Goal: Task Accomplishment & Management: Use online tool/utility

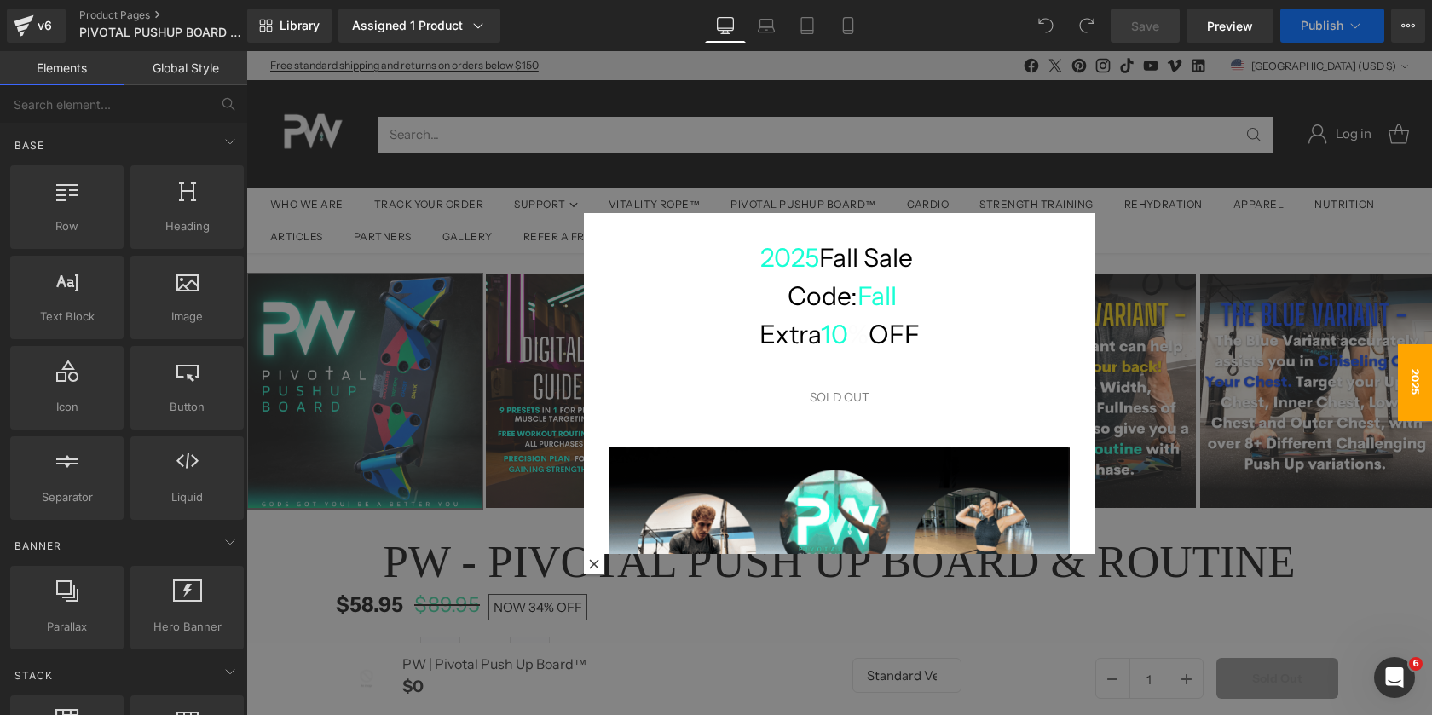
click at [954, 174] on div at bounding box center [839, 383] width 1186 height 664
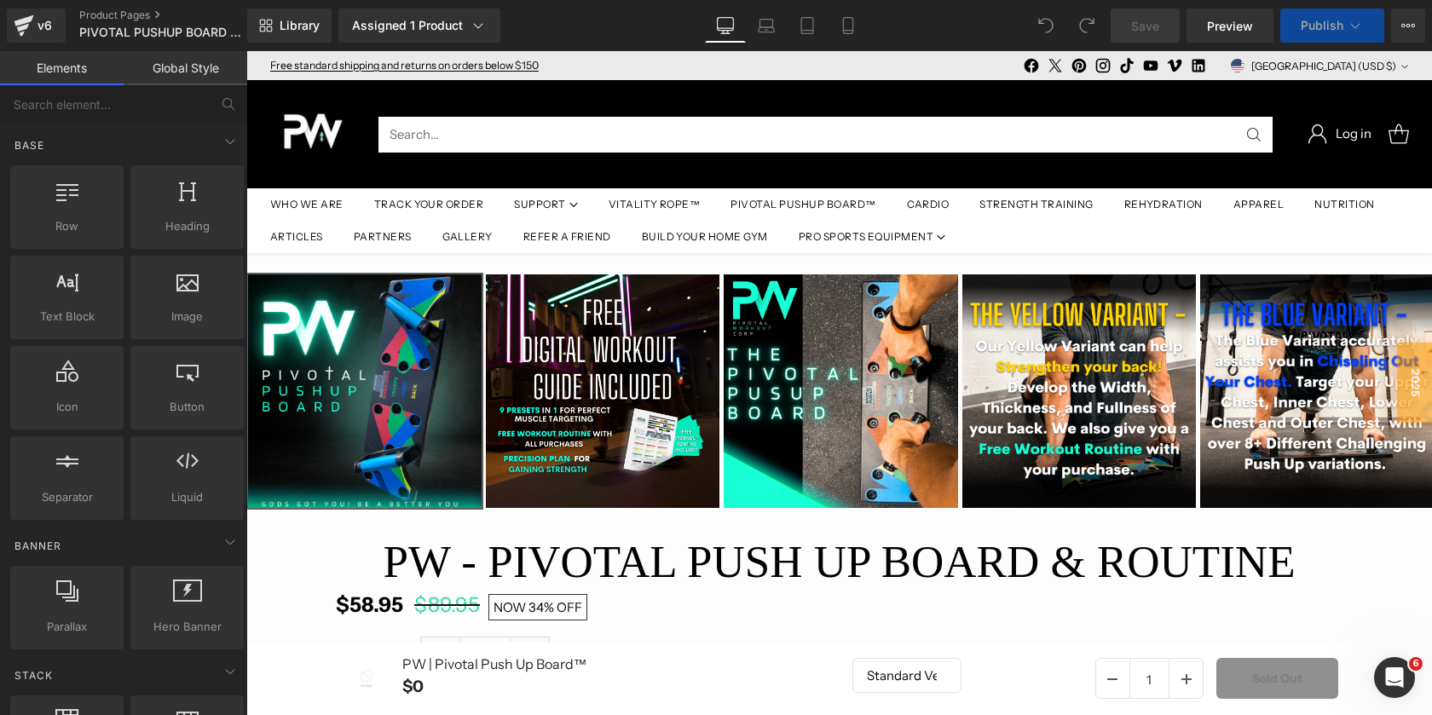
scroll to position [22508, 1186]
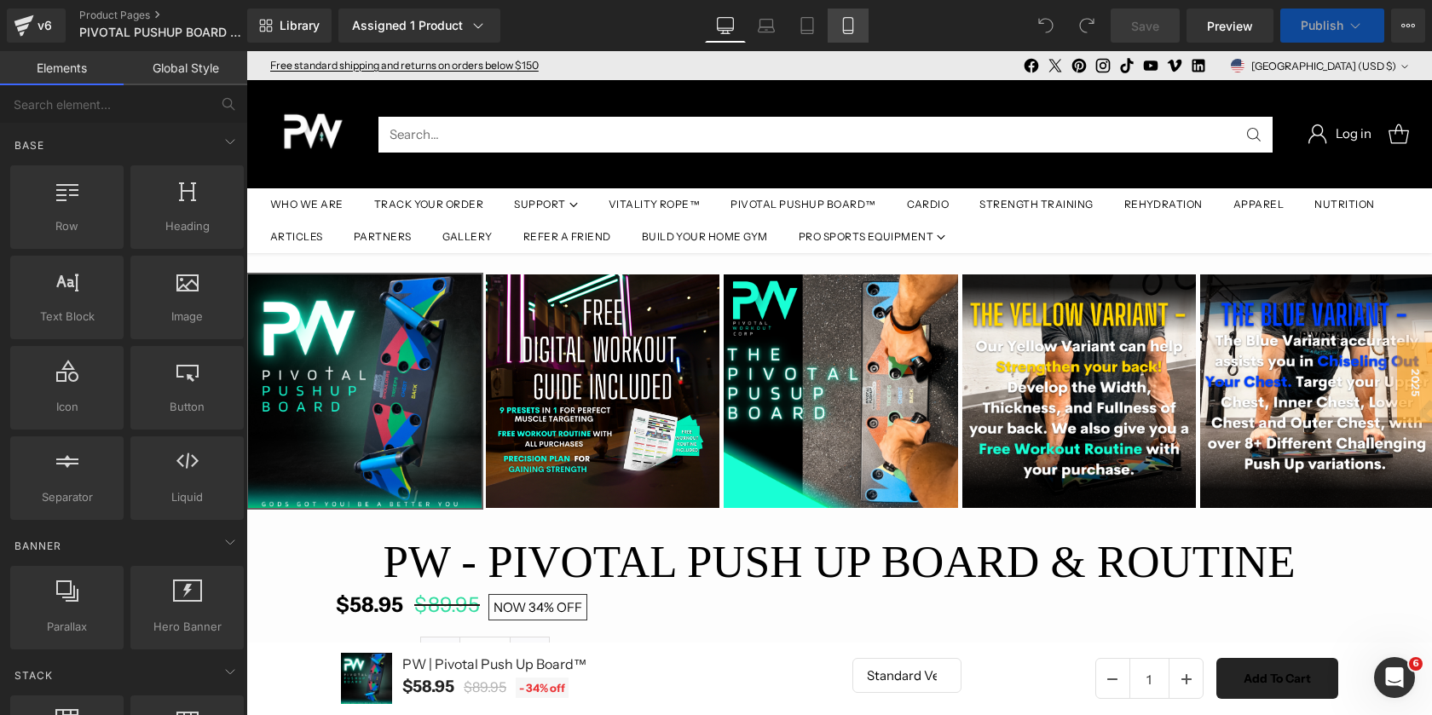
click at [853, 26] on icon at bounding box center [847, 26] width 9 height 16
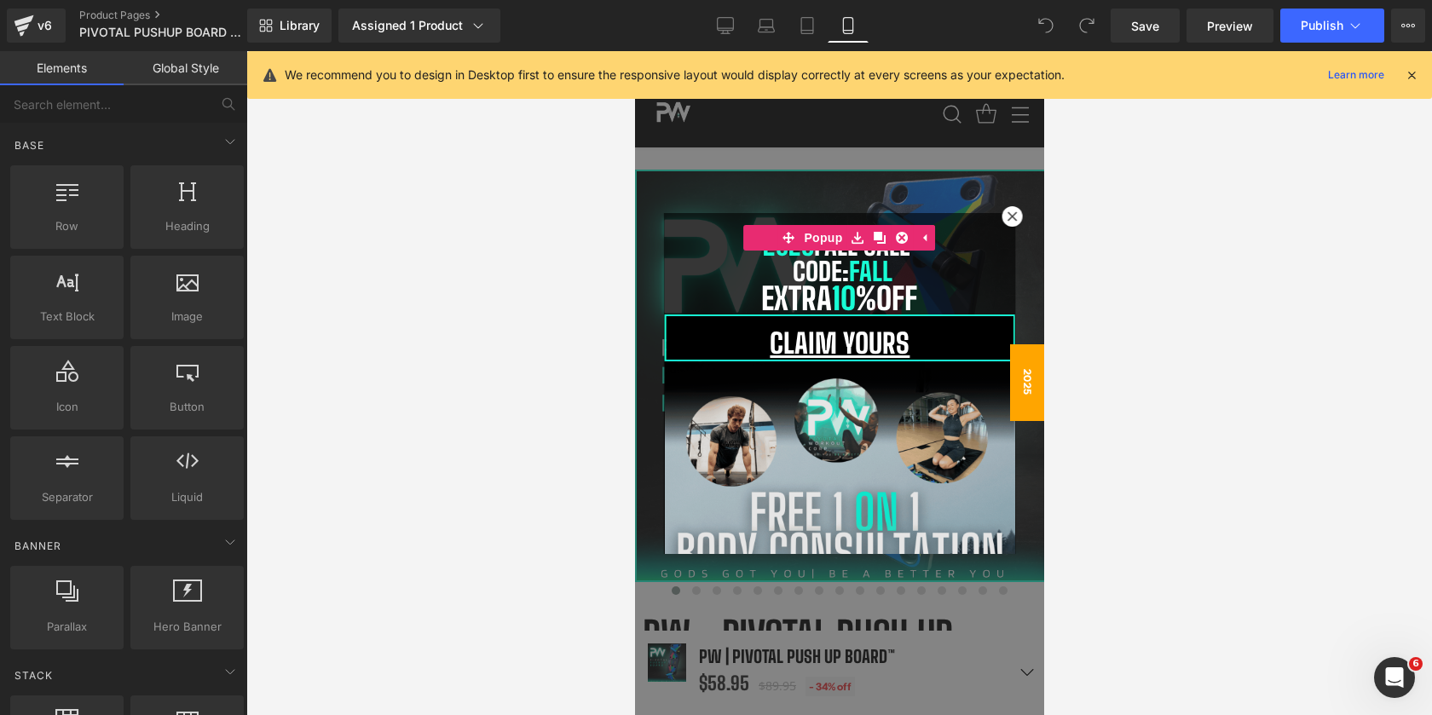
scroll to position [12201, 409]
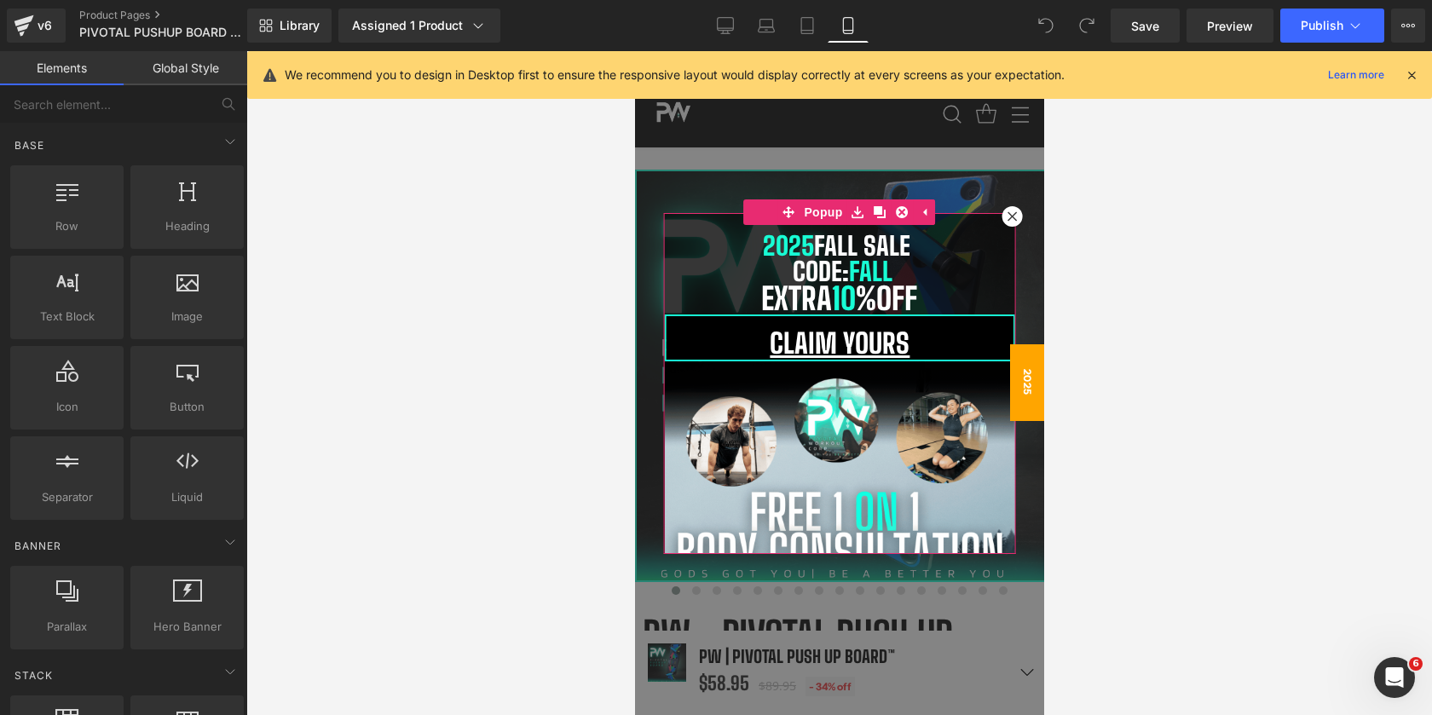
click at [634, 51] on div at bounding box center [634, 51] width 0 height 0
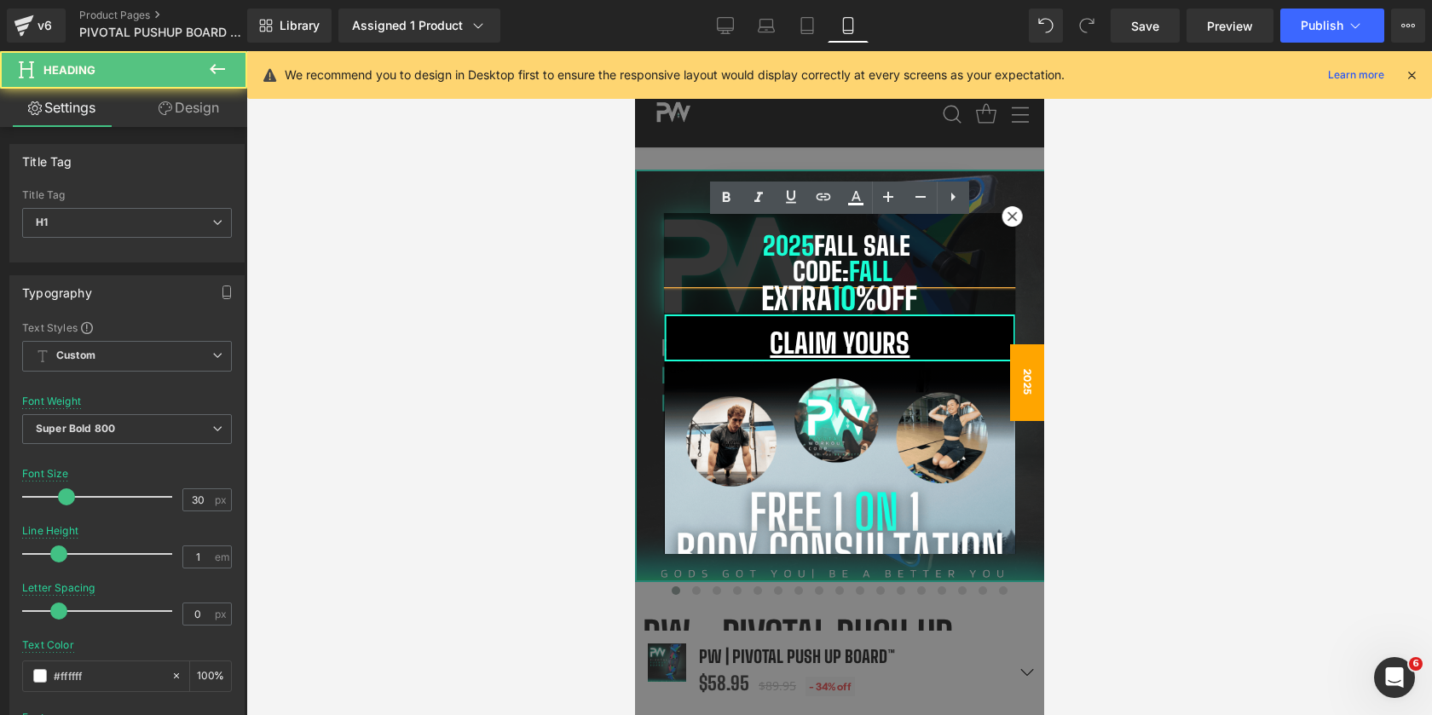
click at [782, 269] on h1 "Code: Fall" at bounding box center [839, 271] width 350 height 26
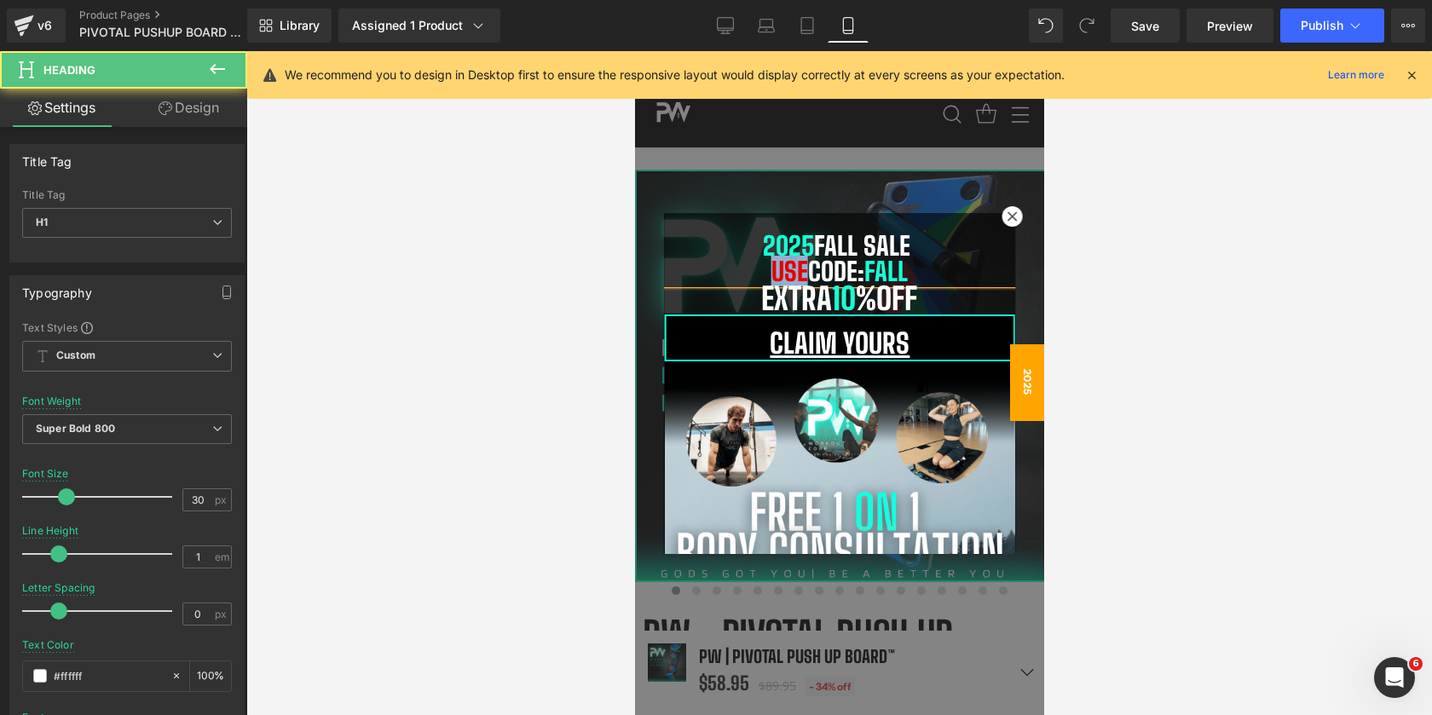
drag, startPoint x: 765, startPoint y: 271, endPoint x: 801, endPoint y: 272, distance: 35.8
click at [801, 272] on span "Use" at bounding box center [789, 271] width 37 height 31
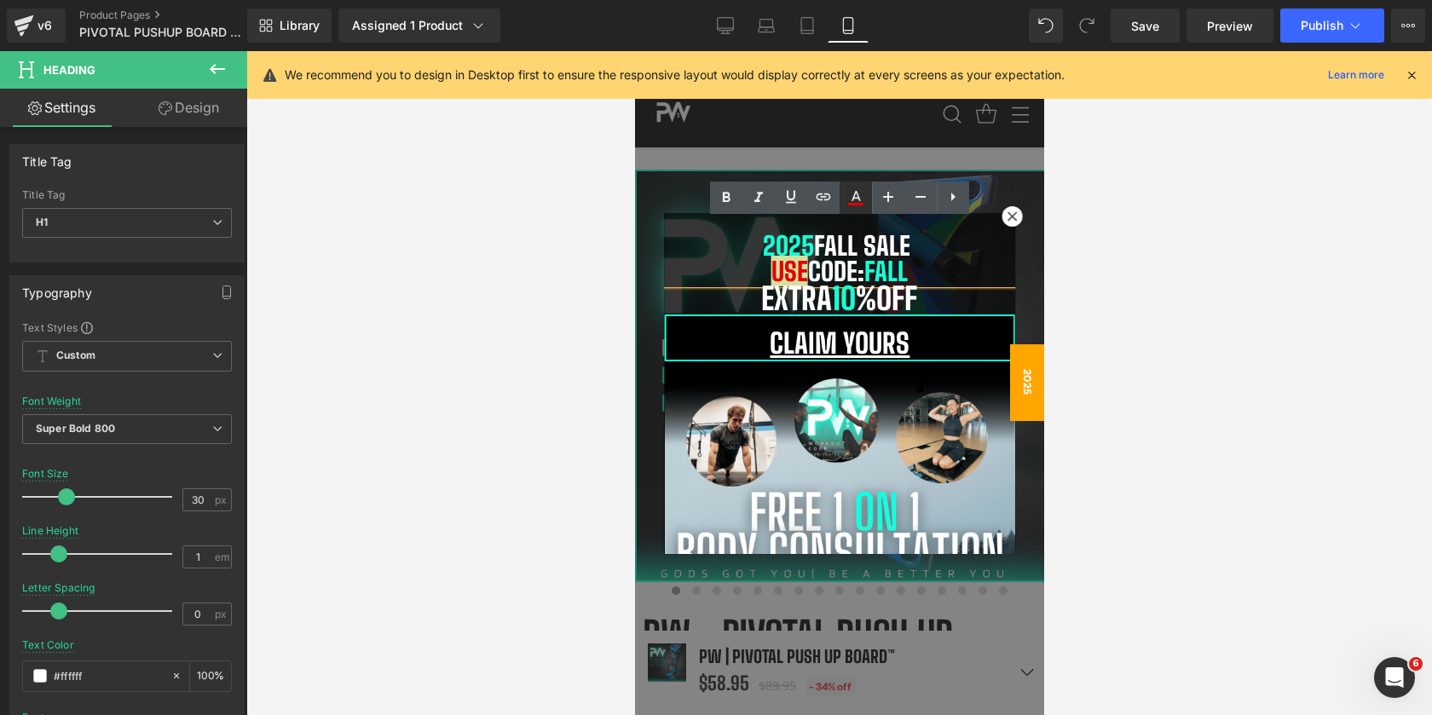
click at [853, 189] on icon at bounding box center [856, 198] width 20 height 20
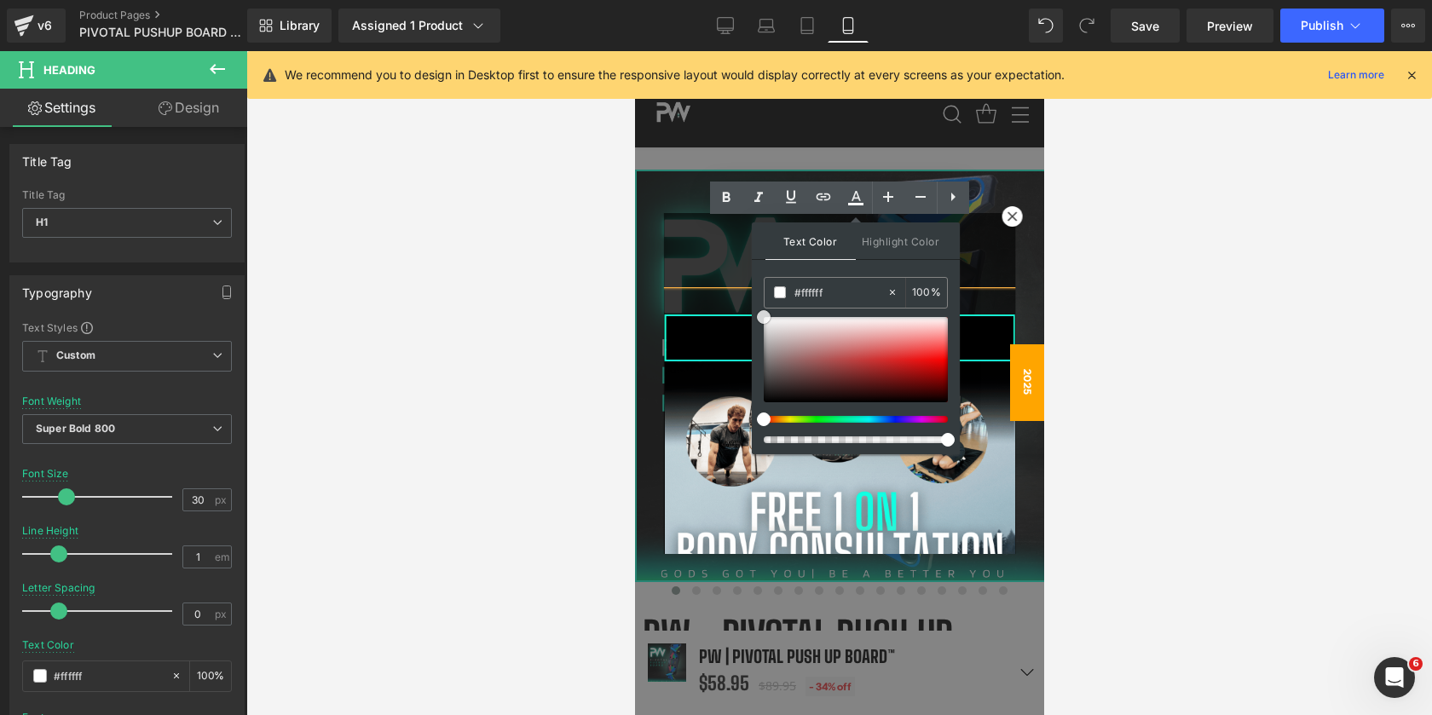
drag, startPoint x: 821, startPoint y: 356, endPoint x: 754, endPoint y: 301, distance: 87.2
click at [754, 301] on div "Text Color Highlight Color #333333 #e50000 100 % none 0 %" at bounding box center [856, 339] width 208 height 232
click at [1010, 253] on h1 "2025 Fall Sale" at bounding box center [839, 246] width 350 height 26
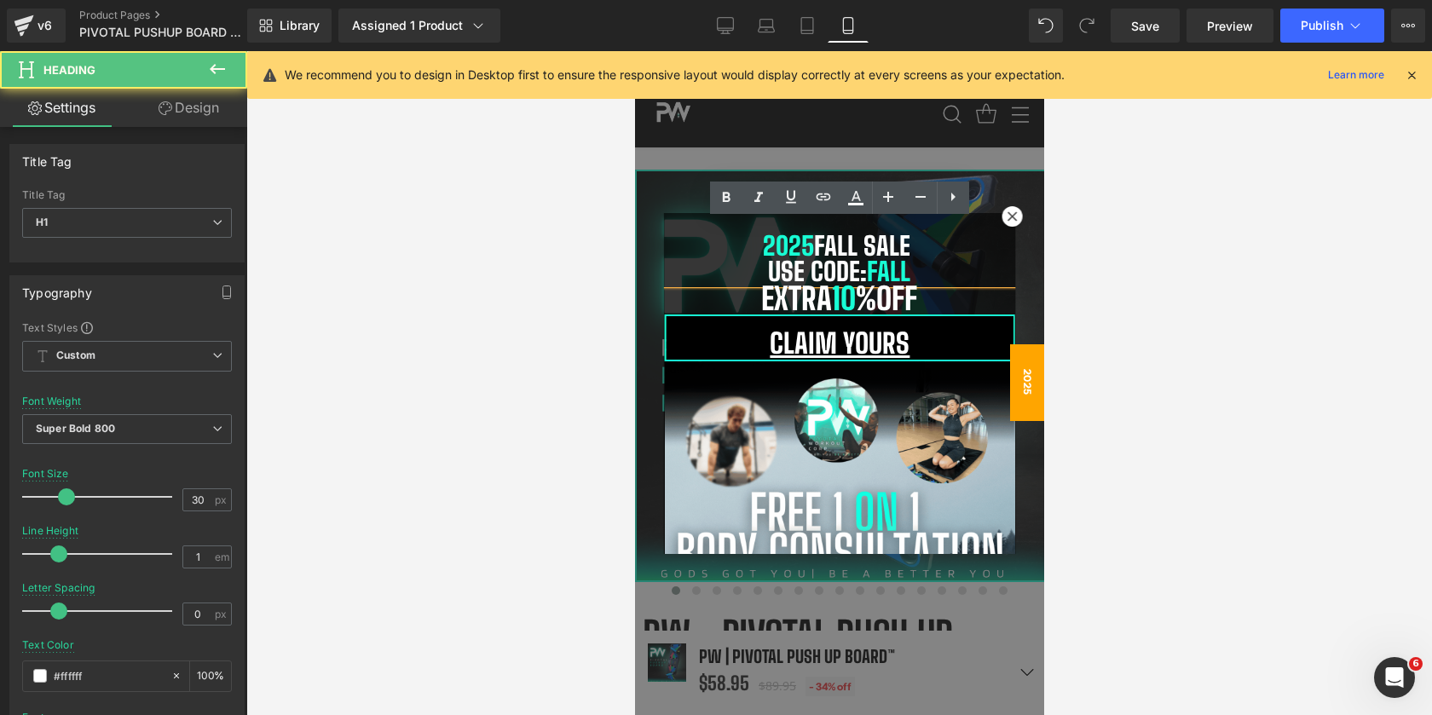
drag, startPoint x: 916, startPoint y: 246, endPoint x: 756, endPoint y: 246, distance: 159.4
click at [756, 246] on h1 "2025 Fall Sale" at bounding box center [839, 246] width 350 height 26
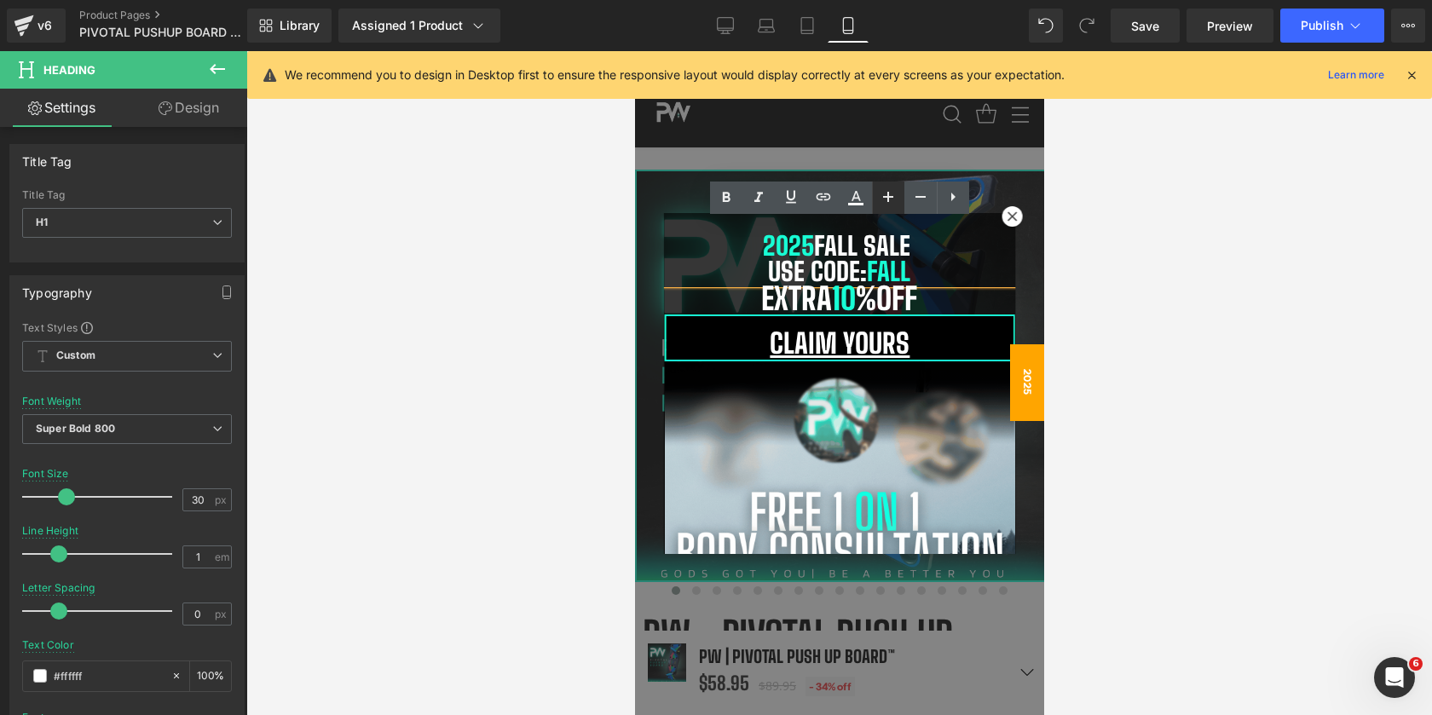
click at [888, 202] on icon at bounding box center [888, 197] width 20 height 20
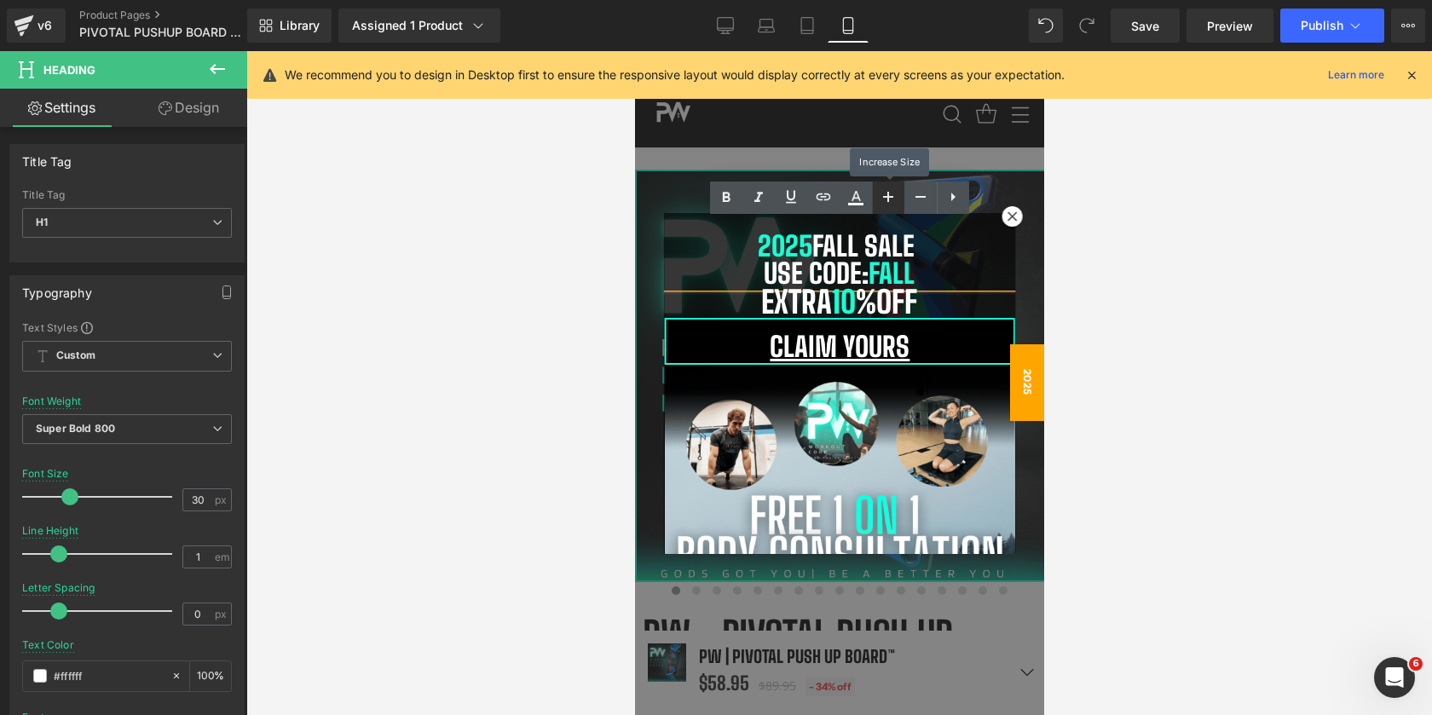
click at [888, 202] on icon at bounding box center [888, 197] width 20 height 20
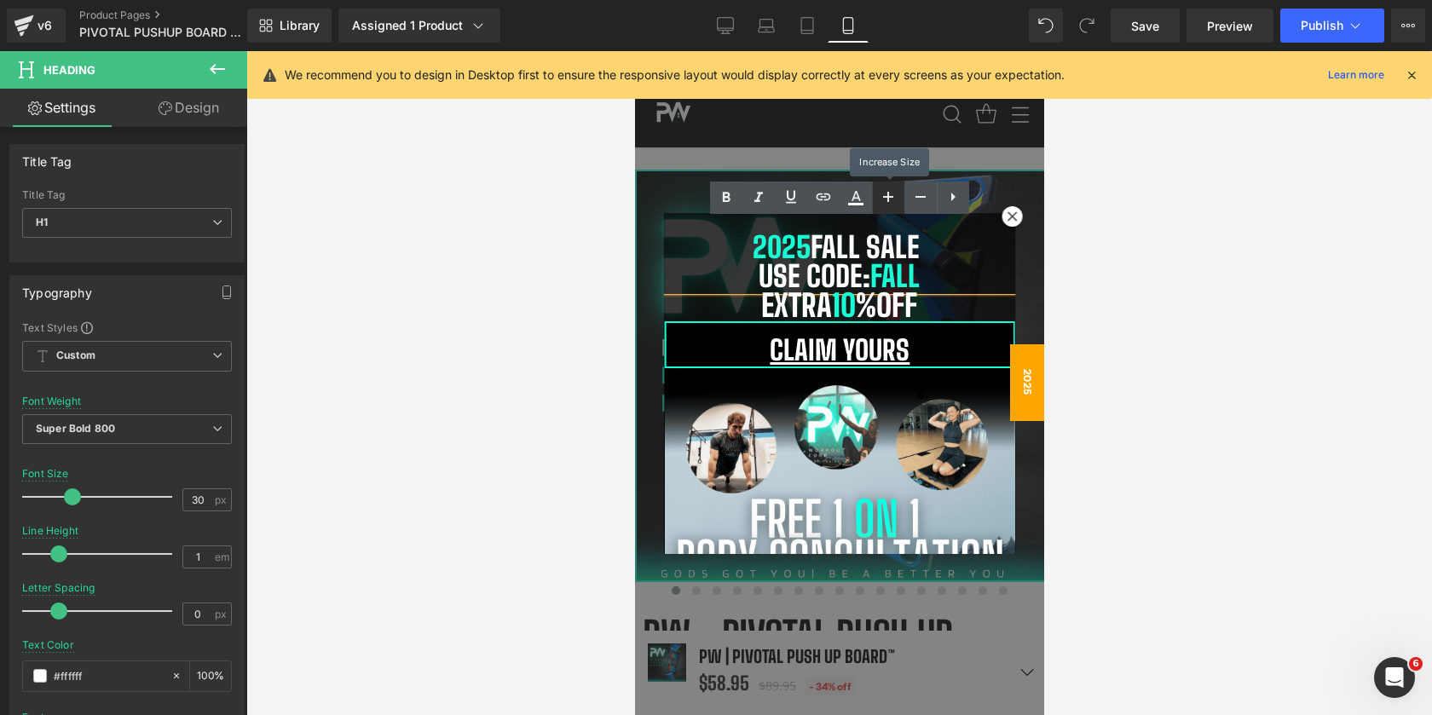
click at [888, 202] on icon at bounding box center [888, 197] width 20 height 20
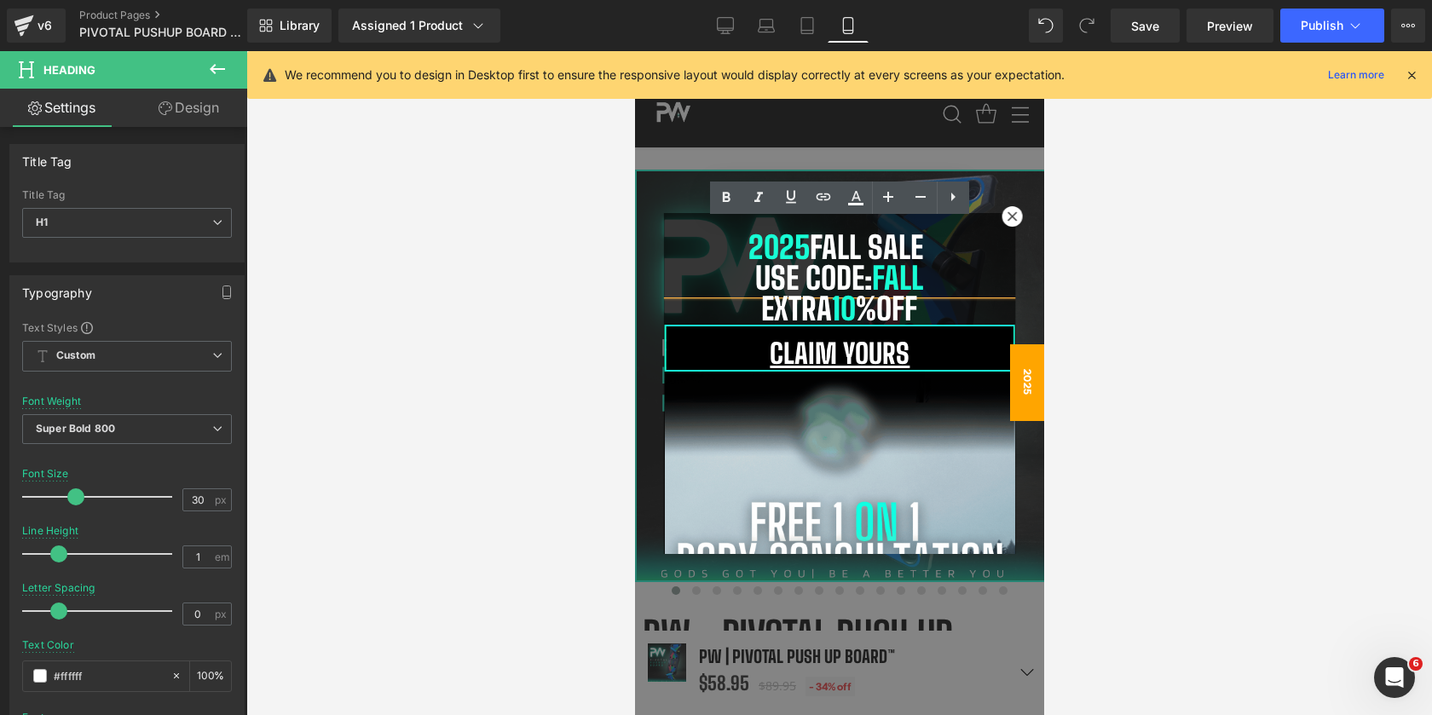
click at [986, 285] on h1 "Use Code: Fall" at bounding box center [839, 278] width 350 height 31
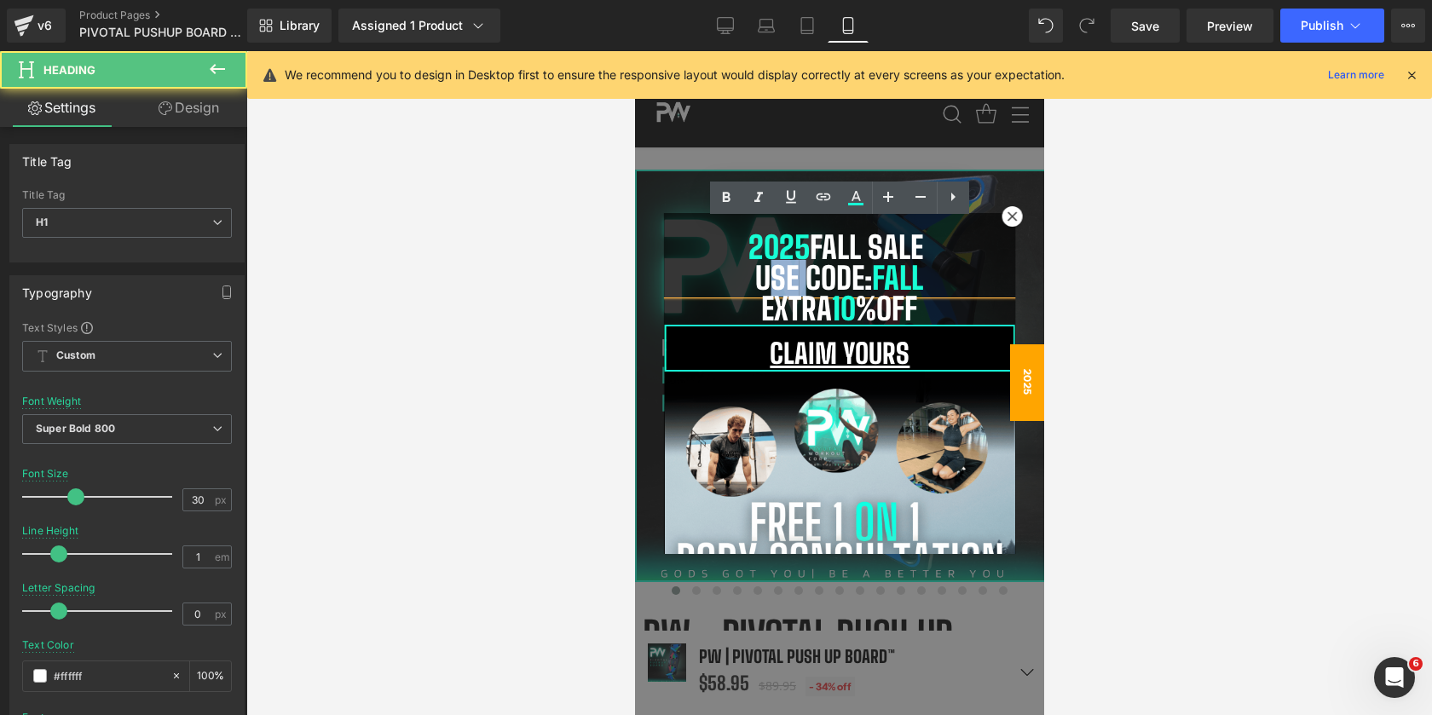
drag, startPoint x: 801, startPoint y: 280, endPoint x: 764, endPoint y: 279, distance: 37.5
click at [764, 279] on h1 "Use Code: Fall" at bounding box center [839, 278] width 350 height 31
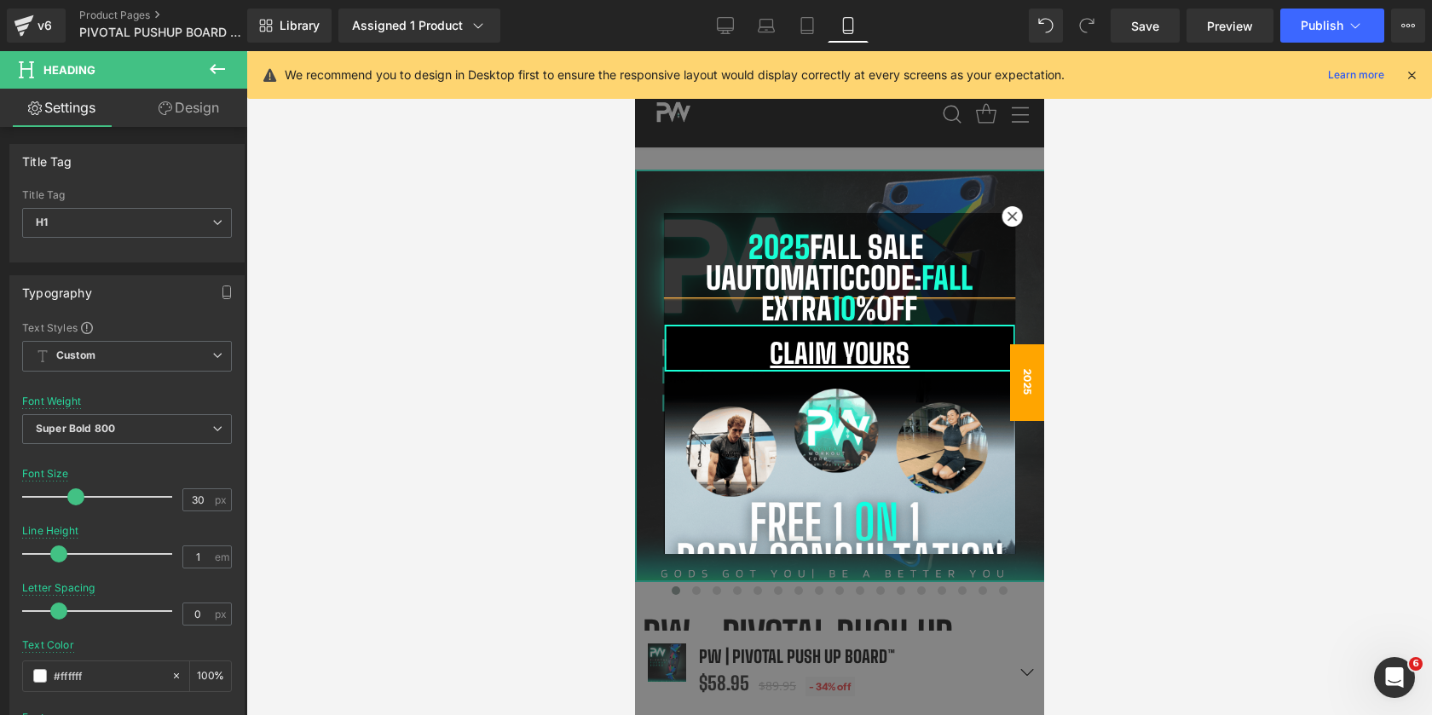
click at [719, 275] on h1 "Uautomatic Code: Fall" at bounding box center [839, 278] width 350 height 31
click at [1155, 25] on span "Save" at bounding box center [1145, 26] width 28 height 18
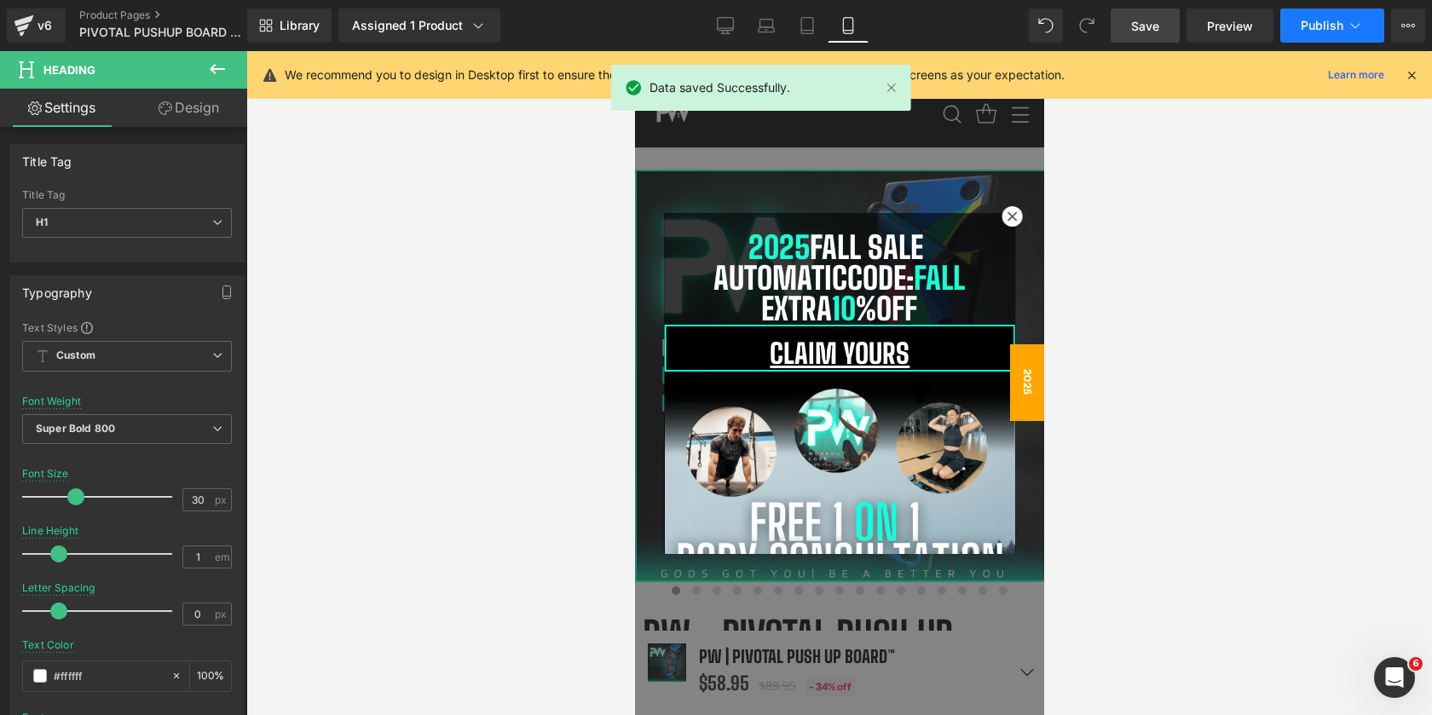
click at [1305, 22] on span "Publish" at bounding box center [1322, 26] width 43 height 14
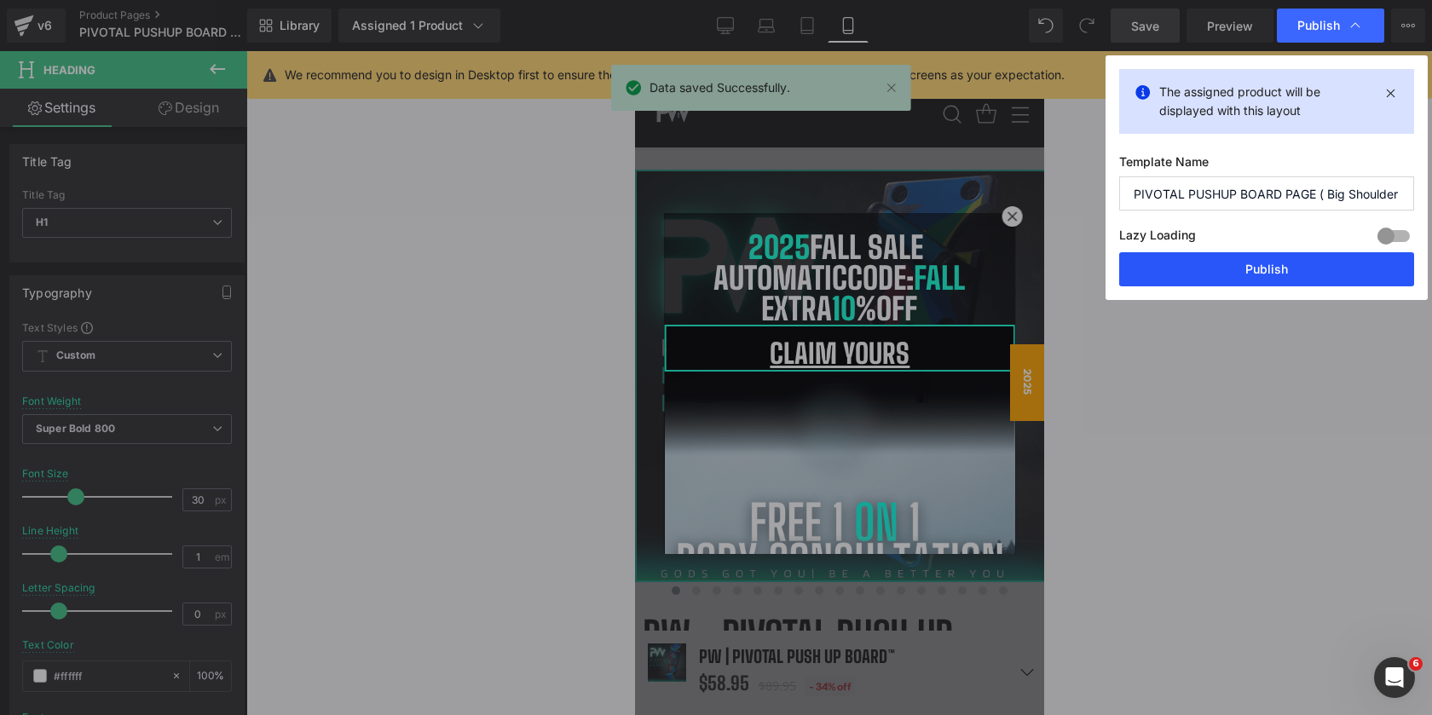
click at [1219, 270] on button "Publish" at bounding box center [1266, 269] width 295 height 34
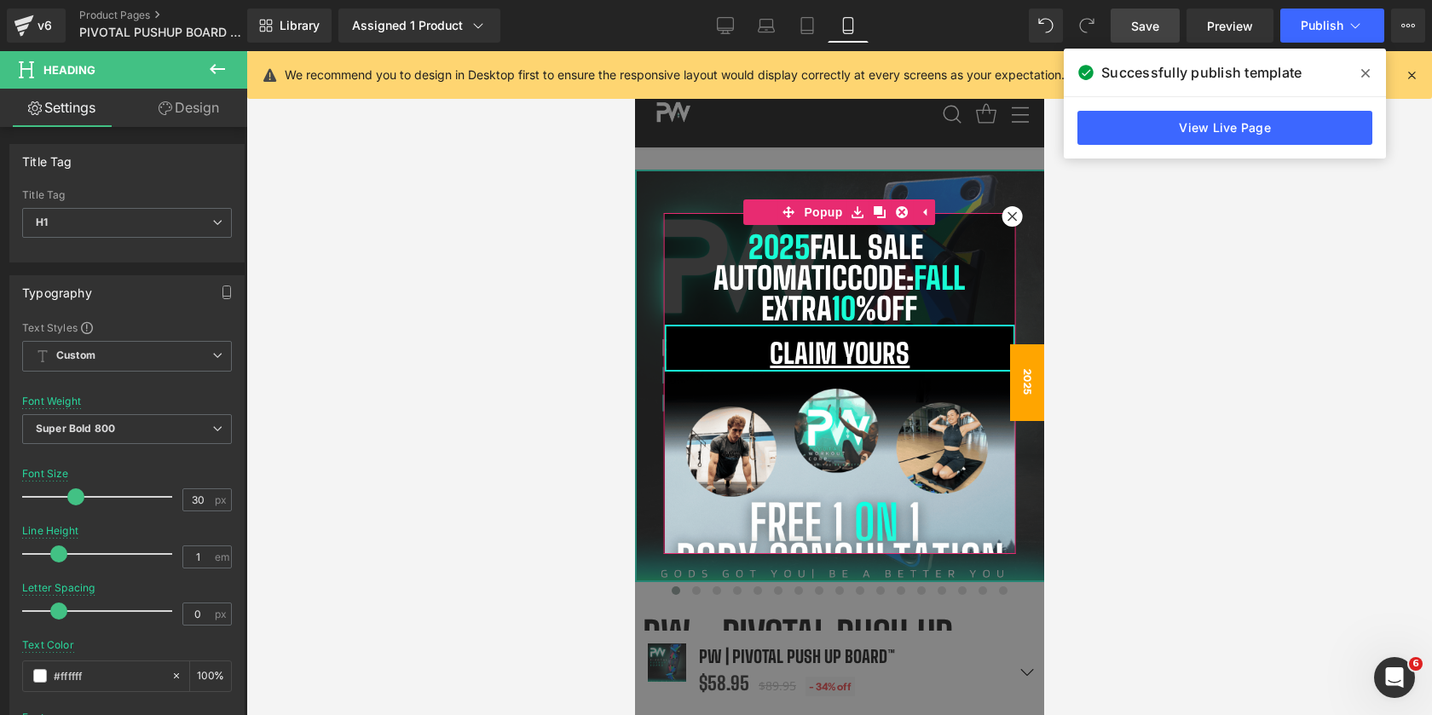
click at [1013, 213] on icon at bounding box center [1011, 215] width 9 height 9
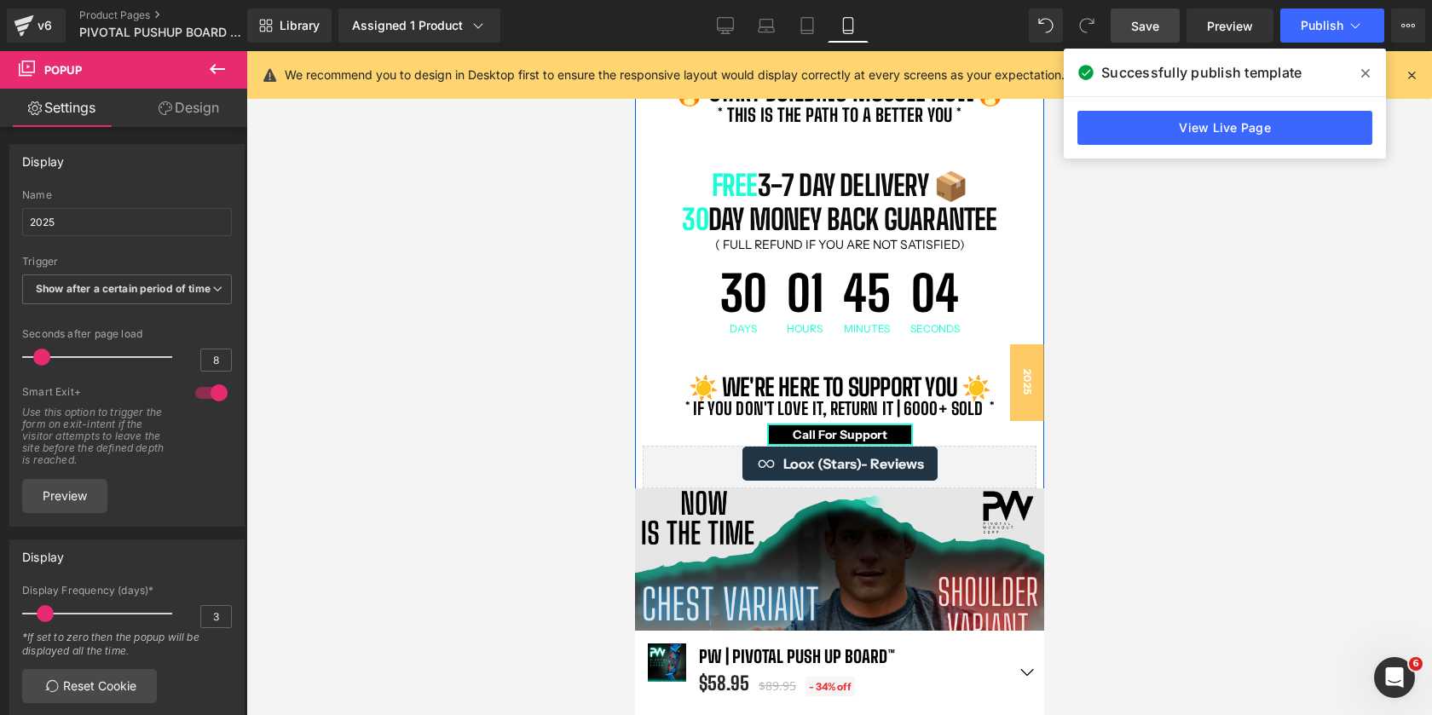
scroll to position [1285, 0]
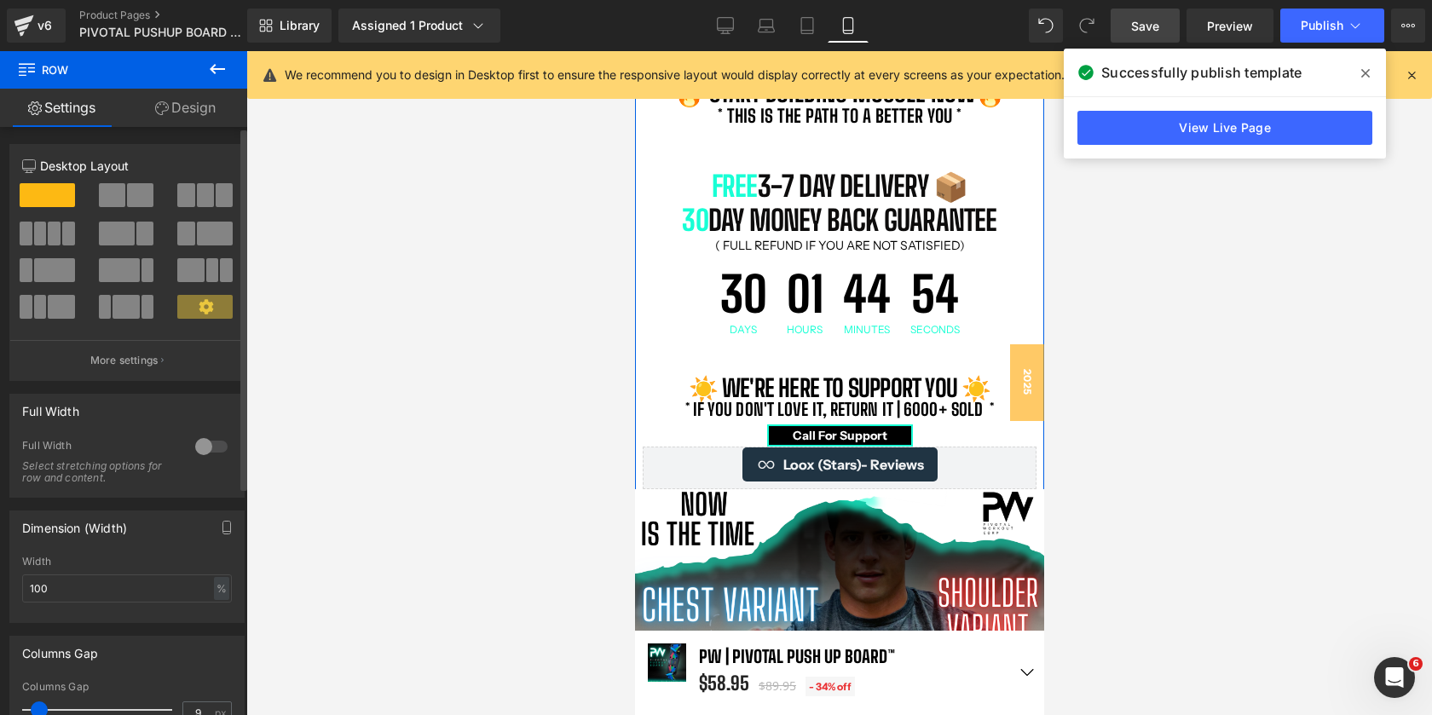
click at [202, 449] on div at bounding box center [211, 446] width 41 height 27
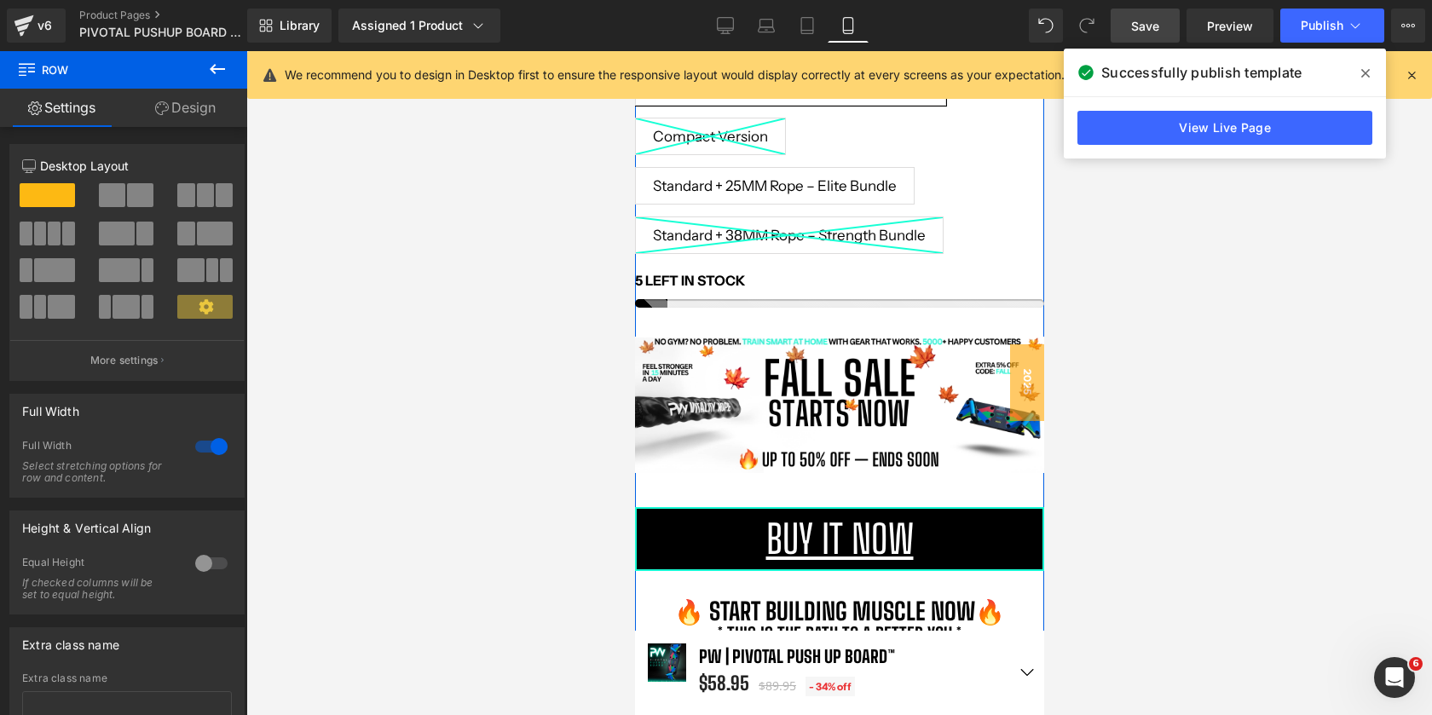
scroll to position [743, 0]
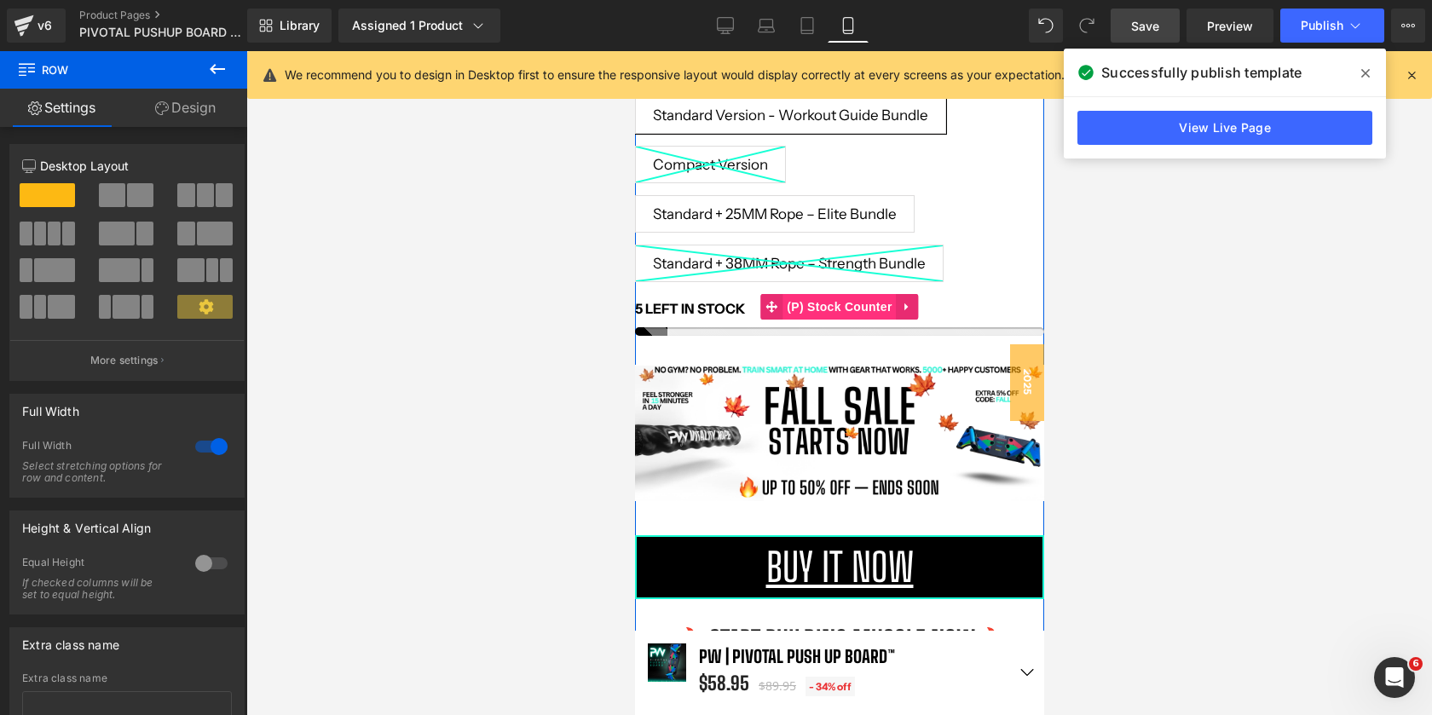
click at [825, 299] on span "(P) Stock Counter" at bounding box center [838, 307] width 113 height 26
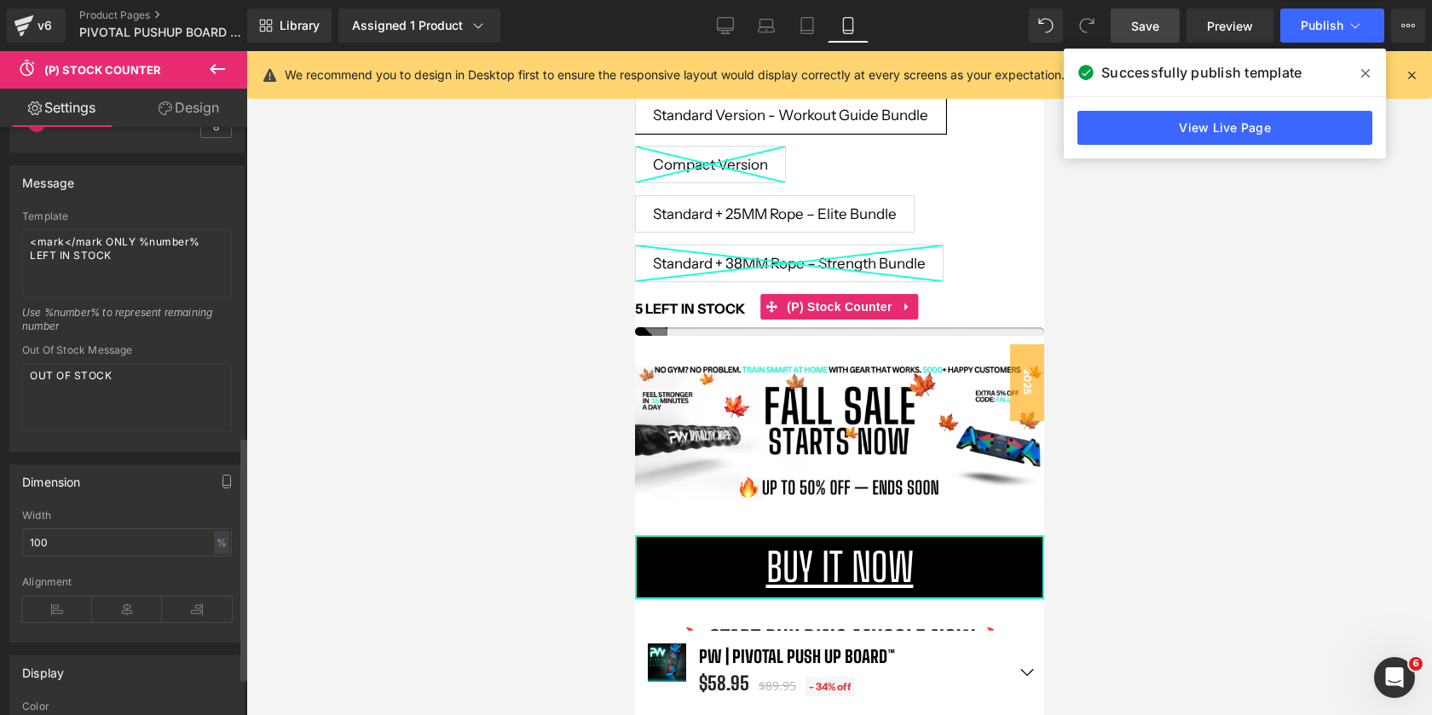
scroll to position [216, 0]
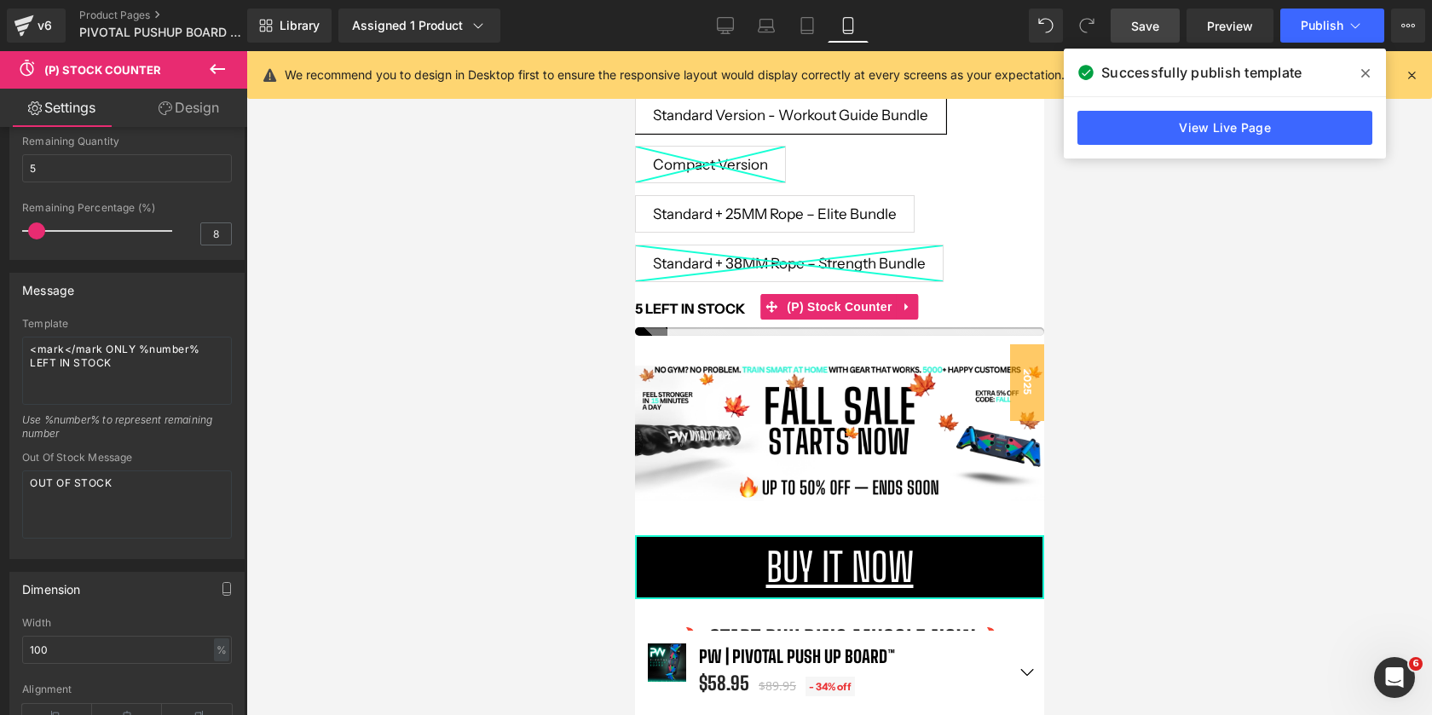
click at [179, 102] on link "Design" at bounding box center [189, 108] width 124 height 38
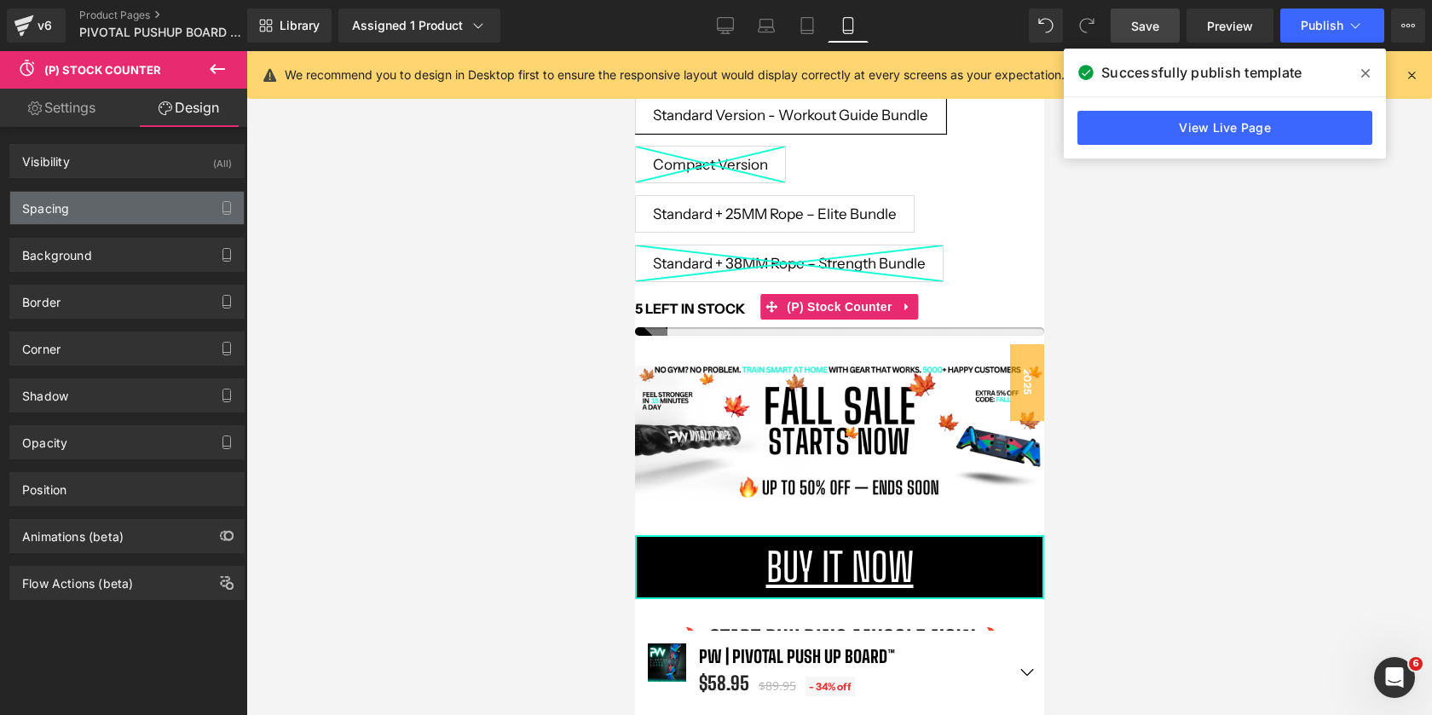
click at [80, 217] on div "Spacing" at bounding box center [127, 208] width 234 height 32
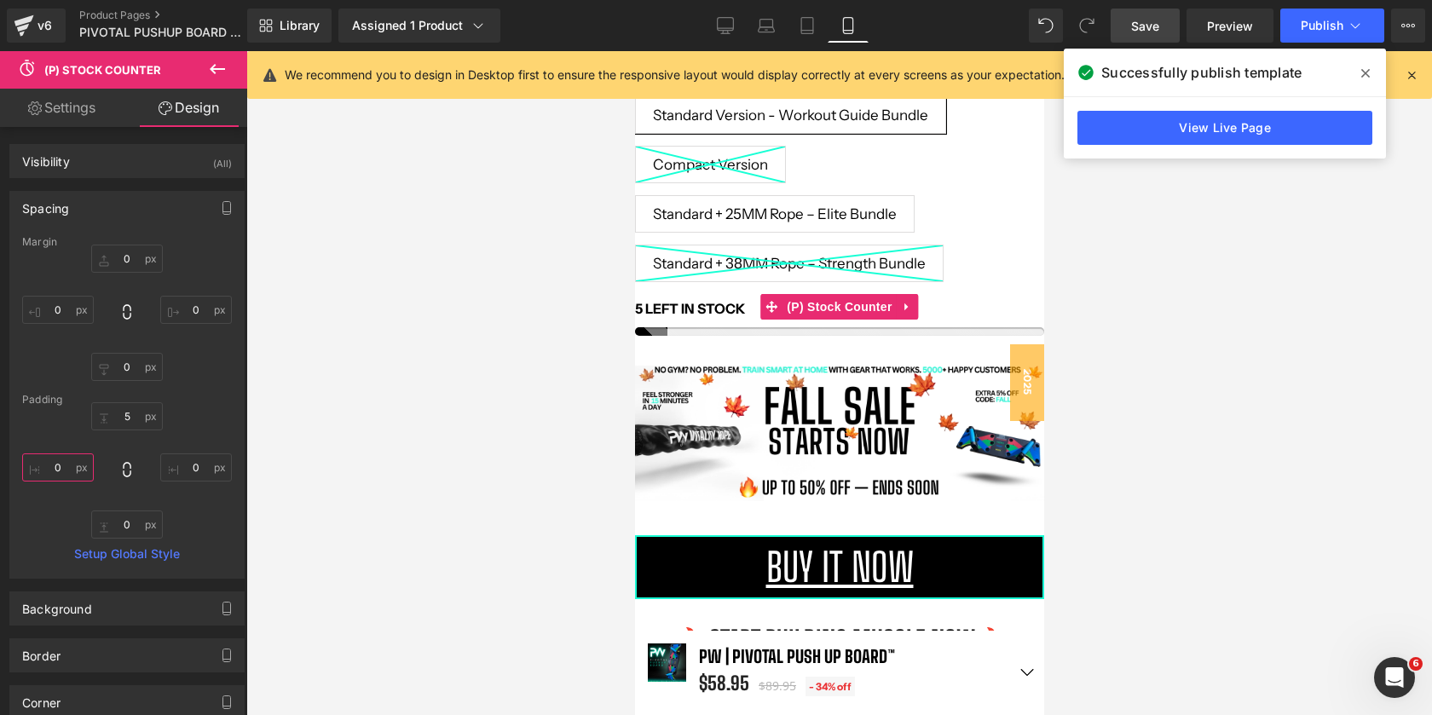
click at [62, 471] on input "0" at bounding box center [58, 468] width 72 height 28
type input "15"
click at [200, 381] on div "Margin 0 0 0 0 Padding 5 0 0 15 Setup Global Style" at bounding box center [127, 407] width 234 height 342
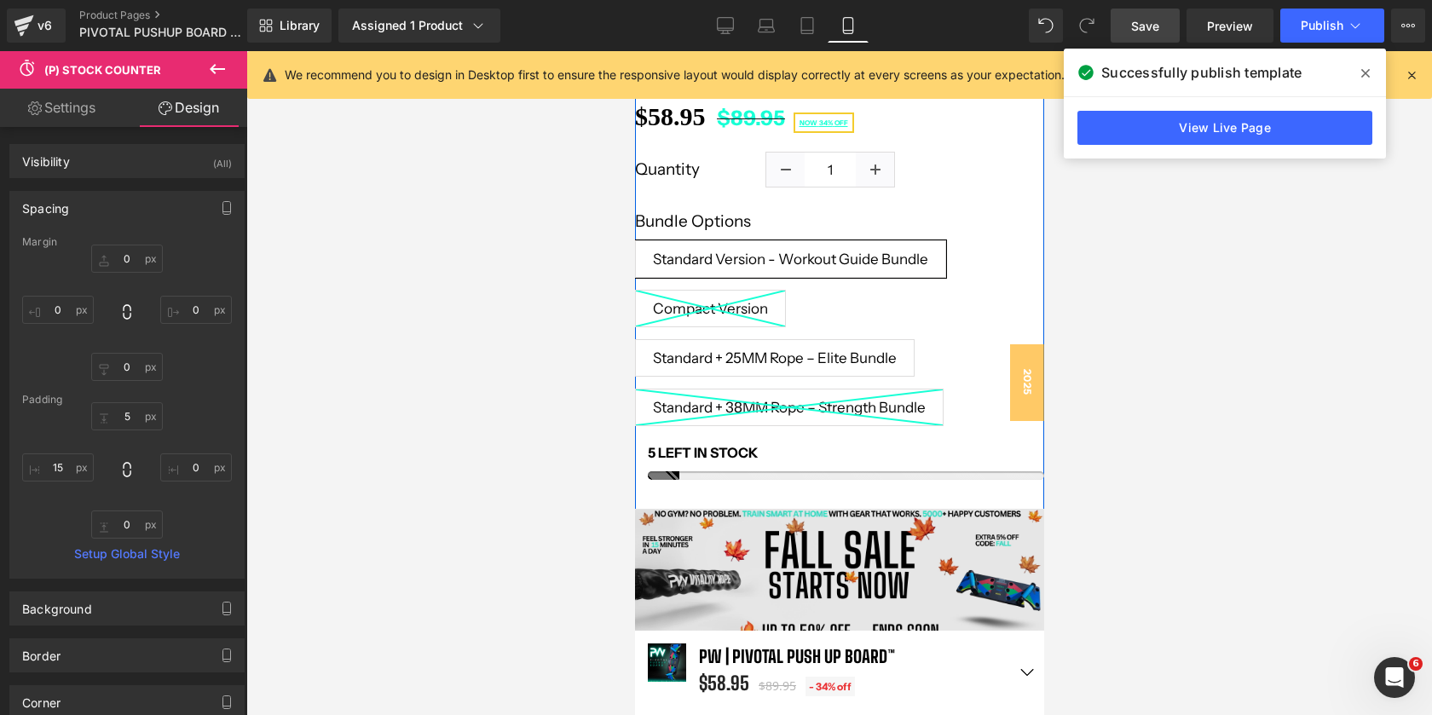
scroll to position [582, 0]
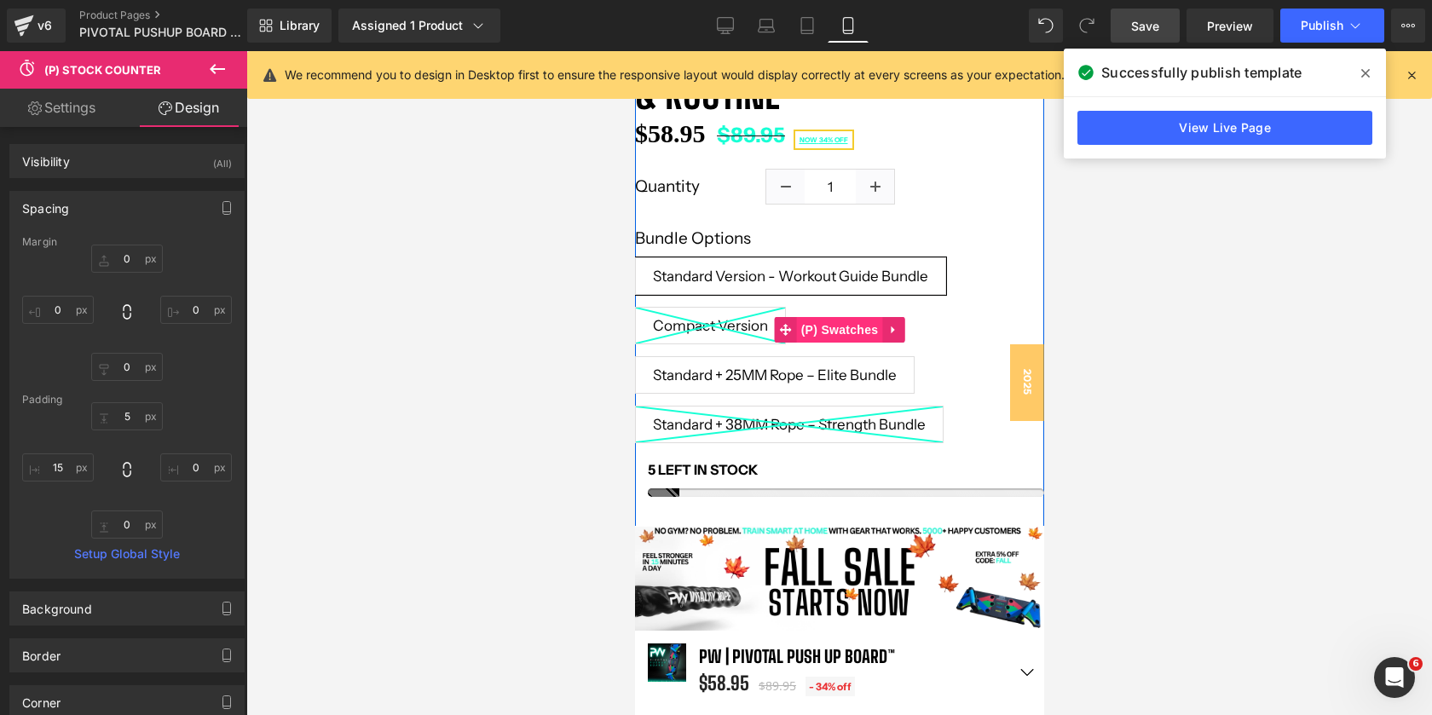
click at [840, 331] on span "(P) Swatches" at bounding box center [839, 330] width 86 height 26
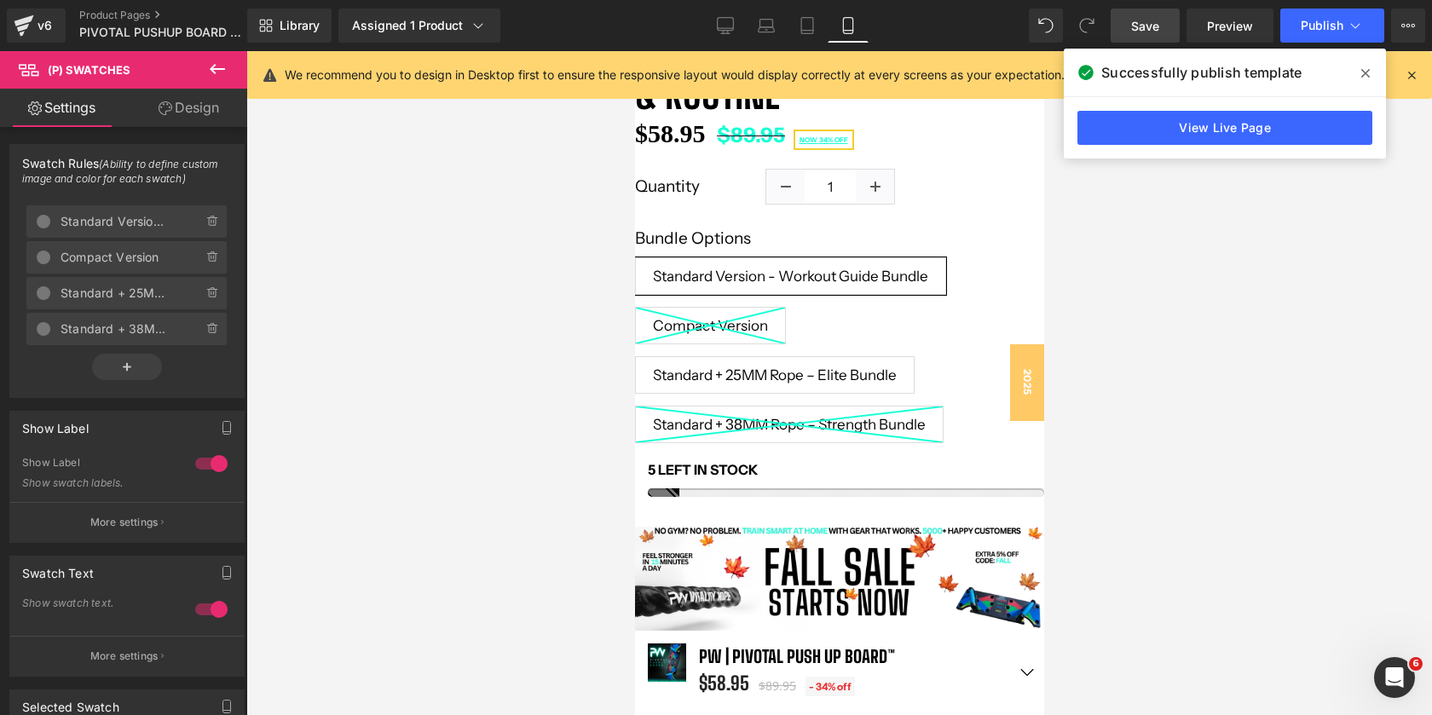
click at [190, 120] on link "Design" at bounding box center [189, 108] width 124 height 38
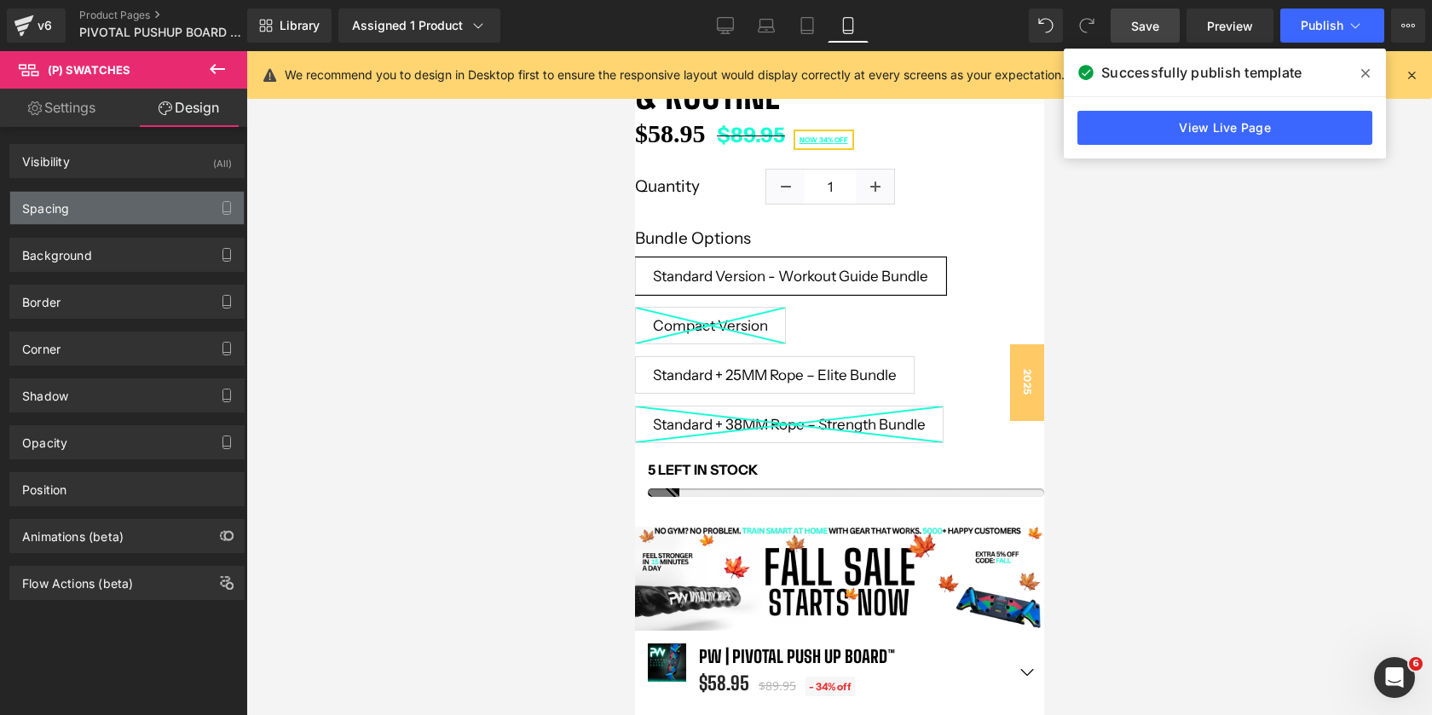
click at [78, 218] on div "Spacing" at bounding box center [127, 208] width 234 height 32
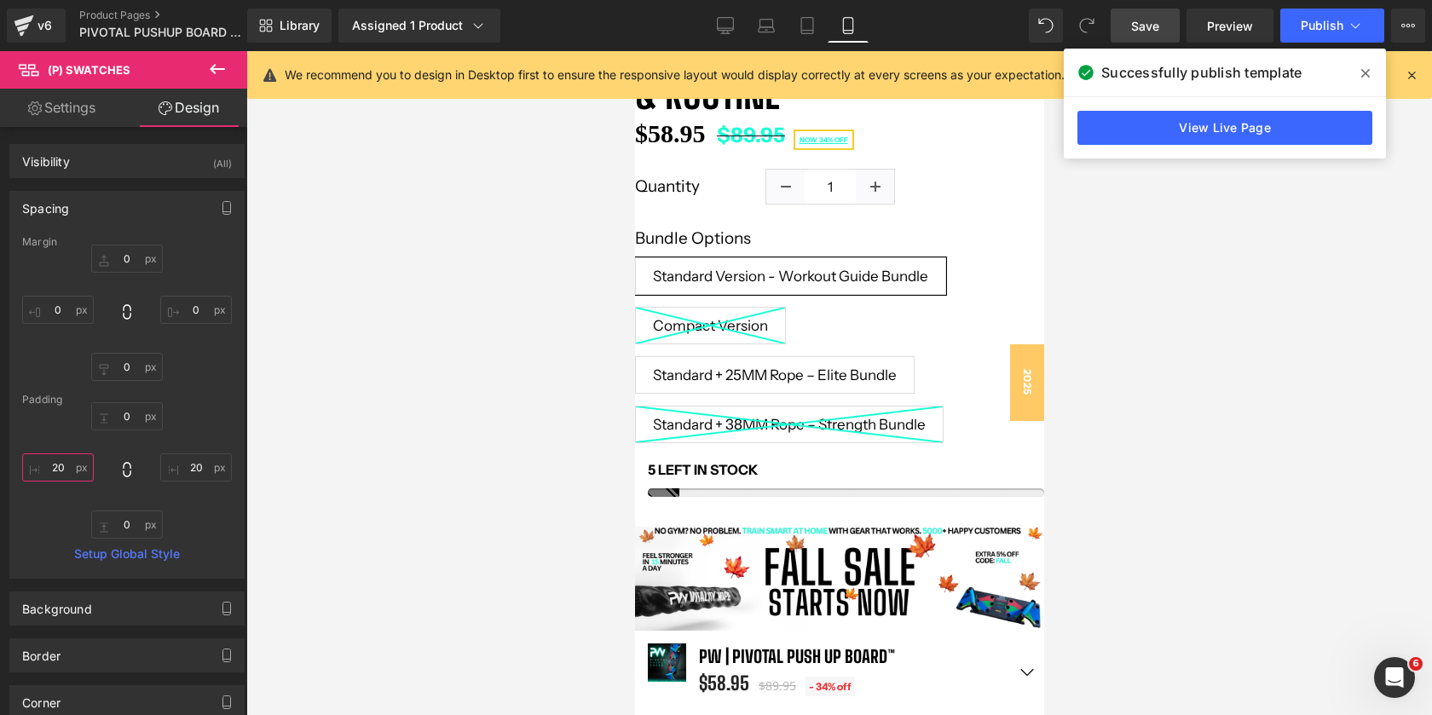
click at [61, 463] on input "20" at bounding box center [58, 468] width 72 height 28
type input "1"
type input "20"
click at [189, 425] on div "0 20 0 20" at bounding box center [127, 470] width 210 height 136
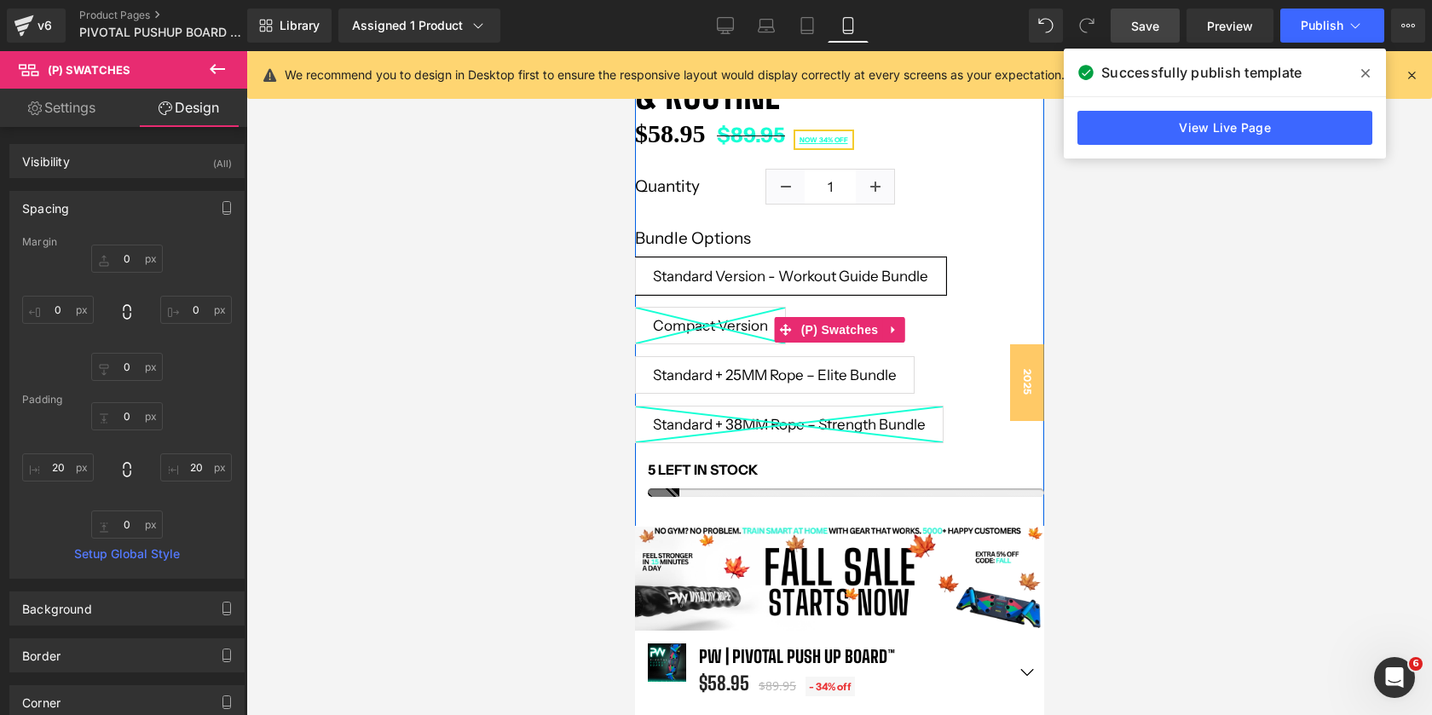
click at [704, 237] on label "Bundle Options" at bounding box center [838, 243] width 409 height 28
click at [836, 331] on span "(P) Swatches" at bounding box center [839, 330] width 86 height 26
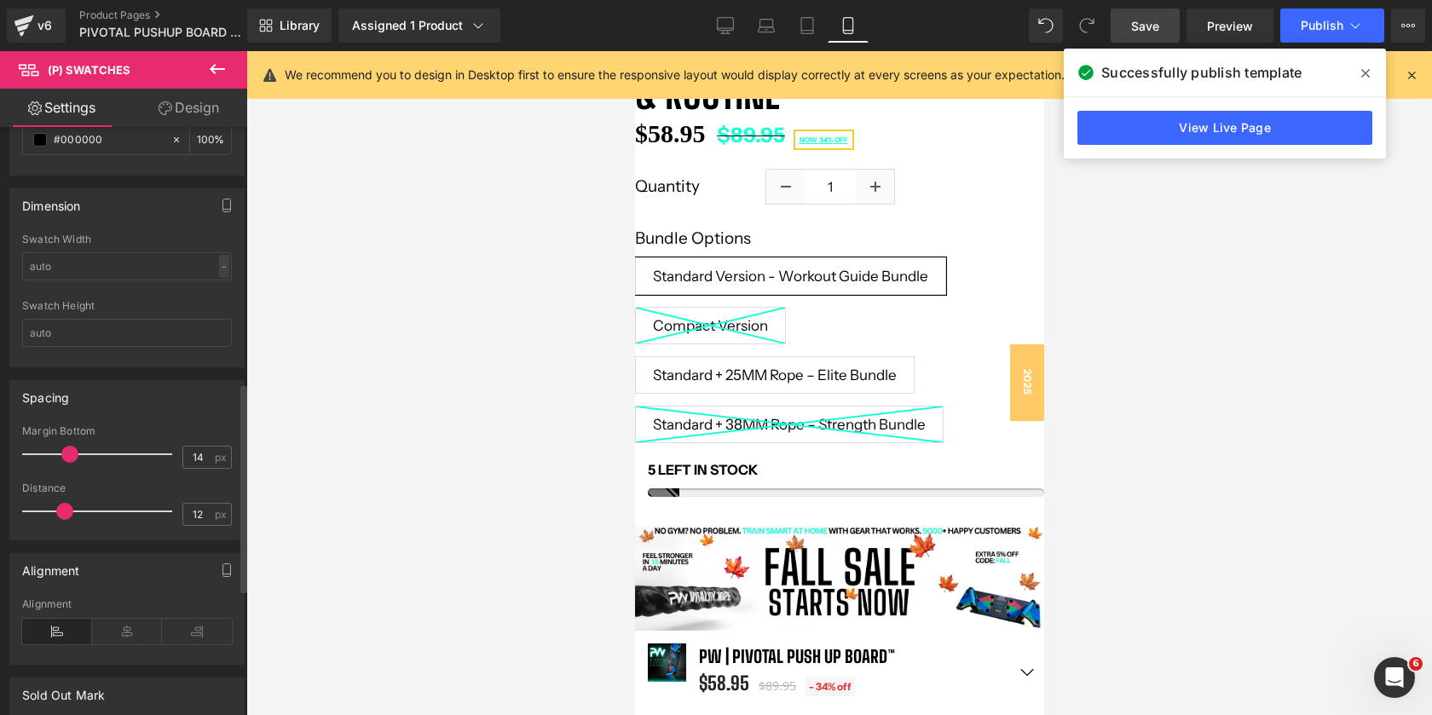
scroll to position [727, 0]
click at [78, 258] on input "text" at bounding box center [127, 264] width 210 height 28
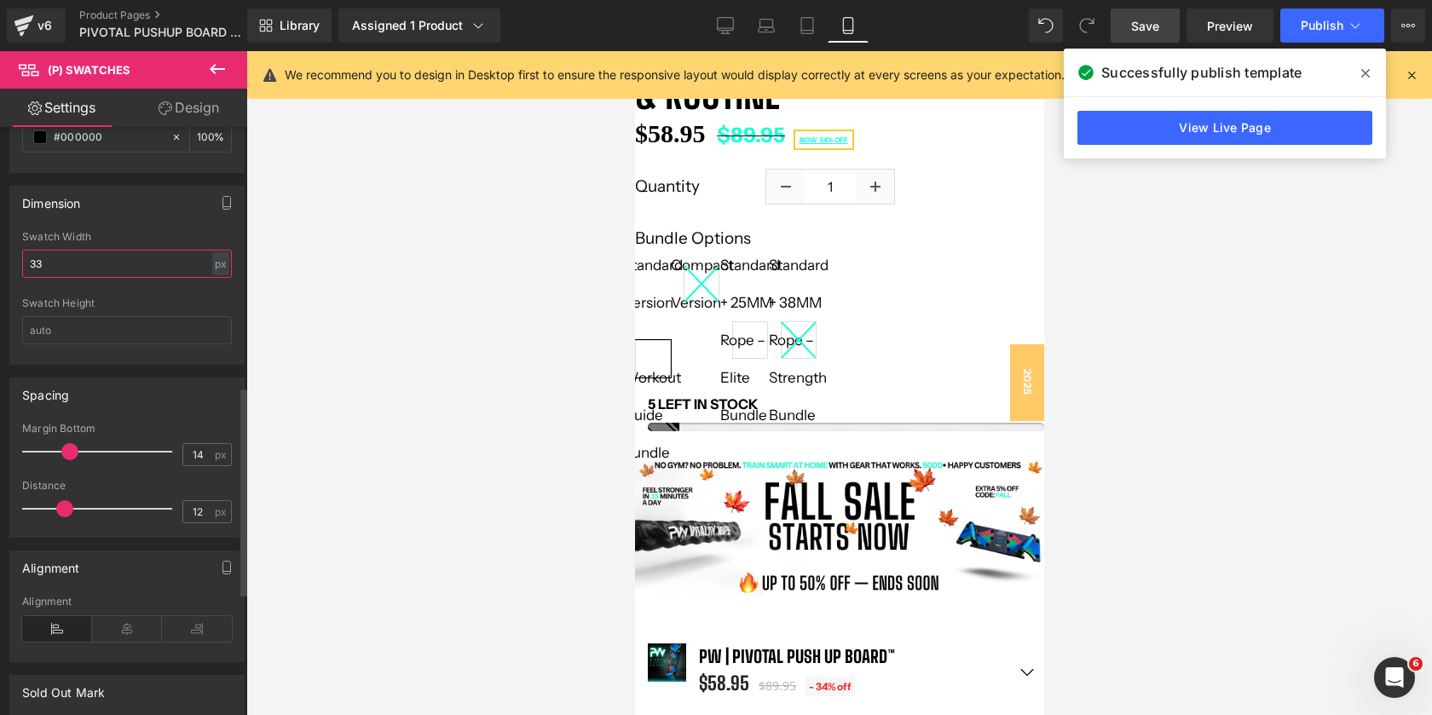
type input "3"
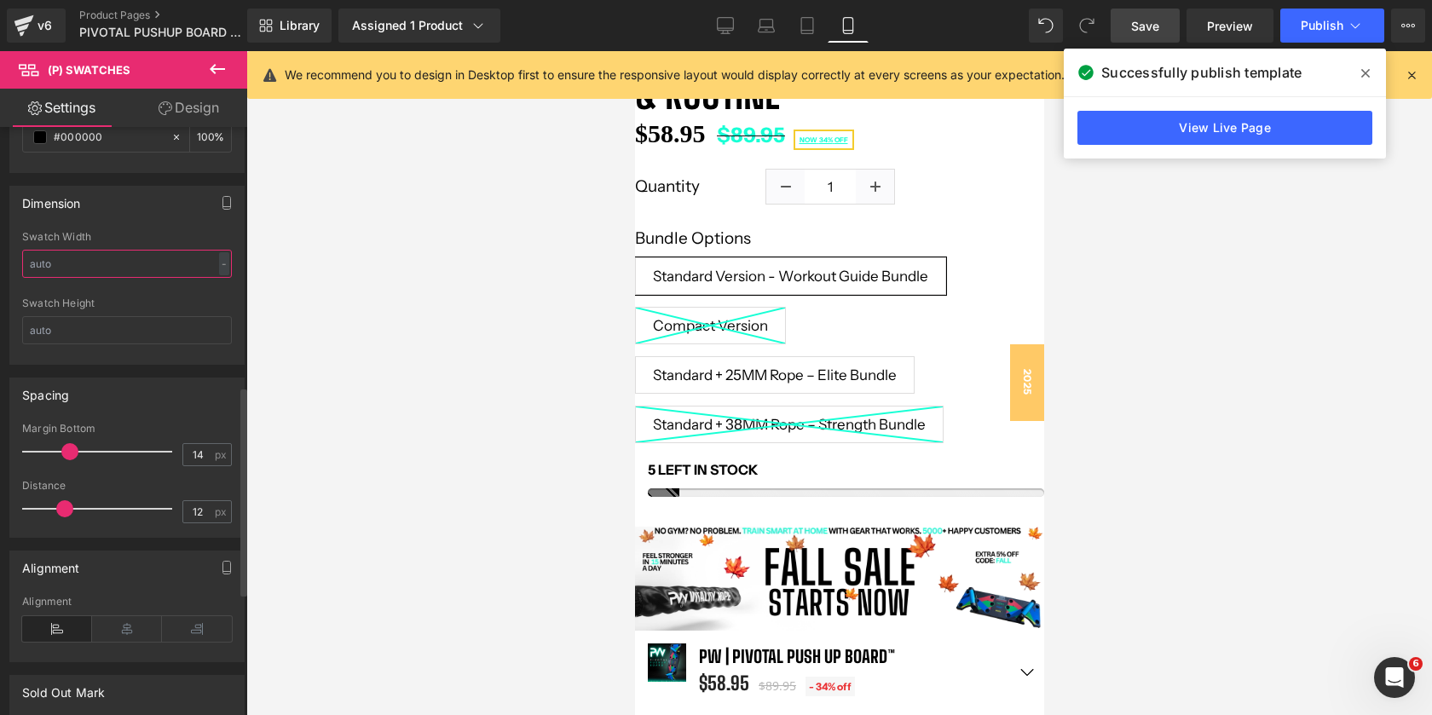
type input "3"
click at [134, 221] on div "Dimension Swatch Width - % px Swatch Height" at bounding box center [126, 275] width 235 height 179
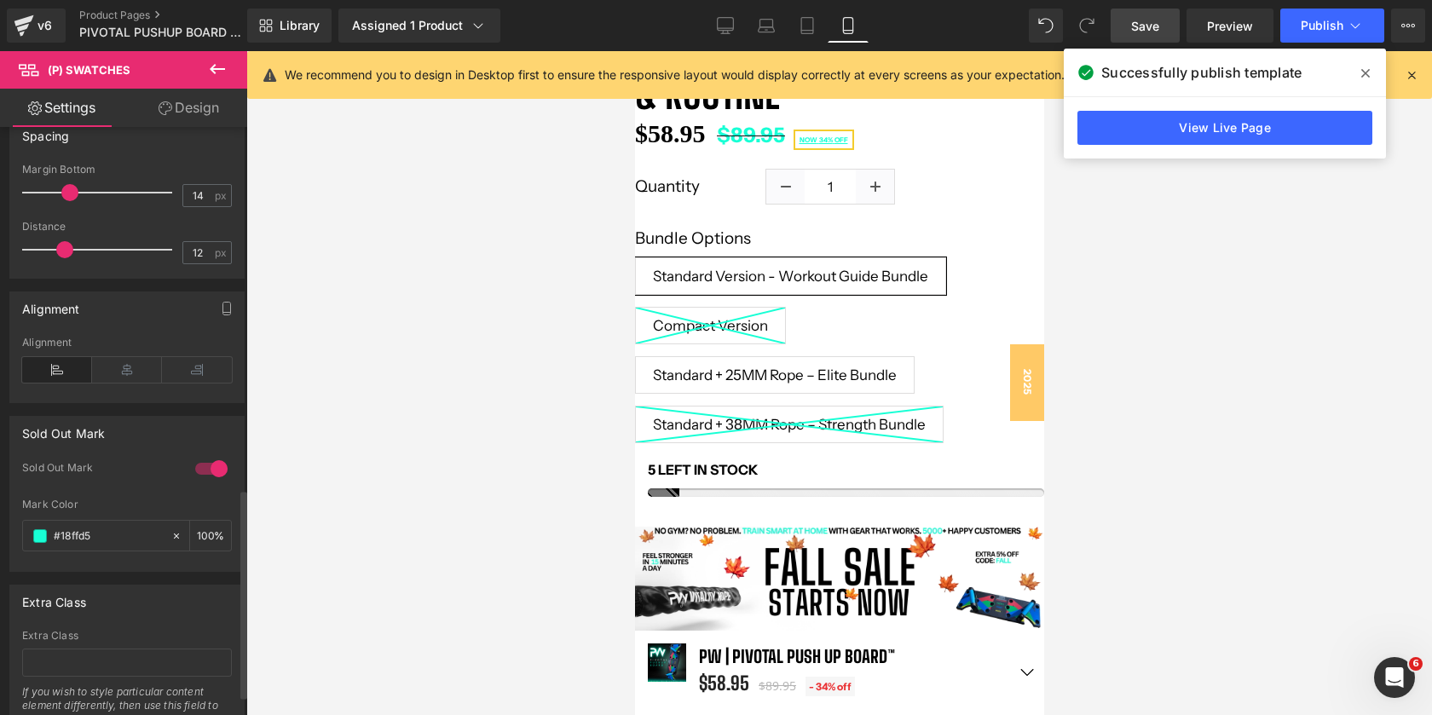
scroll to position [983, 0]
click at [59, 250] on span at bounding box center [58, 253] width 17 height 17
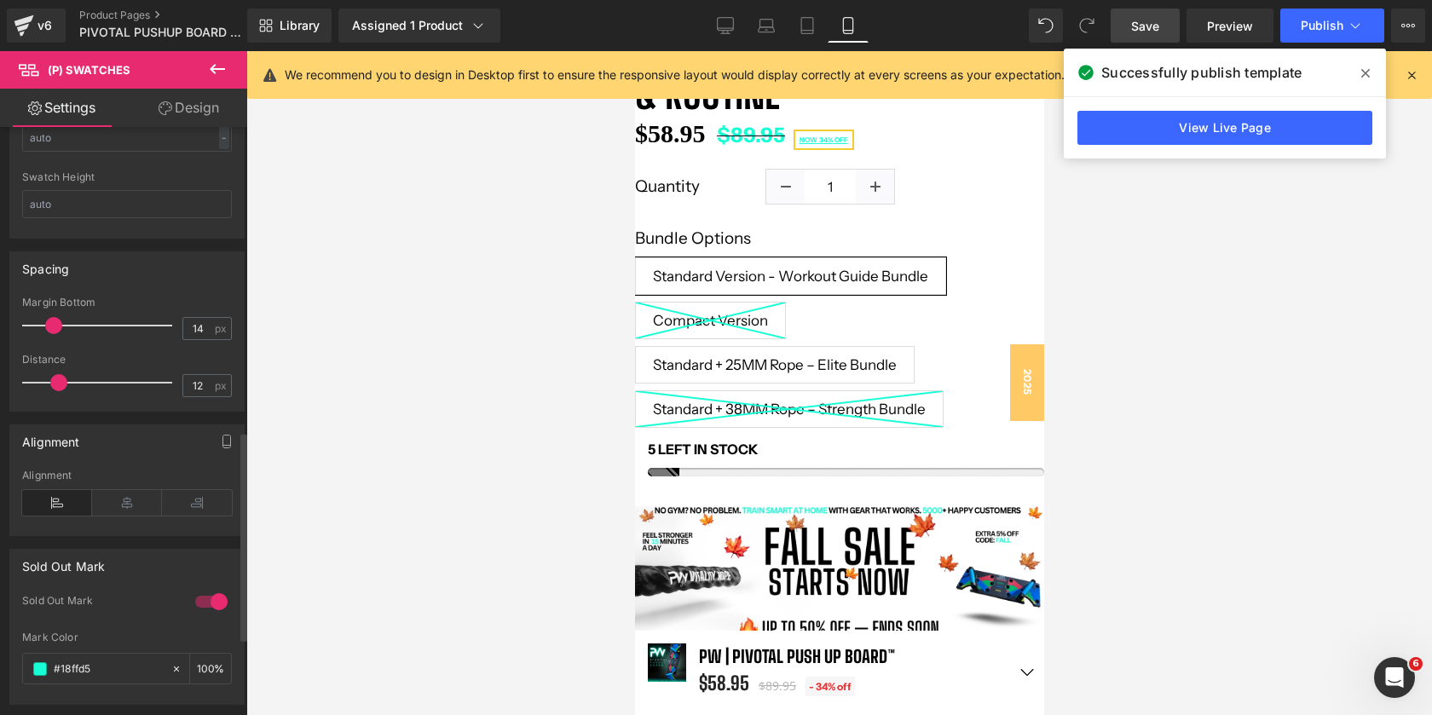
scroll to position [12189, 409]
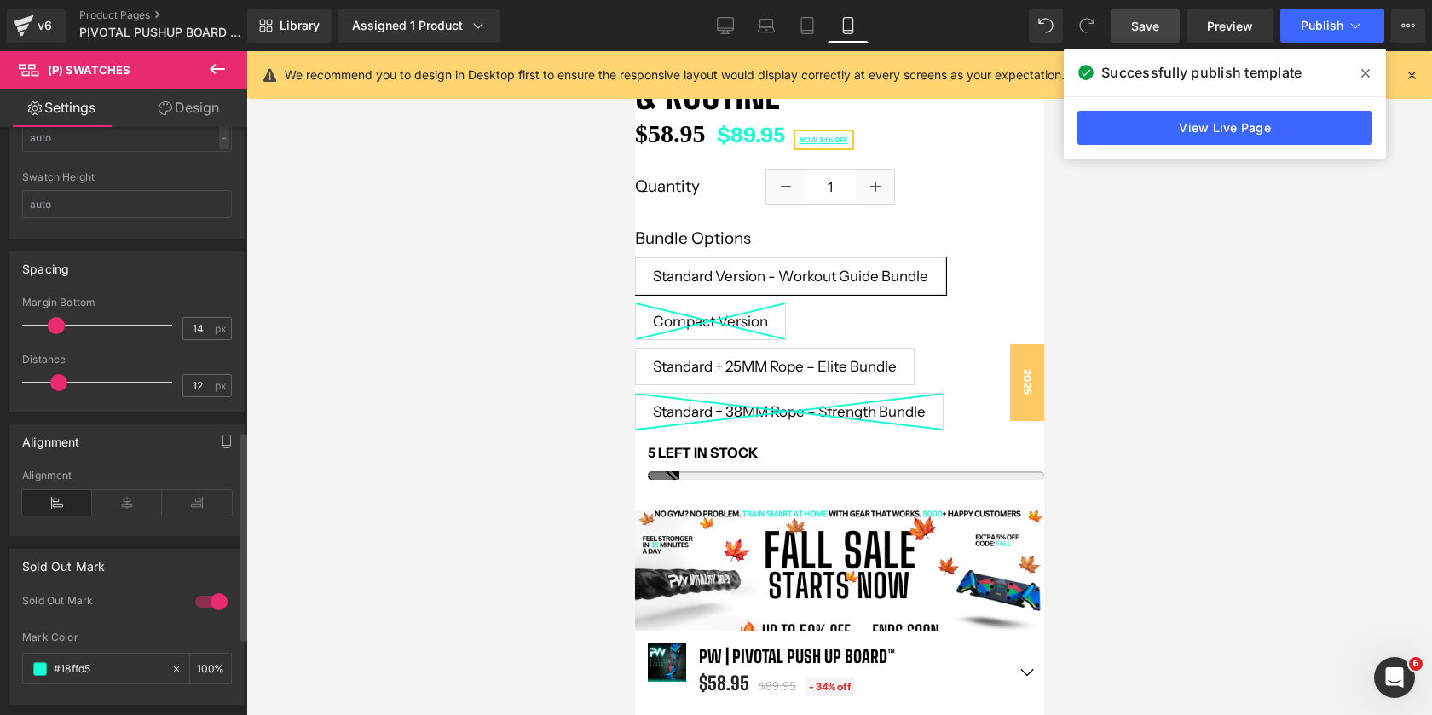
drag, startPoint x: 67, startPoint y: 321, endPoint x: 54, endPoint y: 320, distance: 13.7
click at [55, 320] on span at bounding box center [56, 325] width 17 height 17
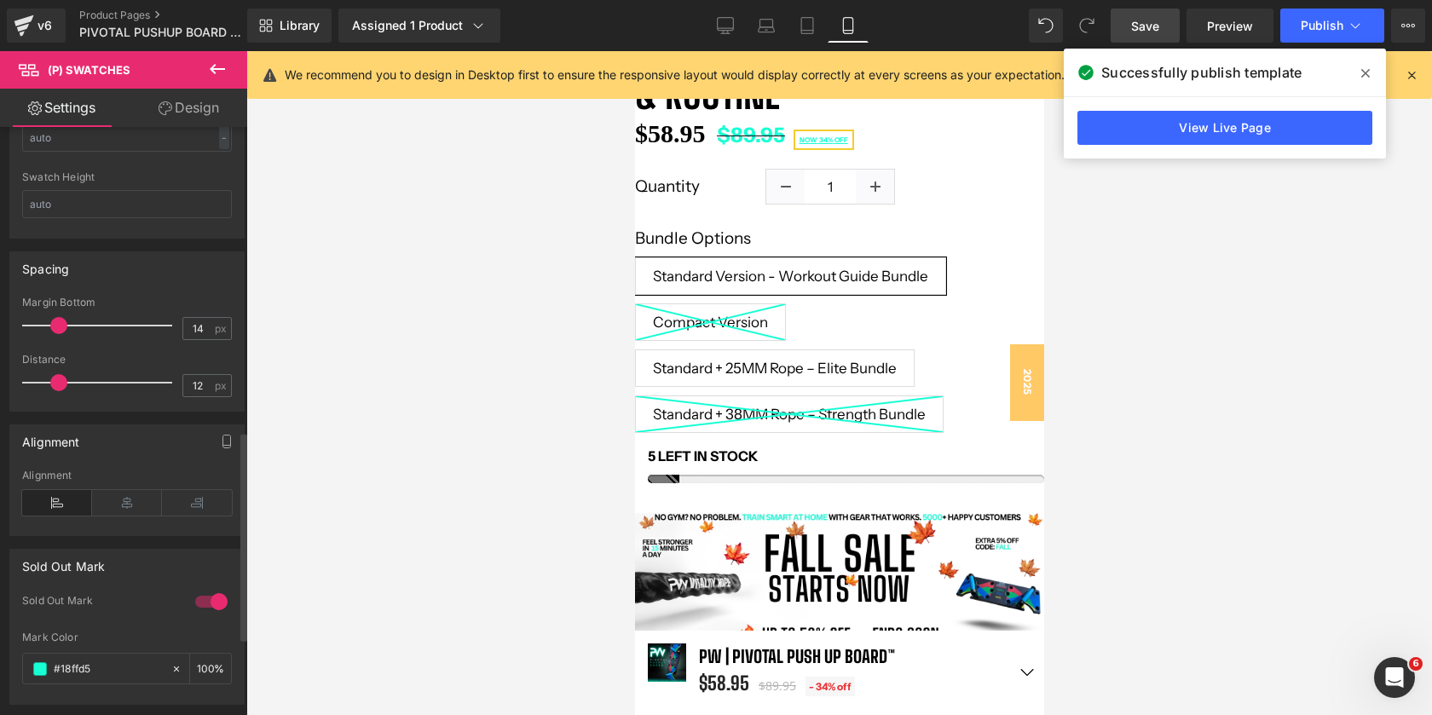
scroll to position [12196, 409]
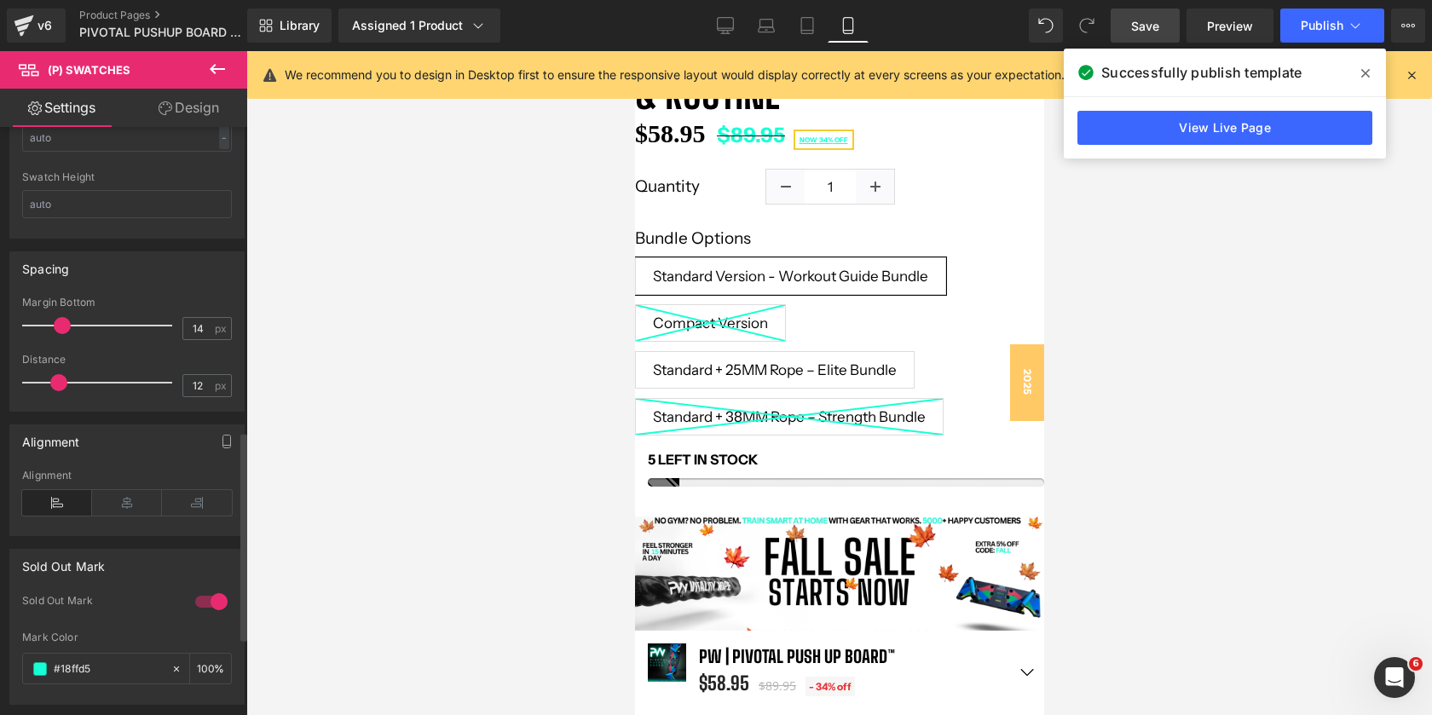
click at [64, 327] on span at bounding box center [62, 325] width 17 height 17
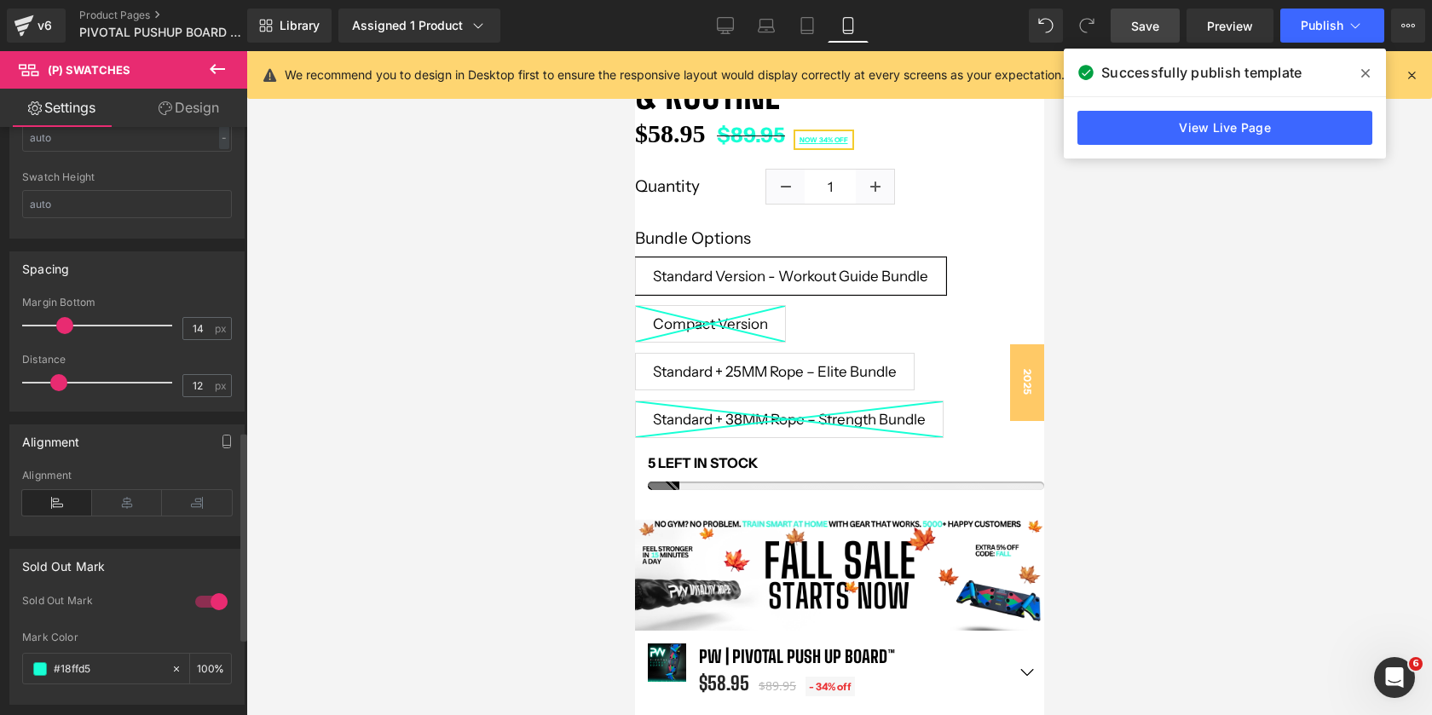
scroll to position [12199, 409]
click at [56, 327] on span at bounding box center [64, 325] width 17 height 17
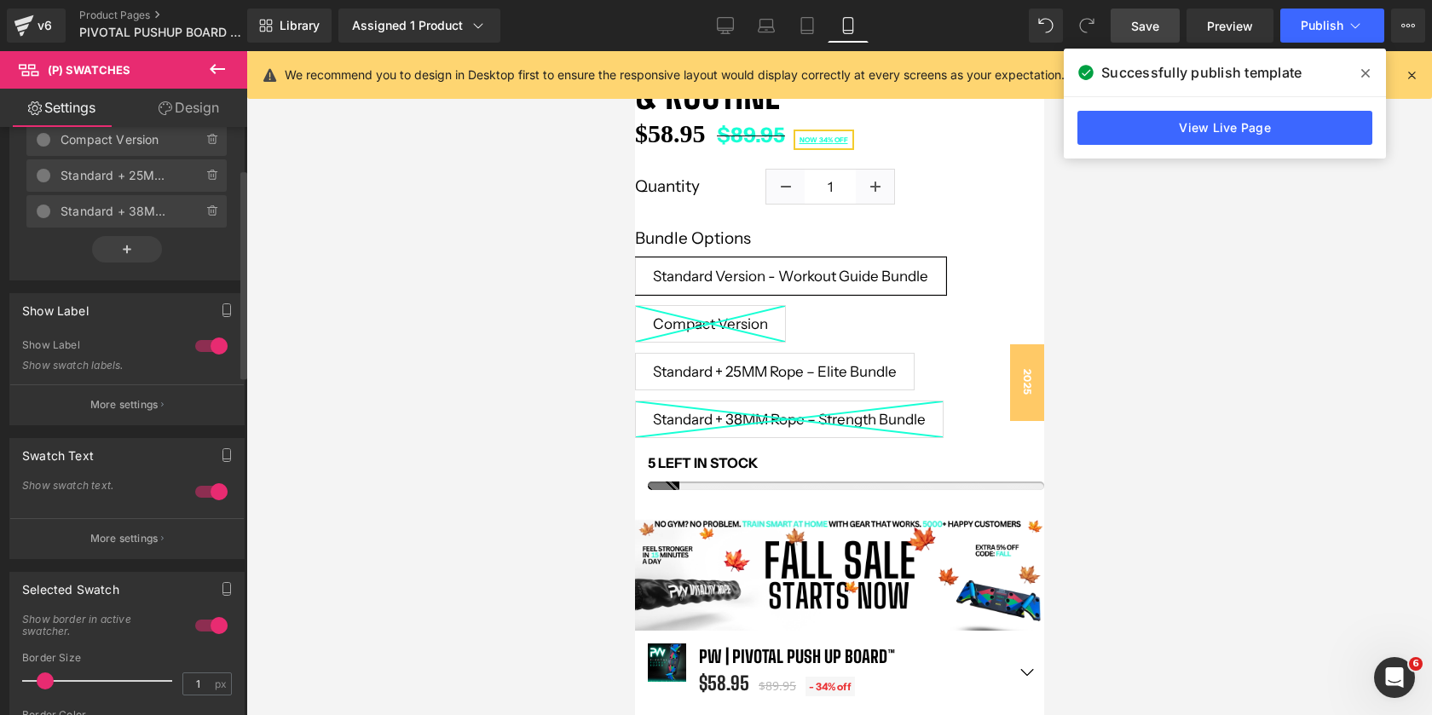
scroll to position [0, 0]
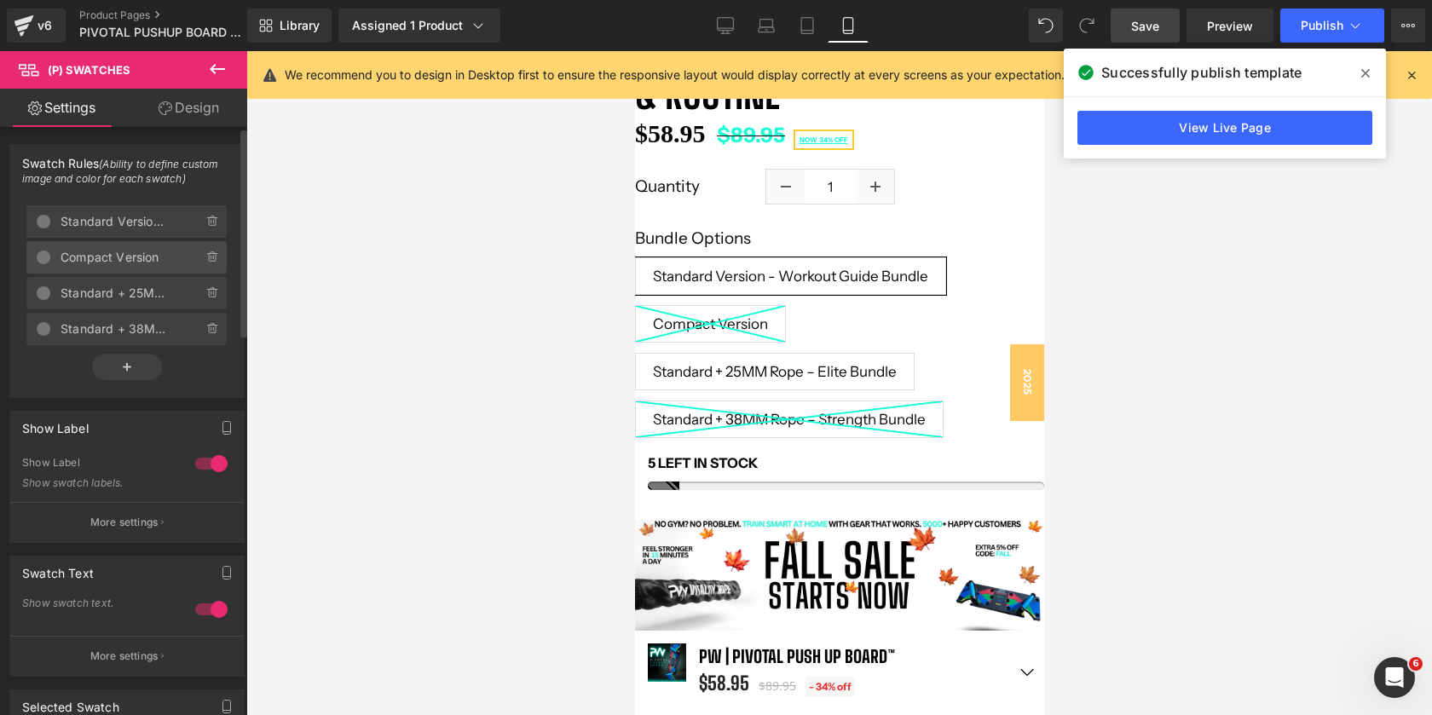
drag, startPoint x: 90, startPoint y: 298, endPoint x: 89, endPoint y: 243, distance: 54.6
click at [89, 202] on ul "Delete Cancel Standard Version - Workout Guide Bundle Delete Cancel Compact Ver…" at bounding box center [126, 202] width 213 height 0
click at [72, 297] on span "Standard + 25MM Rope – Elite Bundle" at bounding box center [115, 293] width 108 height 32
click at [122, 211] on div "Swatch Rules (Ability to define custom image and color for each swatch) [] Dele…" at bounding box center [127, 264] width 255 height 267
drag, startPoint x: 38, startPoint y: 292, endPoint x: 43, endPoint y: 234, distance: 58.2
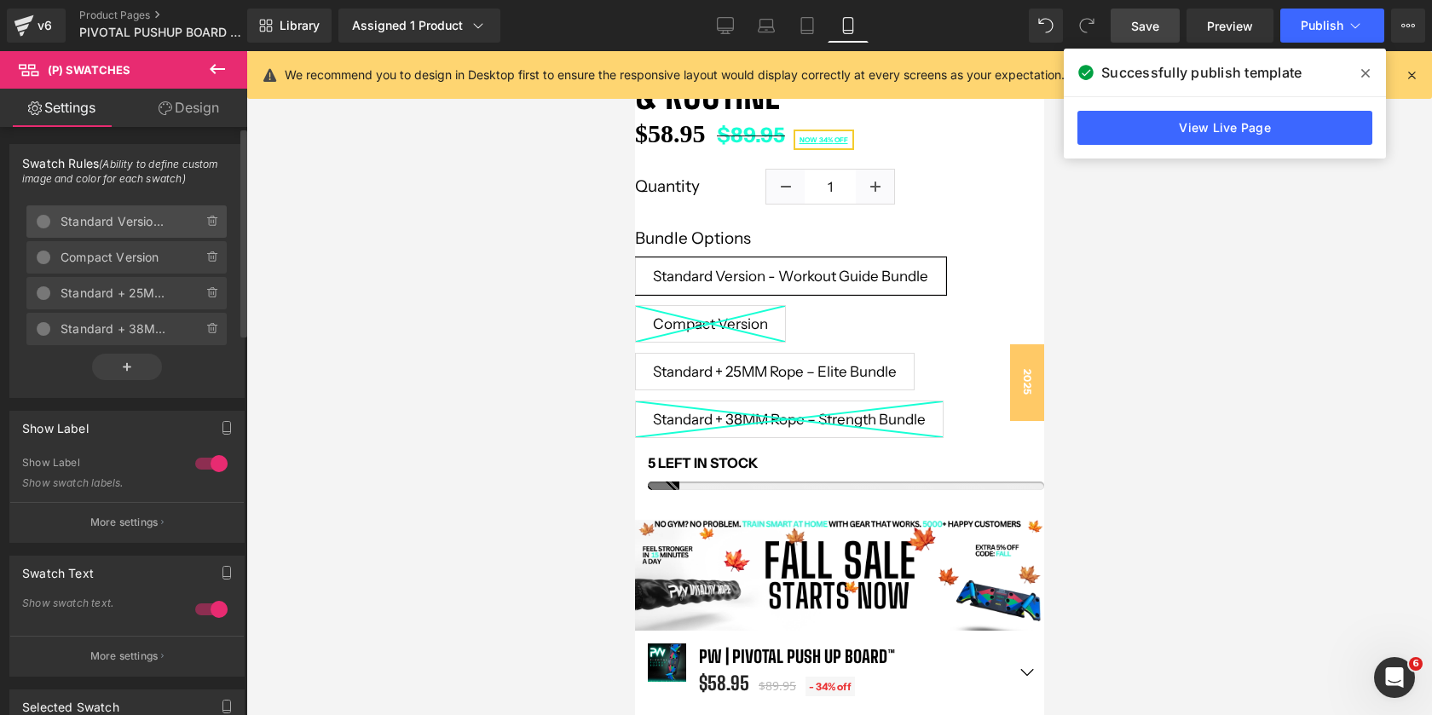
click at [43, 202] on ul "Delete Cancel Standard Version - Workout Guide Bundle Delete Cancel Compact Ver…" at bounding box center [126, 202] width 213 height 0
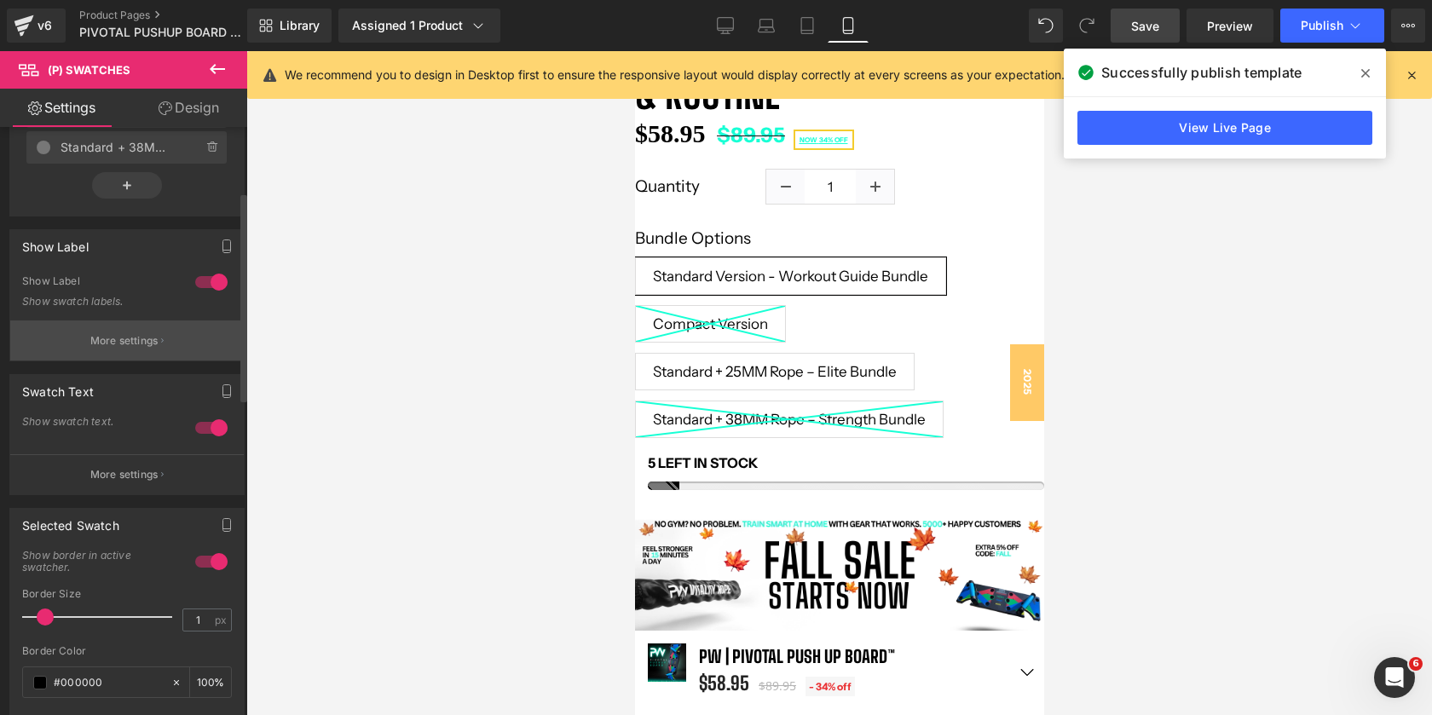
click at [110, 338] on p "More settings" at bounding box center [124, 340] width 68 height 15
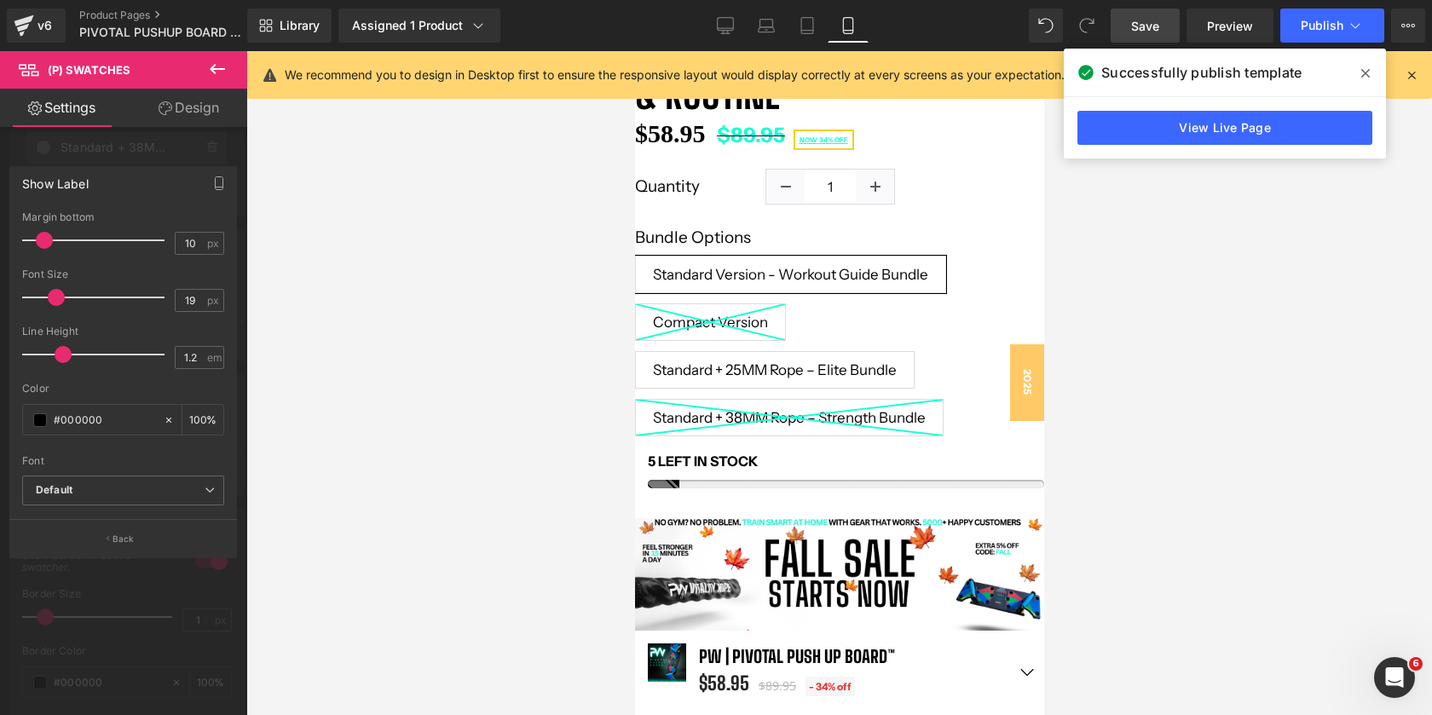
click at [65, 356] on span at bounding box center [63, 354] width 17 height 17
click at [43, 238] on span at bounding box center [42, 240] width 17 height 17
click at [57, 298] on span at bounding box center [57, 297] width 17 height 17
click at [192, 300] on input "19" at bounding box center [191, 300] width 30 height 21
type input "19"
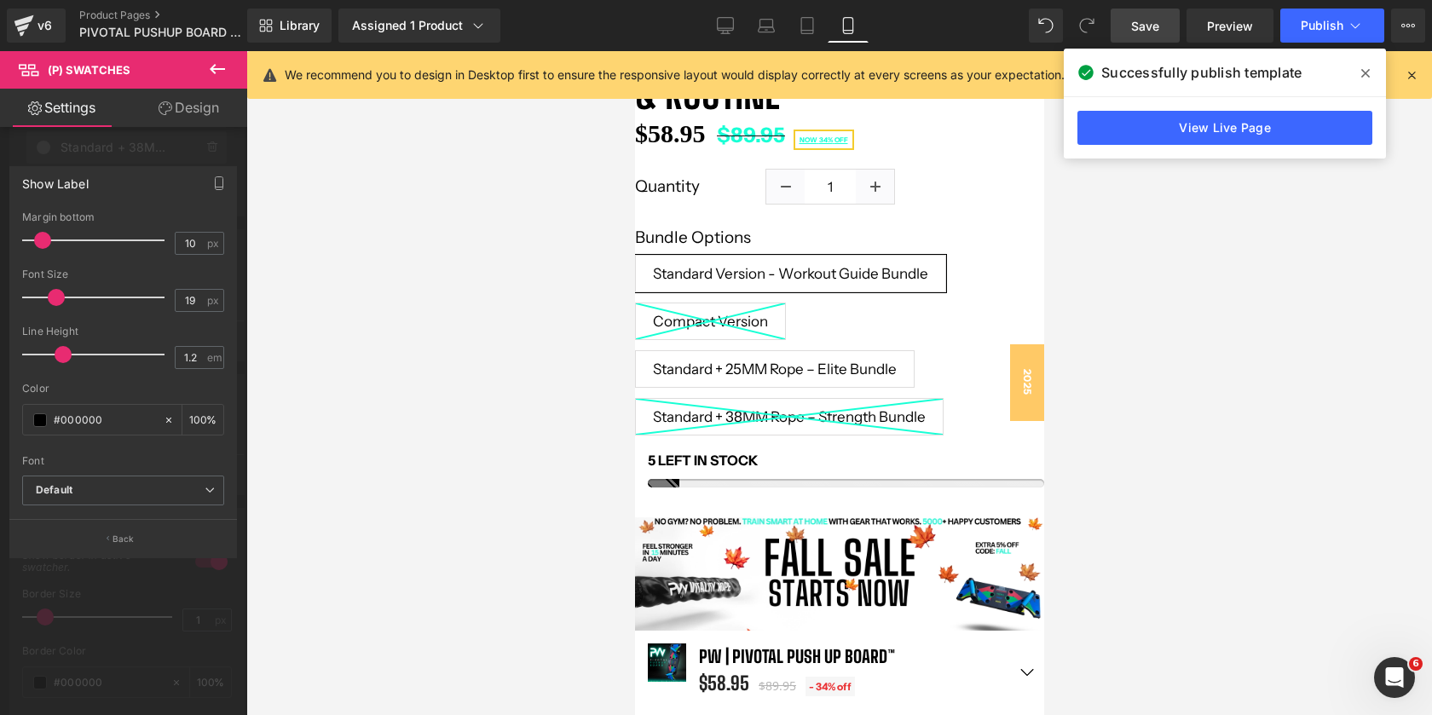
click at [139, 178] on div "Show Label" at bounding box center [123, 183] width 226 height 32
click at [149, 138] on div at bounding box center [123, 387] width 247 height 673
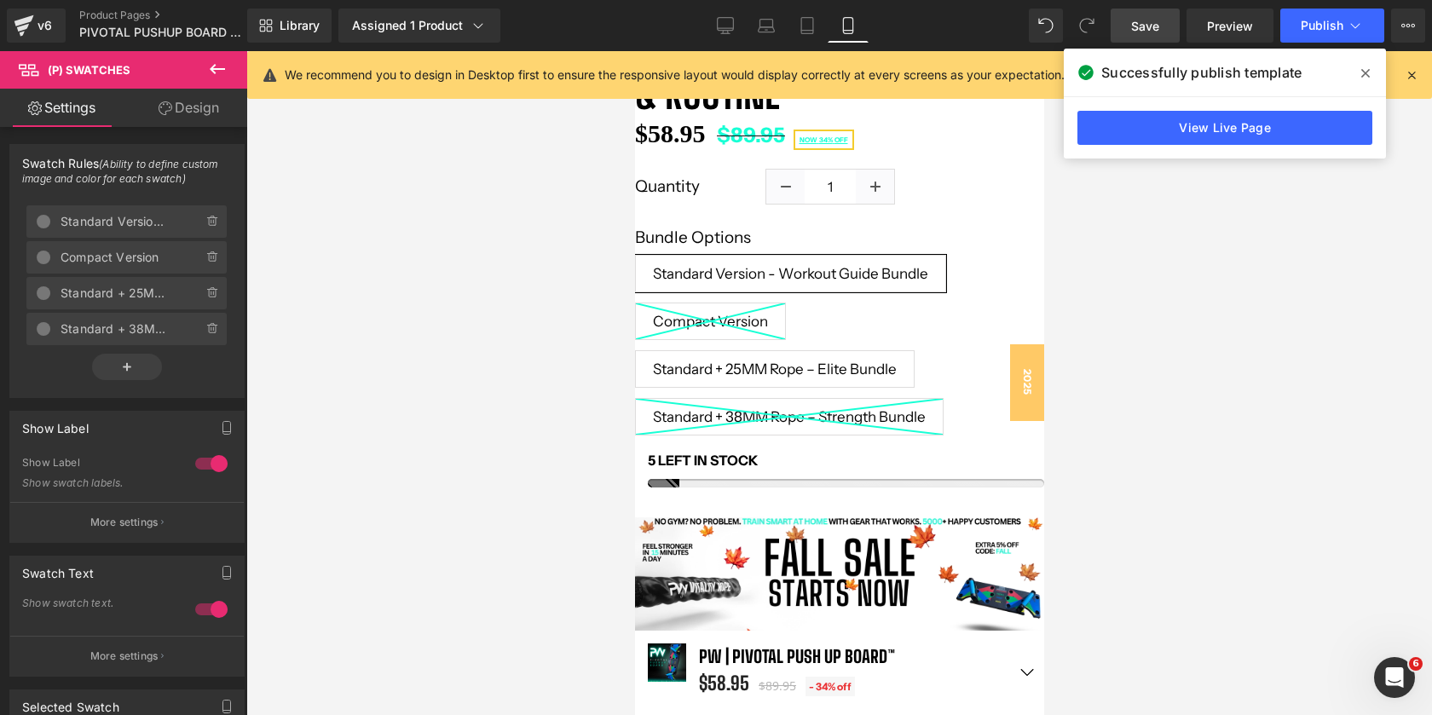
click at [166, 110] on icon at bounding box center [166, 108] width 14 height 14
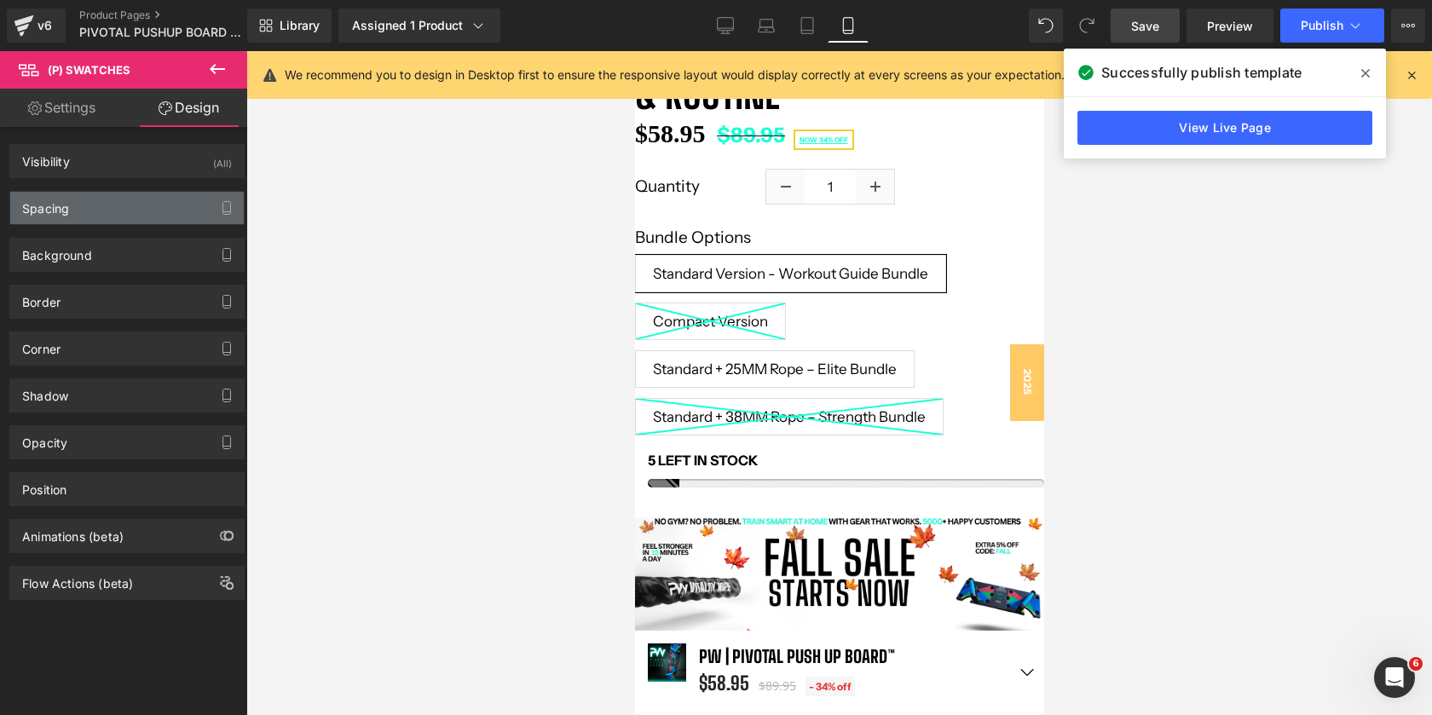
click at [145, 211] on div "Spacing" at bounding box center [127, 208] width 234 height 32
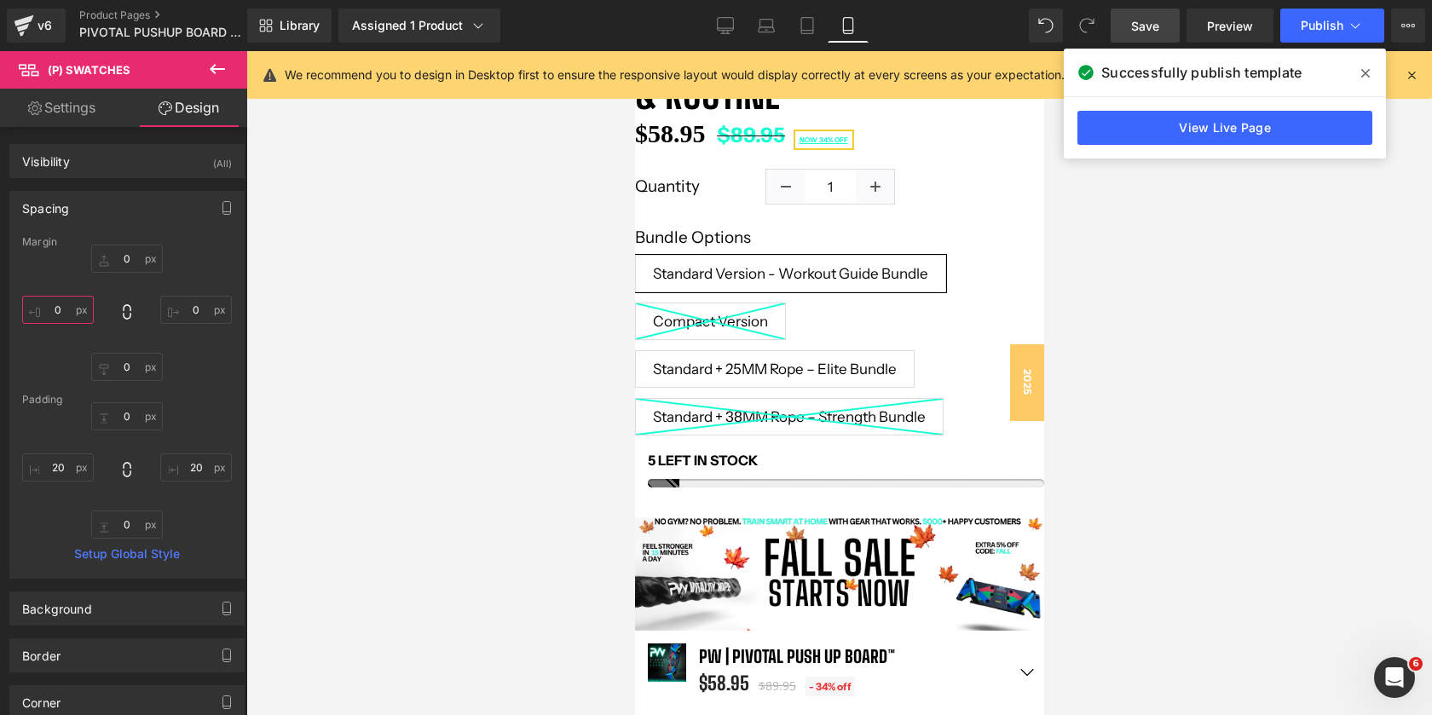
click at [65, 306] on input "0" at bounding box center [58, 310] width 72 height 28
type input "15"
click at [159, 217] on div "Spacing" at bounding box center [127, 208] width 234 height 32
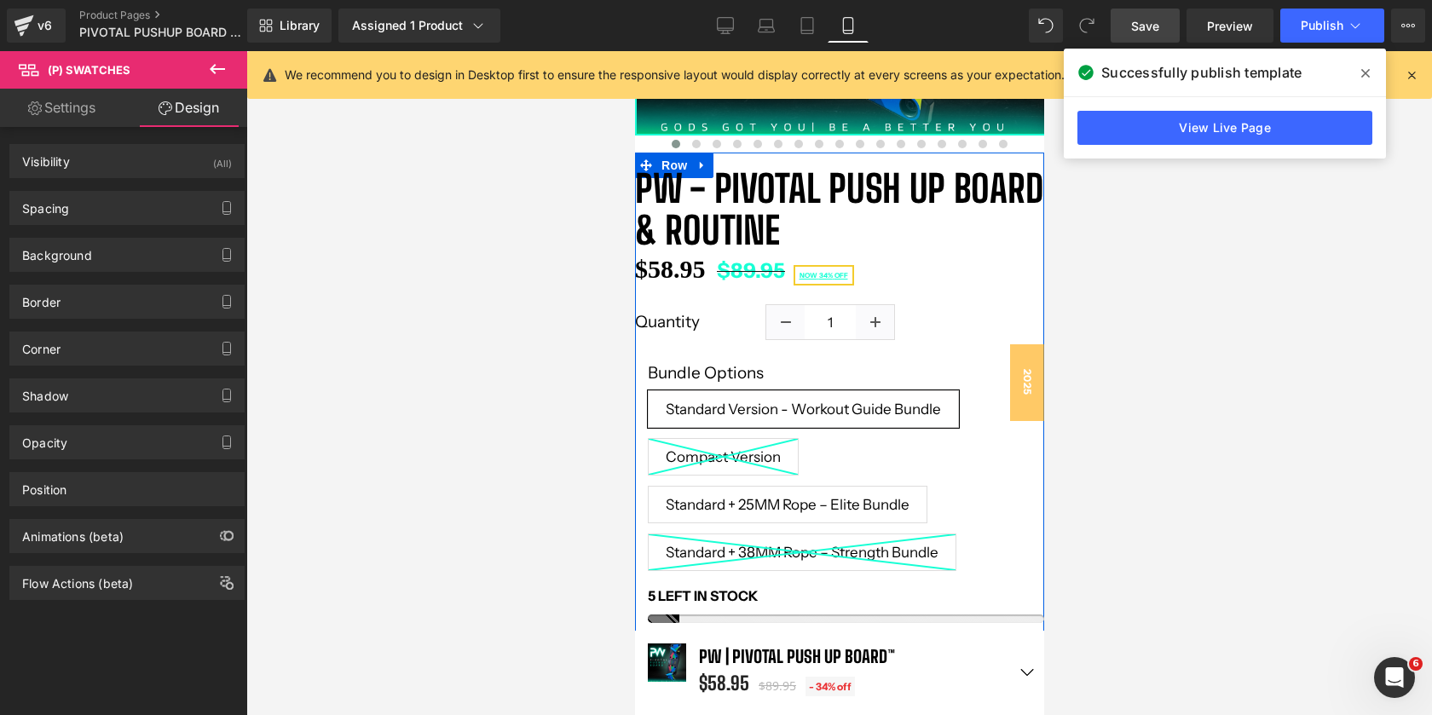
click at [706, 315] on label "Quantity" at bounding box center [699, 322] width 131 height 27
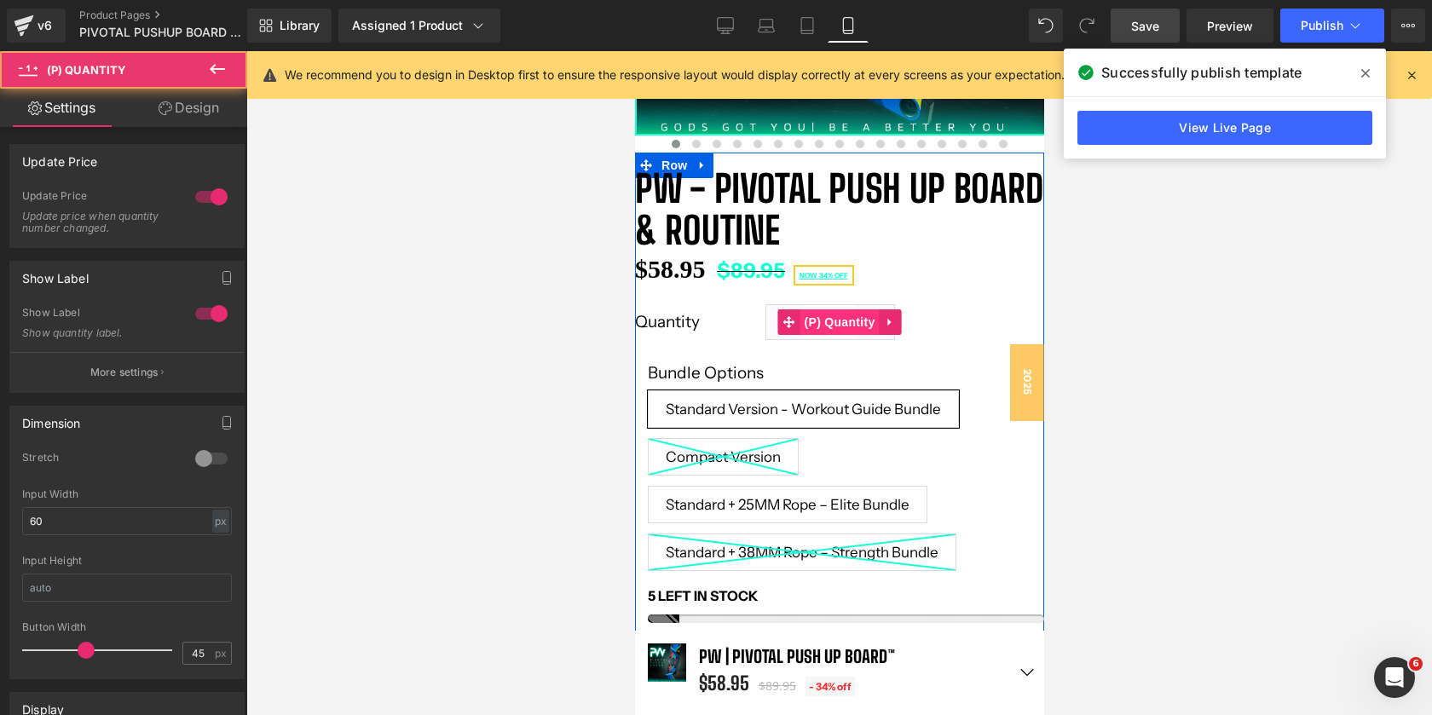
click at [853, 315] on span "(P) Quantity" at bounding box center [839, 323] width 79 height 26
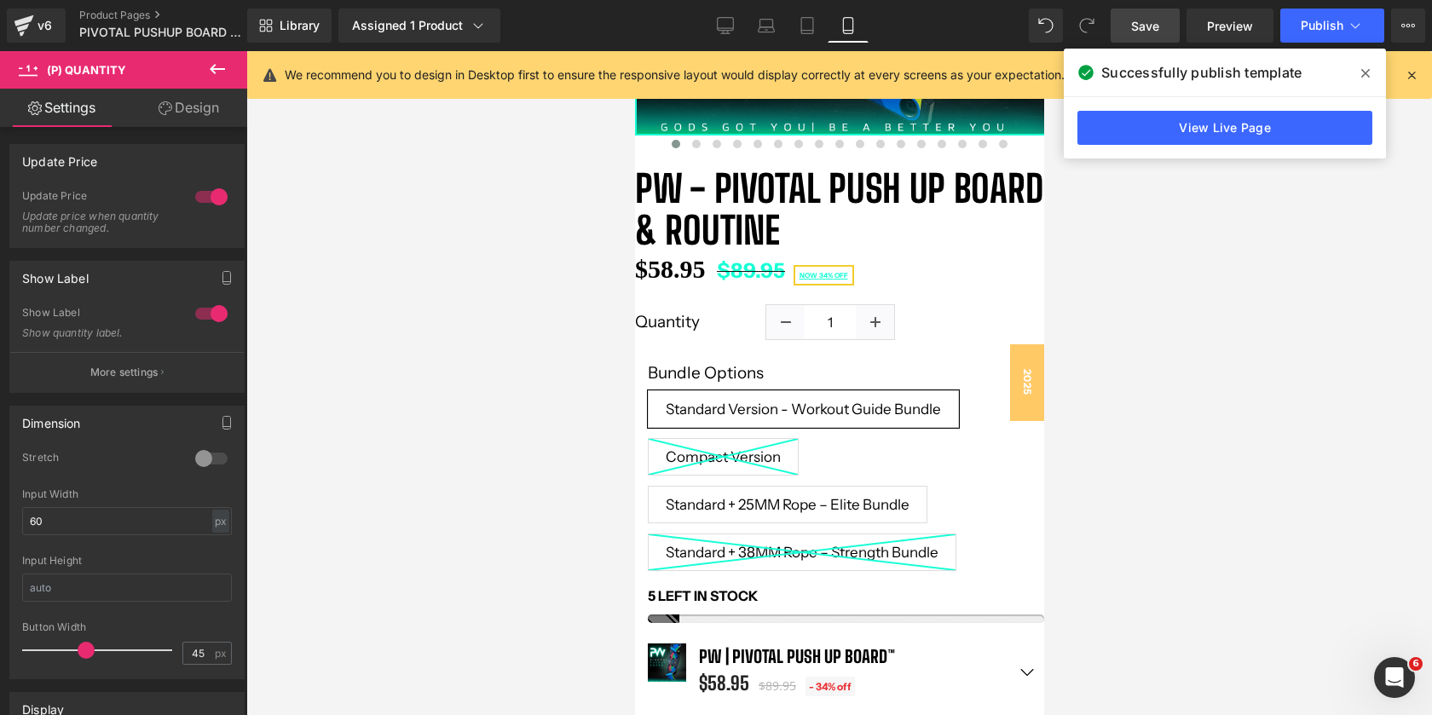
click at [171, 107] on link "Design" at bounding box center [189, 108] width 124 height 38
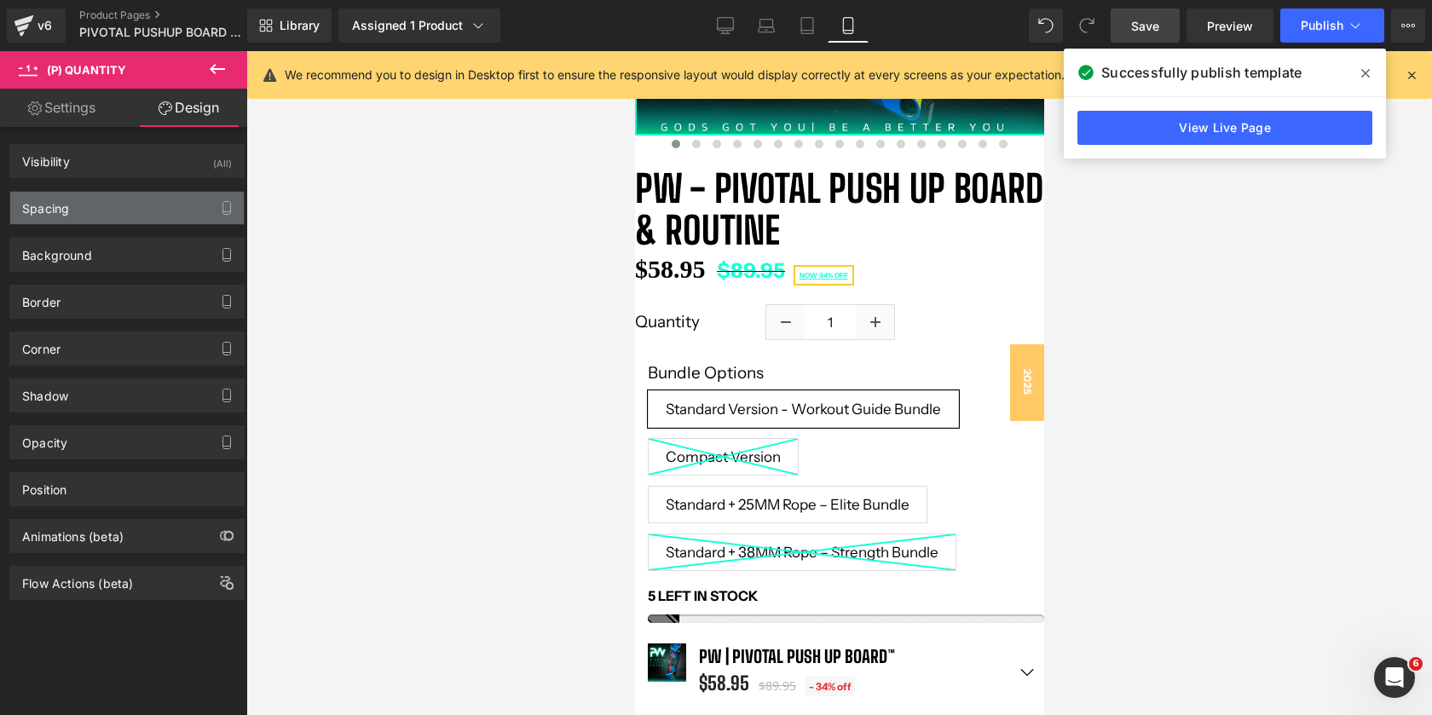
click at [116, 207] on div "Spacing" at bounding box center [127, 208] width 234 height 32
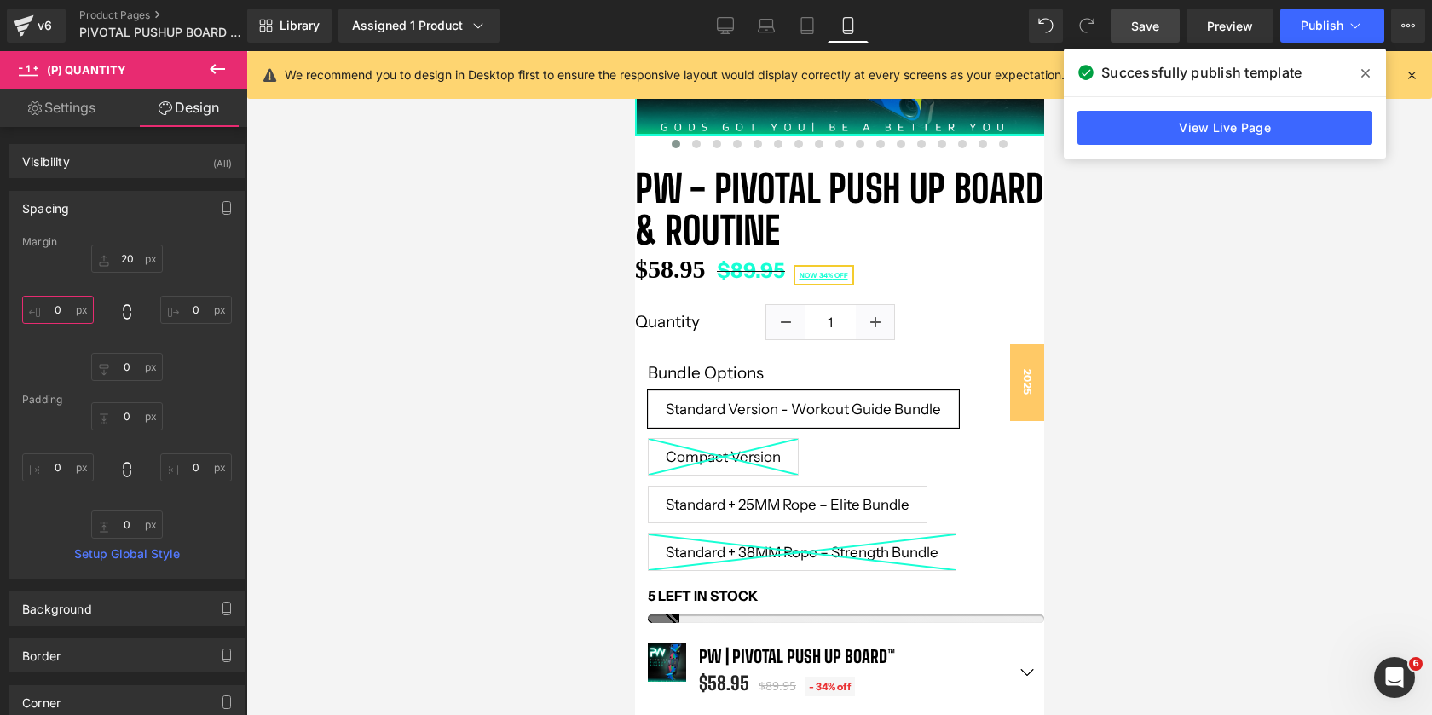
click at [68, 309] on input "text" at bounding box center [58, 310] width 72 height 28
type input "15"
click at [154, 223] on div "Spacing" at bounding box center [127, 208] width 234 height 32
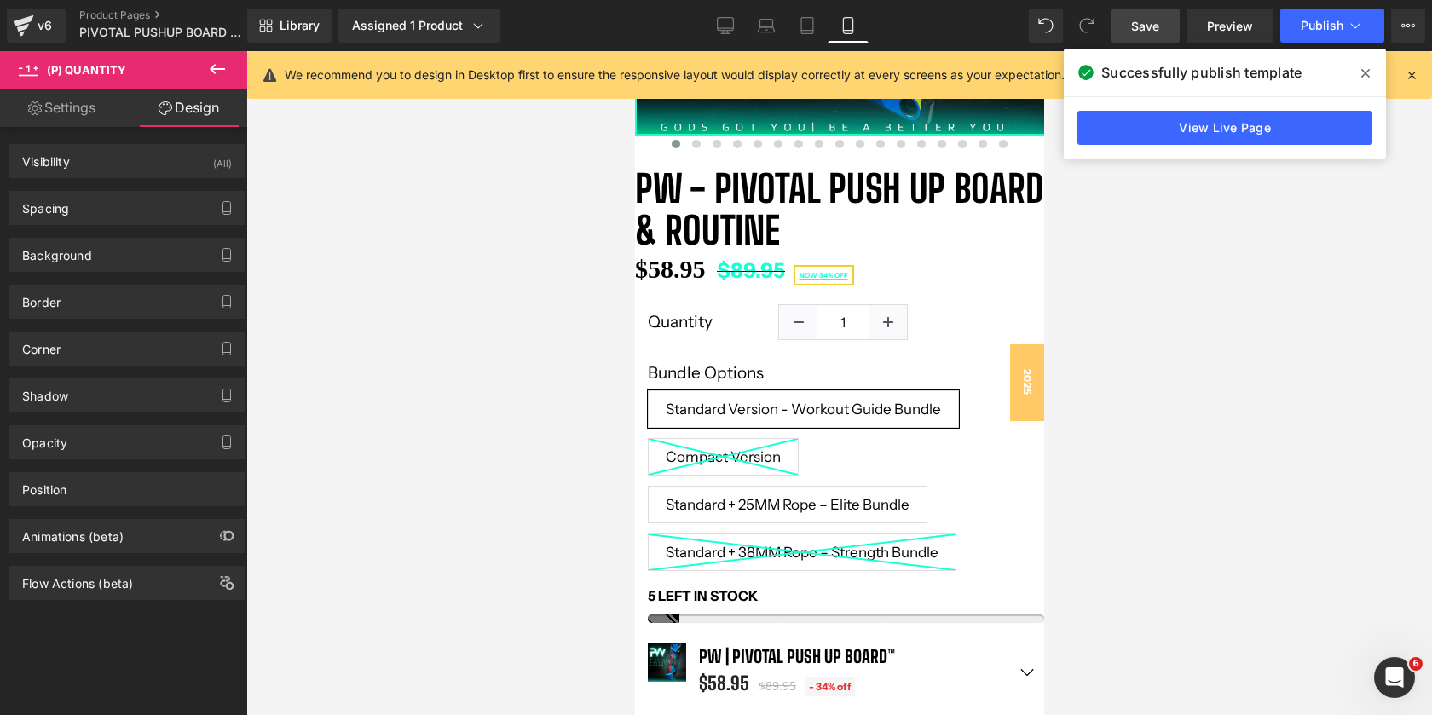
click at [84, 107] on link "Settings" at bounding box center [62, 108] width 124 height 38
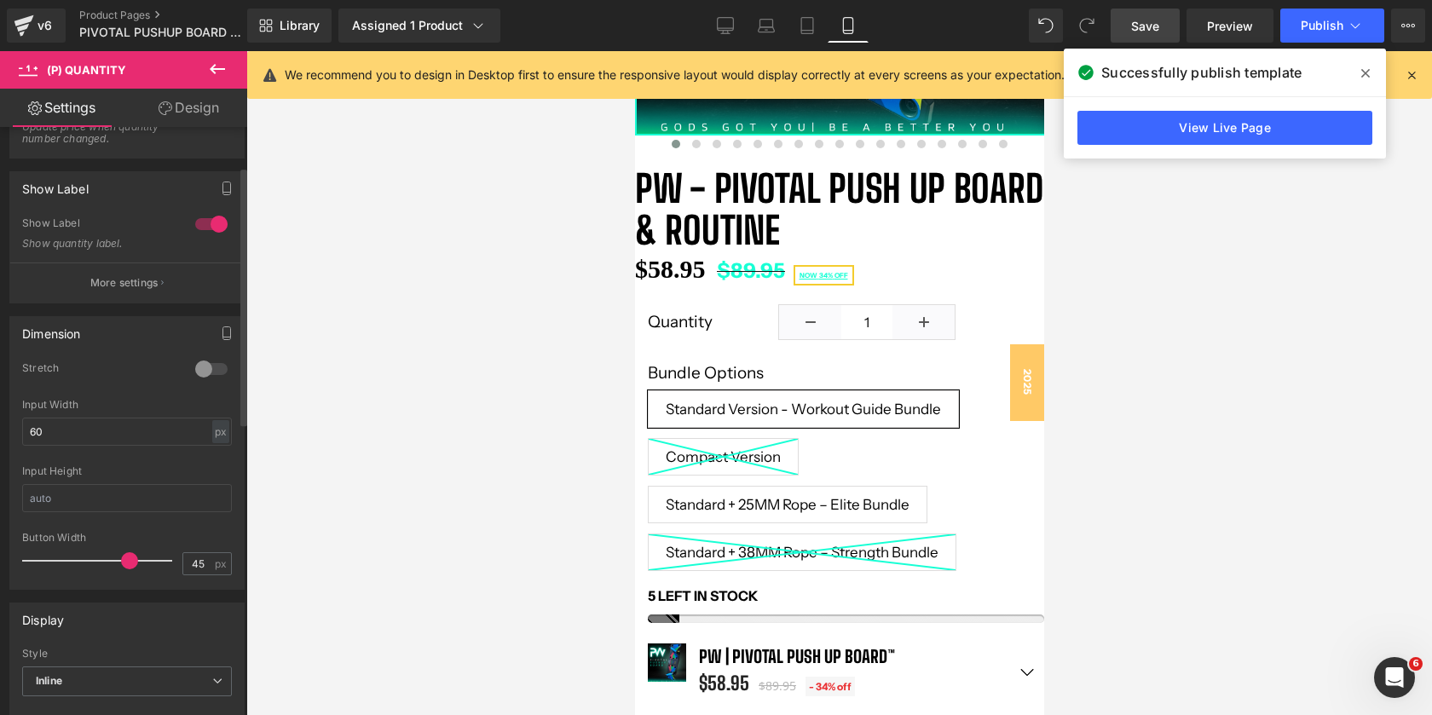
drag, startPoint x: 79, startPoint y: 560, endPoint x: 121, endPoint y: 555, distance: 42.1
click at [121, 555] on span at bounding box center [129, 560] width 17 height 17
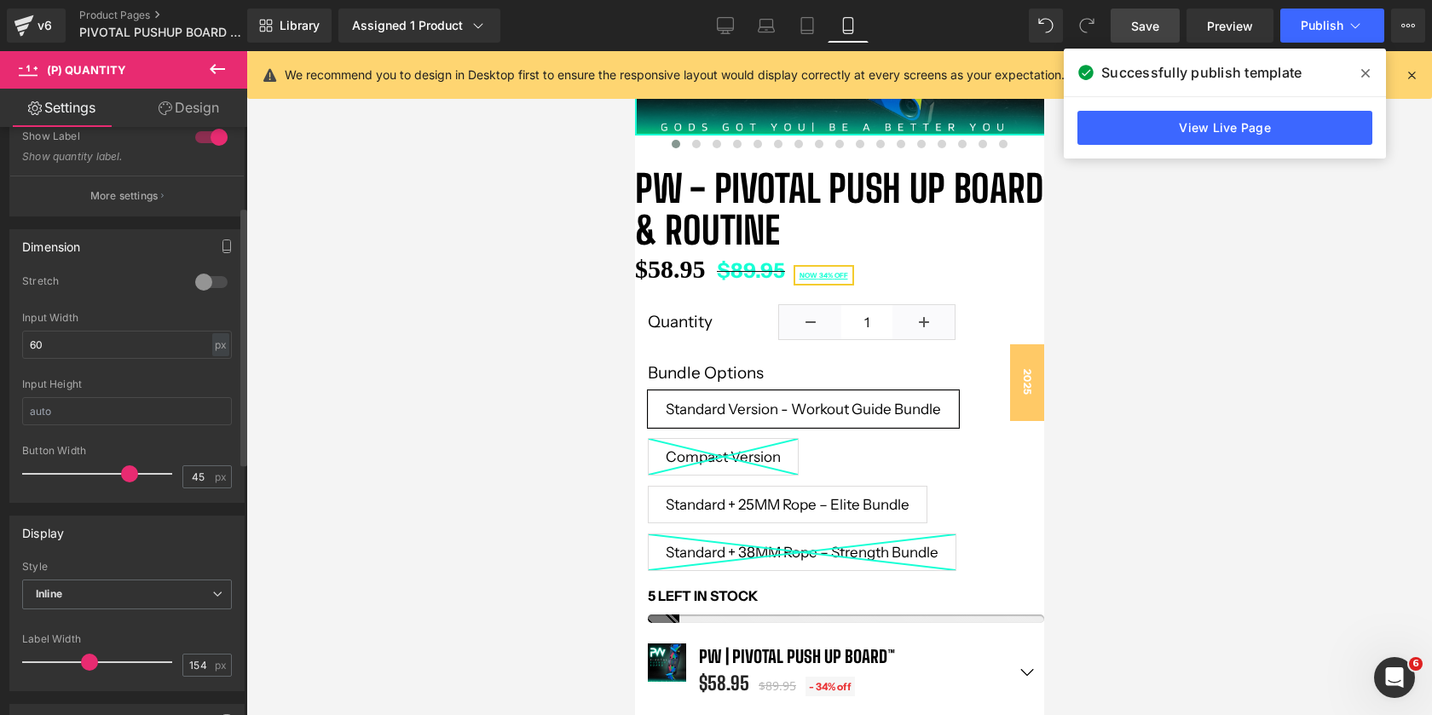
scroll to position [181, 0]
click at [74, 344] on input "60" at bounding box center [127, 341] width 210 height 28
type input "6"
click at [123, 305] on div "Stretch" at bounding box center [127, 289] width 210 height 38
click at [205, 275] on div at bounding box center [211, 277] width 41 height 27
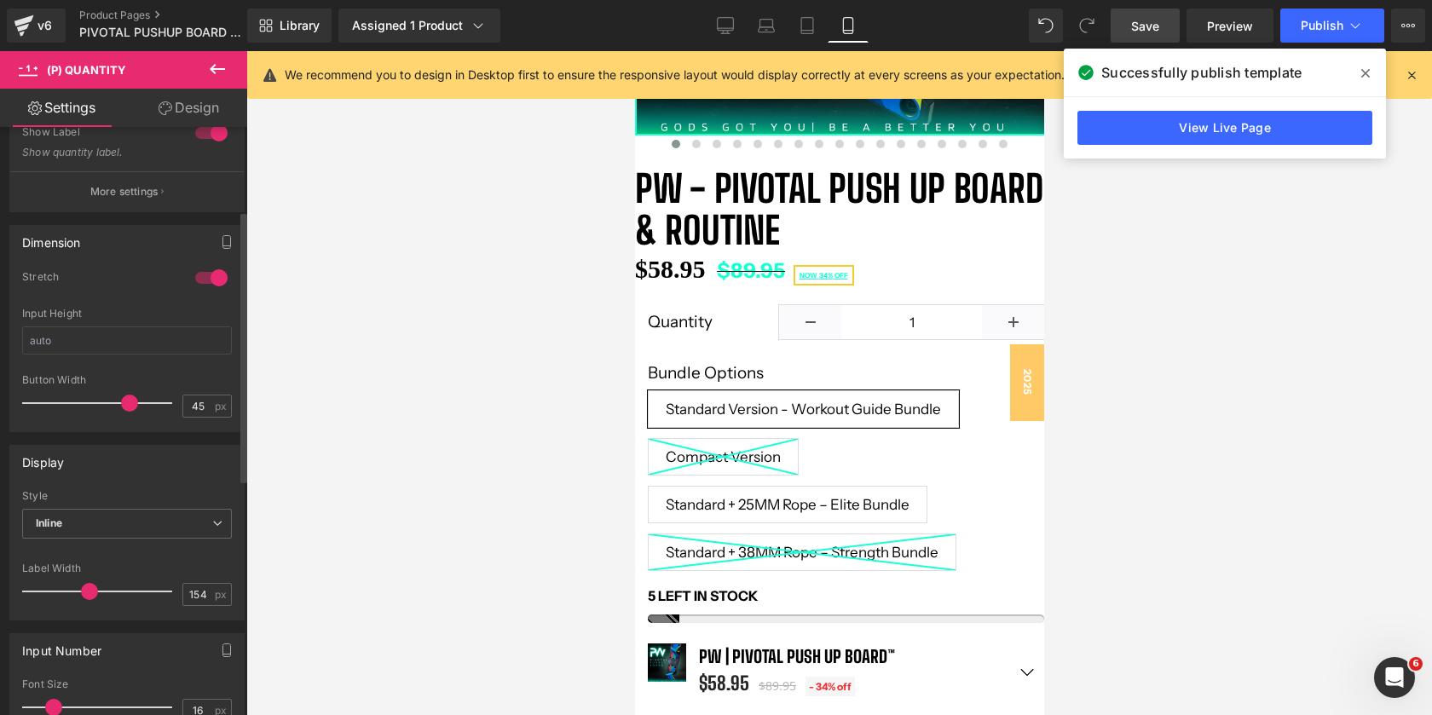
click at [205, 275] on div at bounding box center [211, 277] width 41 height 27
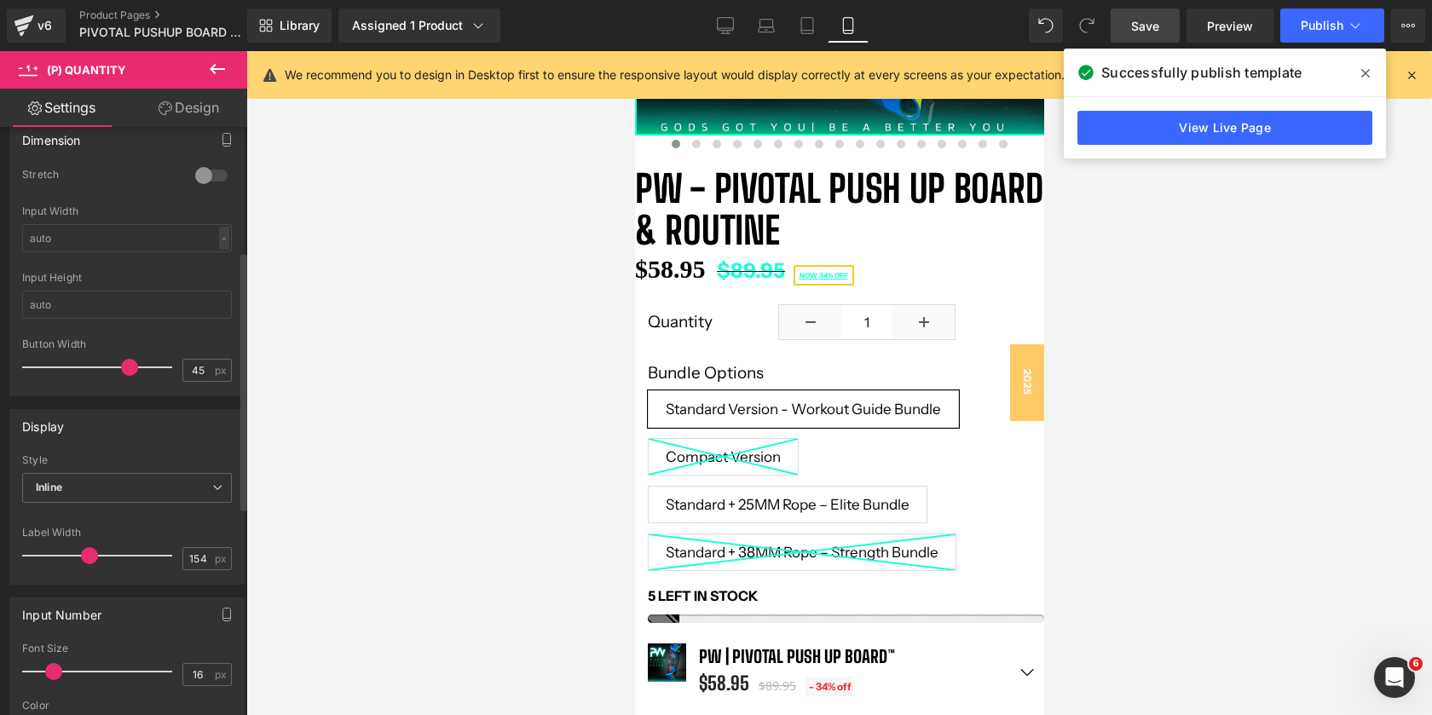
scroll to position [285, 0]
drag, startPoint x: 120, startPoint y: 362, endPoint x: 79, endPoint y: 365, distance: 41.0
click at [79, 365] on span at bounding box center [86, 365] width 17 height 17
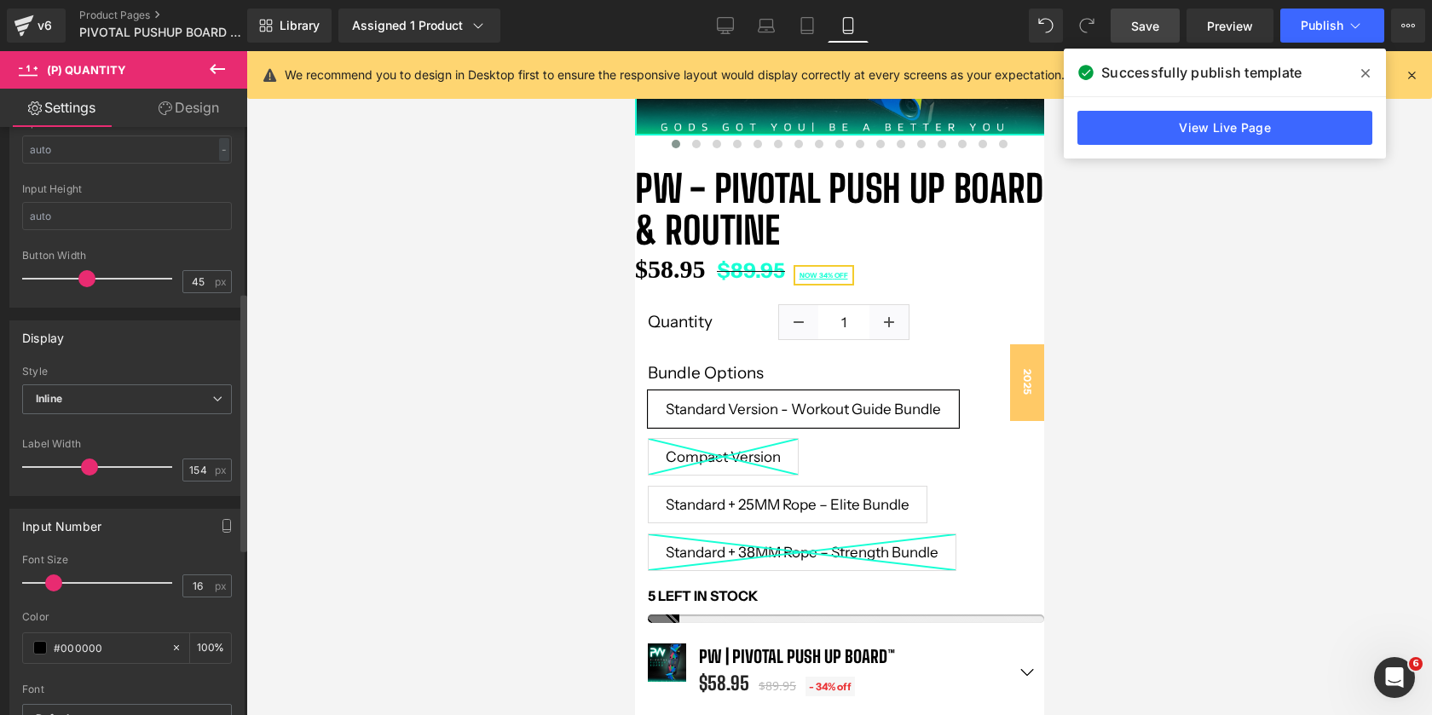
scroll to position [375, 0]
drag, startPoint x: 81, startPoint y: 459, endPoint x: 49, endPoint y: 460, distance: 31.6
click at [49, 460] on span at bounding box center [56, 463] width 17 height 17
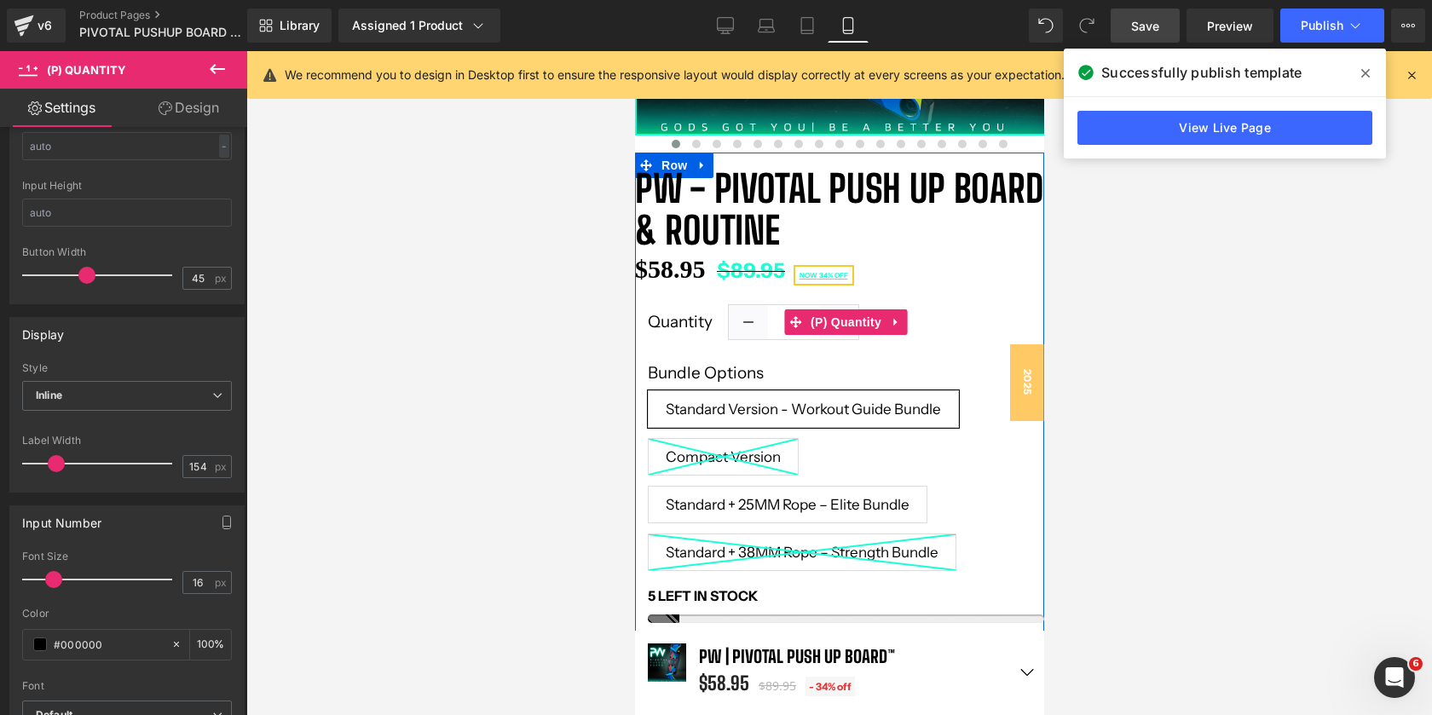
click at [680, 321] on label "Quantity" at bounding box center [687, 322] width 81 height 27
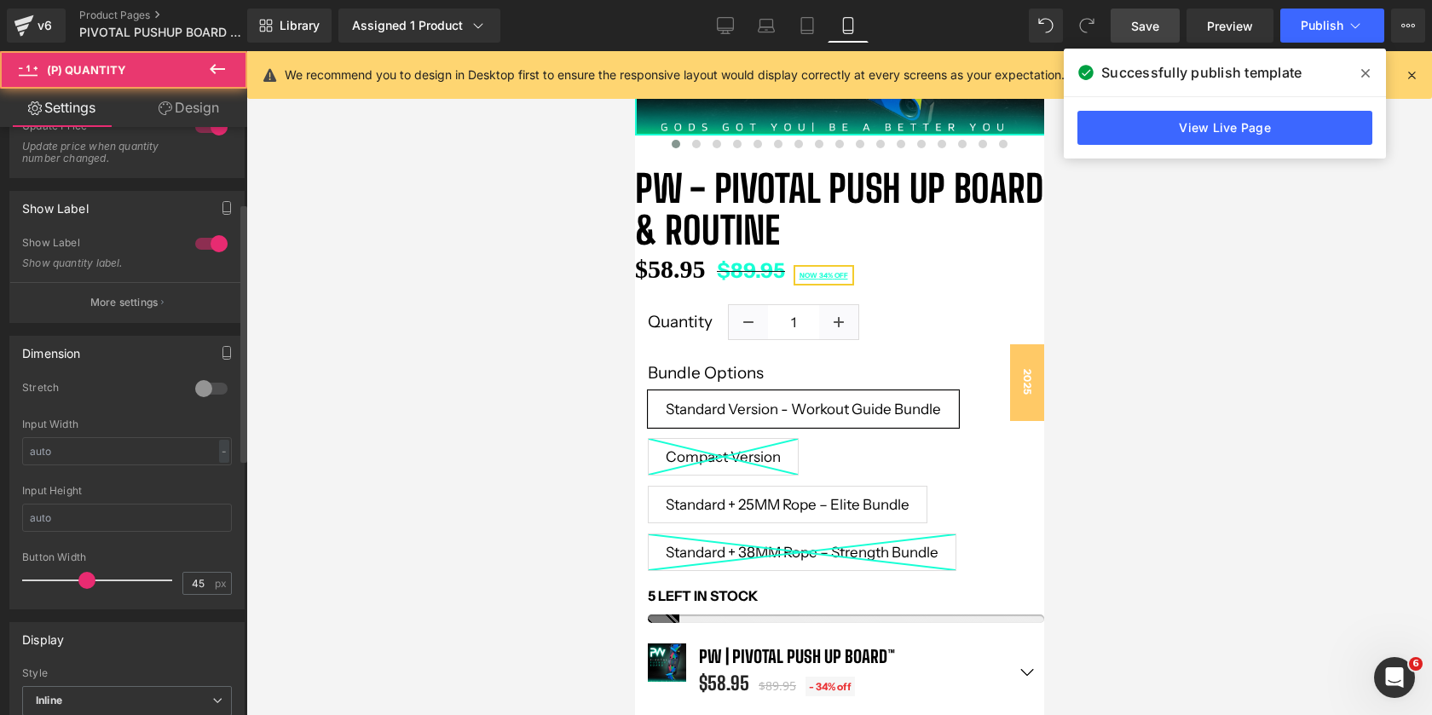
scroll to position [0, 0]
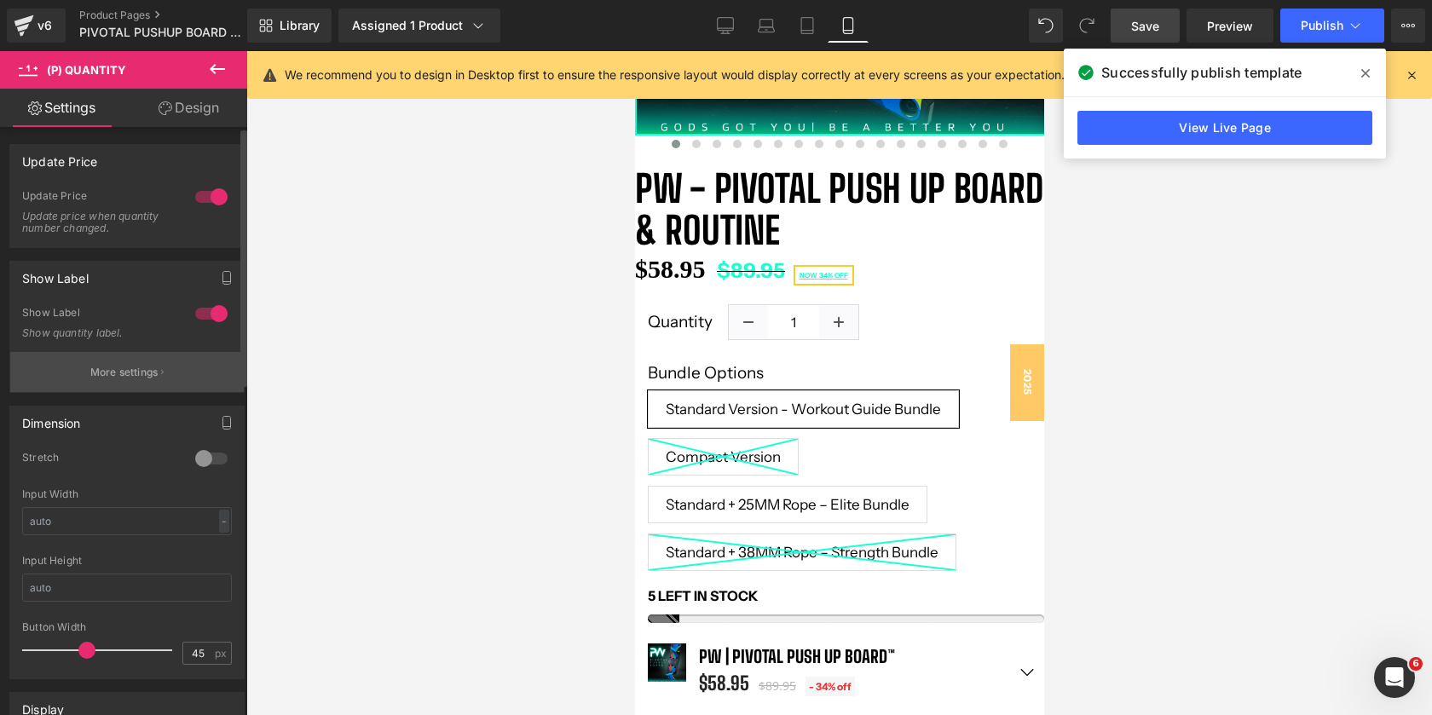
click at [126, 372] on p "More settings" at bounding box center [124, 372] width 68 height 15
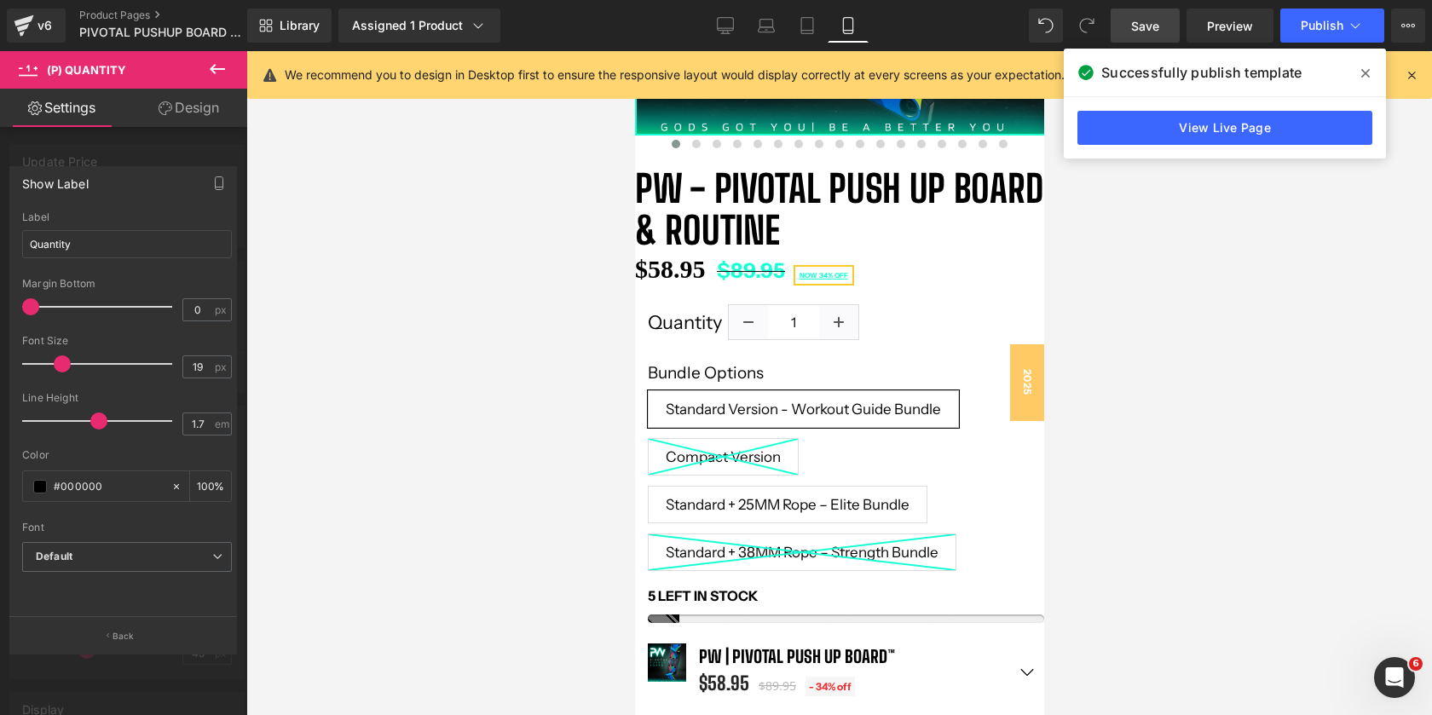
click at [57, 358] on span at bounding box center [62, 364] width 17 height 17
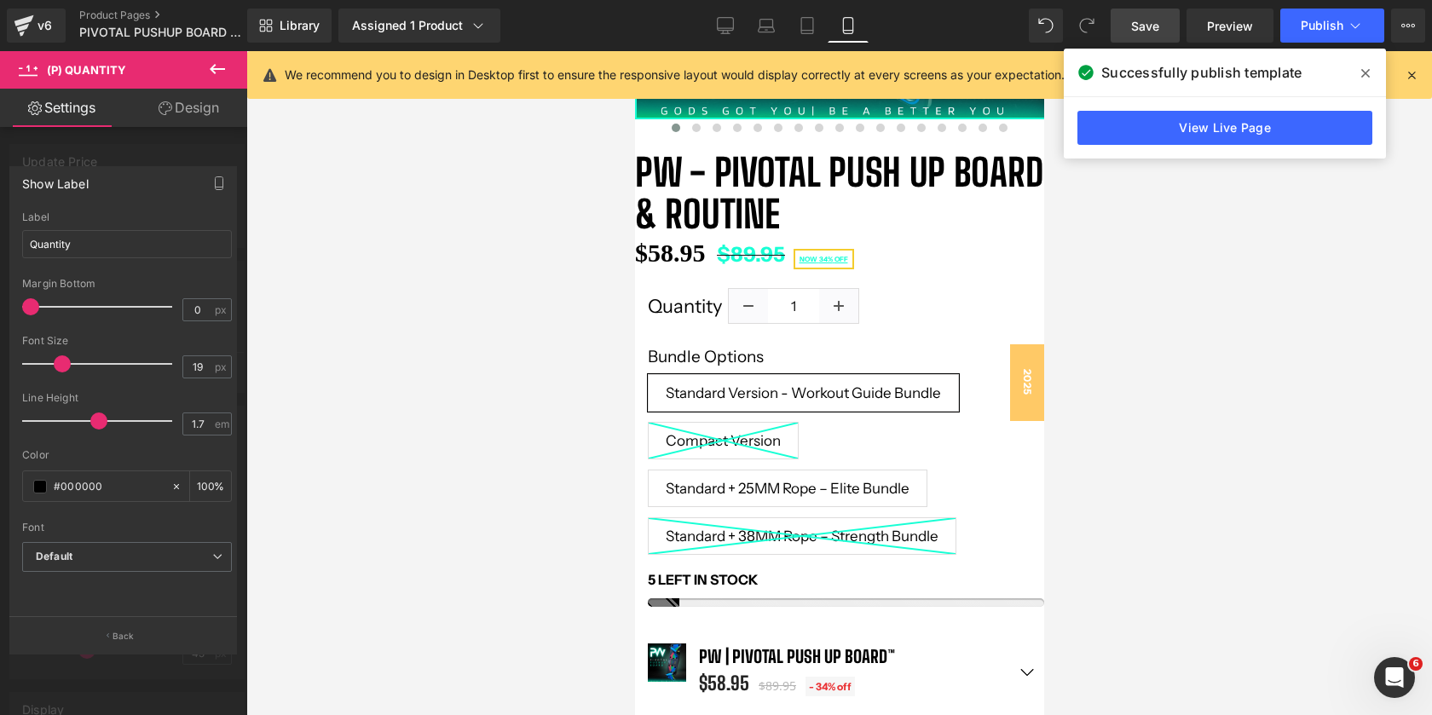
scroll to position [412, 0]
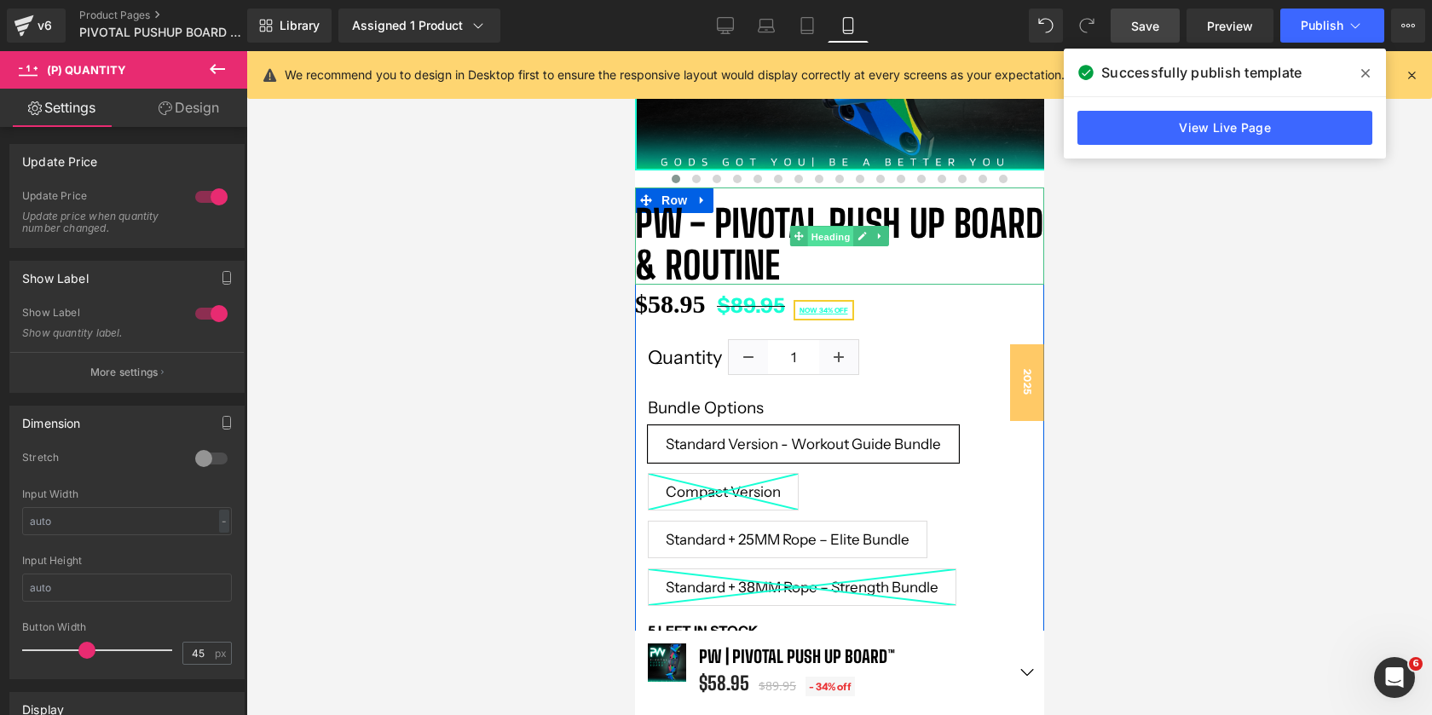
click at [848, 236] on span "Heading" at bounding box center [830, 237] width 46 height 20
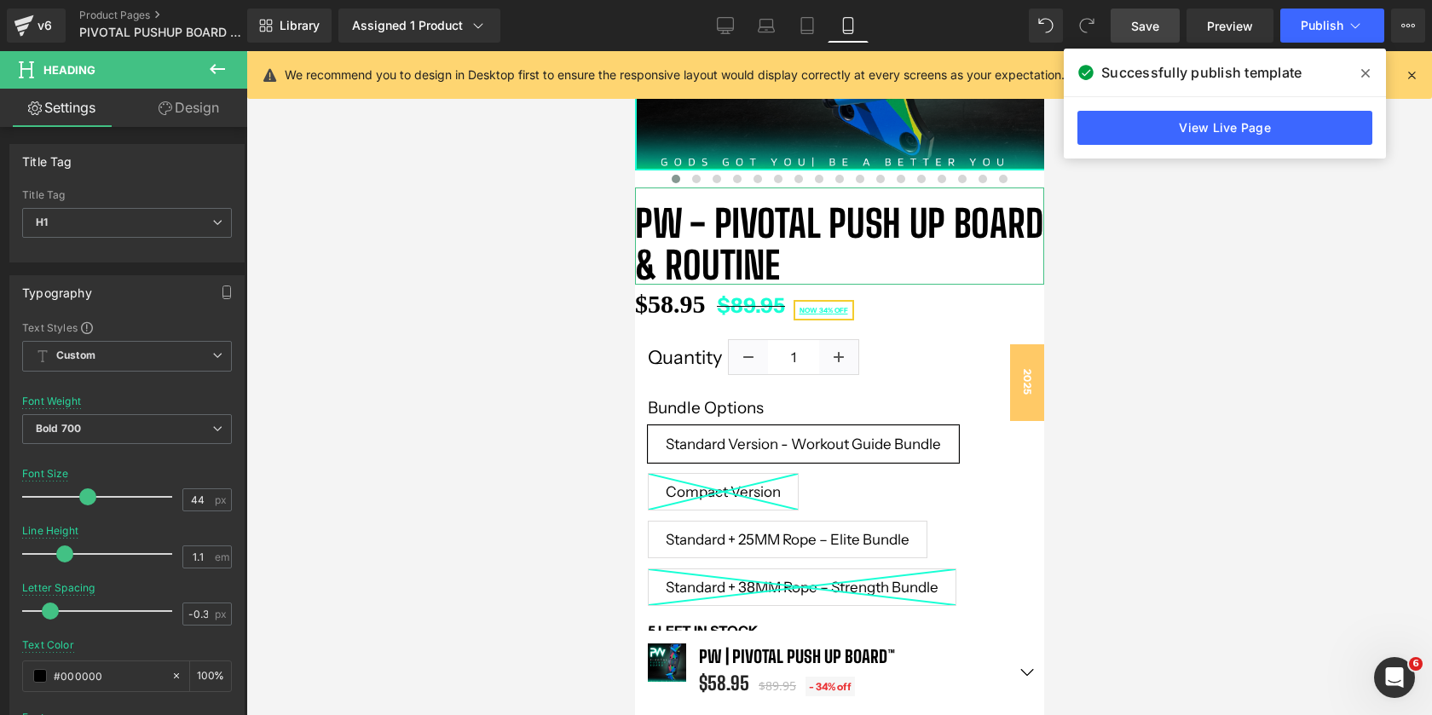
click at [172, 112] on link "Design" at bounding box center [189, 108] width 124 height 38
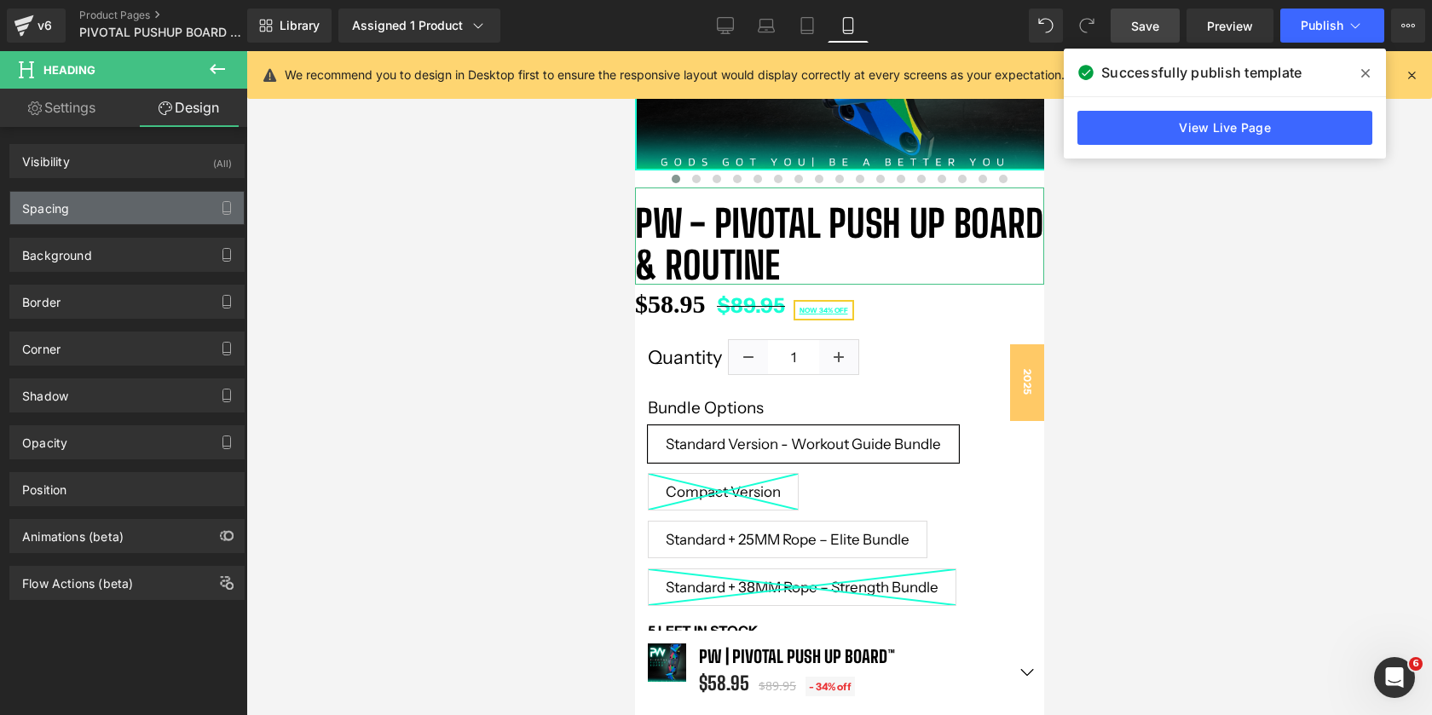
click at [101, 212] on div "Spacing" at bounding box center [127, 208] width 234 height 32
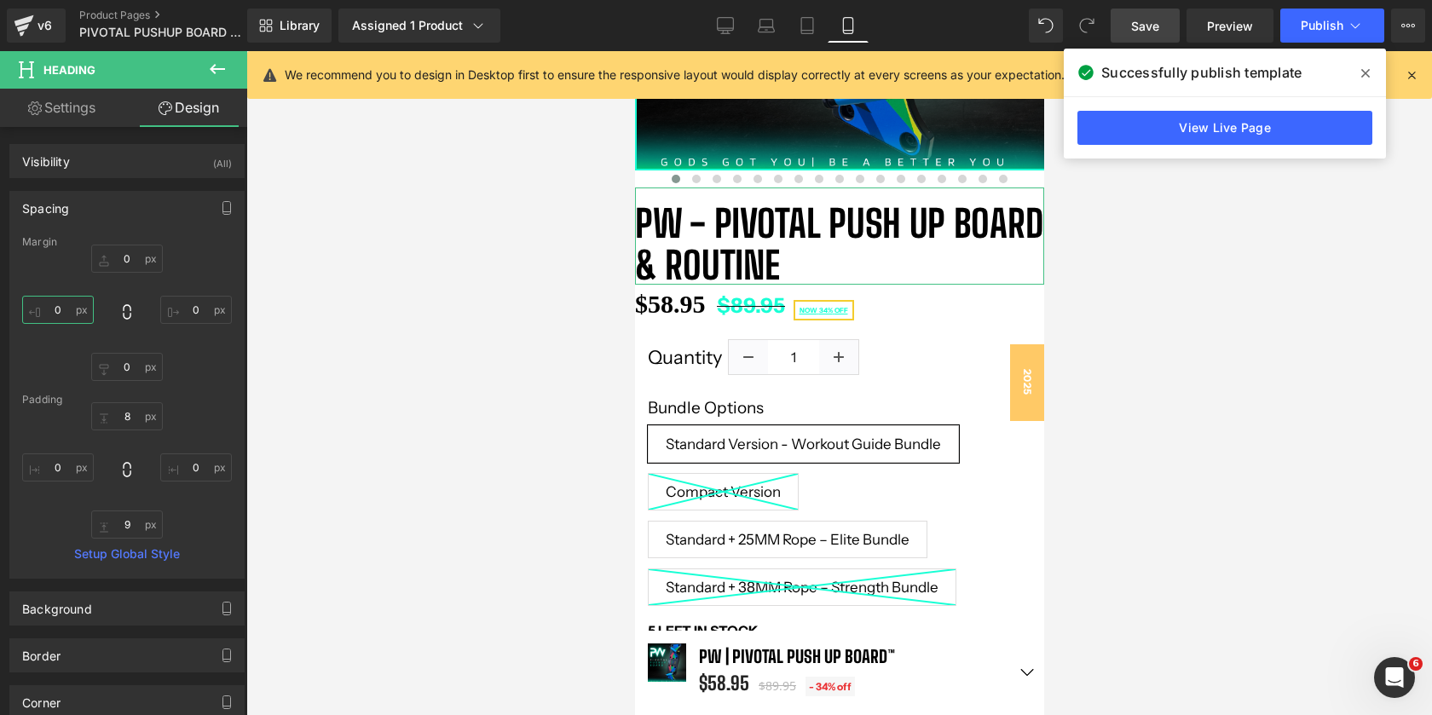
click at [66, 309] on input "text" at bounding box center [58, 310] width 72 height 28
type input "15"
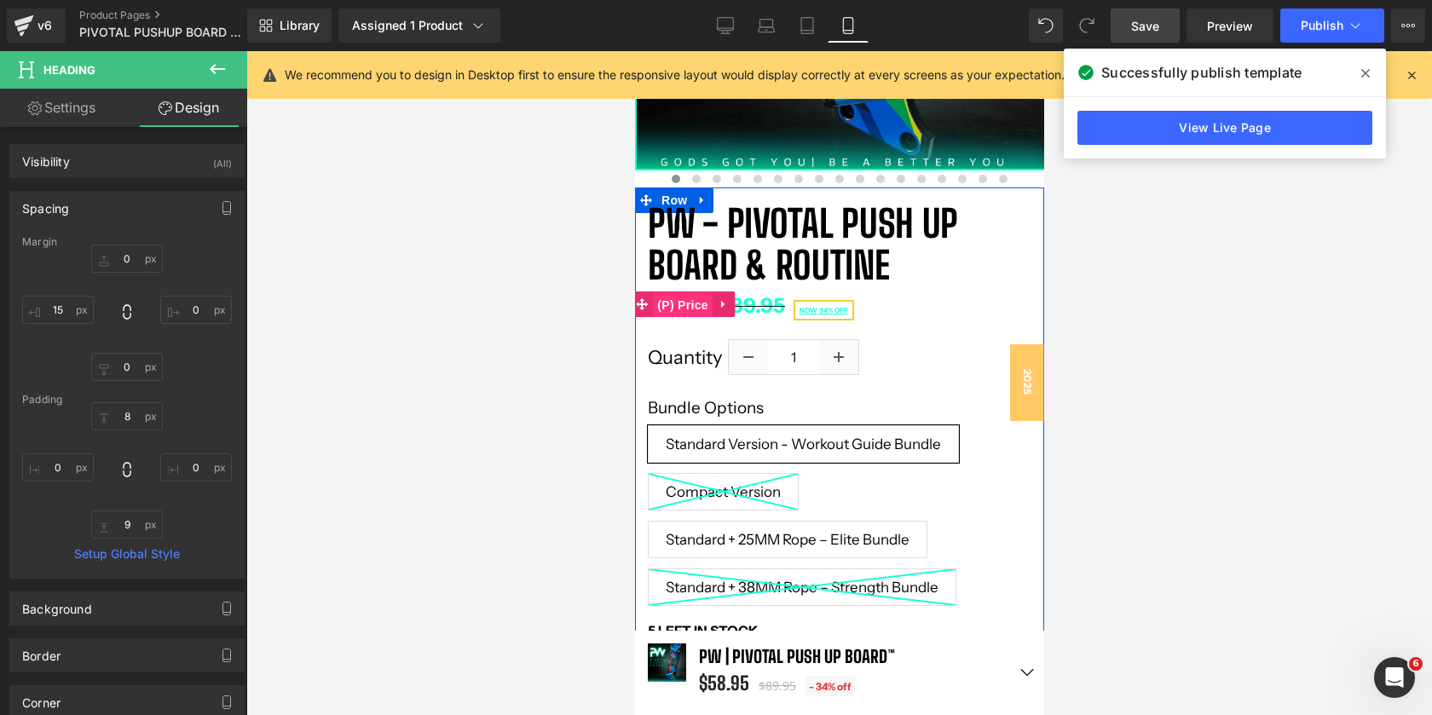
click at [690, 298] on span "(P) Price" at bounding box center [682, 305] width 60 height 26
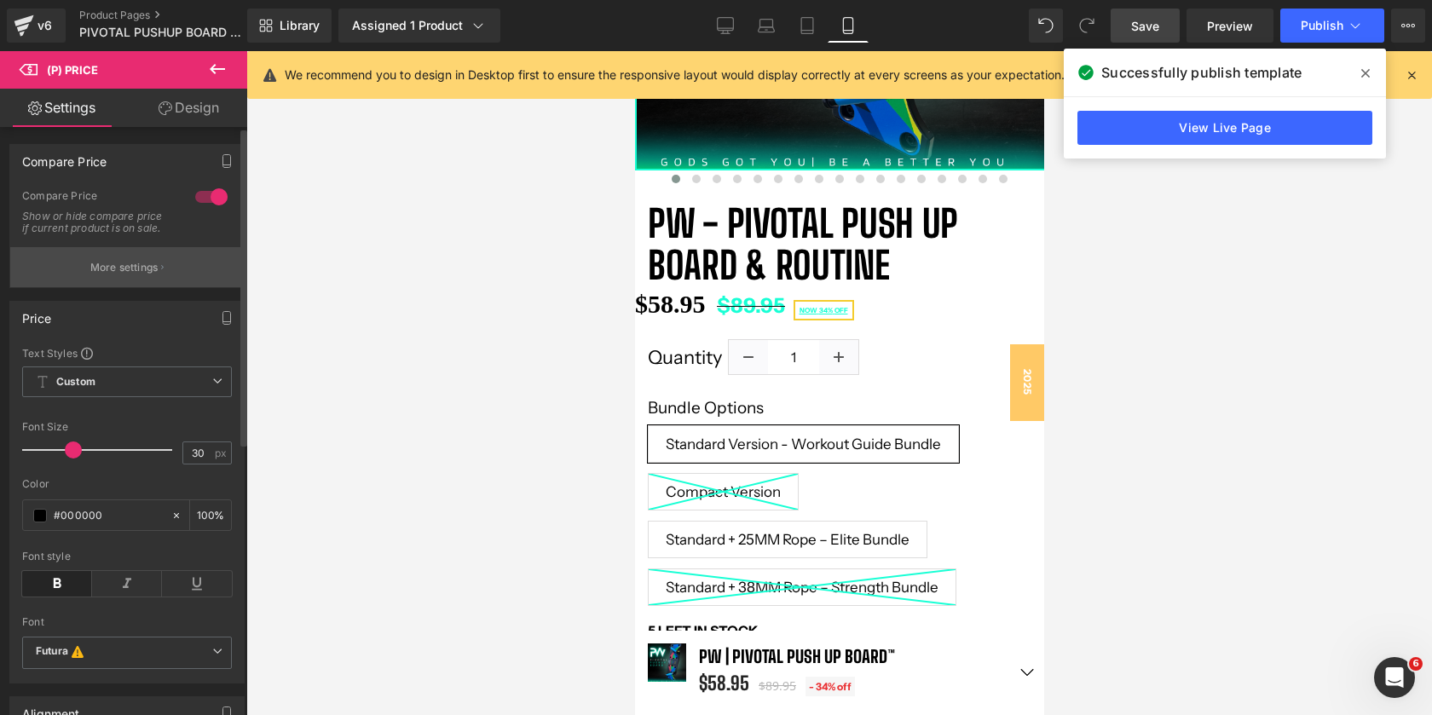
click at [134, 275] on p "More settings" at bounding box center [124, 267] width 68 height 15
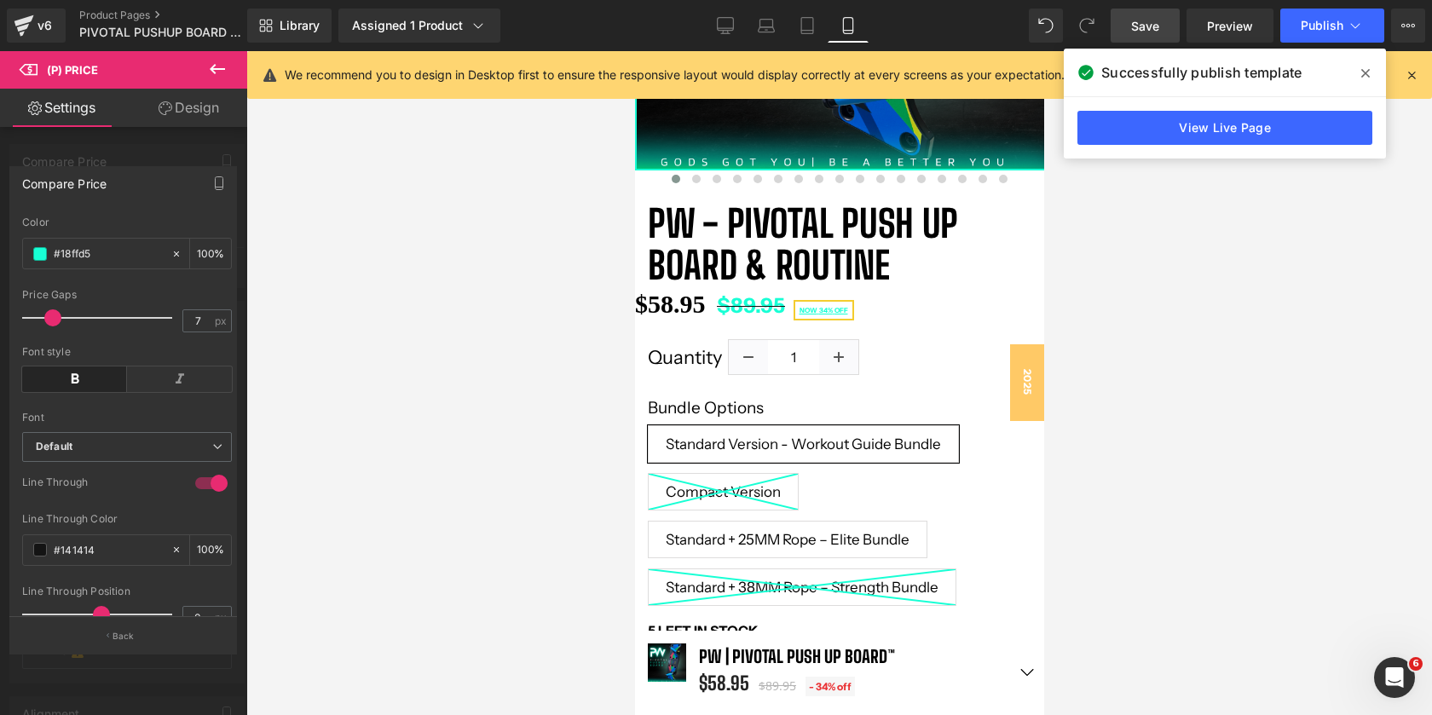
scroll to position [228, 0]
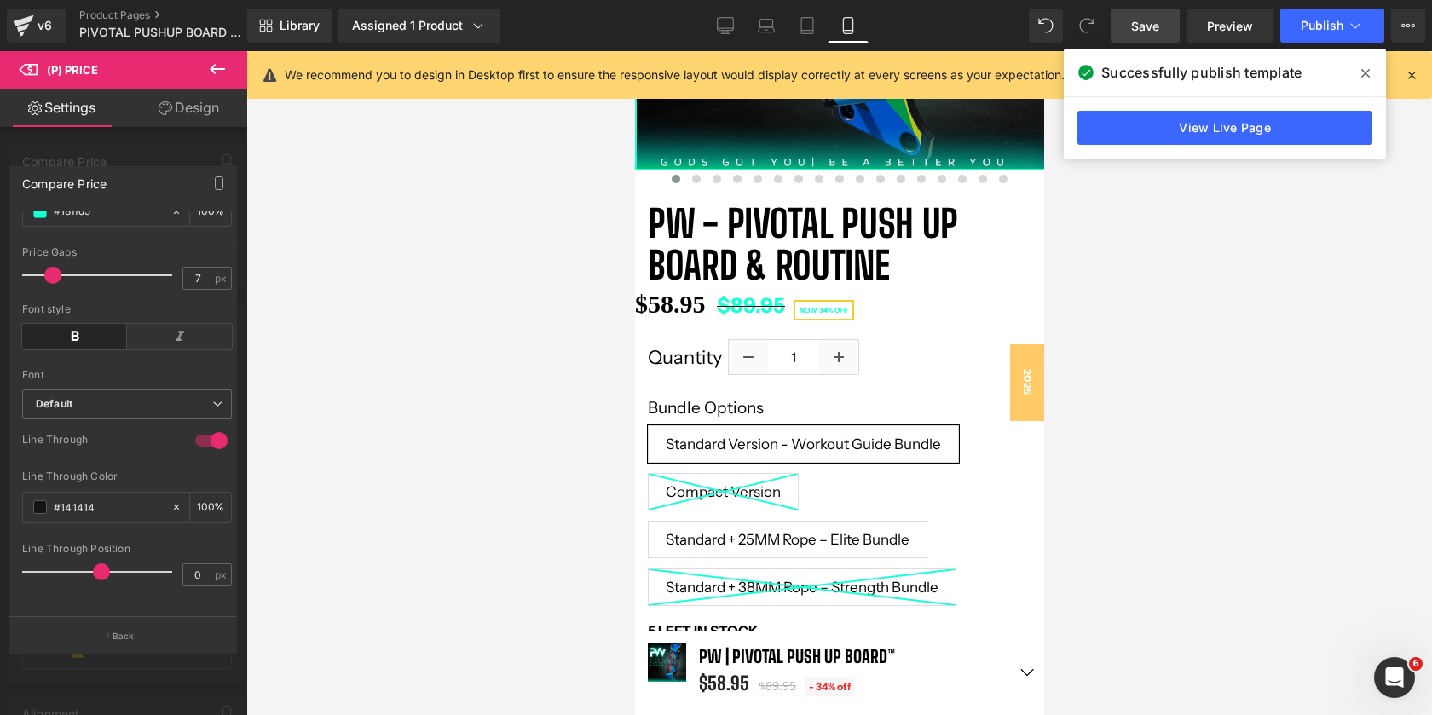
click at [156, 143] on div at bounding box center [123, 387] width 247 height 673
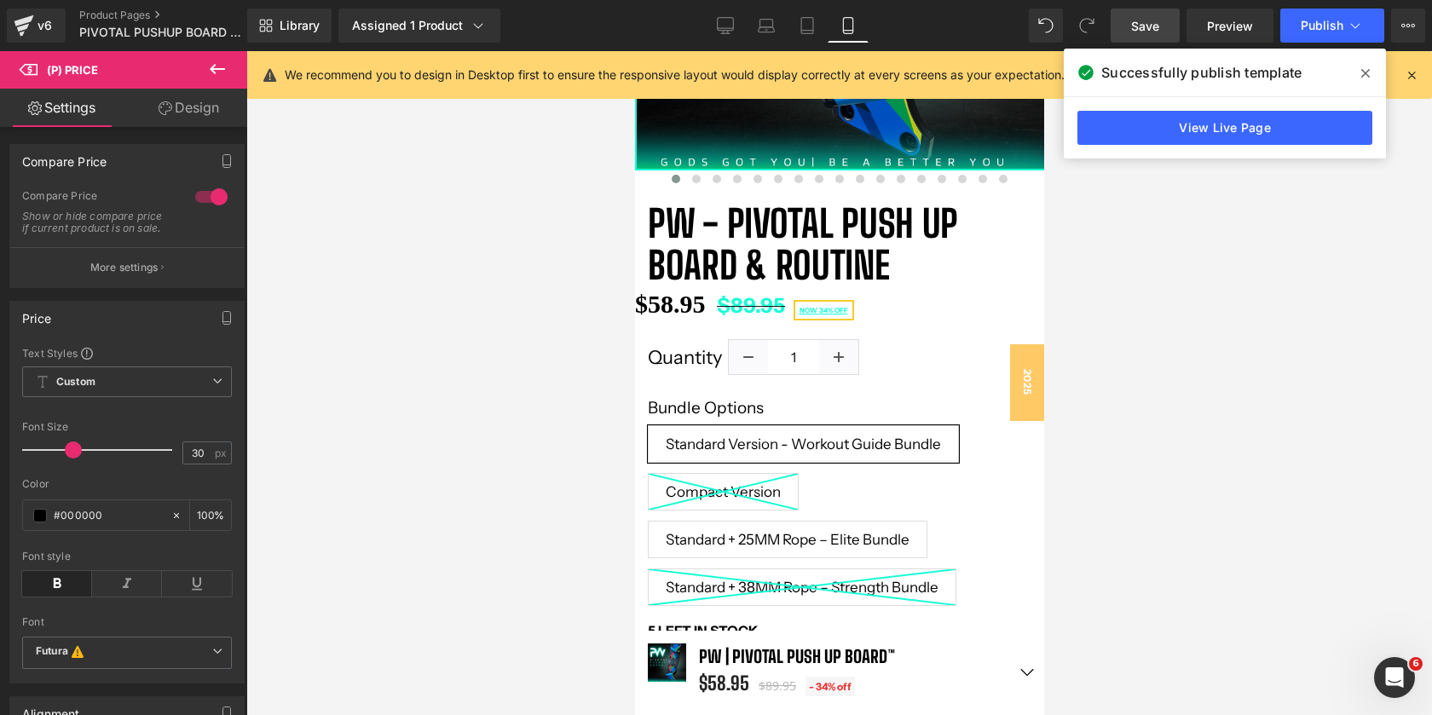
click at [176, 110] on link "Design" at bounding box center [189, 108] width 124 height 38
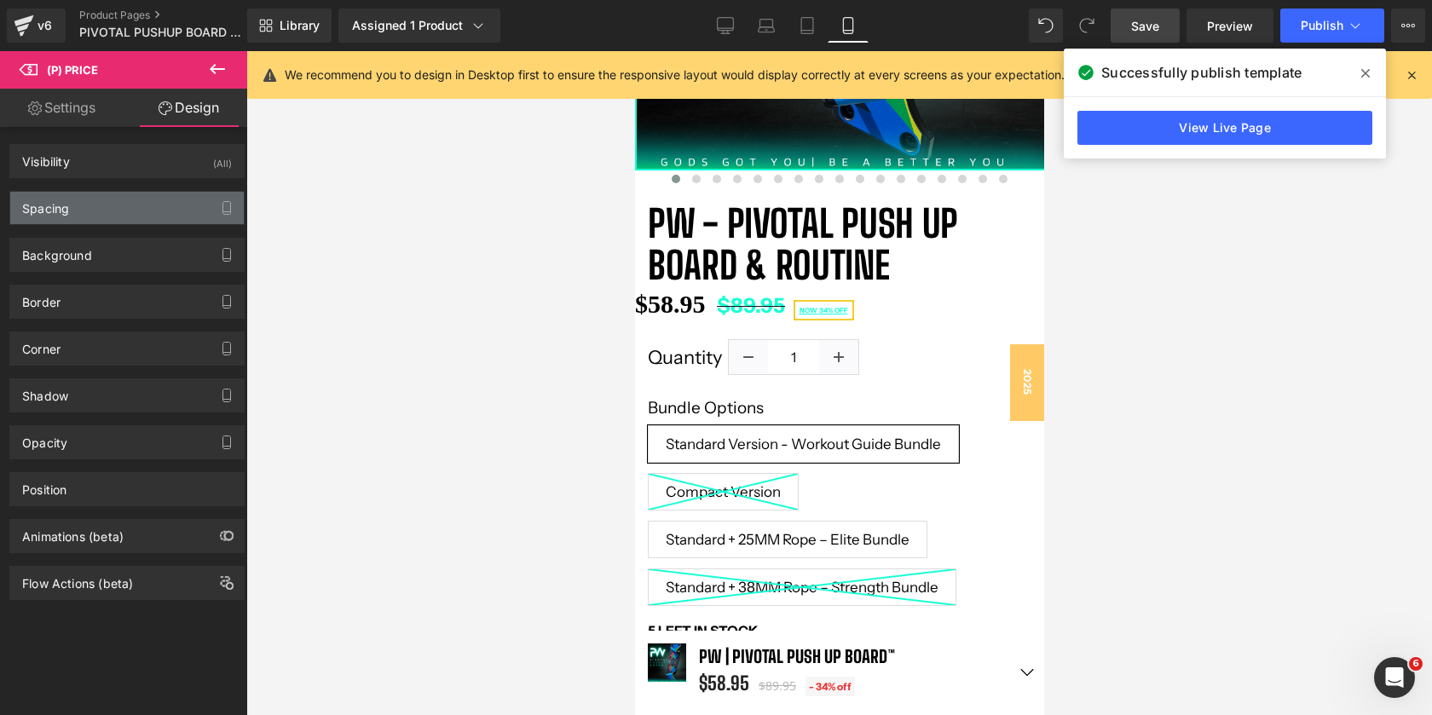
click at [82, 222] on div "Spacing" at bounding box center [127, 208] width 234 height 32
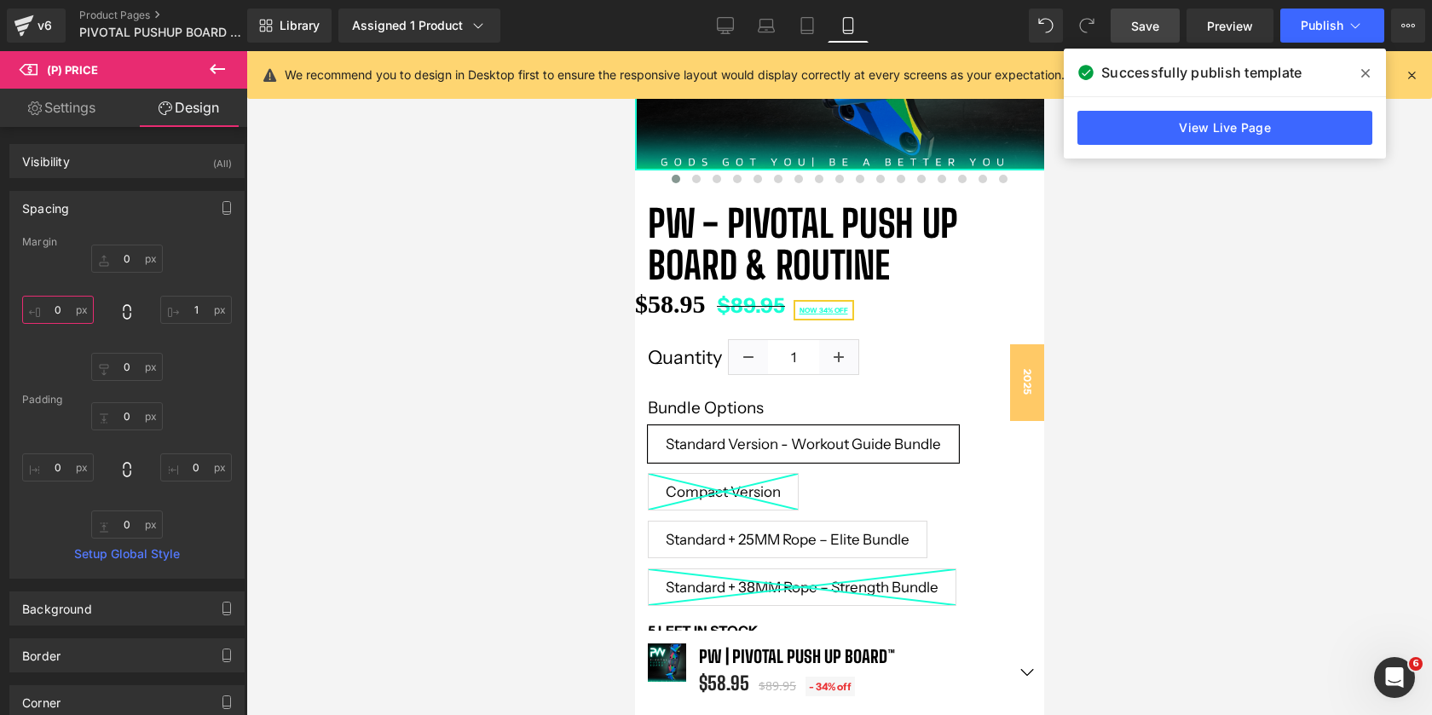
click at [63, 304] on input "text" at bounding box center [58, 310] width 72 height 28
type input "15"
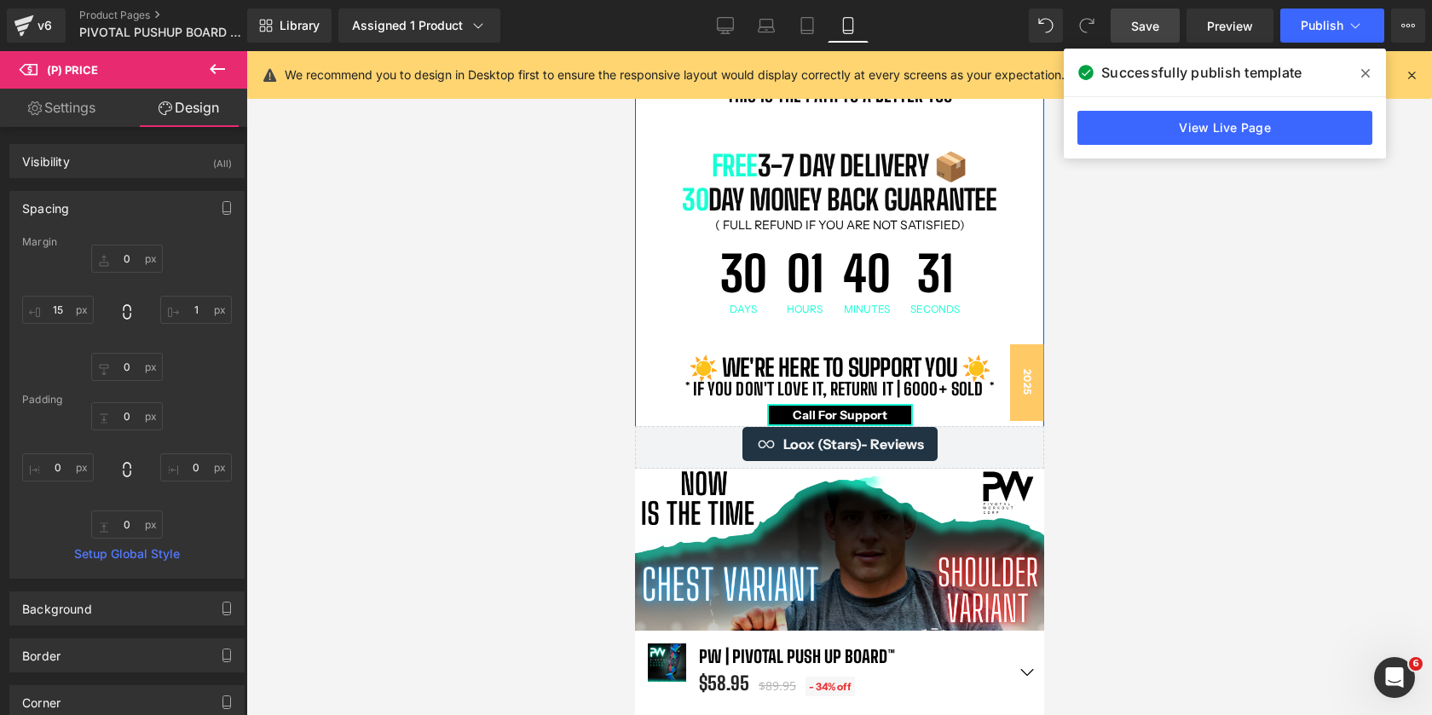
scroll to position [1298, 0]
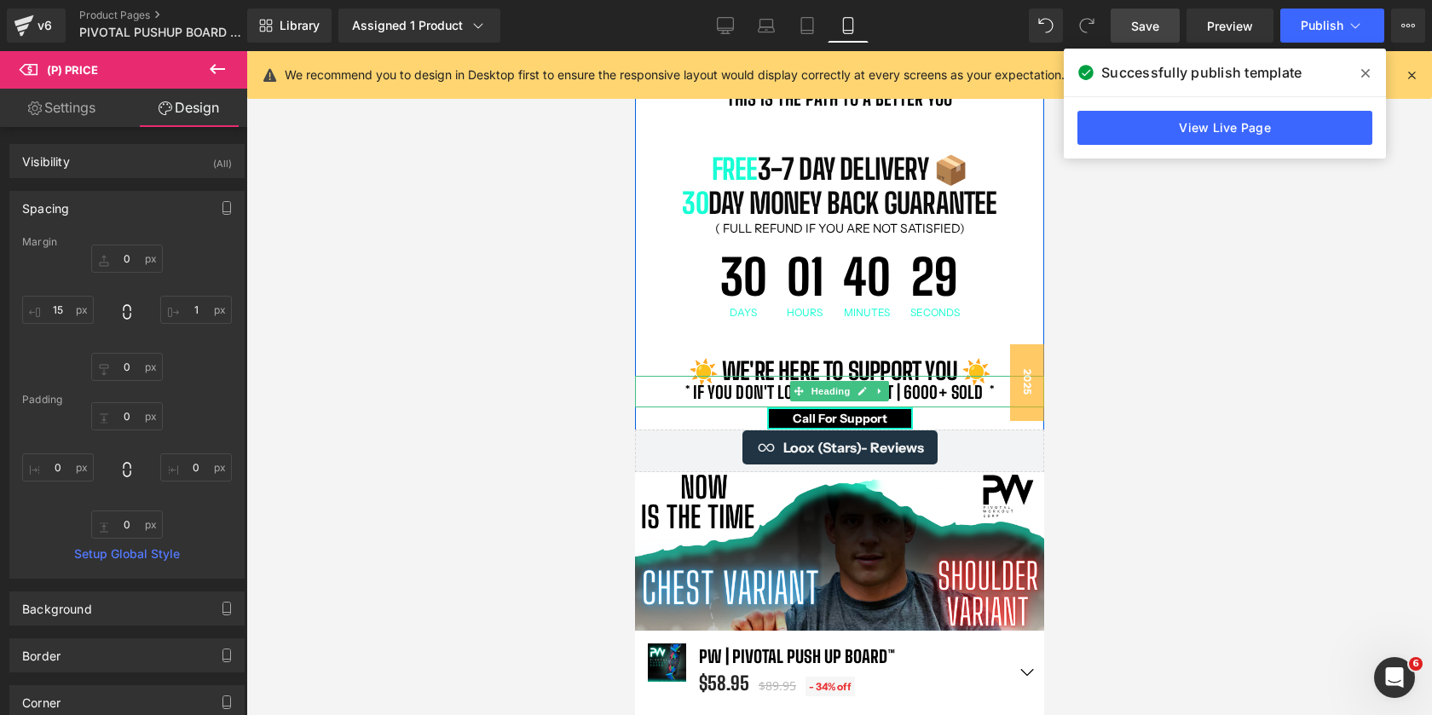
click at [952, 390] on b "* if you don't love it, return it | 6000+ Sold *" at bounding box center [840, 392] width 310 height 20
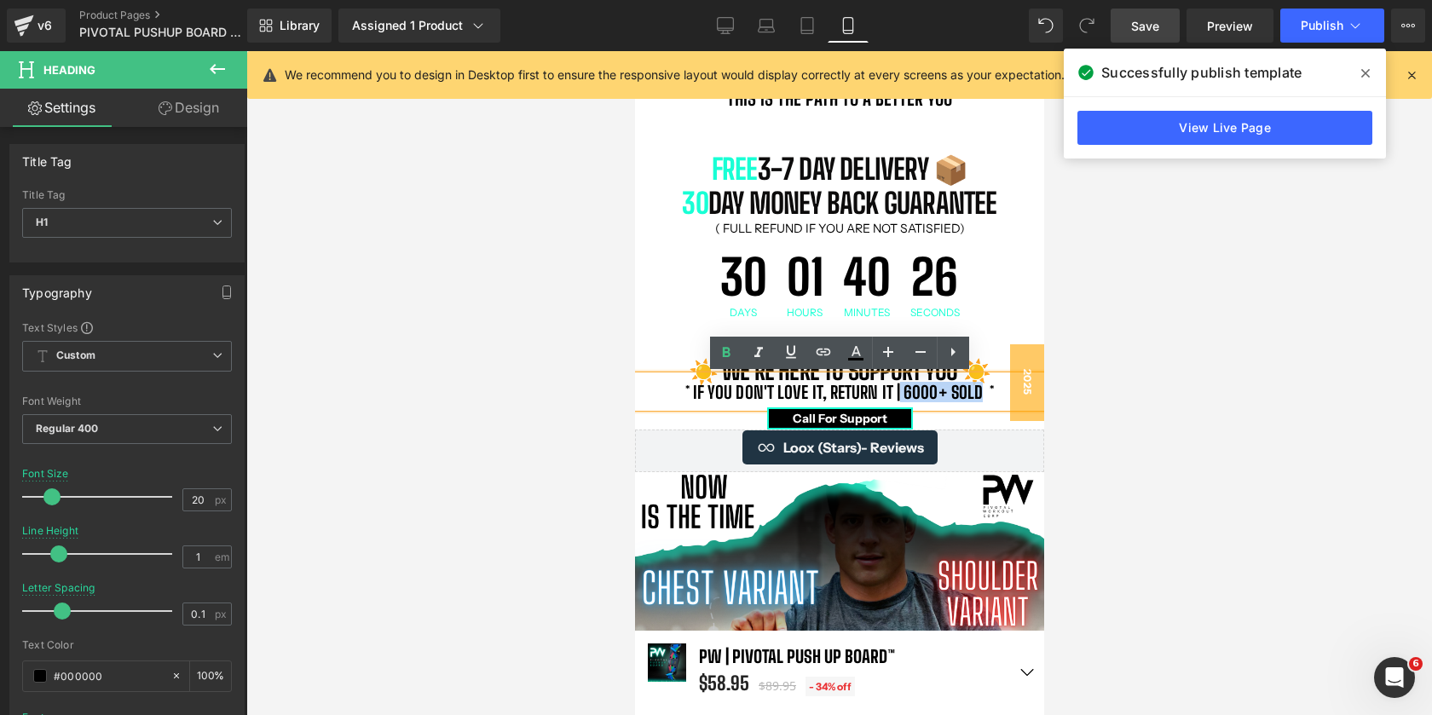
drag, startPoint x: 900, startPoint y: 390, endPoint x: 981, endPoint y: 391, distance: 80.2
click at [981, 391] on b "* if you don't love it, return it | 6000+ Sold *" at bounding box center [840, 392] width 310 height 20
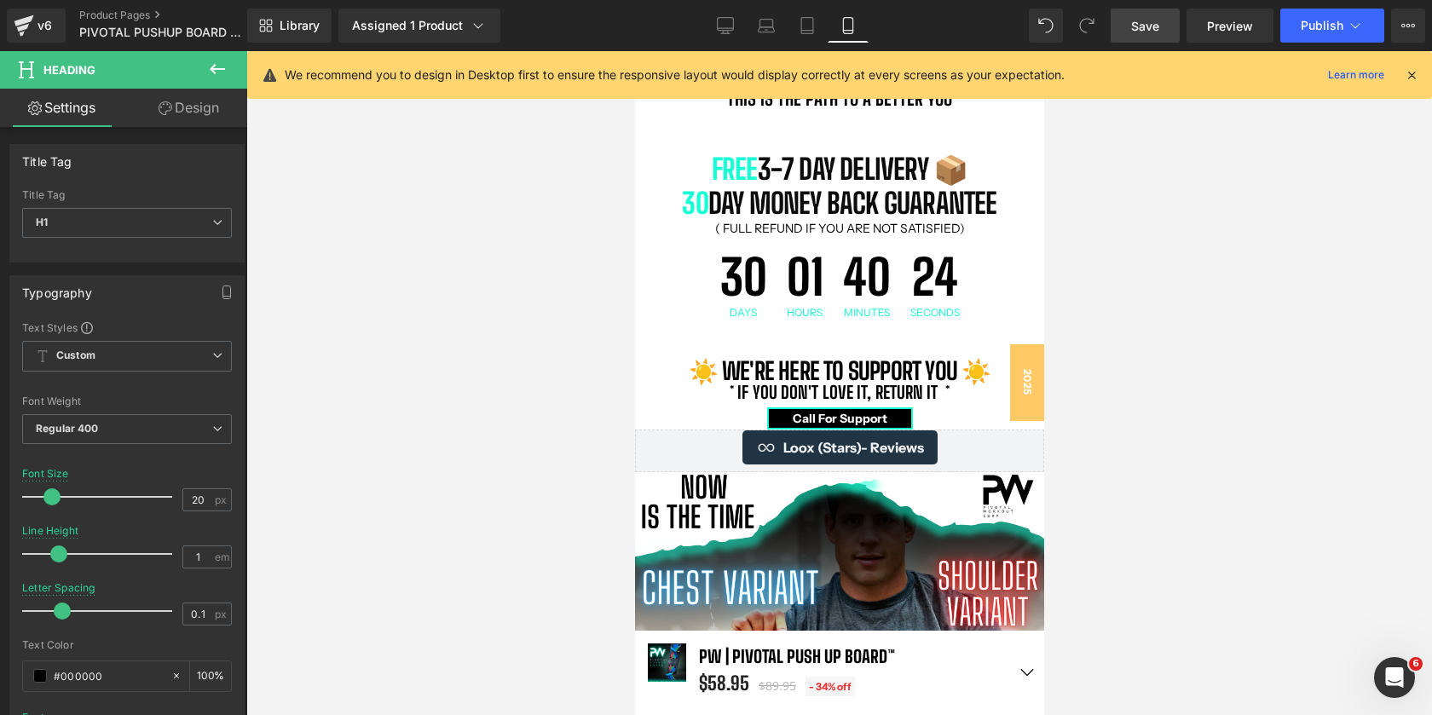
click at [1204, 381] on div at bounding box center [839, 383] width 1186 height 664
click at [523, 372] on div at bounding box center [839, 383] width 1186 height 664
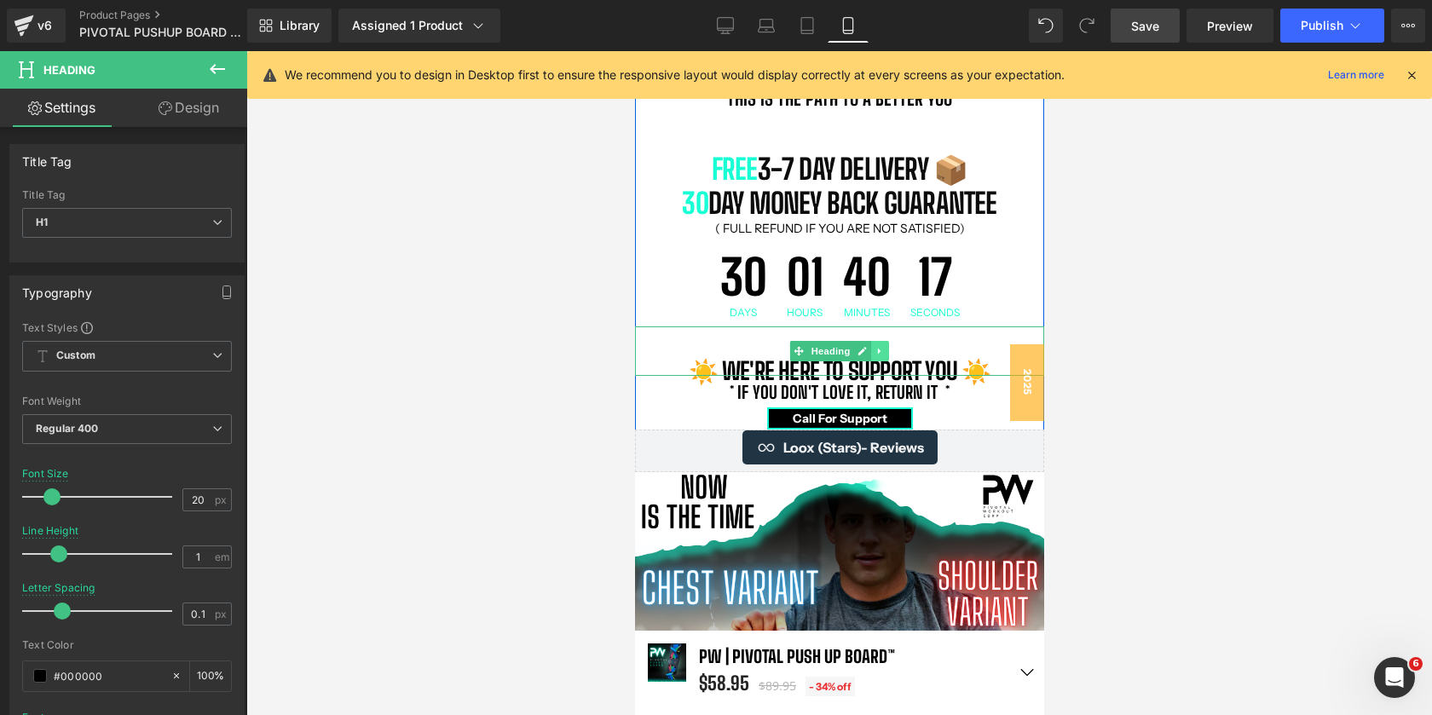
click at [876, 347] on icon at bounding box center [879, 351] width 9 height 10
click at [883, 350] on link at bounding box center [889, 351] width 18 height 20
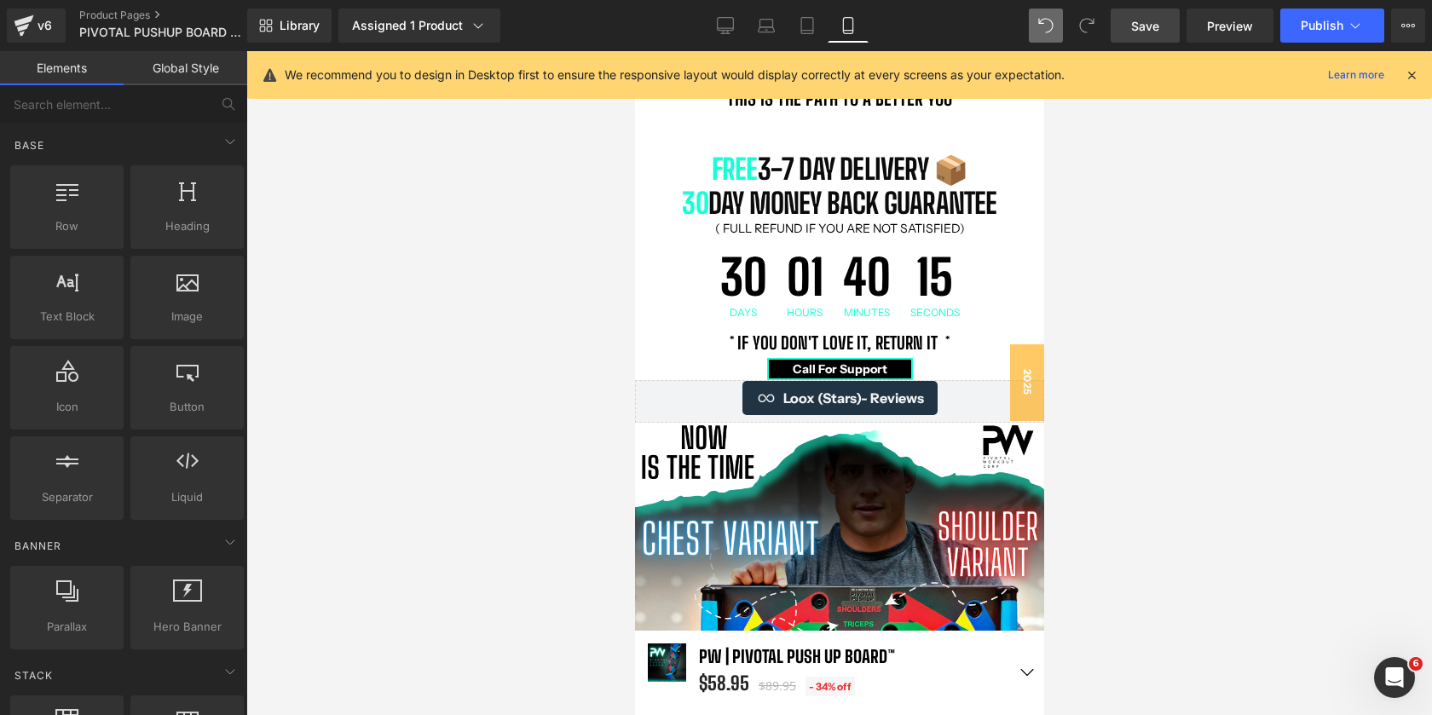
scroll to position [12197, 409]
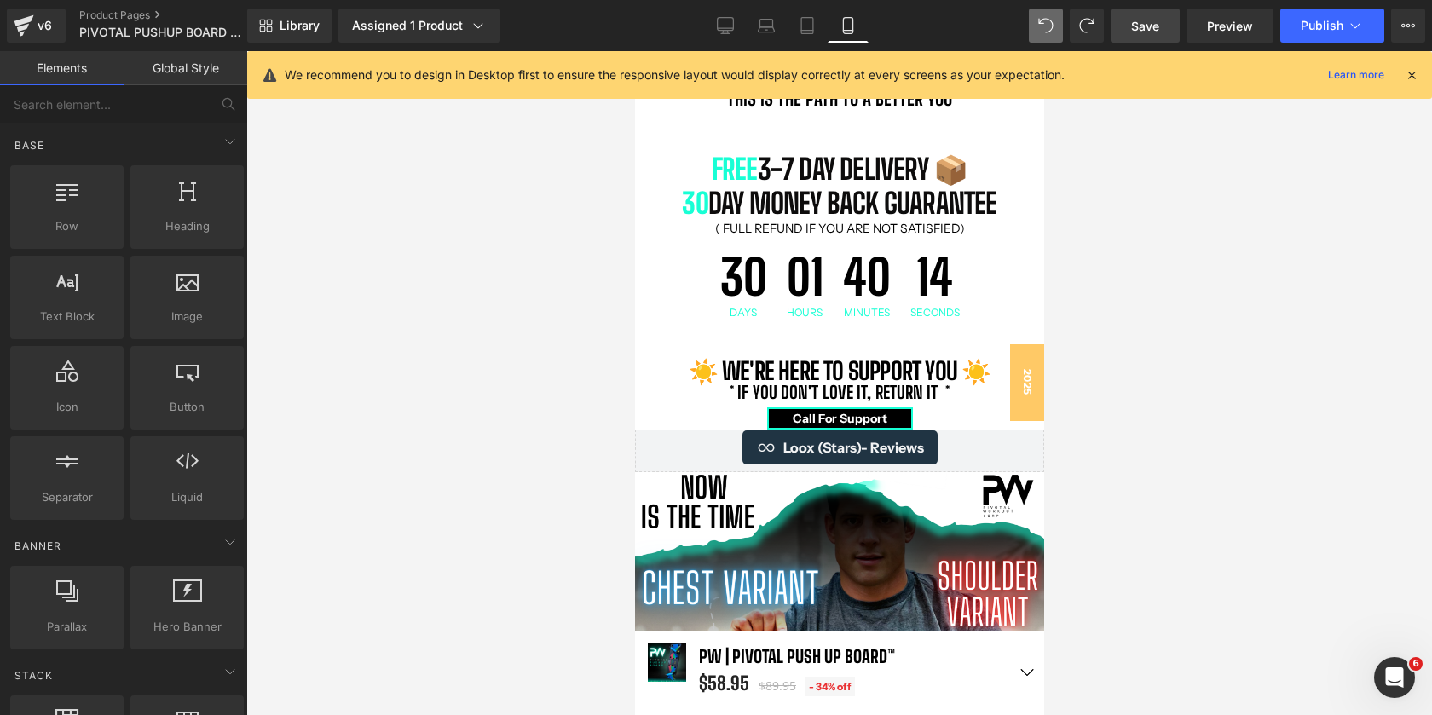
click at [1178, 334] on div at bounding box center [839, 383] width 1186 height 664
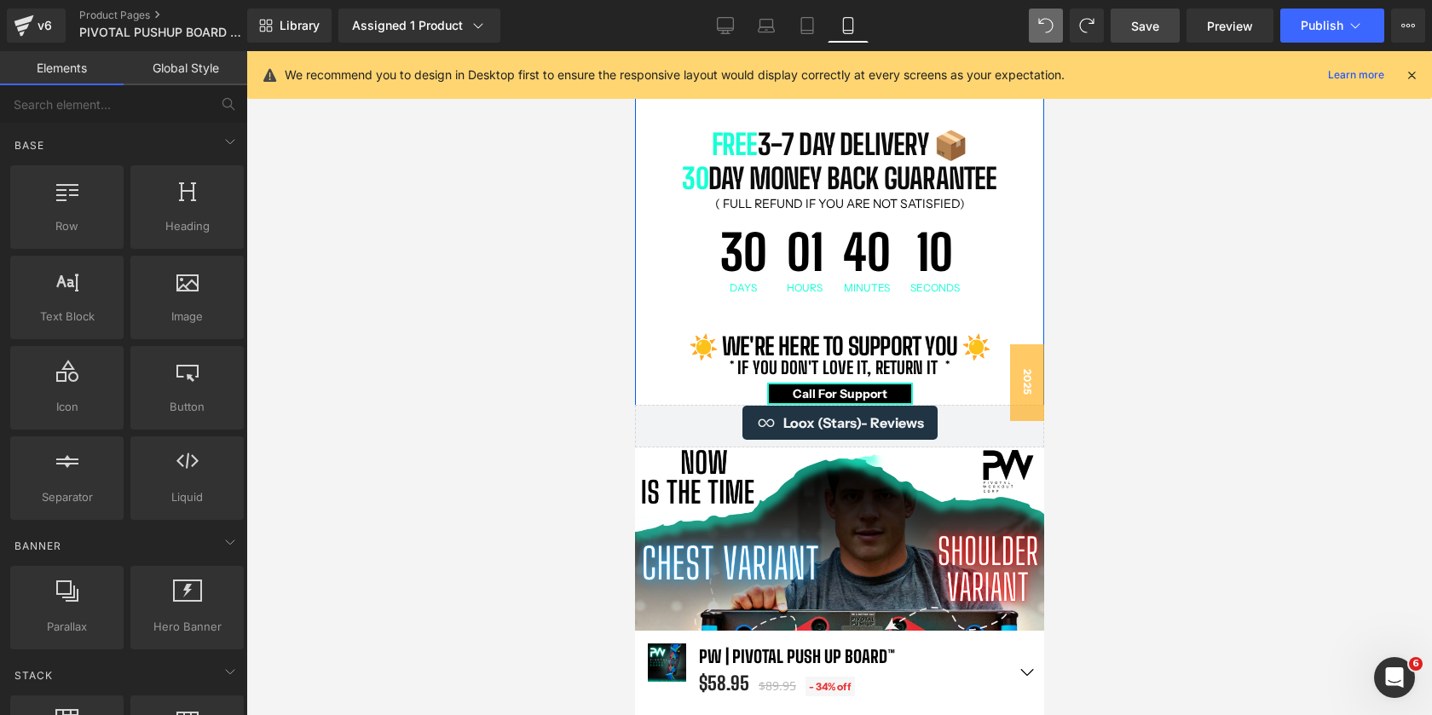
scroll to position [1319, 0]
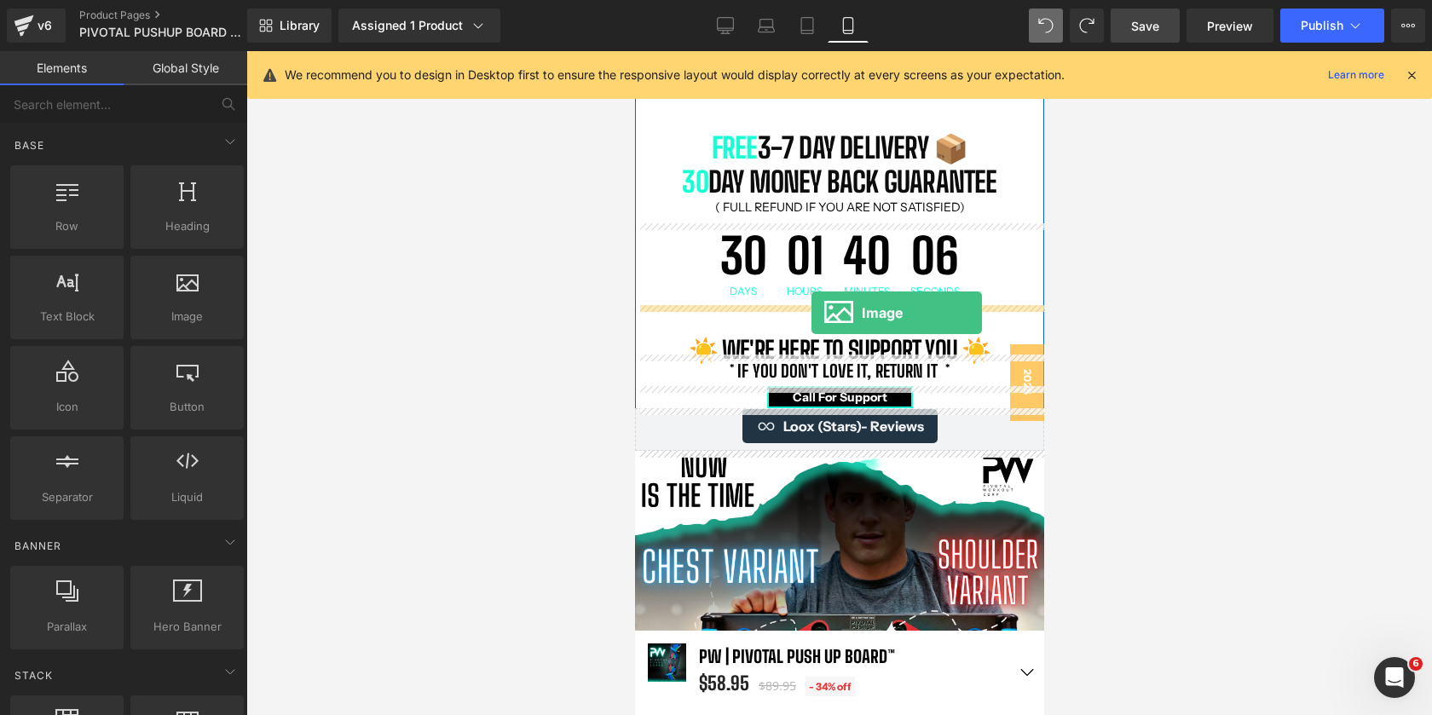
drag, startPoint x: 836, startPoint y: 344, endPoint x: 811, endPoint y: 313, distance: 40.0
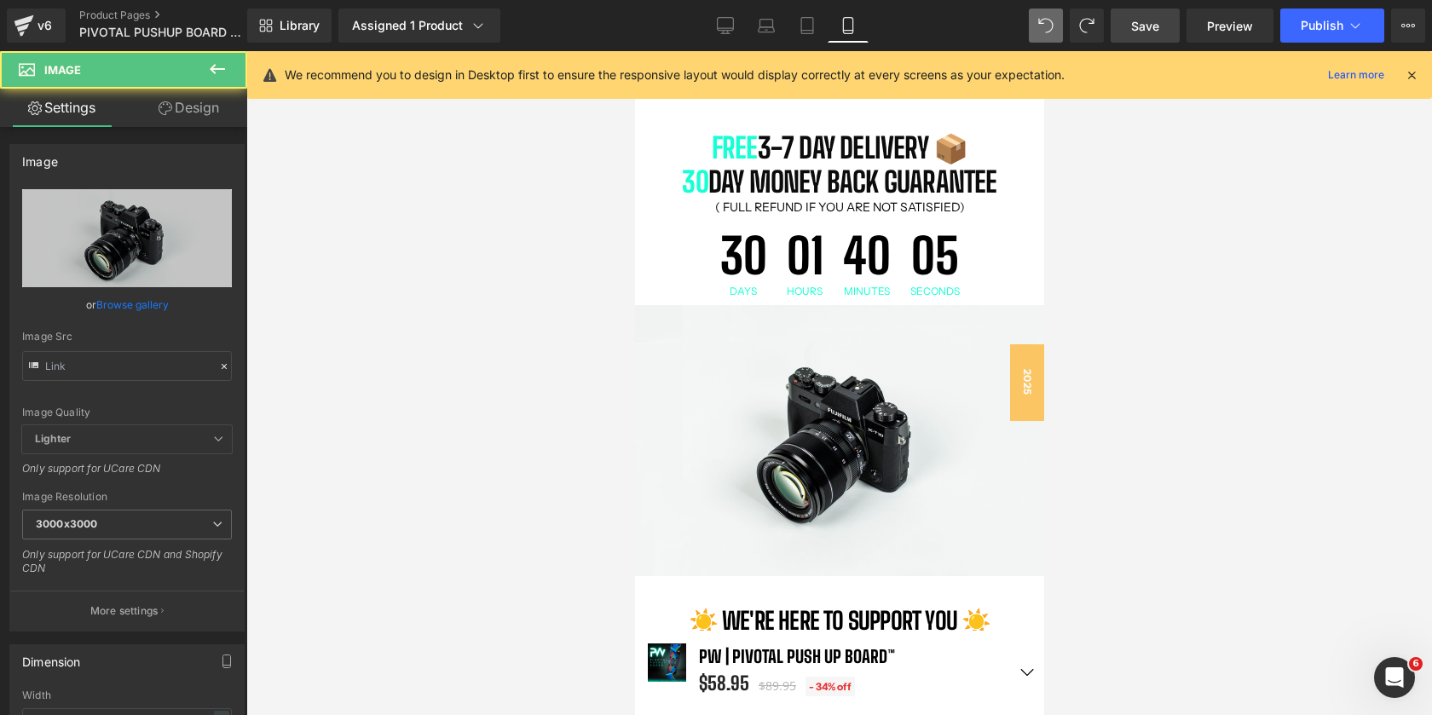
scroll to position [12468, 409]
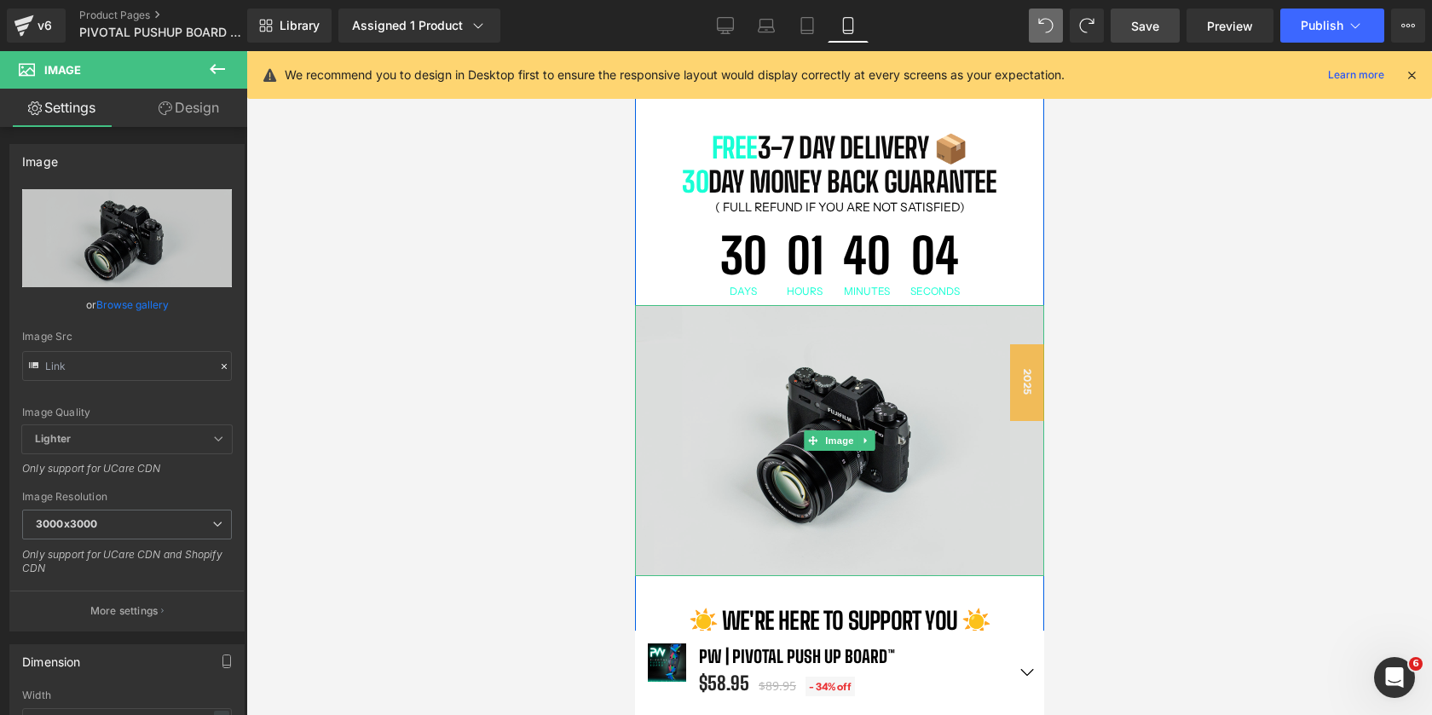
click at [834, 477] on img at bounding box center [838, 440] width 409 height 271
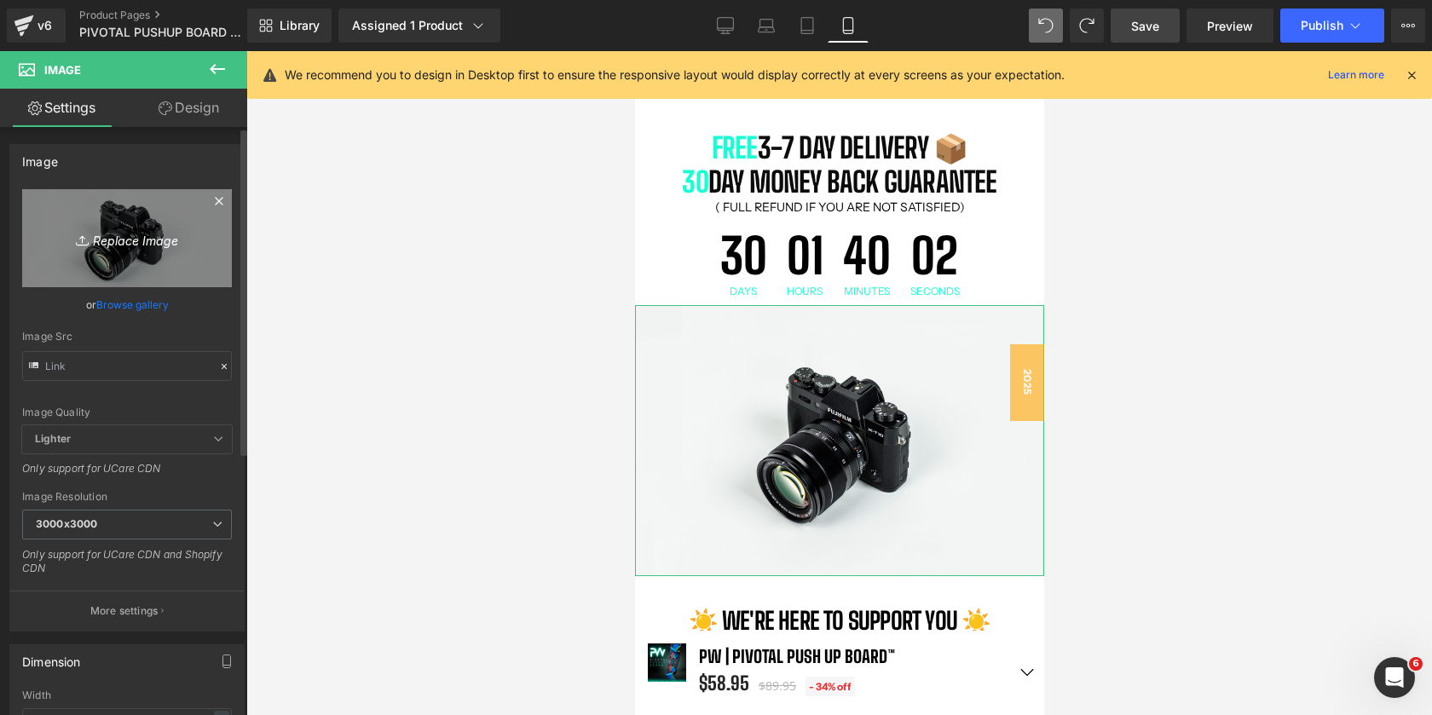
click at [113, 257] on link "Replace Image" at bounding box center [127, 238] width 210 height 98
type input "C:\fakepath\PW Banners (7).png"
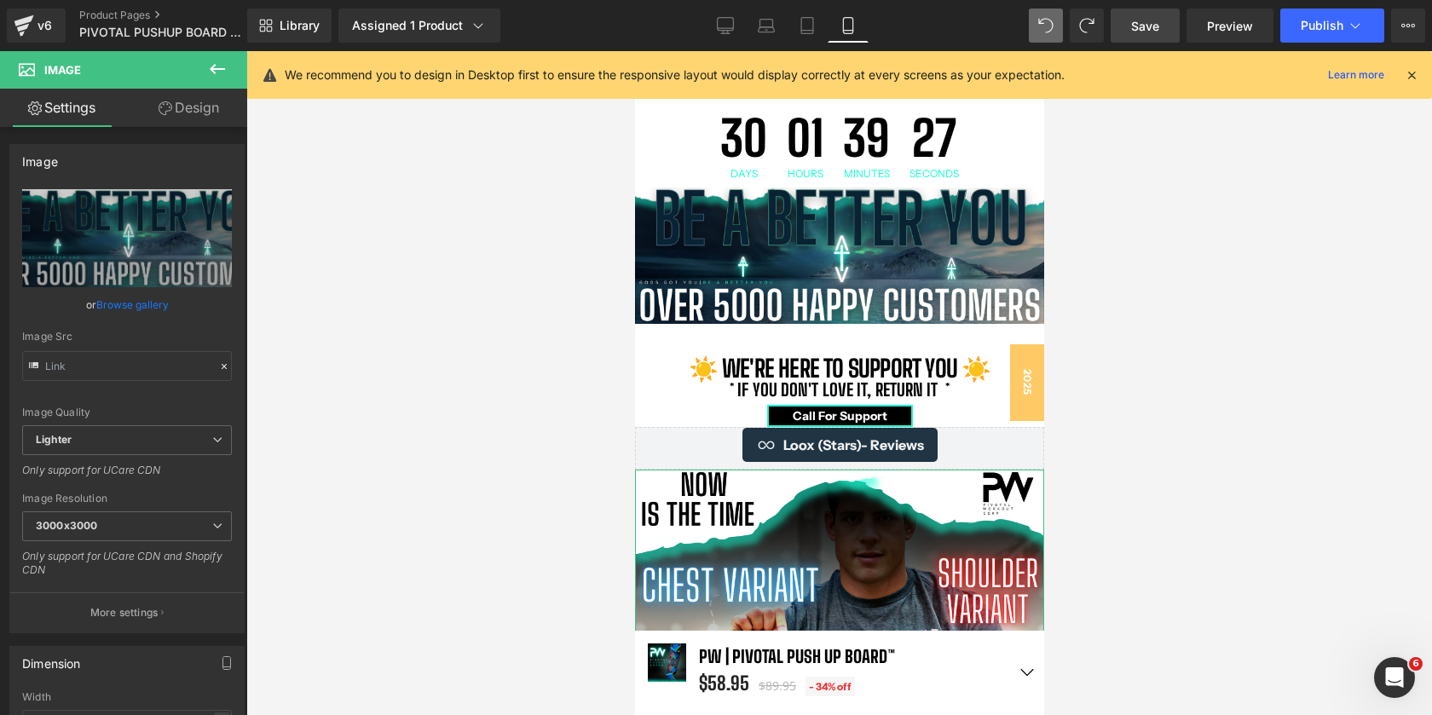
scroll to position [1409, 0]
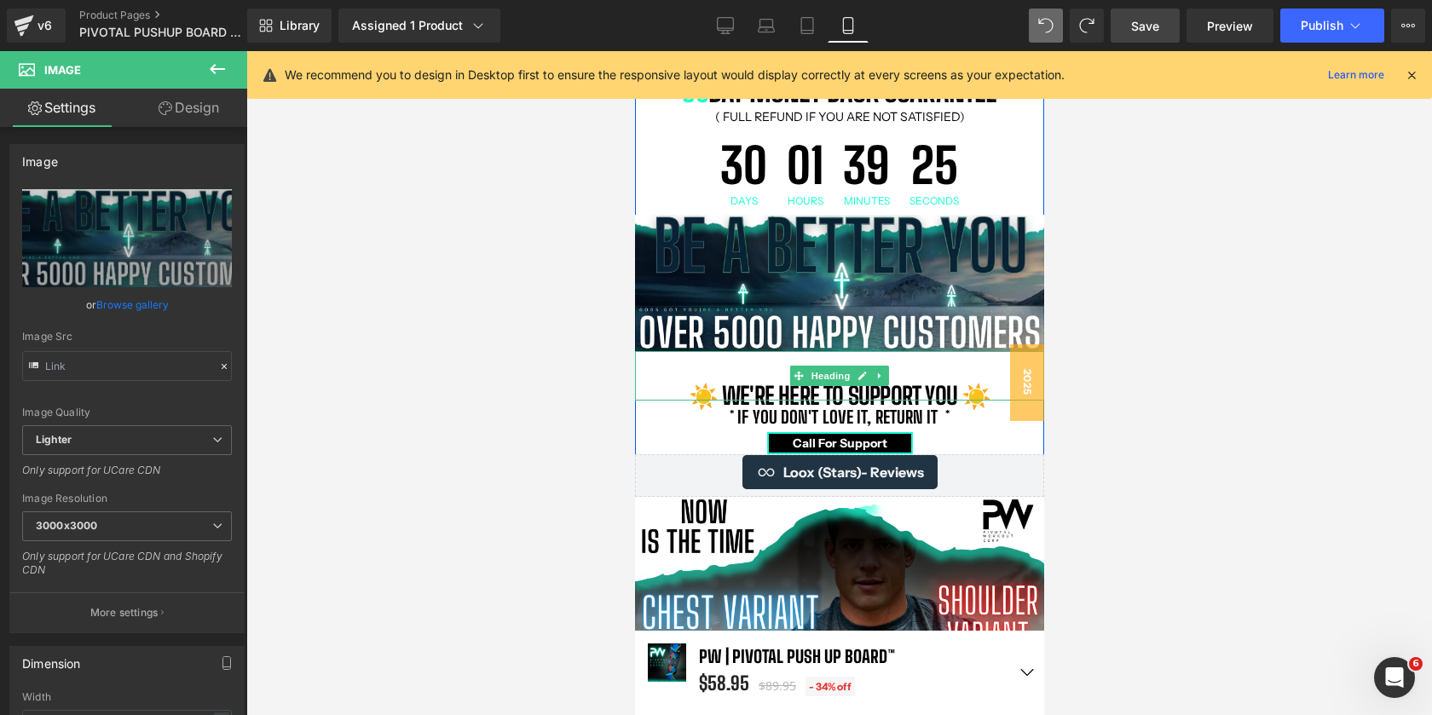
click at [909, 363] on div "☀️ we're here to support you ☀️" at bounding box center [838, 384] width 409 height 49
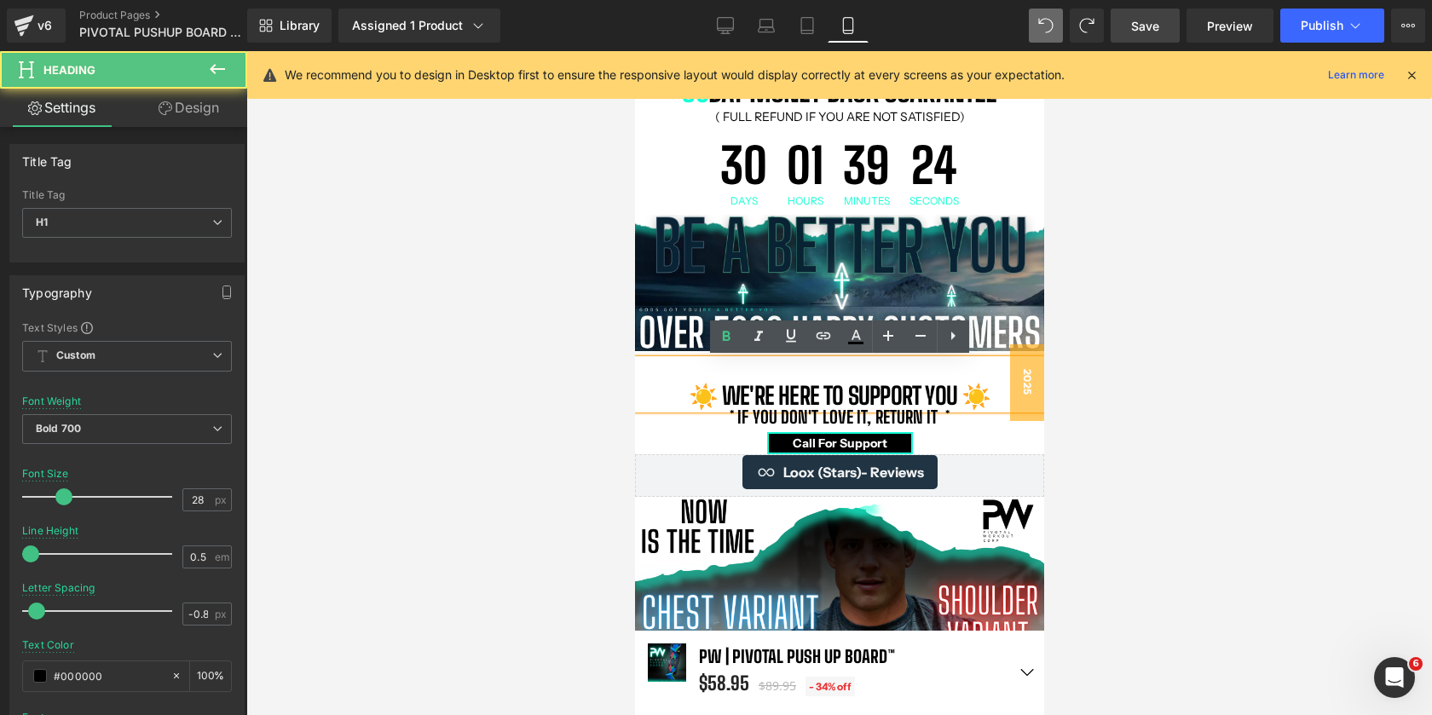
click at [909, 363] on div "☀️ we're here to support you ☀️" at bounding box center [838, 384] width 409 height 49
click at [848, 367] on div "☀️ we're here to support you ☀️" at bounding box center [838, 384] width 409 height 49
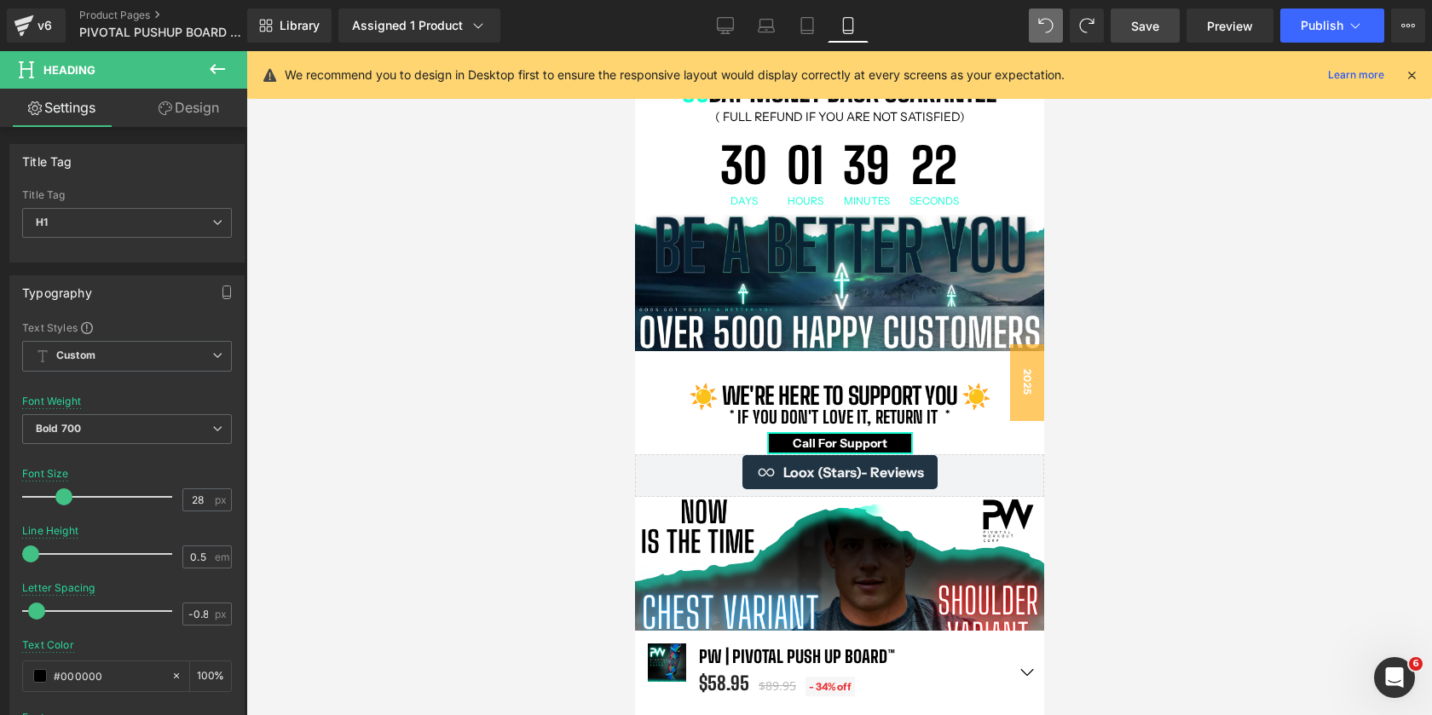
click at [190, 117] on link "Design" at bounding box center [189, 108] width 124 height 38
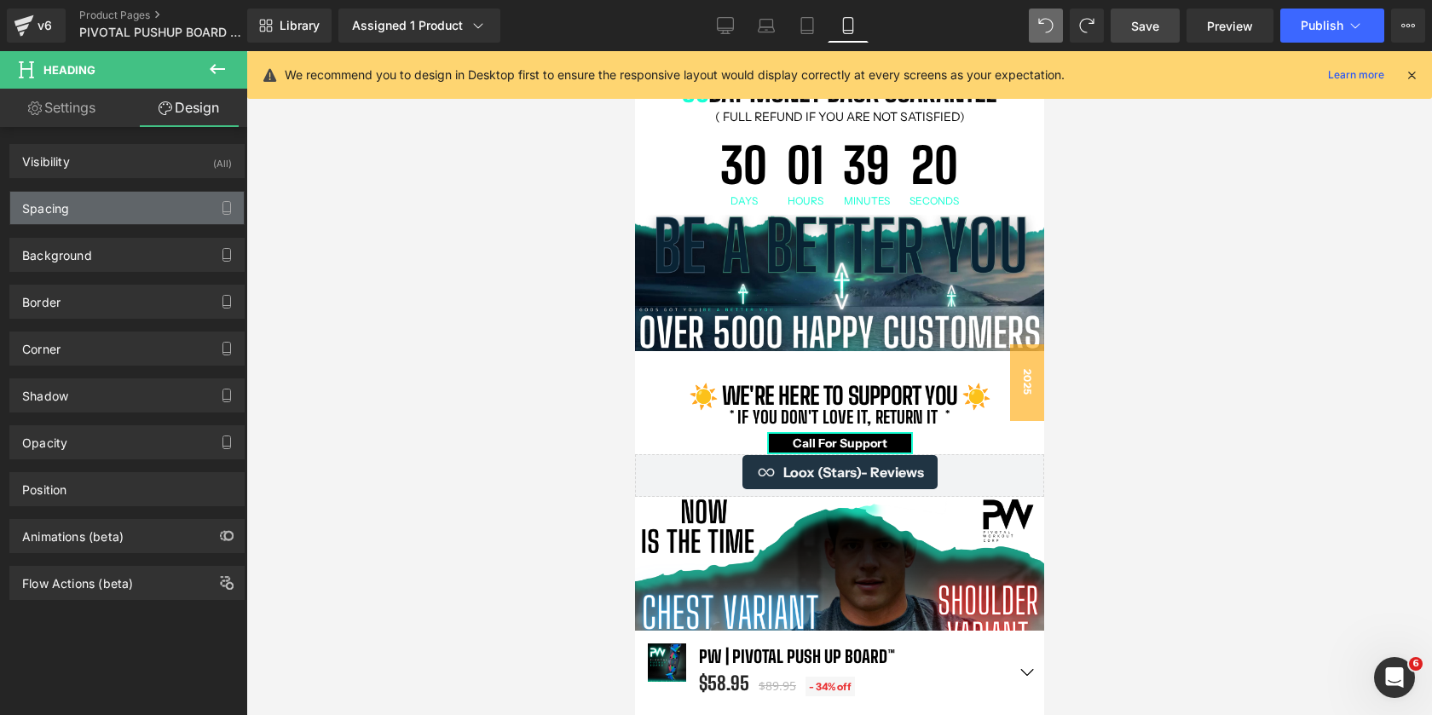
click at [127, 200] on div "Spacing" at bounding box center [127, 208] width 234 height 32
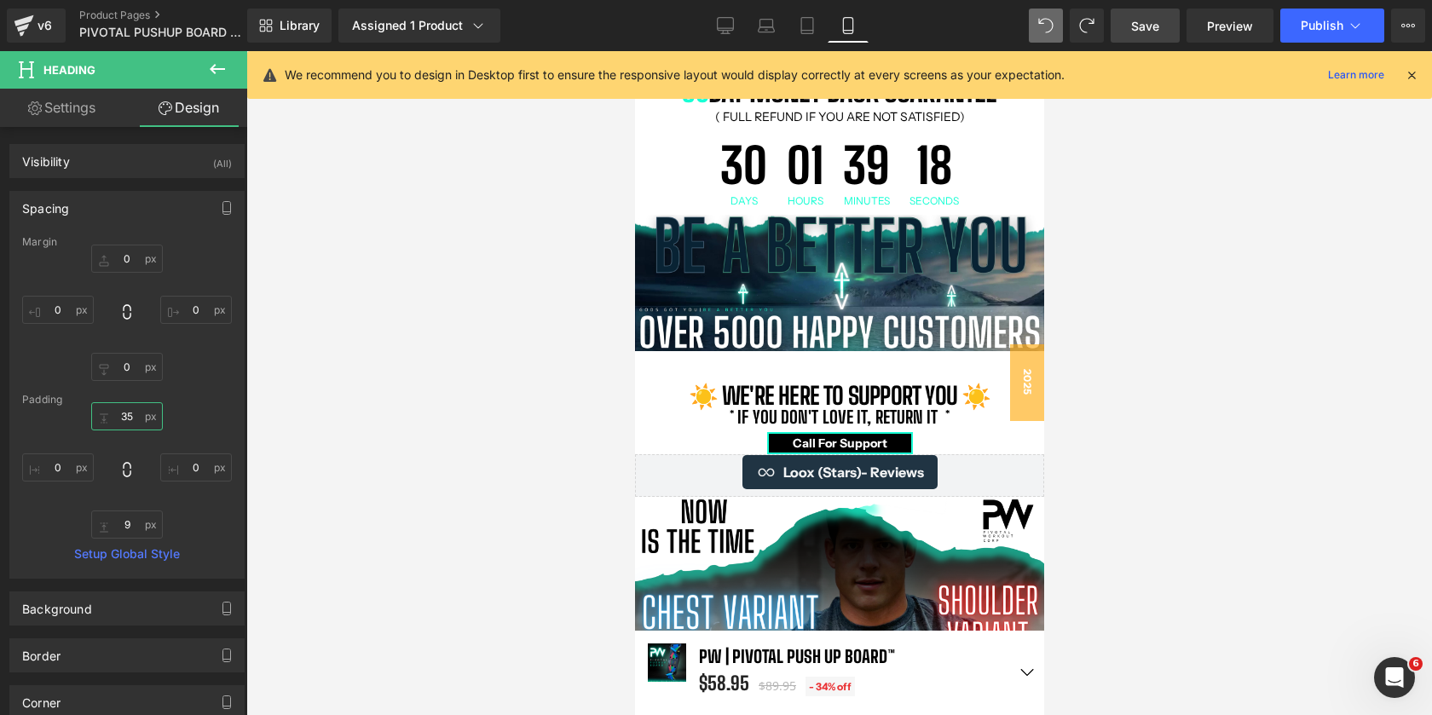
click at [128, 417] on input "text" at bounding box center [127, 416] width 72 height 28
click at [125, 417] on input "text" at bounding box center [127, 416] width 72 height 28
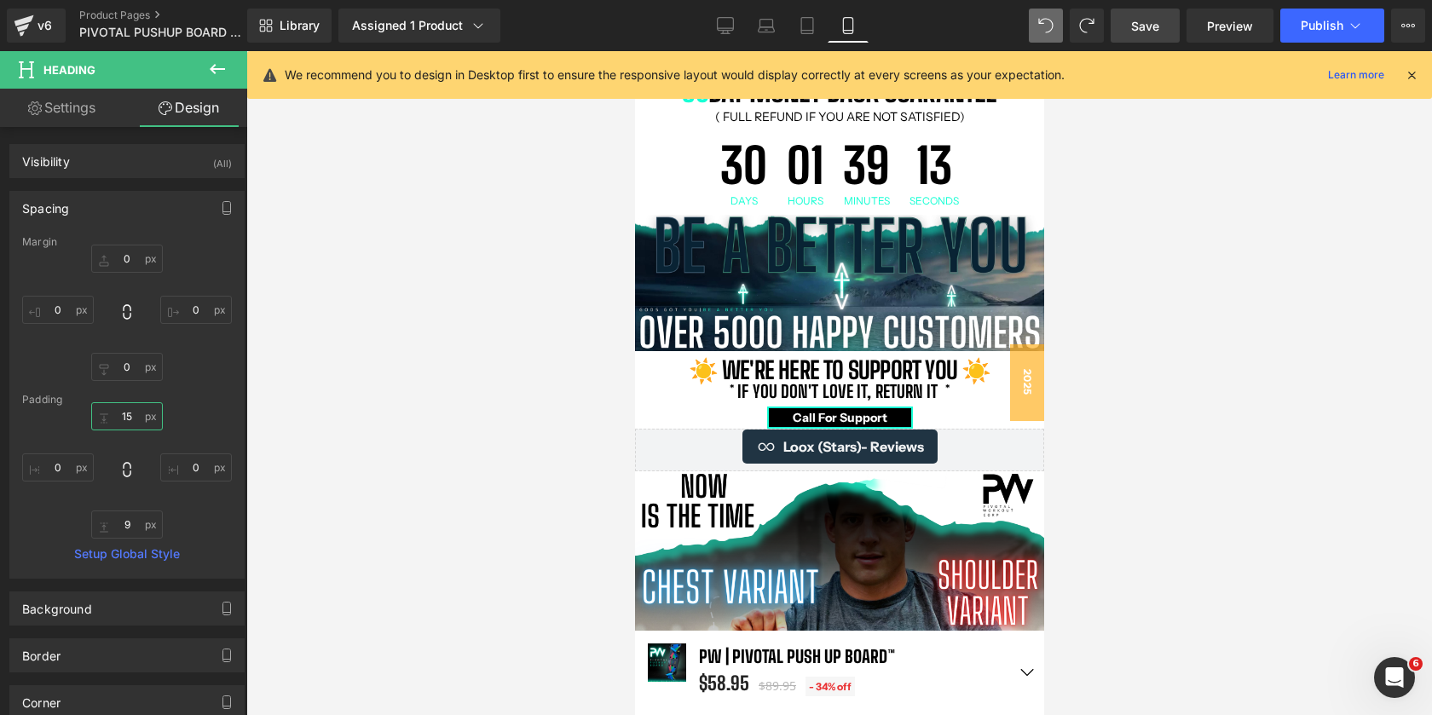
scroll to position [12316, 409]
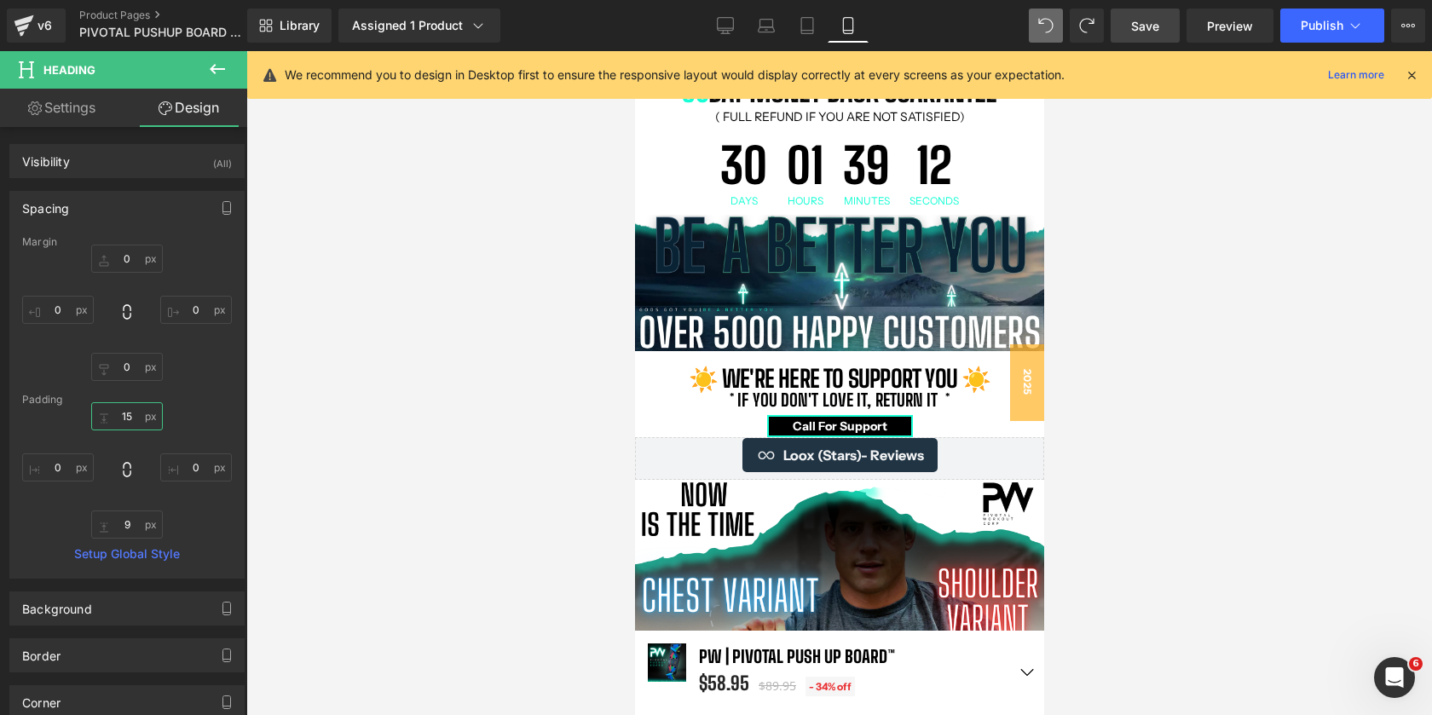
type input "15"
click at [1179, 312] on div at bounding box center [839, 383] width 1186 height 664
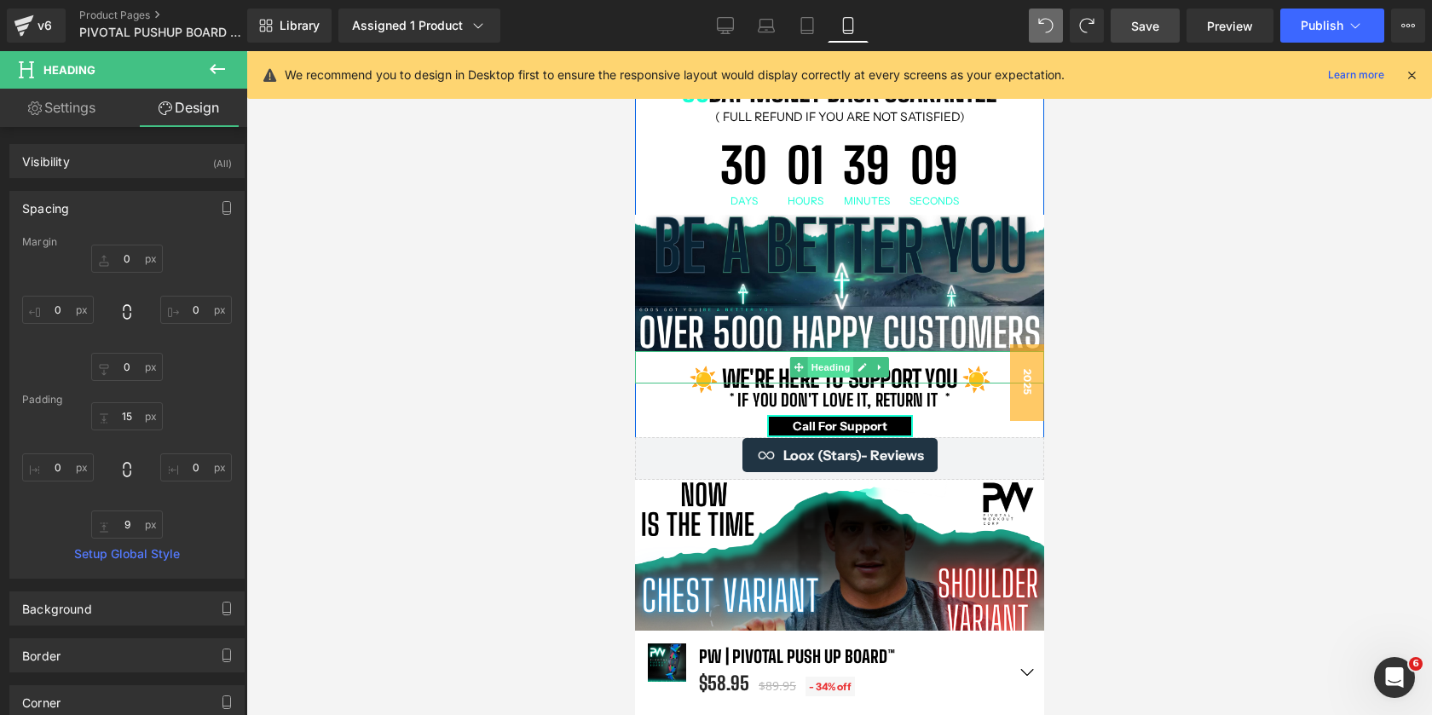
click at [840, 373] on span "Heading" at bounding box center [830, 367] width 46 height 20
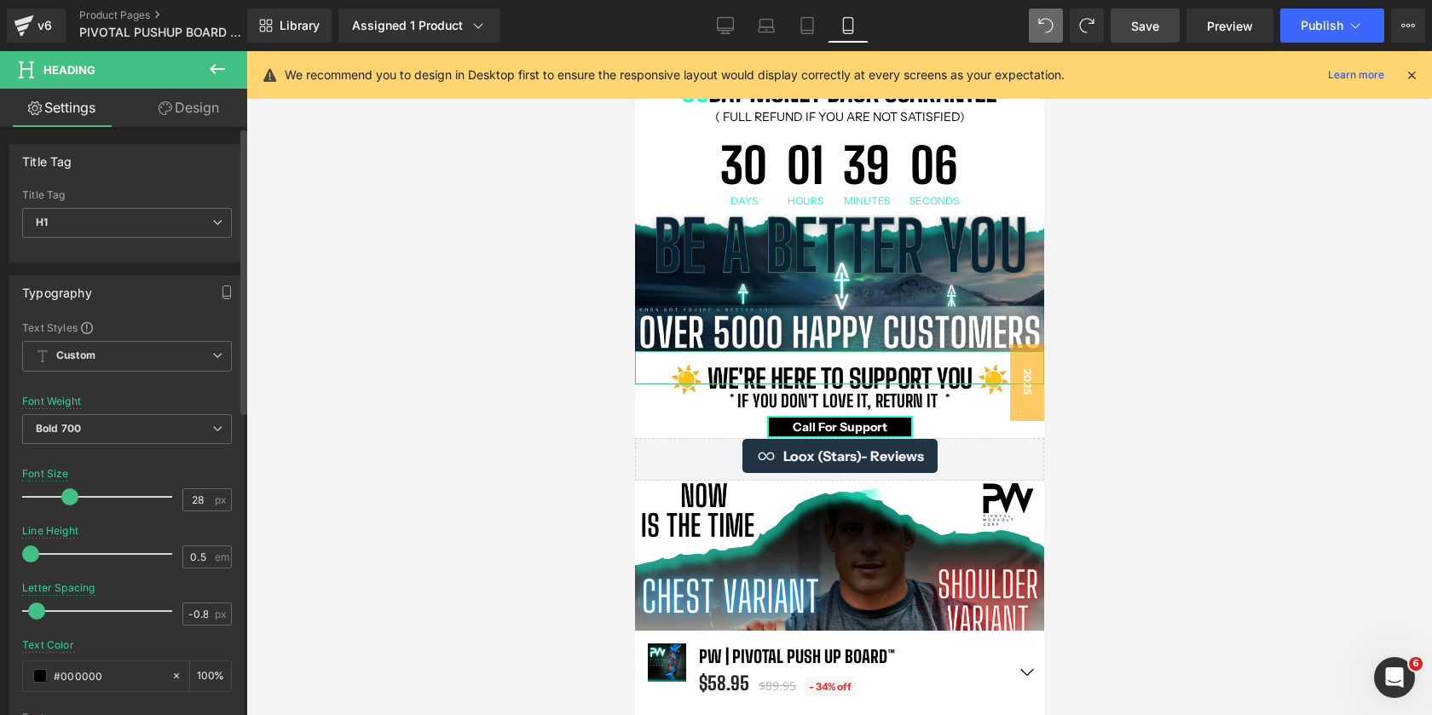
scroll to position [12318, 409]
click at [67, 499] on span at bounding box center [69, 497] width 17 height 17
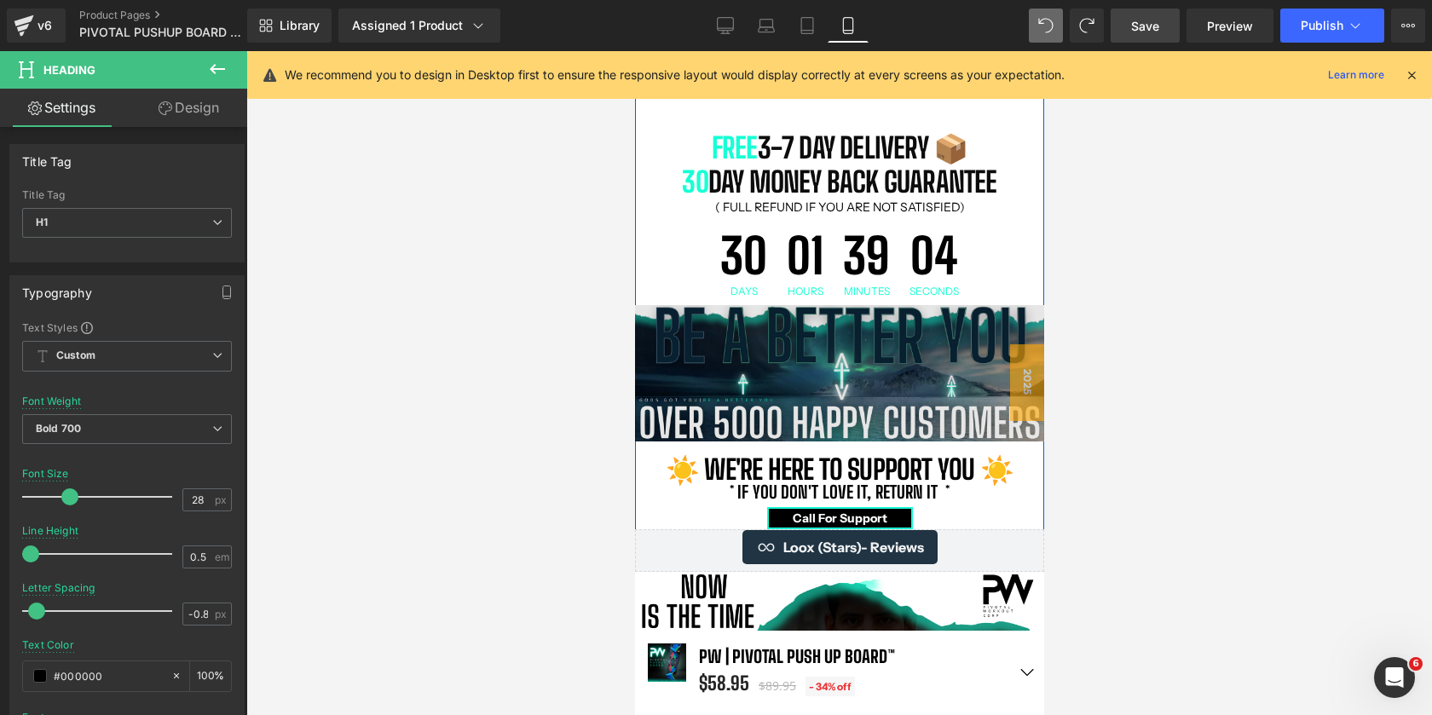
scroll to position [1318, 0]
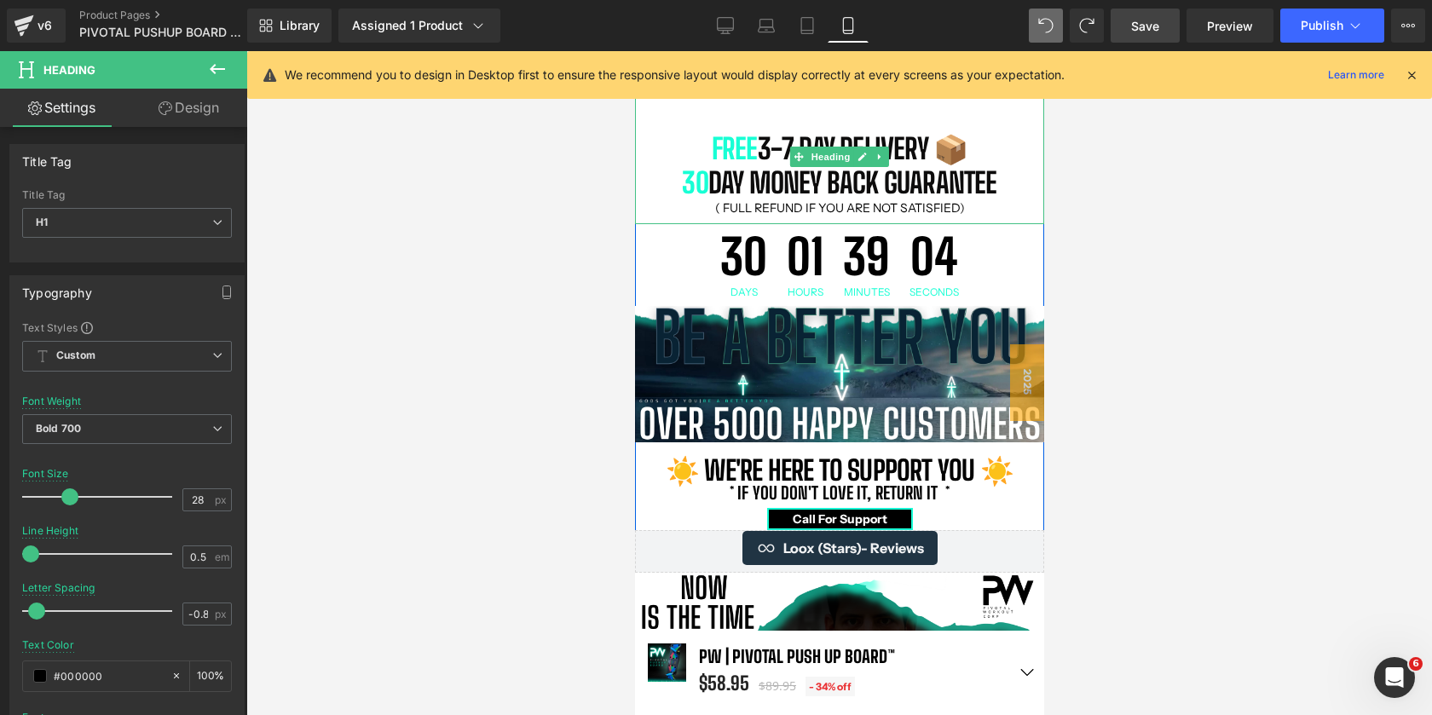
click at [781, 188] on span "DAY Money Back Guarantee" at bounding box center [852, 182] width 289 height 34
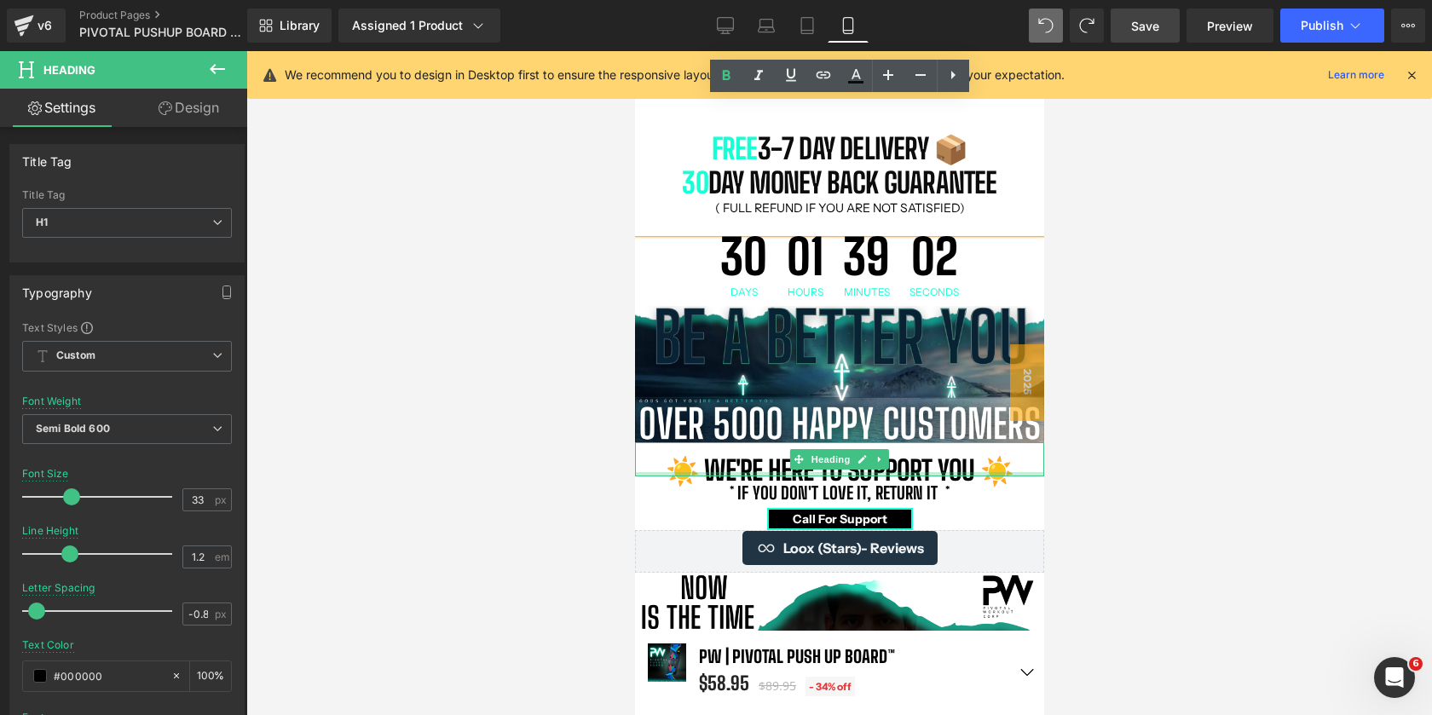
click at [771, 466] on h1 "☀️ we're here to support you ☀️" at bounding box center [838, 471] width 409 height 14
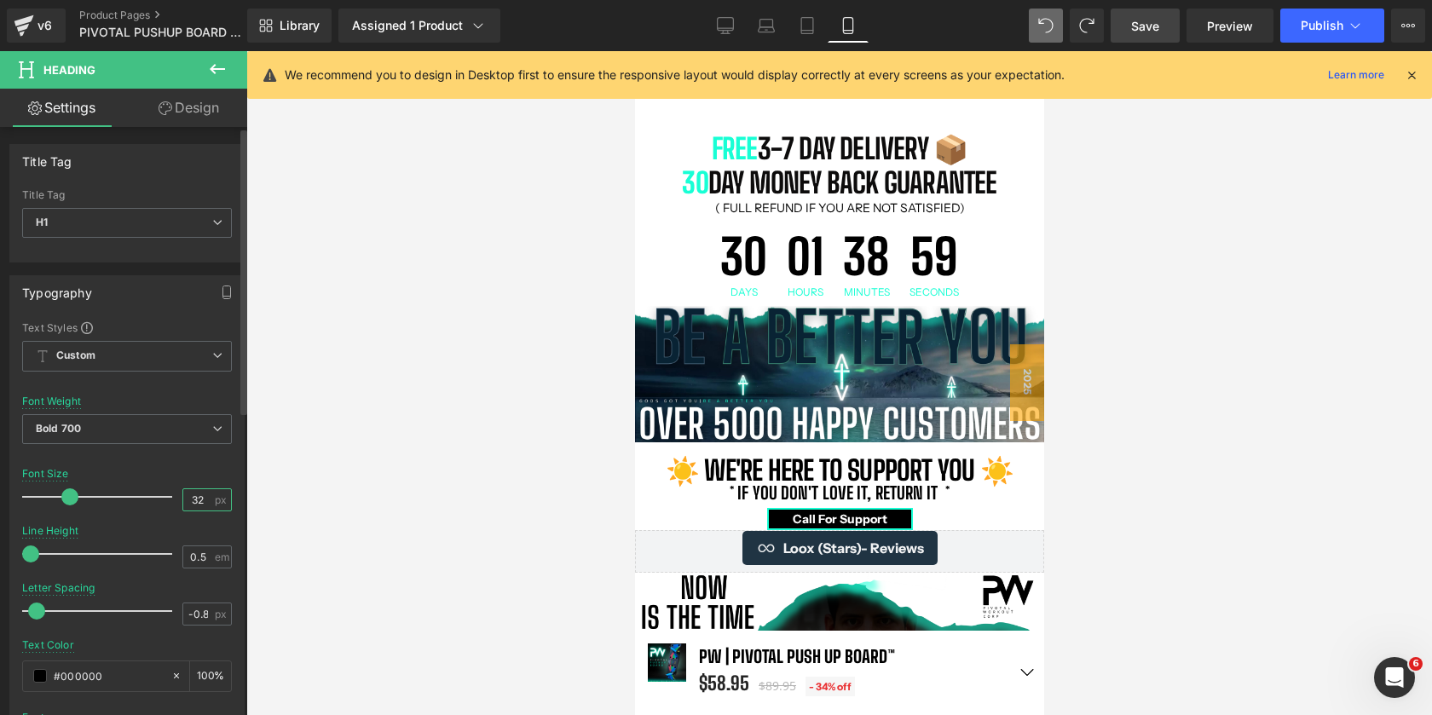
click at [193, 500] on input "32" at bounding box center [198, 499] width 30 height 21
type input "33"
click at [179, 460] on div at bounding box center [127, 458] width 210 height 11
click at [1239, 497] on div at bounding box center [839, 383] width 1186 height 664
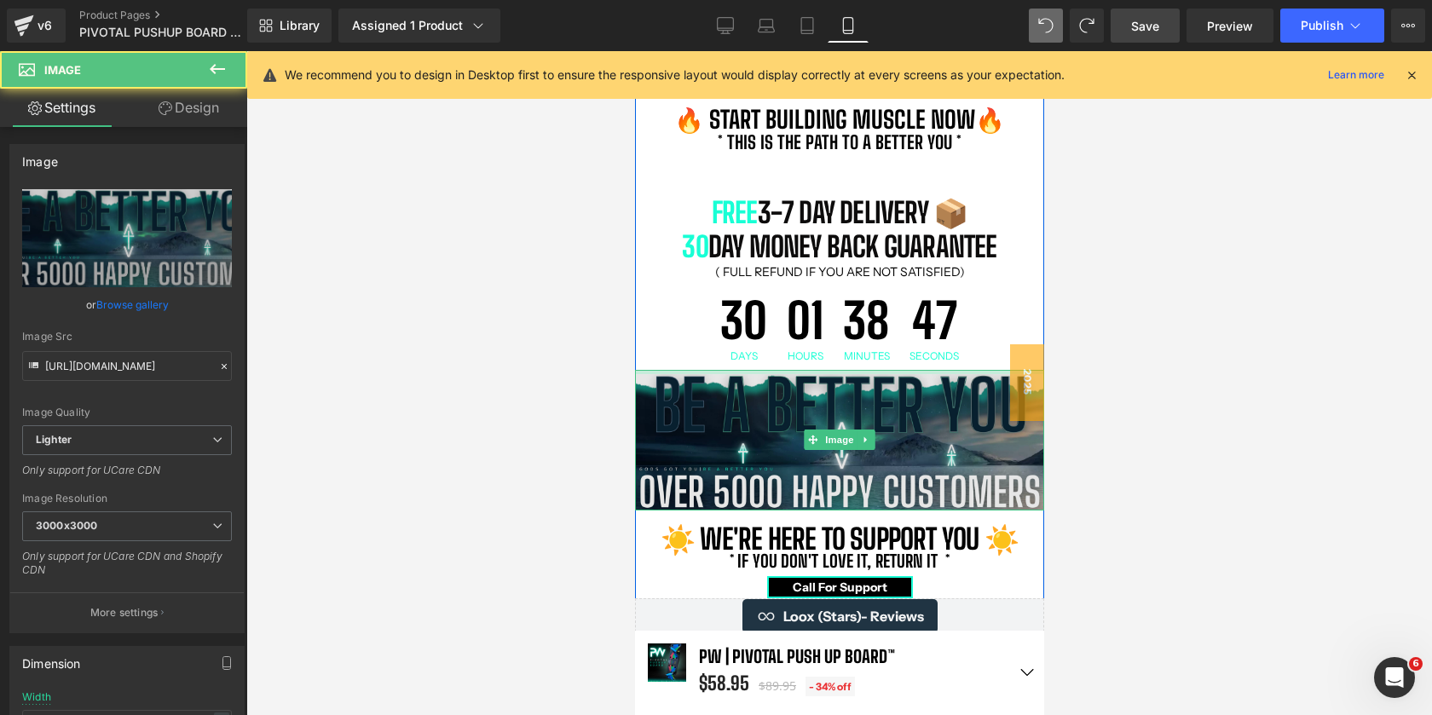
scroll to position [8, 9]
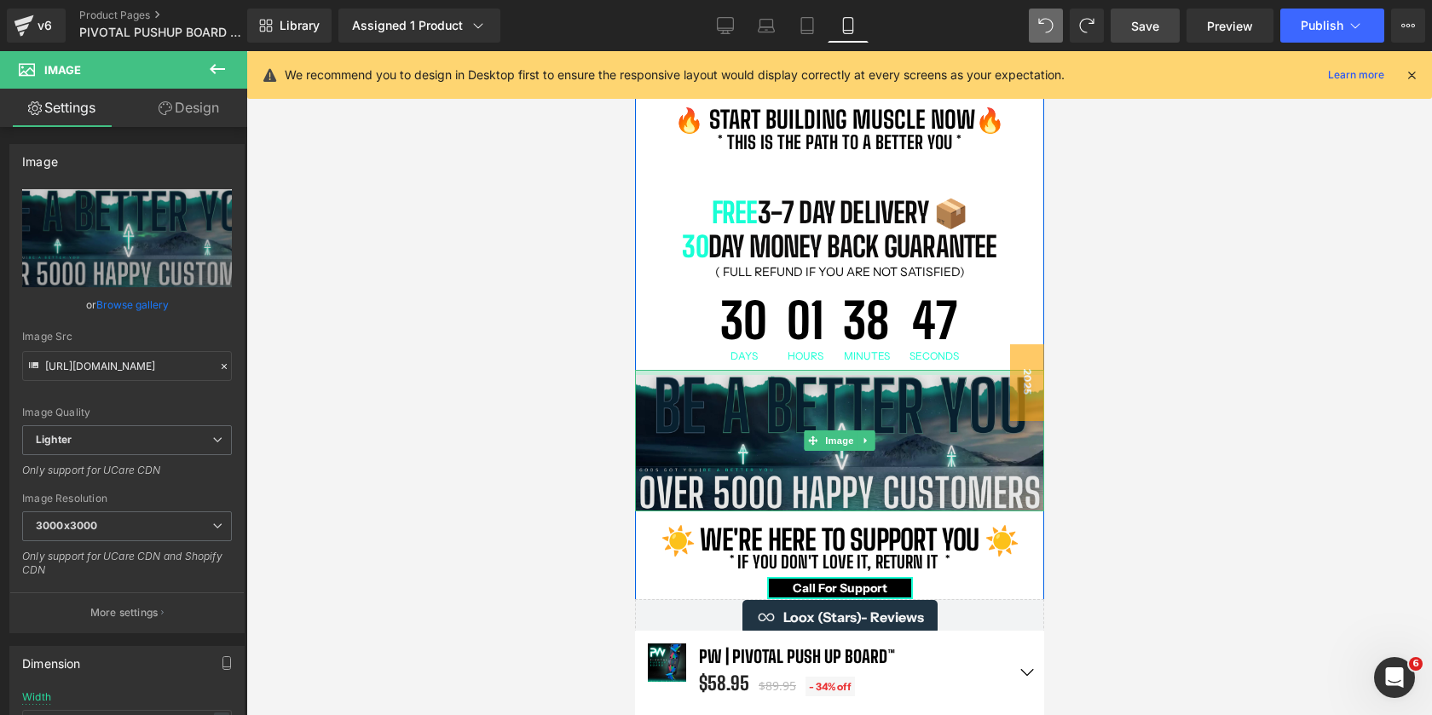
click at [844, 376] on div "Image" at bounding box center [838, 441] width 409 height 142
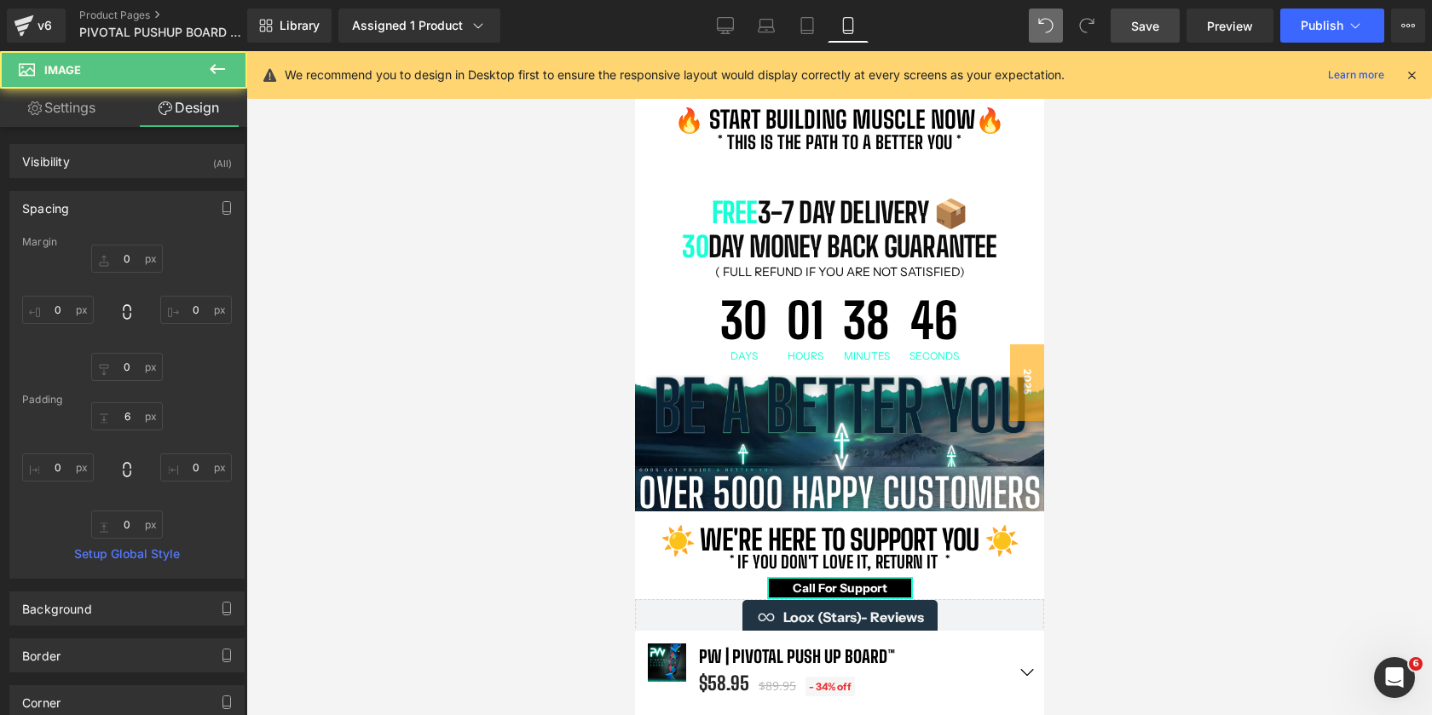
click at [1133, 295] on div at bounding box center [839, 383] width 1186 height 664
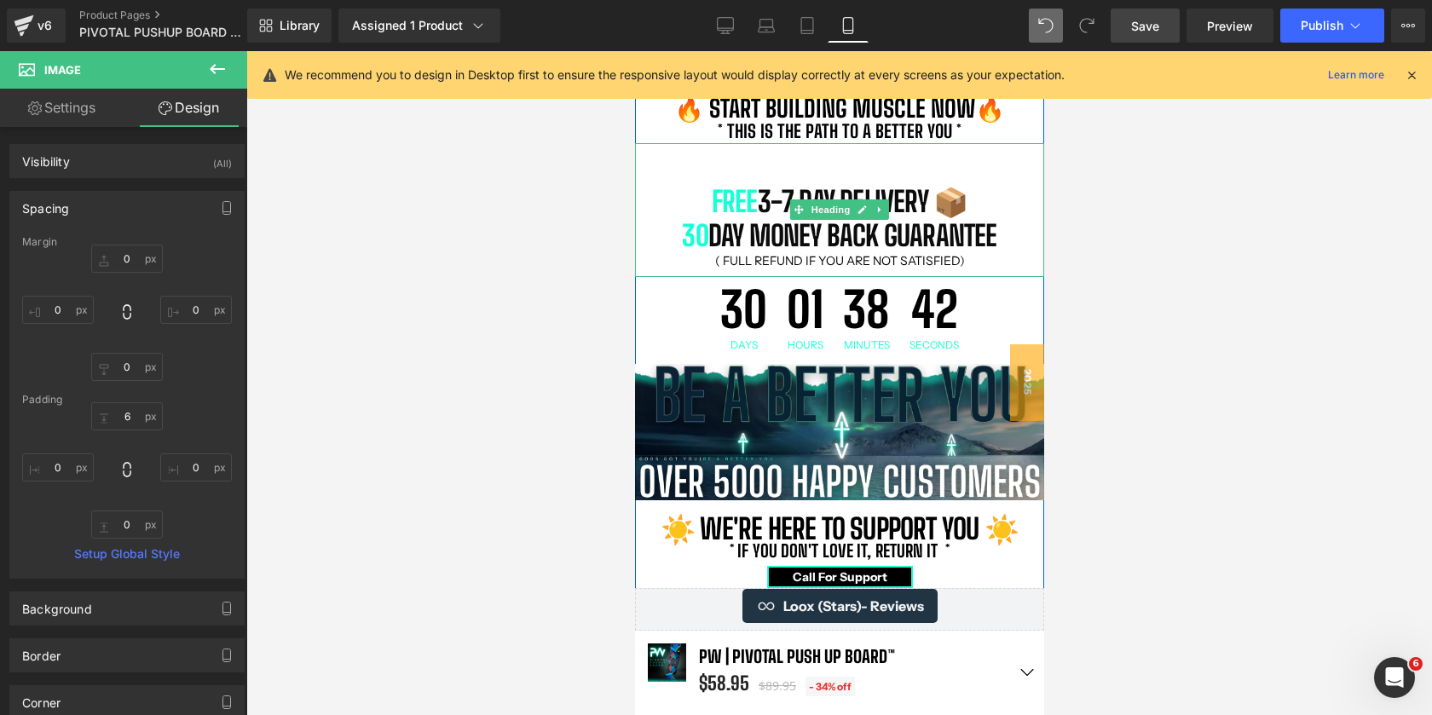
scroll to position [1269, 0]
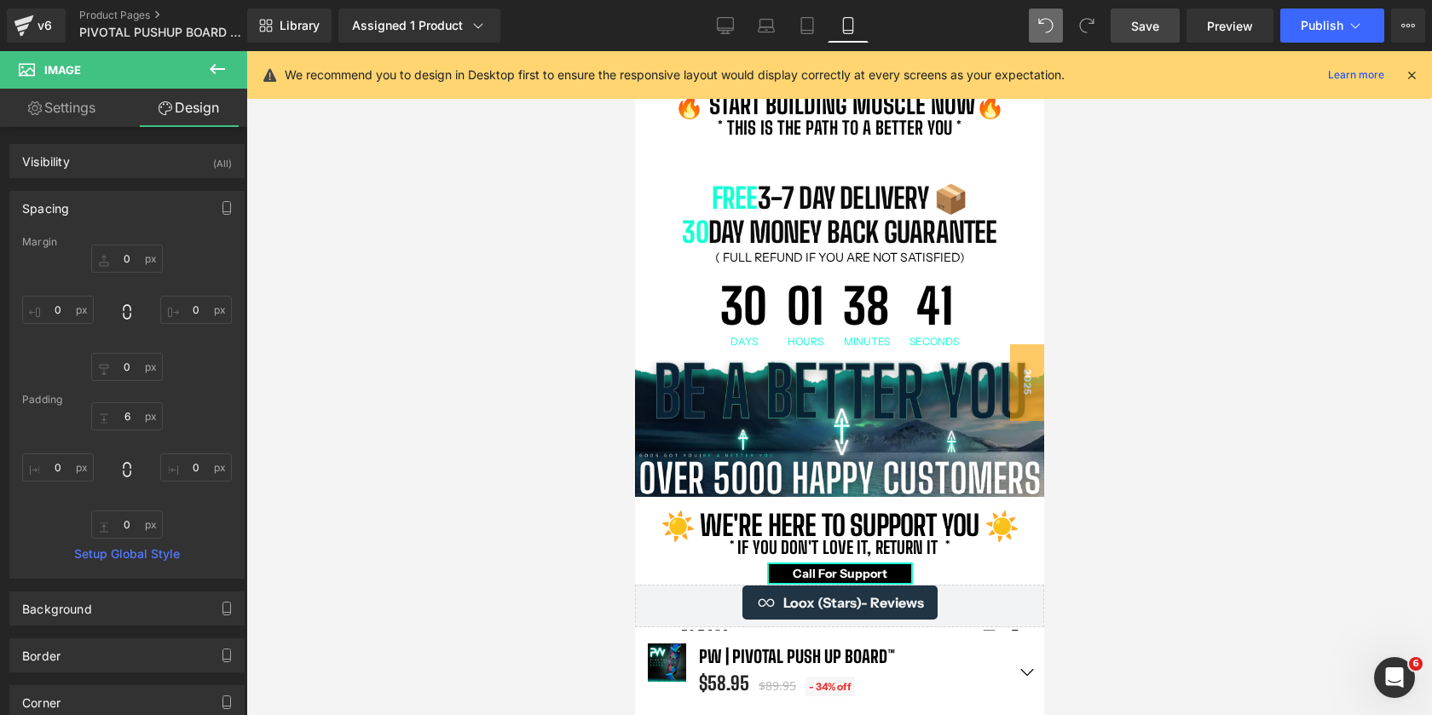
click at [1161, 20] on link "Save" at bounding box center [1145, 26] width 69 height 34
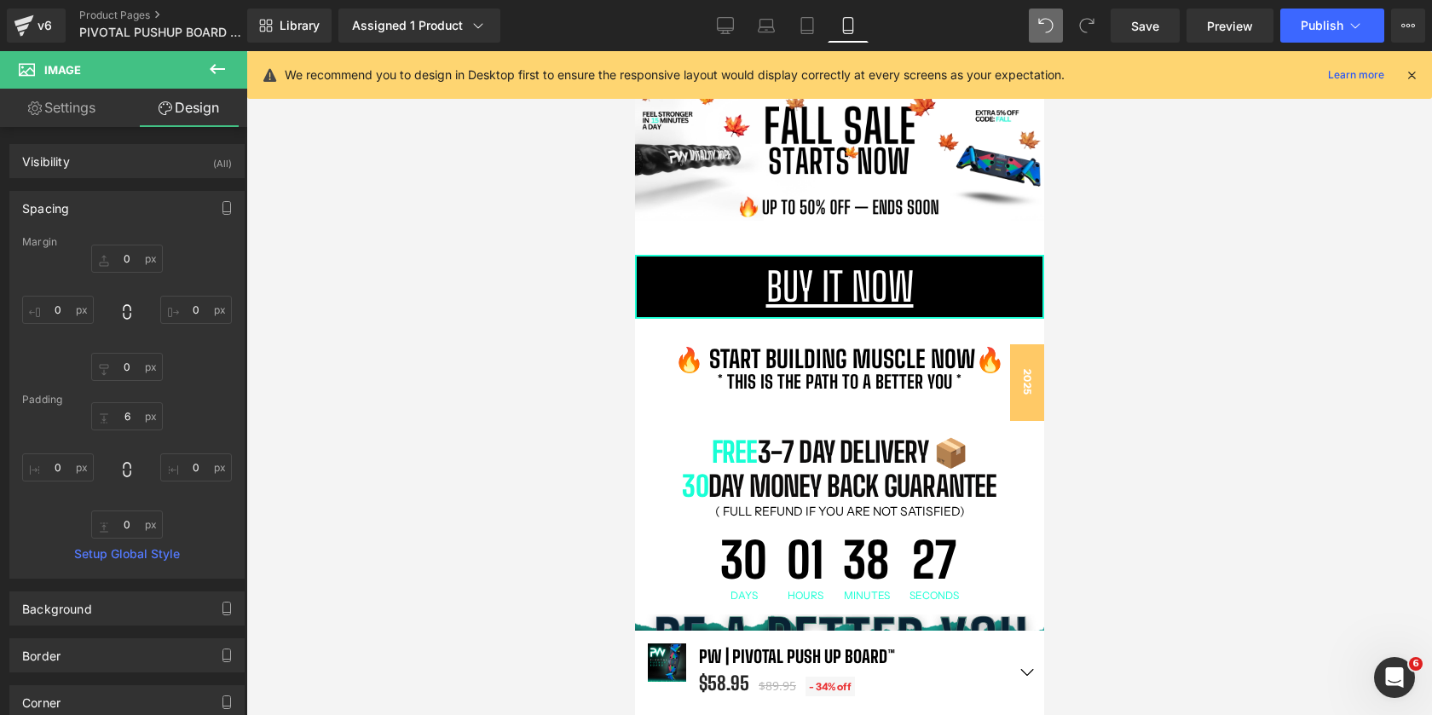
scroll to position [1002, 0]
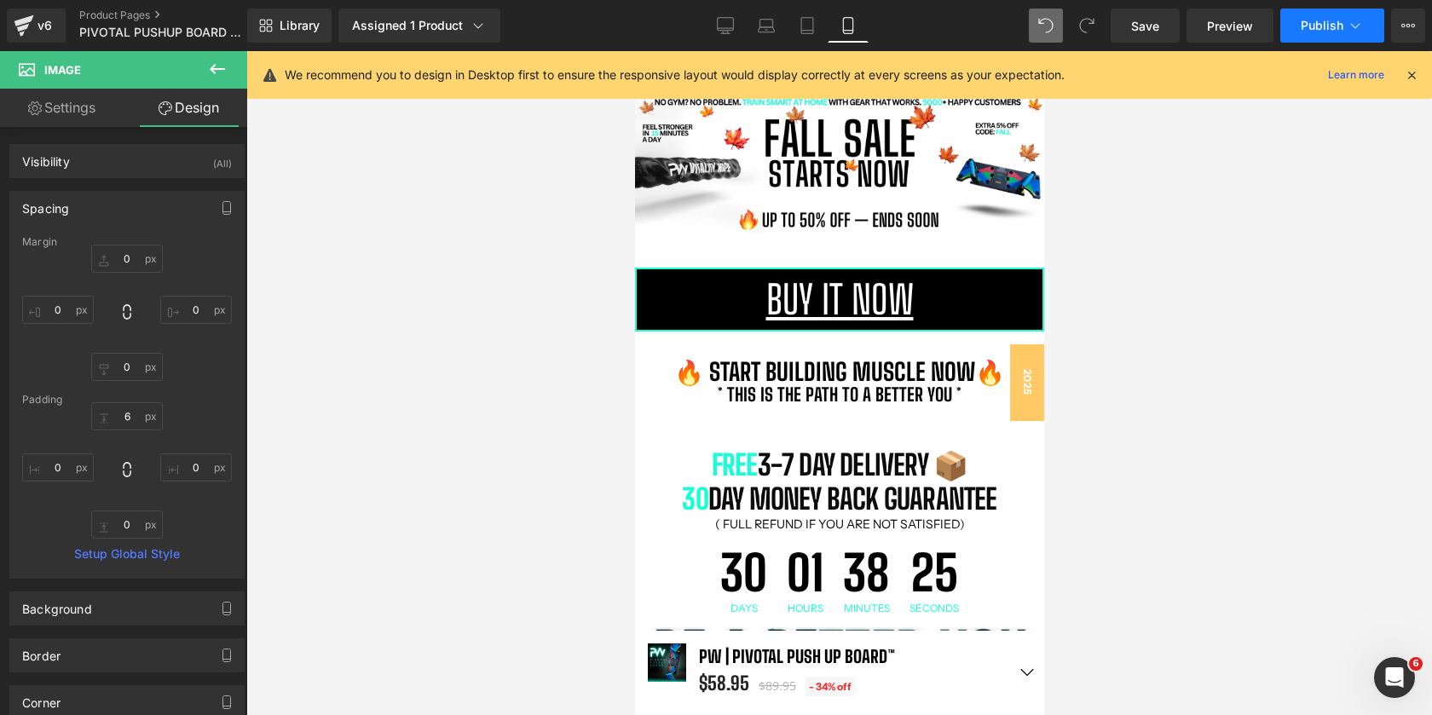
click at [1333, 13] on button "Publish" at bounding box center [1333, 26] width 104 height 34
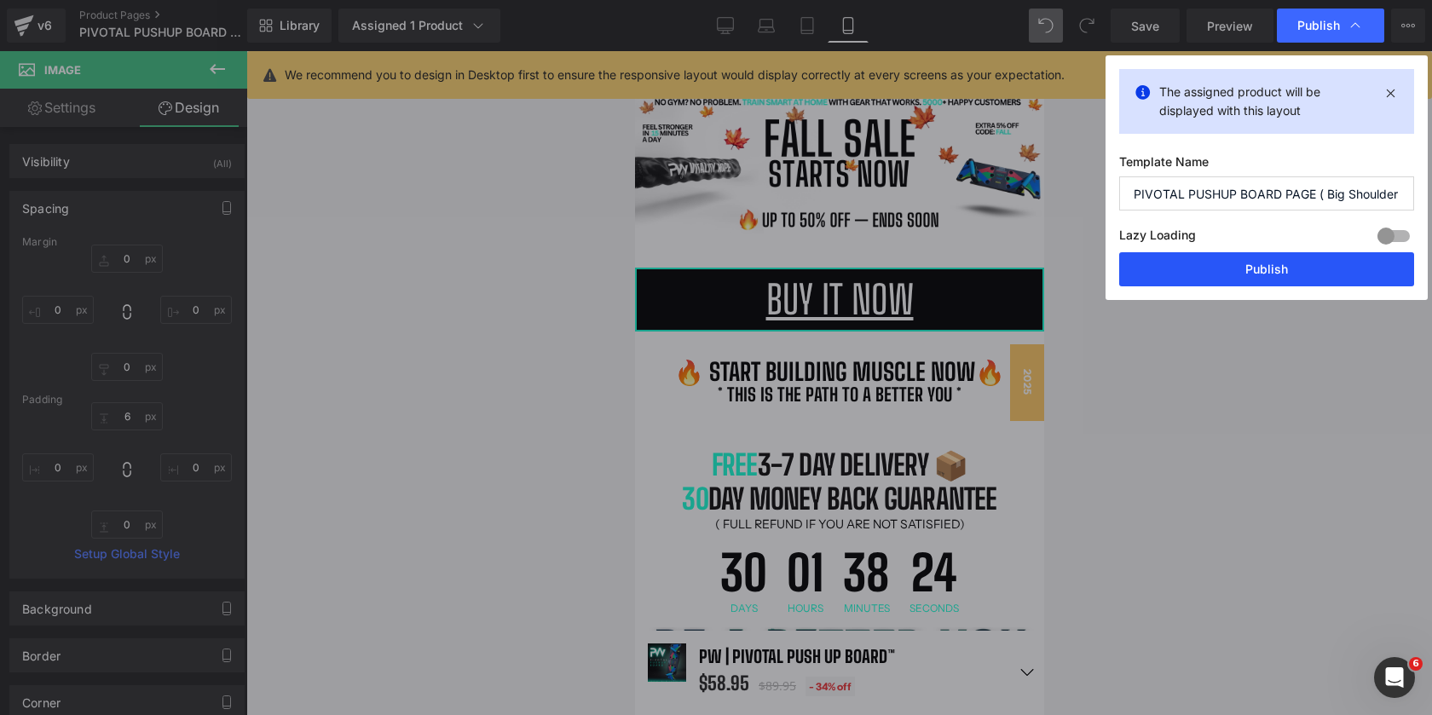
click at [1220, 268] on button "Publish" at bounding box center [1266, 269] width 295 height 34
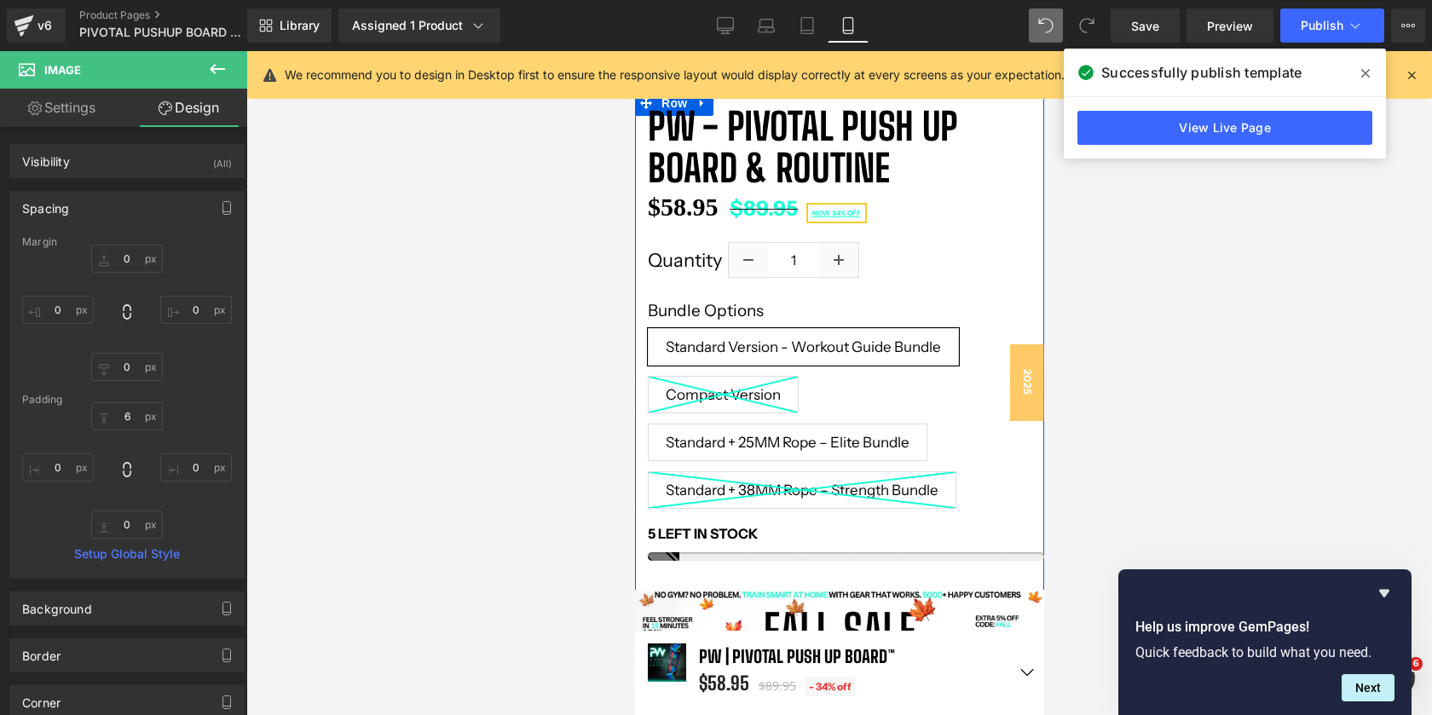
scroll to position [519, 0]
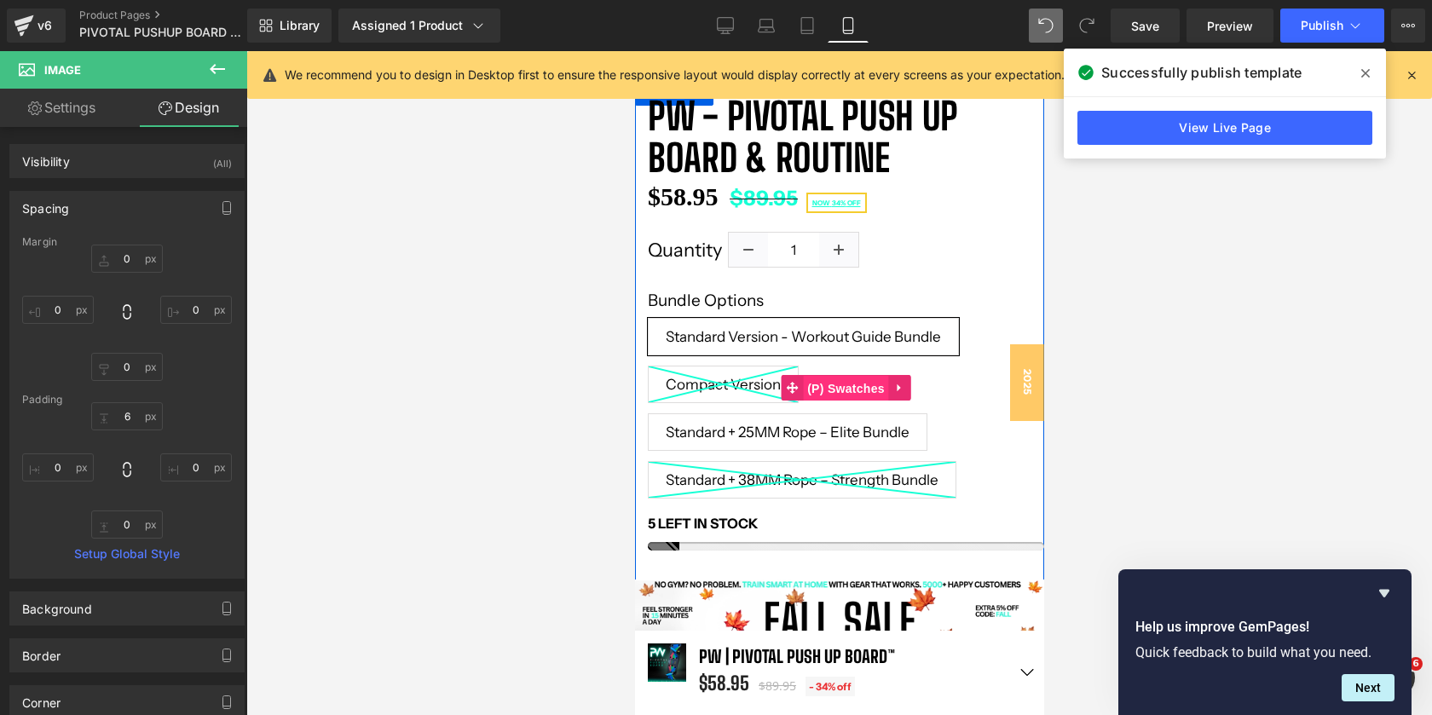
click at [838, 385] on span "(P) Swatches" at bounding box center [845, 389] width 86 height 26
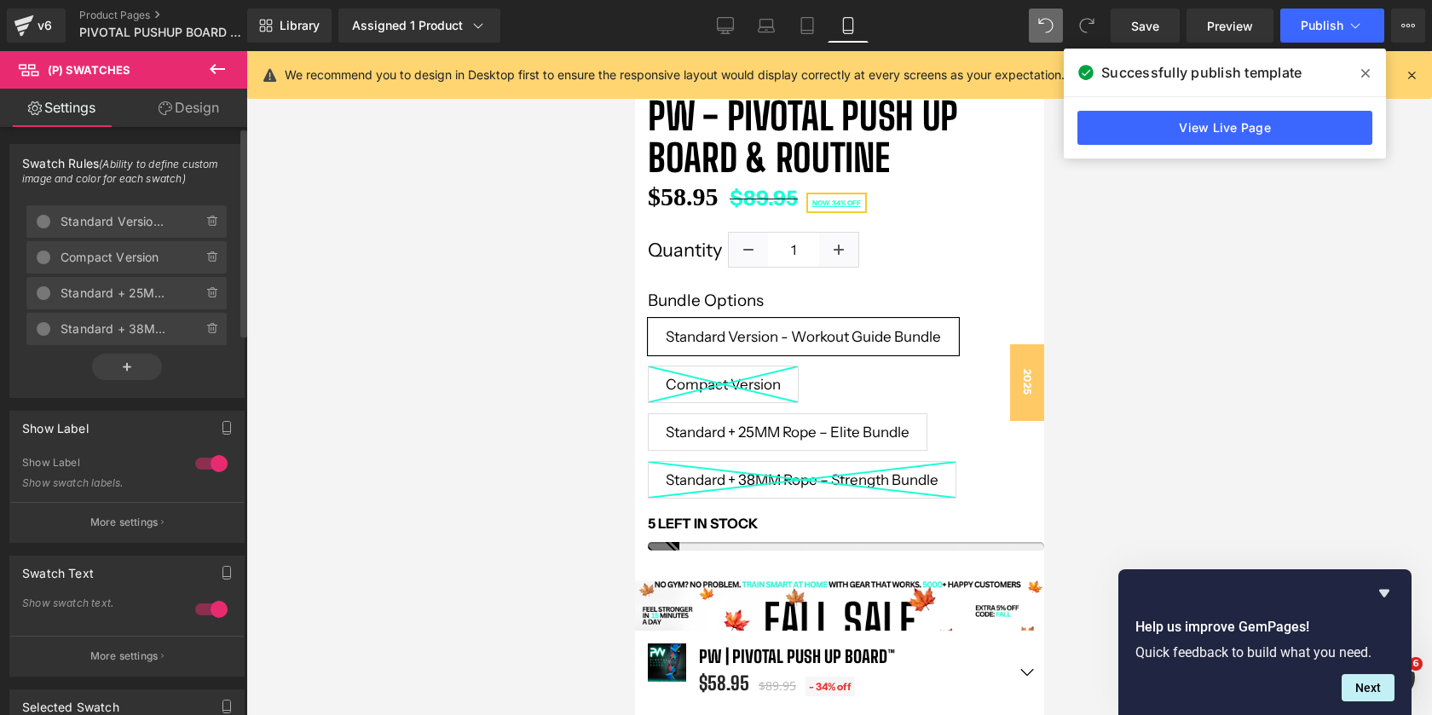
scroll to position [61, 0]
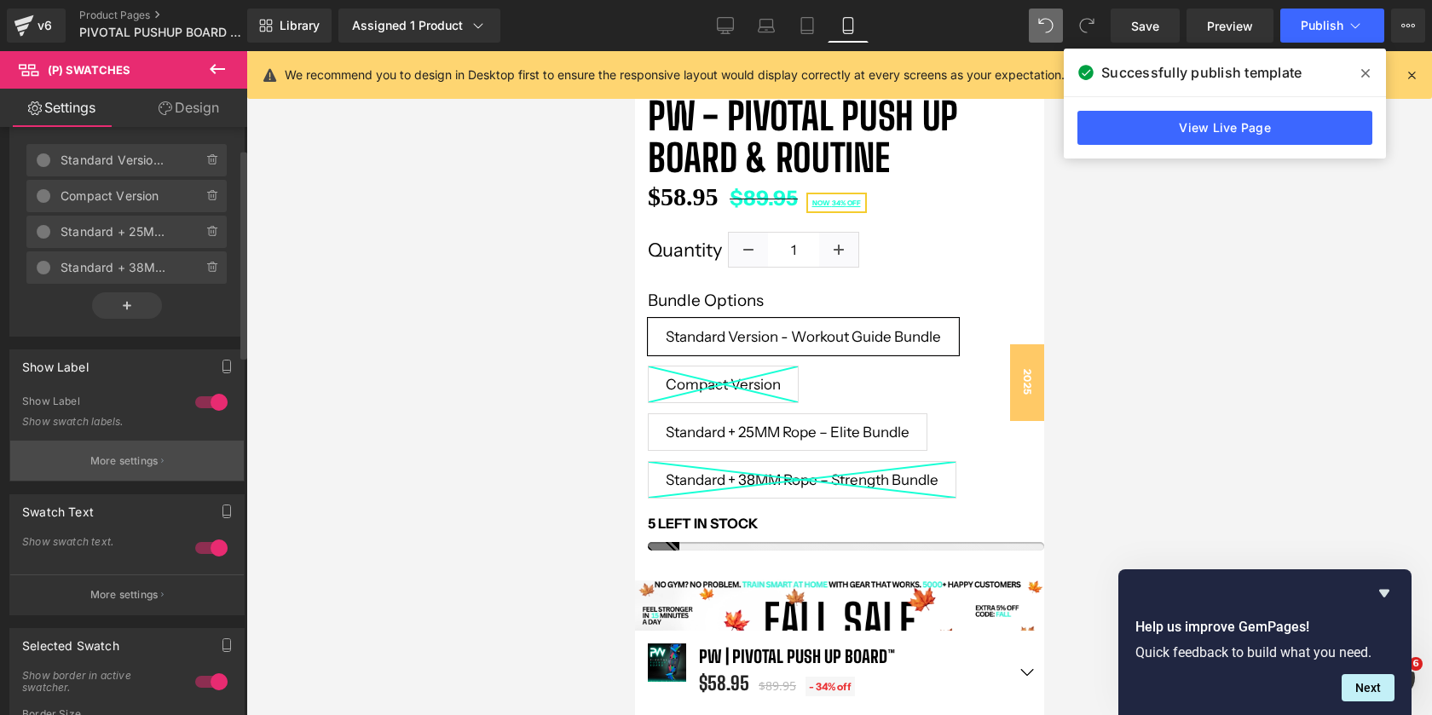
click at [143, 452] on button "More settings" at bounding box center [127, 461] width 234 height 40
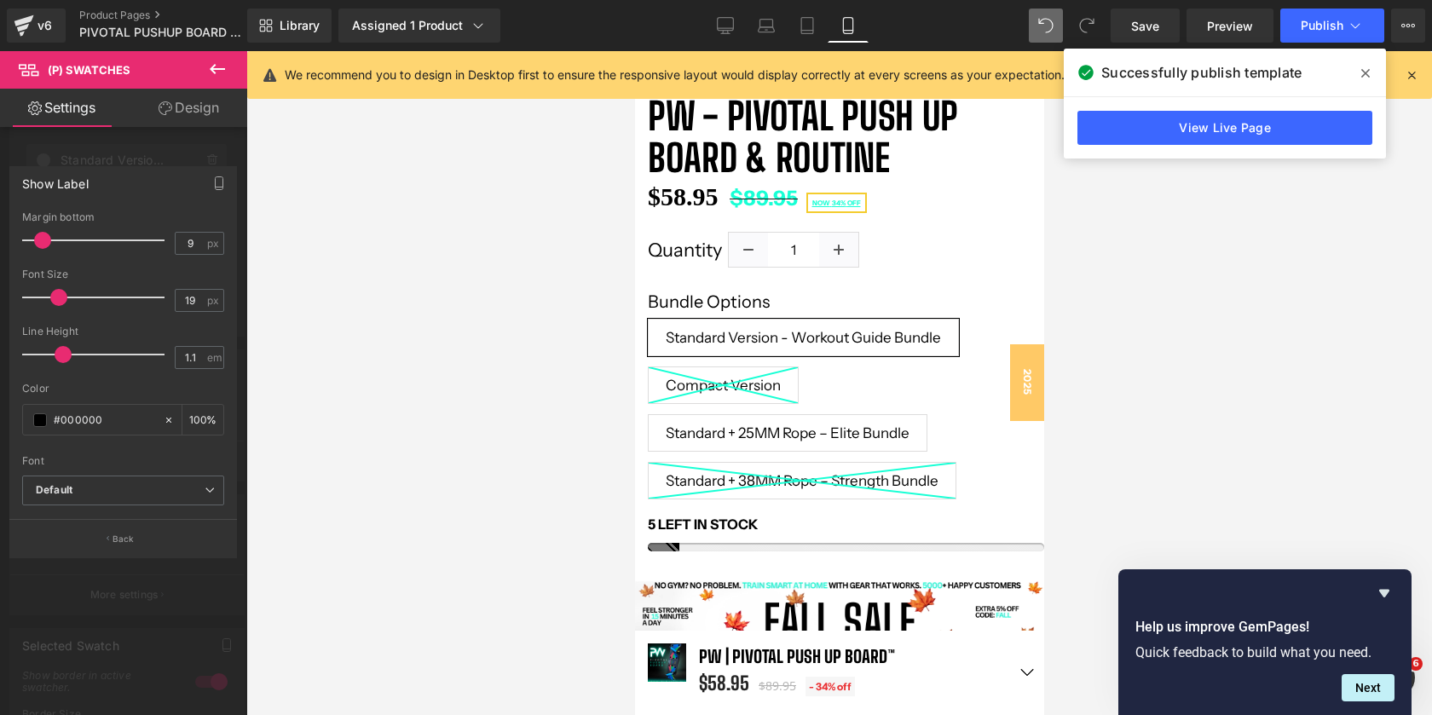
scroll to position [12325, 409]
click at [55, 304] on span at bounding box center [58, 297] width 17 height 17
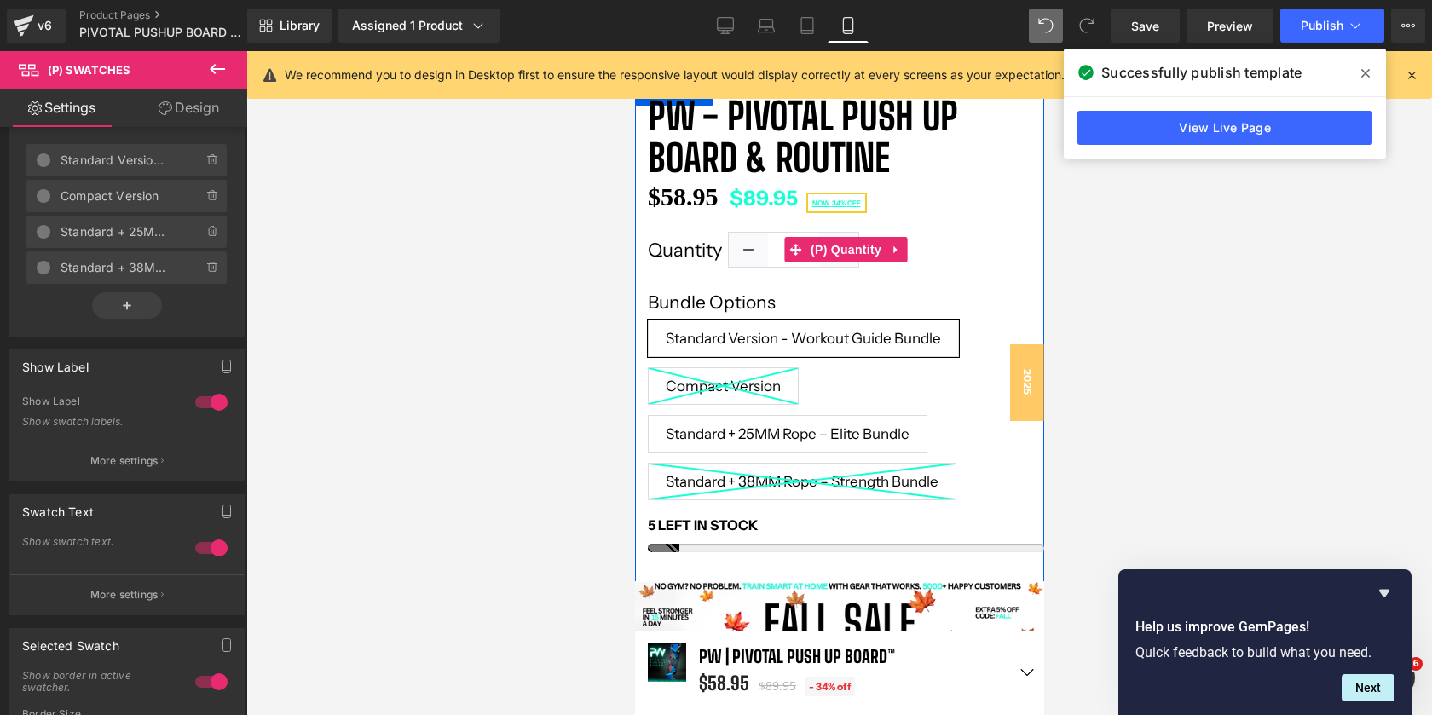
click at [677, 253] on label "Quantity" at bounding box center [687, 250] width 81 height 32
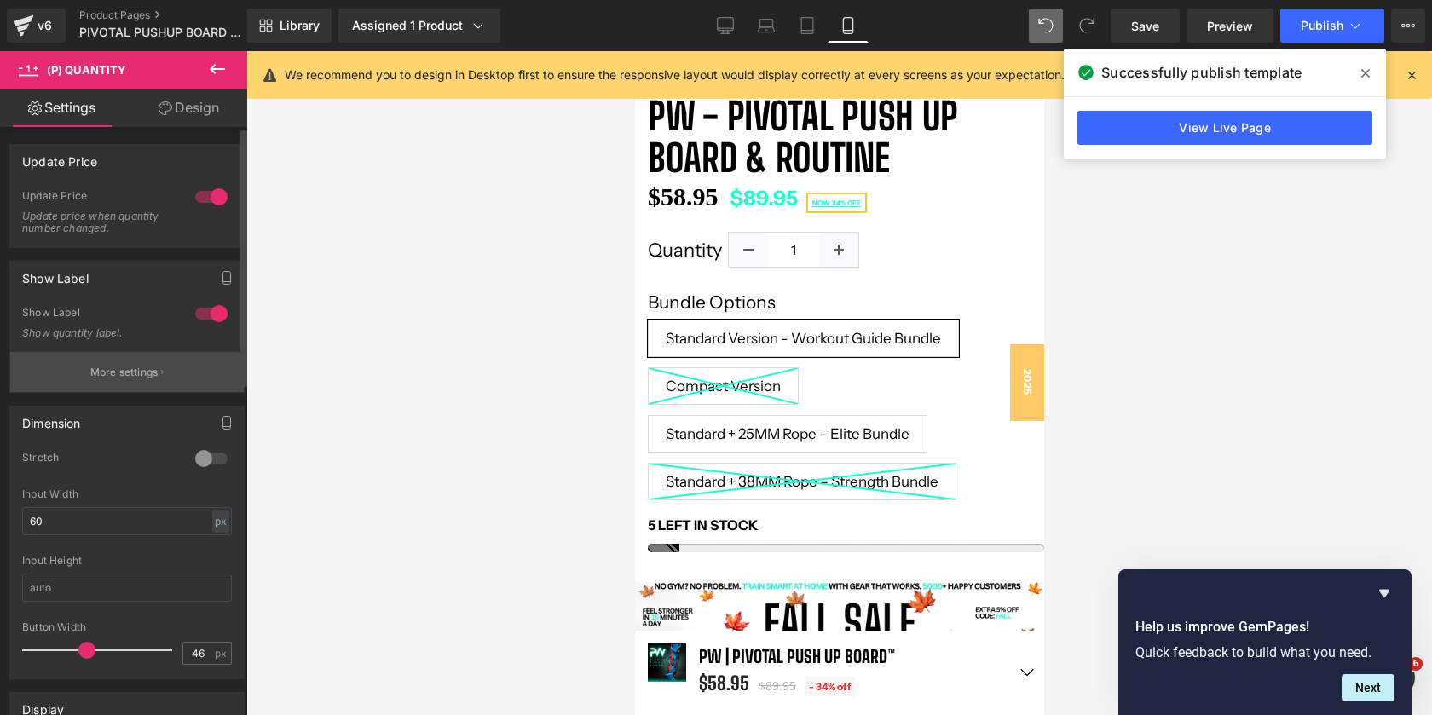
click at [93, 378] on p "More settings" at bounding box center [124, 372] width 68 height 15
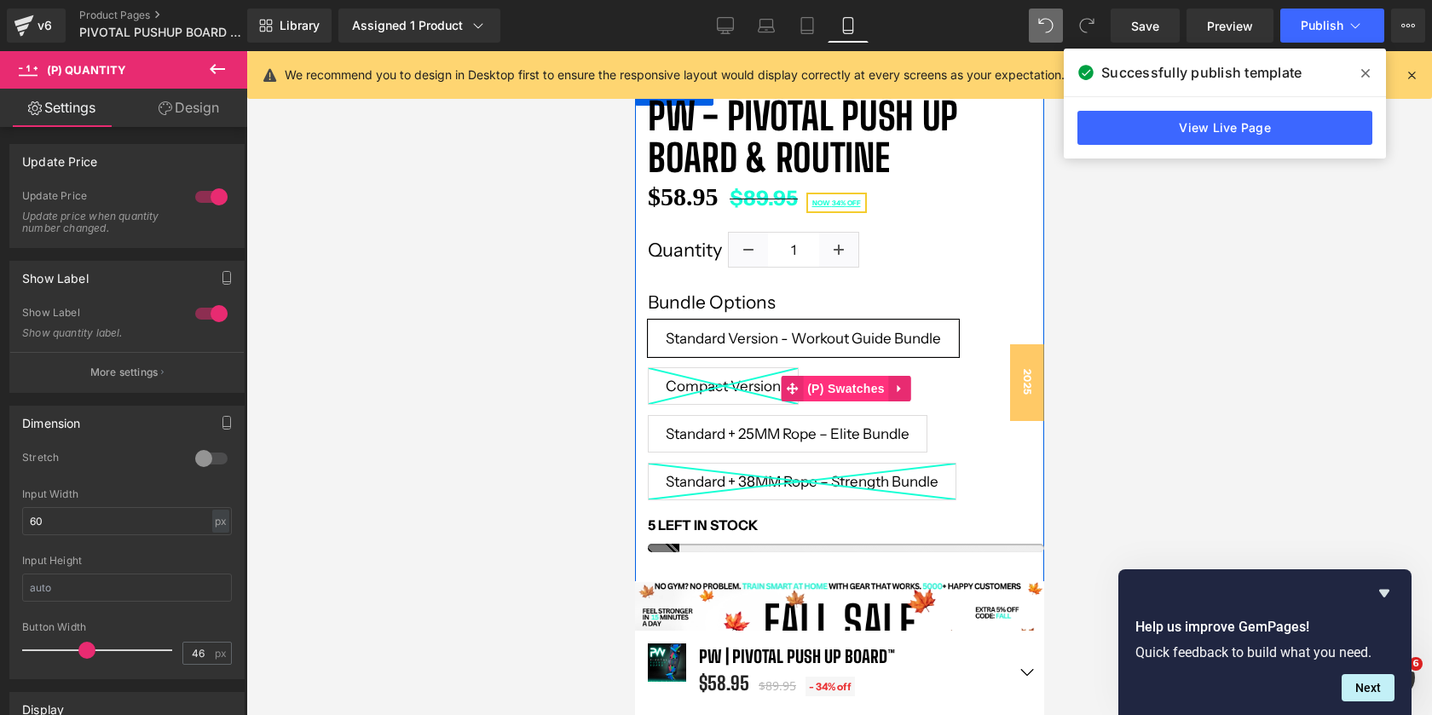
click at [837, 381] on span "(P) Swatches" at bounding box center [845, 389] width 86 height 26
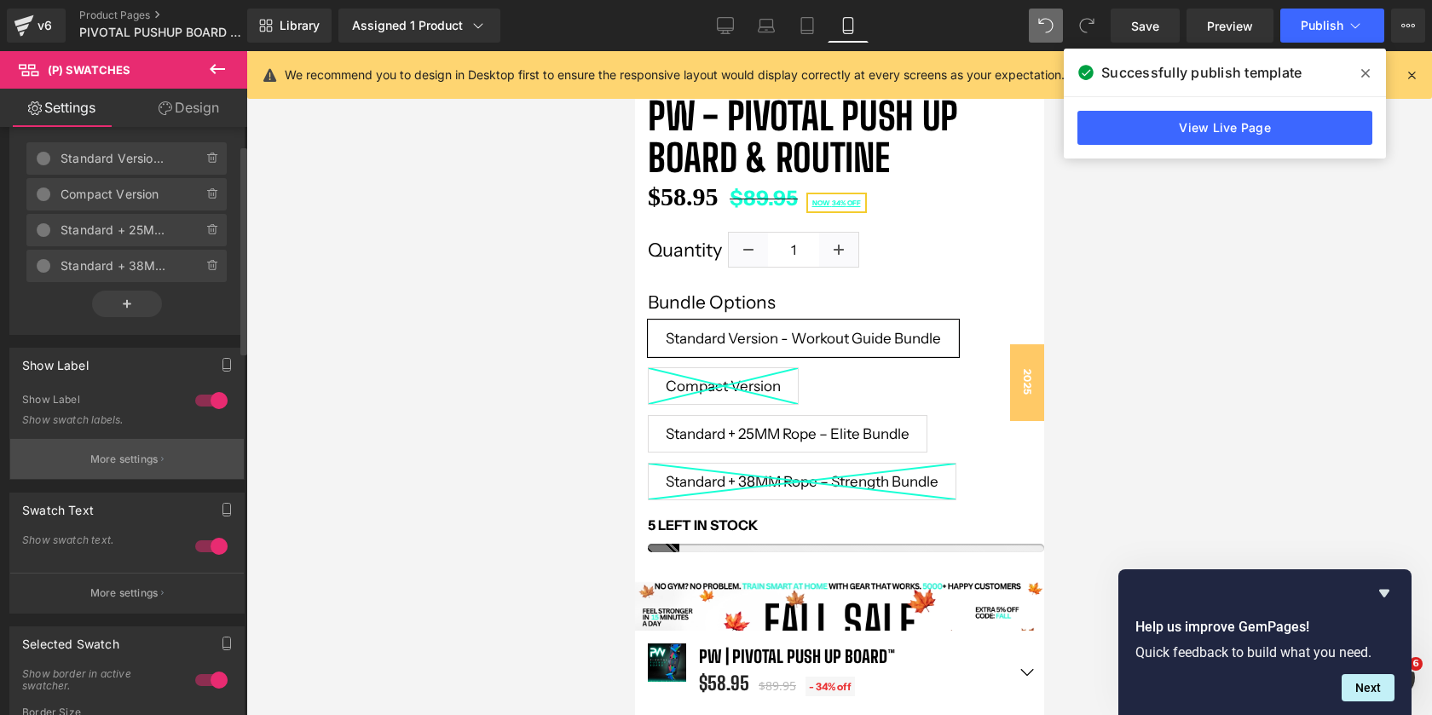
scroll to position [67, 0]
click at [130, 469] on button "More settings" at bounding box center [127, 455] width 234 height 40
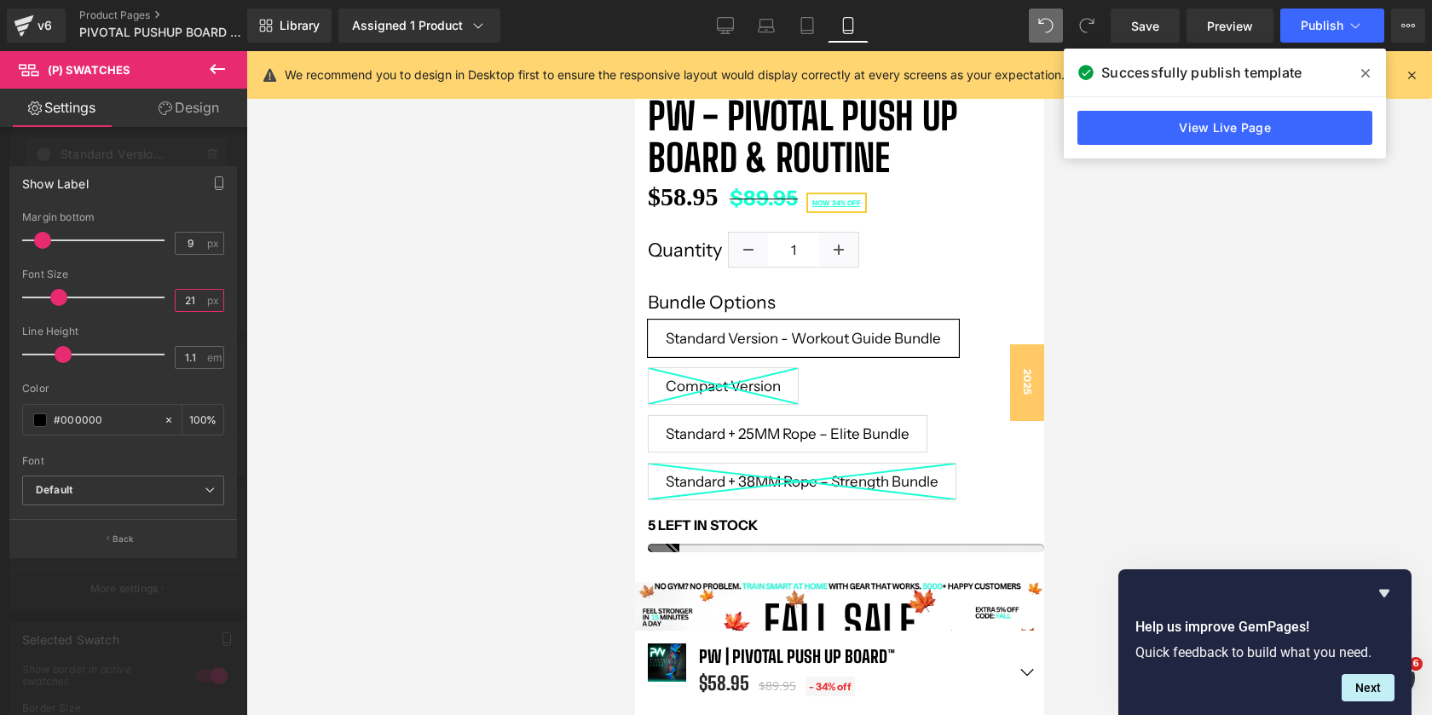
click at [194, 298] on input "21" at bounding box center [191, 300] width 30 height 21
type input "22"
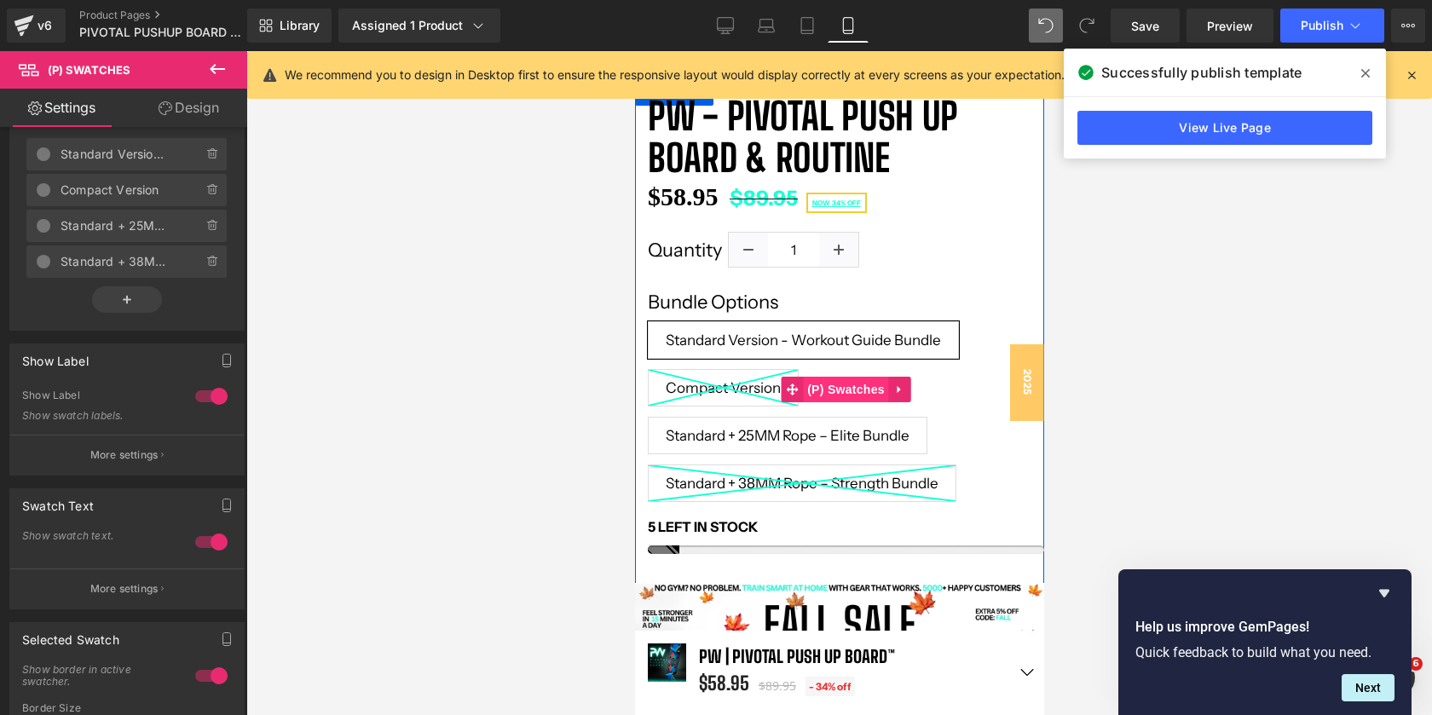
click at [848, 400] on span "(P) Swatches" at bounding box center [845, 390] width 86 height 26
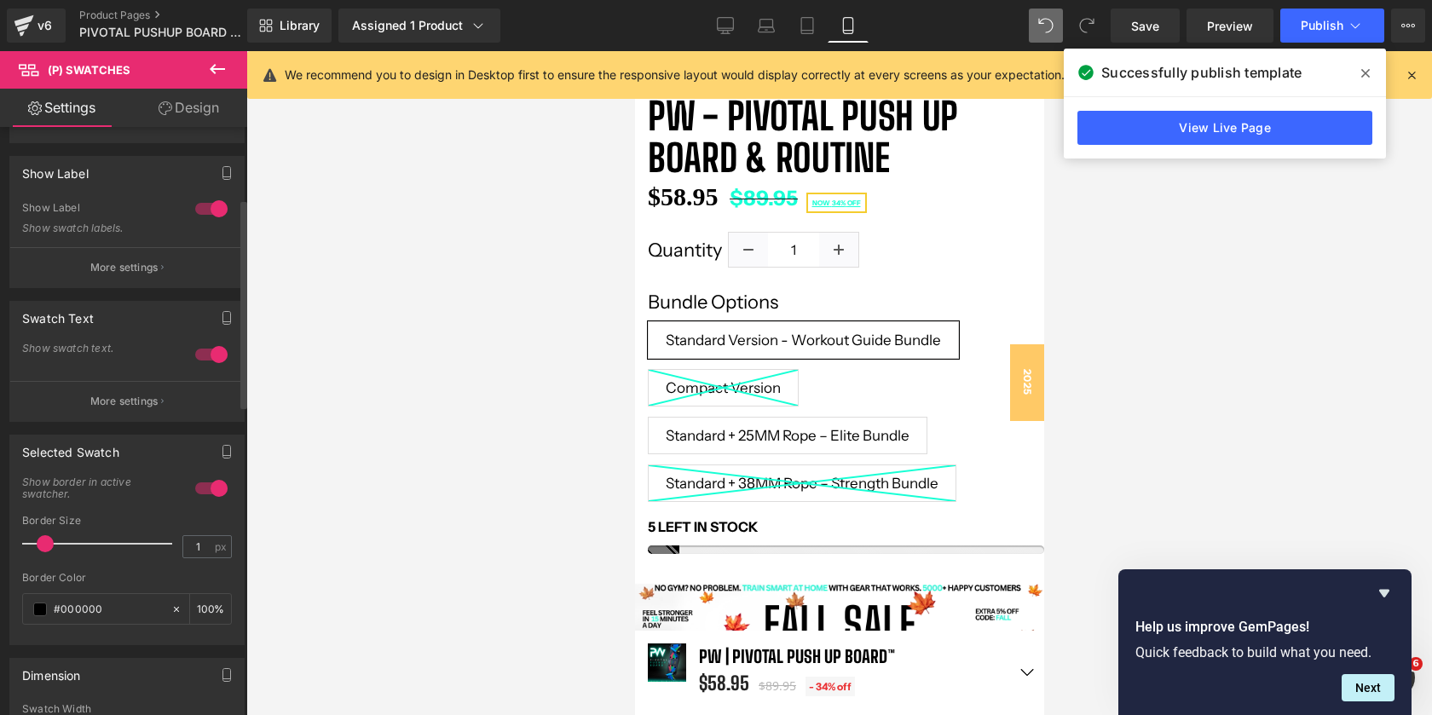
scroll to position [256, 0]
click at [128, 396] on p "More settings" at bounding box center [124, 400] width 68 height 15
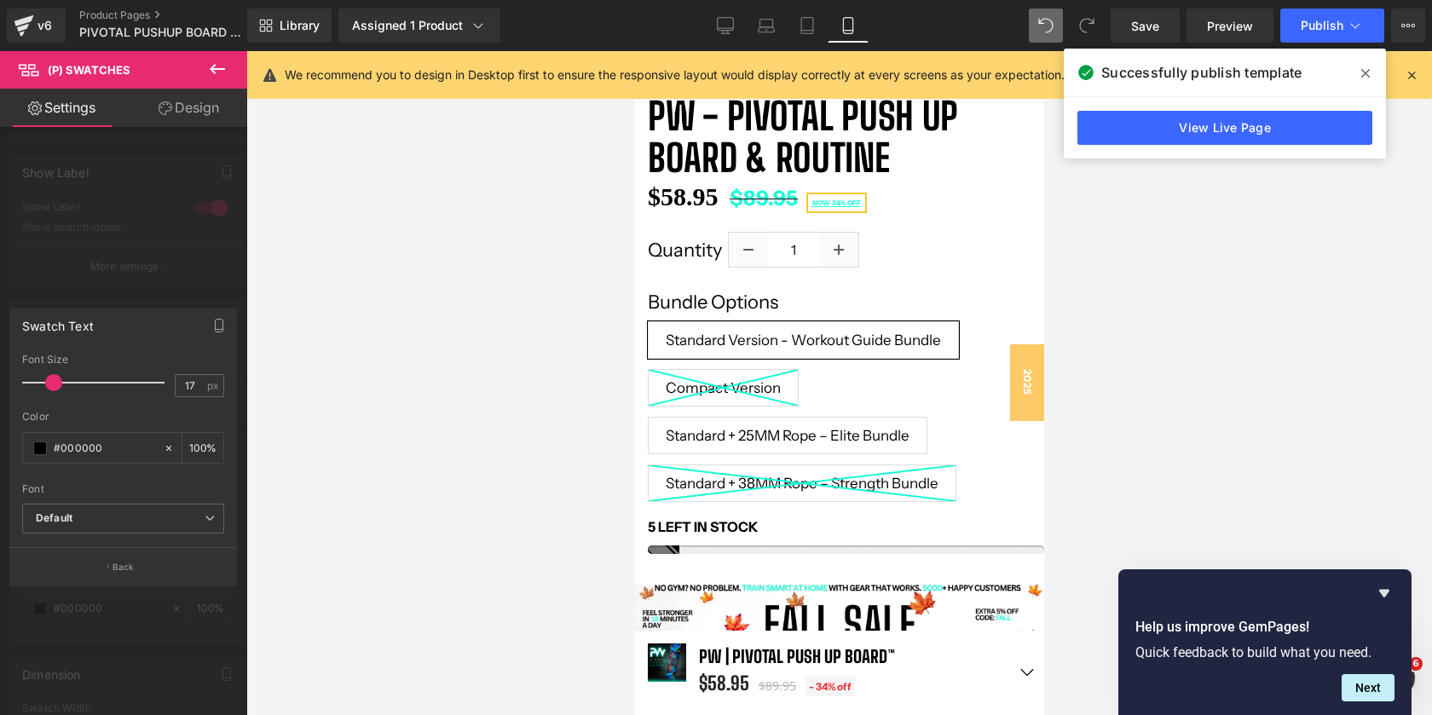
click at [138, 242] on div at bounding box center [123, 387] width 247 height 673
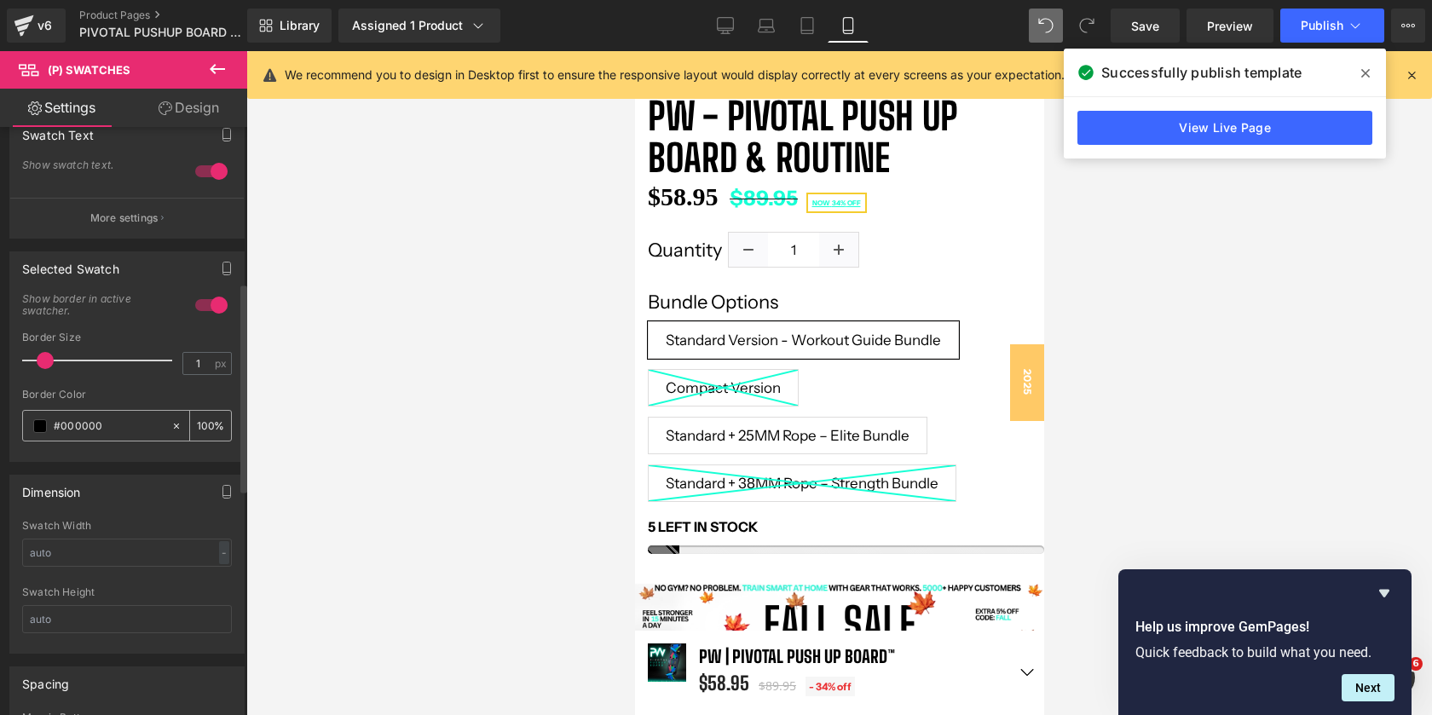
scroll to position [437, 0]
click at [40, 362] on span at bounding box center [45, 362] width 17 height 17
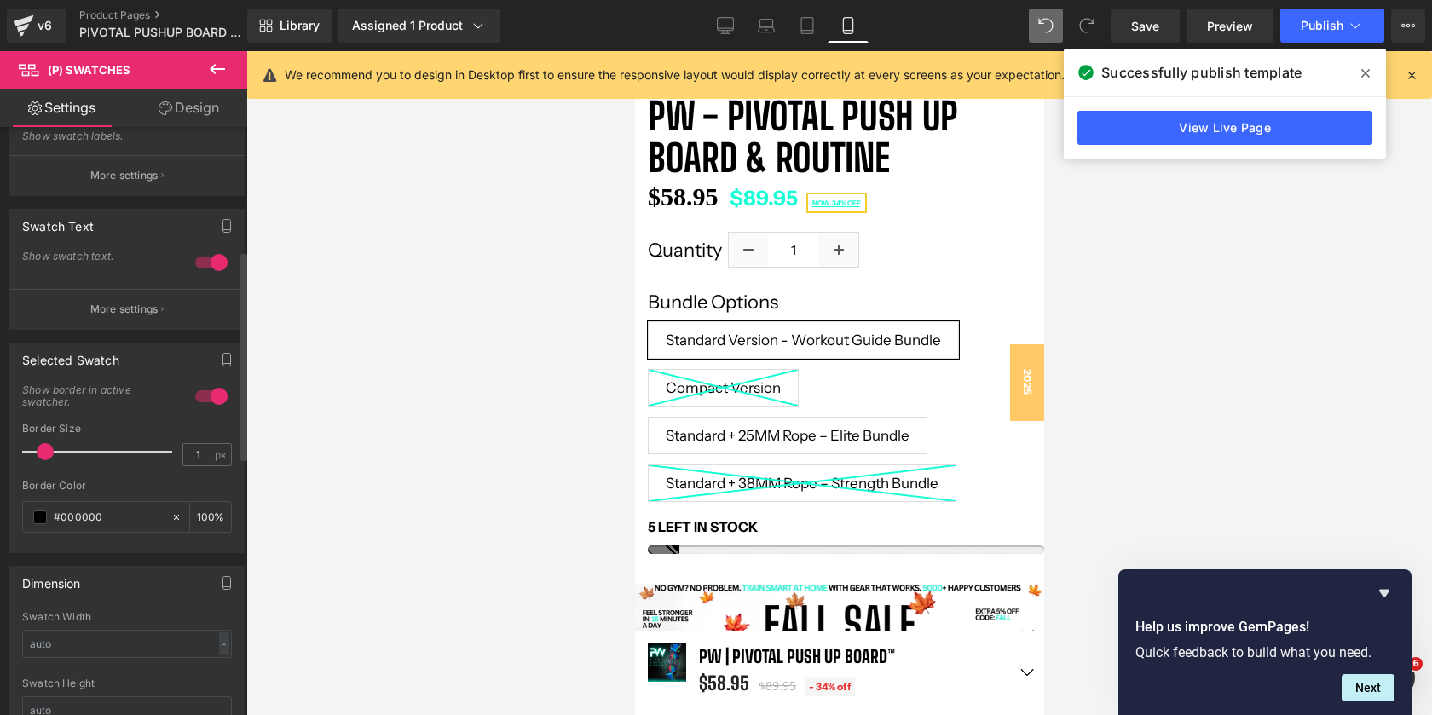
scroll to position [342, 0]
click at [46, 459] on span at bounding box center [45, 456] width 17 height 17
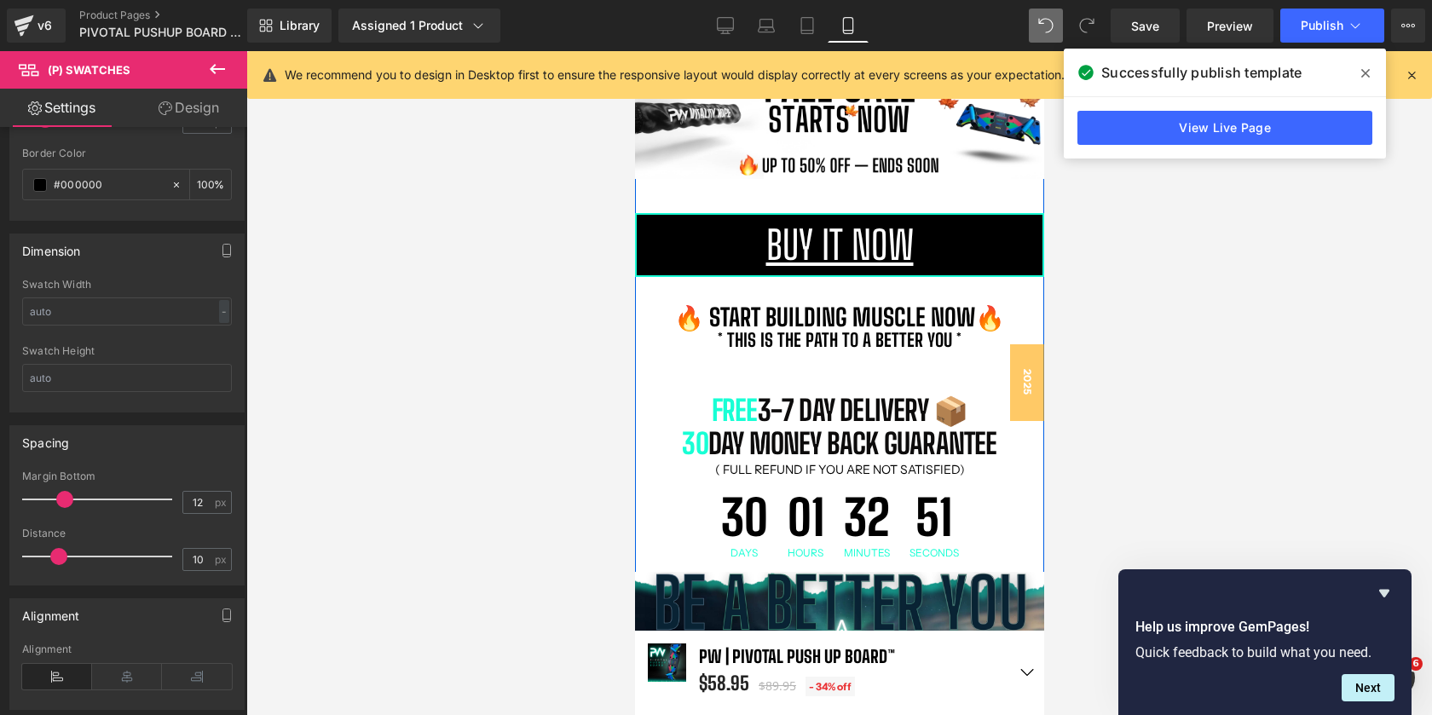
scroll to position [1083, 0]
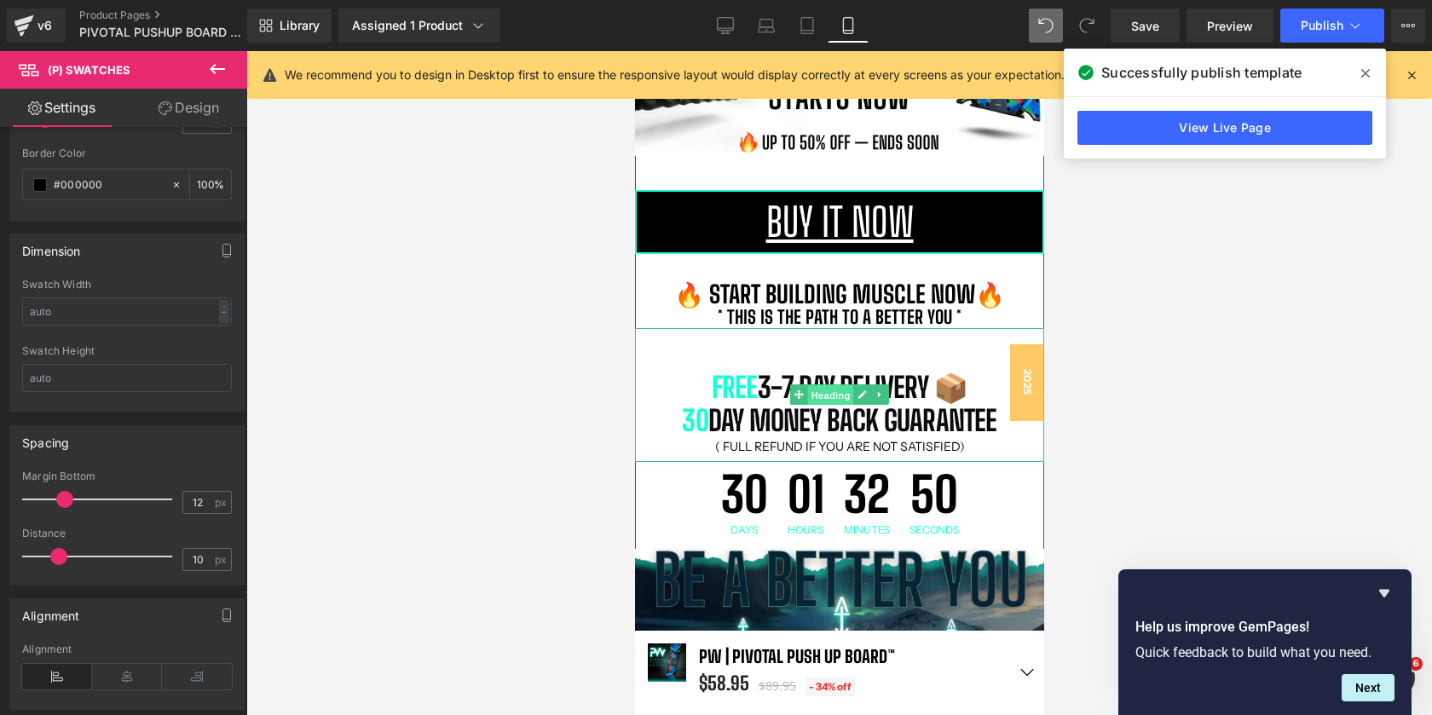
click at [829, 398] on span "Heading" at bounding box center [830, 395] width 46 height 20
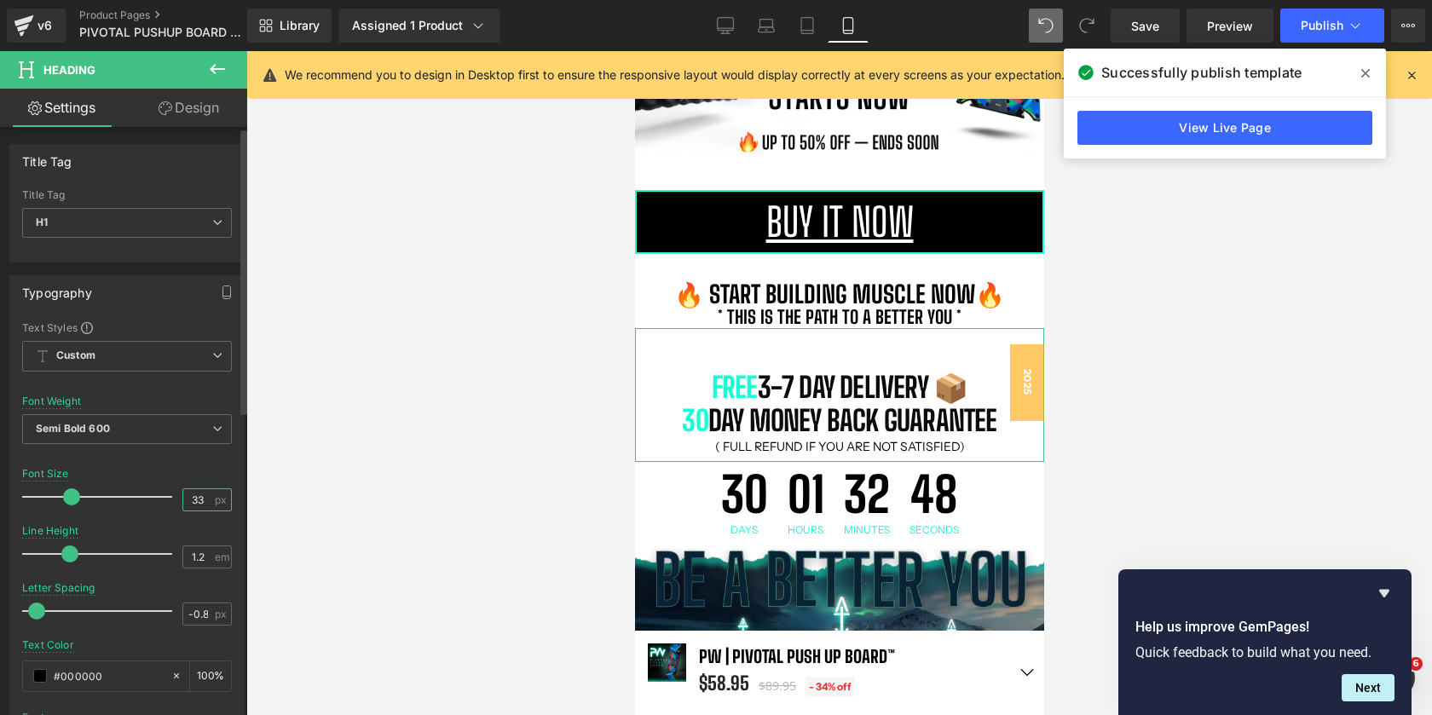
click at [202, 499] on input "33" at bounding box center [198, 499] width 30 height 21
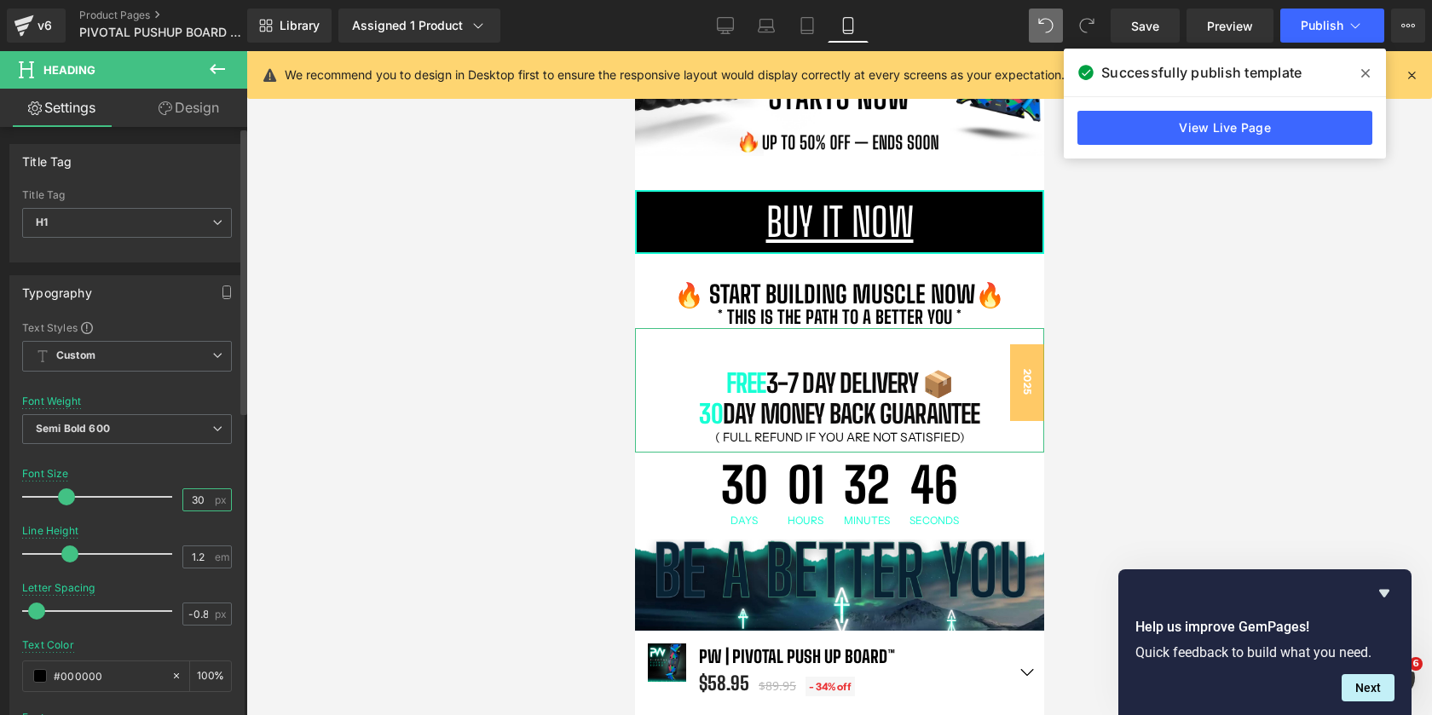
scroll to position [8, 9]
type input "30"
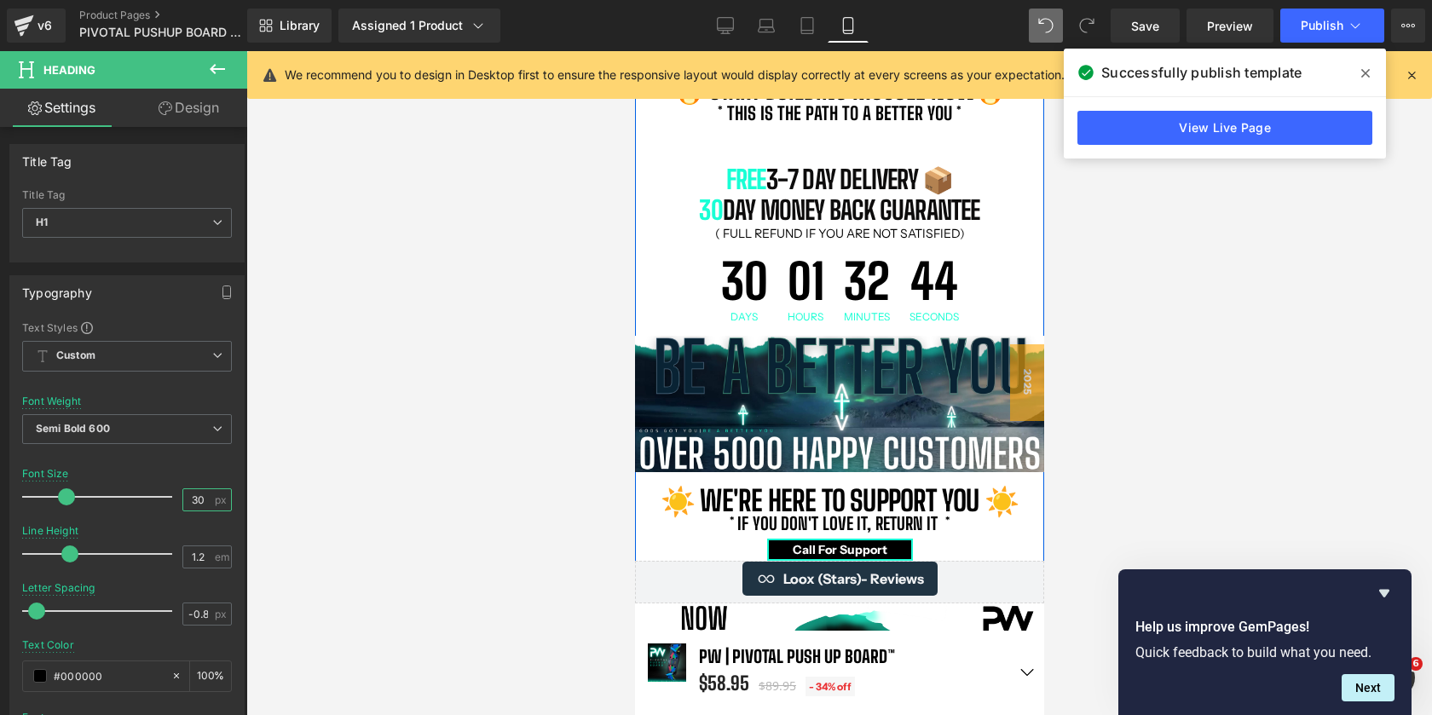
scroll to position [1287, 0]
click at [836, 490] on span "Heading" at bounding box center [830, 488] width 46 height 20
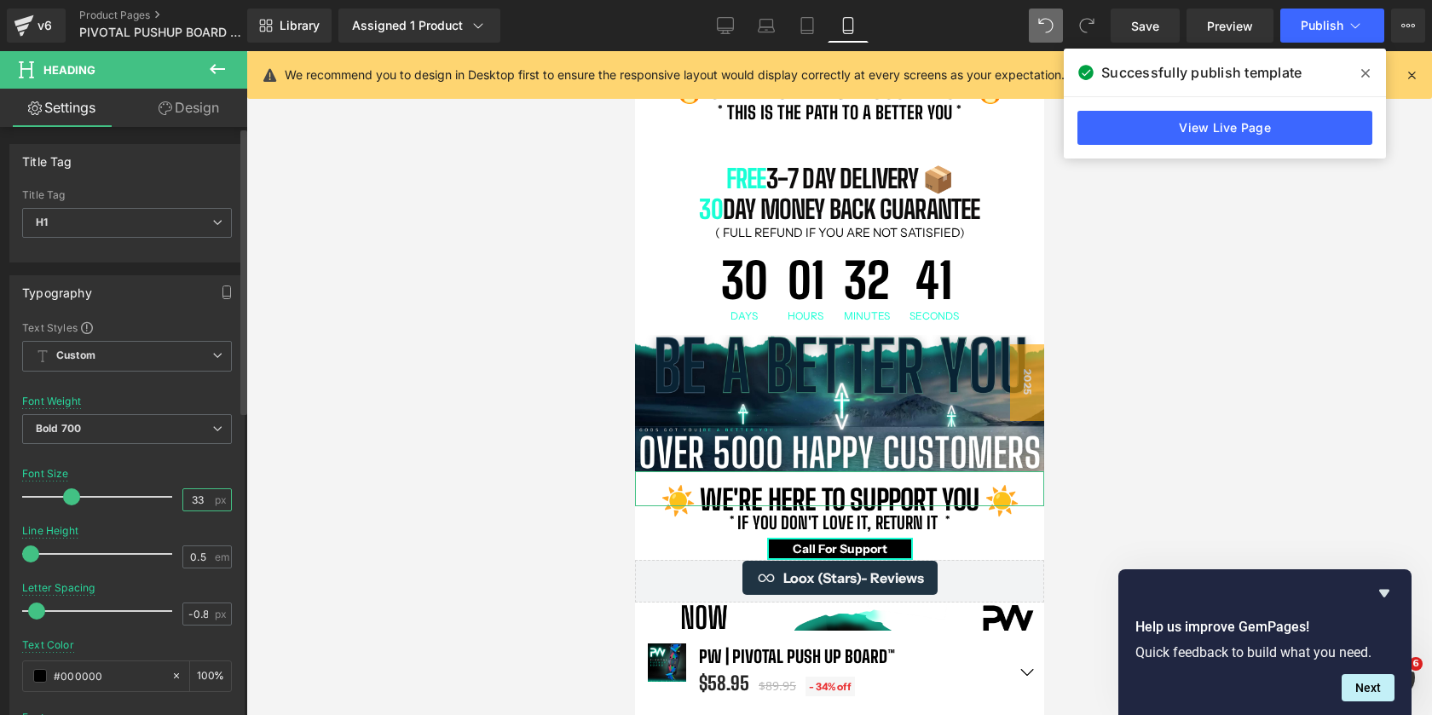
click at [198, 506] on input "33" at bounding box center [198, 499] width 30 height 21
type input "30"
click at [1200, 385] on div at bounding box center [839, 383] width 1186 height 664
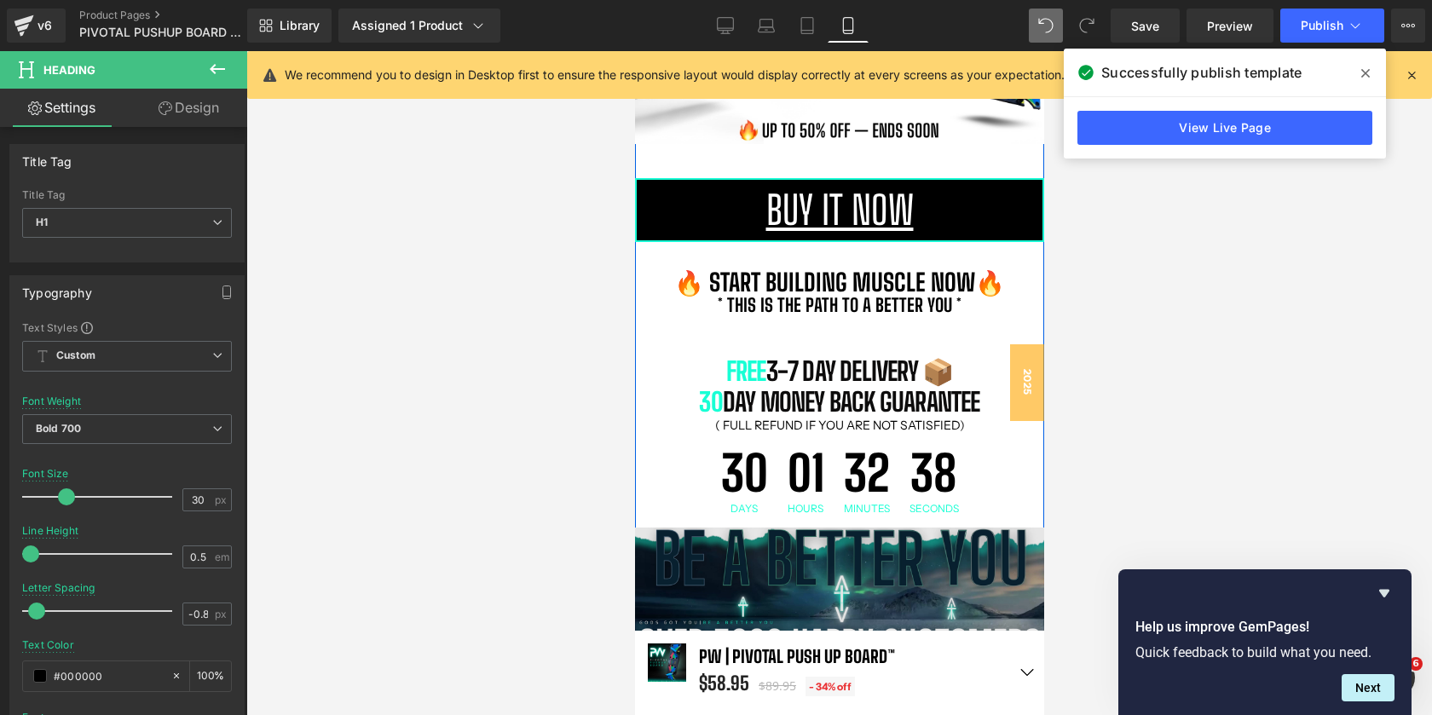
scroll to position [1008, 0]
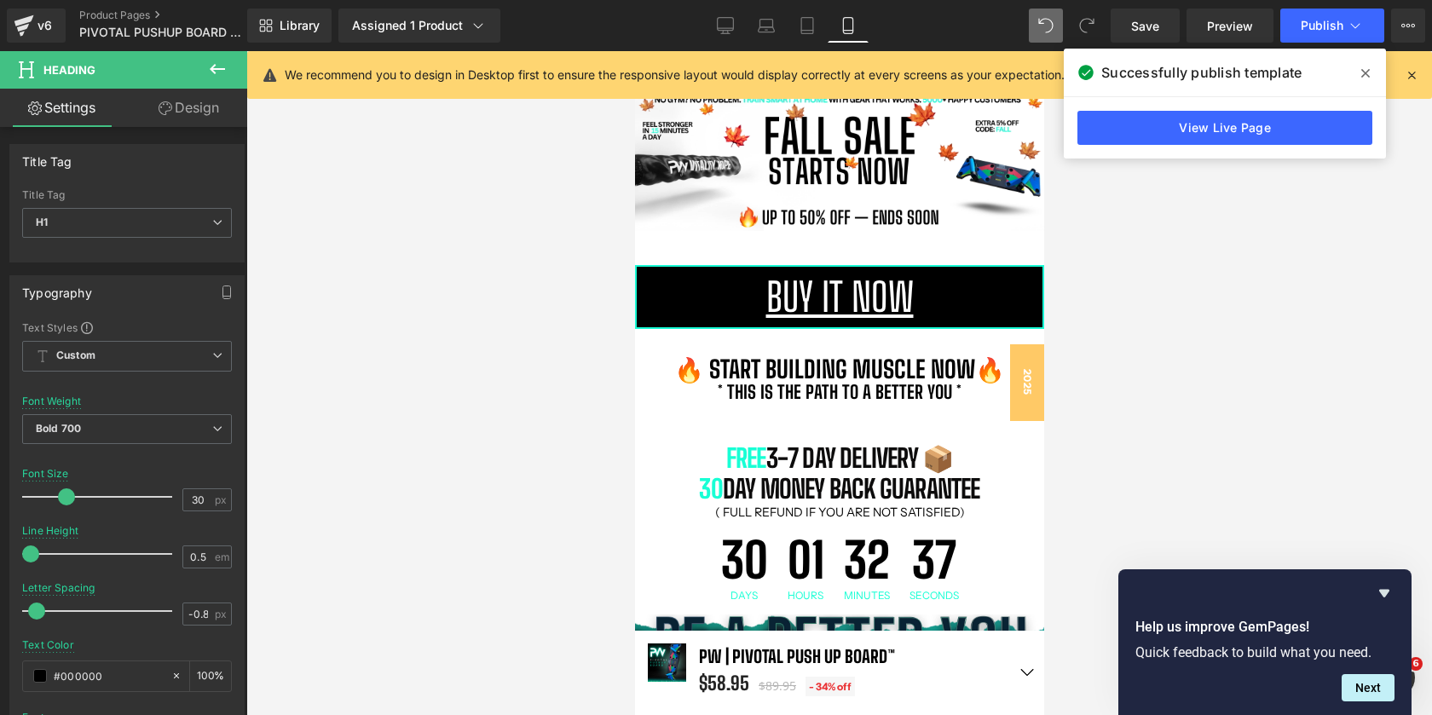
click at [1366, 75] on icon at bounding box center [1366, 74] width 9 height 14
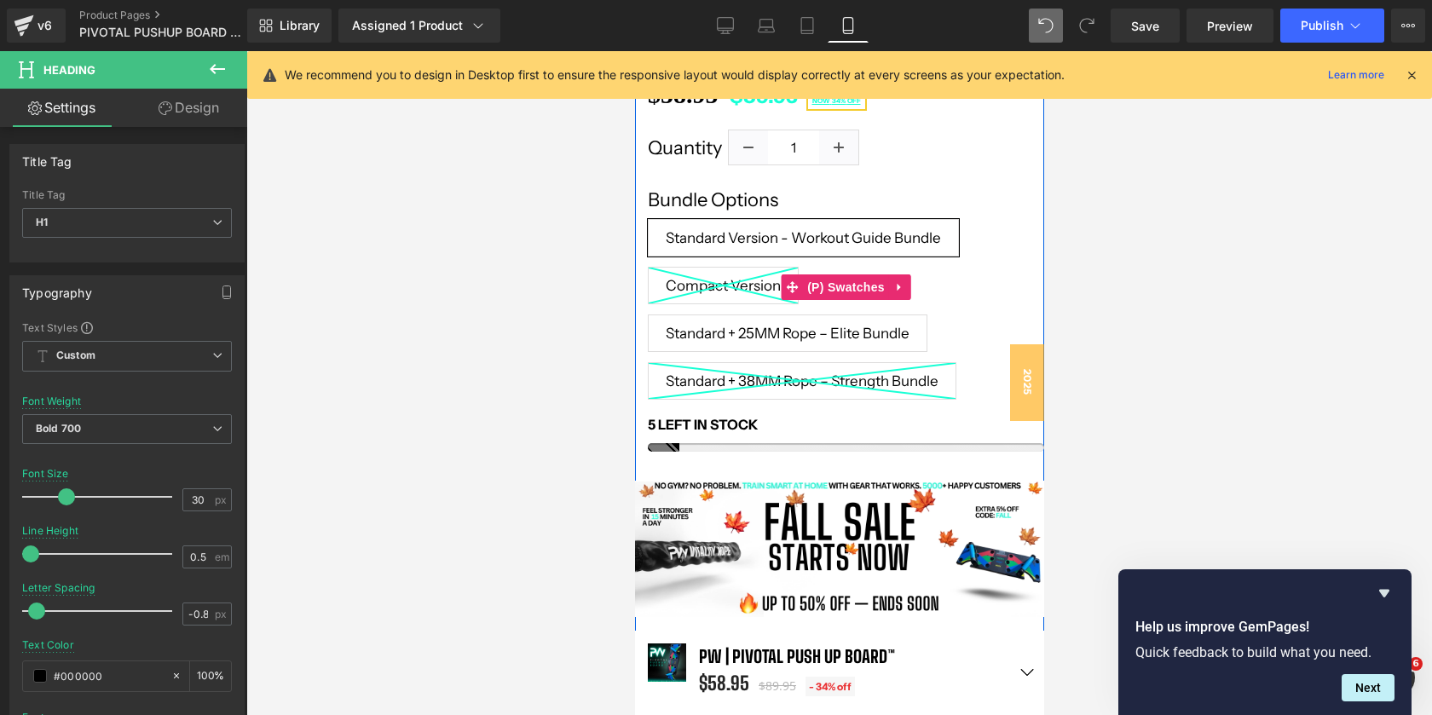
scroll to position [561, 0]
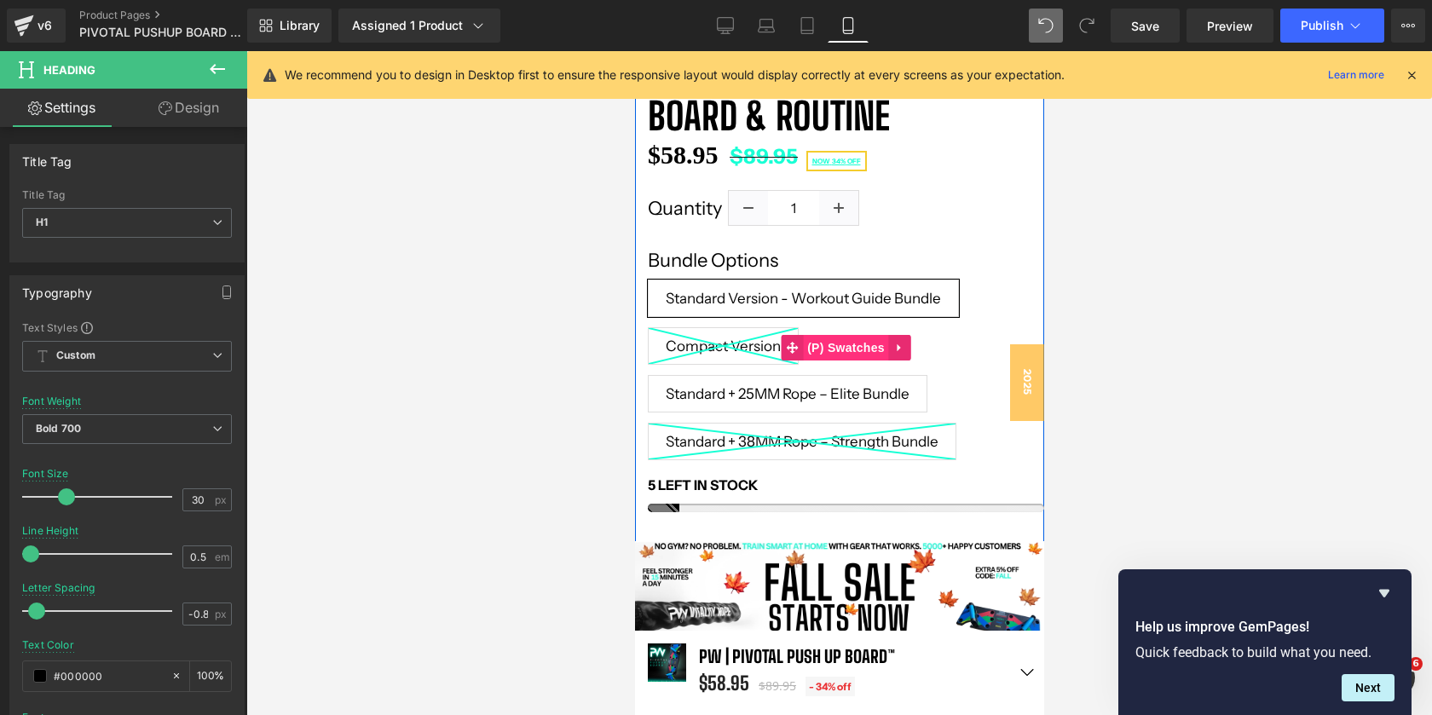
click at [836, 356] on span "(P) Swatches" at bounding box center [845, 348] width 86 height 26
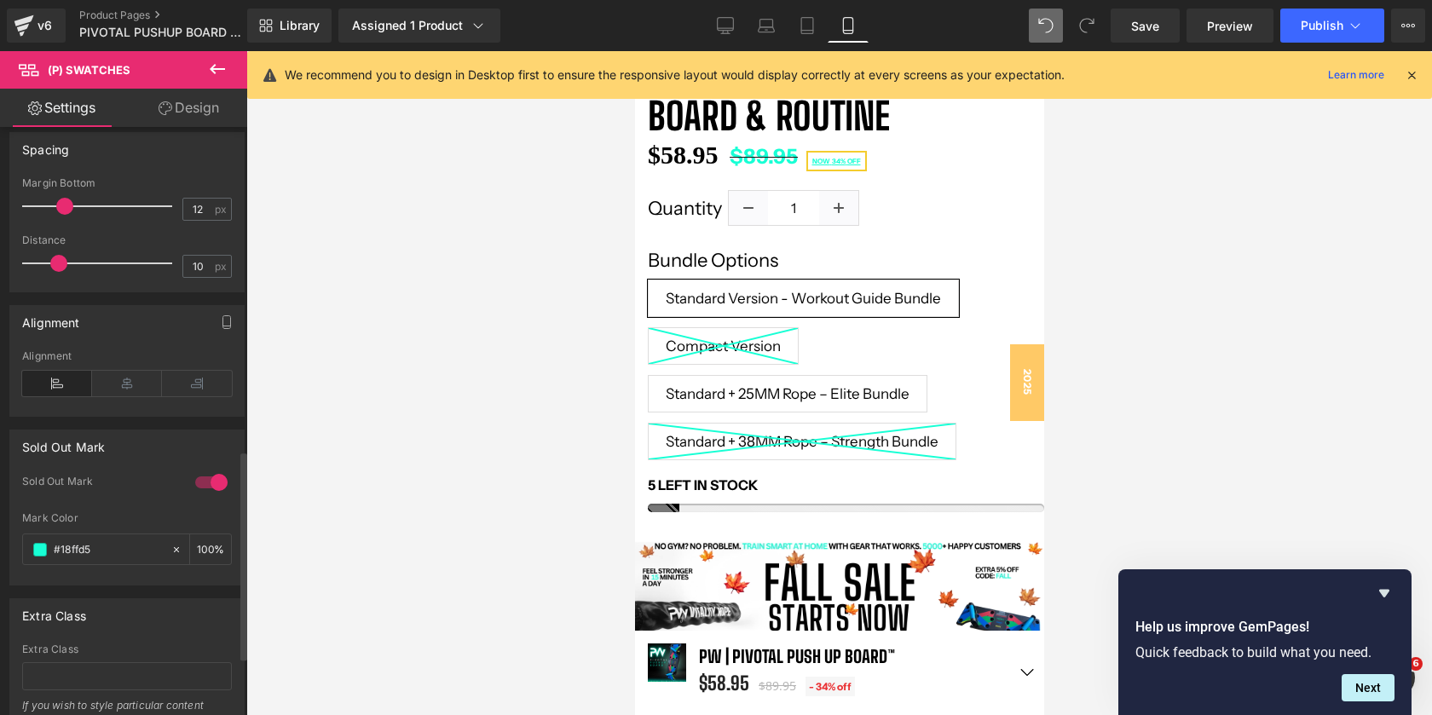
scroll to position [1070, 0]
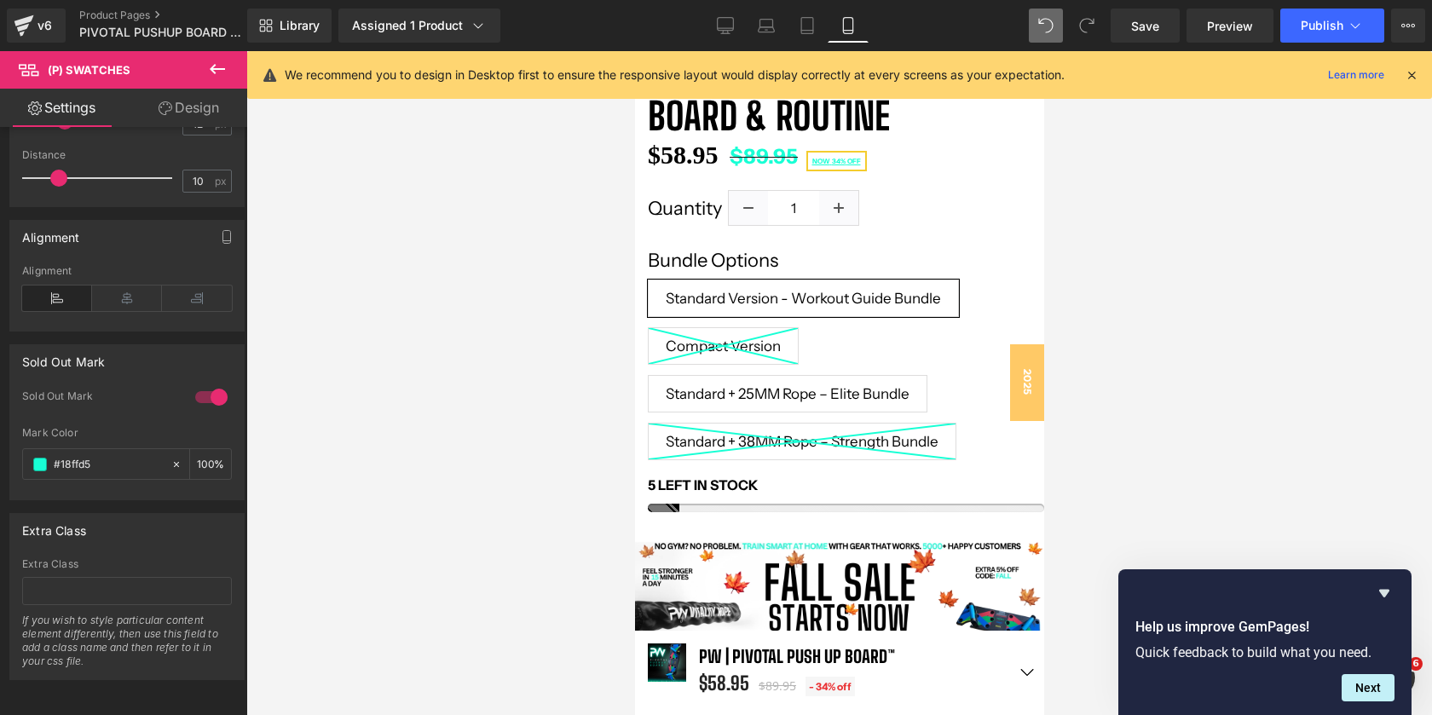
click at [194, 103] on link "Design" at bounding box center [189, 108] width 124 height 38
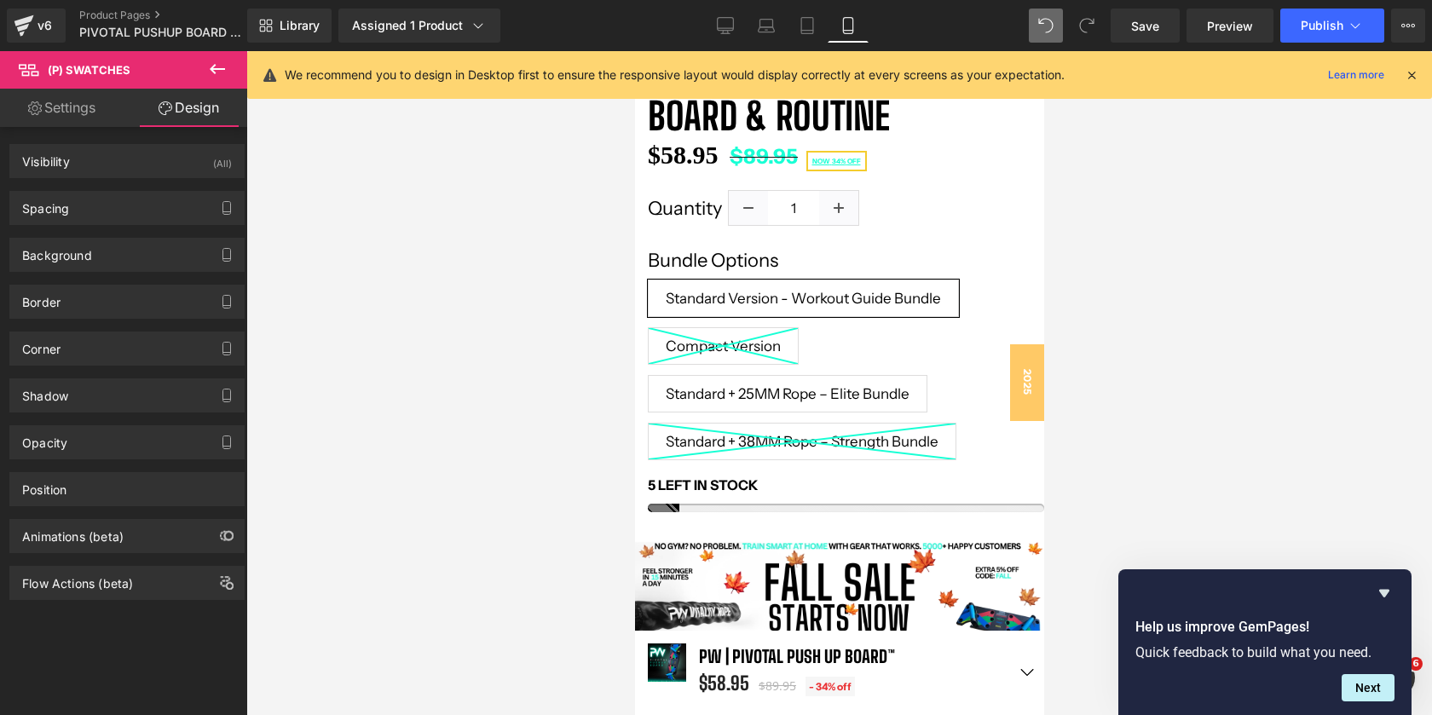
click at [51, 118] on link "Settings" at bounding box center [62, 108] width 124 height 38
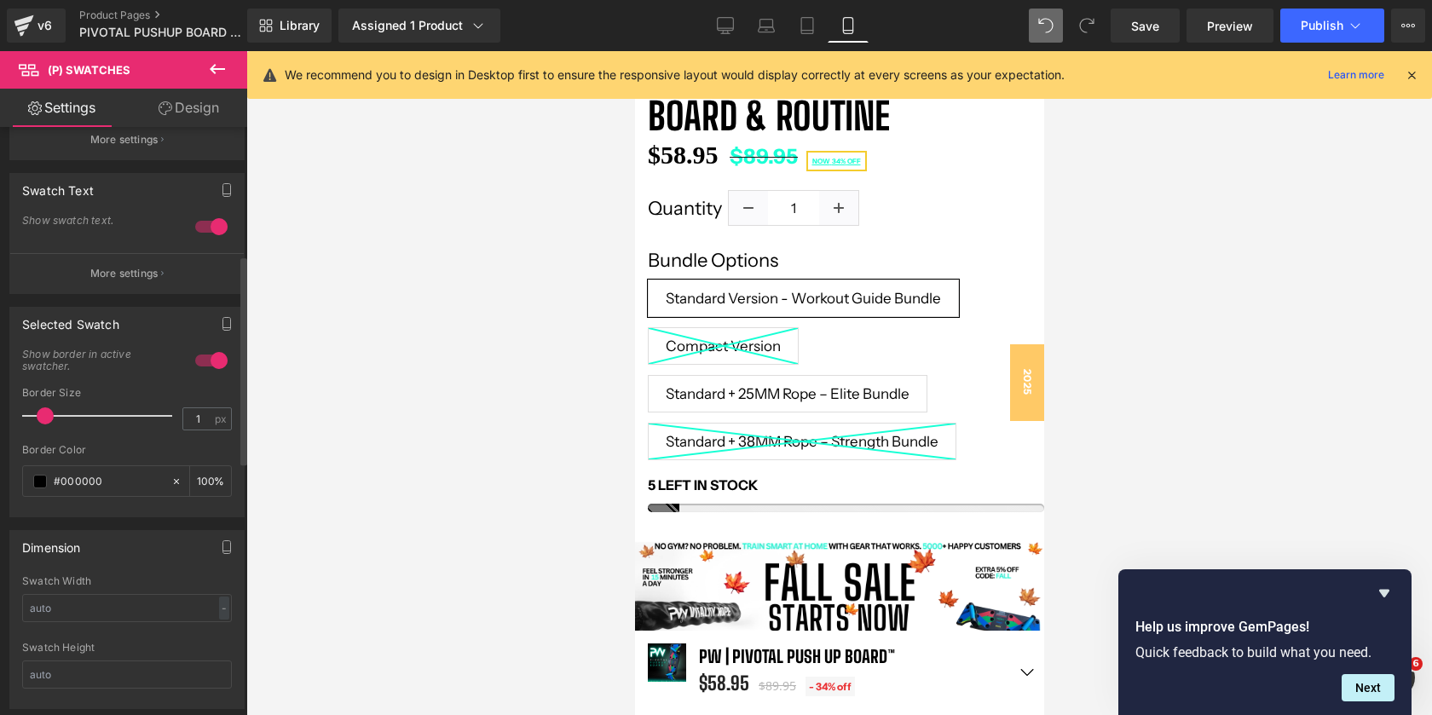
scroll to position [359, 0]
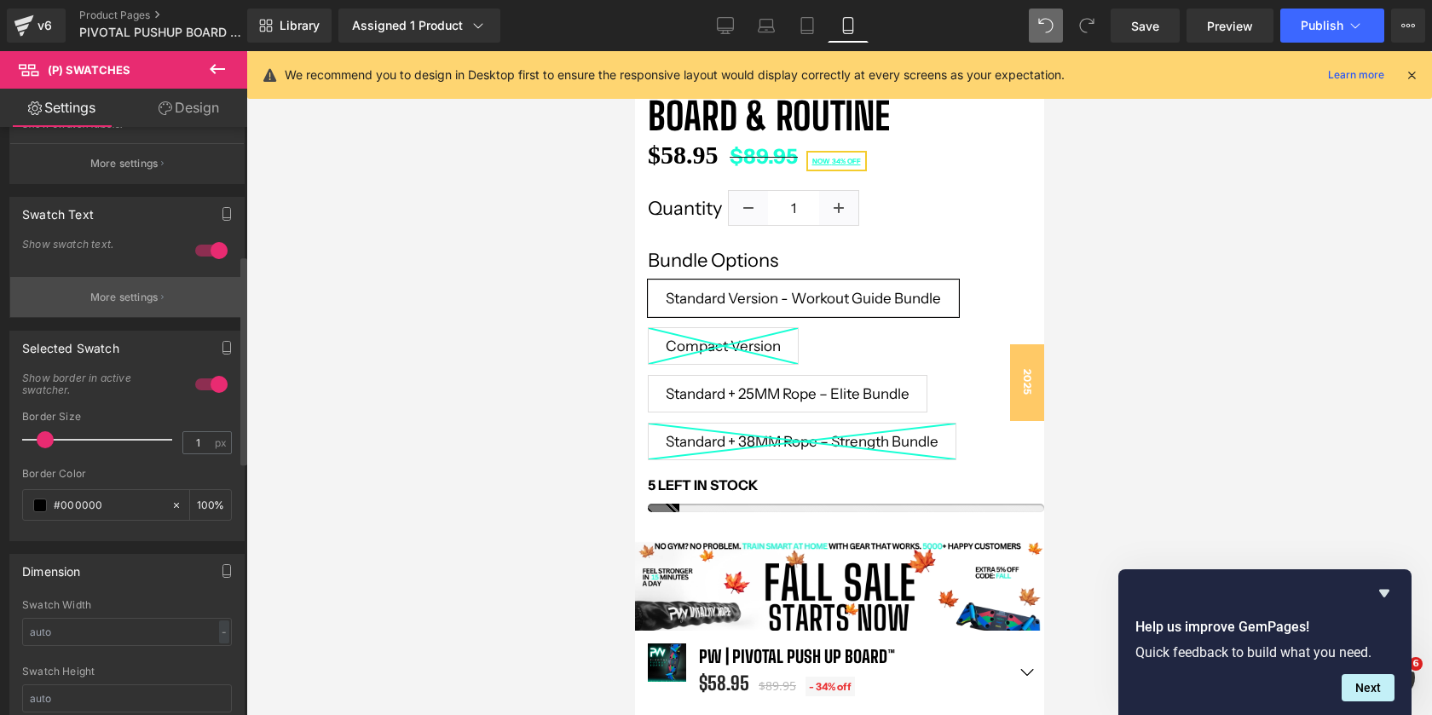
click at [131, 309] on button "More settings" at bounding box center [127, 297] width 234 height 40
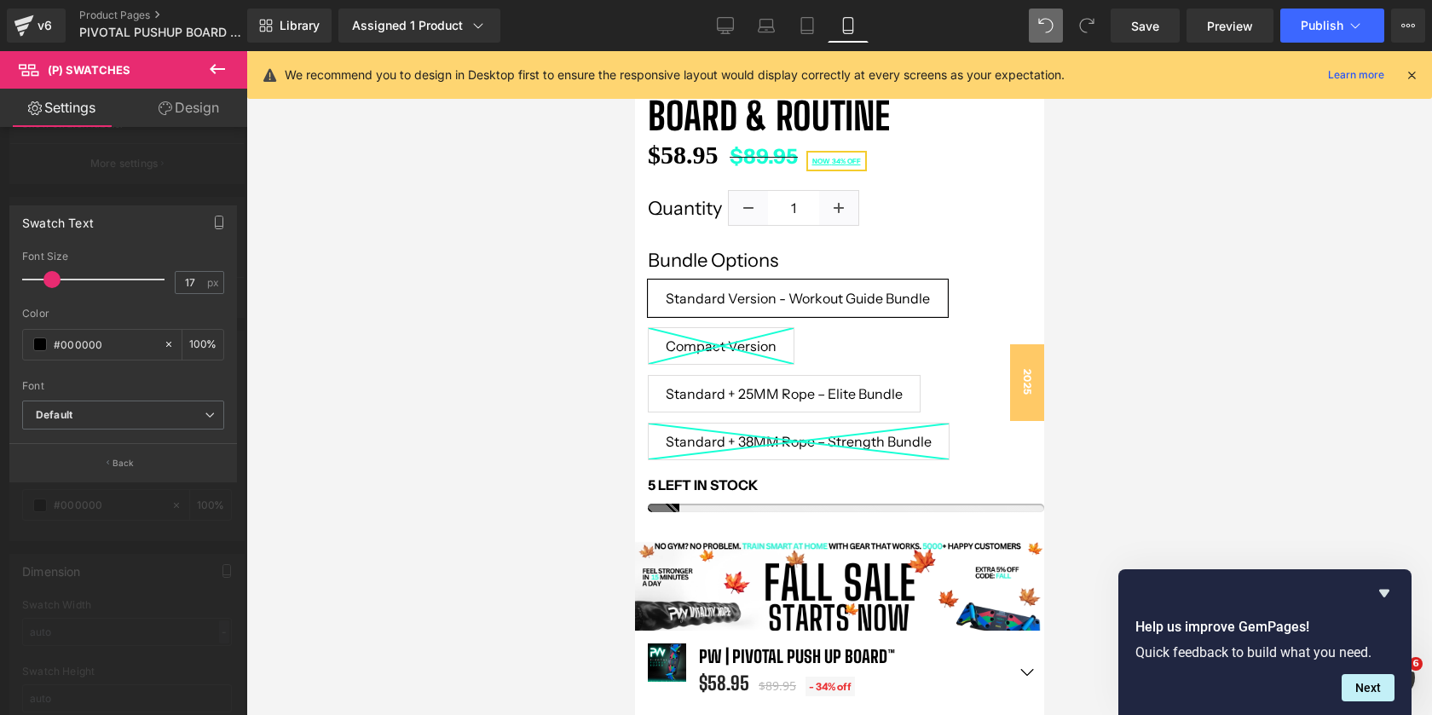
scroll to position [12315, 409]
click at [48, 281] on span at bounding box center [51, 279] width 17 height 17
click at [1186, 262] on div at bounding box center [839, 383] width 1186 height 664
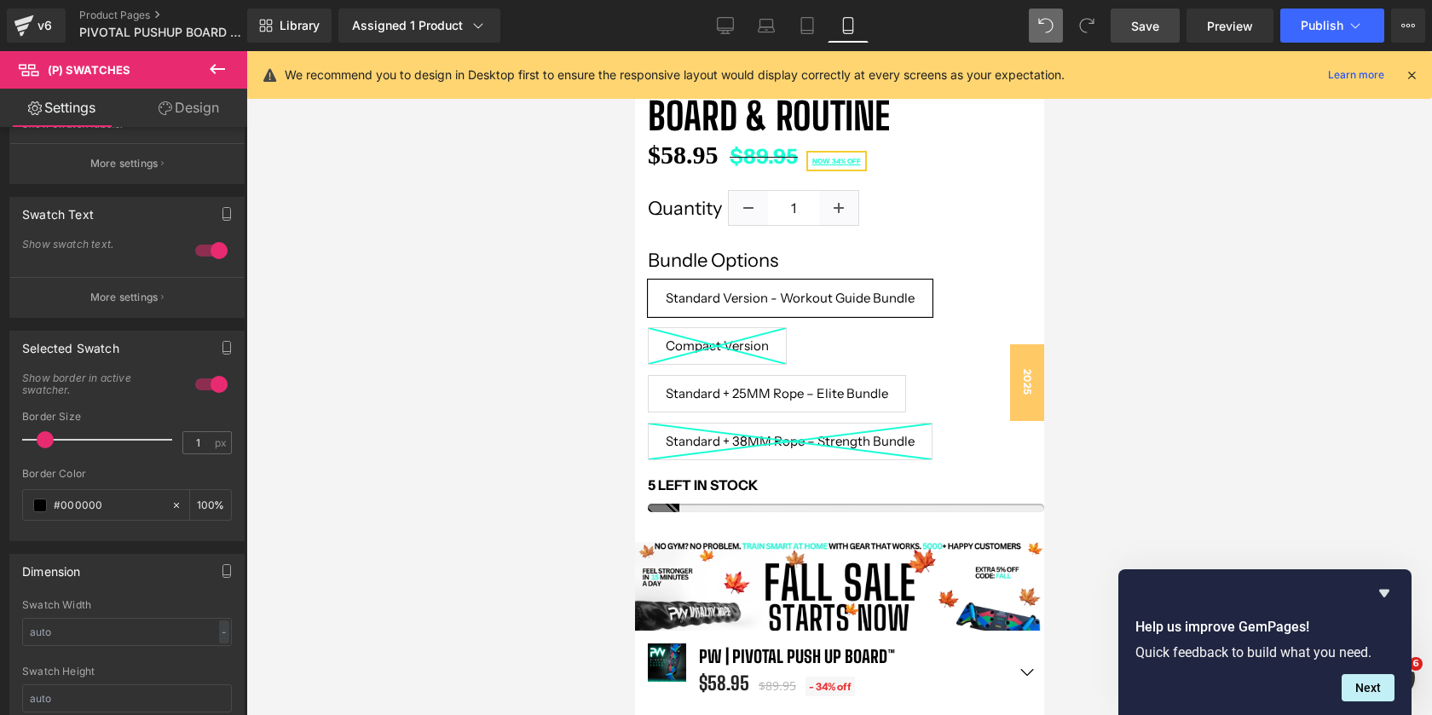
click at [1152, 29] on span "Save" at bounding box center [1145, 26] width 28 height 18
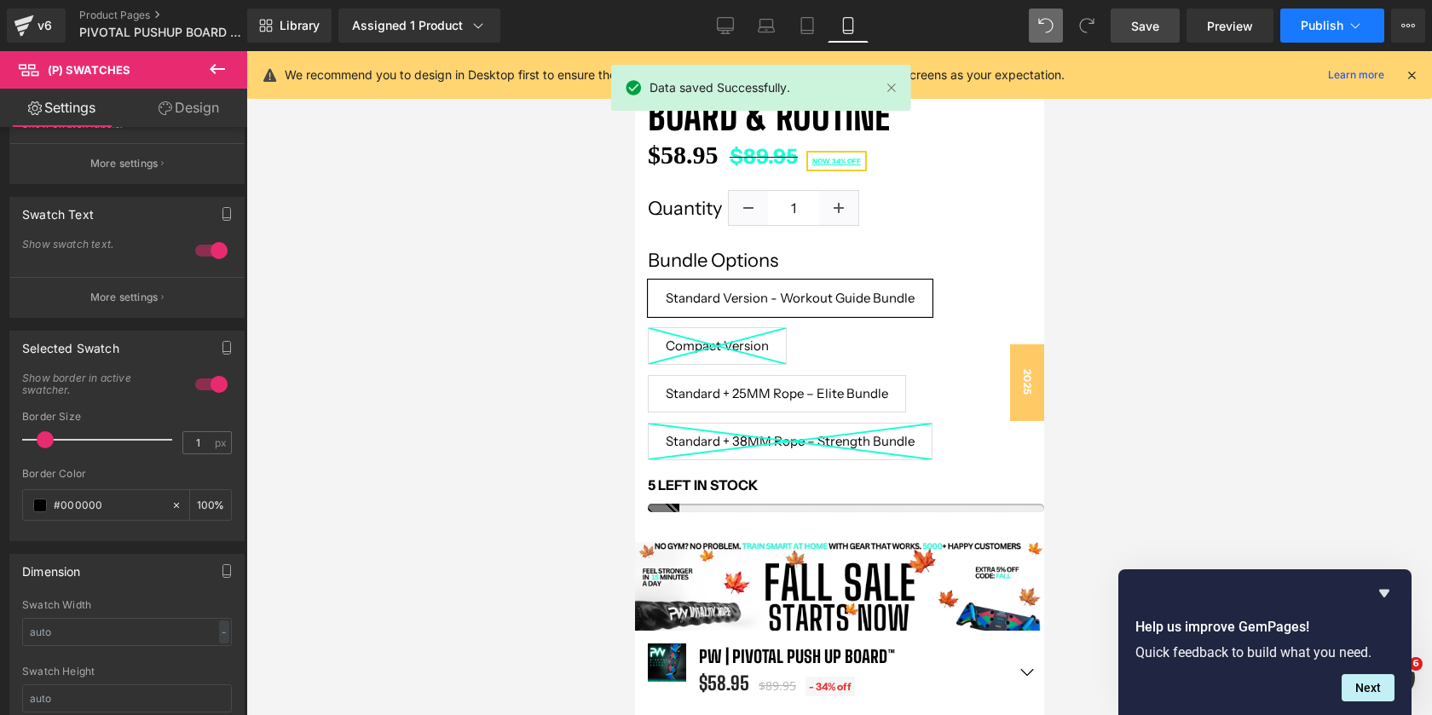
click at [1316, 34] on button "Publish" at bounding box center [1333, 26] width 104 height 34
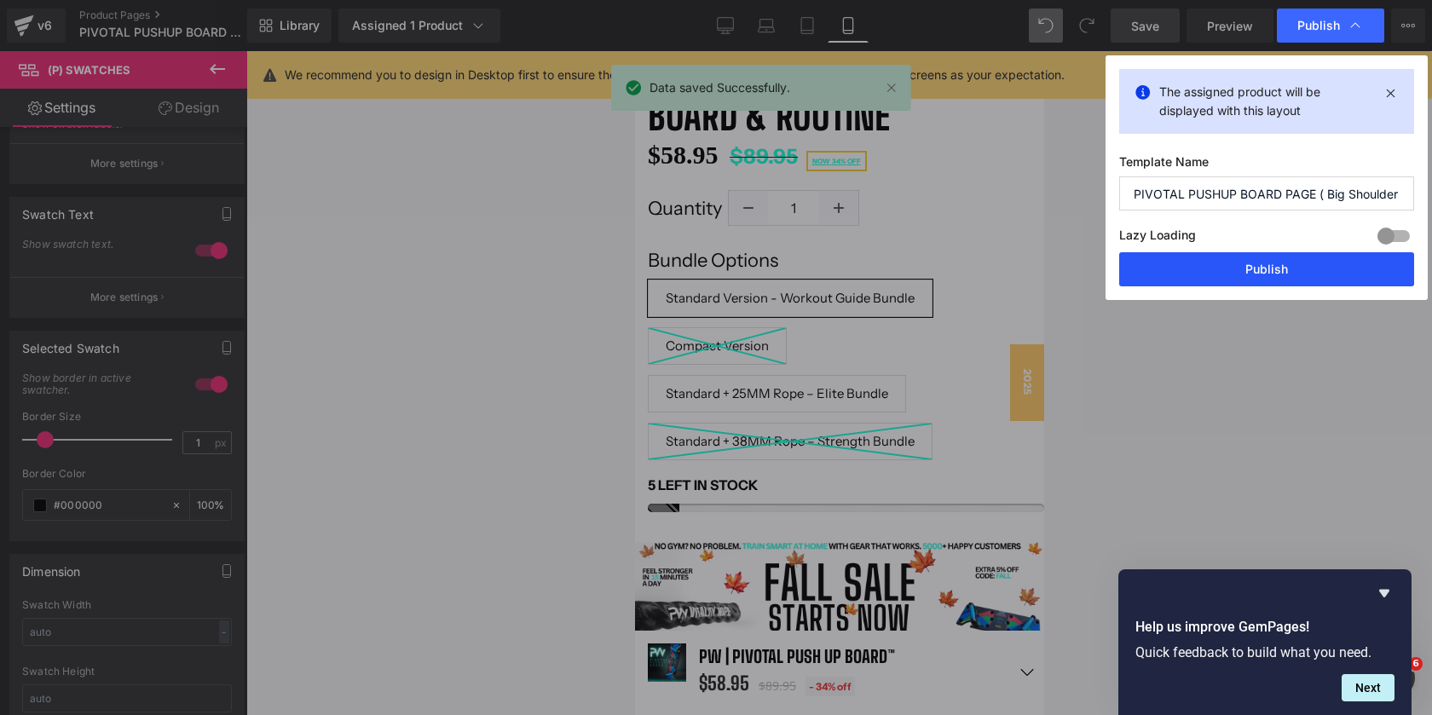
click at [1211, 263] on button "Publish" at bounding box center [1266, 269] width 295 height 34
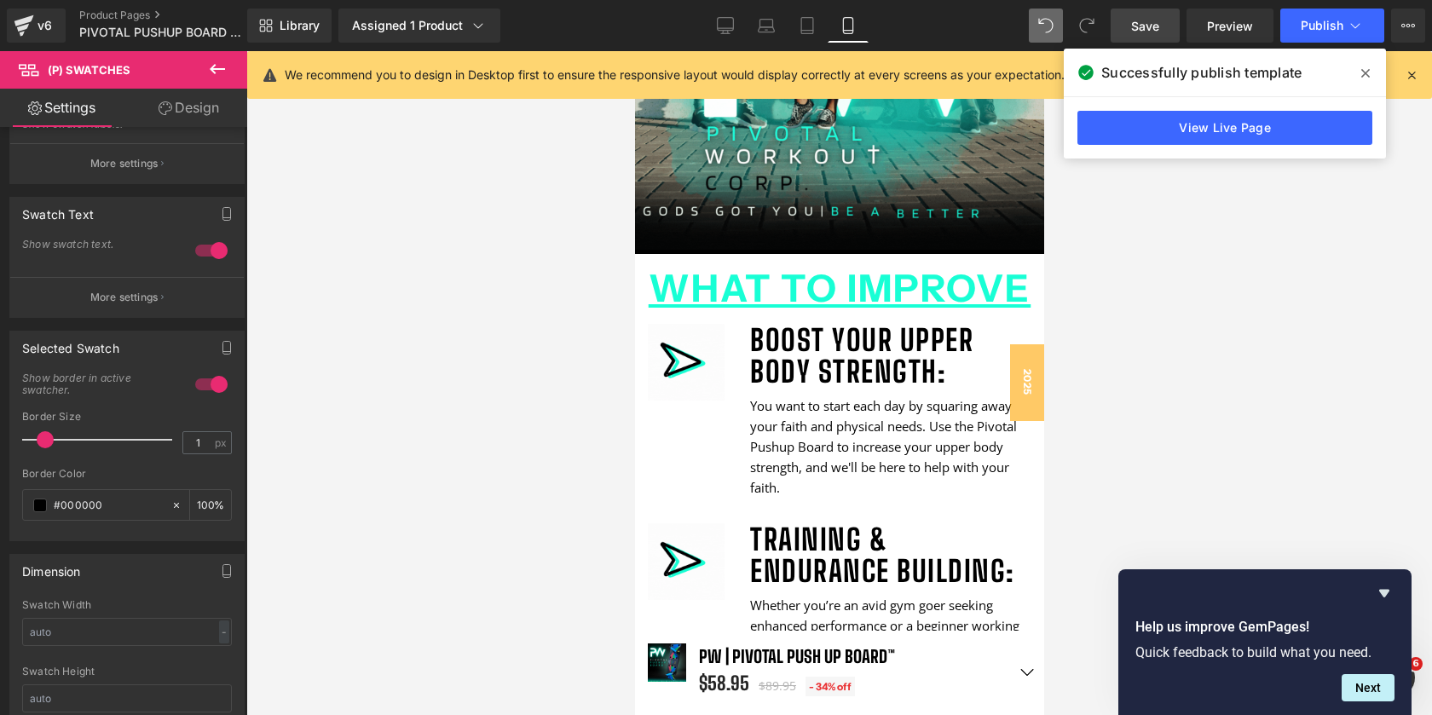
scroll to position [3779, 0]
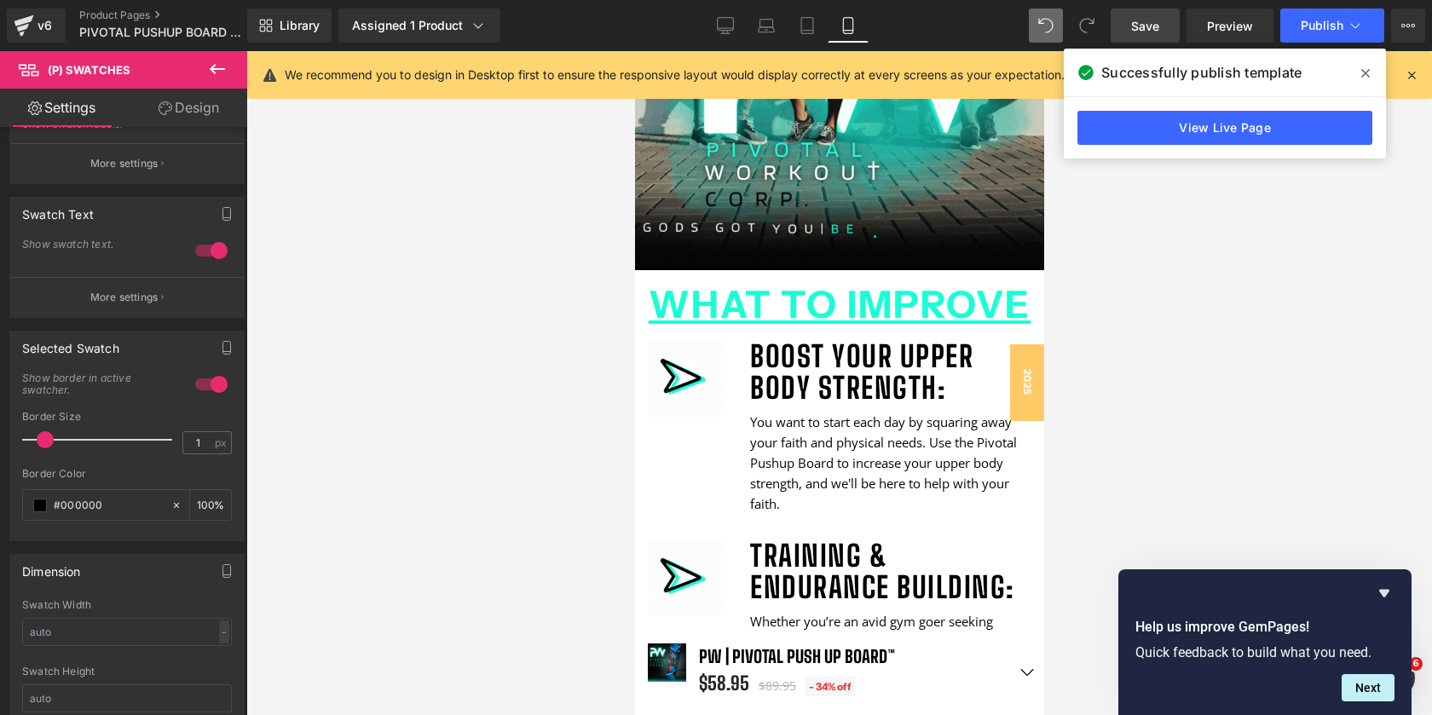
click at [841, 308] on div "What to Improve Text Block" at bounding box center [838, 300] width 409 height 61
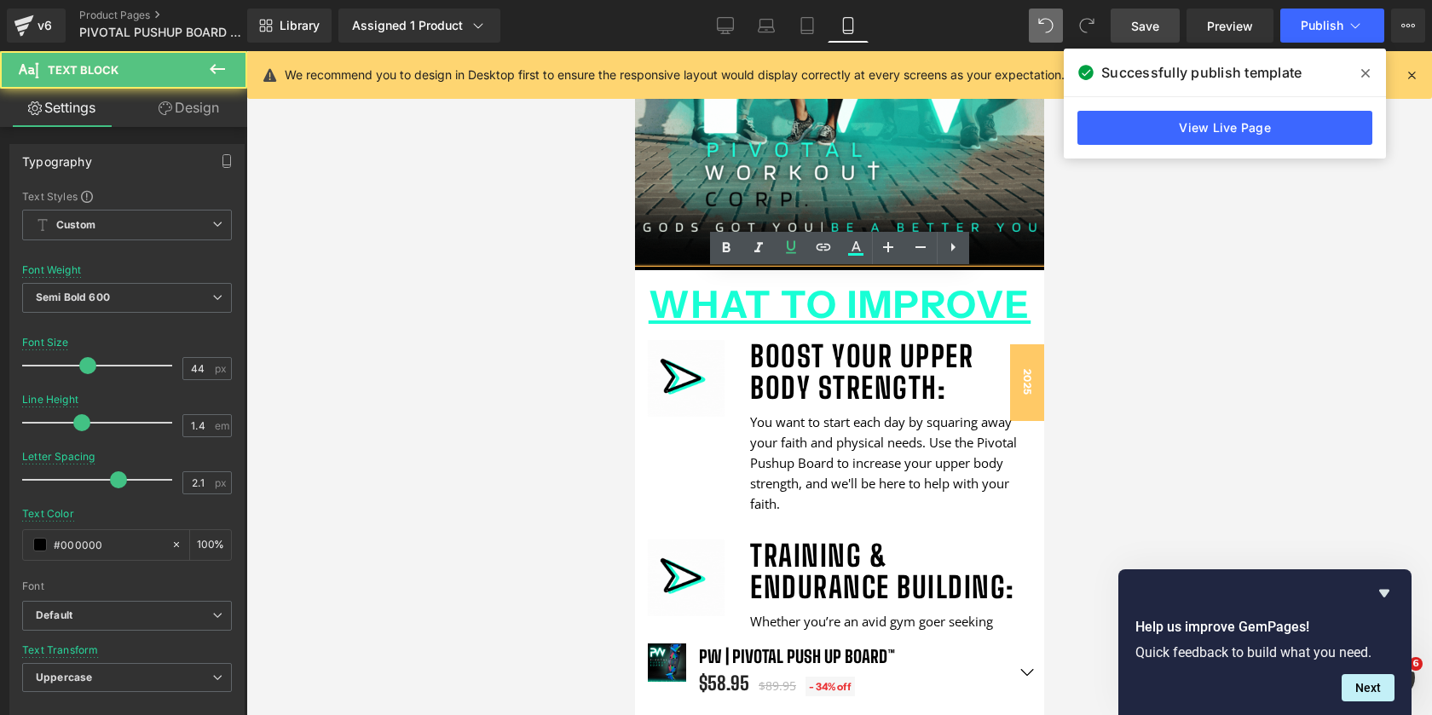
click at [841, 308] on span "What to Improve" at bounding box center [839, 304] width 383 height 46
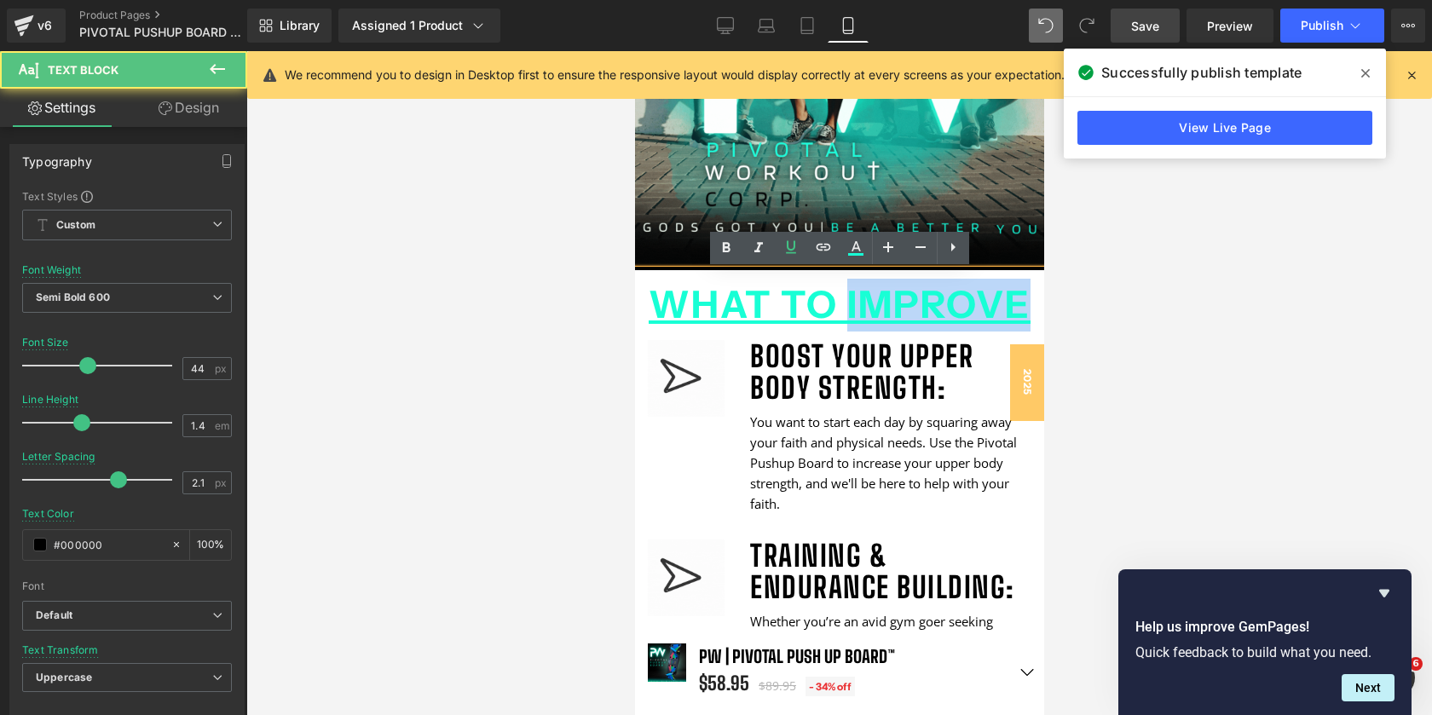
click at [841, 308] on span "What to Improve" at bounding box center [839, 304] width 383 height 46
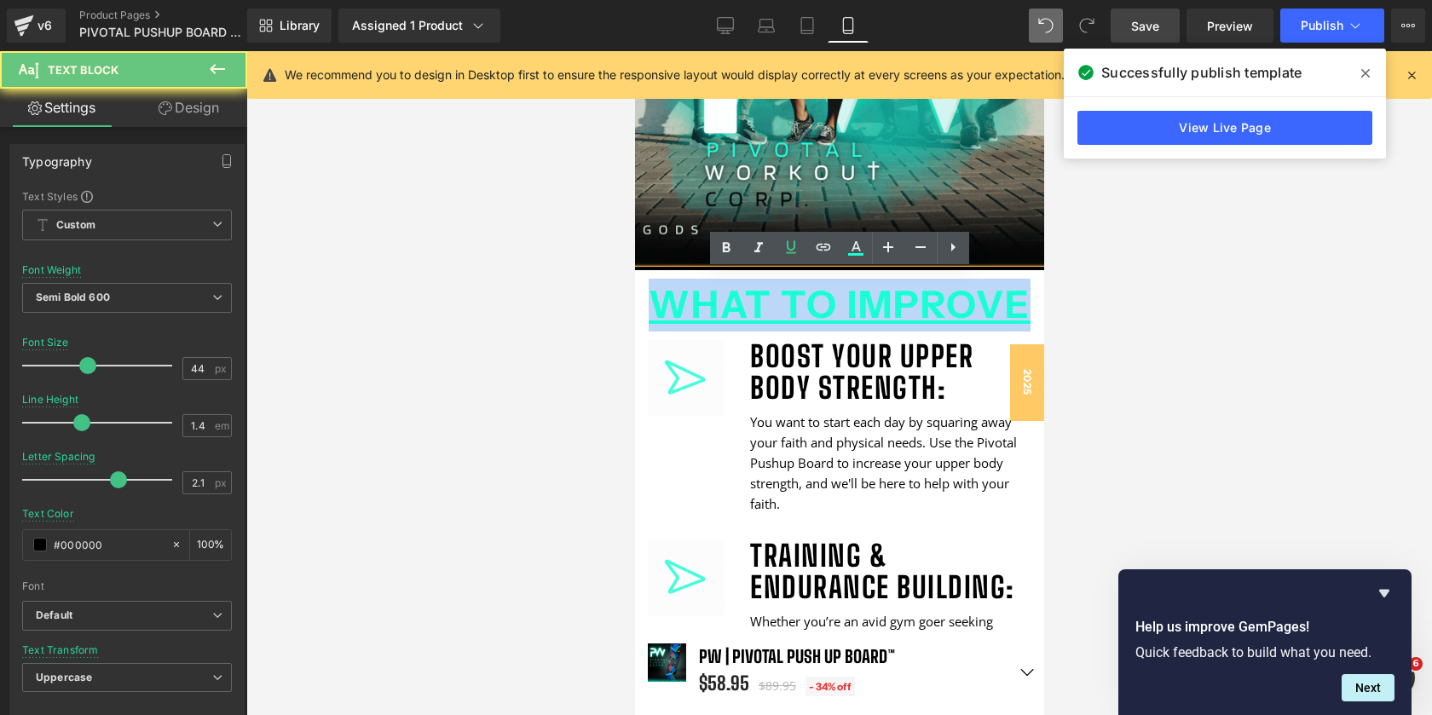
click at [841, 308] on span "What to Improve" at bounding box center [839, 304] width 383 height 46
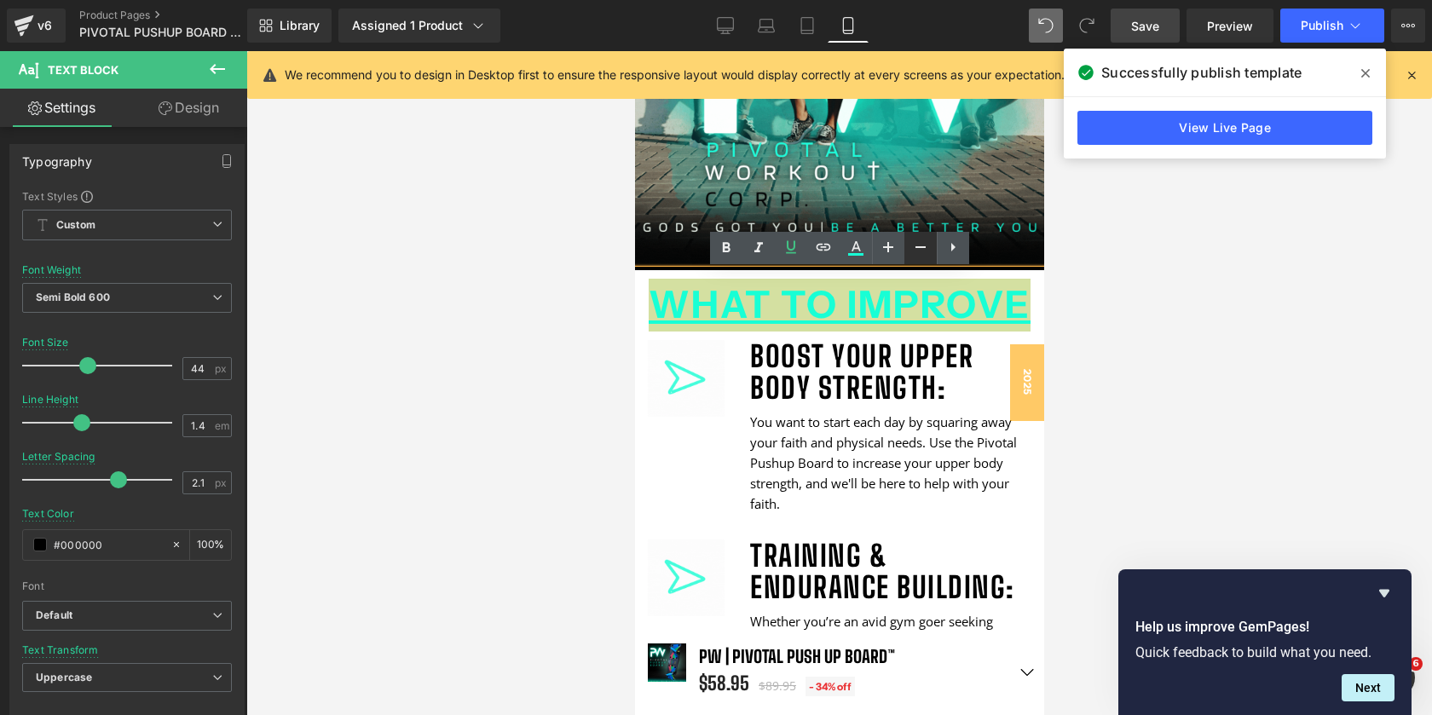
click at [920, 242] on icon at bounding box center [921, 247] width 20 height 20
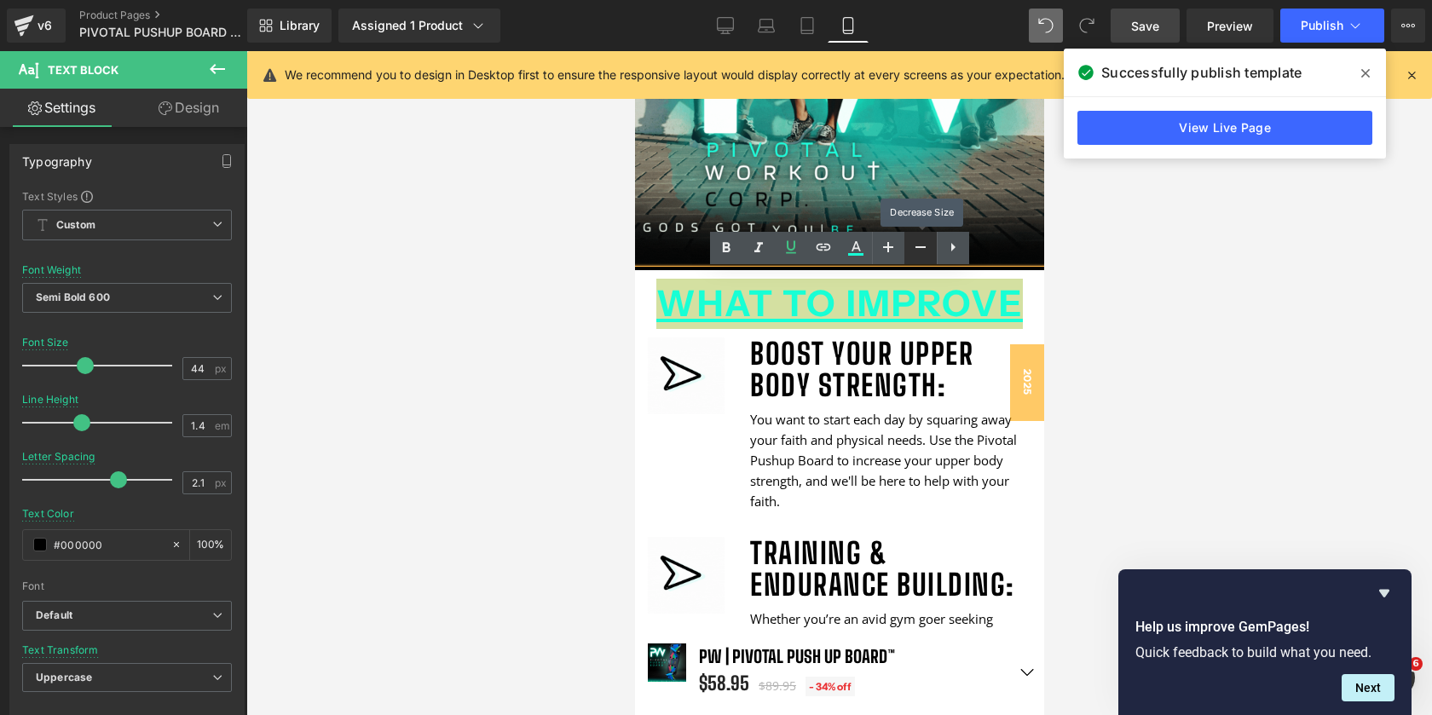
click at [920, 242] on icon at bounding box center [921, 247] width 20 height 20
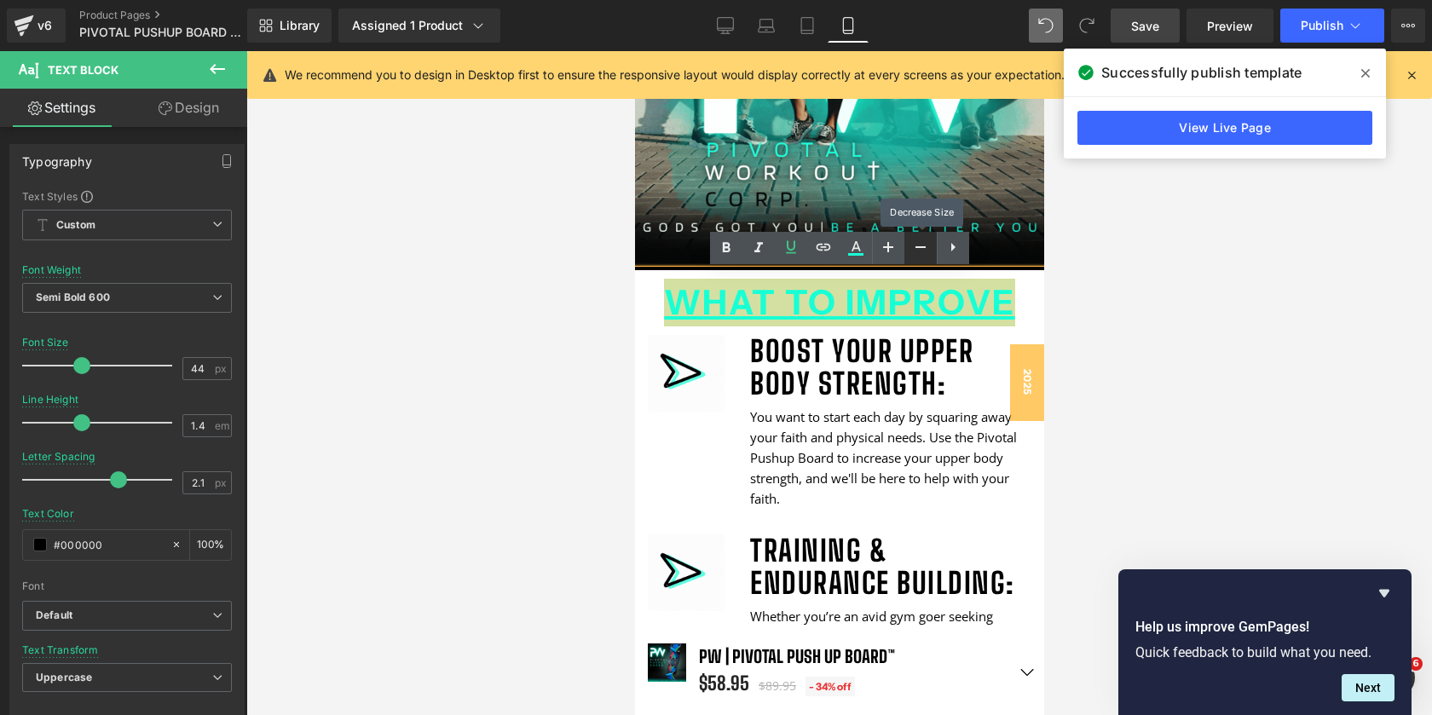
click at [920, 242] on icon at bounding box center [921, 247] width 20 height 20
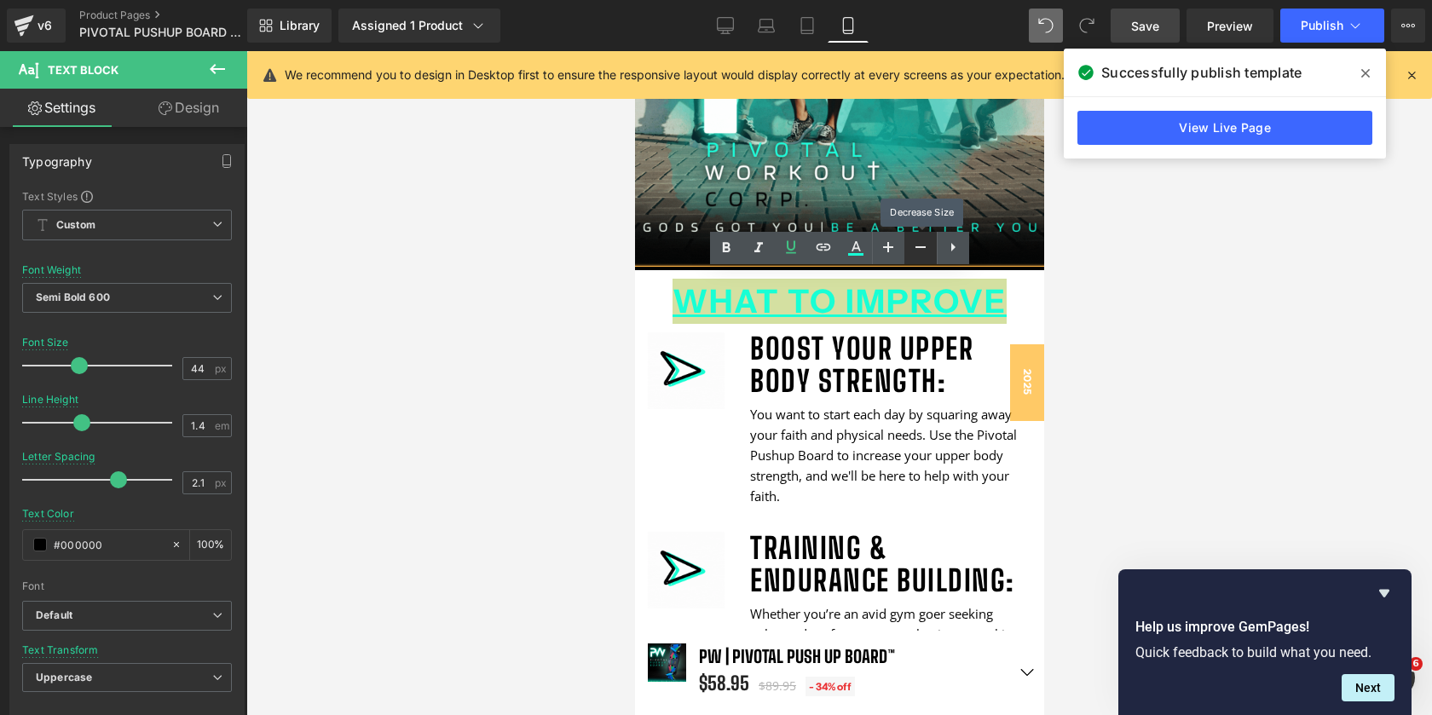
click at [920, 242] on icon at bounding box center [921, 247] width 20 height 20
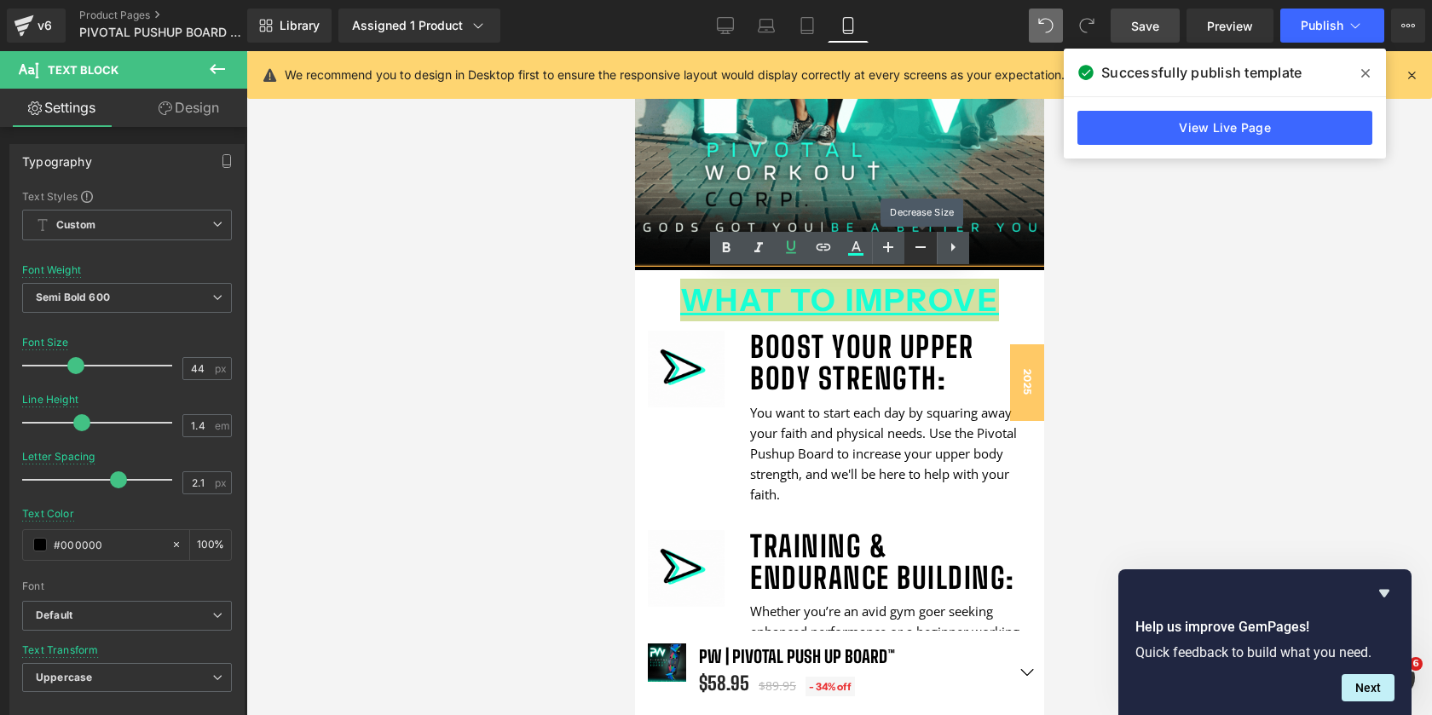
scroll to position [9, 9]
click at [920, 242] on icon at bounding box center [921, 247] width 20 height 20
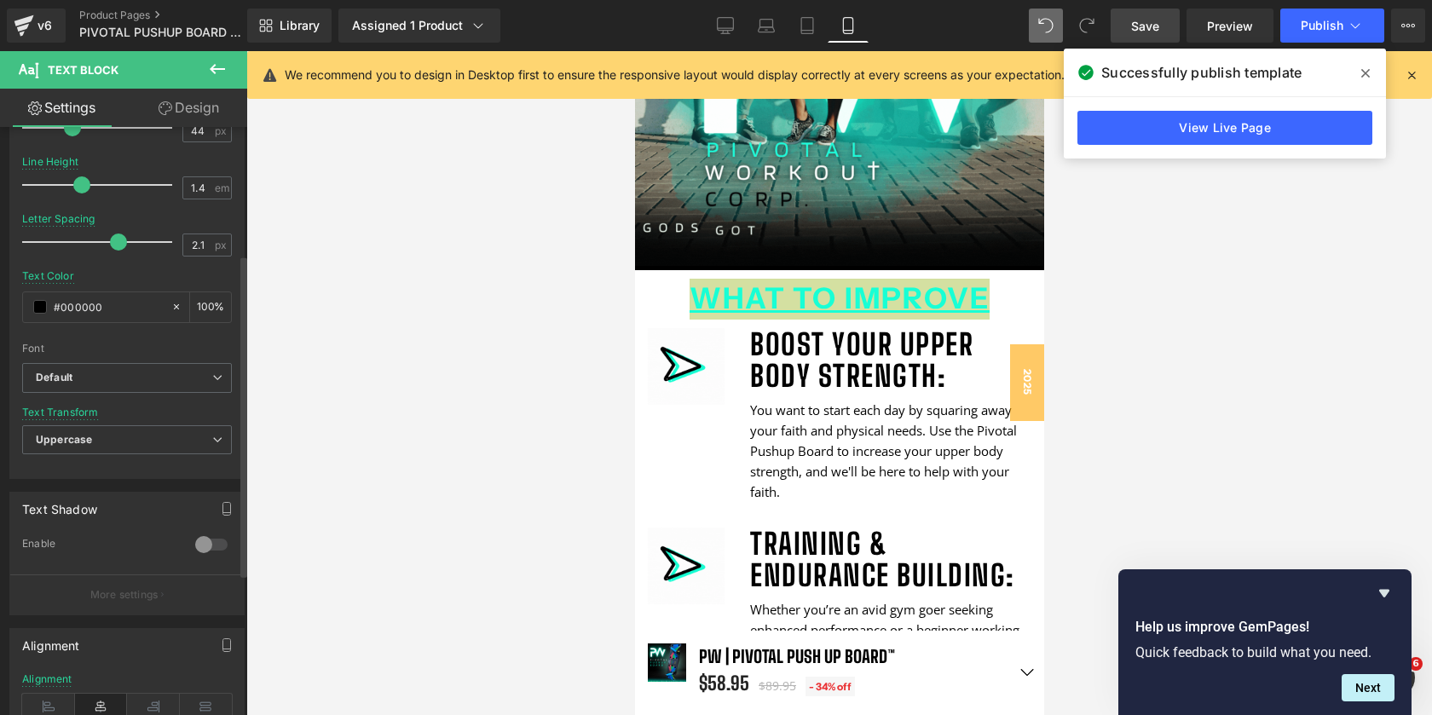
scroll to position [248, 0]
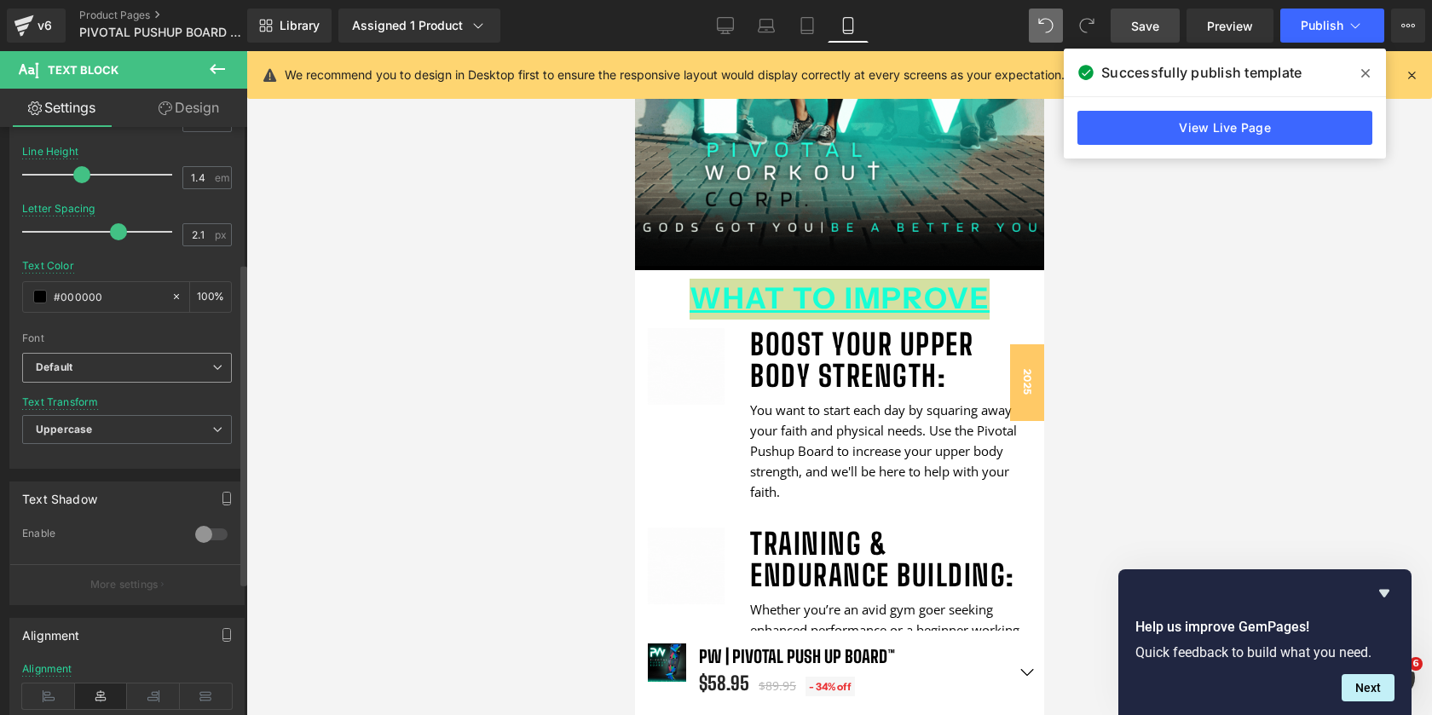
click at [113, 379] on span "Default" at bounding box center [127, 368] width 210 height 30
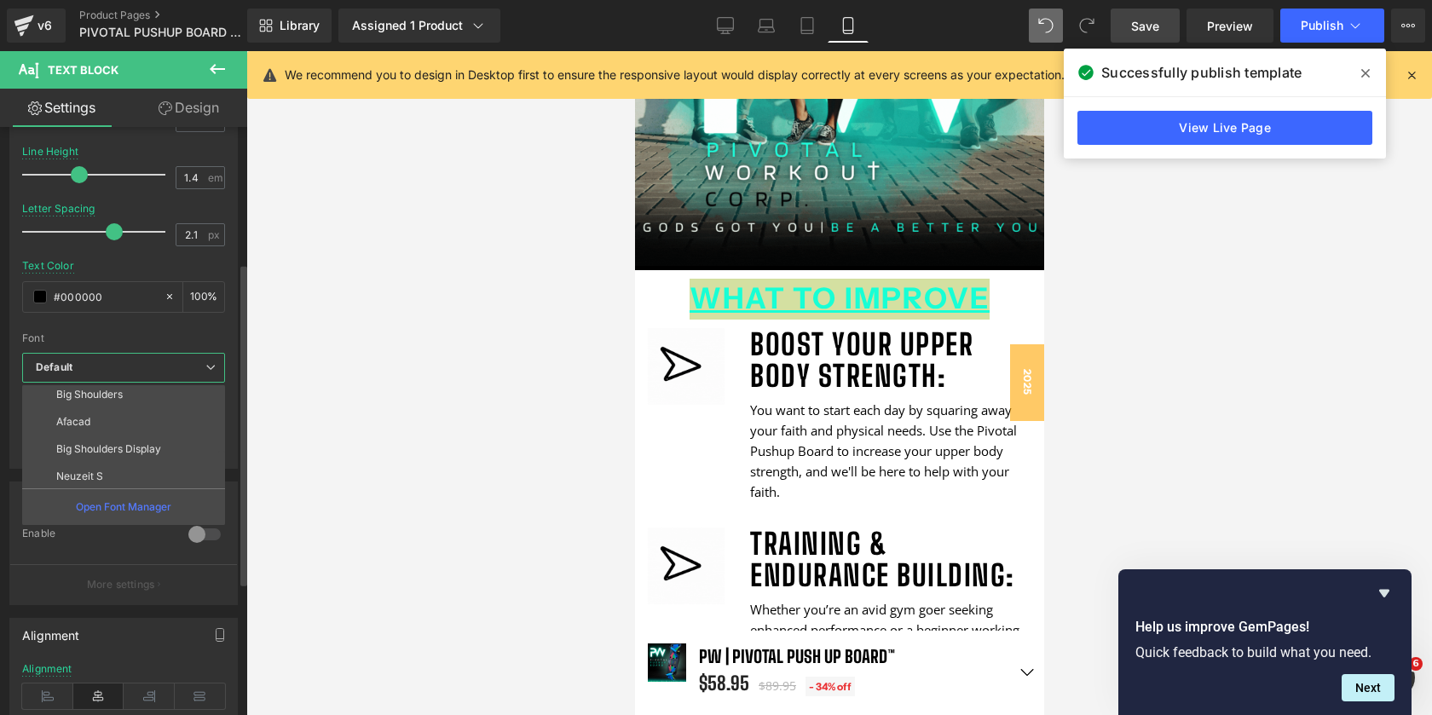
scroll to position [167, 0]
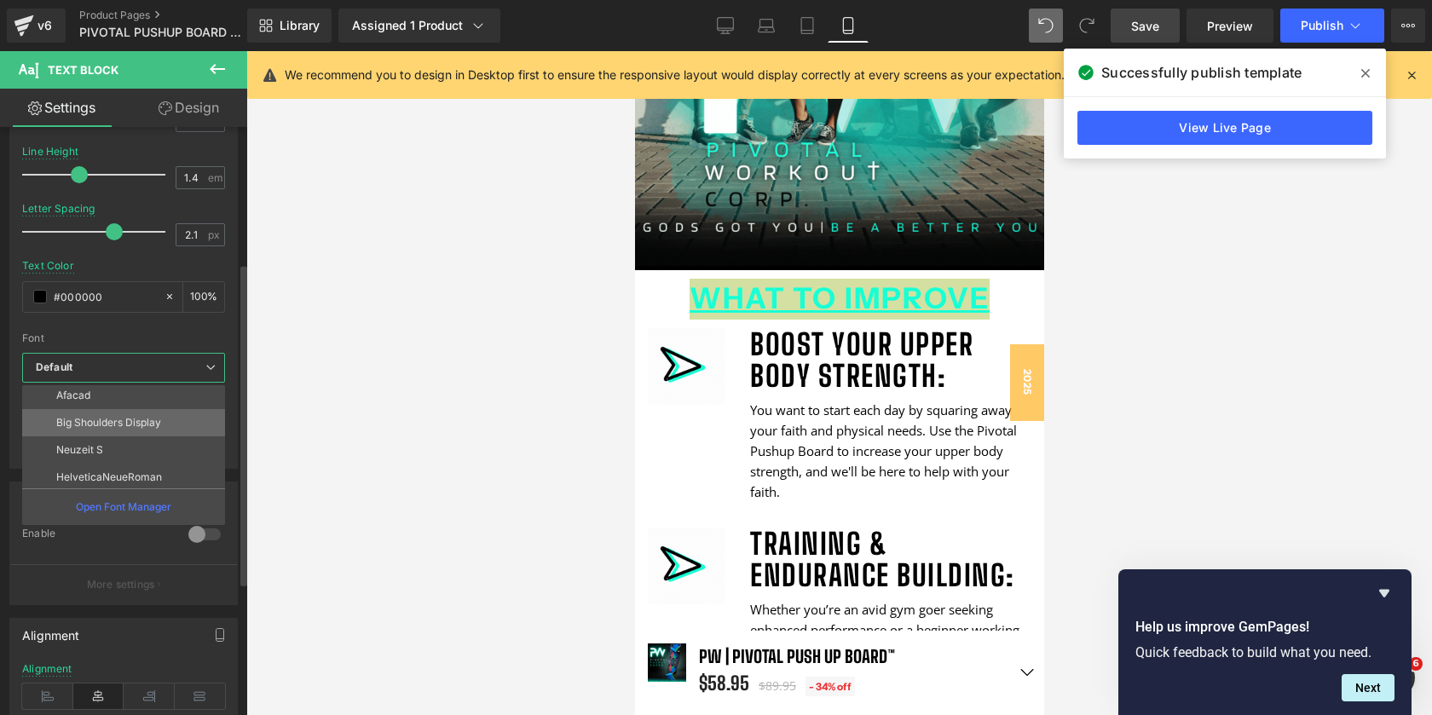
click at [124, 419] on p "Big Shoulders Display" at bounding box center [108, 423] width 105 height 12
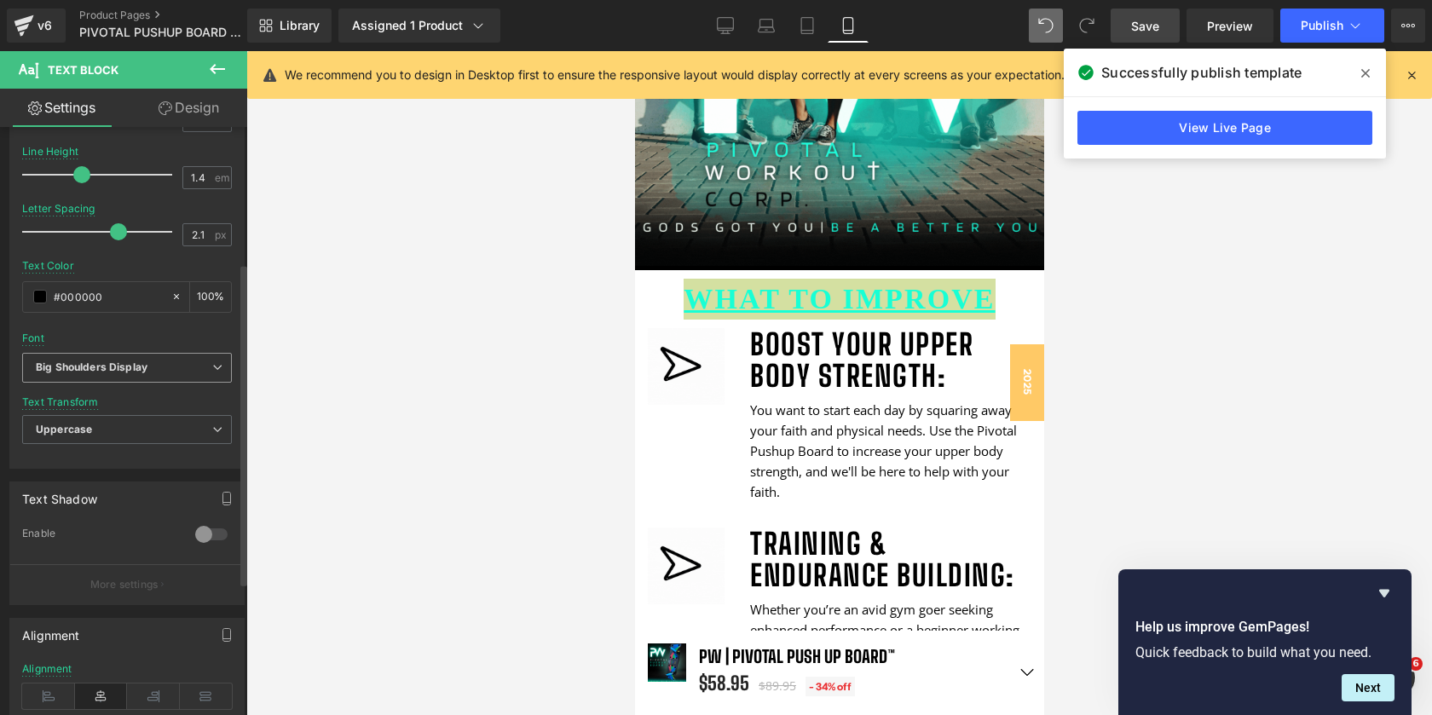
click at [141, 364] on icon "Big Shoulders Display" at bounding box center [92, 368] width 112 height 14
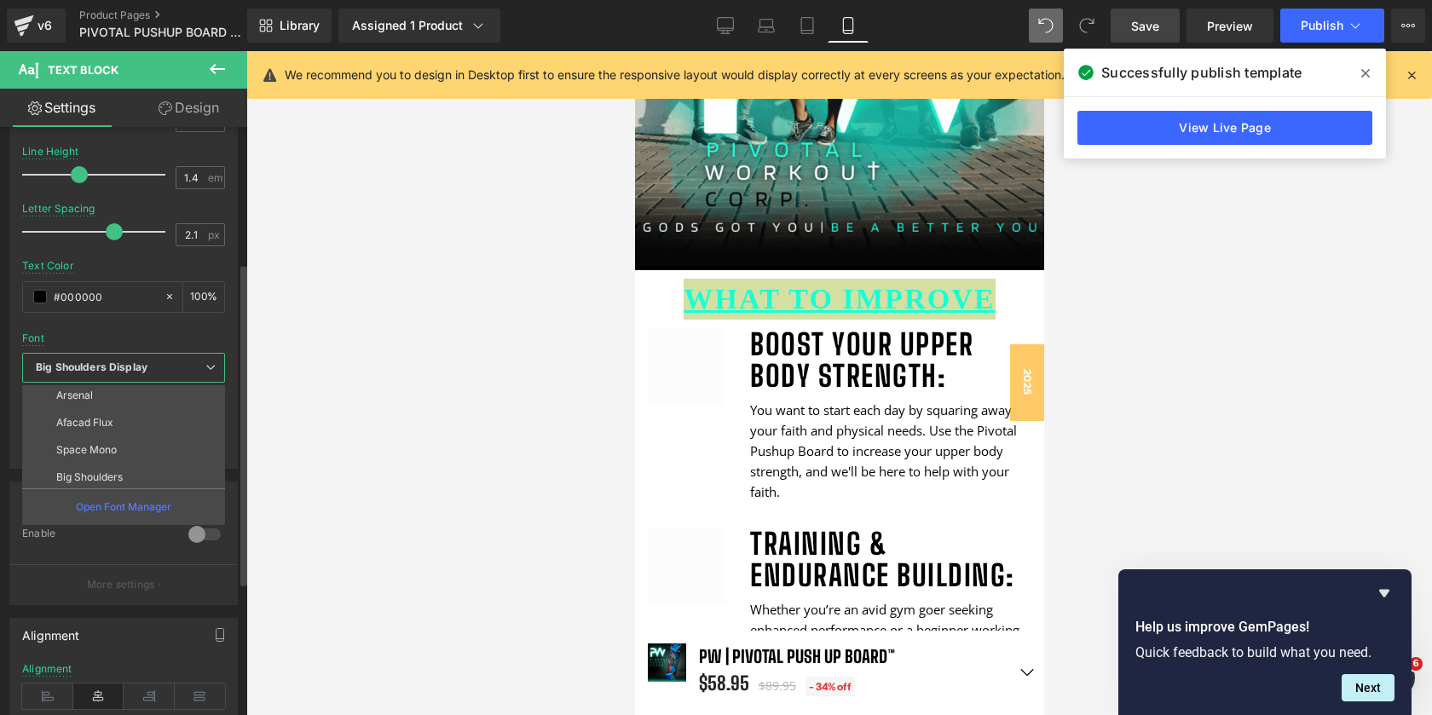
scroll to position [128, 0]
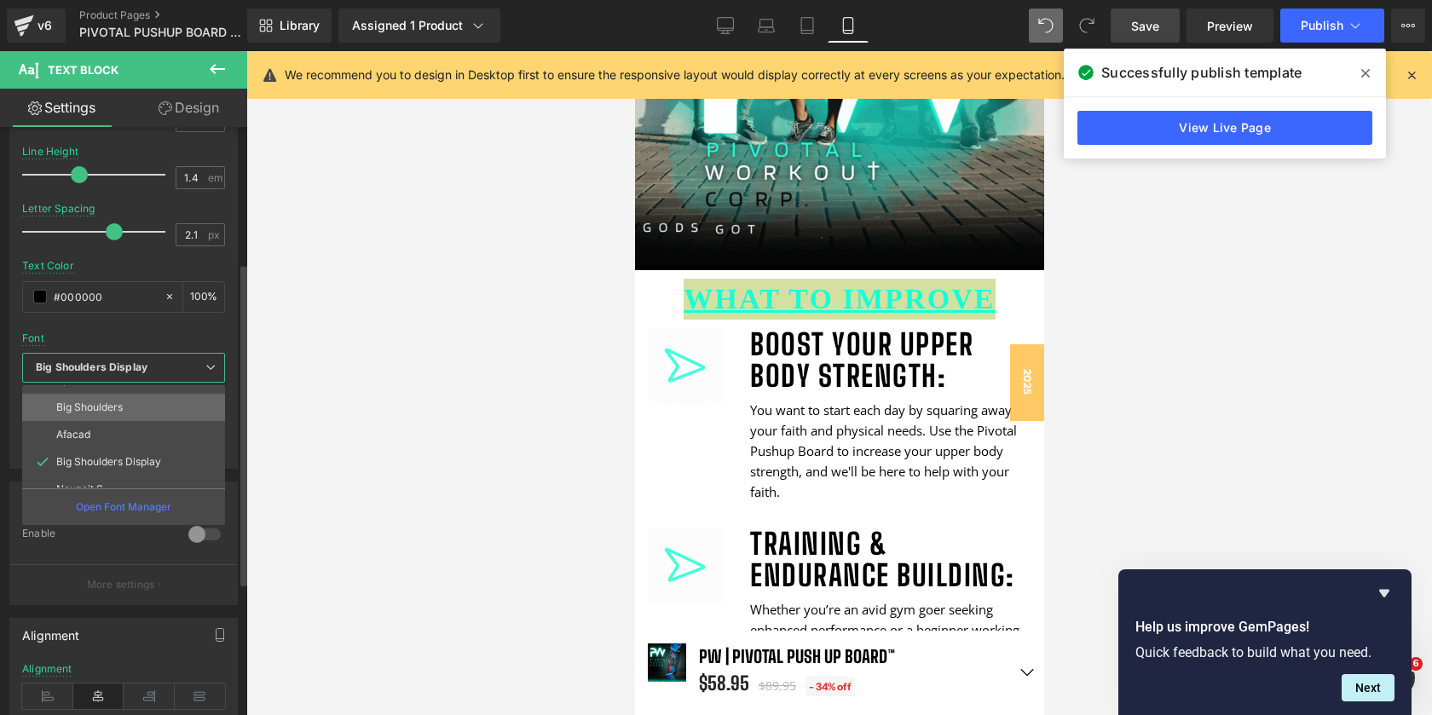
click at [139, 403] on li "Big Shoulders" at bounding box center [127, 407] width 211 height 27
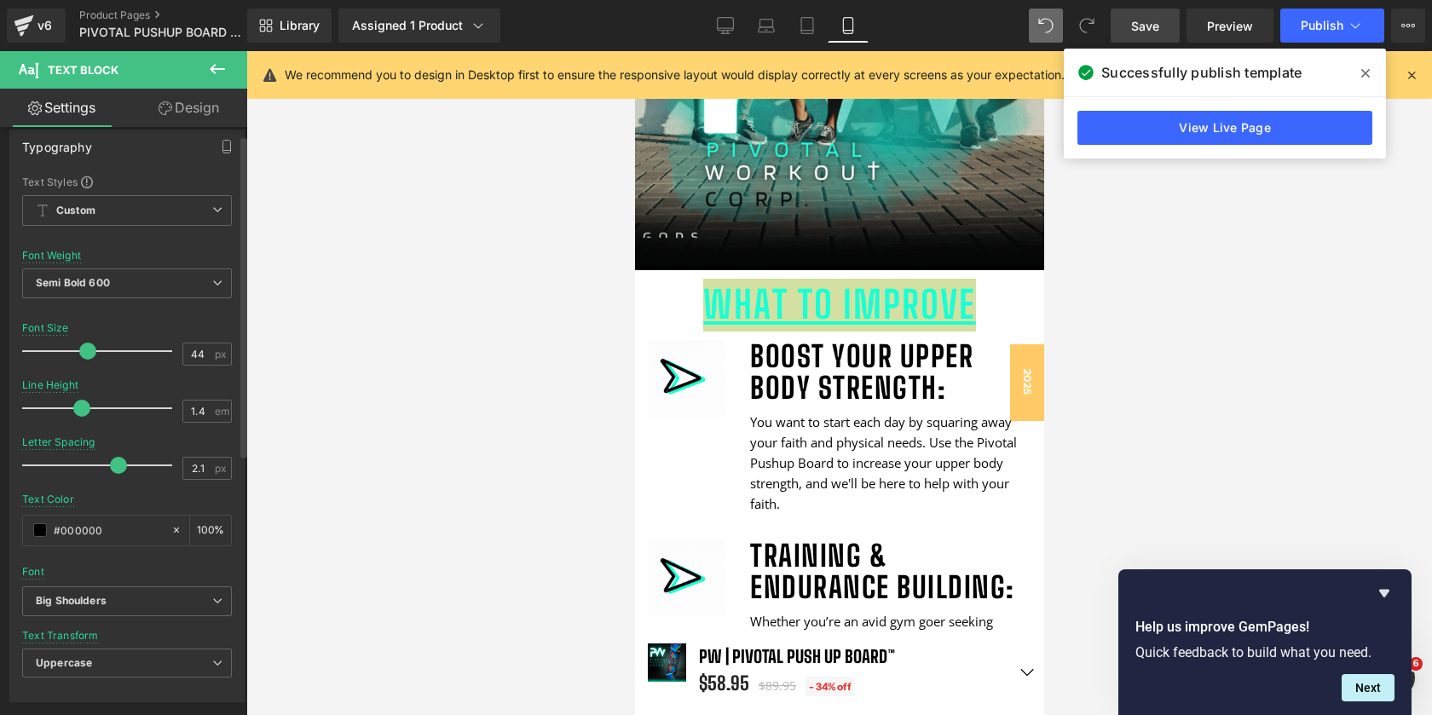
scroll to position [9, 9]
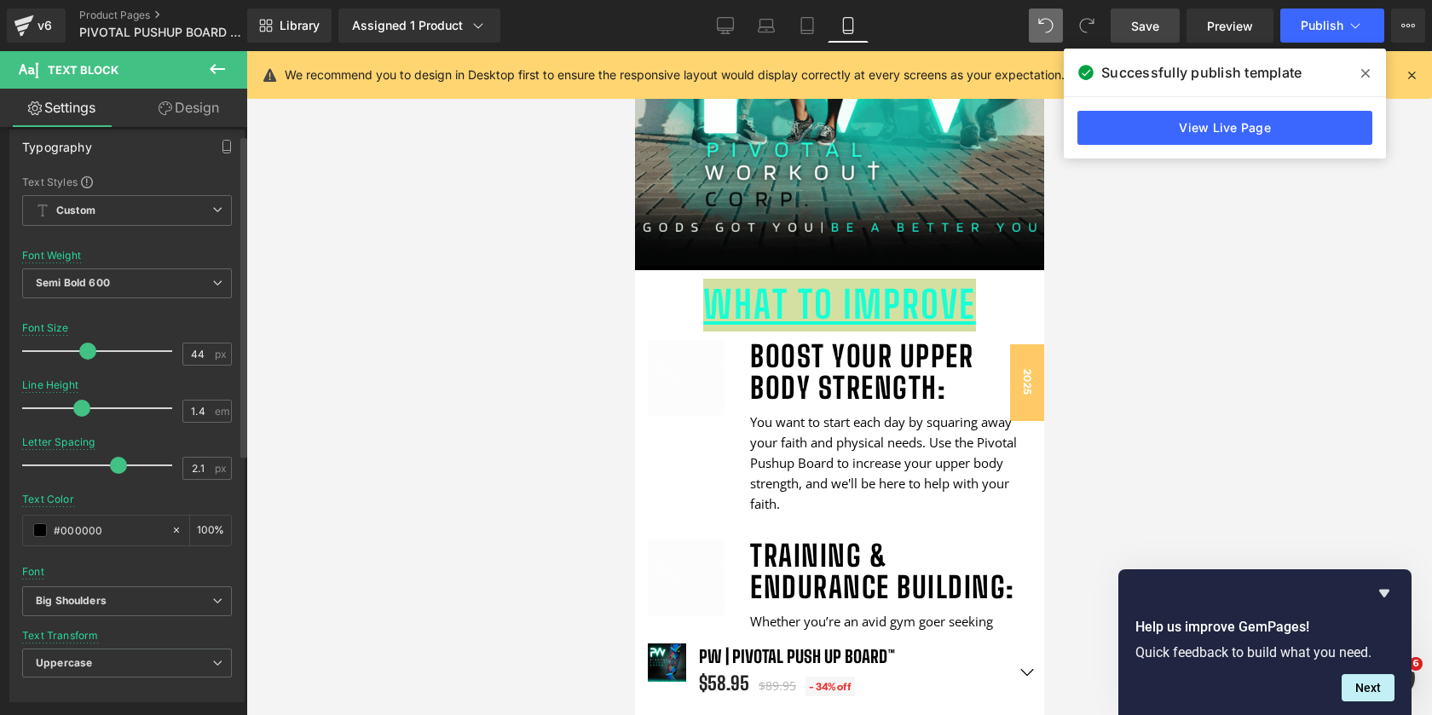
drag, startPoint x: 72, startPoint y: 344, endPoint x: 85, endPoint y: 346, distance: 12.9
click at [85, 346] on span at bounding box center [87, 351] width 17 height 17
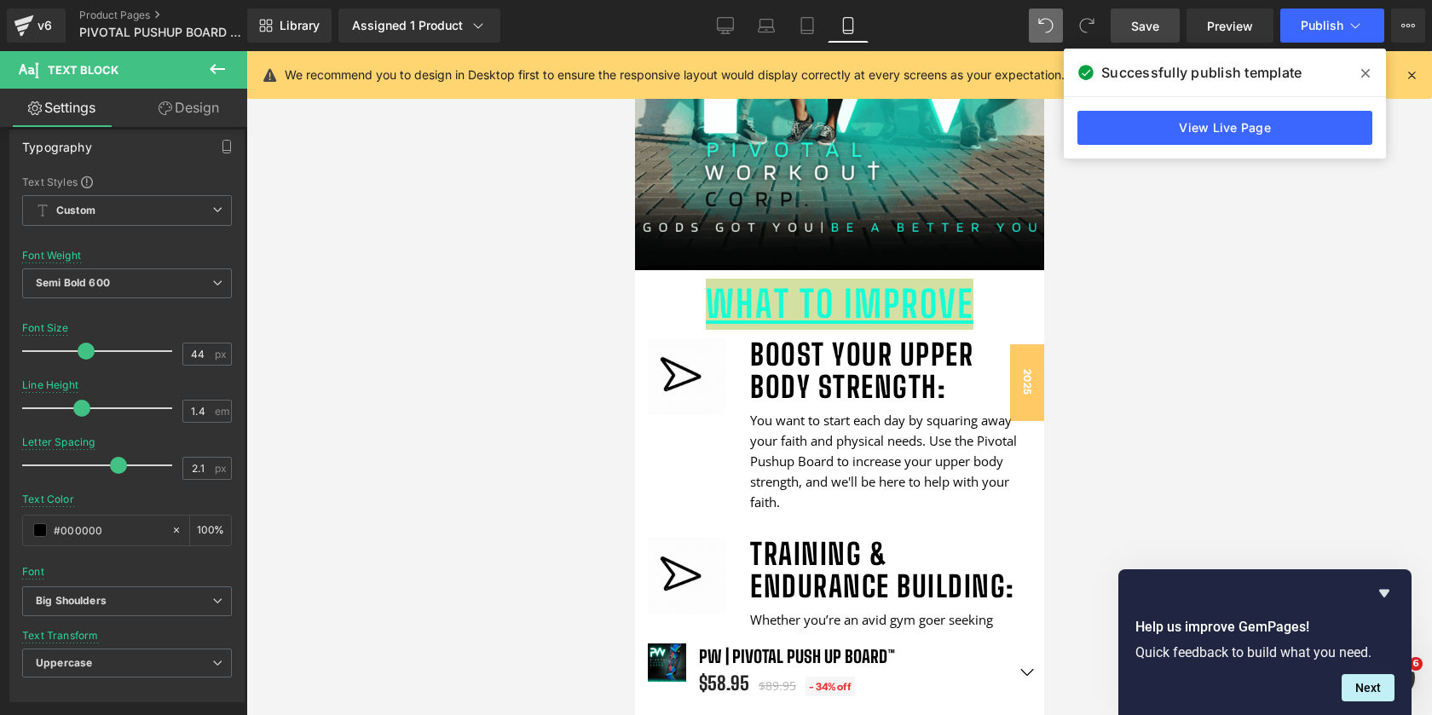
click at [1370, 69] on span at bounding box center [1365, 73] width 27 height 27
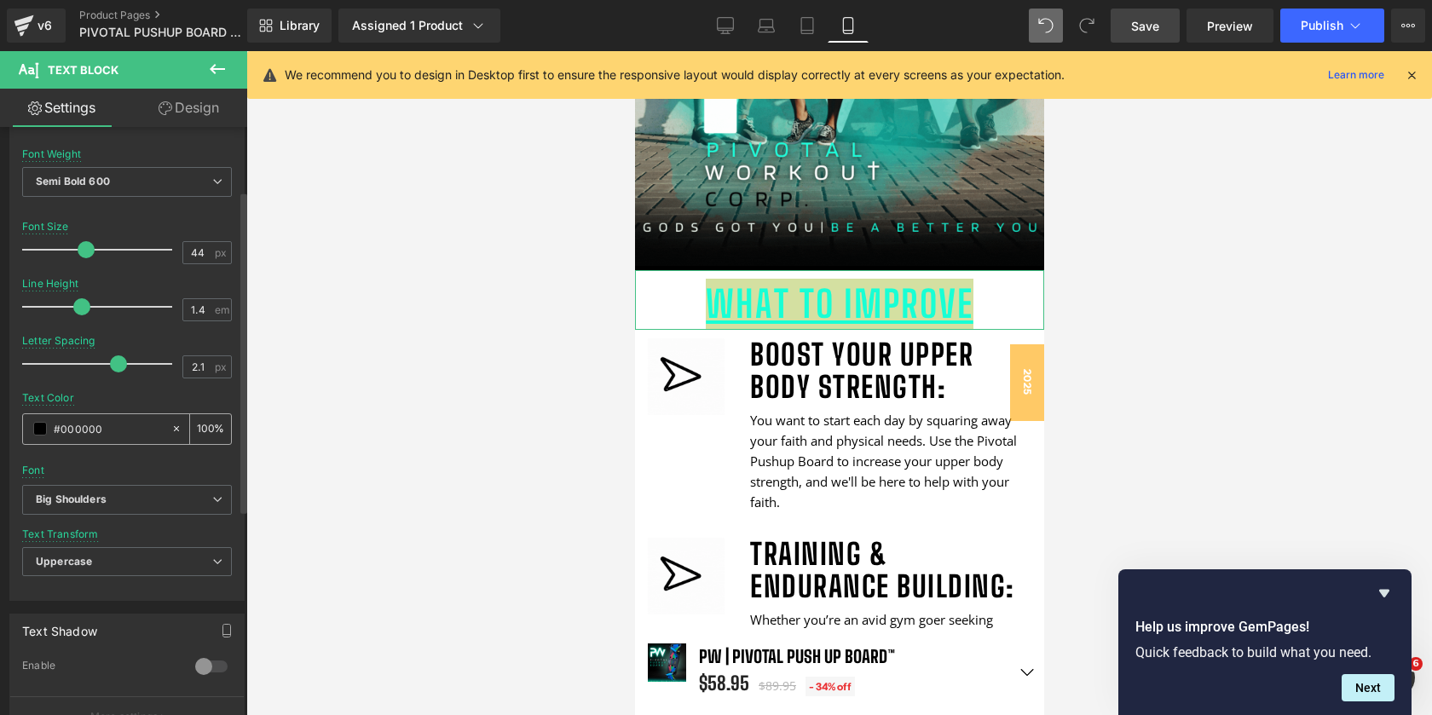
scroll to position [0, 0]
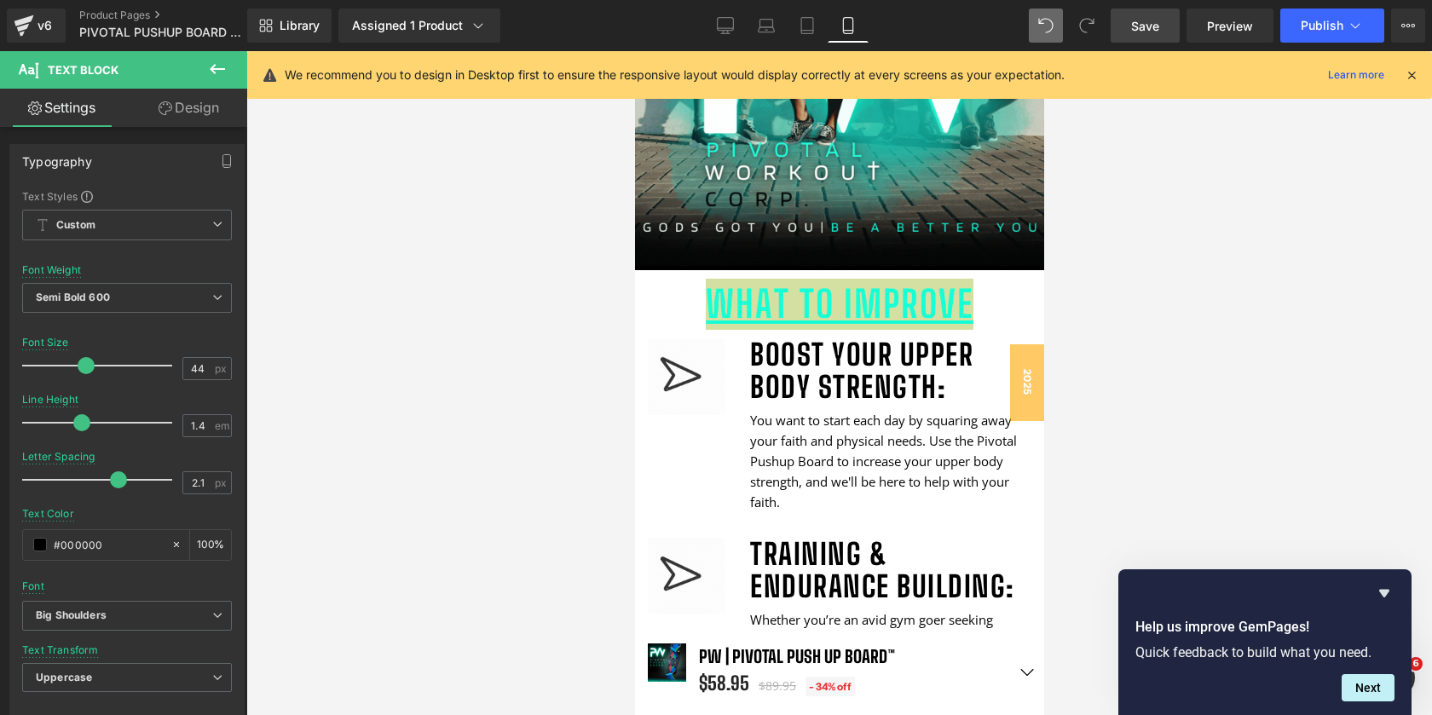
click at [1137, 276] on div at bounding box center [839, 383] width 1186 height 664
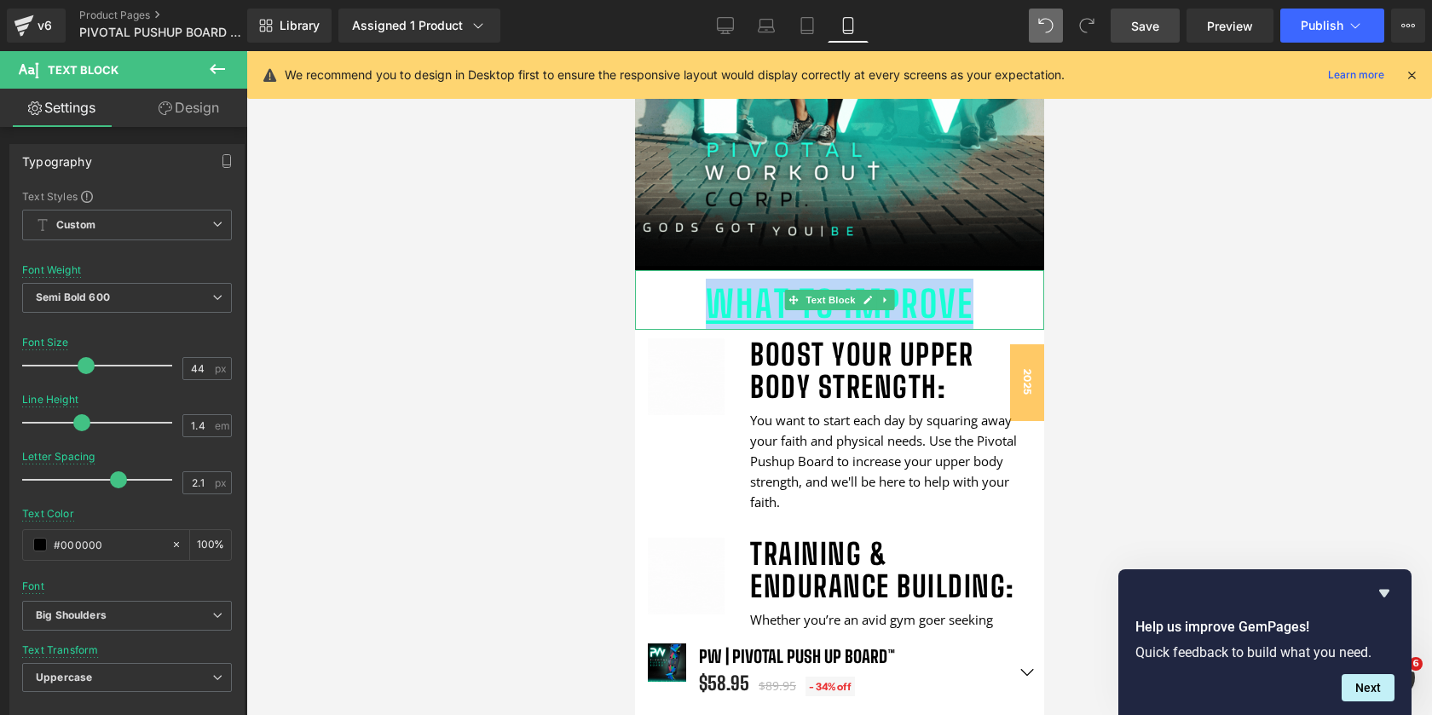
click at [882, 313] on span "What to Improve" at bounding box center [839, 303] width 268 height 43
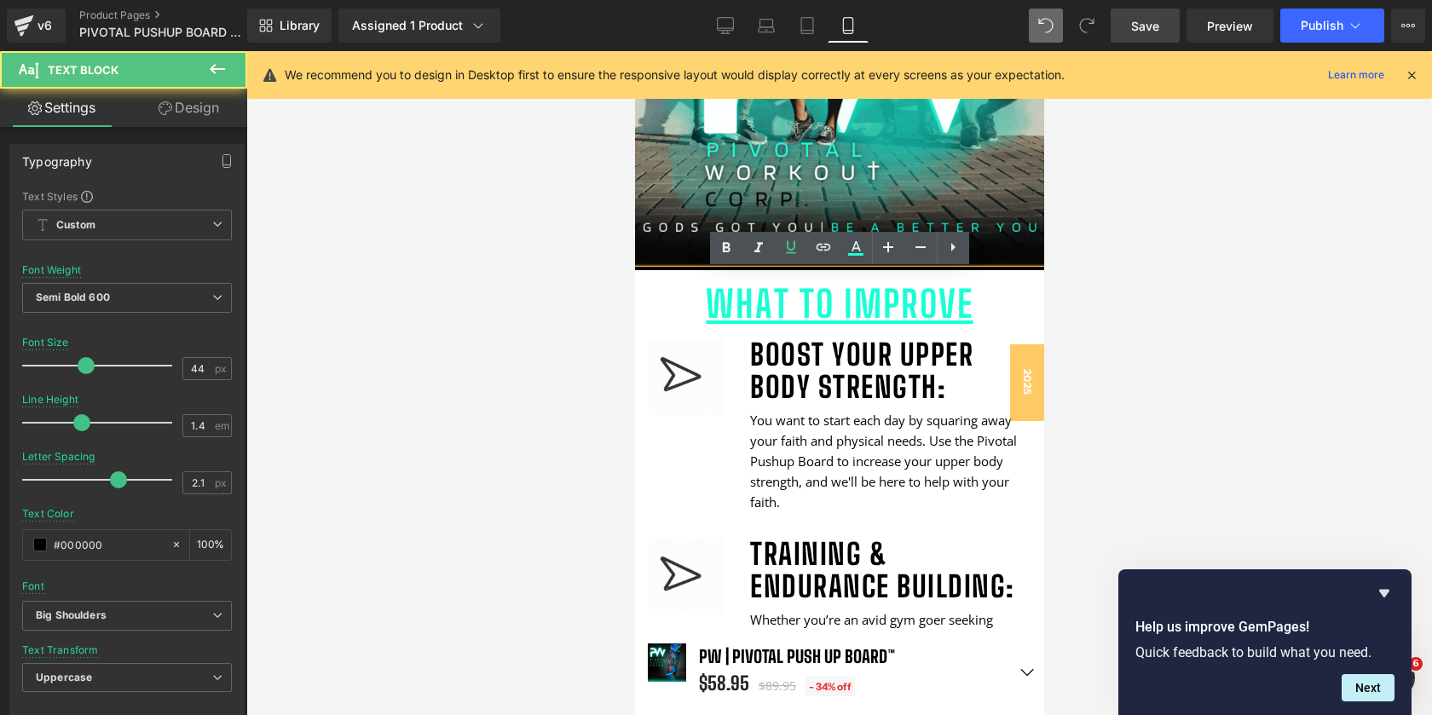
click at [882, 313] on span "What to Improve" at bounding box center [839, 303] width 268 height 43
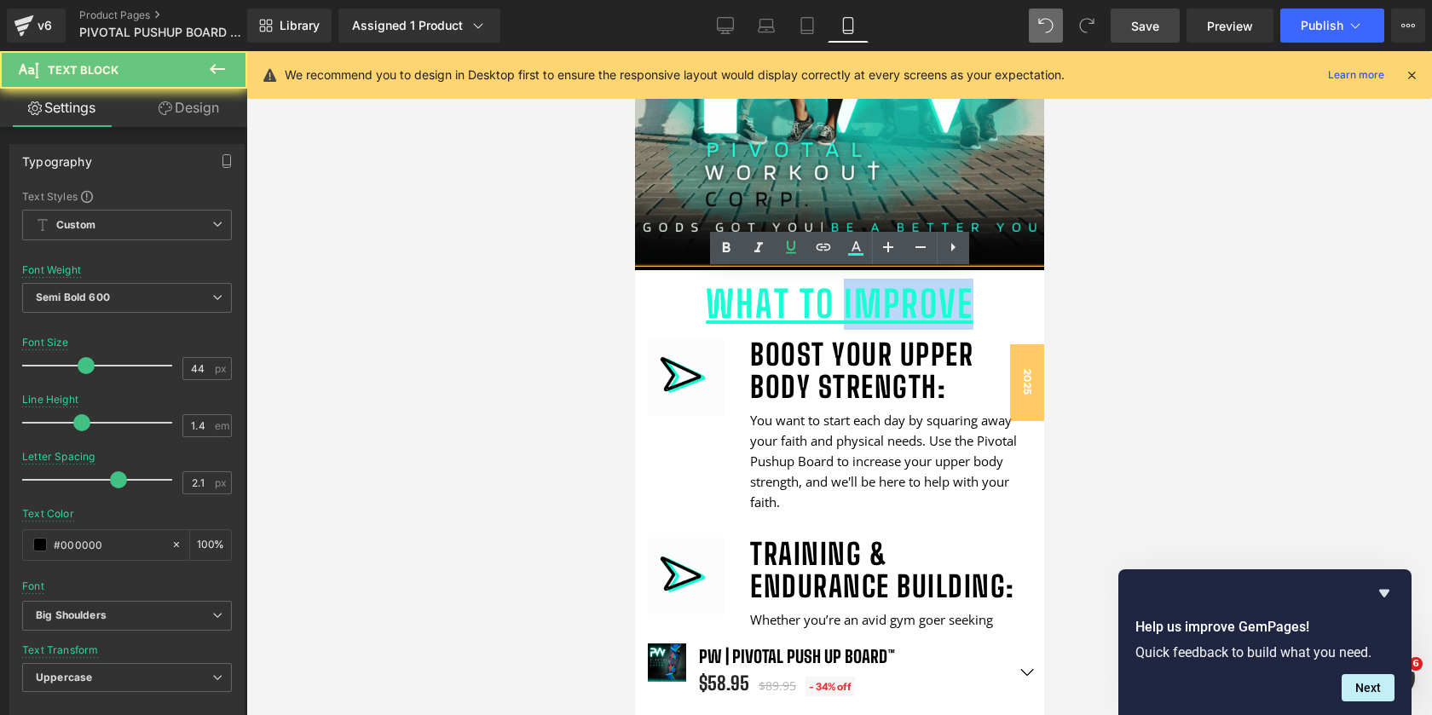
click at [882, 313] on span "What to Improve" at bounding box center [839, 303] width 268 height 43
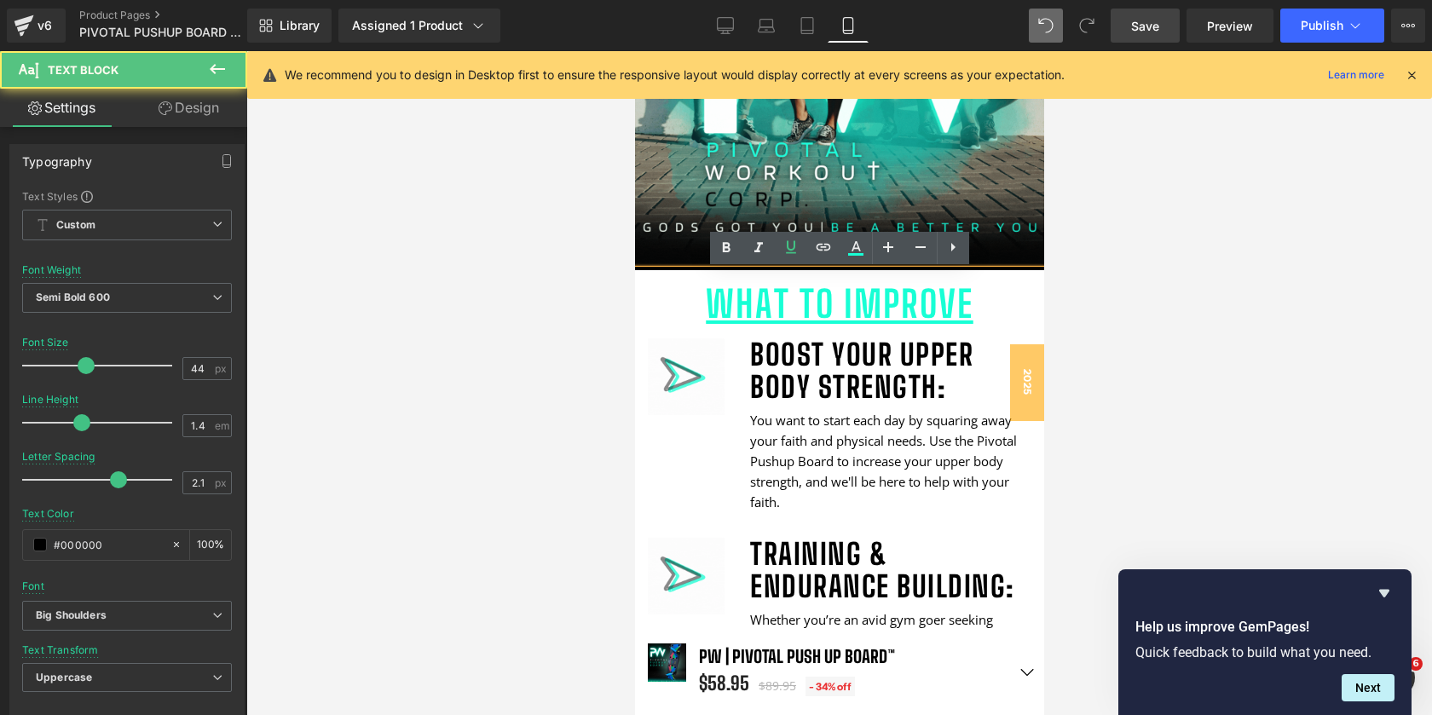
click at [878, 305] on span "What to Improve" at bounding box center [839, 303] width 268 height 43
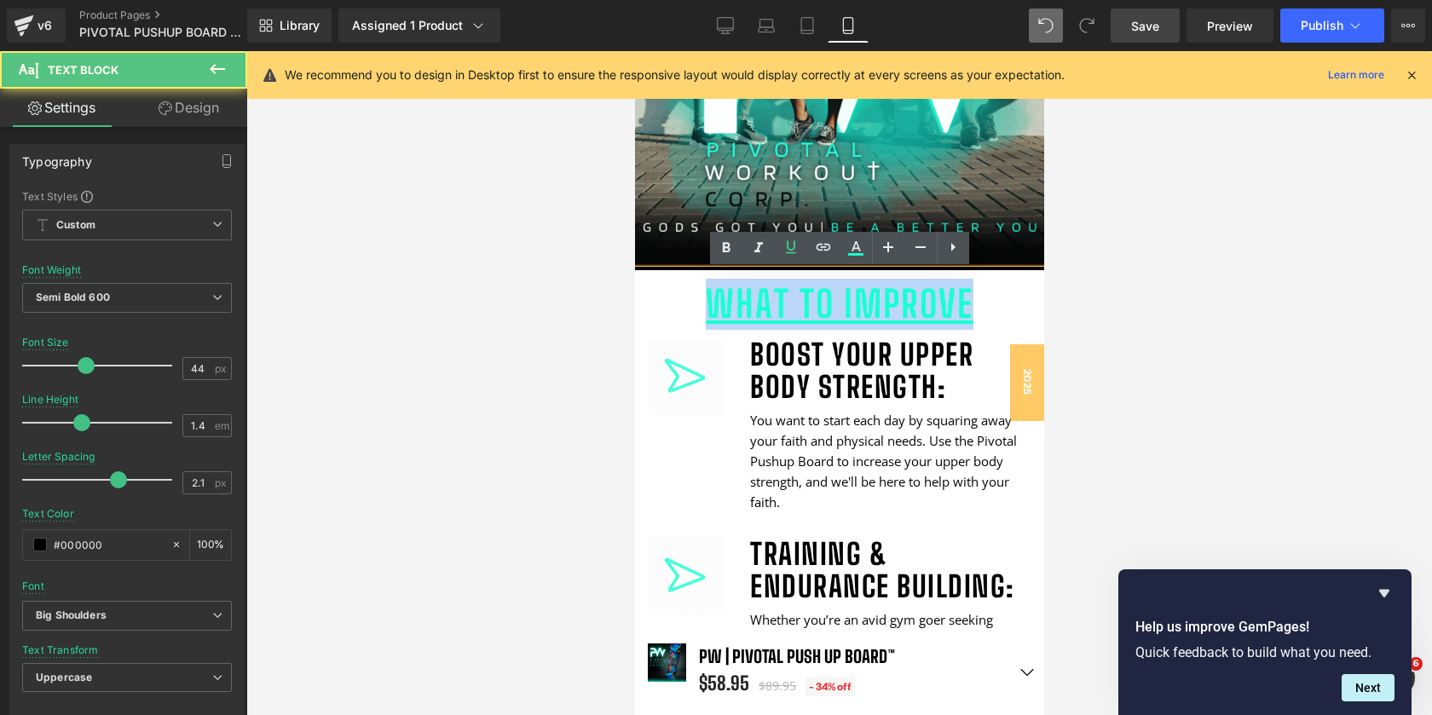
click at [878, 305] on span "What to Improve" at bounding box center [839, 303] width 268 height 43
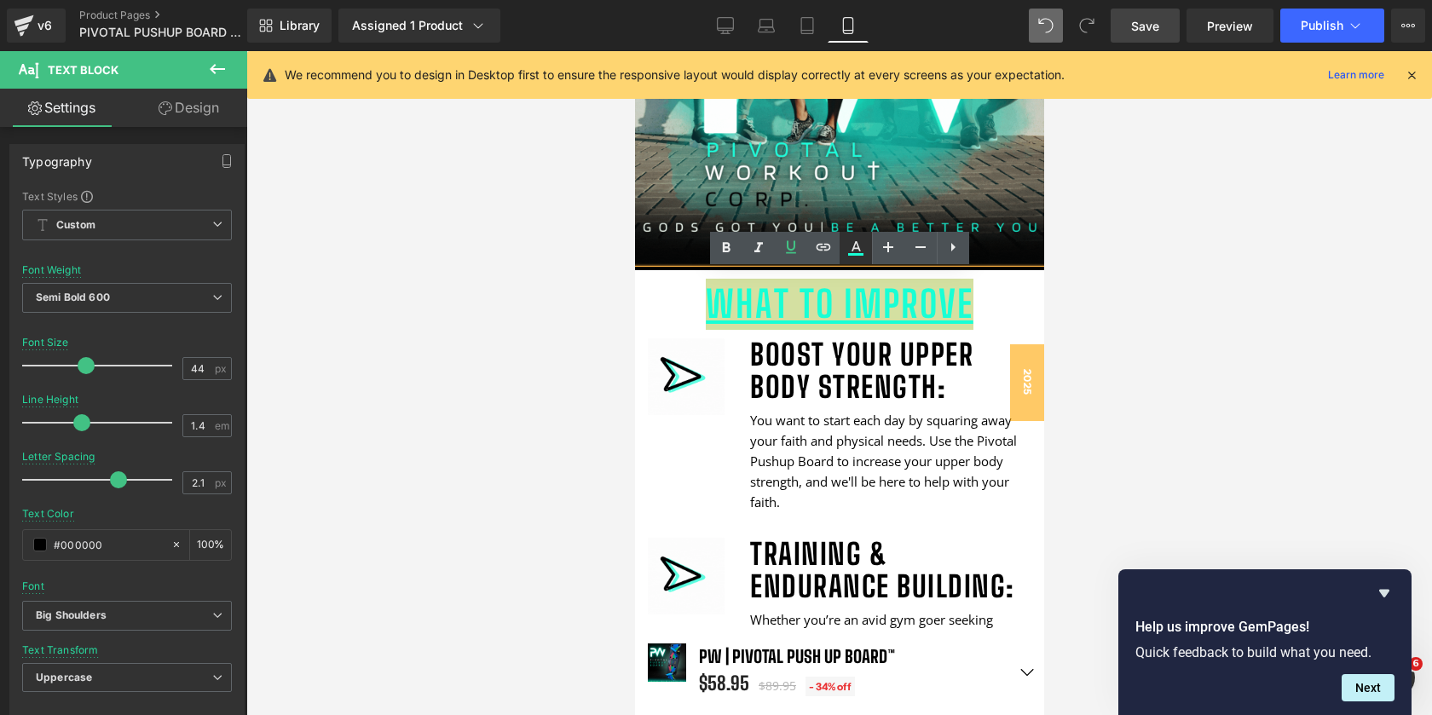
click at [848, 253] on icon at bounding box center [855, 254] width 15 height 3
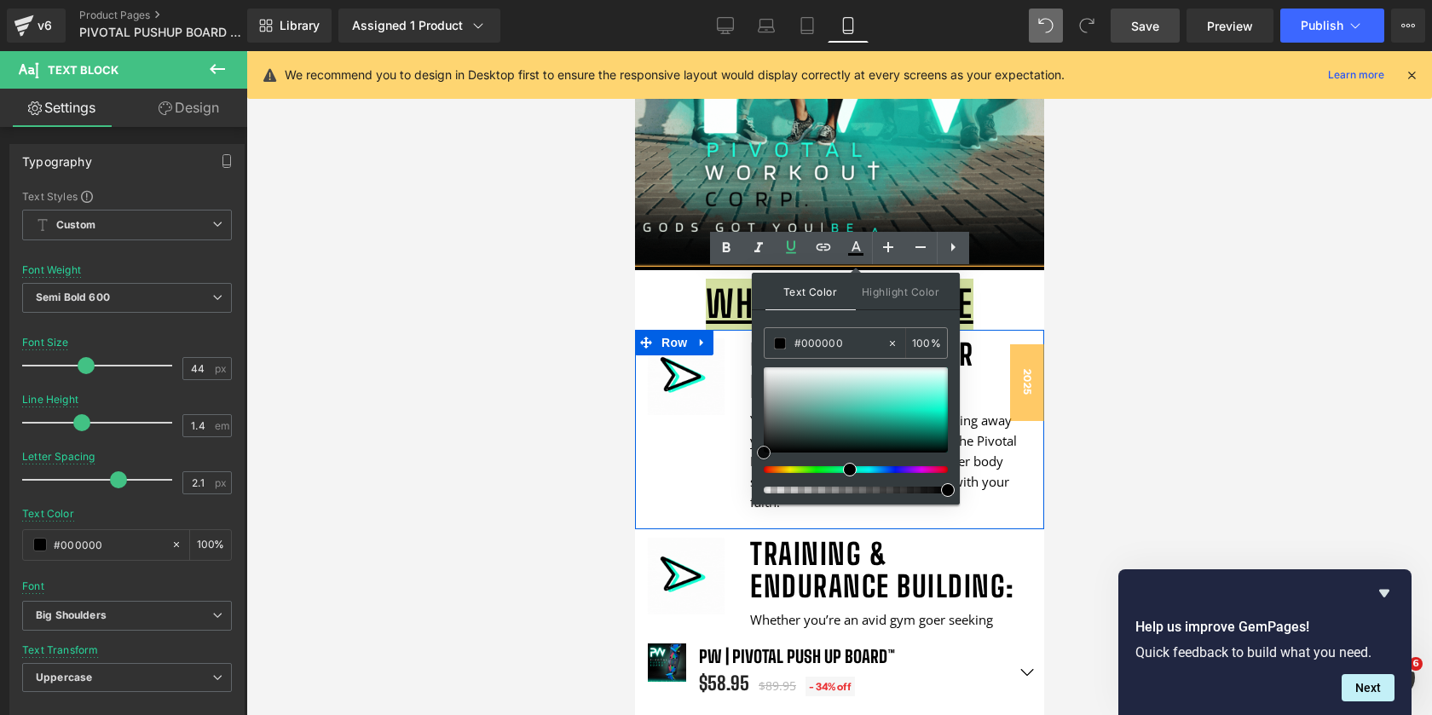
drag, startPoint x: 1438, startPoint y: 448, endPoint x: 742, endPoint y: 484, distance: 697.6
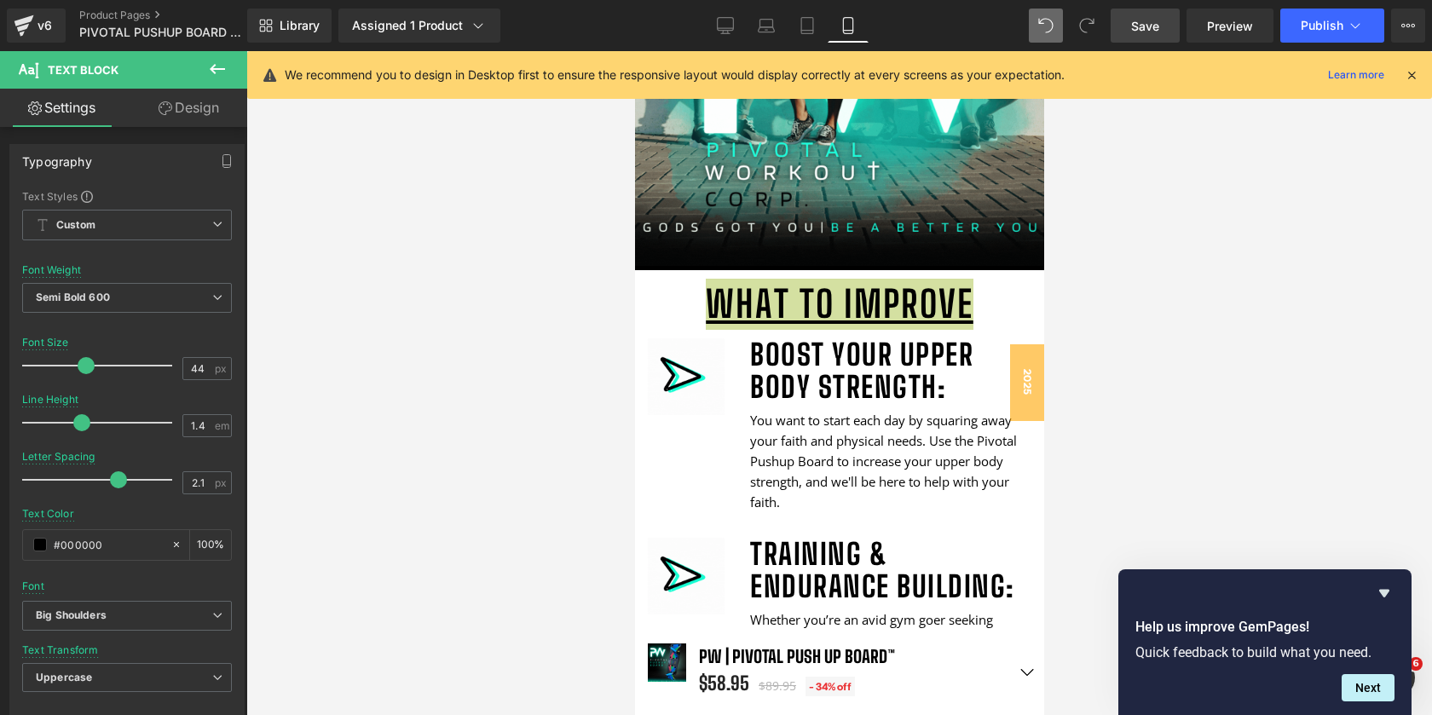
click at [1102, 246] on div at bounding box center [839, 383] width 1186 height 664
click at [829, 303] on span "Text Block" at bounding box center [829, 301] width 56 height 20
click at [183, 110] on link "Design" at bounding box center [189, 108] width 124 height 38
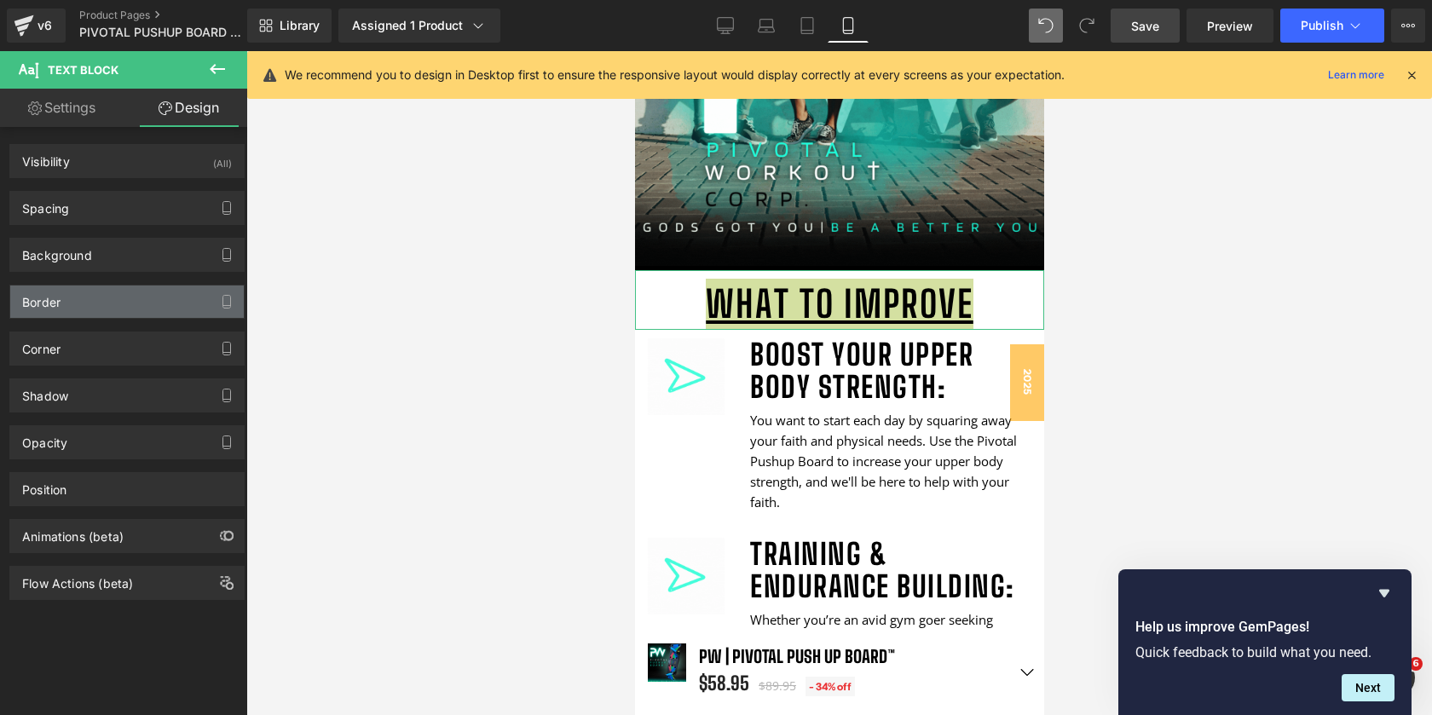
click at [124, 298] on div "Border" at bounding box center [127, 302] width 234 height 32
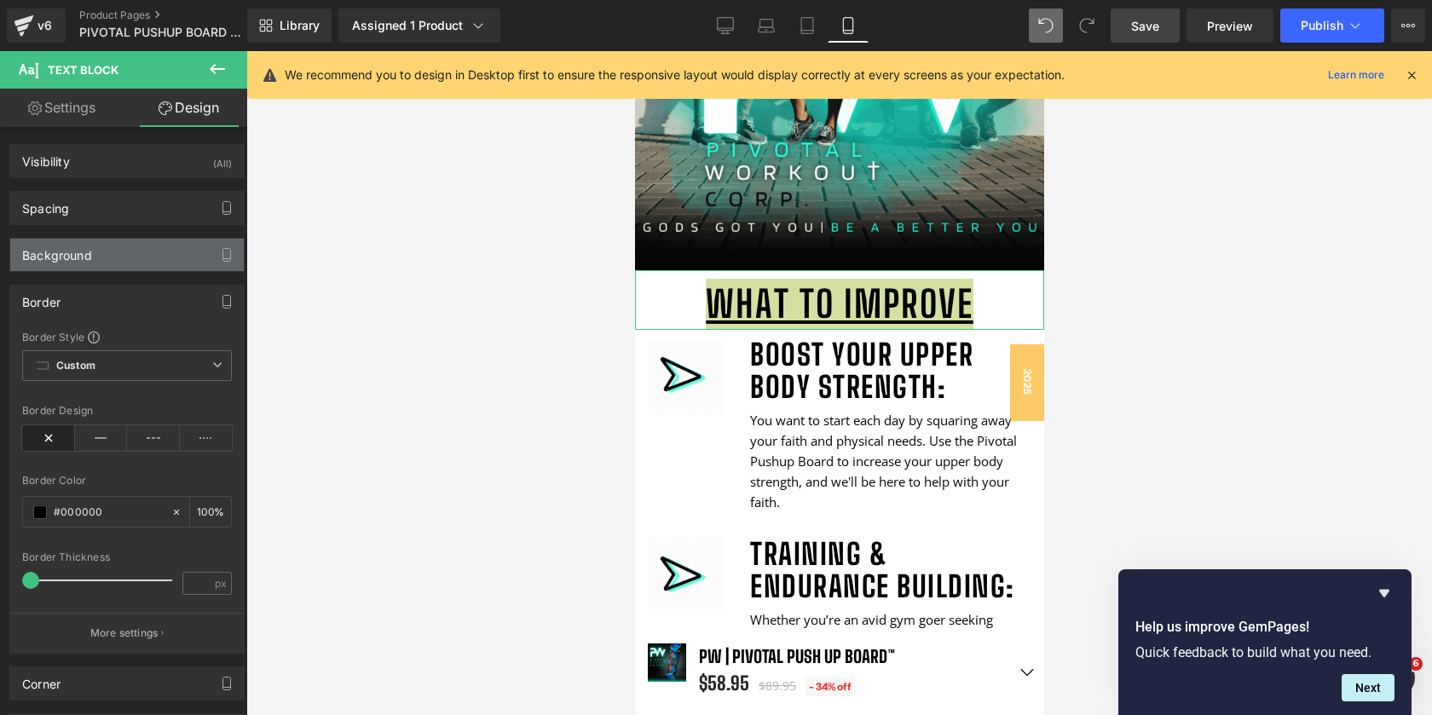
click at [125, 269] on div "Background" at bounding box center [127, 255] width 234 height 32
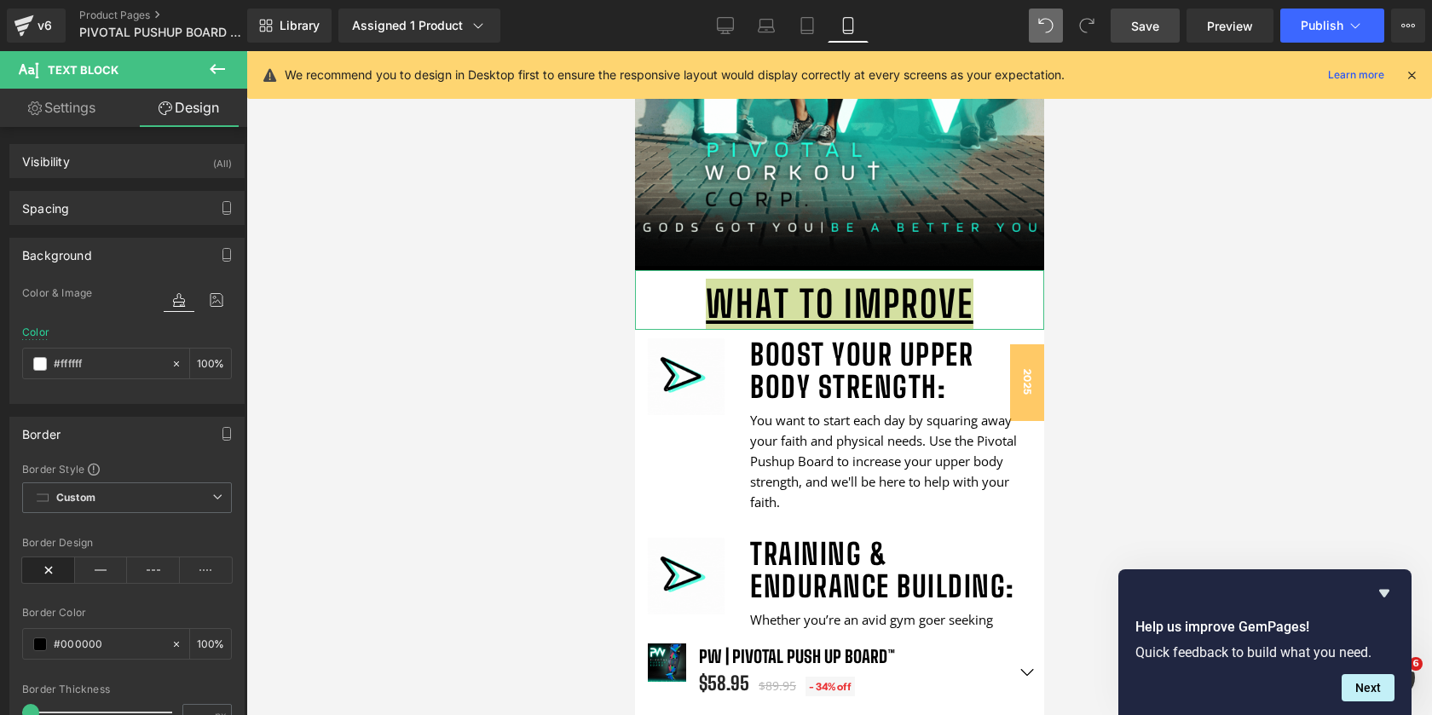
click at [133, 227] on div "Background Color & Image color Color % Image Replace Image Upload image or Brow…" at bounding box center [127, 314] width 255 height 179
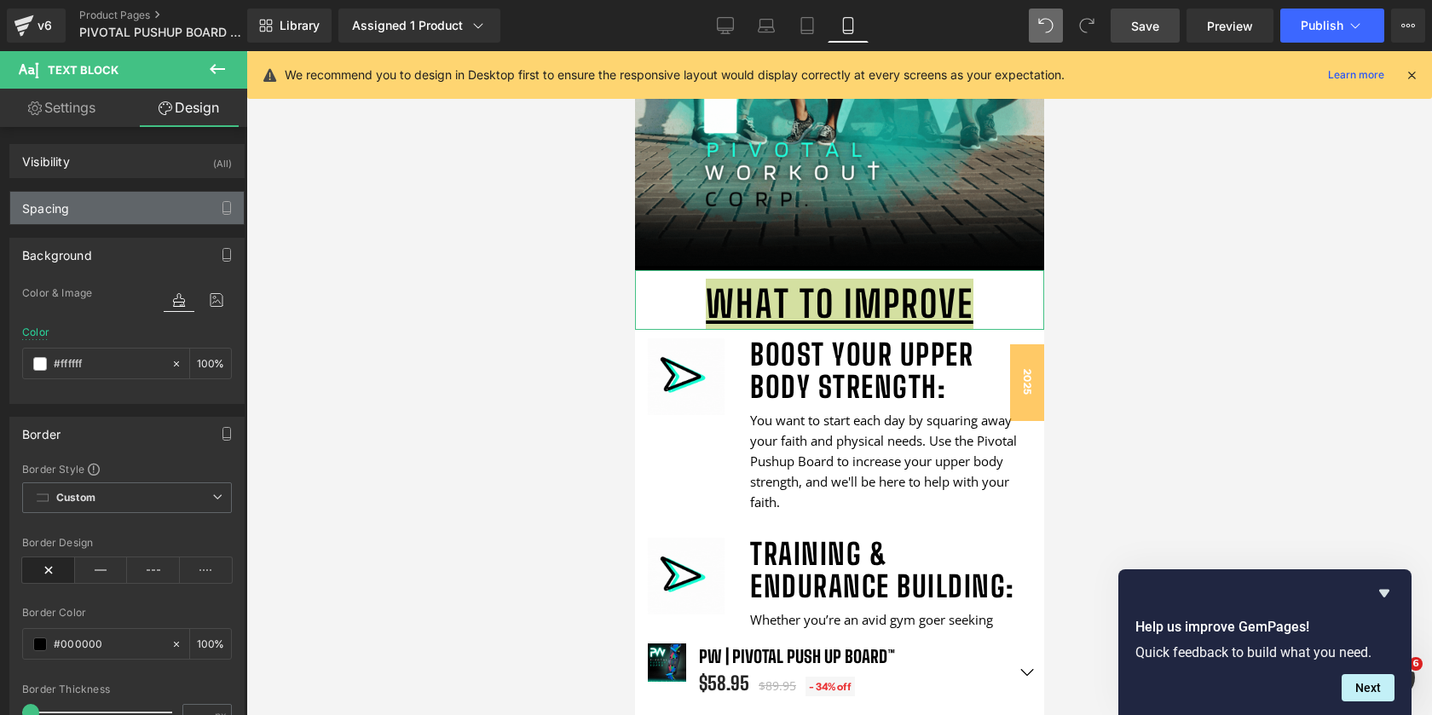
click at [136, 207] on div "Spacing" at bounding box center [127, 208] width 234 height 32
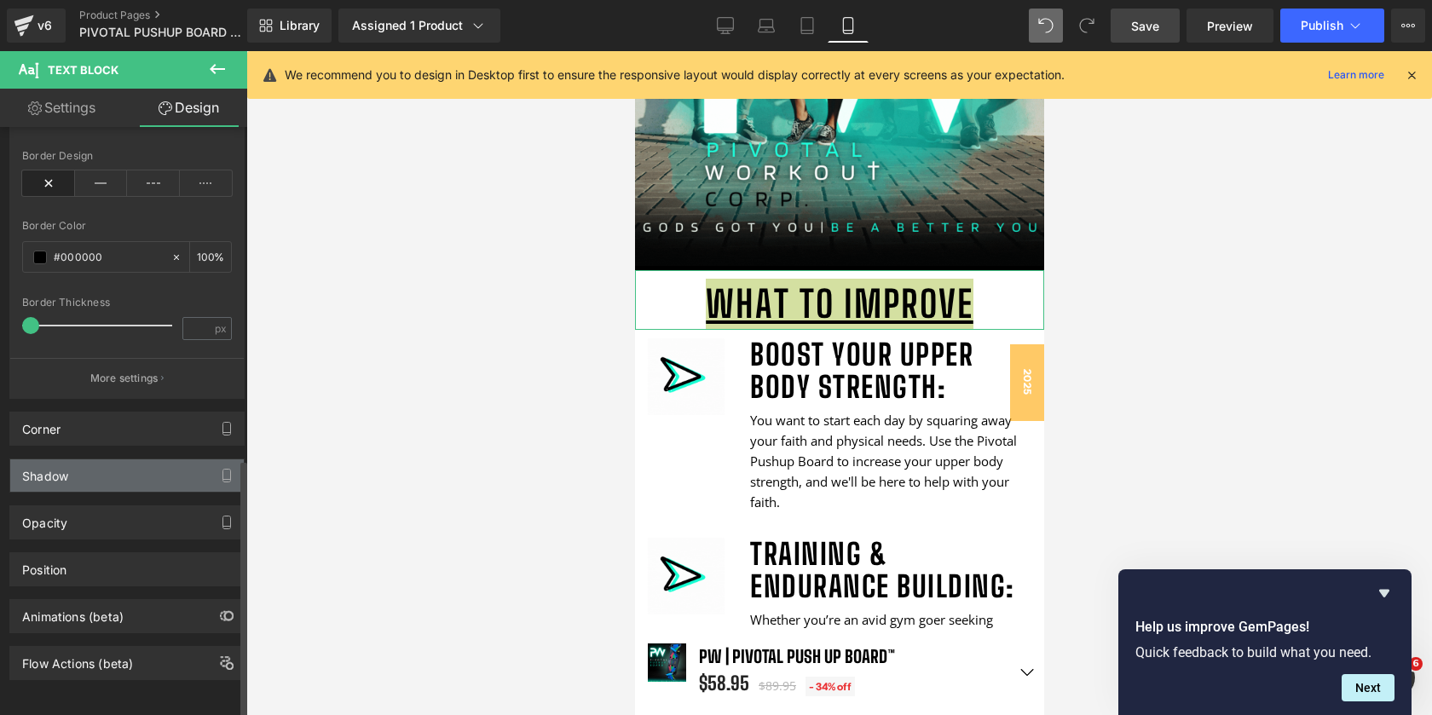
click at [143, 466] on div "Shadow" at bounding box center [127, 476] width 234 height 32
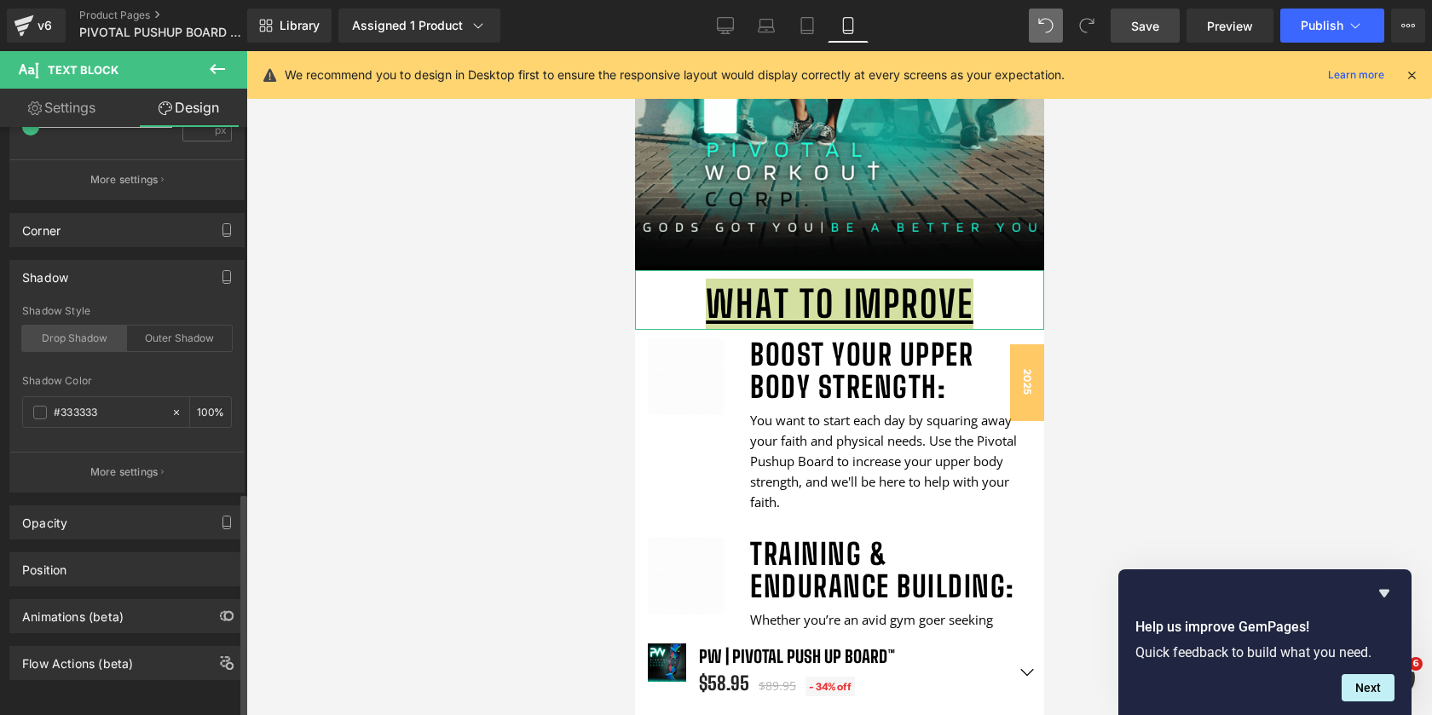
click at [88, 326] on div "Drop Shadow" at bounding box center [74, 339] width 105 height 26
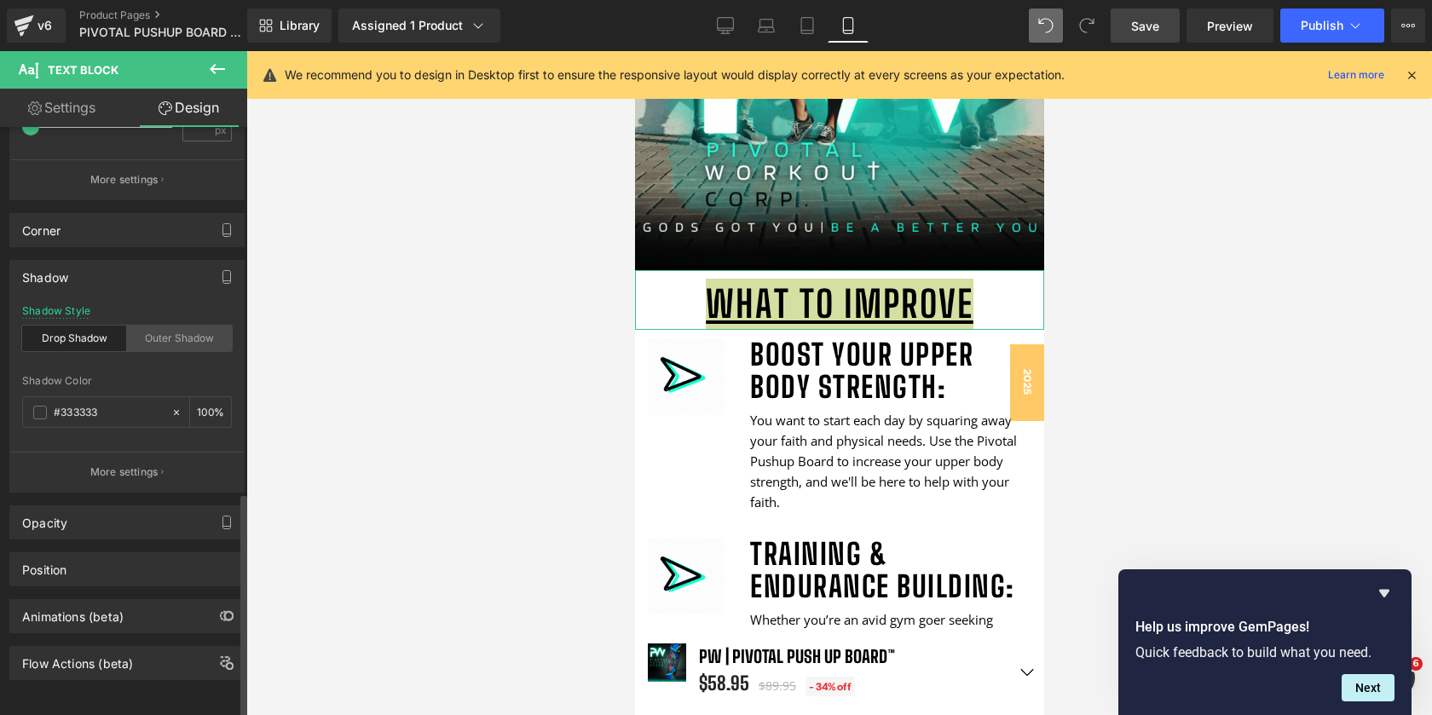
click at [154, 326] on div "Outer Shadow" at bounding box center [179, 339] width 105 height 26
click at [103, 114] on link "Settings" at bounding box center [62, 108] width 124 height 38
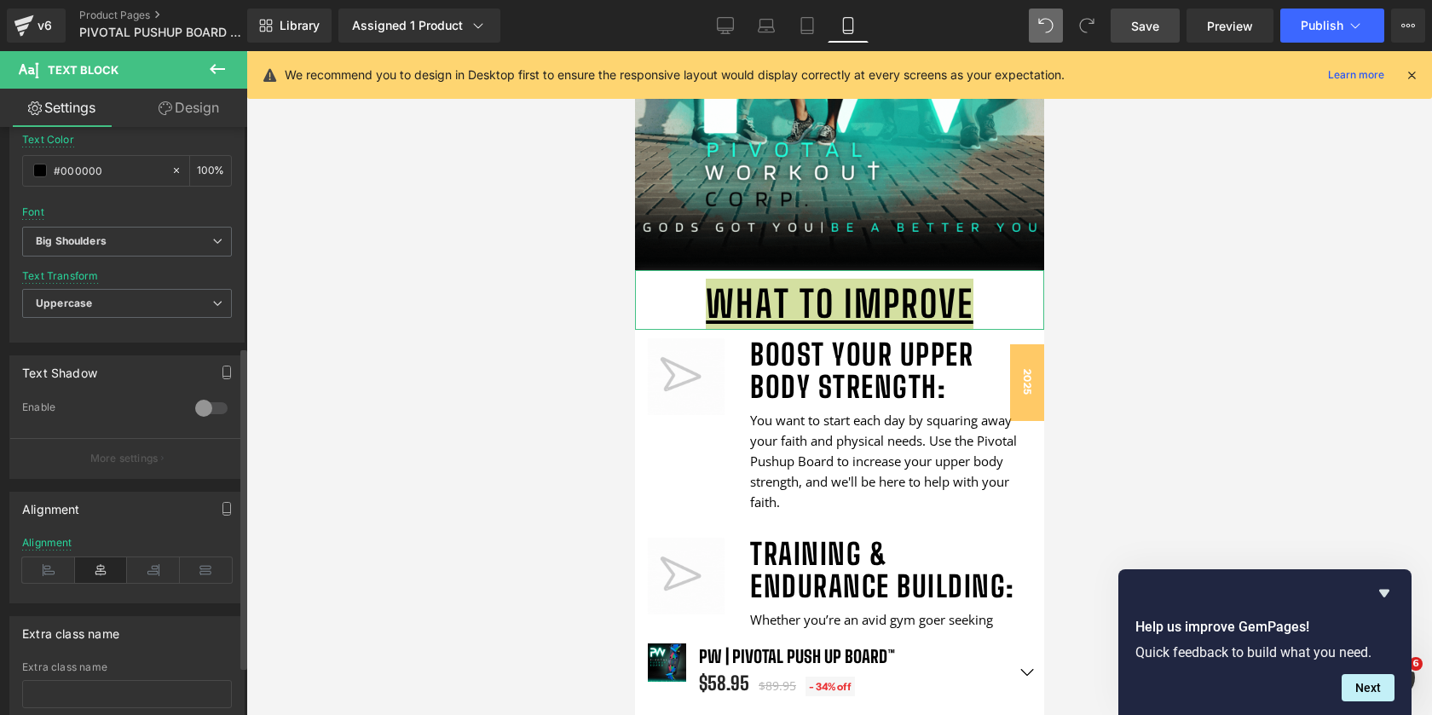
scroll to position [412, 0]
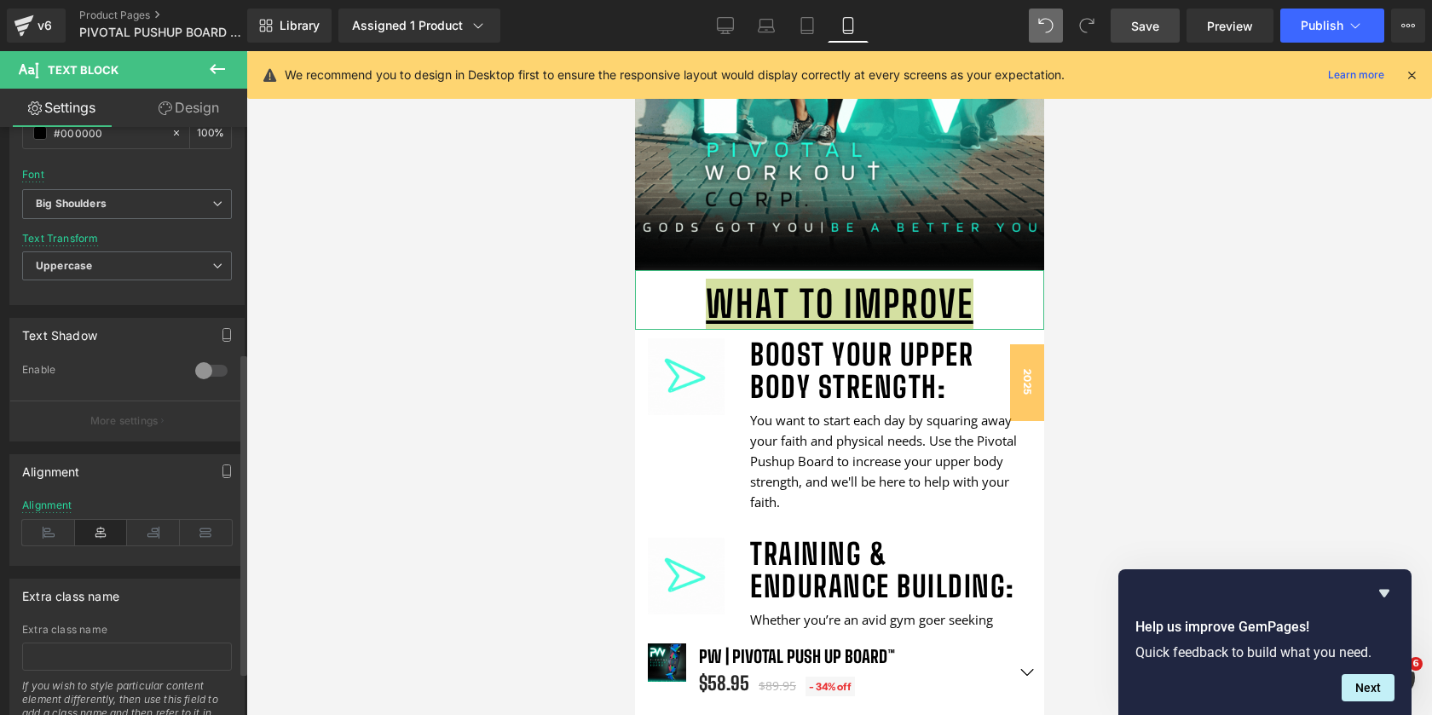
click at [199, 367] on div at bounding box center [211, 370] width 41 height 27
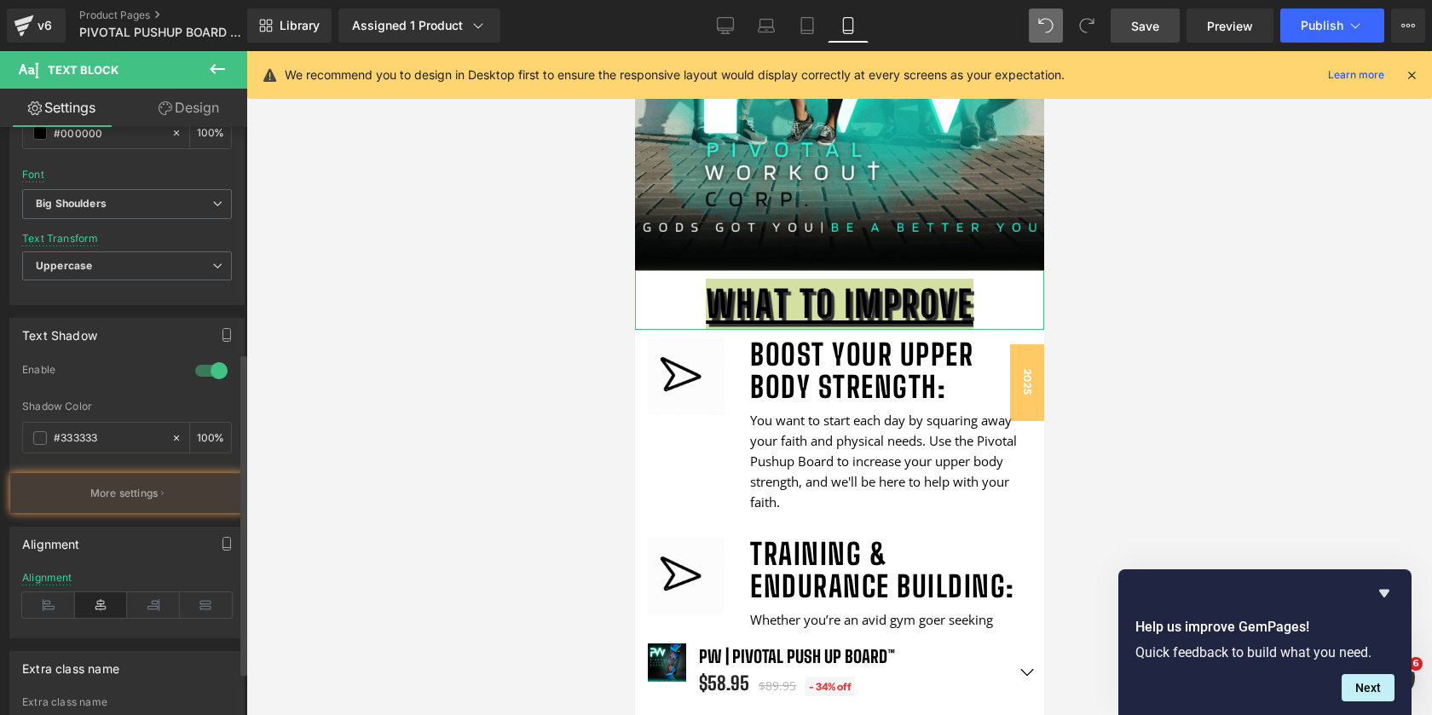
click at [199, 367] on div at bounding box center [211, 370] width 41 height 27
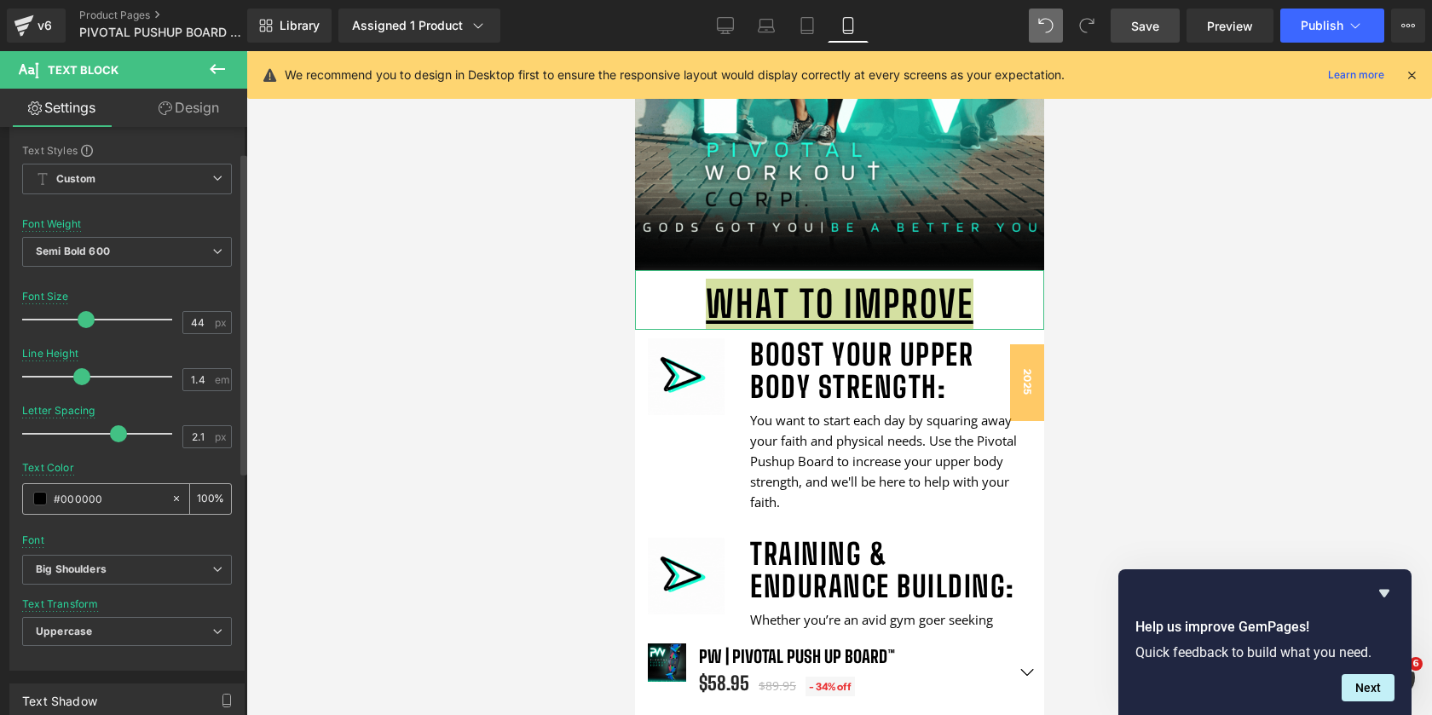
scroll to position [42, 0]
click at [161, 180] on span "Custom Setup Global Style" at bounding box center [127, 183] width 210 height 31
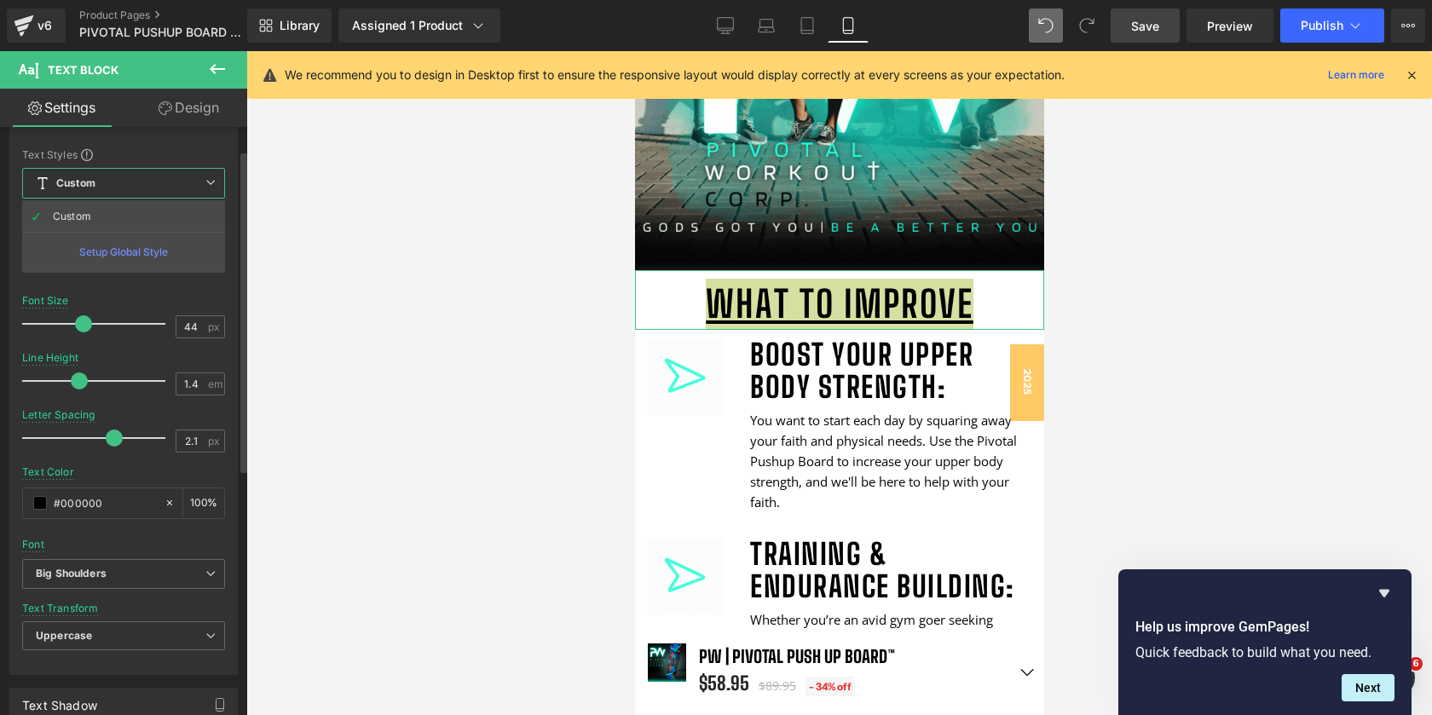
click at [161, 180] on span "Custom Setup Global Style" at bounding box center [123, 183] width 203 height 31
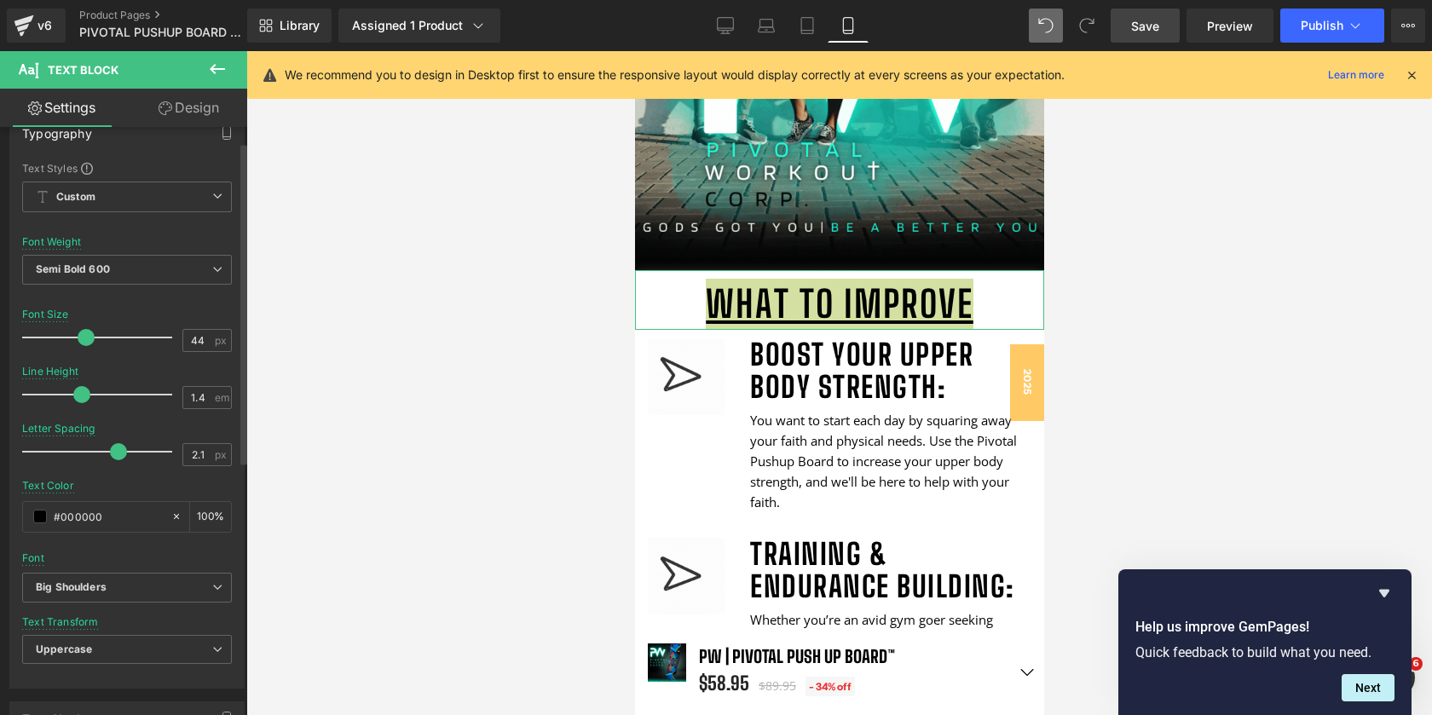
scroll to position [27, 0]
drag, startPoint x: 116, startPoint y: 454, endPoint x: 83, endPoint y: 425, distance: 44.1
click at [83, 425] on div "Letter Spacing 2.1 px" at bounding box center [127, 452] width 210 height 57
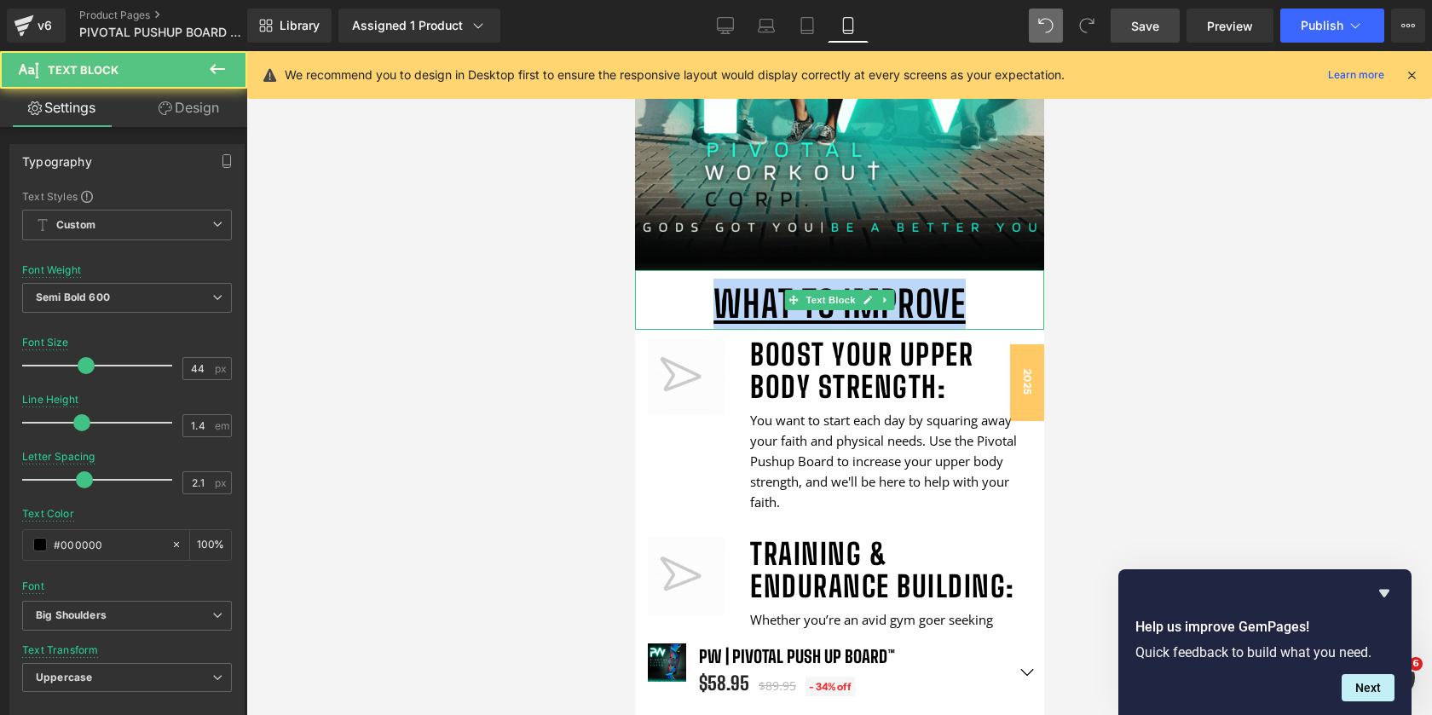
click at [941, 307] on span "What to Improve" at bounding box center [839, 303] width 252 height 43
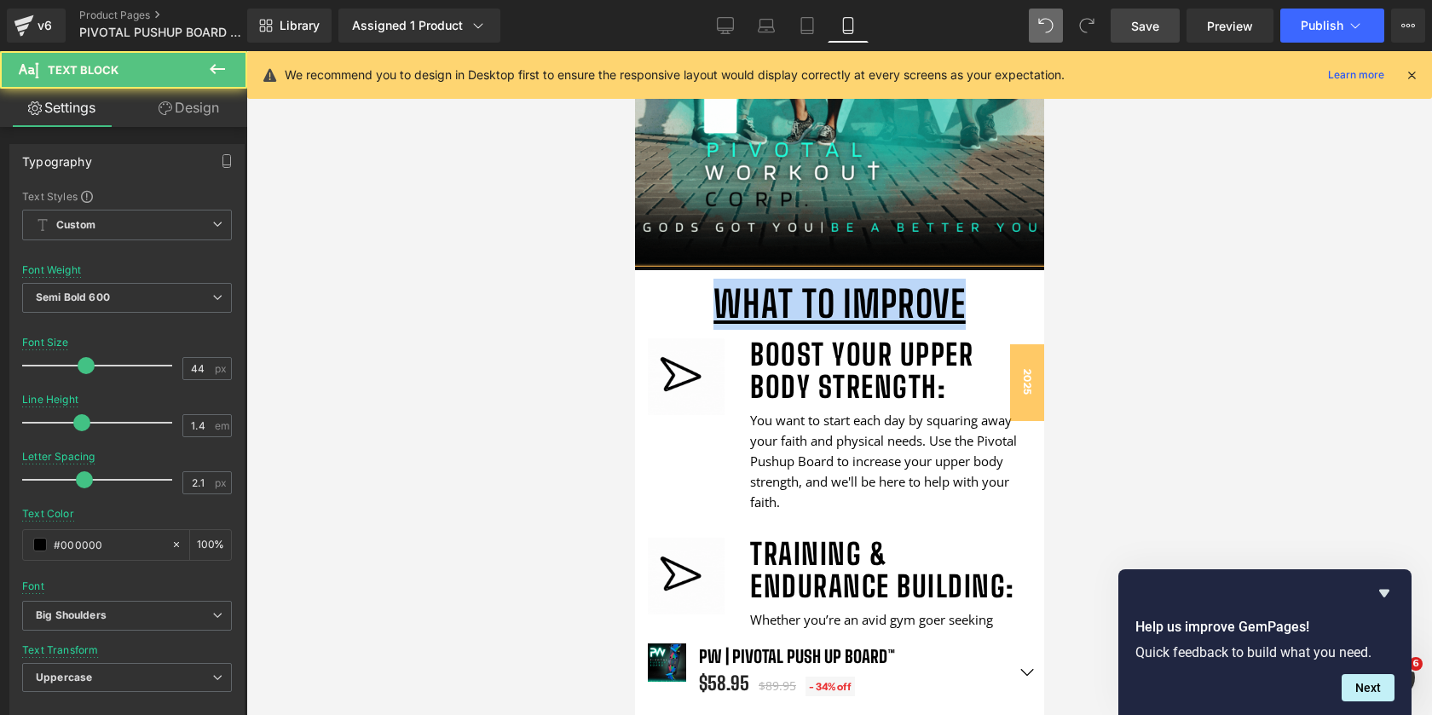
drag, startPoint x: 979, startPoint y: 304, endPoint x: 695, endPoint y: 297, distance: 284.0
click at [695, 297] on p "What to Improve" at bounding box center [838, 304] width 409 height 51
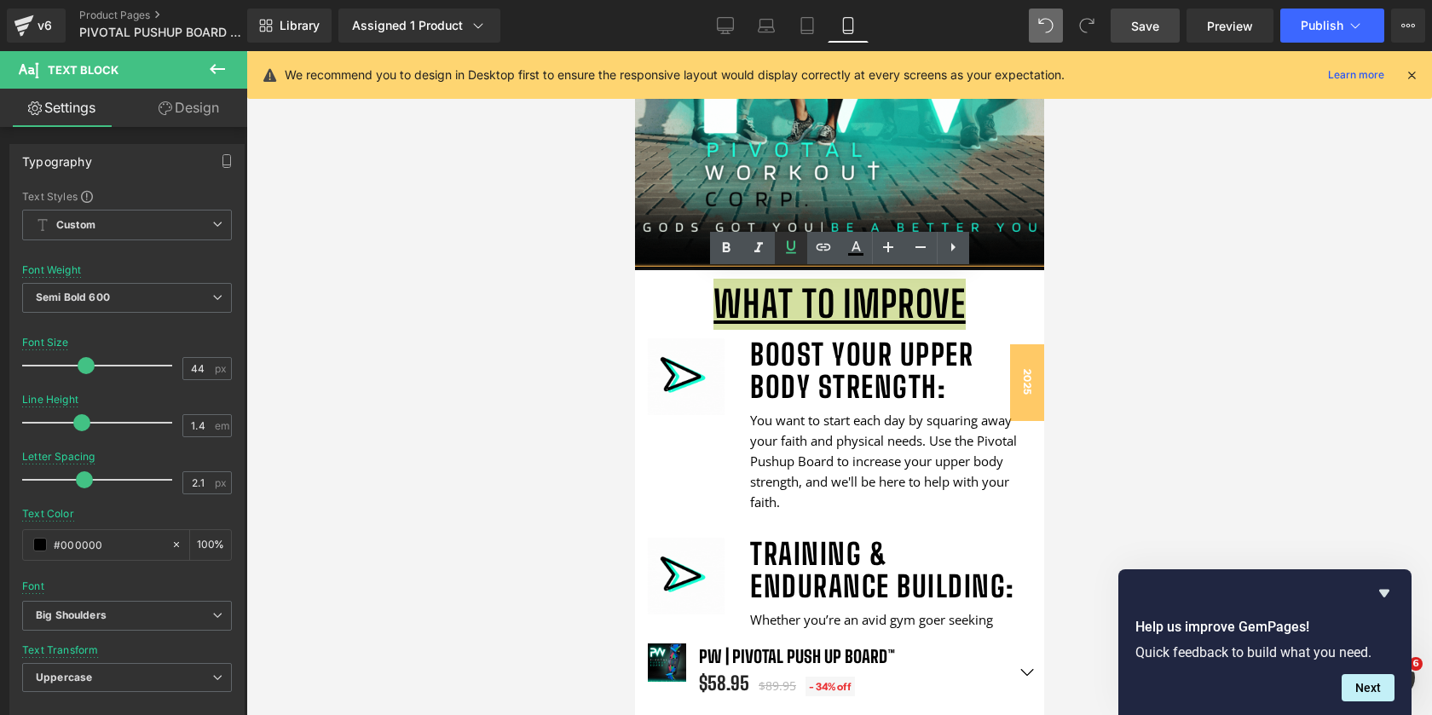
click at [795, 250] on icon at bounding box center [791, 247] width 20 height 20
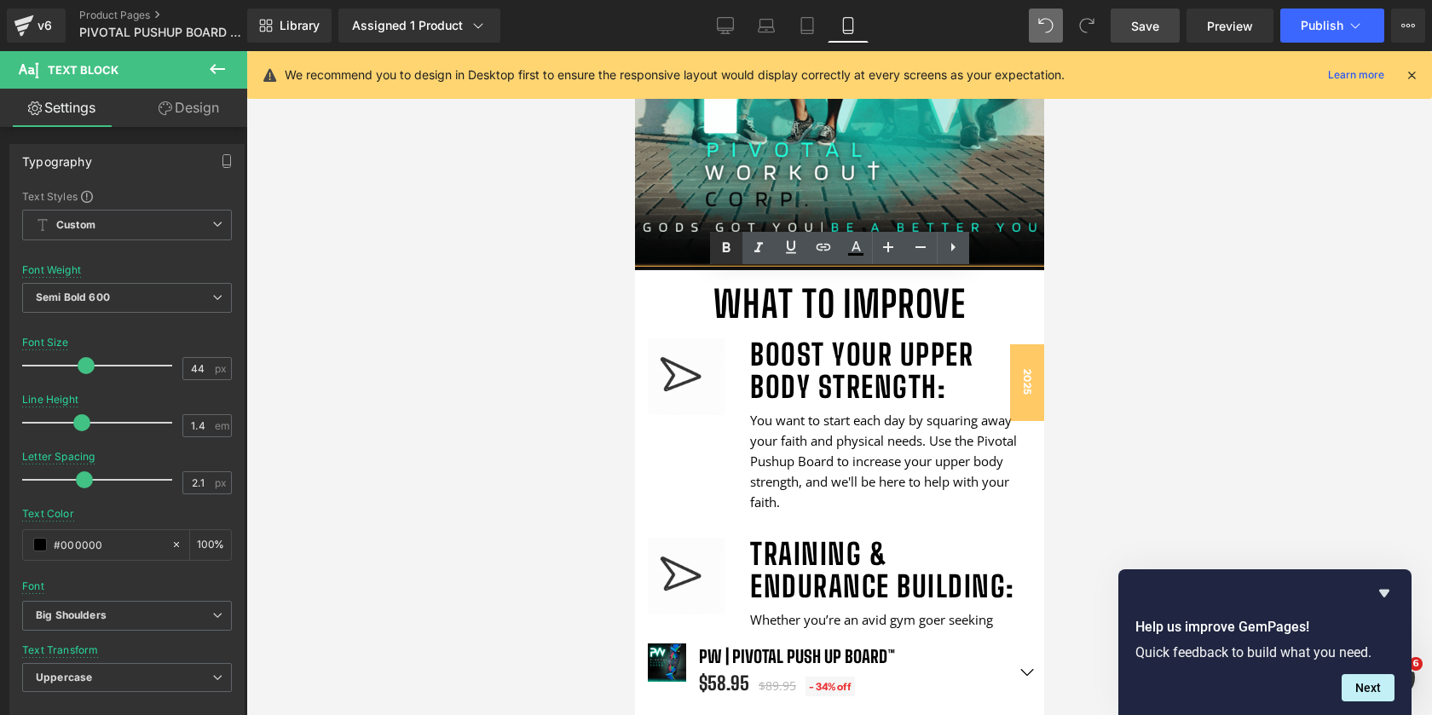
click at [720, 247] on icon at bounding box center [726, 248] width 20 height 20
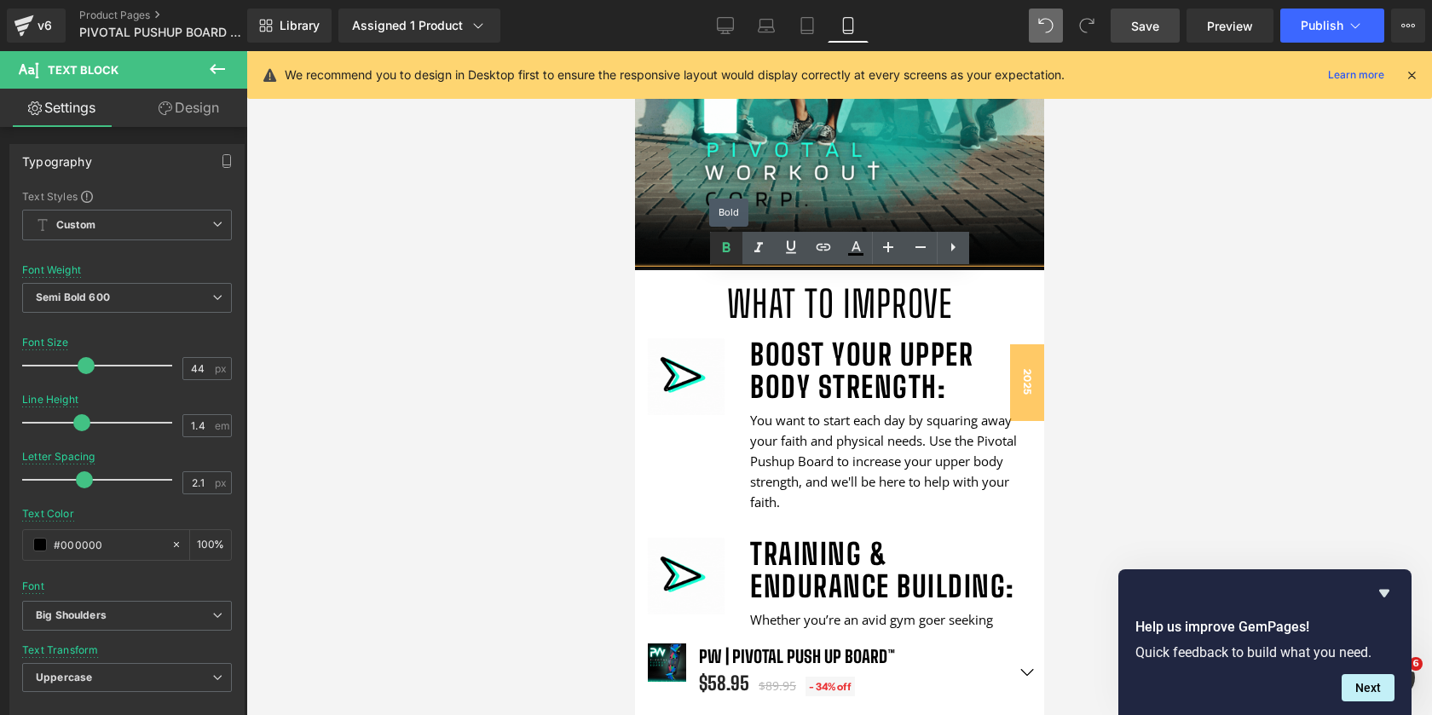
click at [720, 247] on icon at bounding box center [726, 248] width 20 height 20
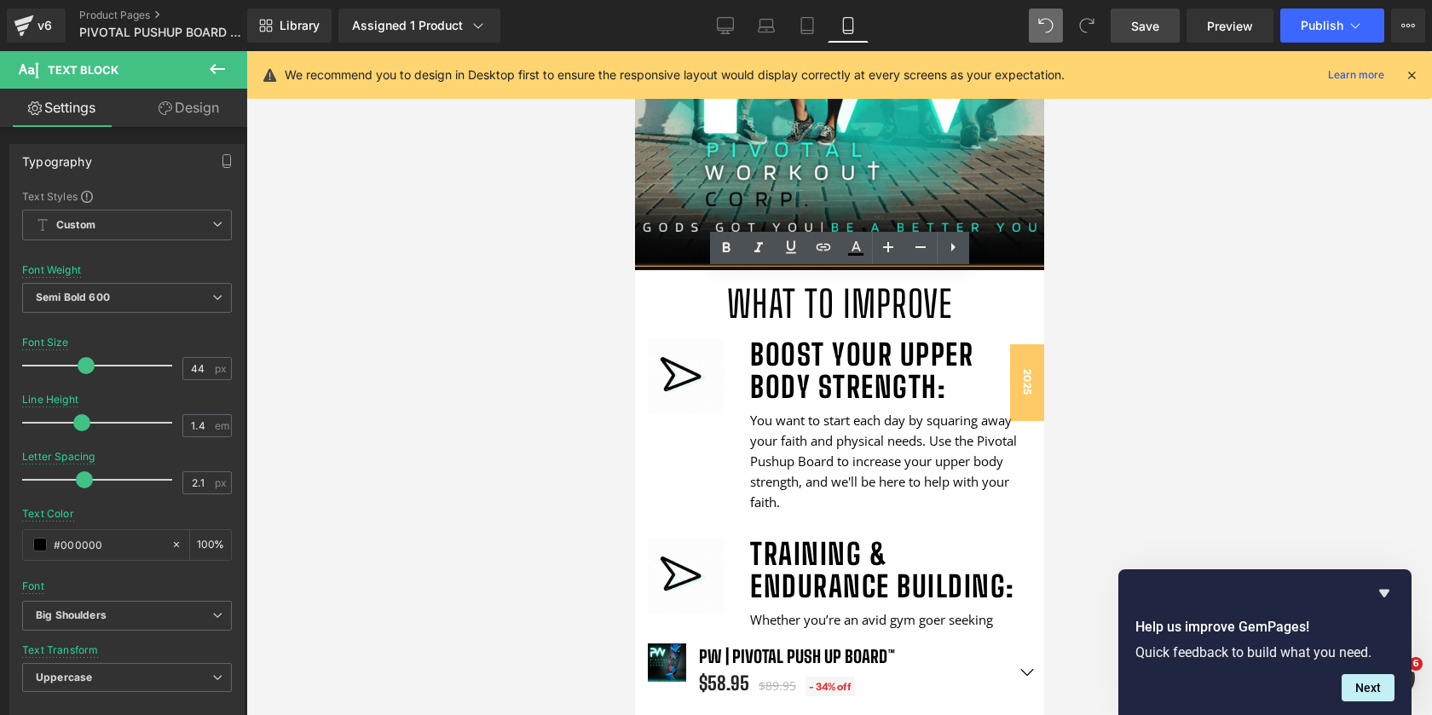
click at [783, 314] on span "What to Improve" at bounding box center [839, 303] width 226 height 43
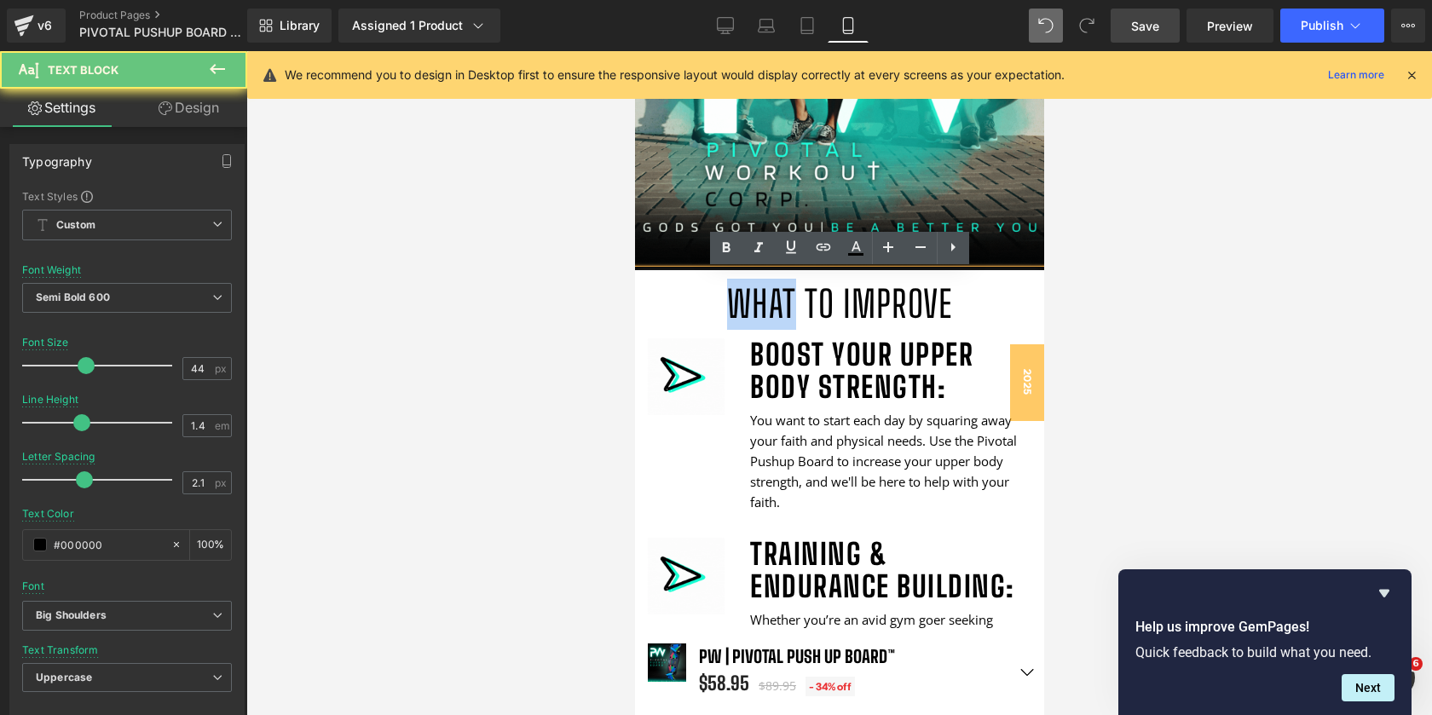
click at [783, 314] on span "What to Improve" at bounding box center [839, 303] width 226 height 43
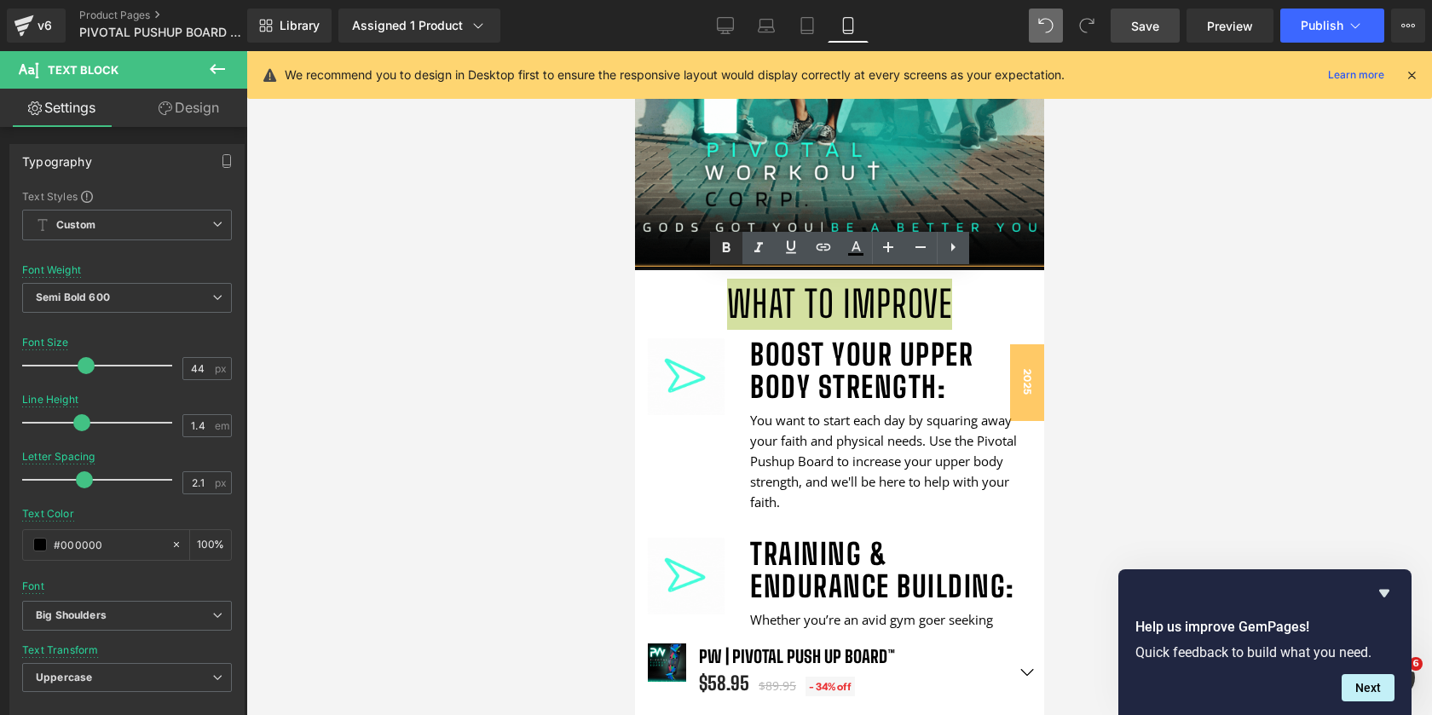
click at [732, 251] on icon at bounding box center [726, 248] width 20 height 20
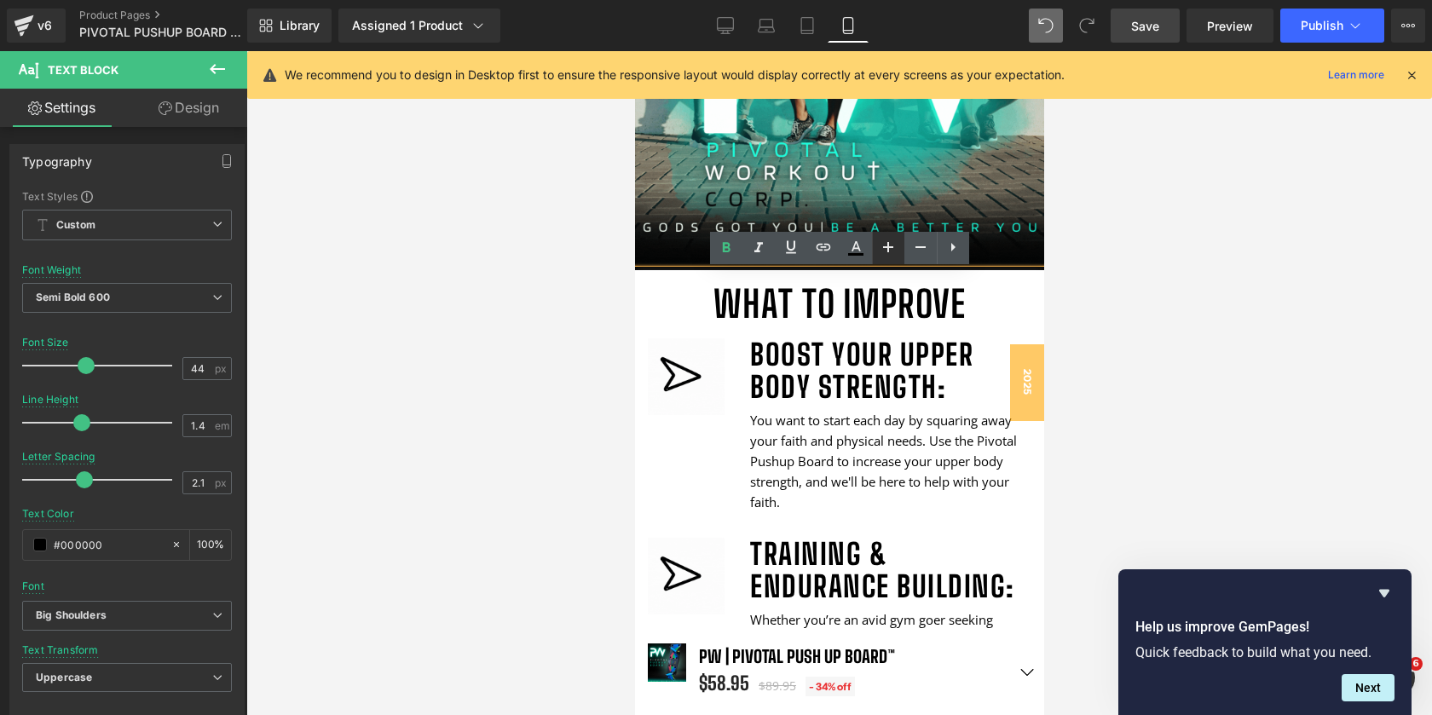
click at [882, 253] on icon at bounding box center [888, 247] width 20 height 20
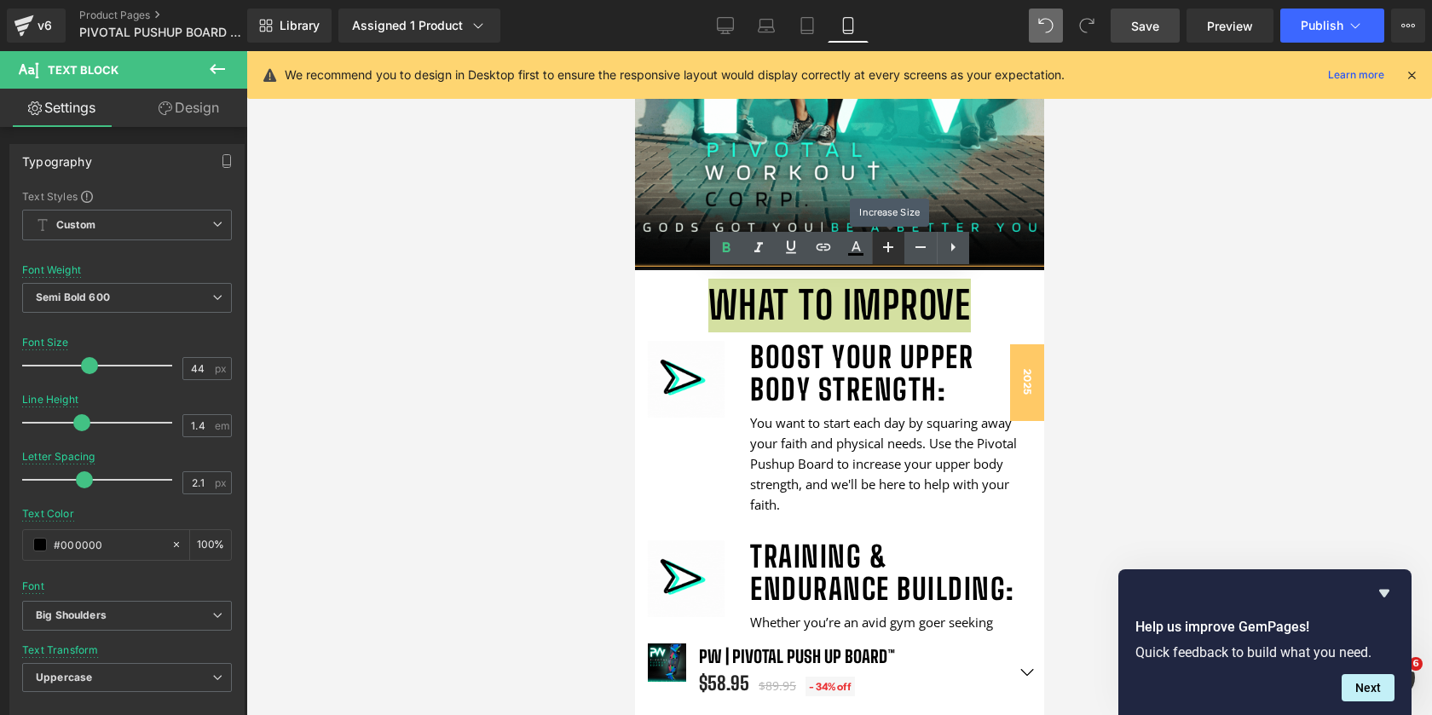
scroll to position [12317, 409]
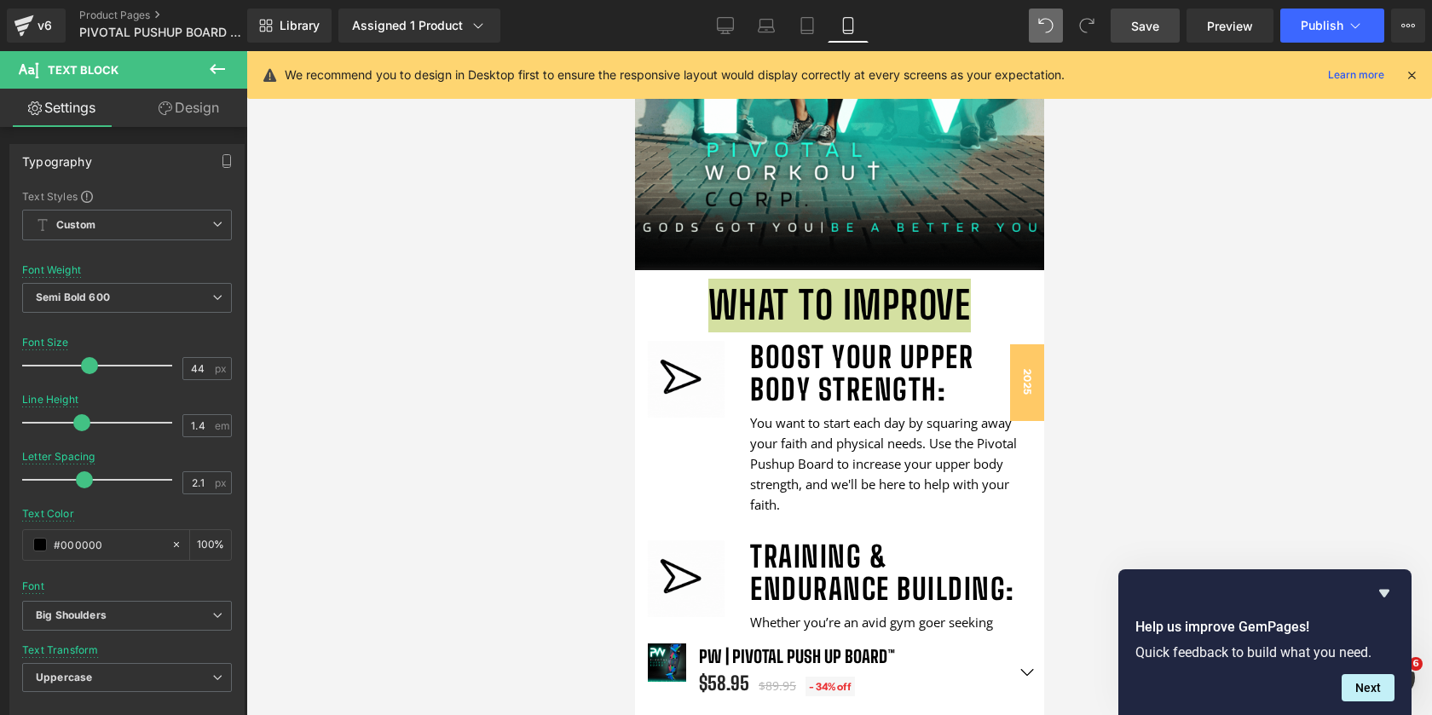
click at [1069, 252] on div at bounding box center [839, 383] width 1186 height 664
click at [1069, 254] on div at bounding box center [839, 383] width 1186 height 664
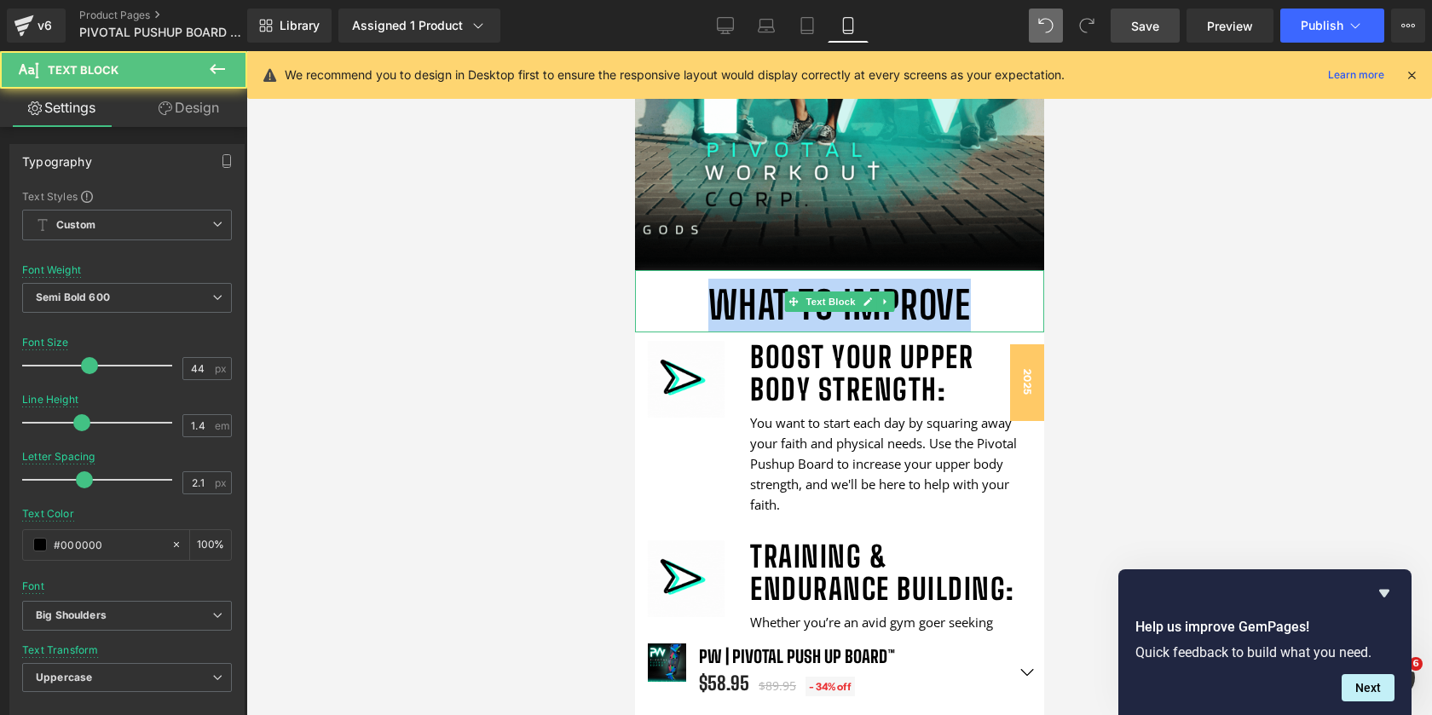
click at [998, 302] on p "What to Improve" at bounding box center [838, 306] width 409 height 54
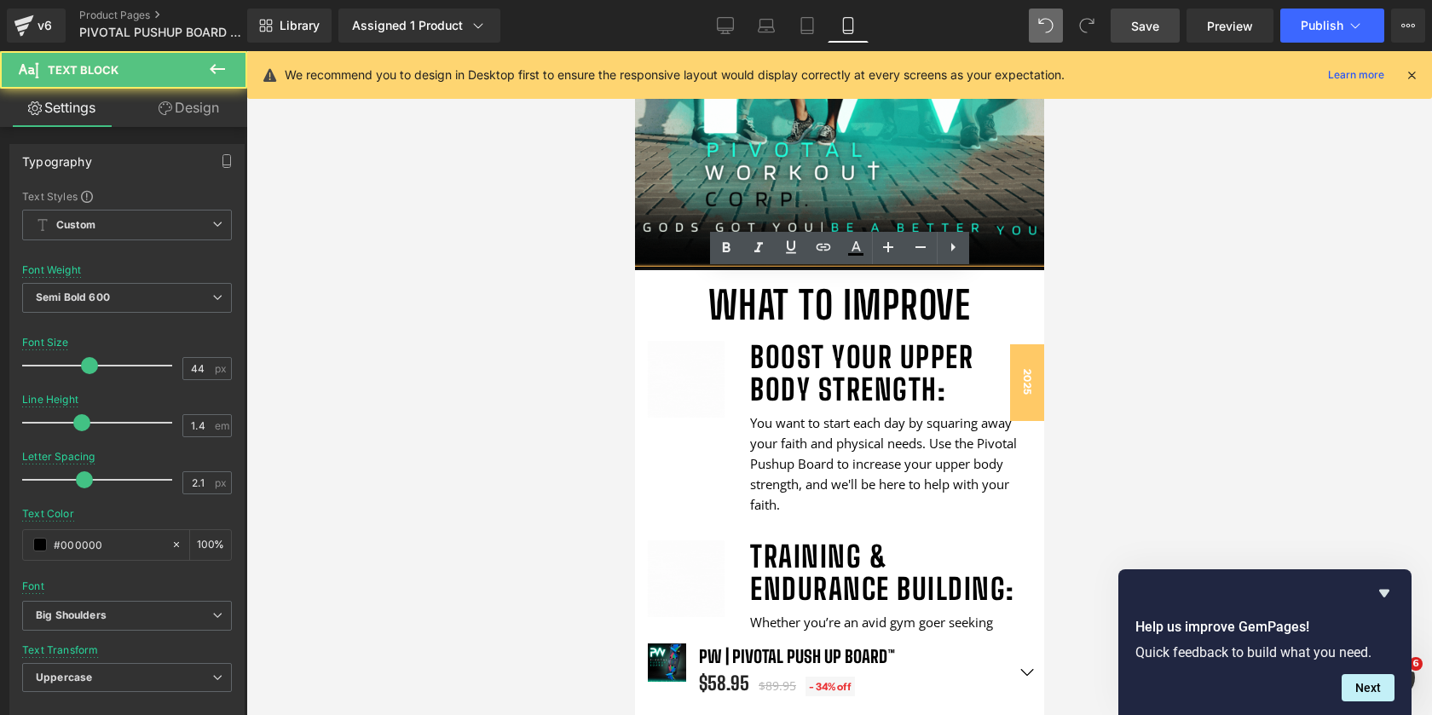
click at [1108, 302] on div at bounding box center [839, 383] width 1186 height 664
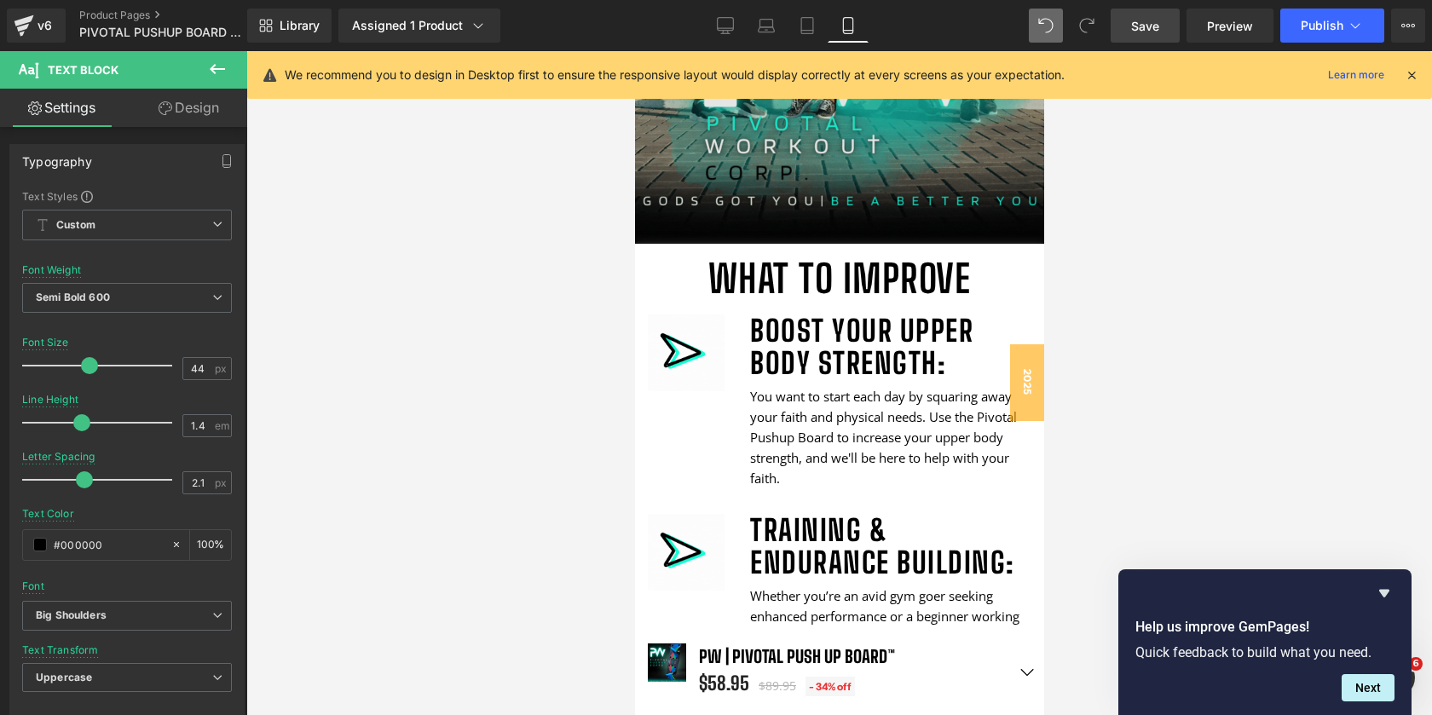
scroll to position [3729, 0]
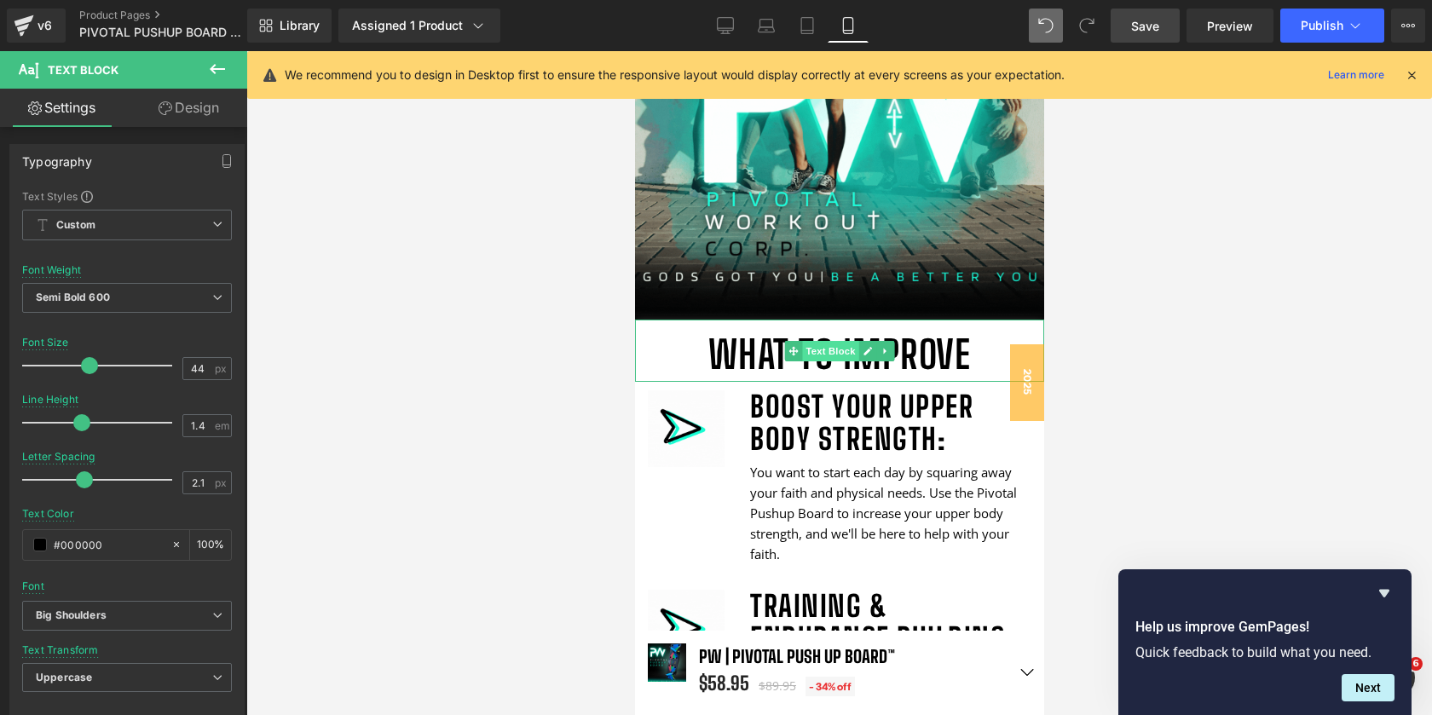
click at [826, 351] on span "Text Block" at bounding box center [829, 351] width 56 height 20
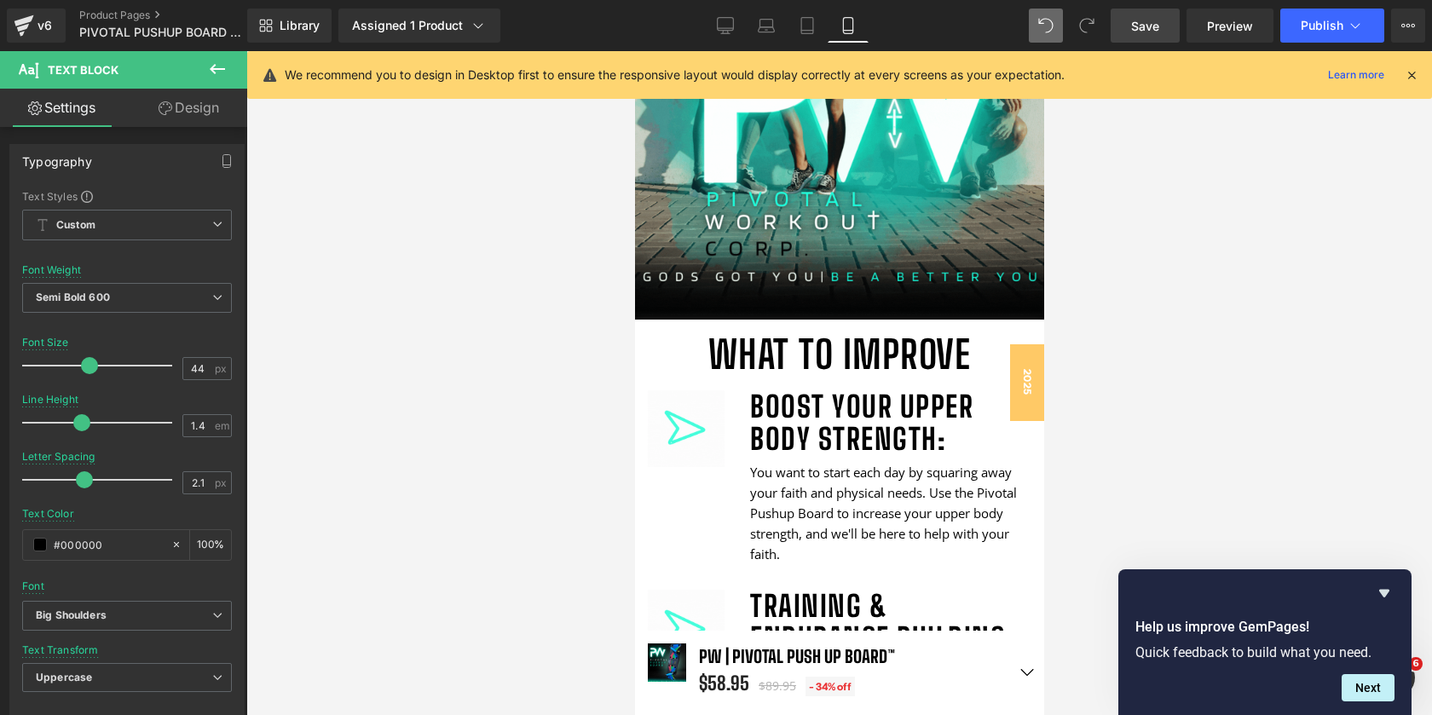
click at [1212, 155] on div at bounding box center [839, 383] width 1186 height 664
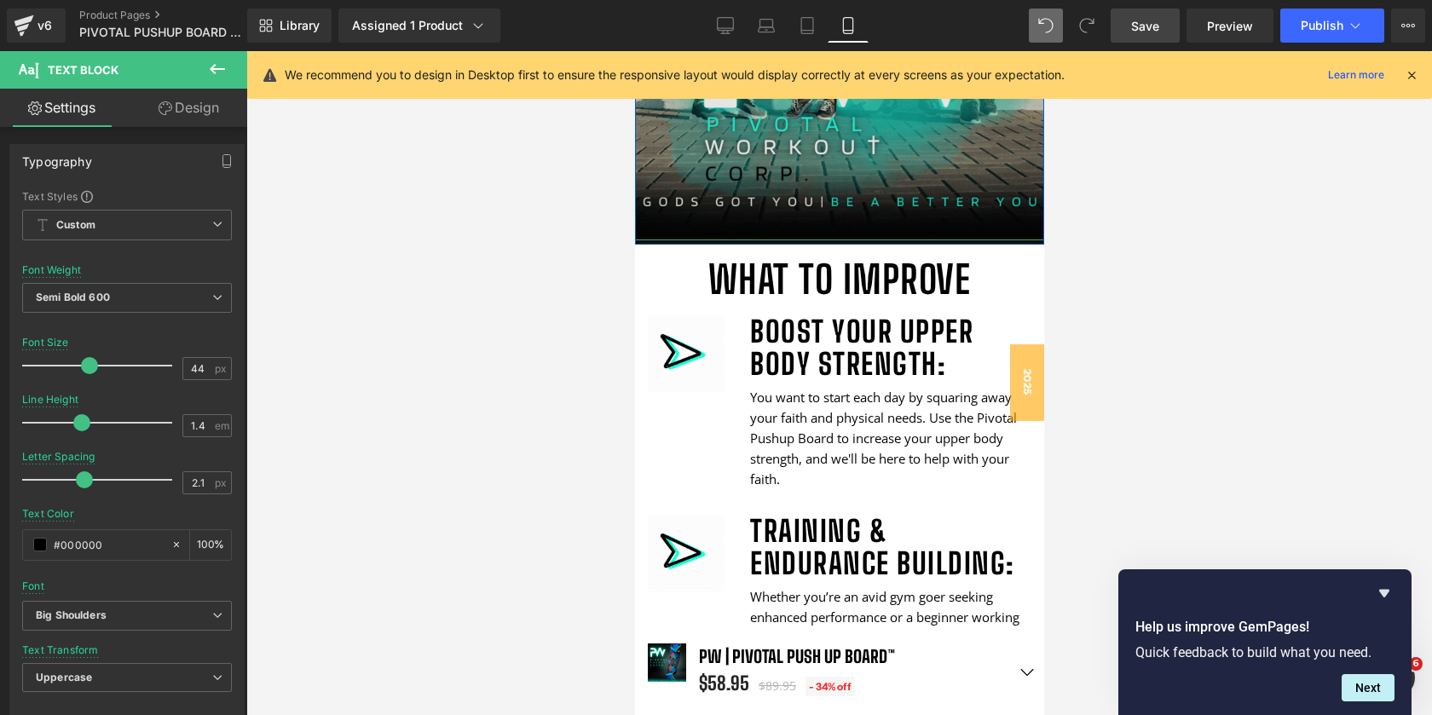
scroll to position [3861, 0]
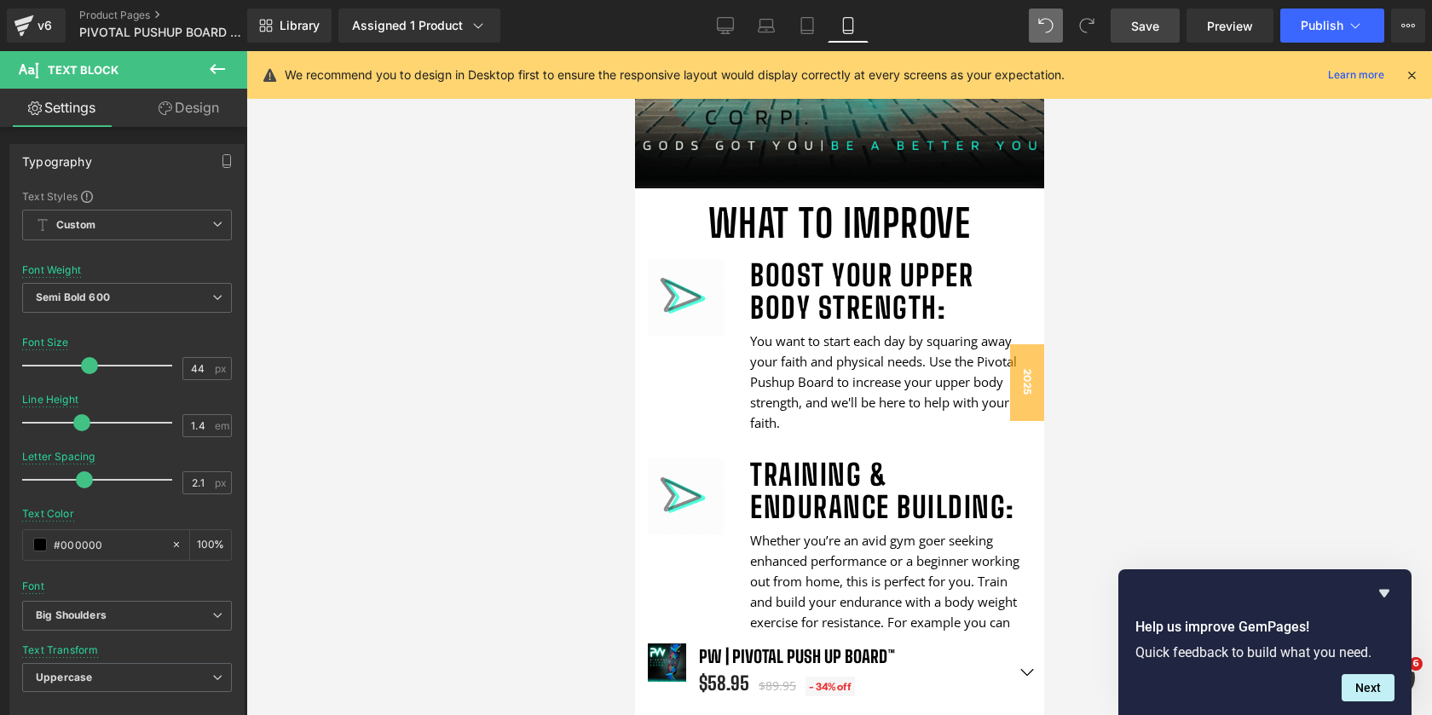
click at [1131, 21] on link "Save" at bounding box center [1145, 26] width 69 height 34
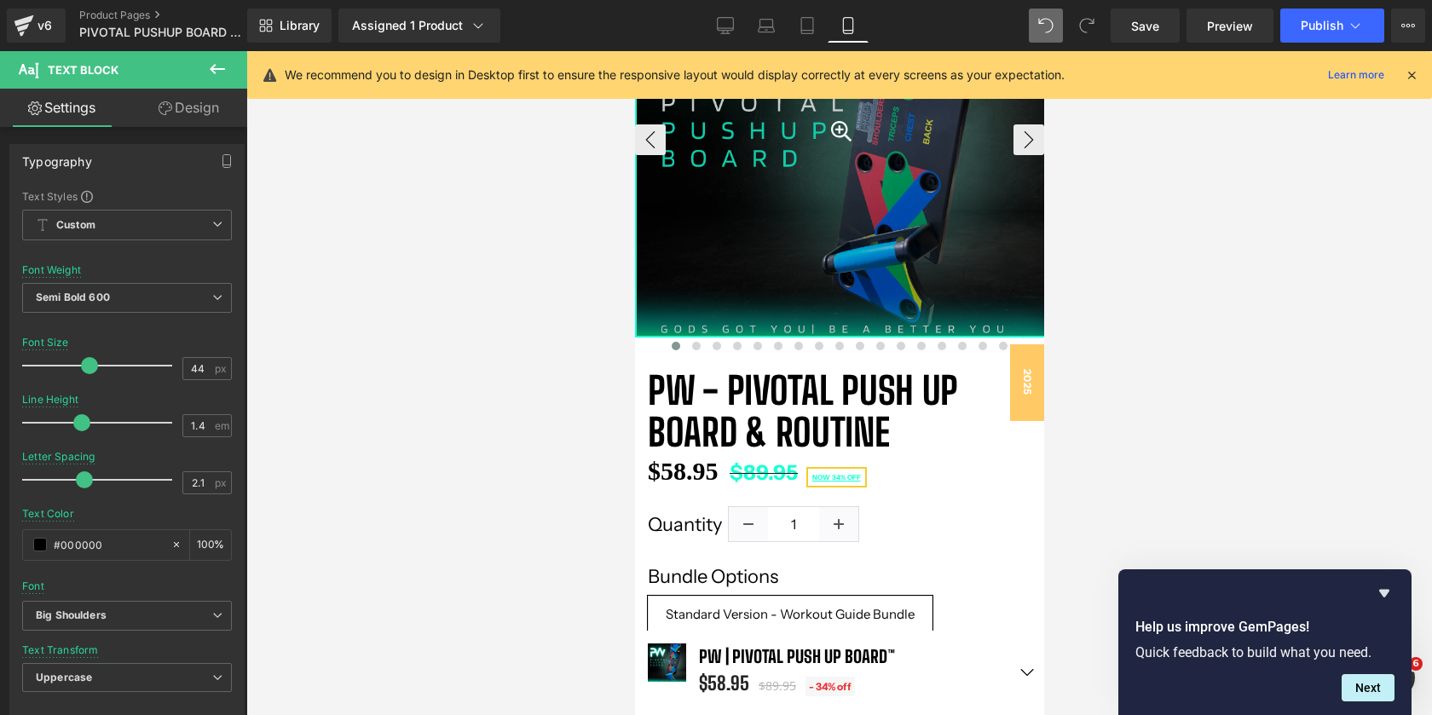
scroll to position [184, 0]
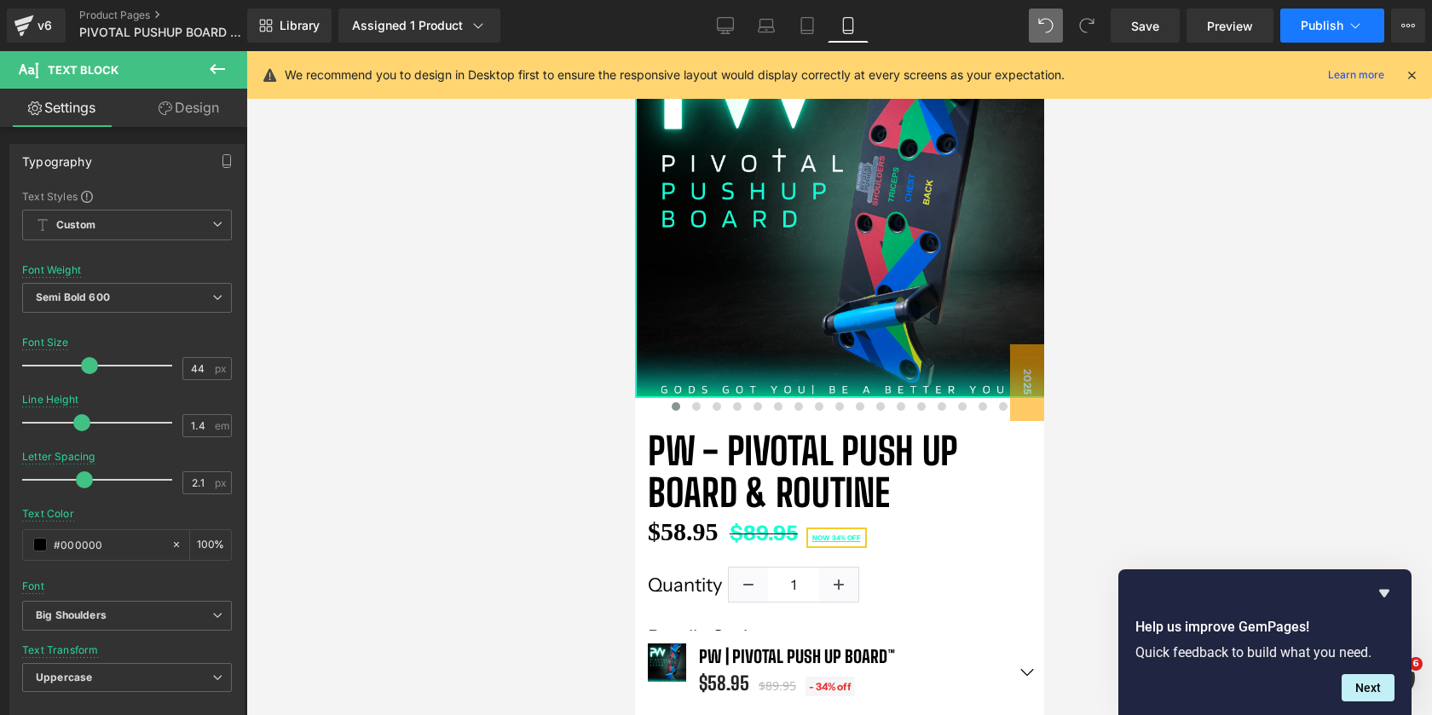
click at [1305, 24] on span "Publish" at bounding box center [1322, 26] width 43 height 14
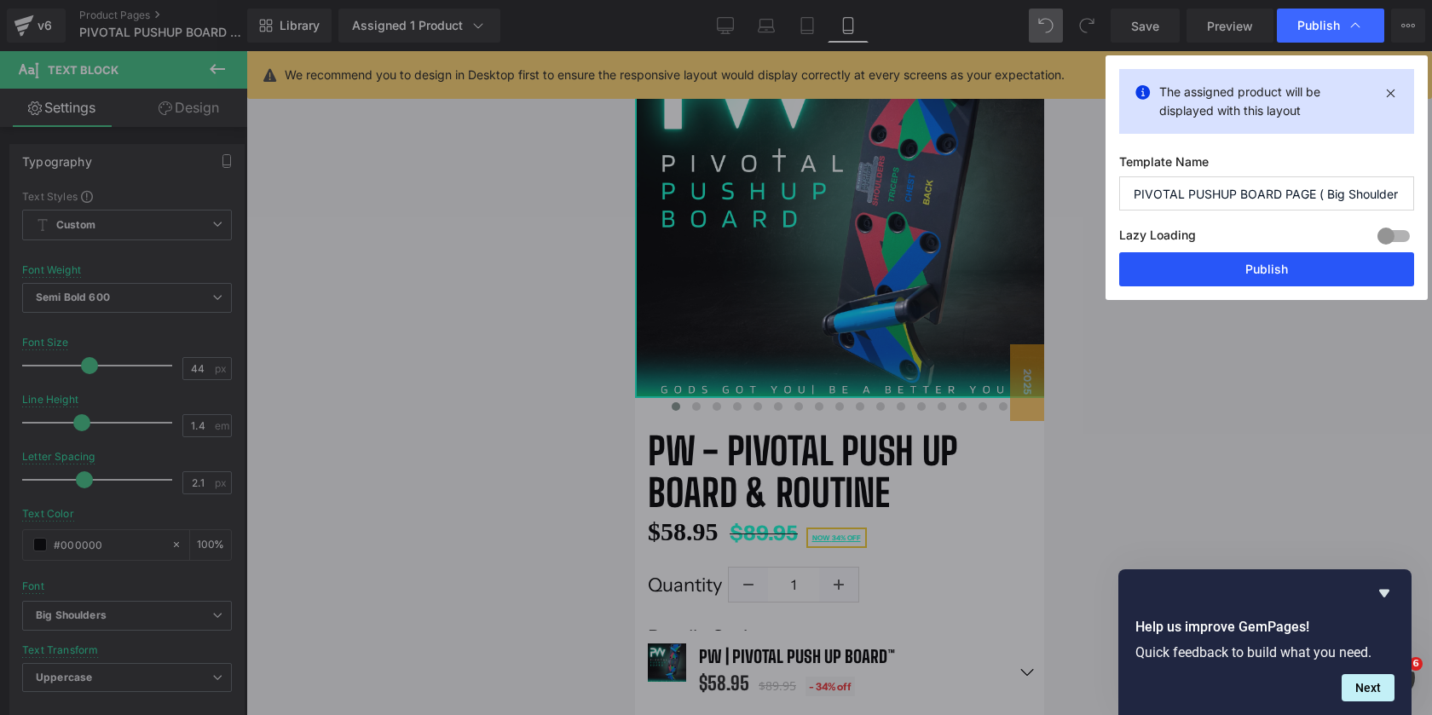
click at [1224, 273] on button "Publish" at bounding box center [1266, 269] width 295 height 34
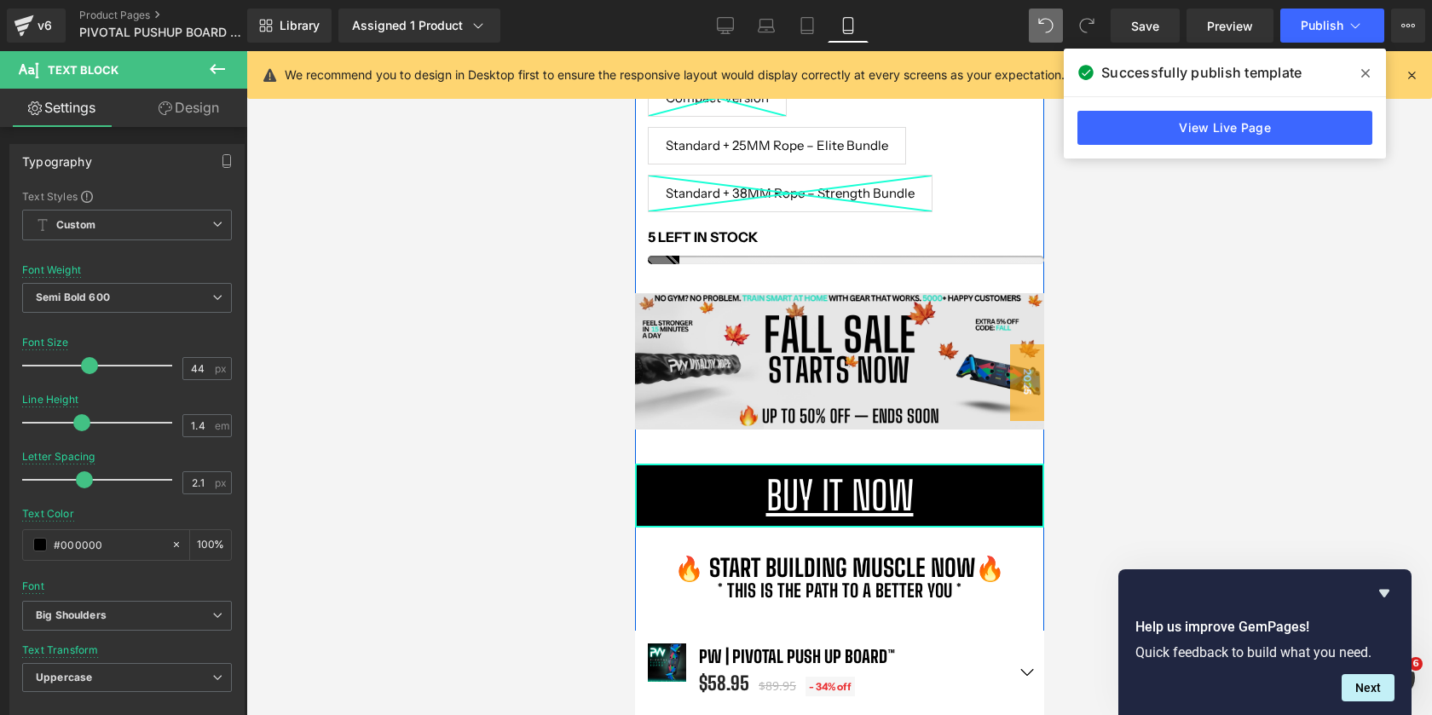
scroll to position [791, 0]
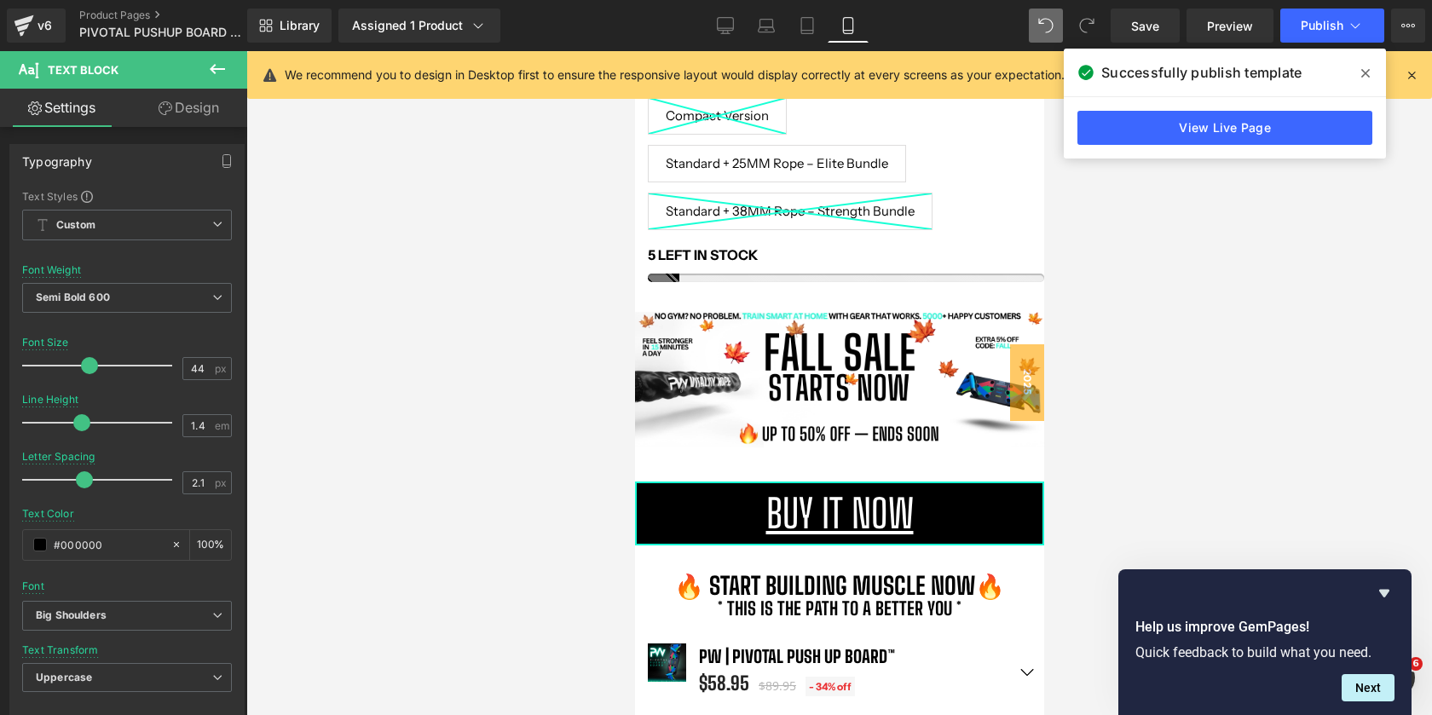
click at [1367, 68] on icon at bounding box center [1366, 74] width 9 height 14
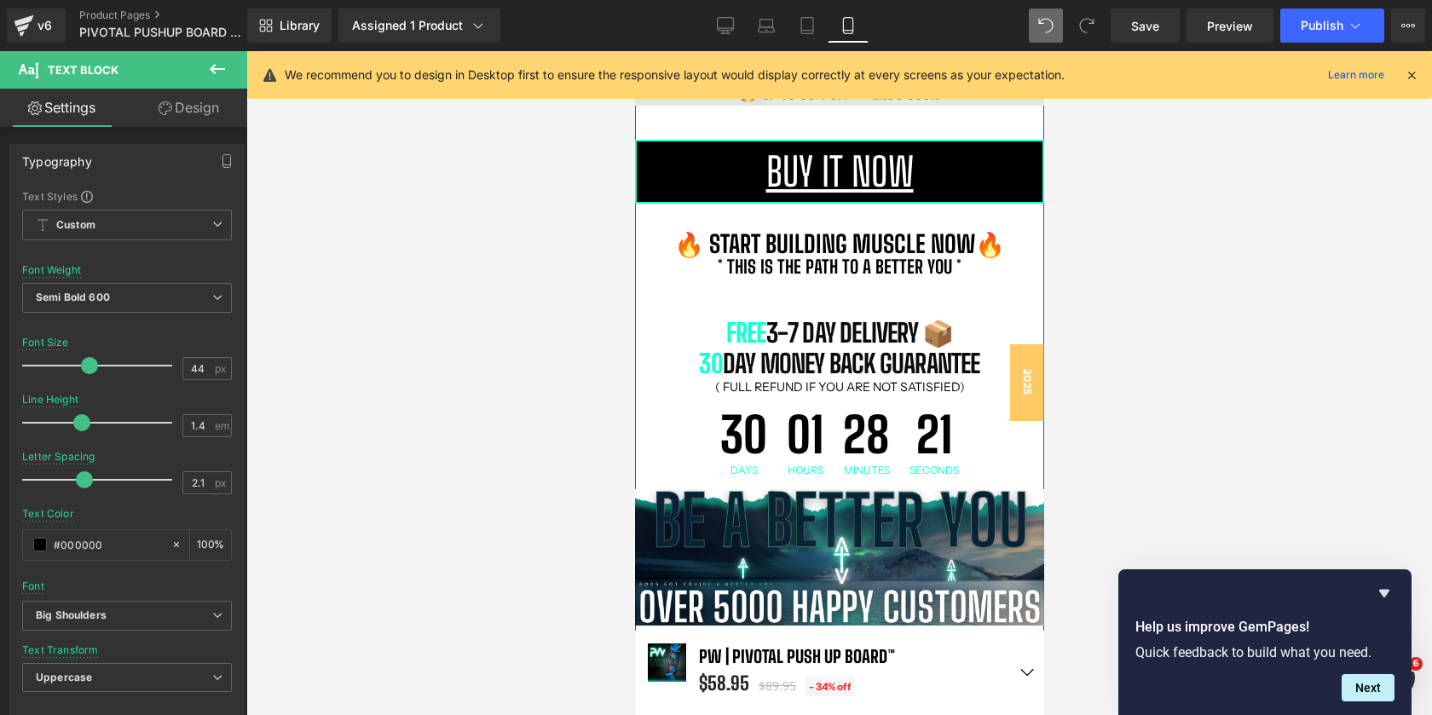
scroll to position [1140, 0]
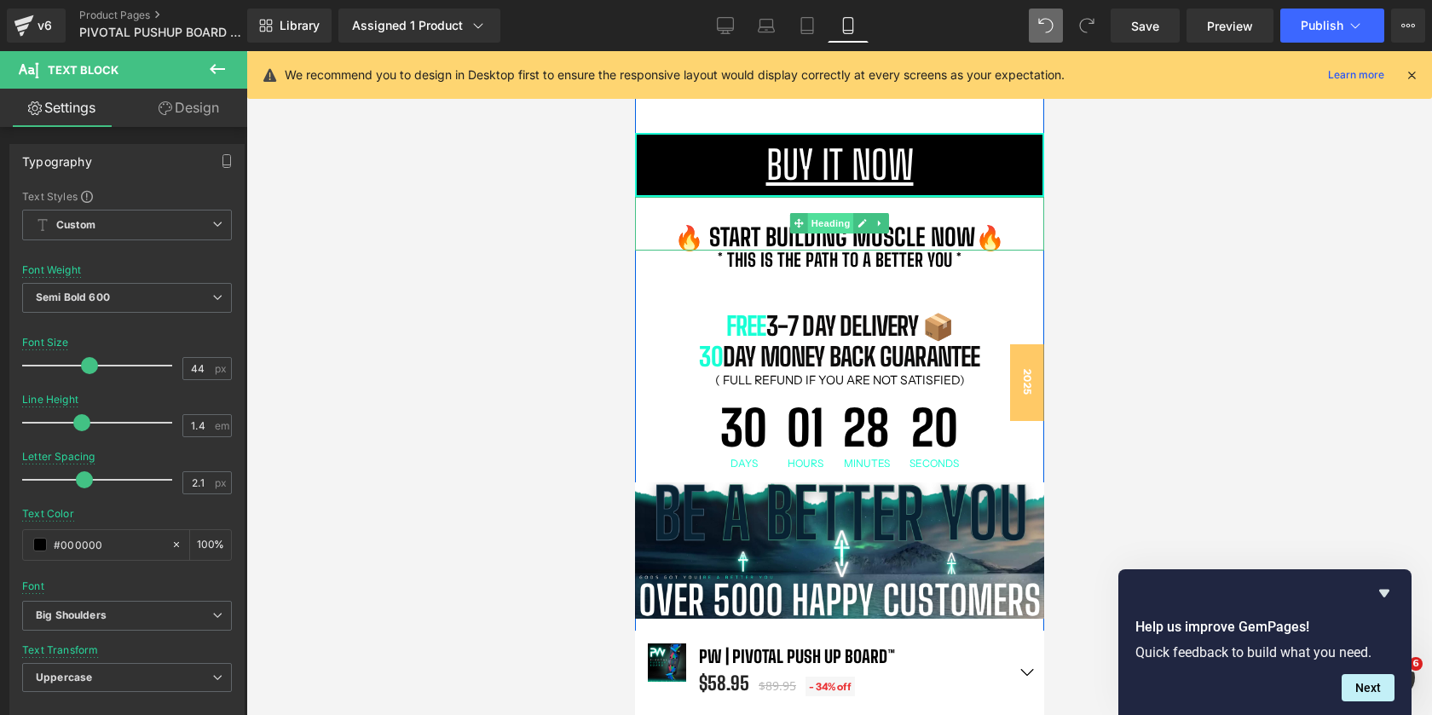
click at [833, 215] on span "Heading" at bounding box center [830, 223] width 46 height 20
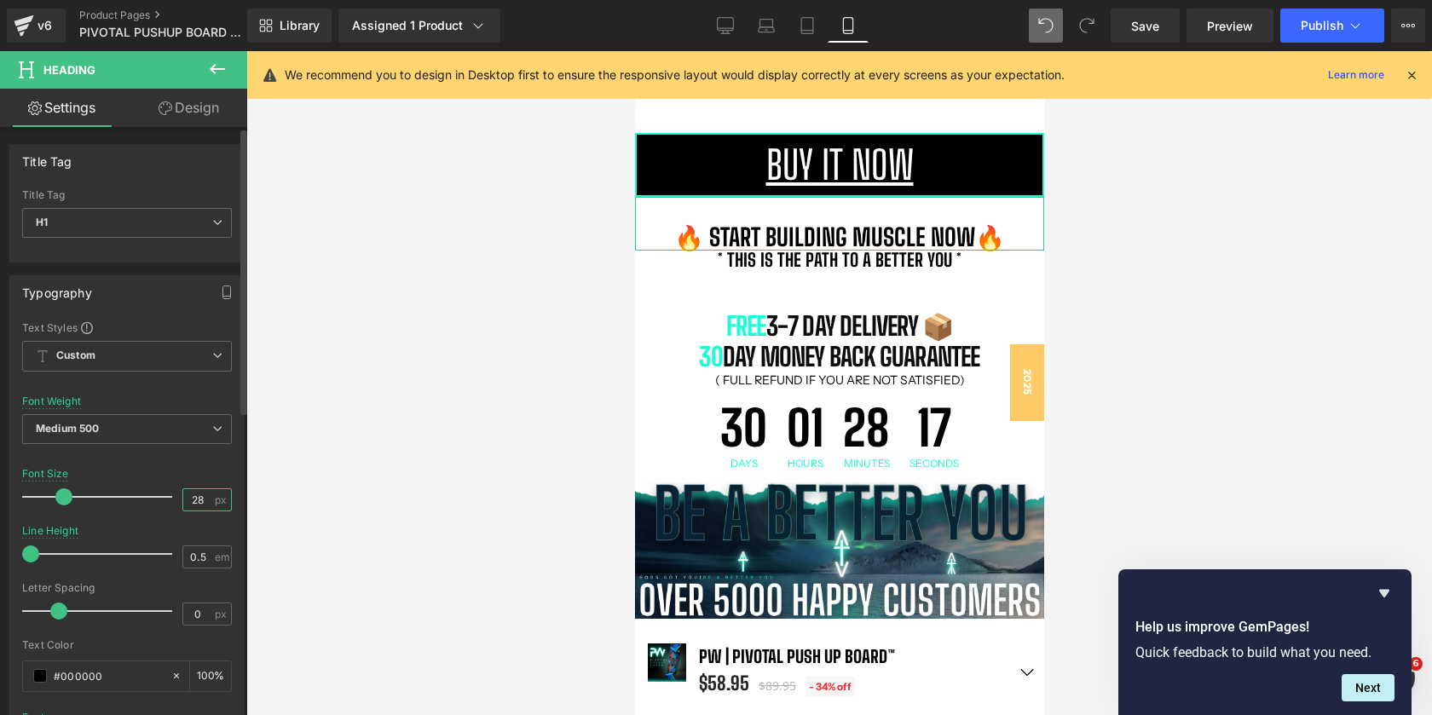
click at [195, 497] on input "28" at bounding box center [198, 499] width 30 height 21
type input "29"
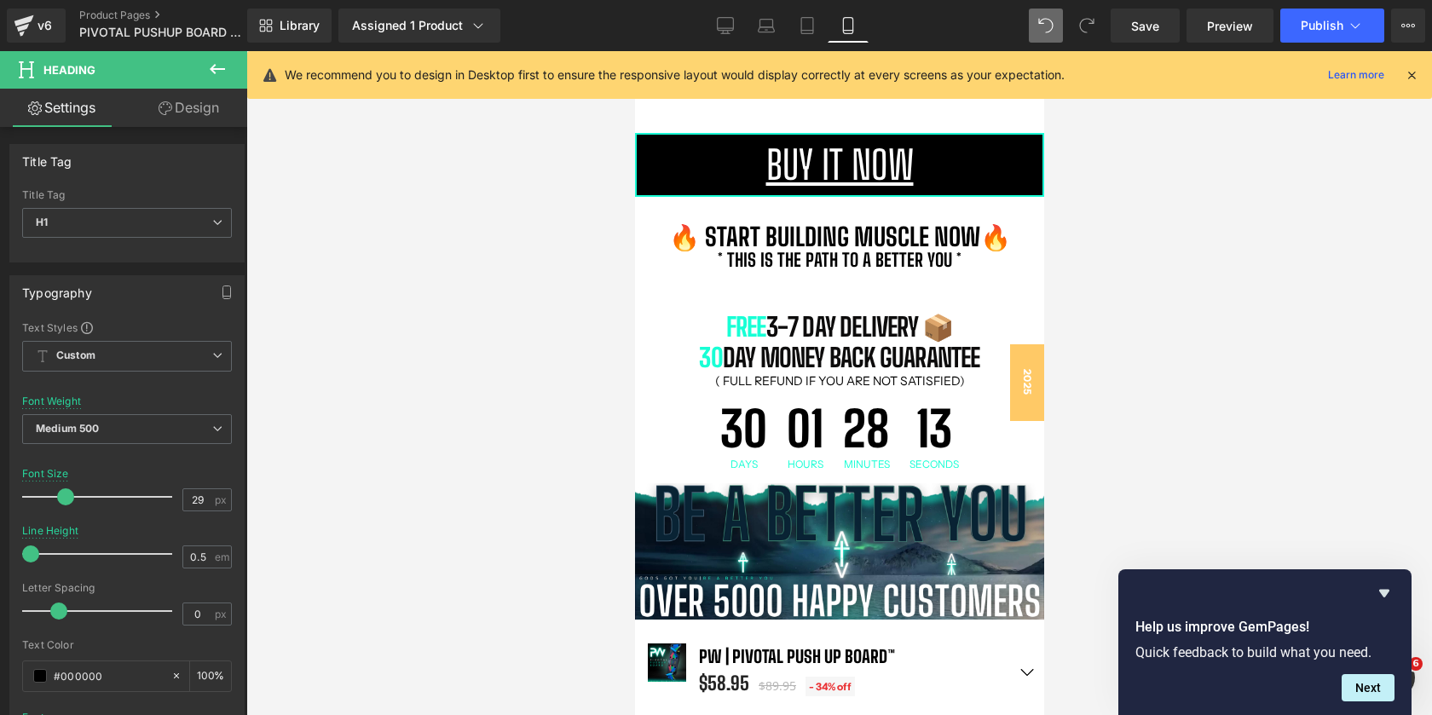
click at [1183, 292] on div at bounding box center [839, 383] width 1186 height 664
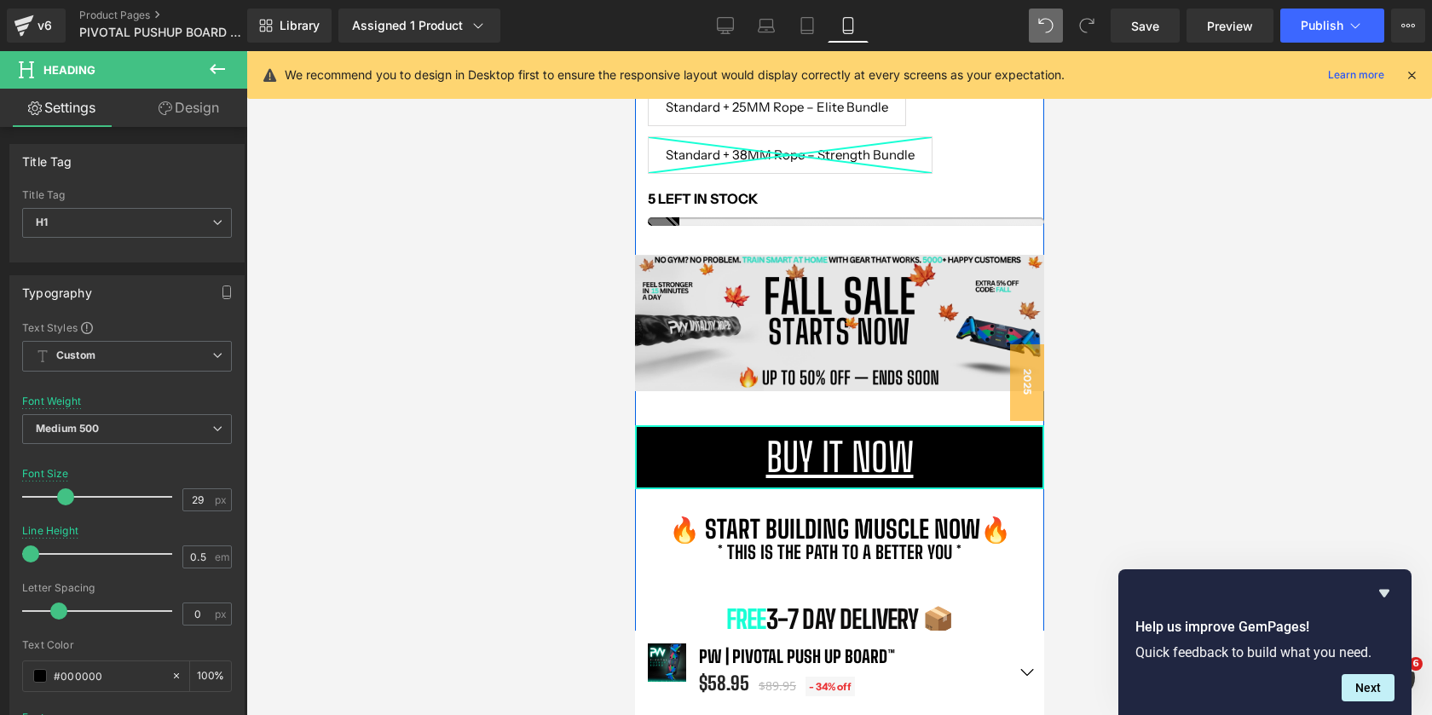
scroll to position [841, 0]
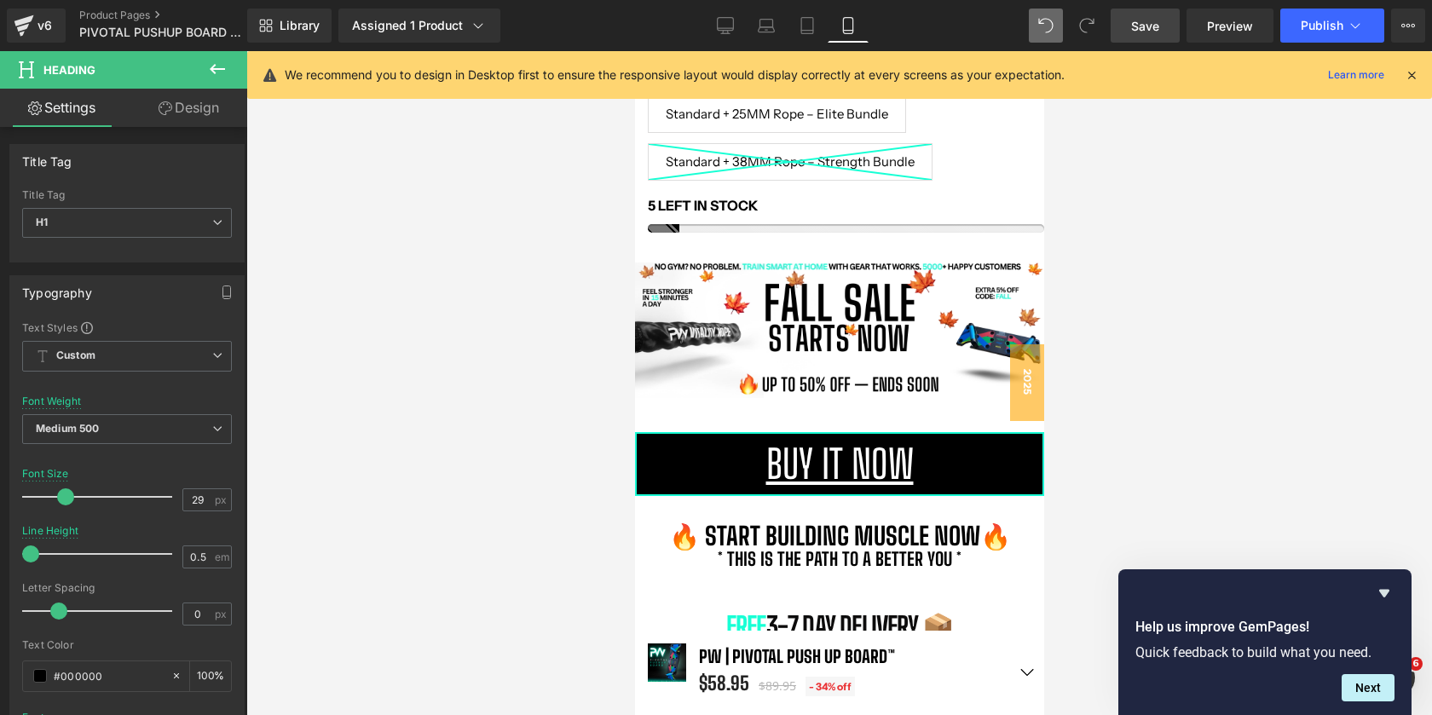
click at [1169, 38] on link "Save" at bounding box center [1145, 26] width 69 height 34
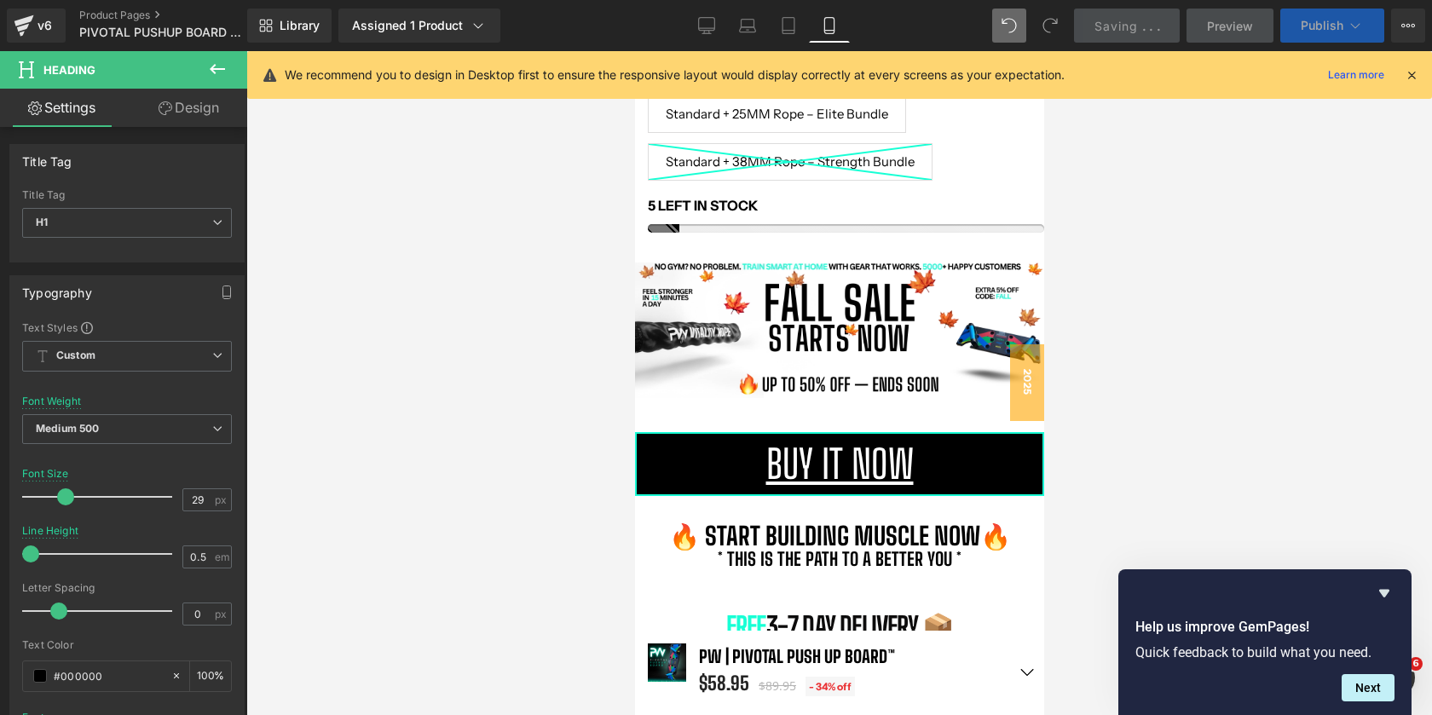
click at [1328, 26] on span "Publish" at bounding box center [1322, 26] width 43 height 14
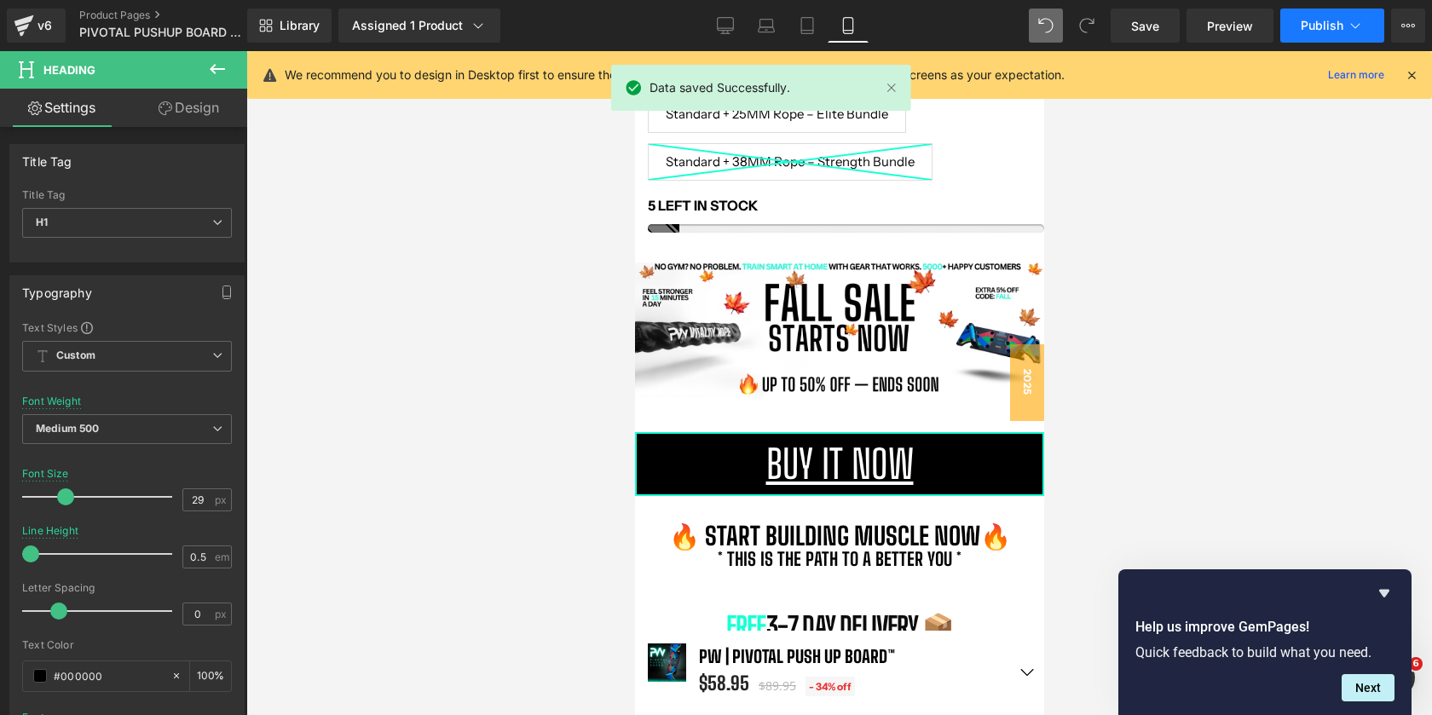
click at [1310, 31] on span "Publish" at bounding box center [1322, 26] width 43 height 14
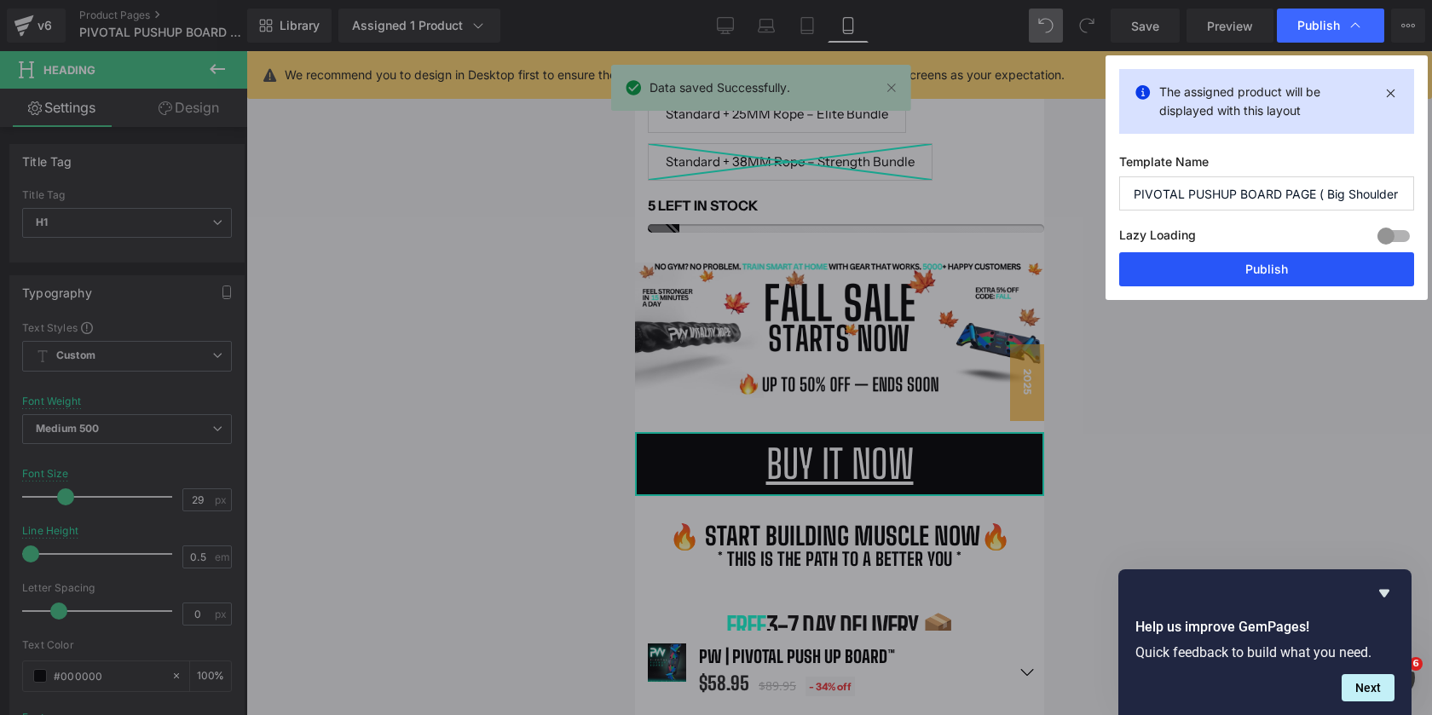
click at [1168, 268] on button "Publish" at bounding box center [1266, 269] width 295 height 34
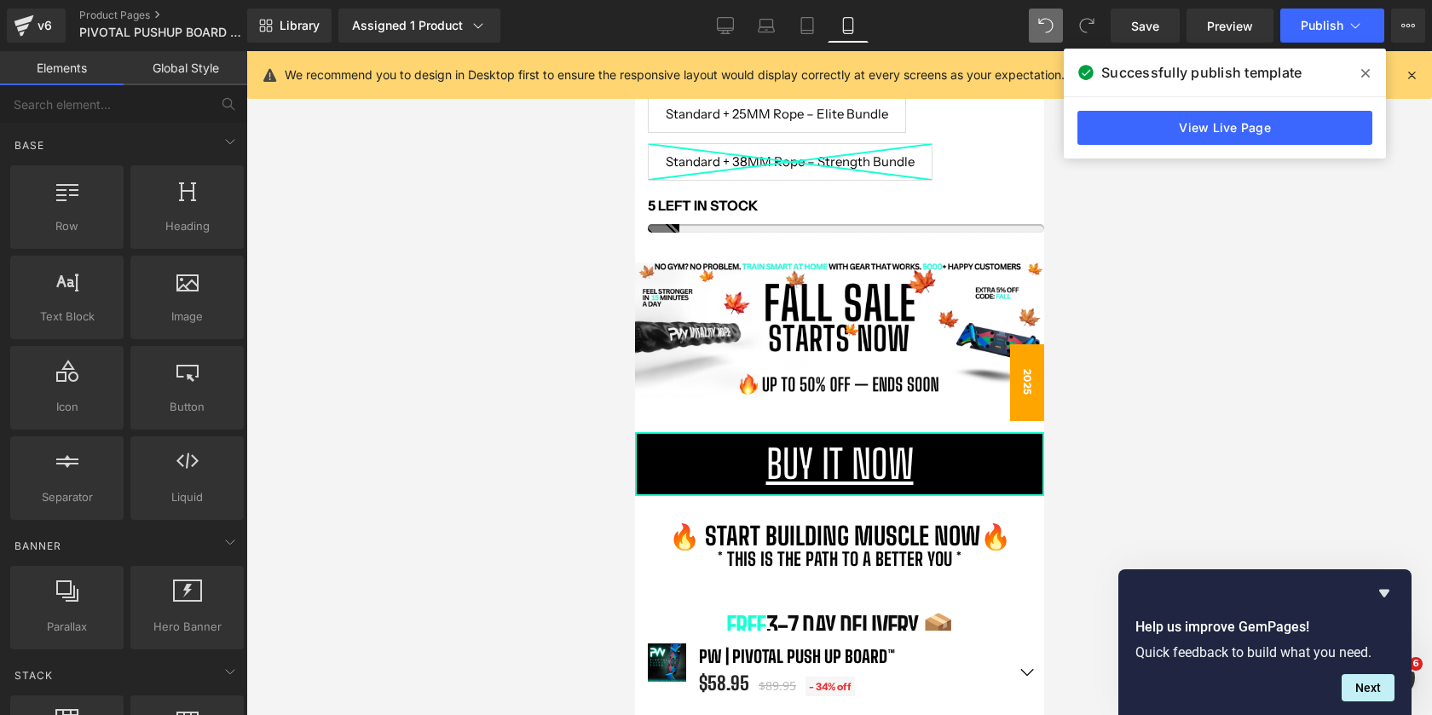
click at [1033, 387] on span "2025" at bounding box center [1027, 382] width 34 height 77
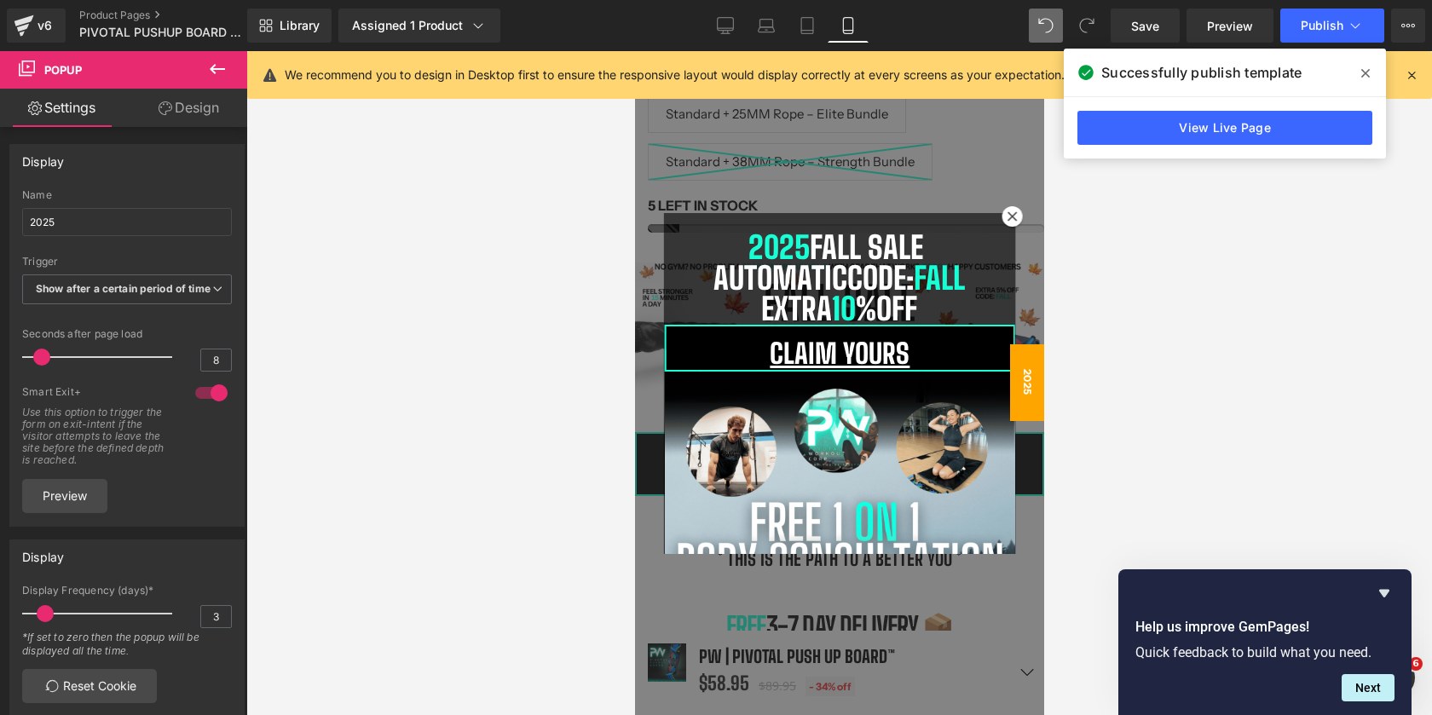
click at [1099, 288] on div at bounding box center [839, 383] width 1186 height 664
click at [1363, 74] on icon at bounding box center [1366, 74] width 9 height 14
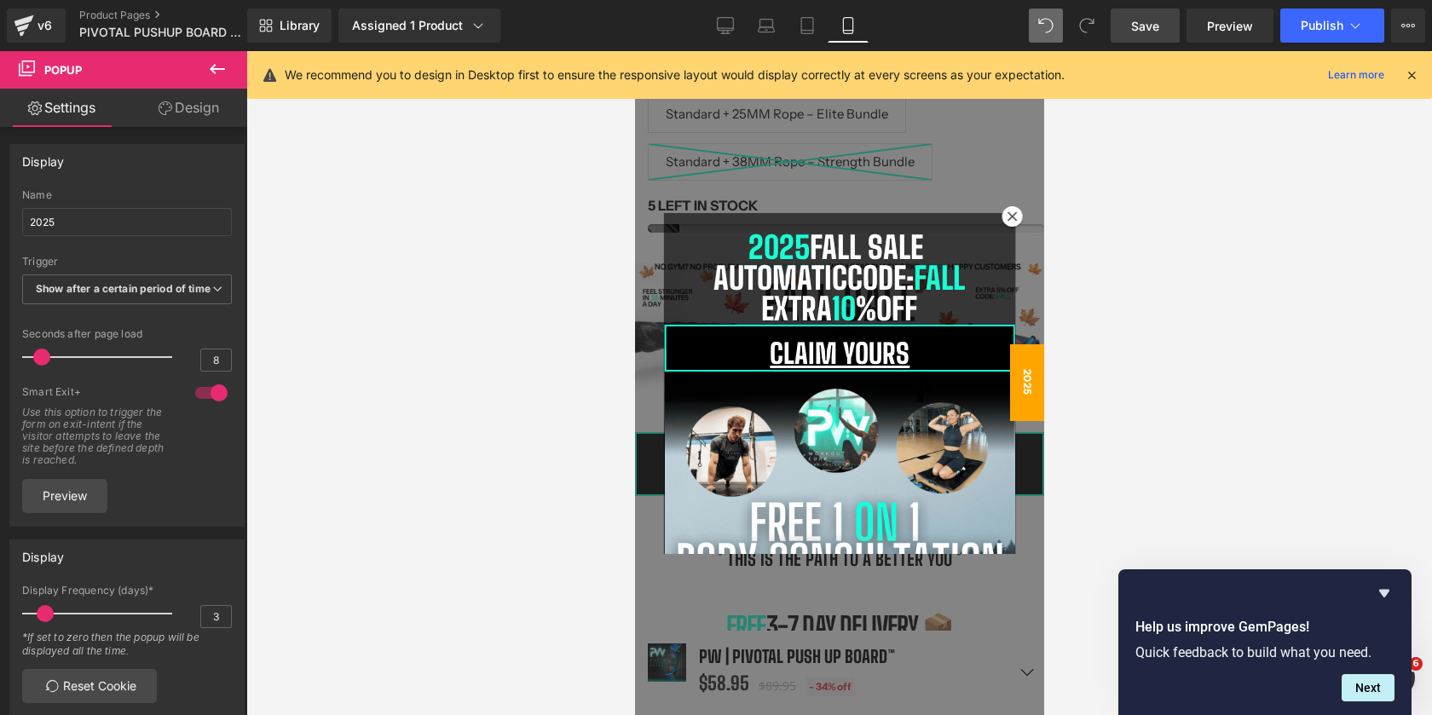
drag, startPoint x: 1144, startPoint y: 26, endPoint x: 367, endPoint y: 162, distance: 789.3
click at [1144, 26] on span "Save" at bounding box center [1145, 26] width 28 height 18
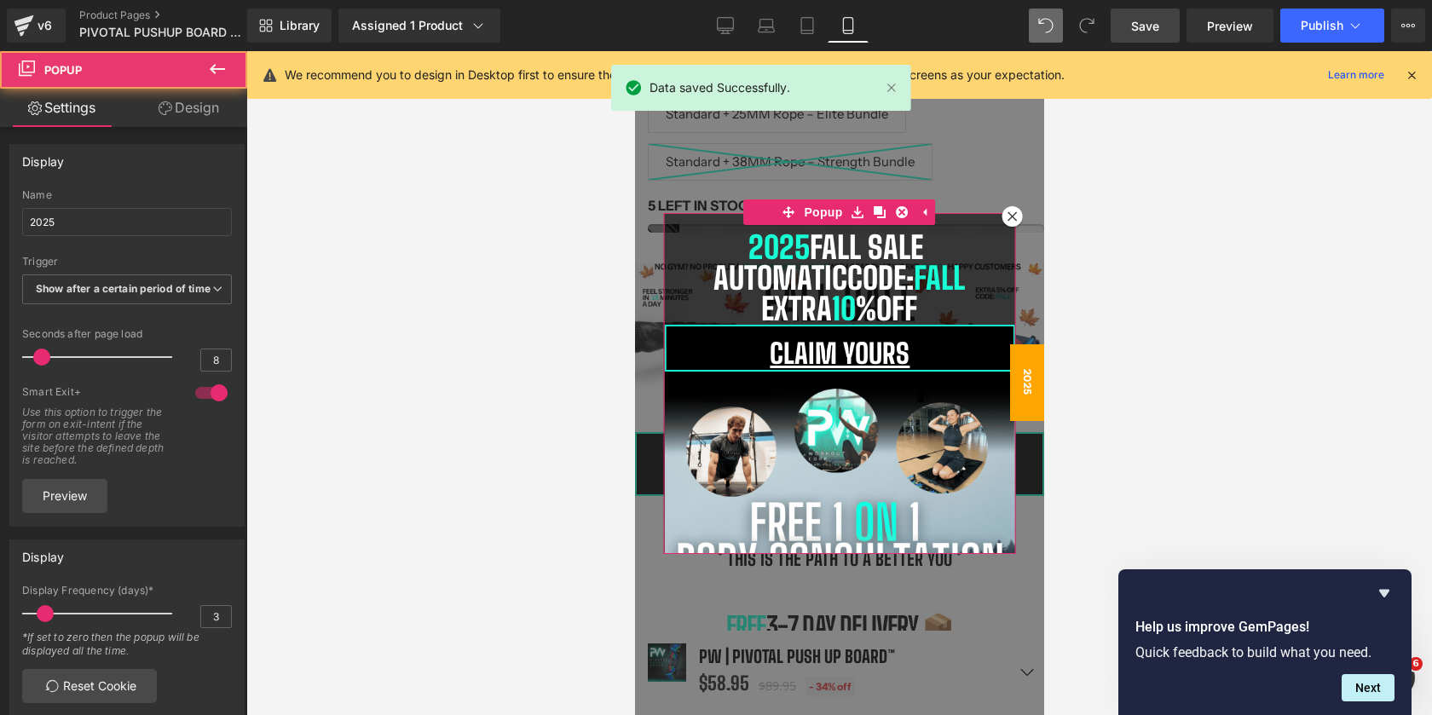
click at [1013, 211] on icon at bounding box center [1011, 216] width 10 height 10
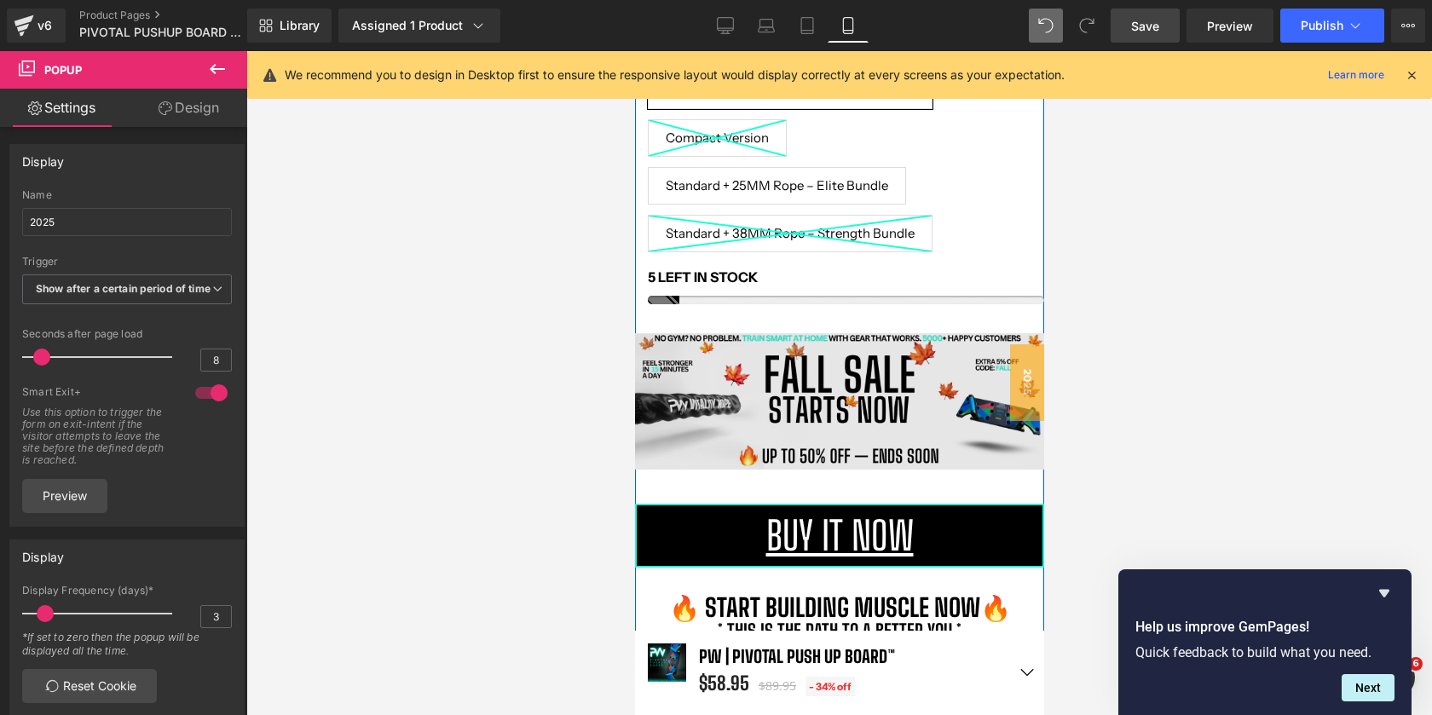
scroll to position [784, 0]
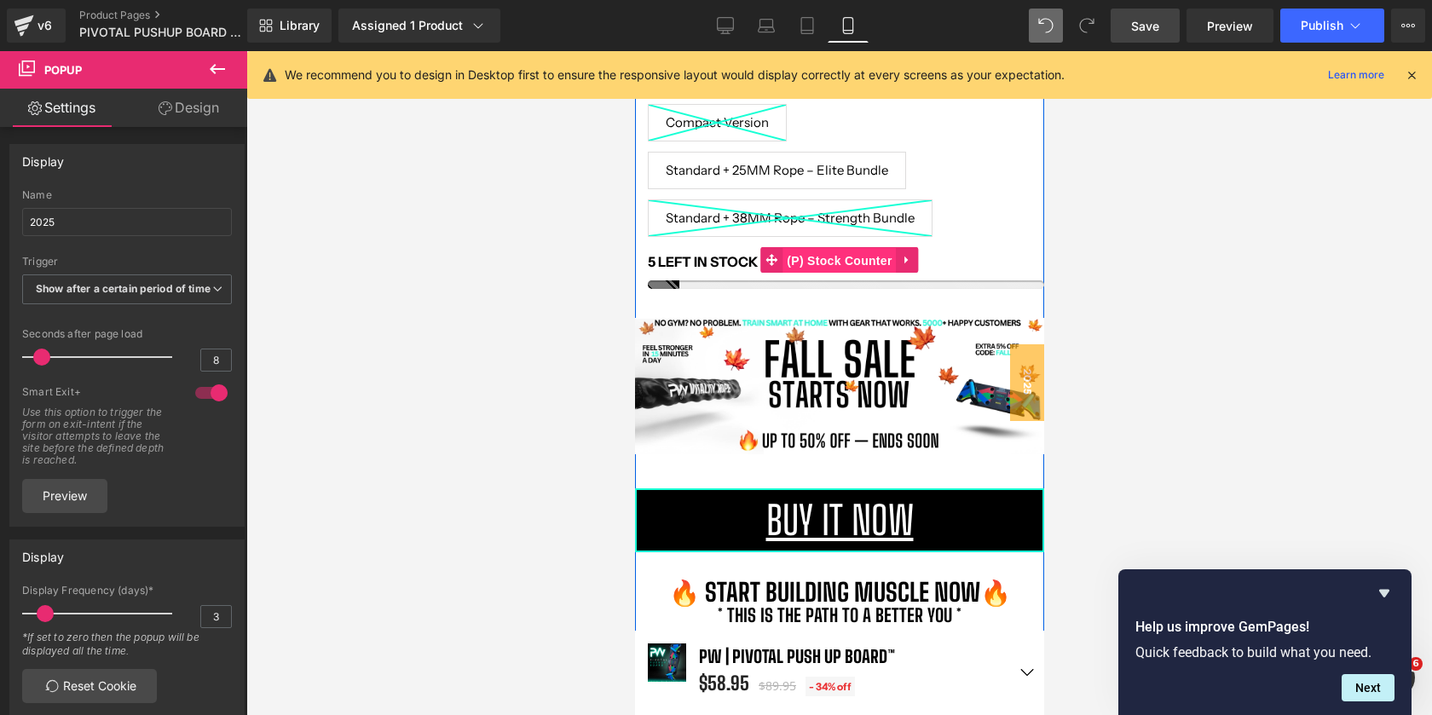
click at [836, 252] on span "(P) Stock Counter" at bounding box center [838, 261] width 113 height 26
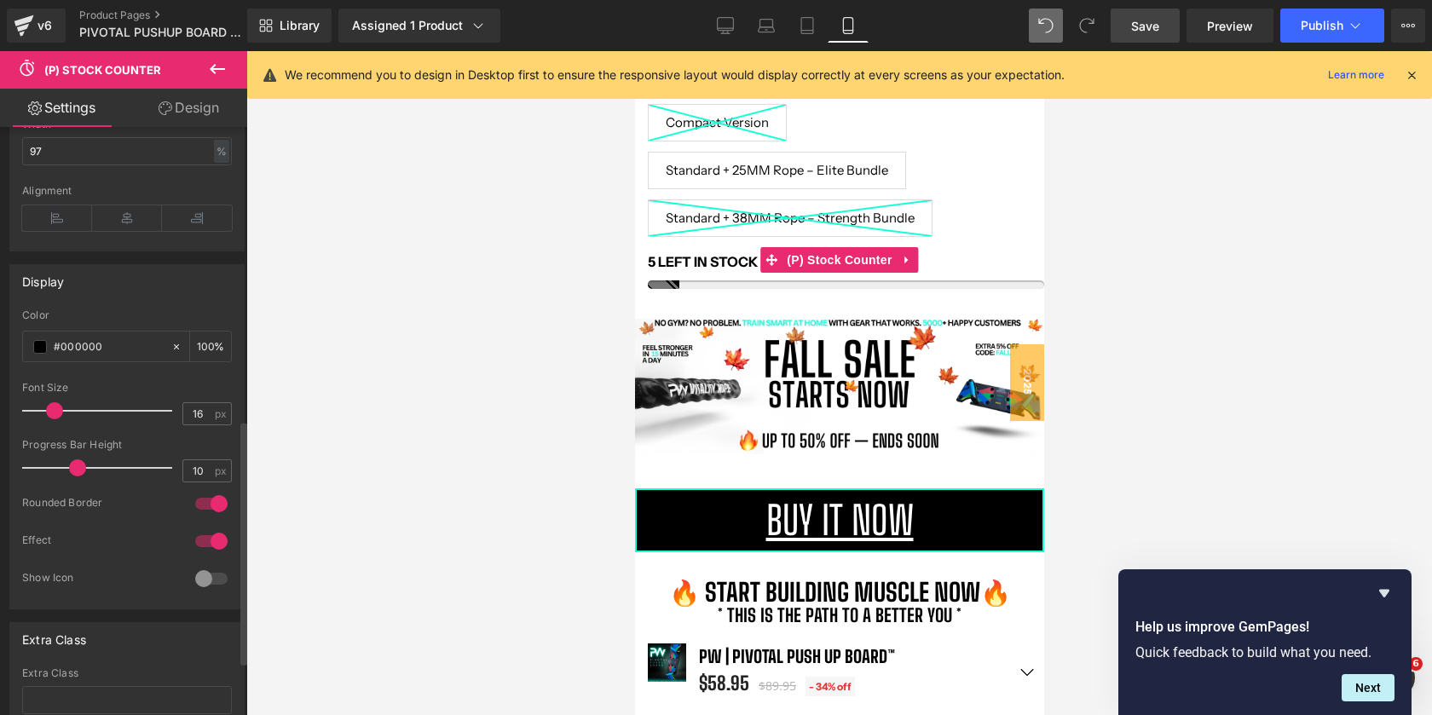
scroll to position [750, 0]
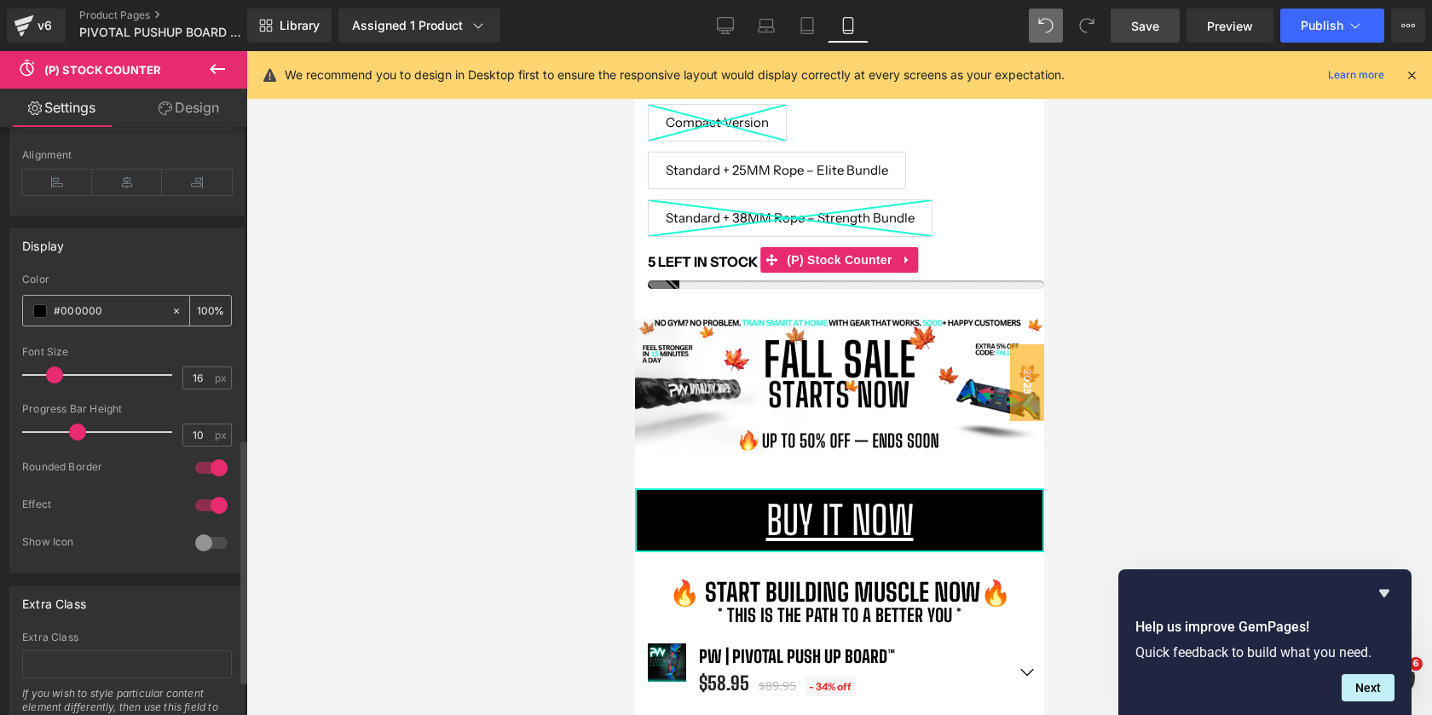
click at [40, 305] on span at bounding box center [40, 311] width 14 height 14
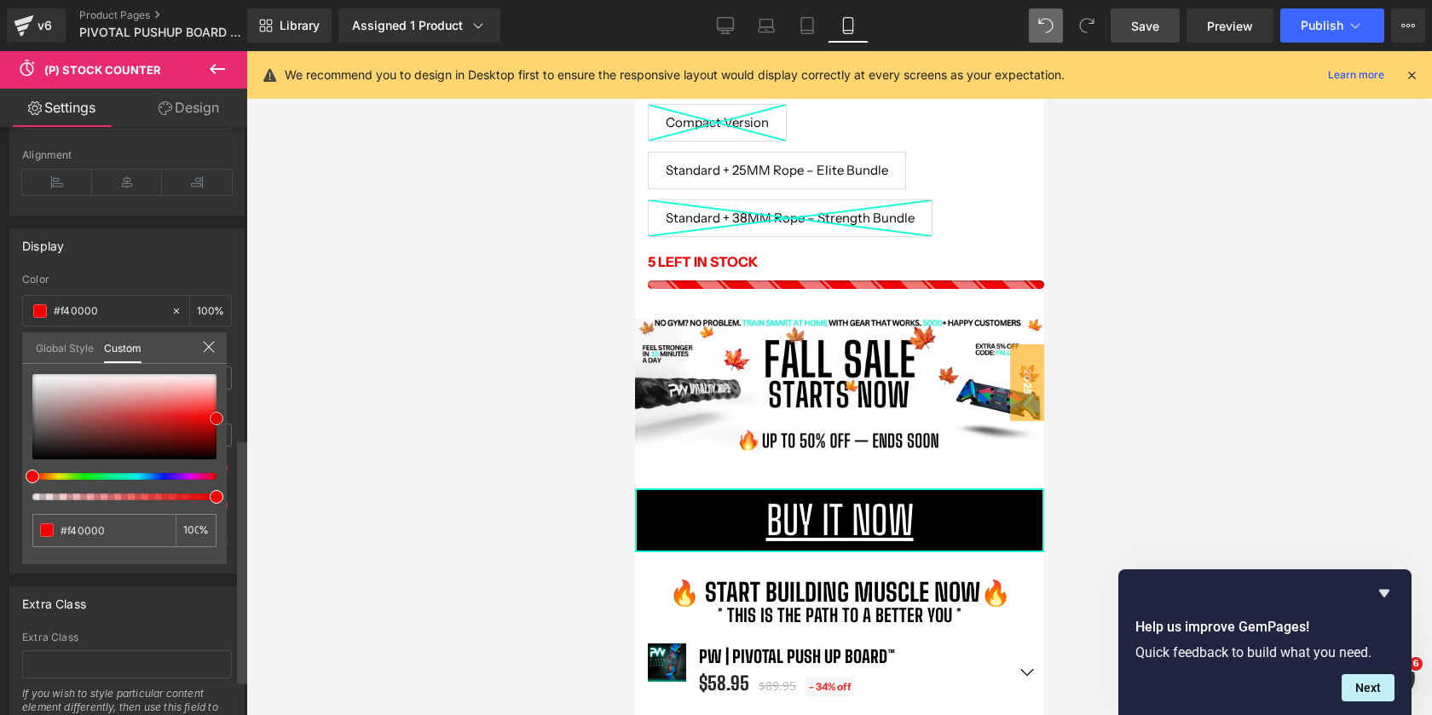
drag, startPoint x: 151, startPoint y: 439, endPoint x: 244, endPoint y: 419, distance: 95.2
click at [244, 419] on div "Display Condition 1 Display By Default 20 Scarcity Thresold 20 Only show if inv…" at bounding box center [123, 425] width 247 height 596
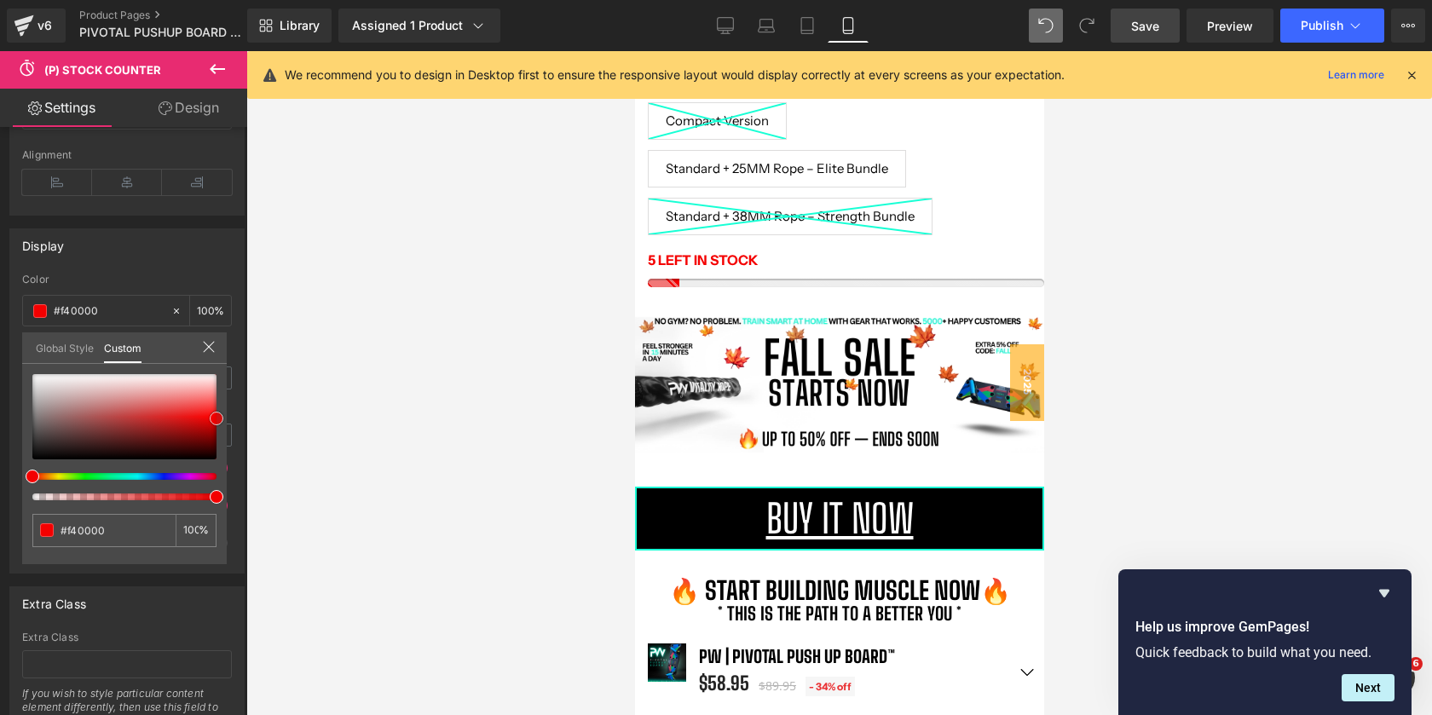
scroll to position [788, 0]
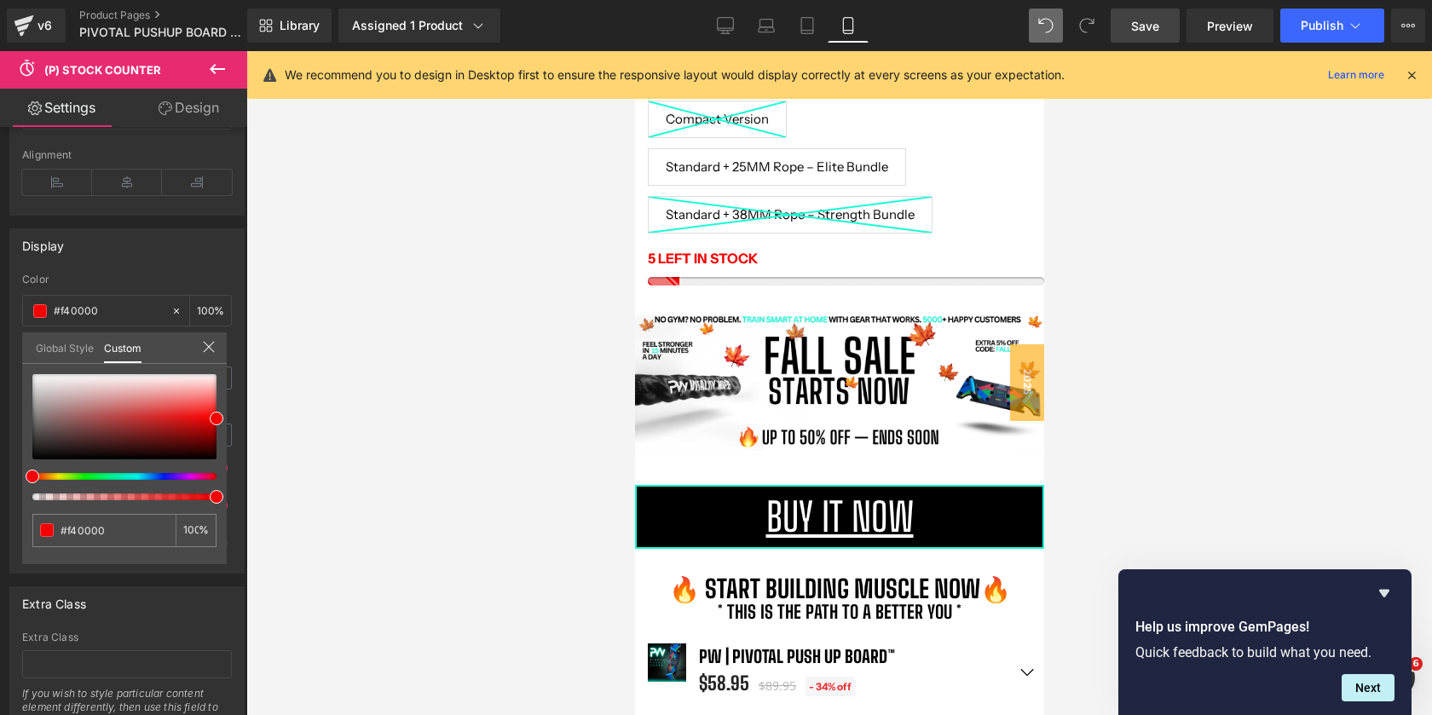
click at [1159, 9] on link "Save" at bounding box center [1145, 26] width 69 height 34
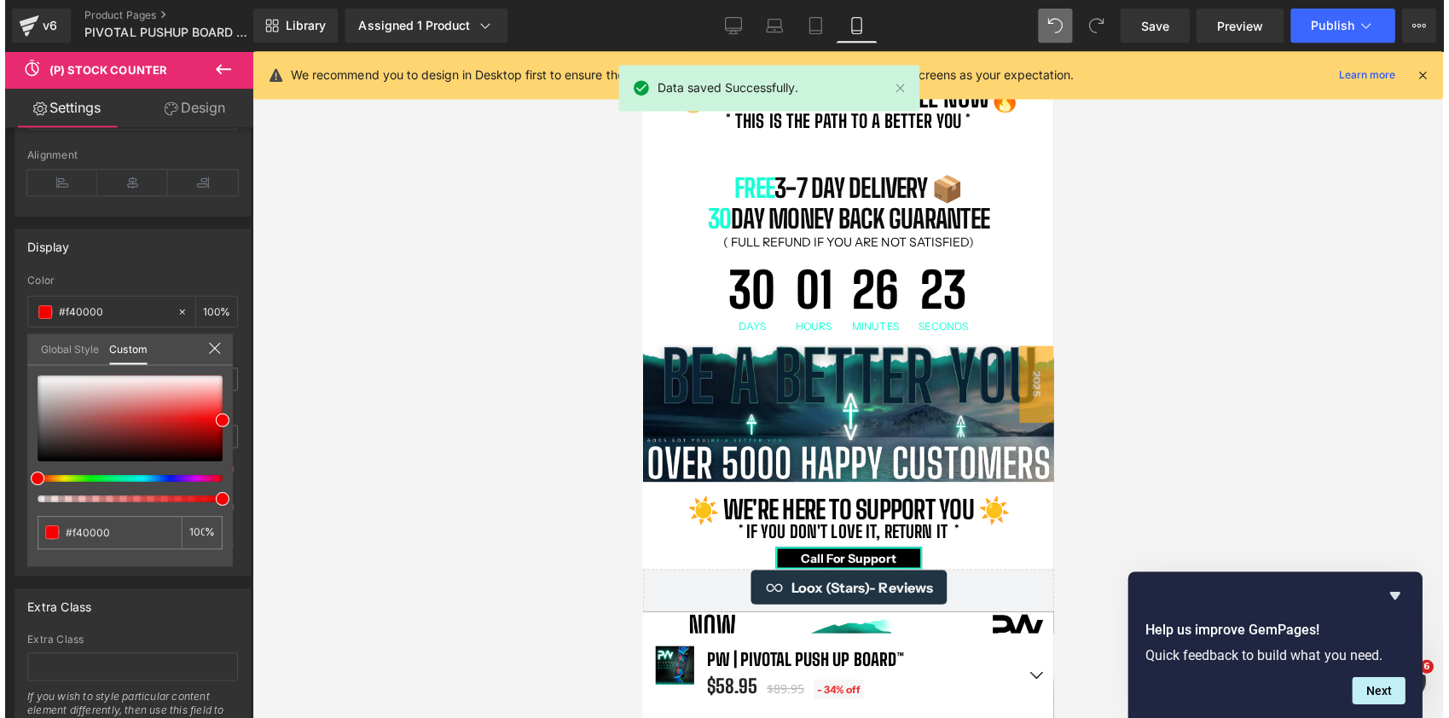
scroll to position [1310, 0]
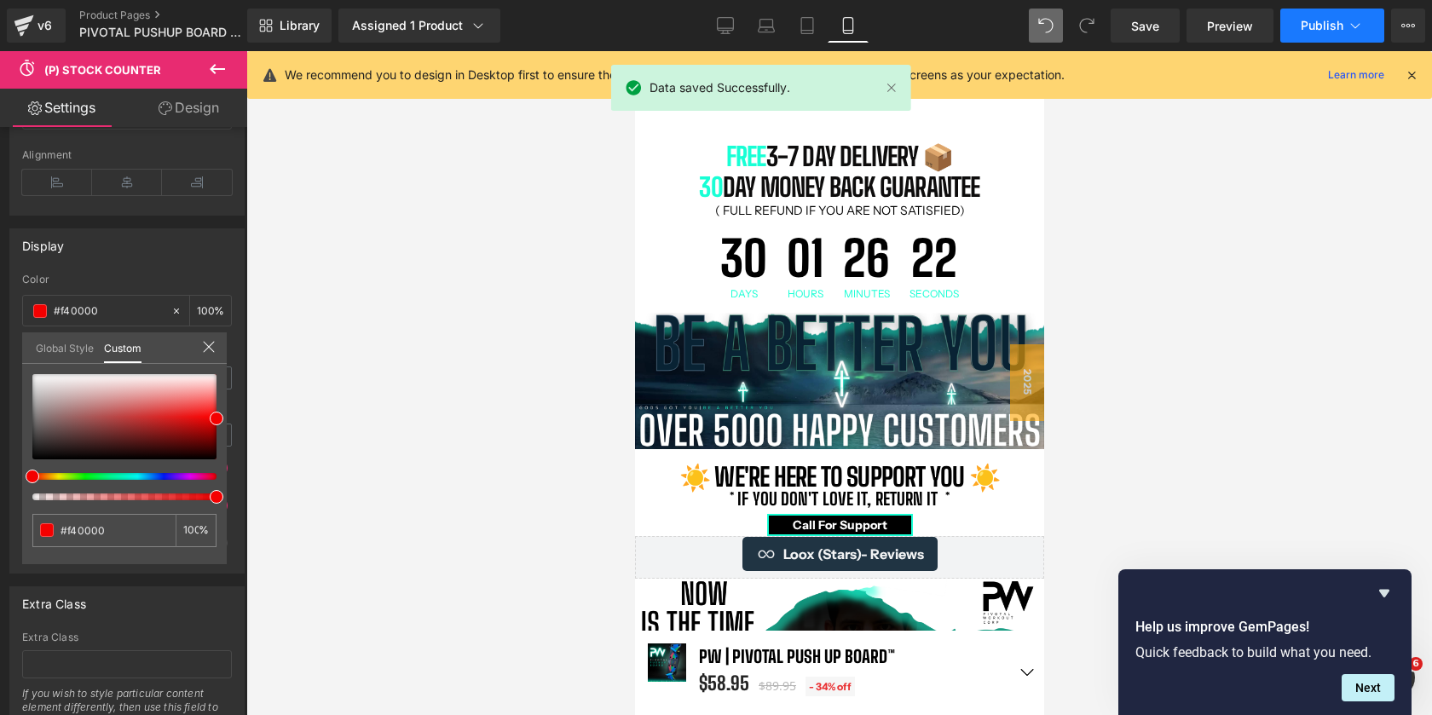
click at [1310, 30] on span "Publish" at bounding box center [1322, 26] width 43 height 14
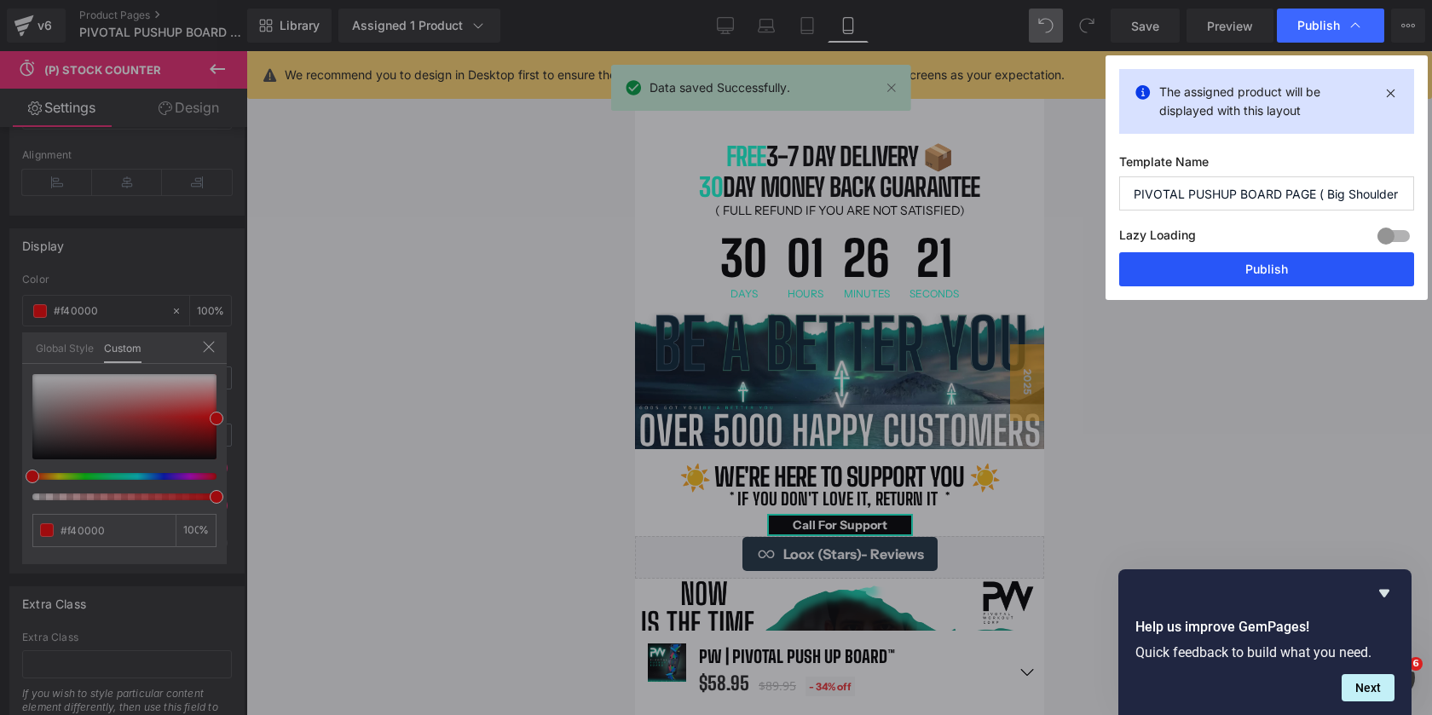
click at [1216, 271] on button "Publish" at bounding box center [1266, 269] width 295 height 34
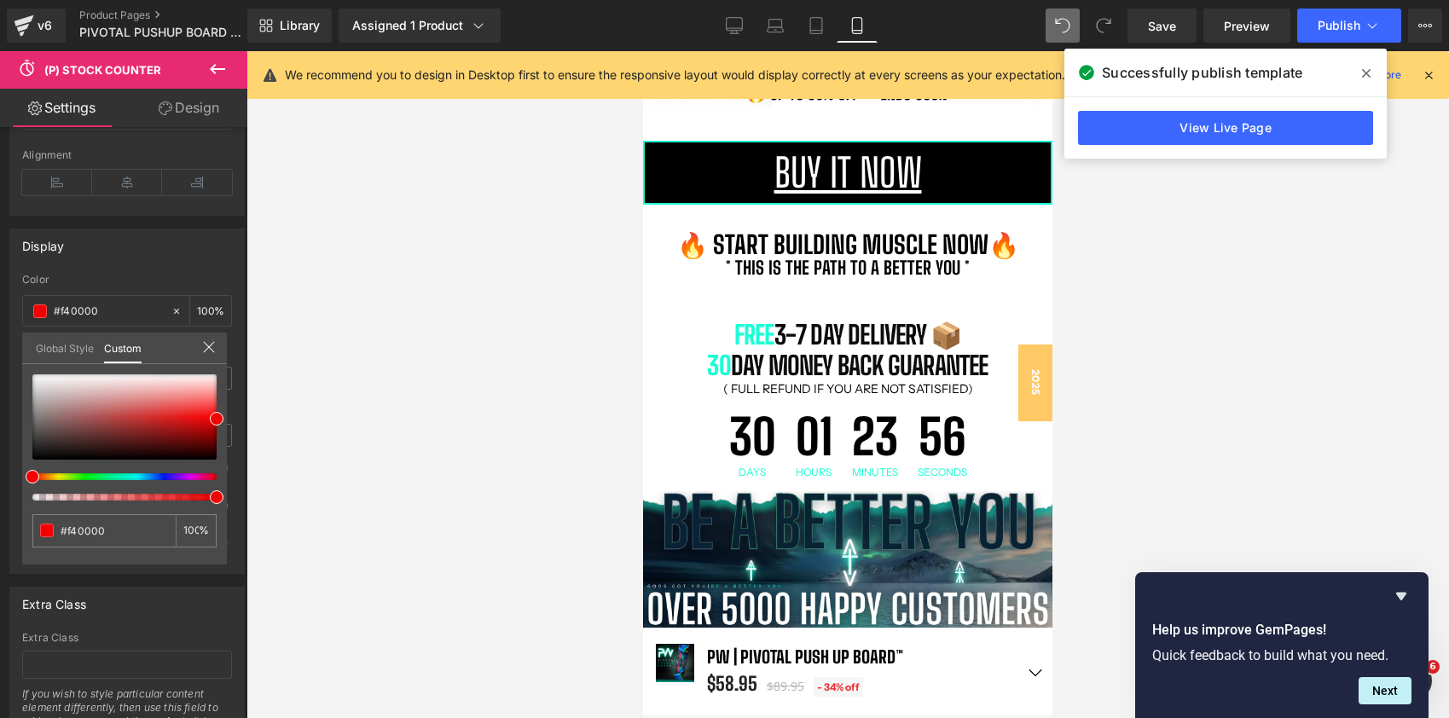
scroll to position [1162, 0]
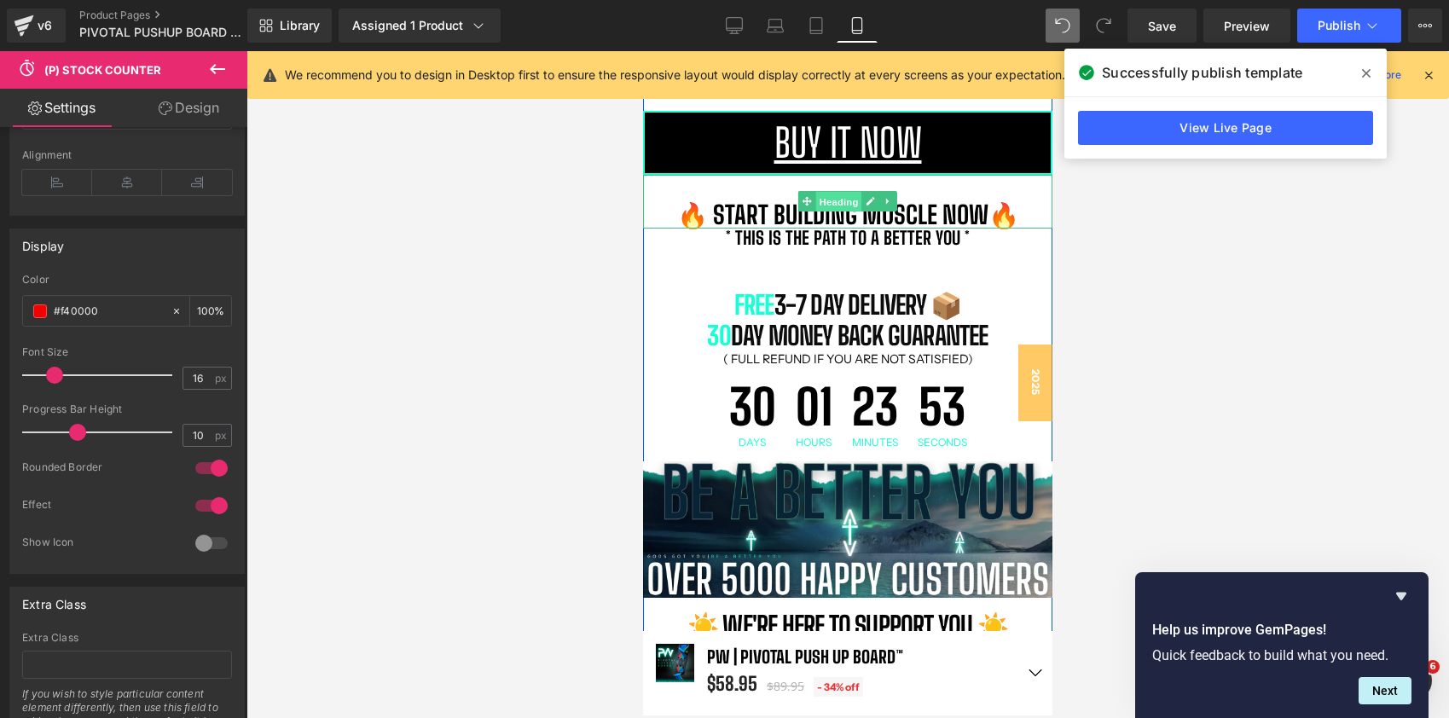
click at [848, 208] on span "Heading" at bounding box center [839, 202] width 46 height 20
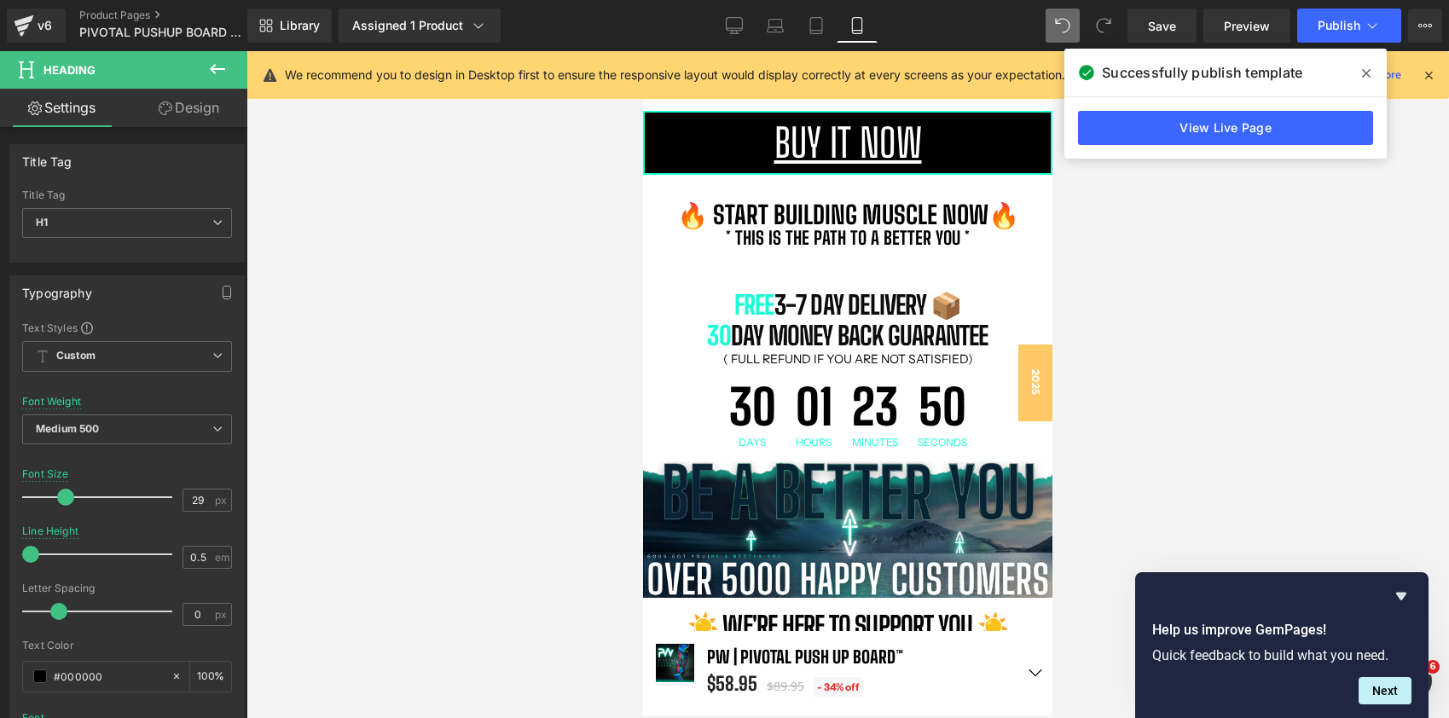
click at [1354, 79] on span at bounding box center [1365, 73] width 27 height 27
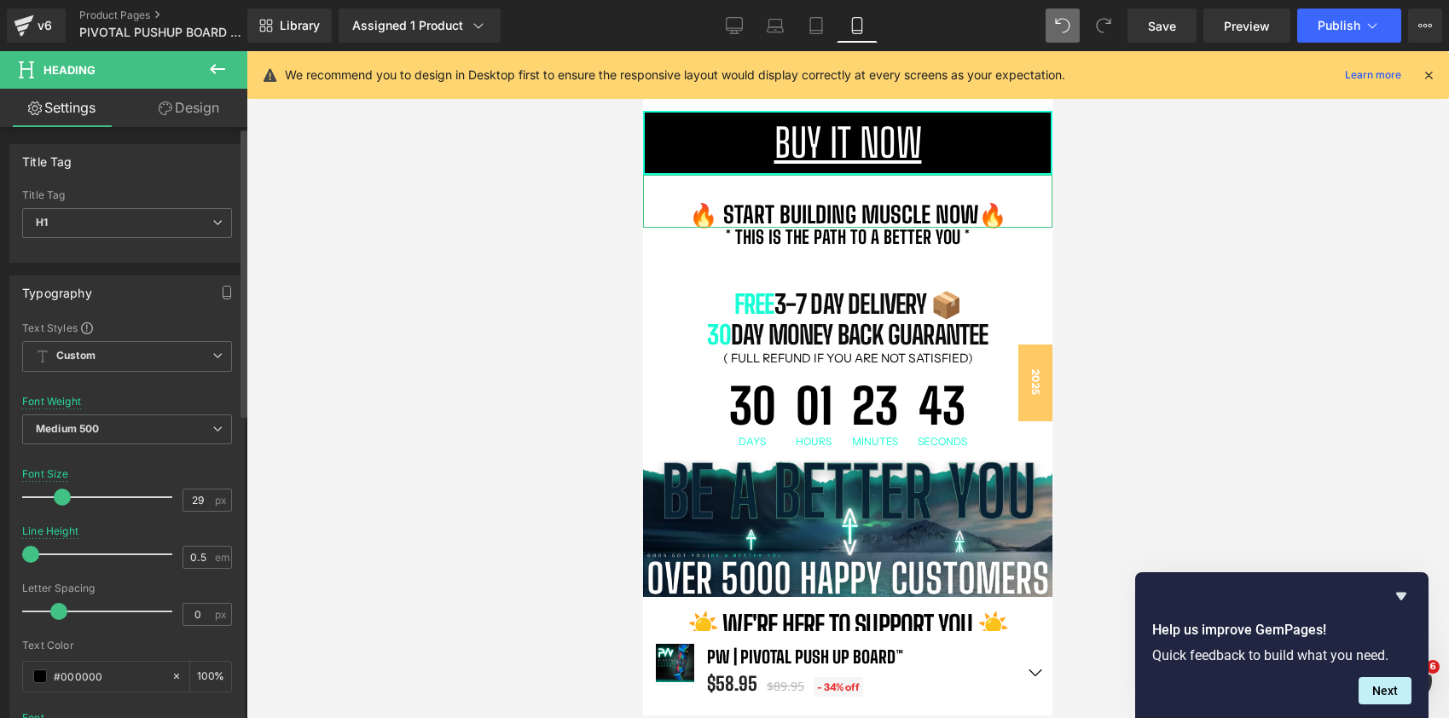
scroll to position [9, 9]
click at [58, 502] on span at bounding box center [62, 497] width 17 height 17
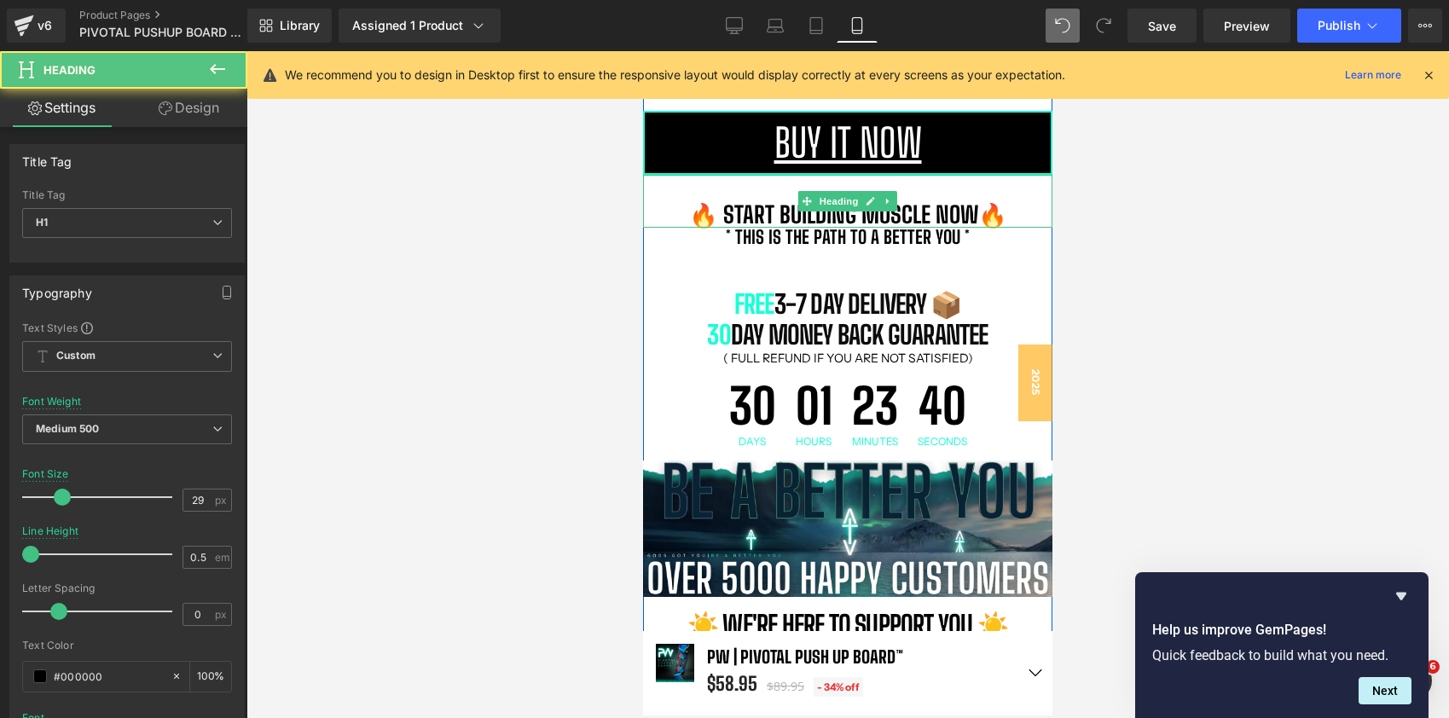
click at [803, 184] on div "🔥 start building muscle now🔥" at bounding box center [847, 202] width 409 height 54
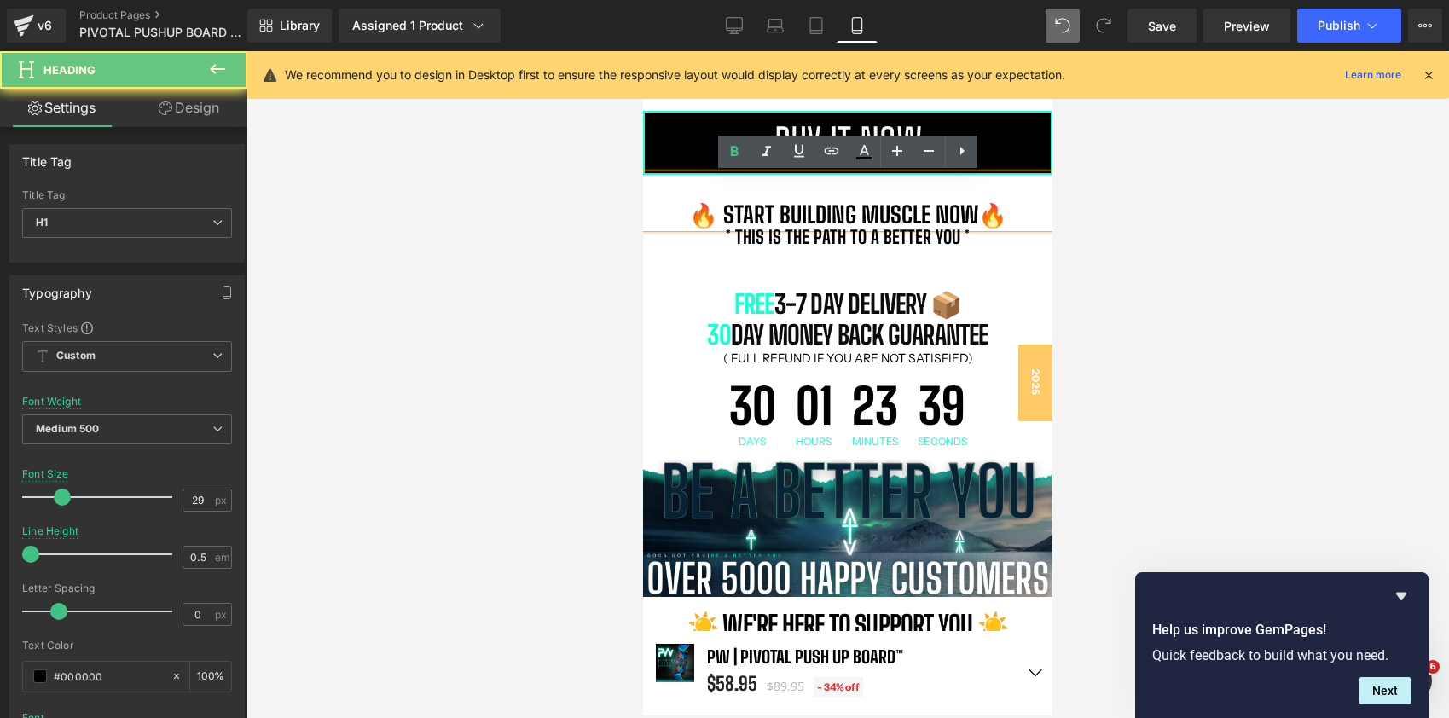
click at [767, 189] on div "🔥 start building muscle now🔥" at bounding box center [847, 202] width 409 height 54
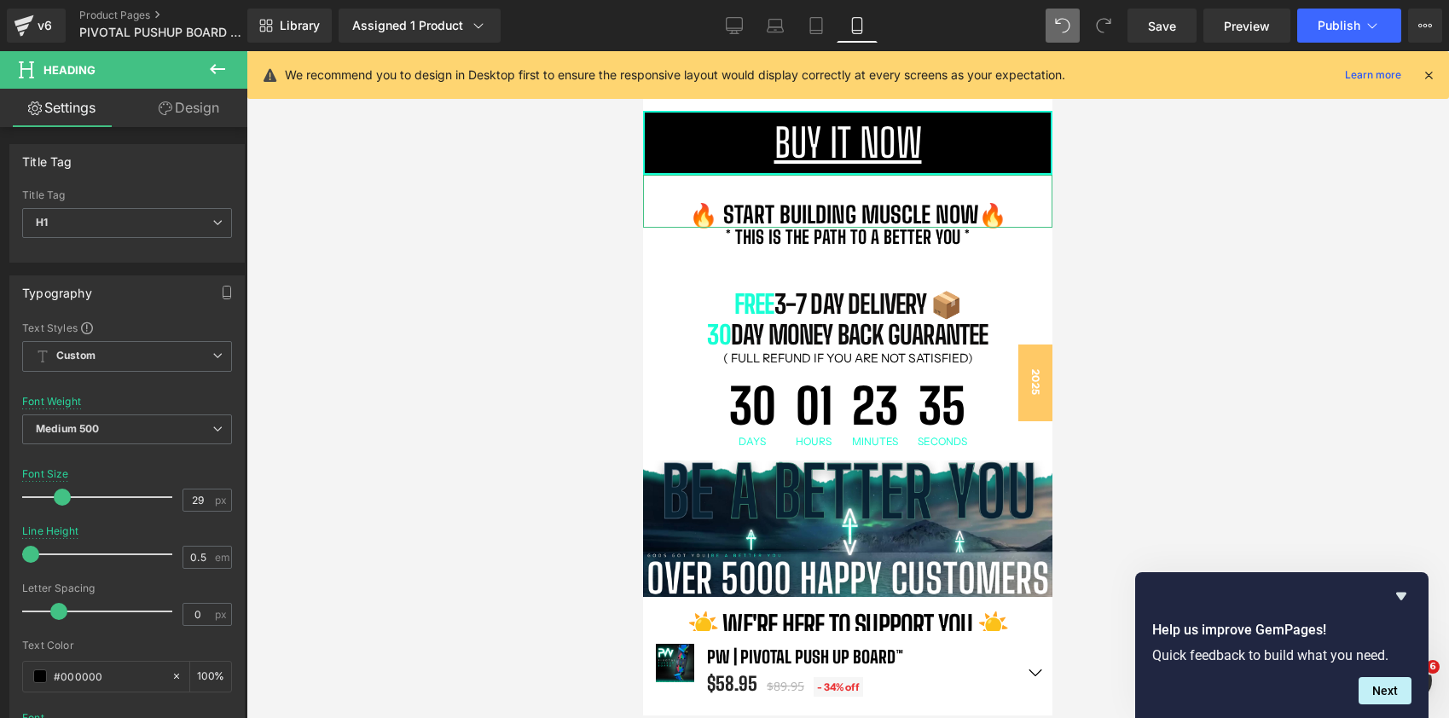
click at [184, 114] on link "Design" at bounding box center [189, 108] width 124 height 38
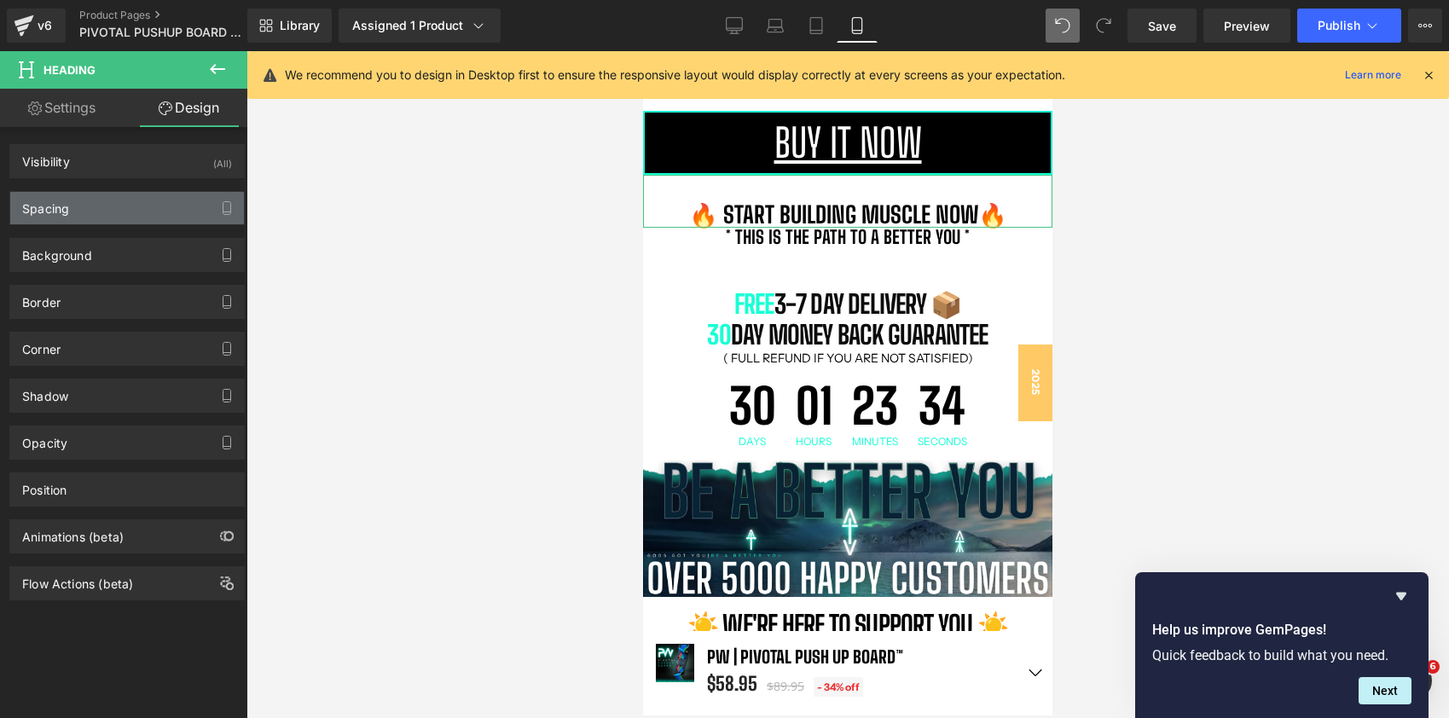
click at [108, 214] on div "Spacing" at bounding box center [127, 208] width 234 height 32
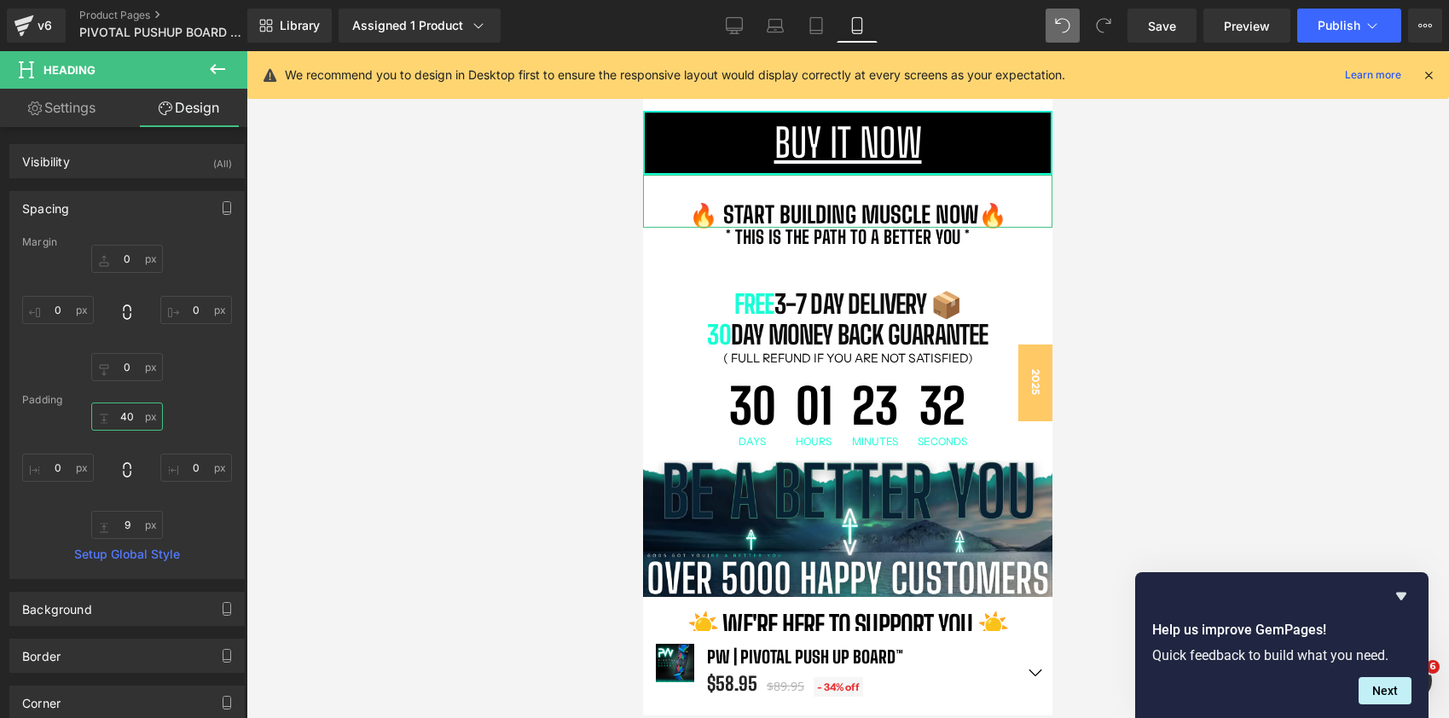
click at [125, 414] on input "40" at bounding box center [127, 416] width 72 height 28
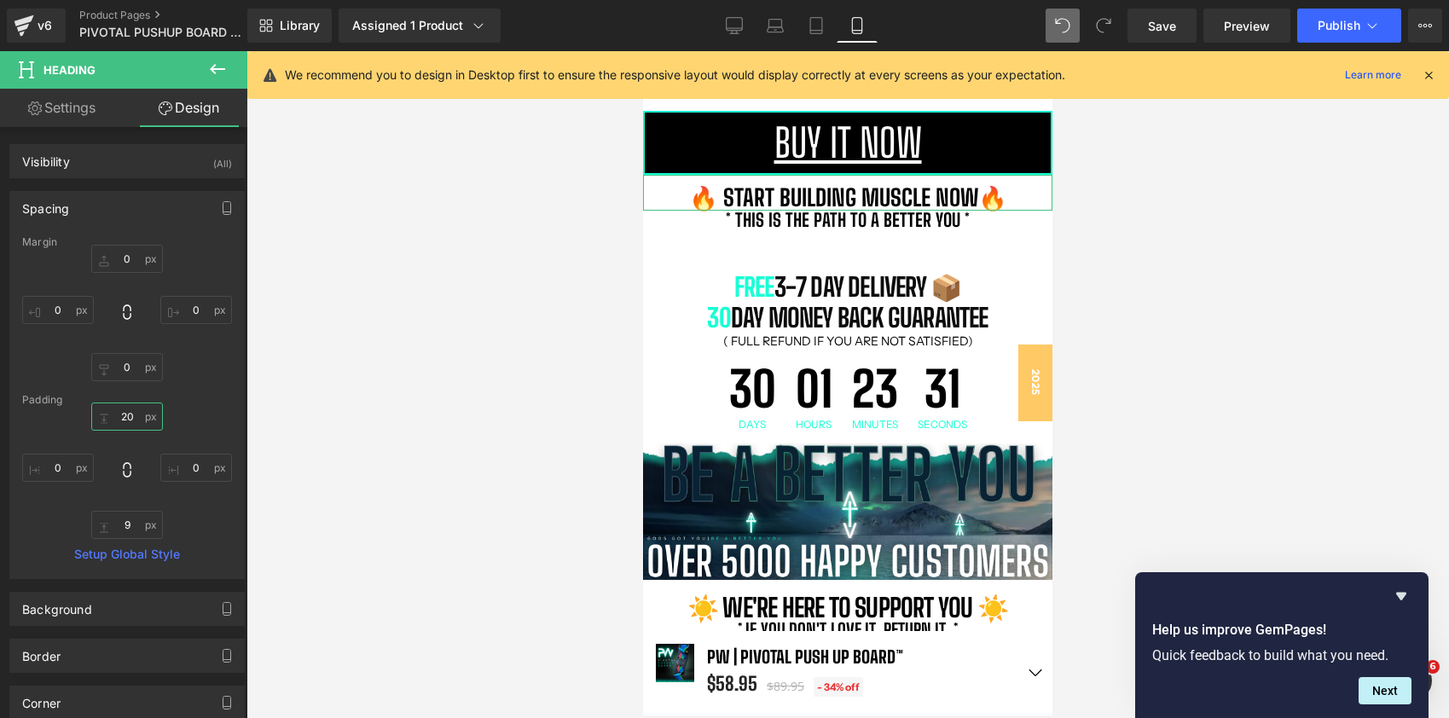
scroll to position [12300, 409]
type input "20"
click at [1165, 397] on div at bounding box center [847, 384] width 1202 height 667
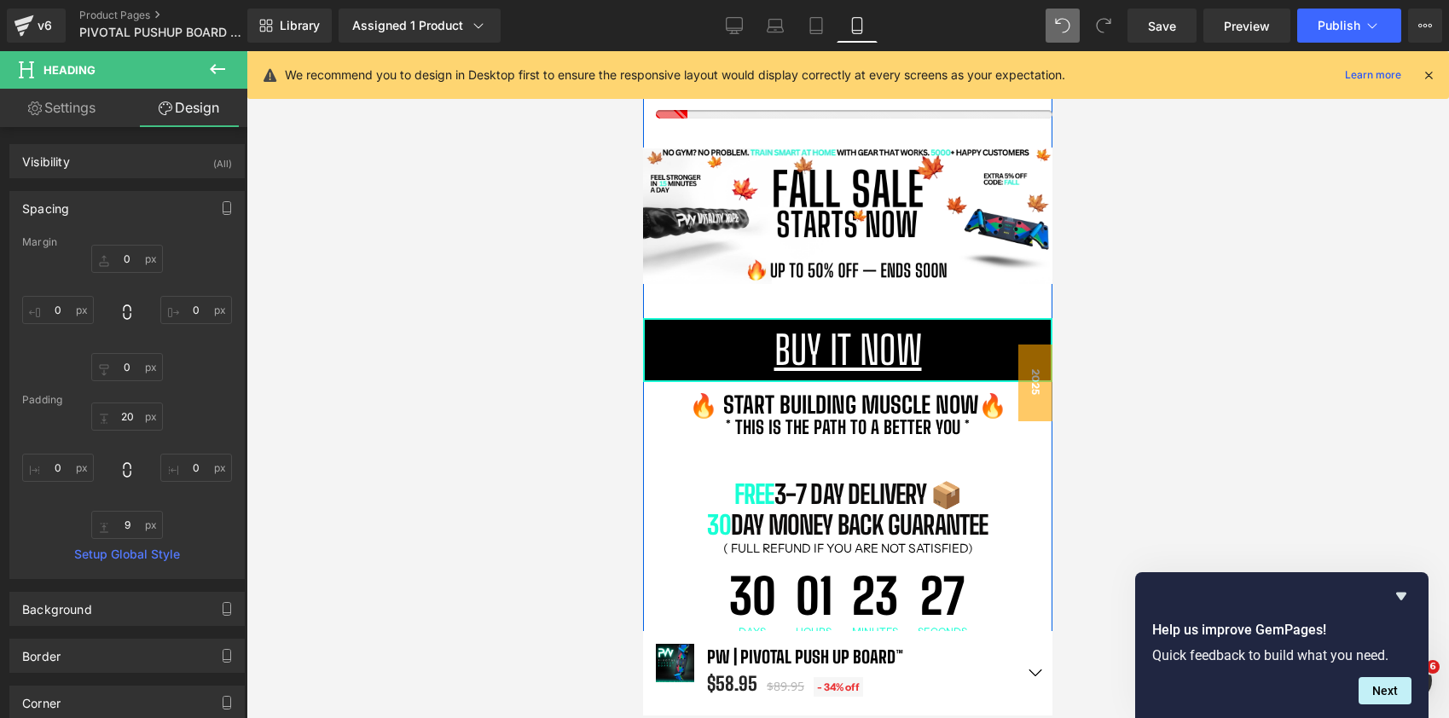
scroll to position [913, 0]
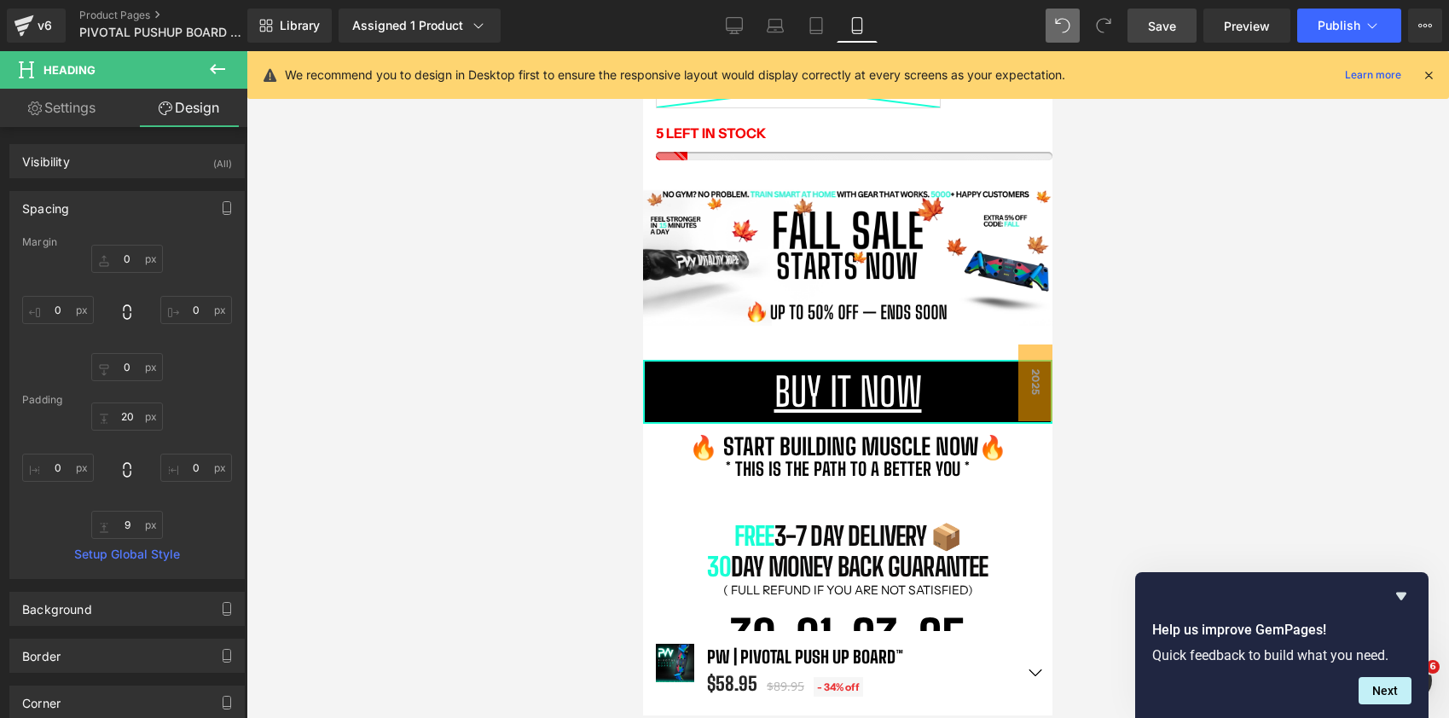
click at [1172, 11] on link "Save" at bounding box center [1161, 26] width 69 height 34
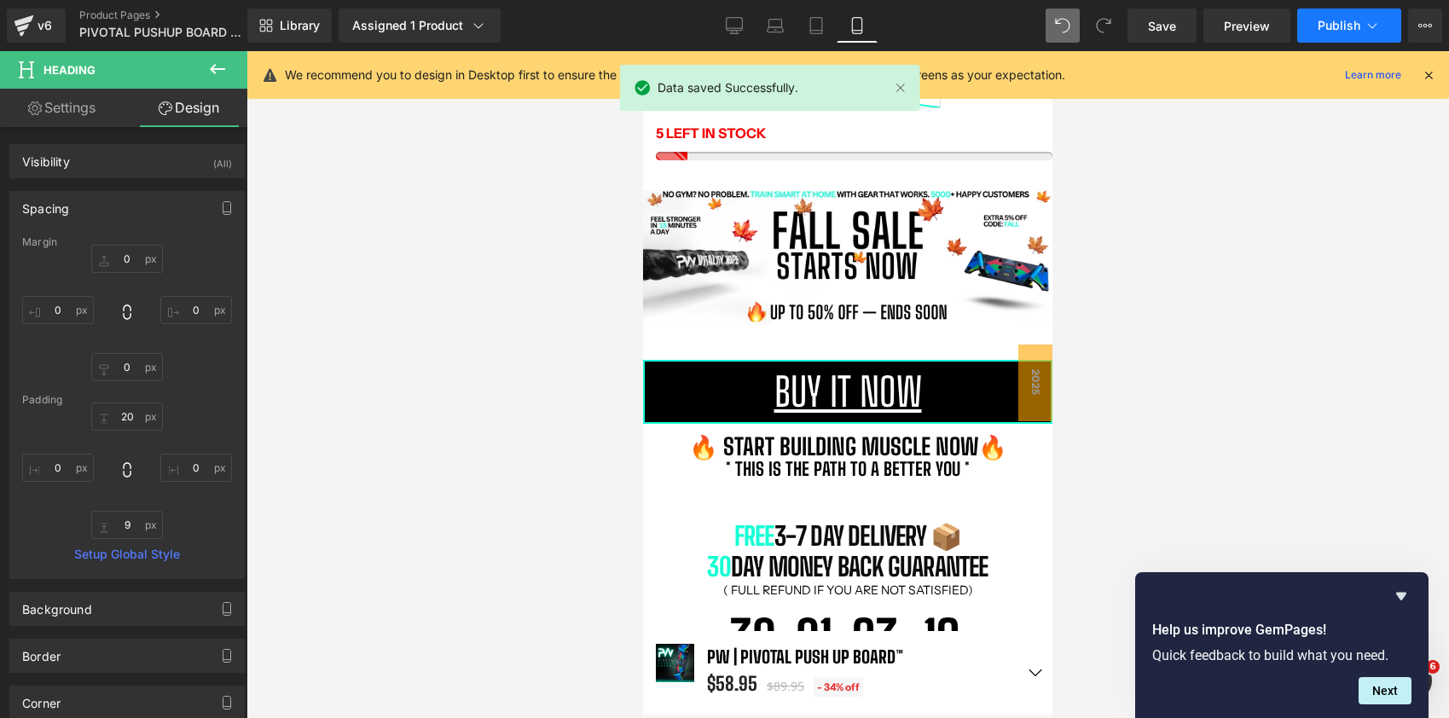
click at [1326, 26] on span "Publish" at bounding box center [1338, 26] width 43 height 14
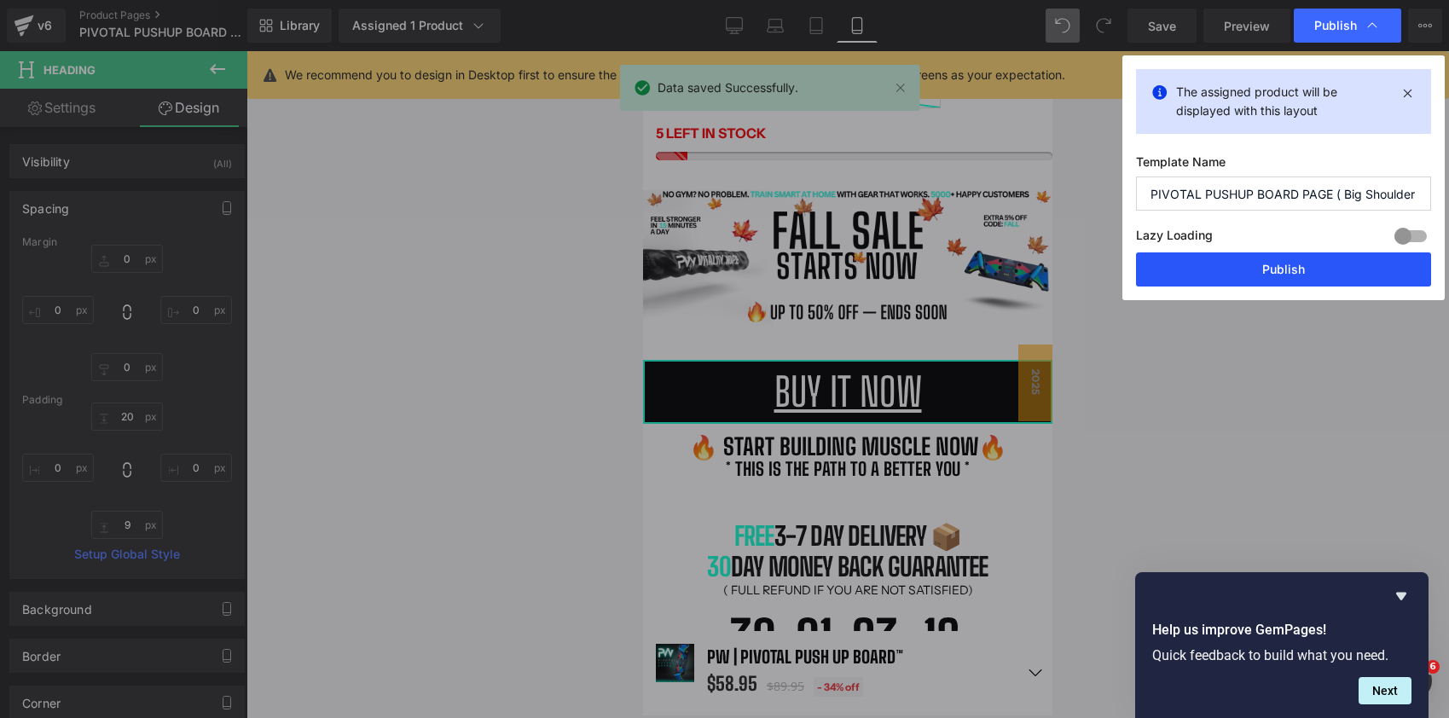
click at [1279, 284] on button "Publish" at bounding box center [1283, 269] width 295 height 34
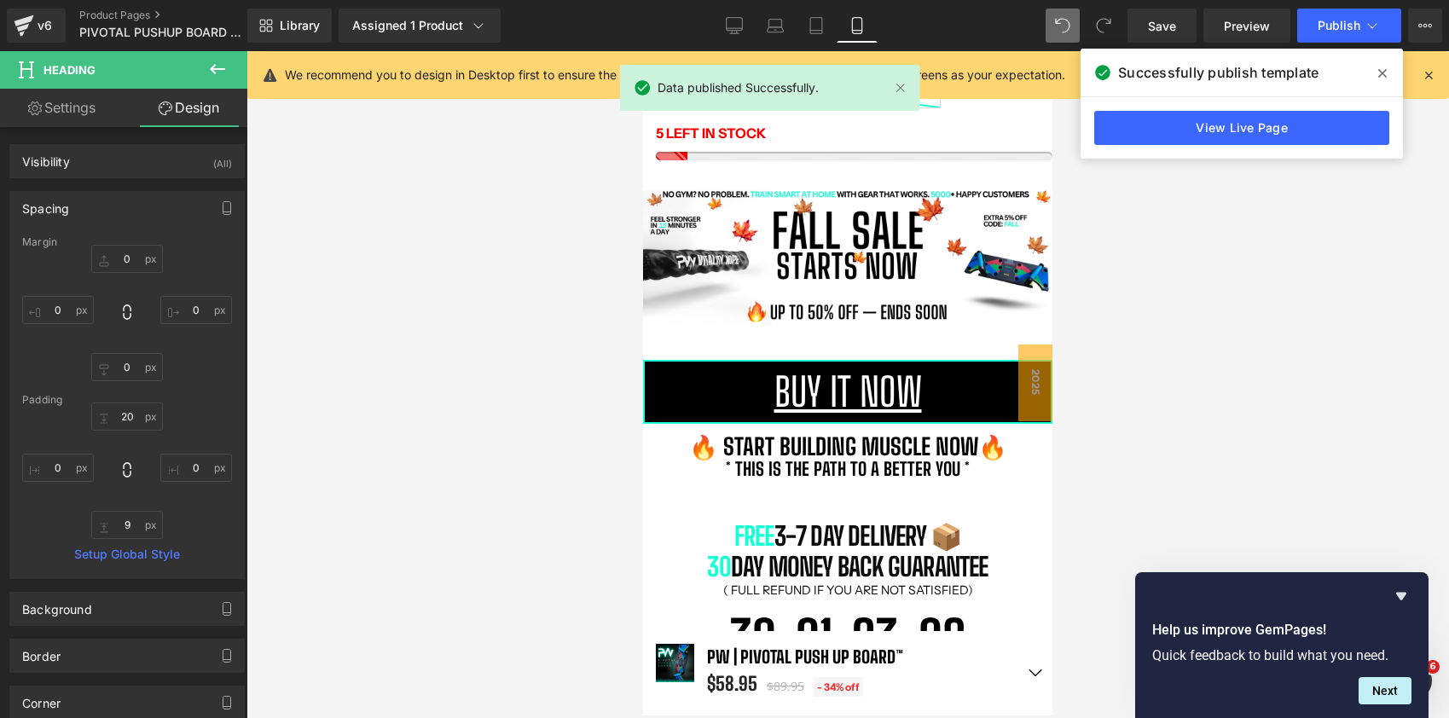
click at [1385, 66] on span at bounding box center [1381, 73] width 27 height 27
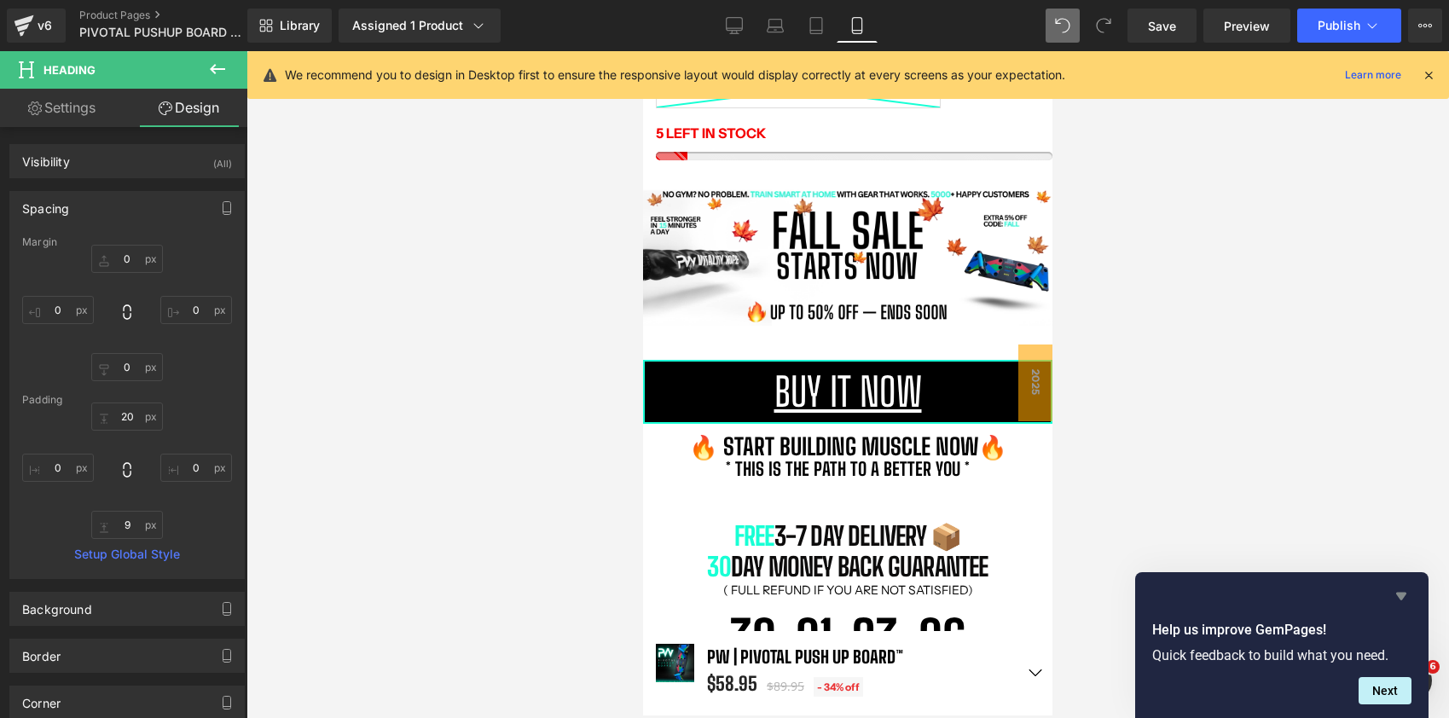
click at [1392, 596] on icon "Hide survey" at bounding box center [1401, 596] width 20 height 20
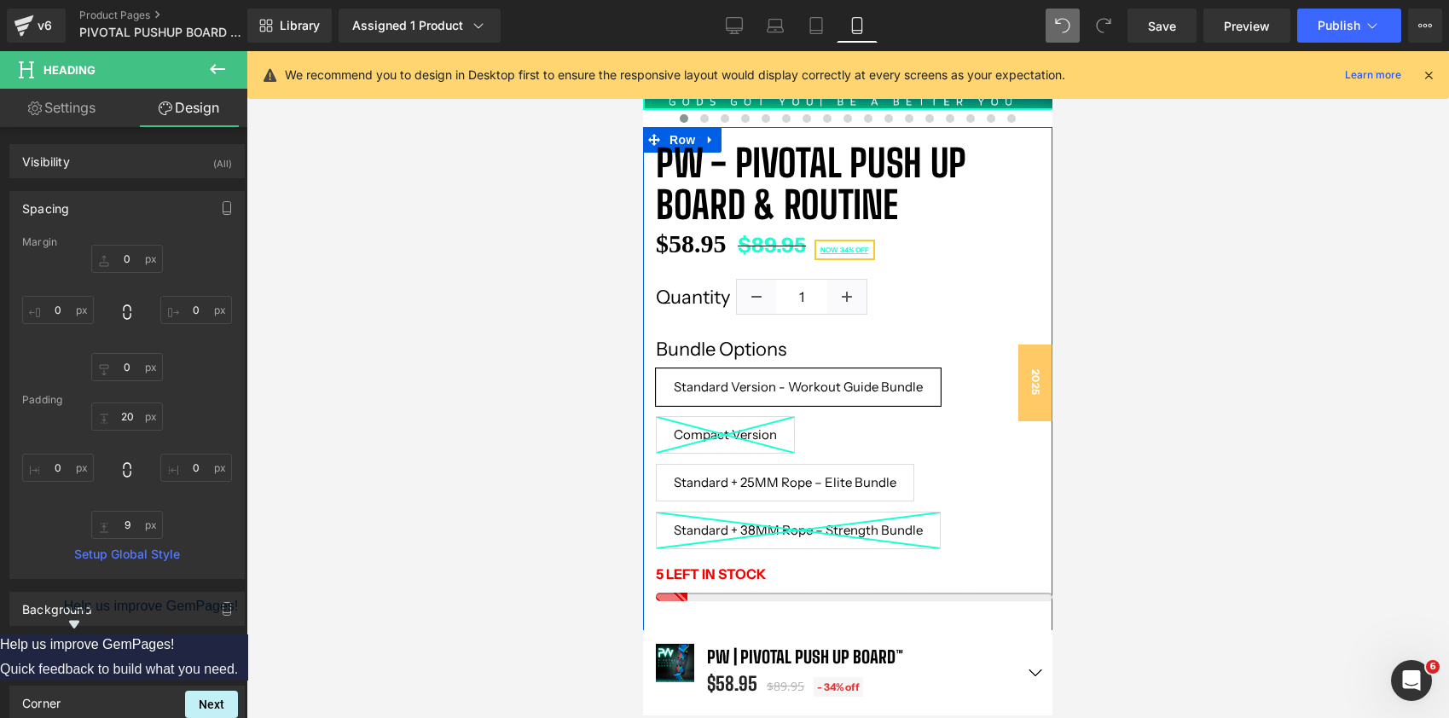
scroll to position [468, 0]
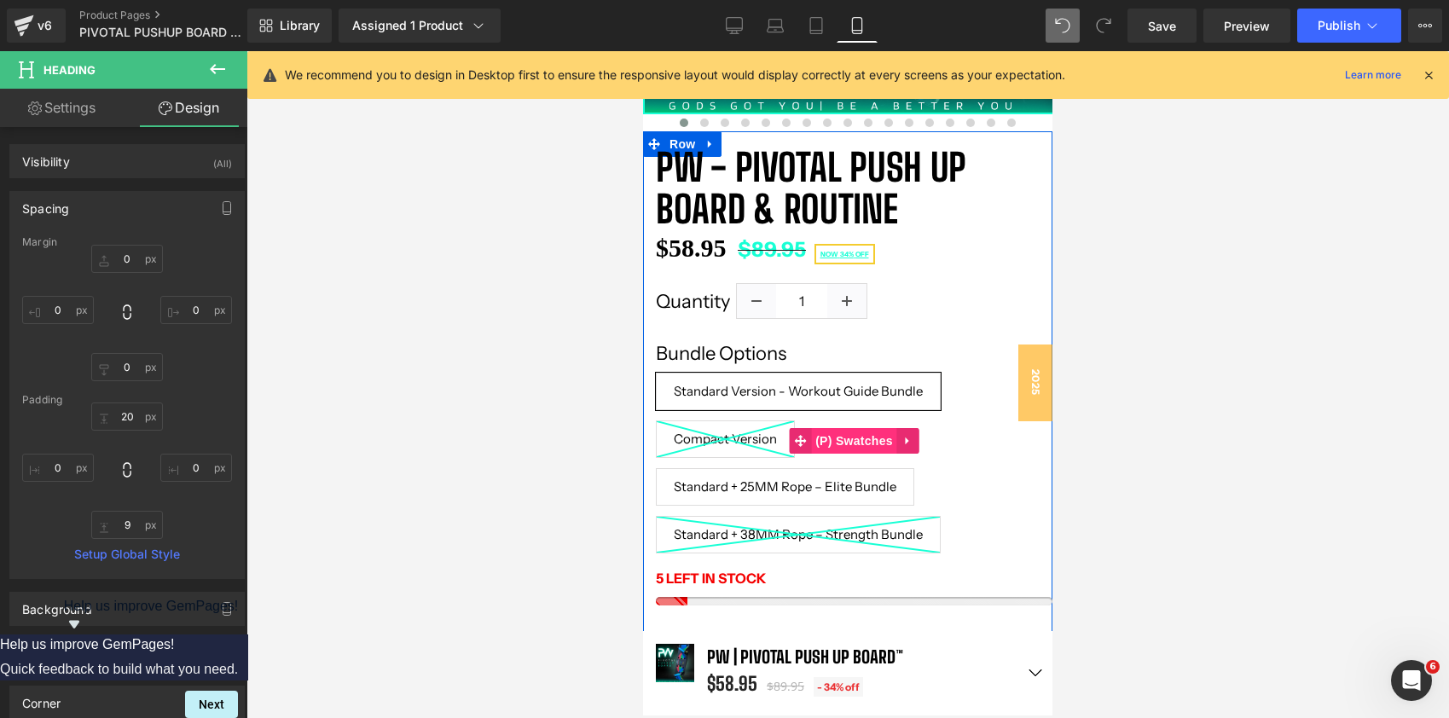
click at [857, 449] on span "(P) Swatches" at bounding box center [854, 441] width 86 height 26
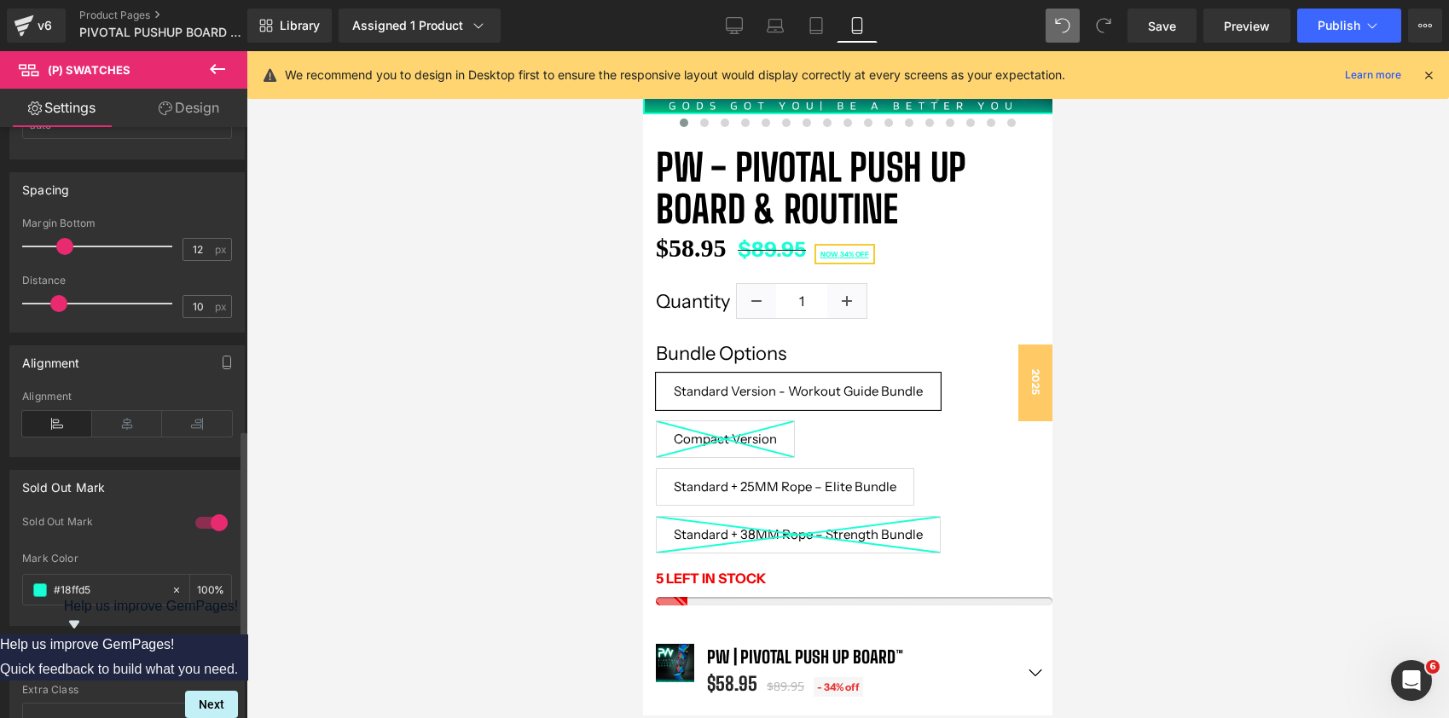
scroll to position [1067, 0]
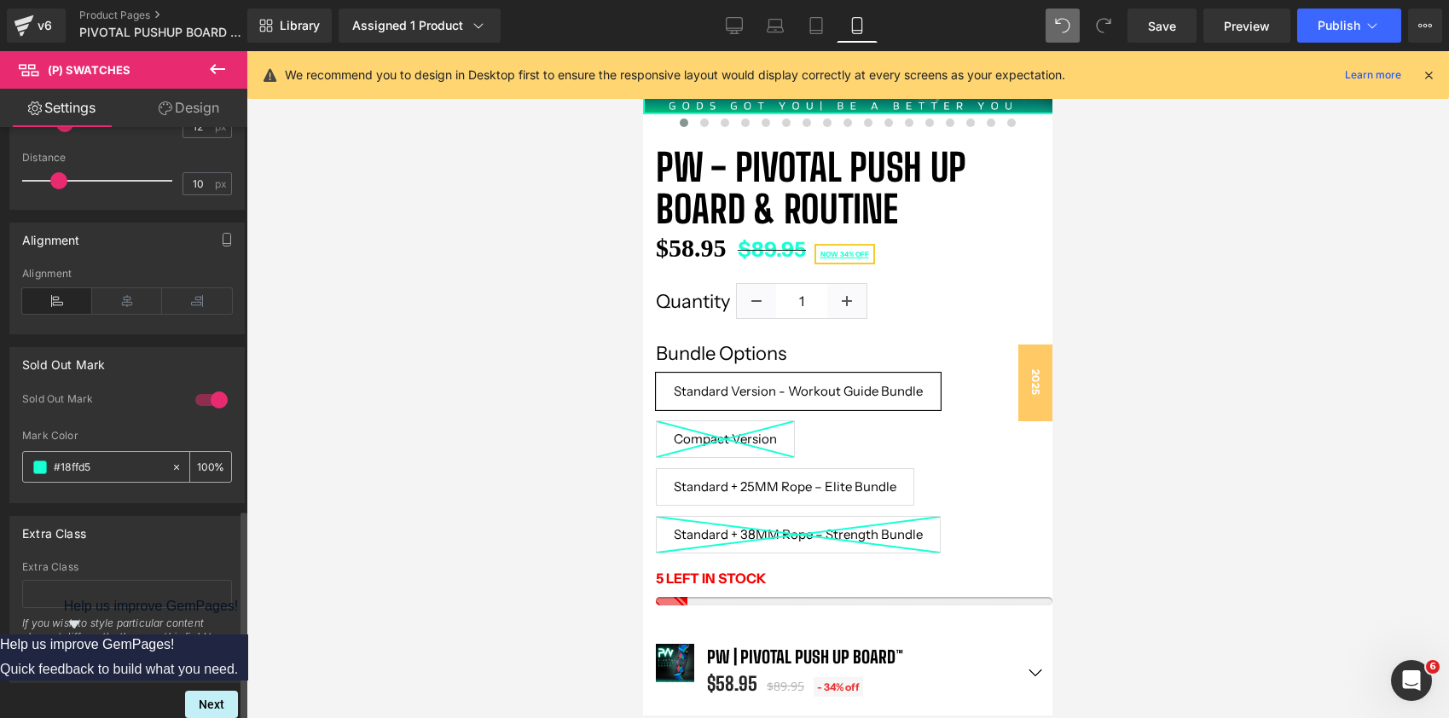
click at [39, 460] on span at bounding box center [40, 467] width 14 height 14
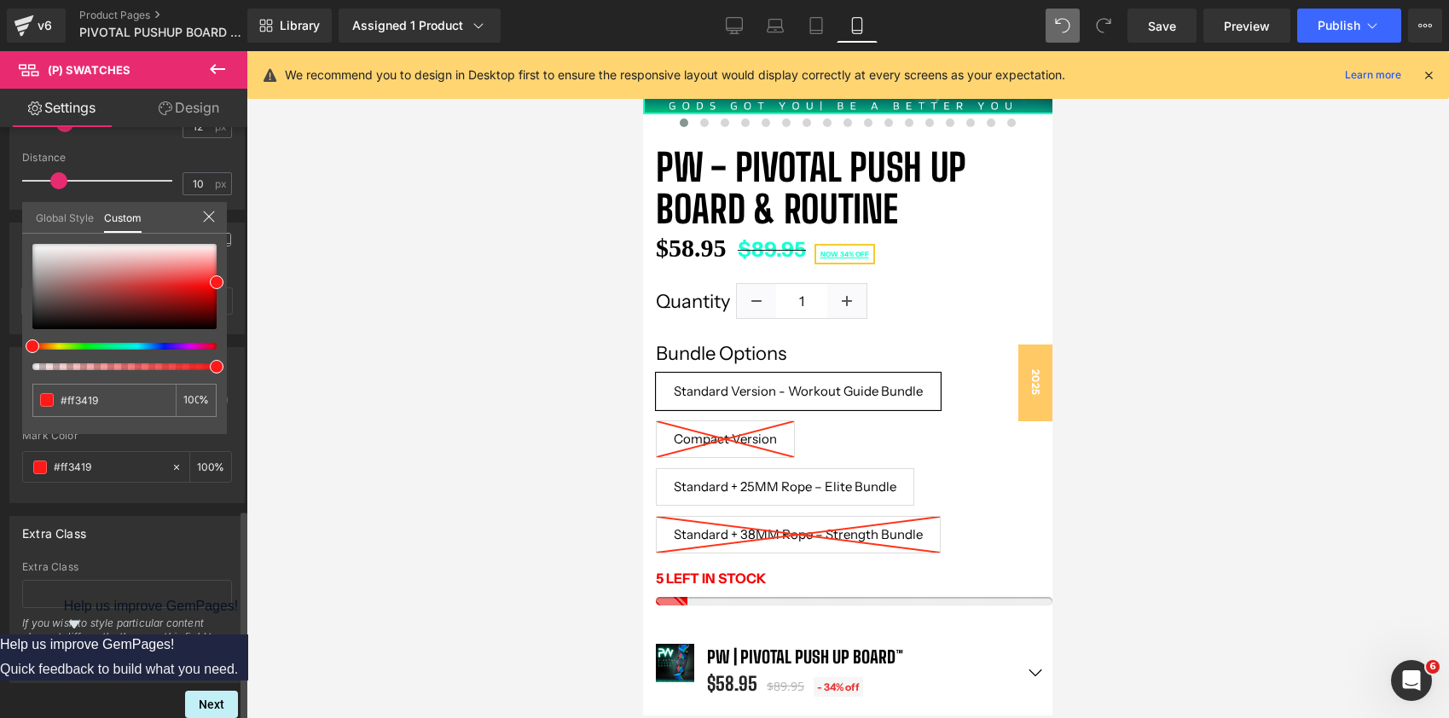
drag, startPoint x: 109, startPoint y: 344, endPoint x: 0, endPoint y: 356, distance: 109.8
click at [0, 356] on div "Sold Out Mark 1 Sold Out Mark rgba(24, 255, 213, 1) Mark Color #18ffd5 100 % Gl…" at bounding box center [127, 418] width 255 height 169
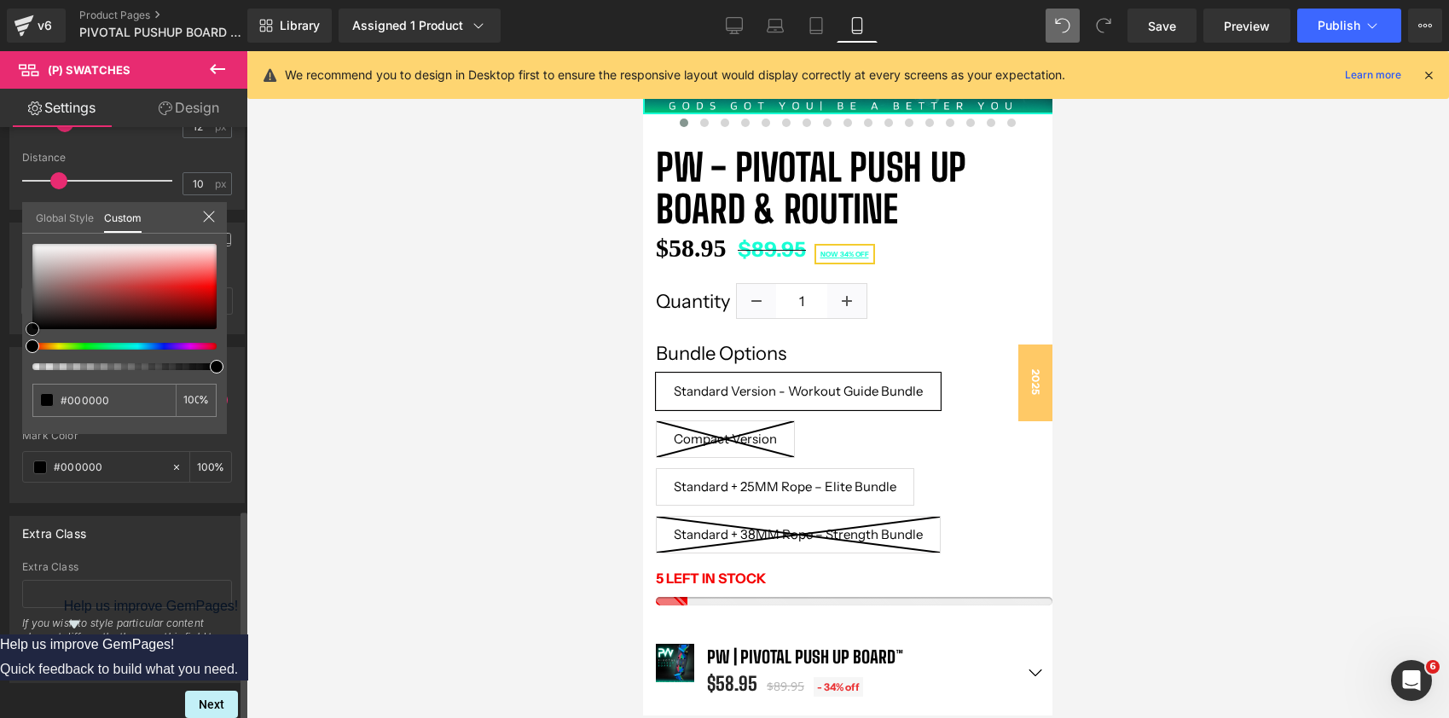
drag, startPoint x: 203, startPoint y: 287, endPoint x: 0, endPoint y: 367, distance: 217.9
click at [0, 367] on div "Sold Out Mark 1 Sold Out Mark rgba(24, 255, 213, 1) Mark Color #18ffd5 100 % Gl…" at bounding box center [127, 418] width 255 height 169
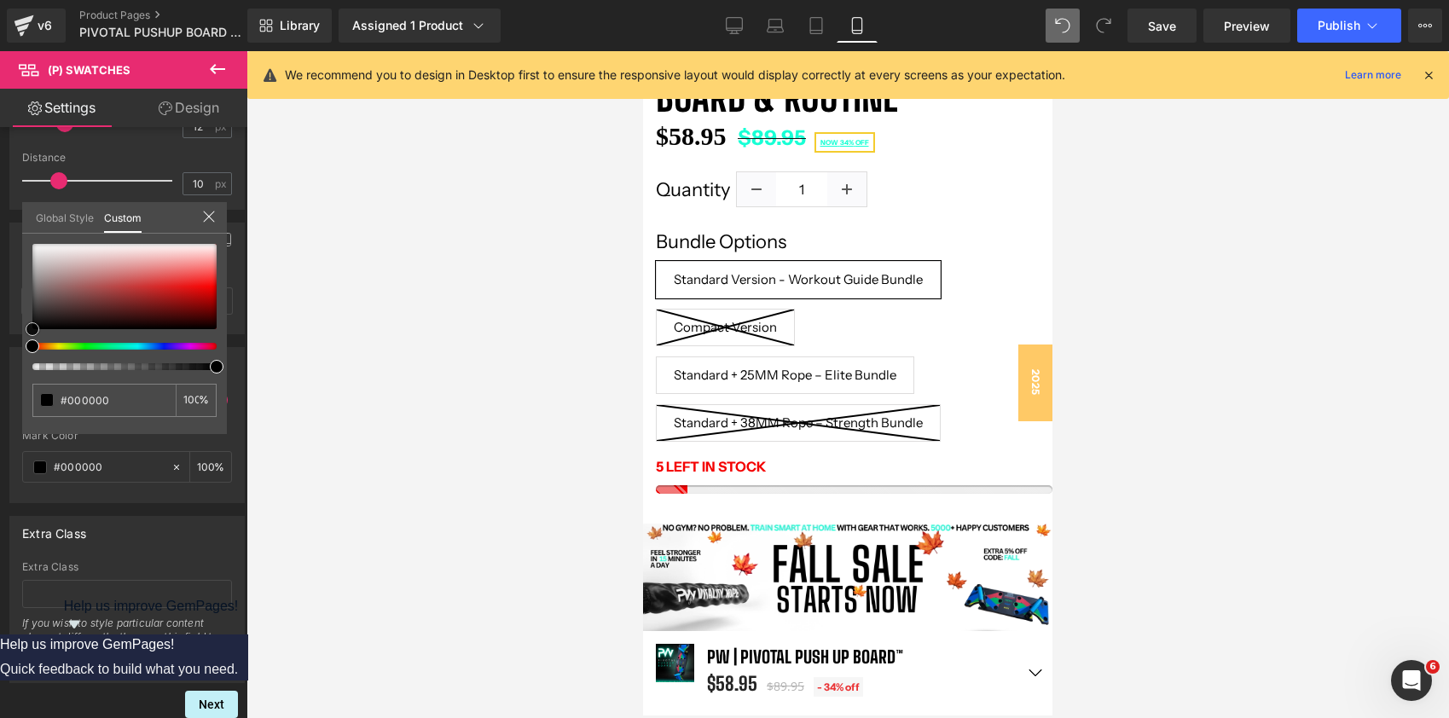
scroll to position [593, 0]
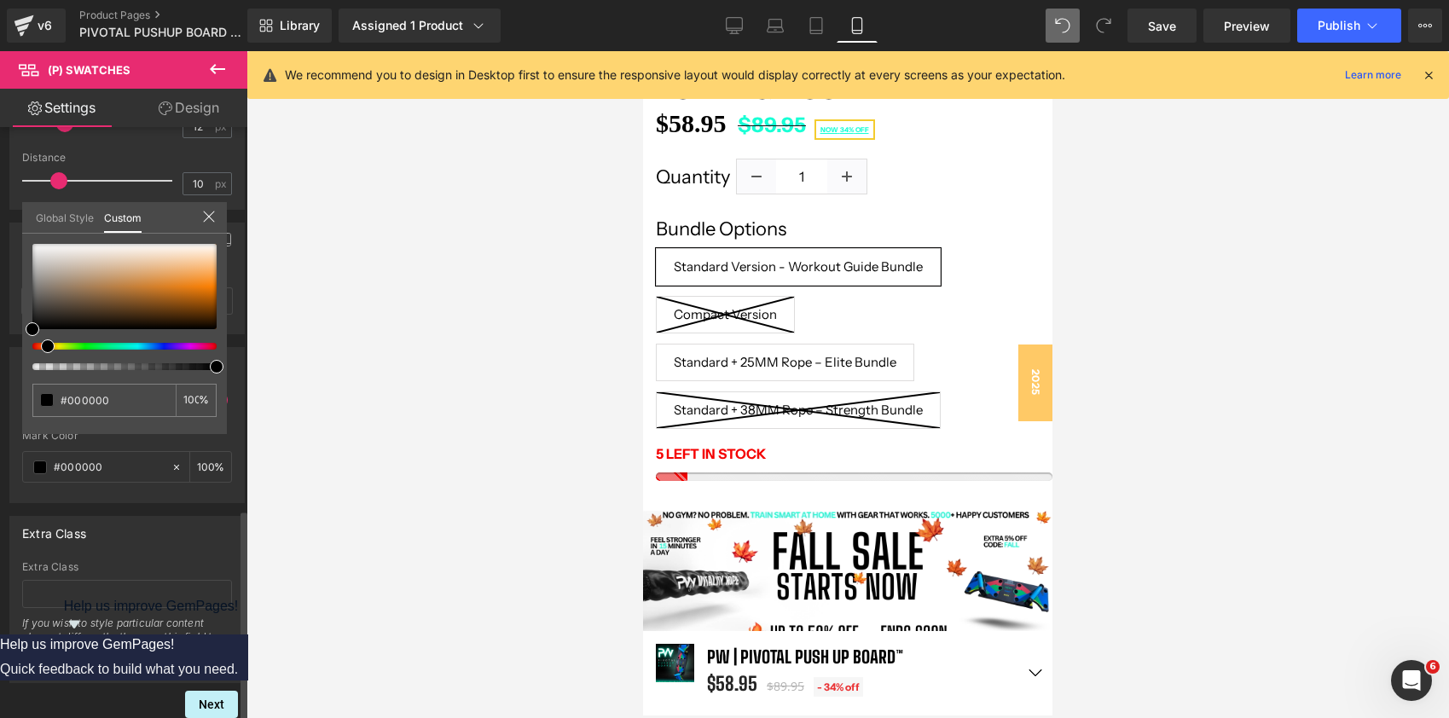
drag, startPoint x: 52, startPoint y: 344, endPoint x: 41, endPoint y: 344, distance: 11.1
click at [41, 344] on div at bounding box center [118, 346] width 184 height 7
click at [43, 396] on span at bounding box center [47, 400] width 14 height 14
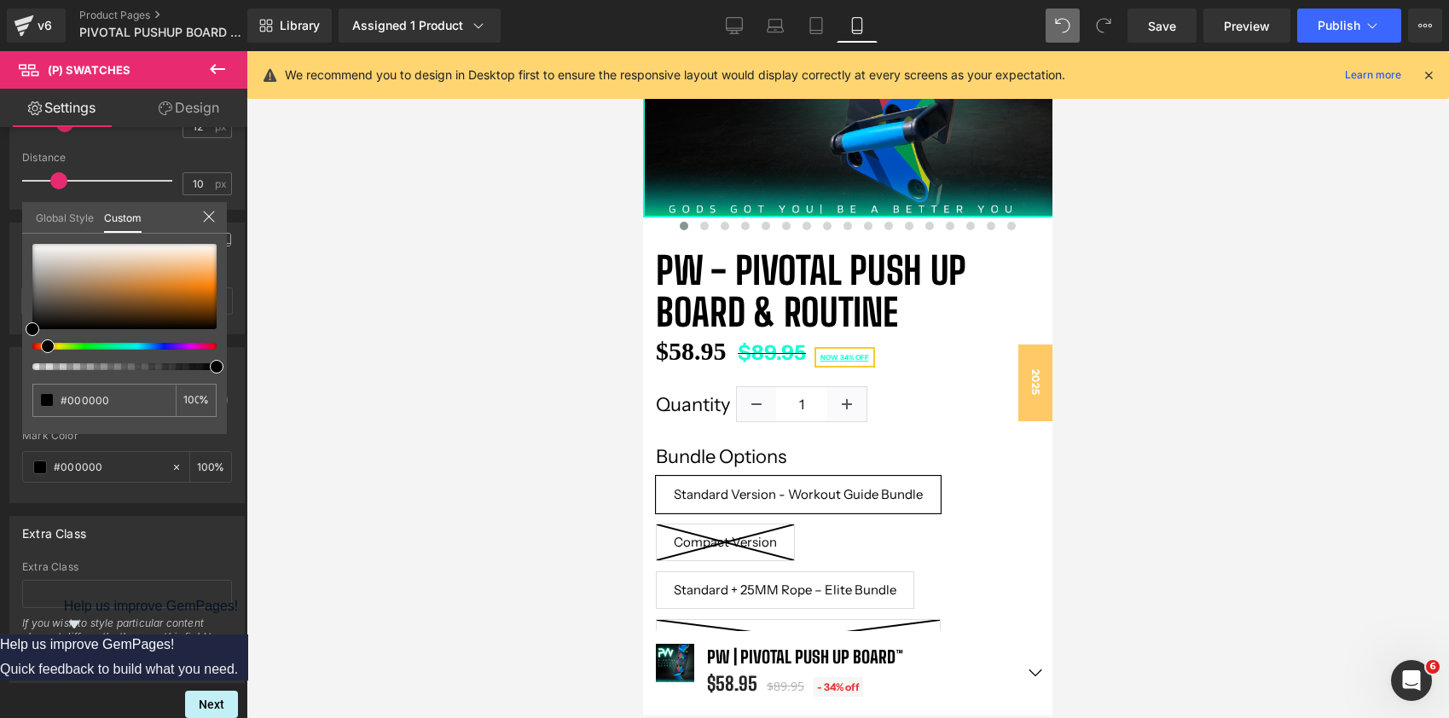
scroll to position [335, 0]
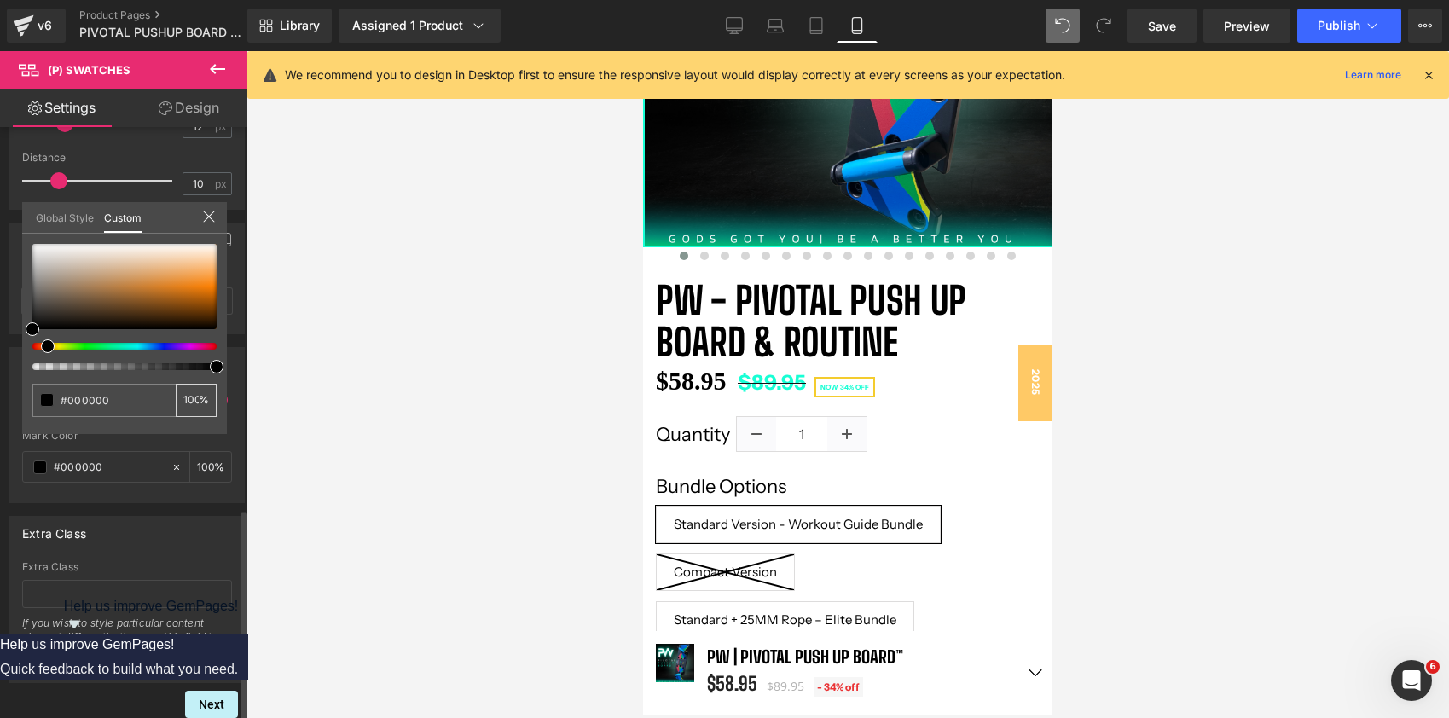
click at [198, 404] on input "100" at bounding box center [190, 400] width 15 height 12
drag, startPoint x: 103, startPoint y: 284, endPoint x: 221, endPoint y: 285, distance: 117.7
click at [217, 285] on div at bounding box center [124, 286] width 184 height 85
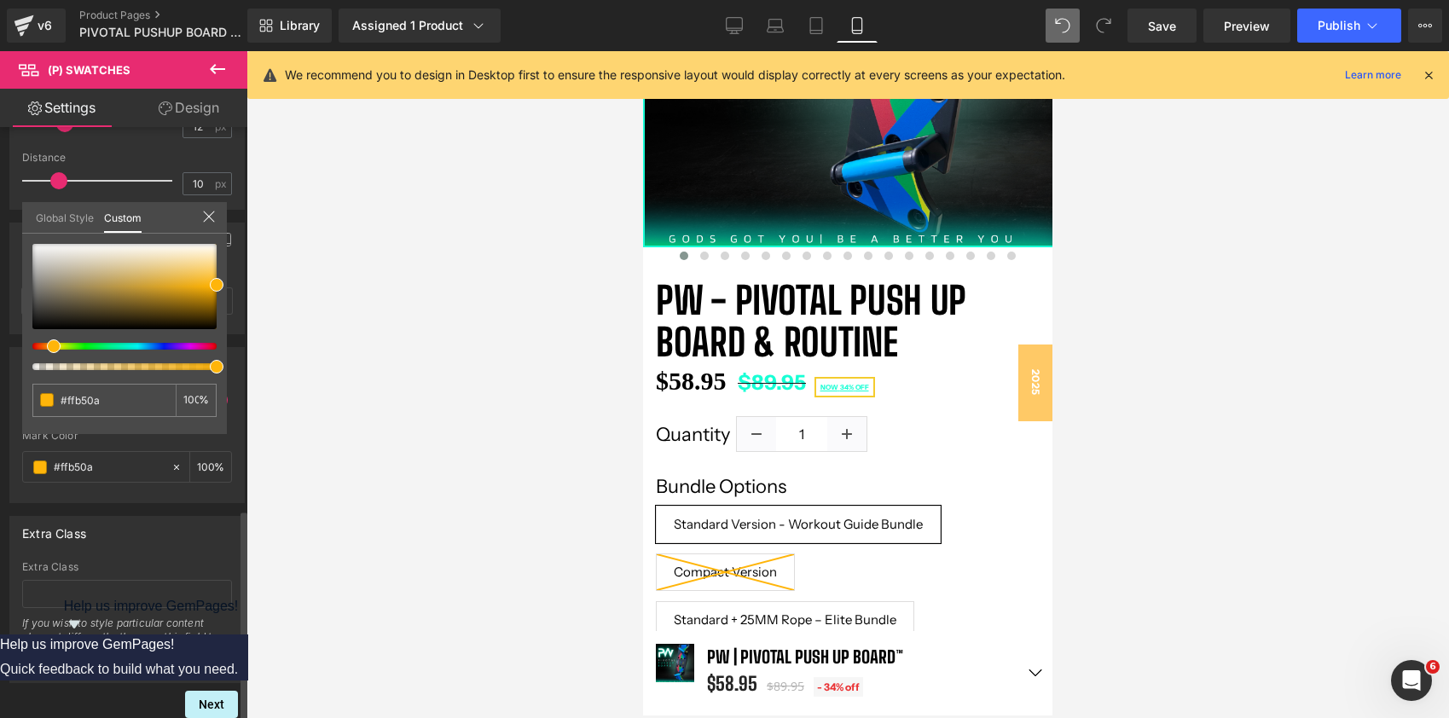
click at [49, 344] on span at bounding box center [54, 346] width 14 height 14
drag, startPoint x: 219, startPoint y: 281, endPoint x: 222, endPoint y: 271, distance: 9.7
click at [222, 271] on span at bounding box center [217, 275] width 14 height 14
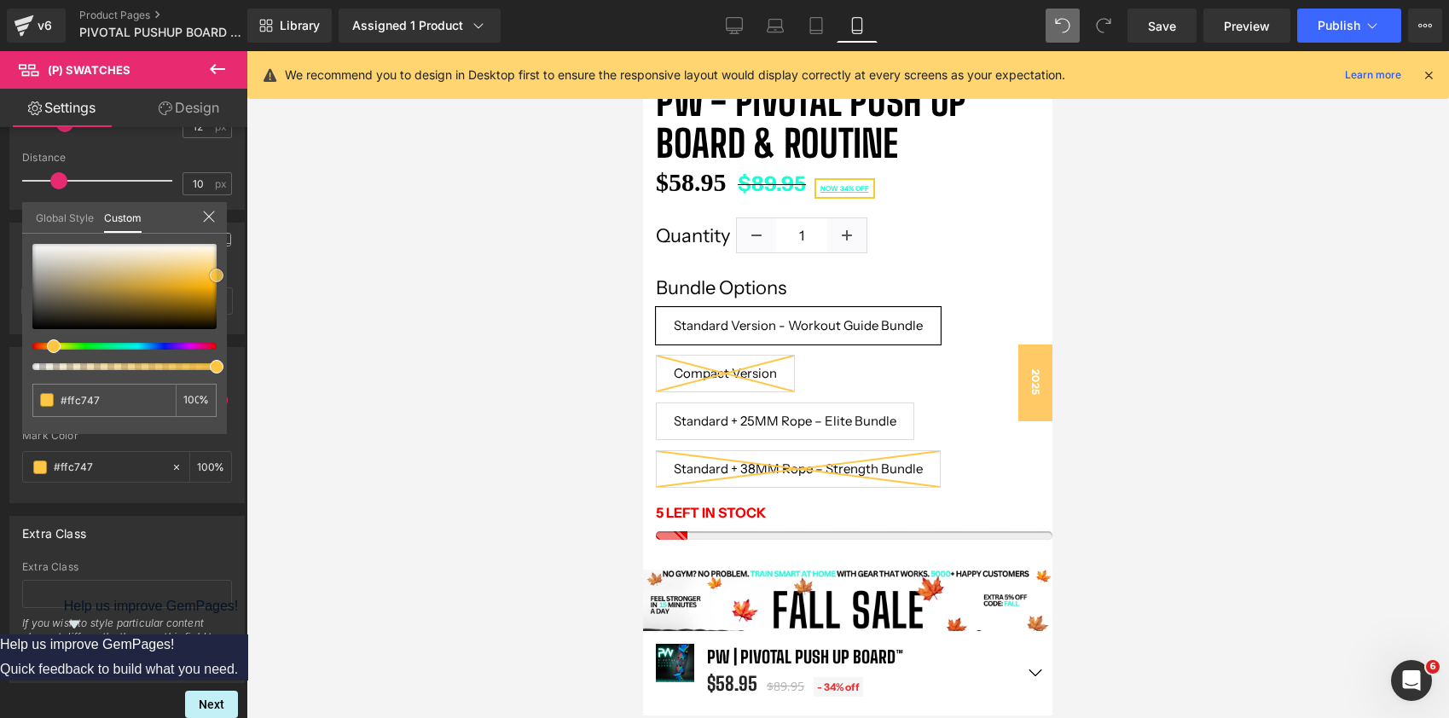
scroll to position [529, 0]
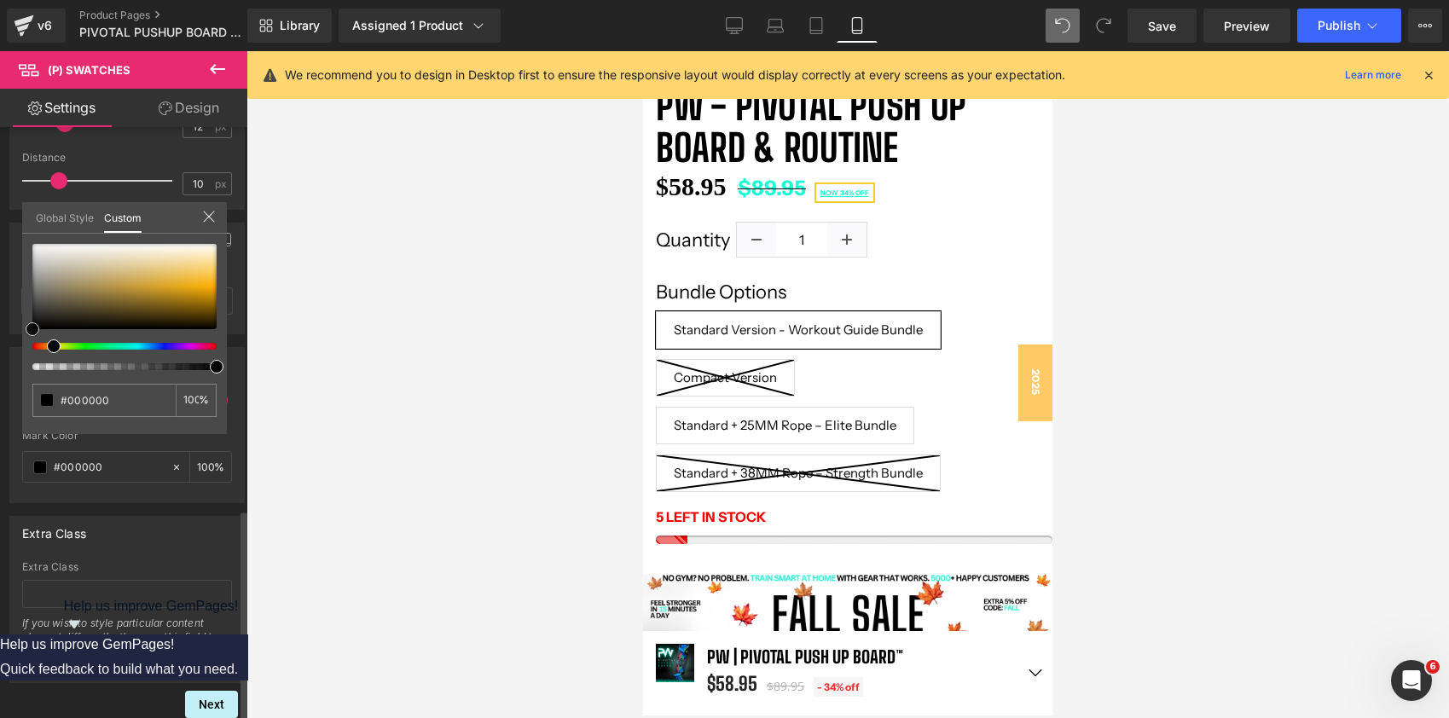
drag, startPoint x: 206, startPoint y: 288, endPoint x: 2, endPoint y: 334, distance: 209.7
click at [2, 334] on div "Sold Out Mark 1 Sold Out Mark rgba(24, 255, 213, 1) Mark Color #18ffd5 100 % Gl…" at bounding box center [127, 418] width 255 height 169
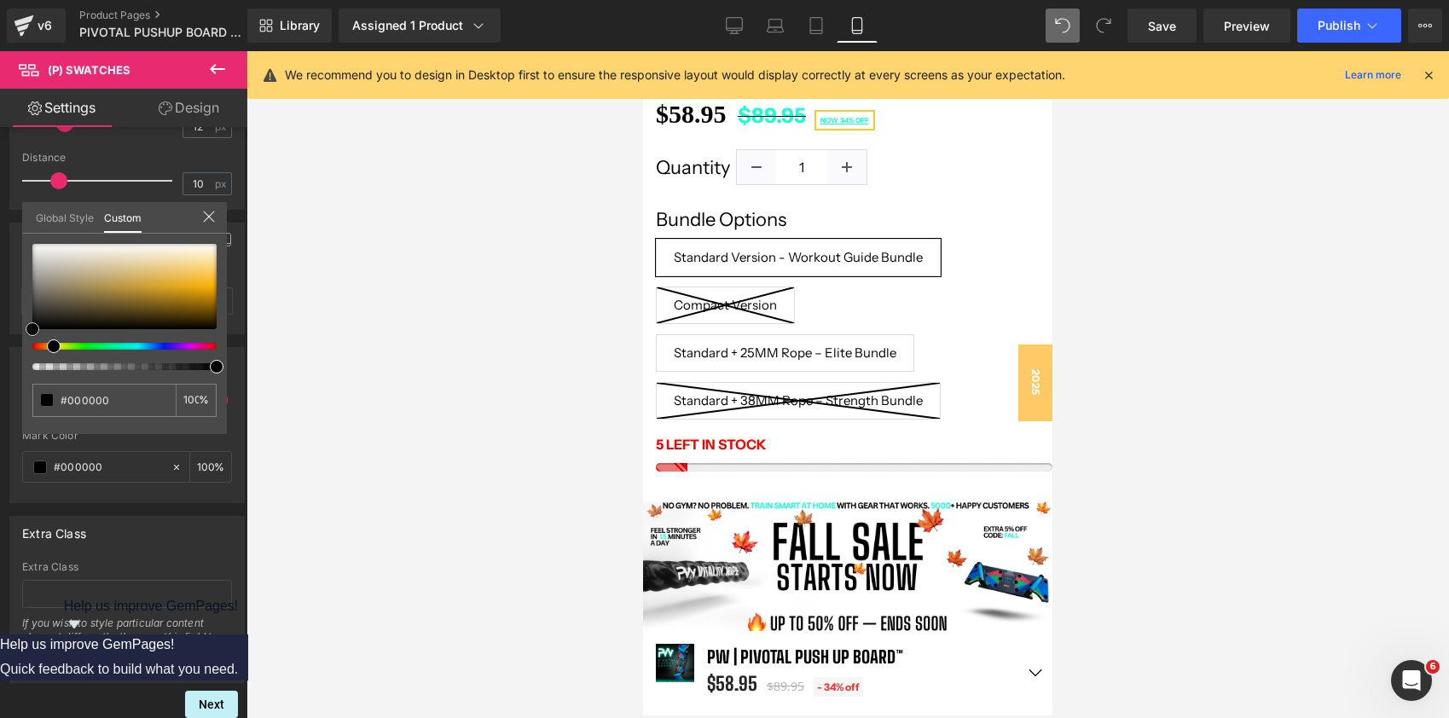
scroll to position [597, 0]
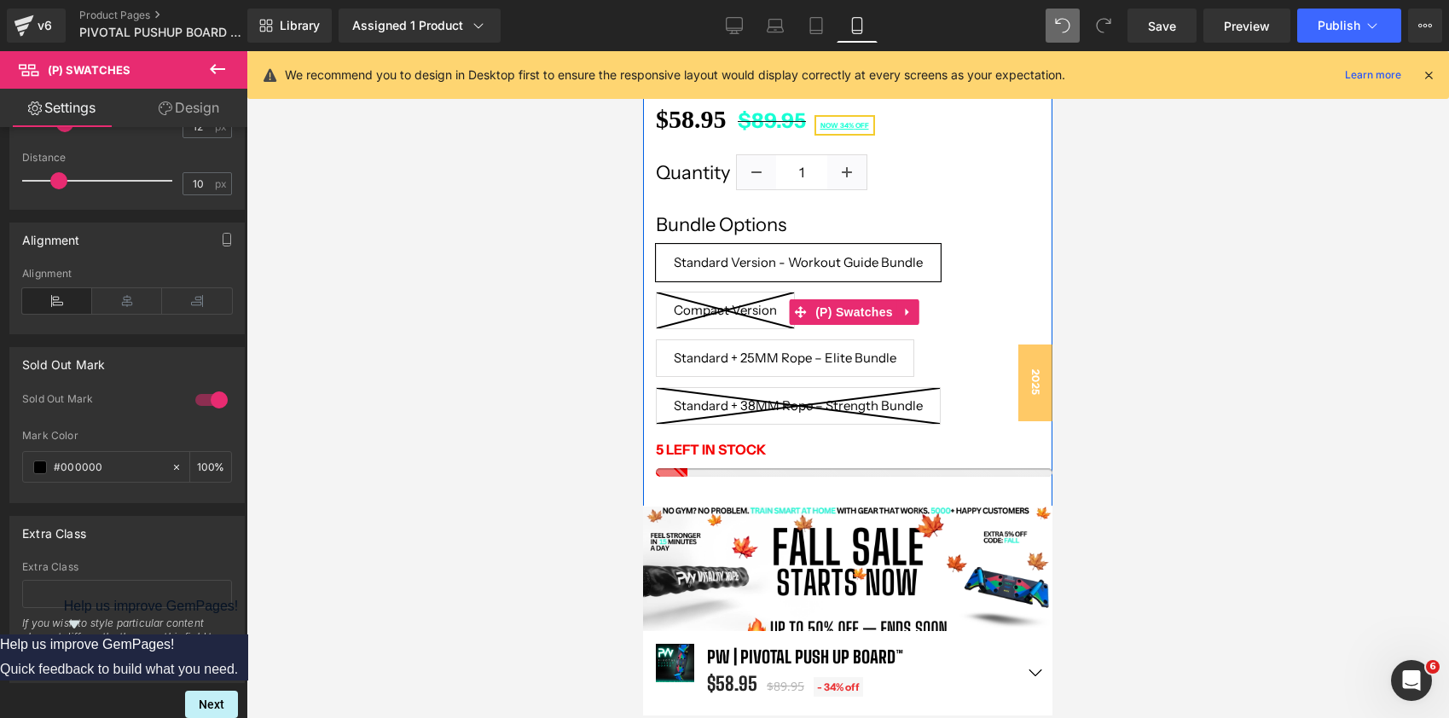
click at [865, 362] on span "Standard + 25MM Rope – Elite Bundle" at bounding box center [785, 358] width 223 height 38
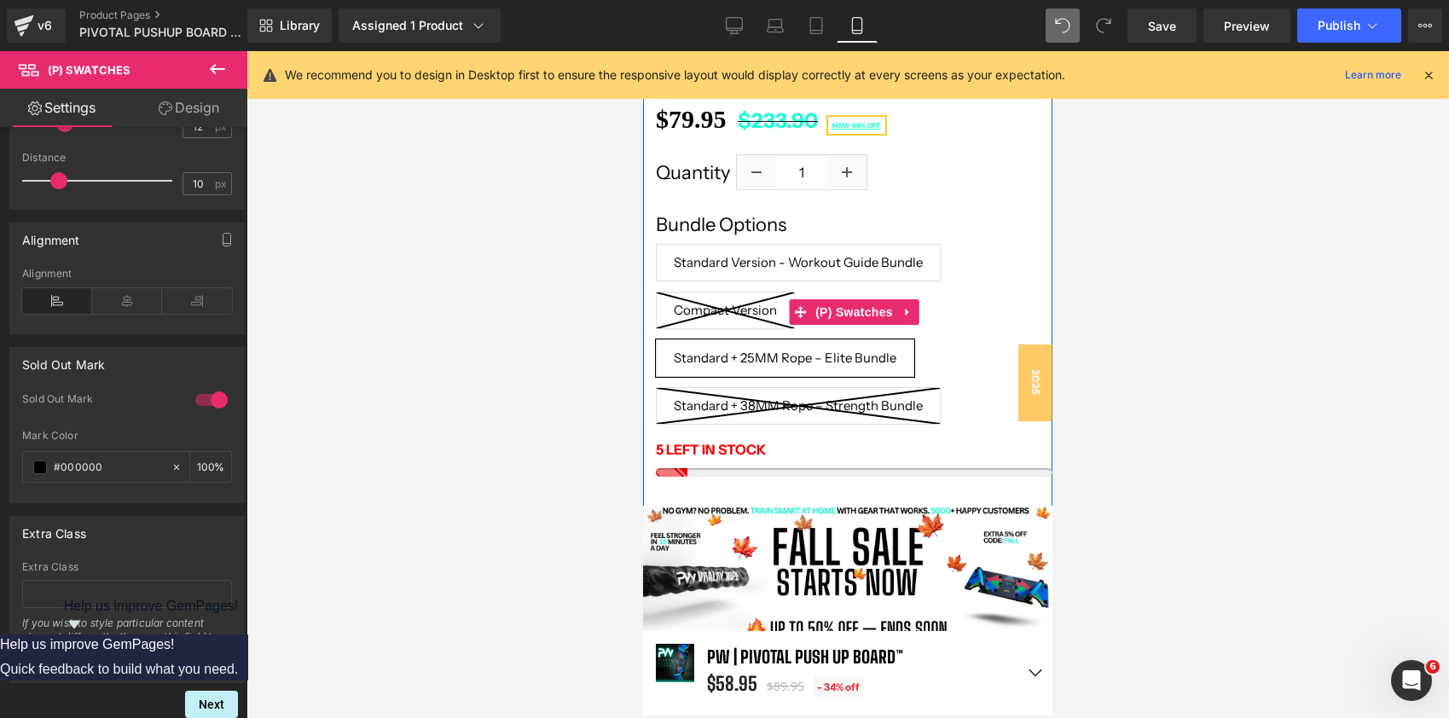
click at [818, 256] on span "Standard Version - Workout Guide Bundle" at bounding box center [798, 263] width 249 height 38
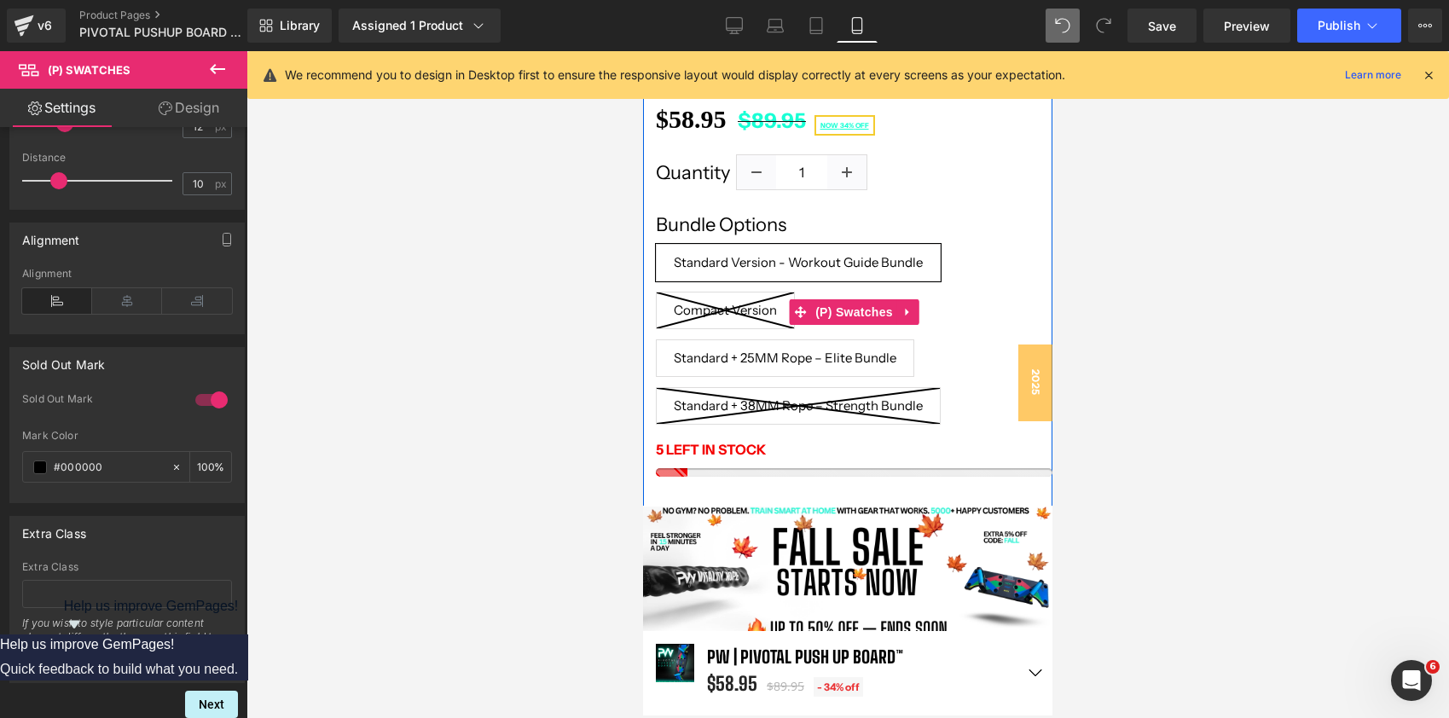
click at [823, 361] on span "Standard + 25MM Rope – Elite Bundle" at bounding box center [785, 358] width 223 height 38
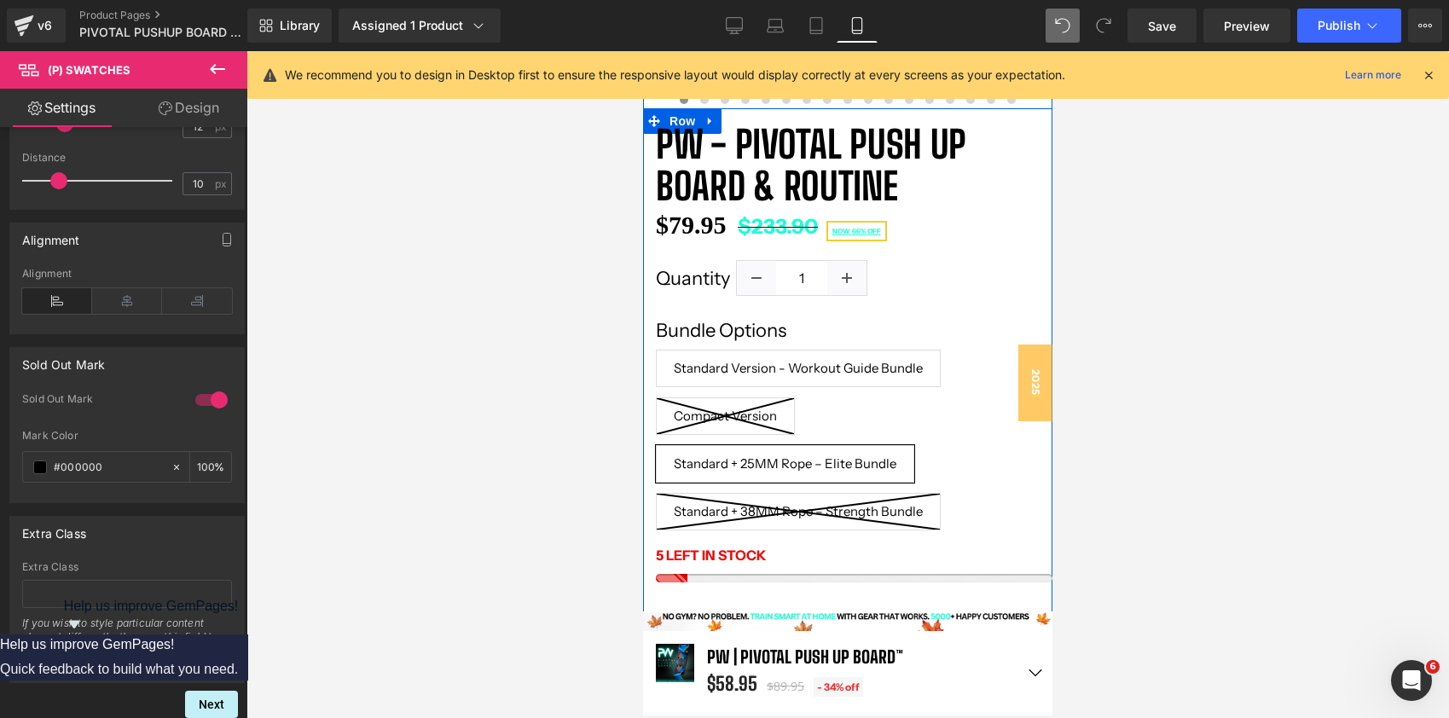
scroll to position [489, 0]
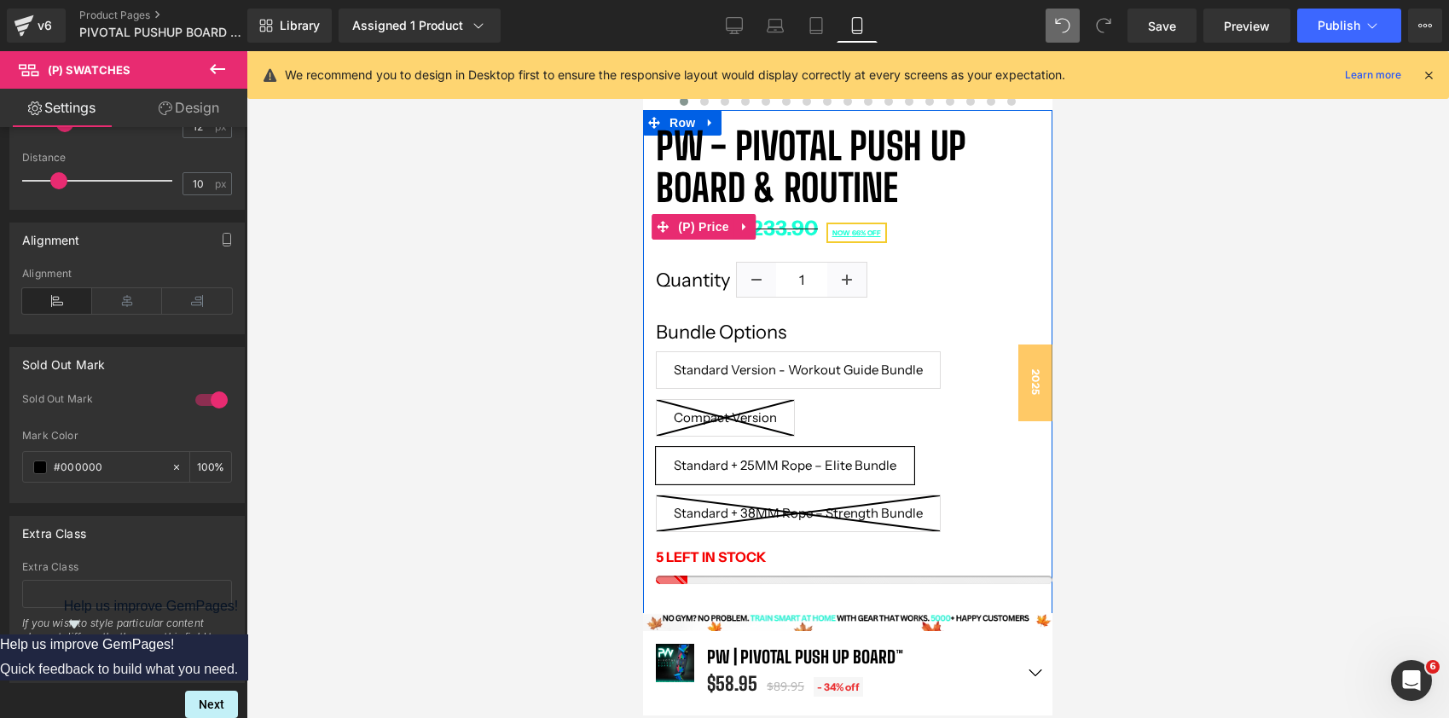
click at [865, 232] on span "66%" at bounding box center [859, 233] width 14 height 9
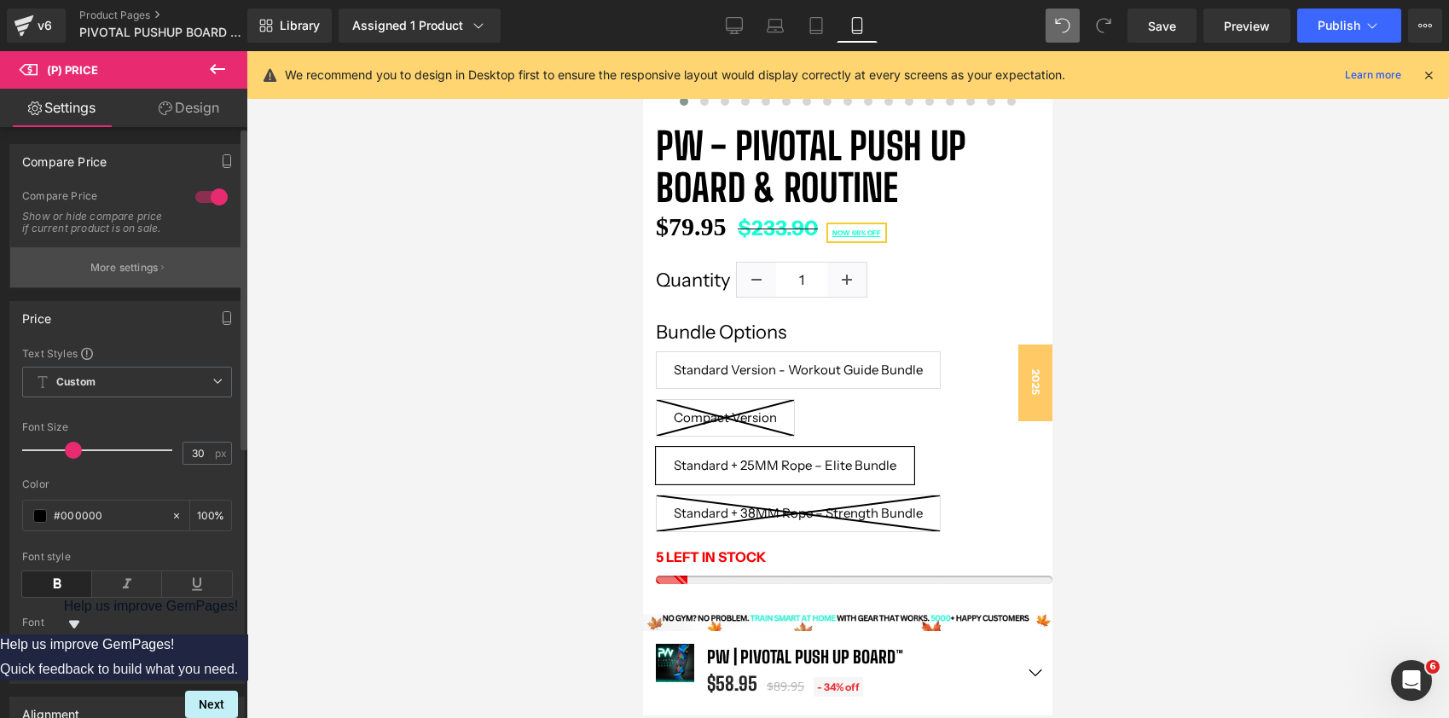
click at [142, 275] on p "More settings" at bounding box center [124, 267] width 68 height 15
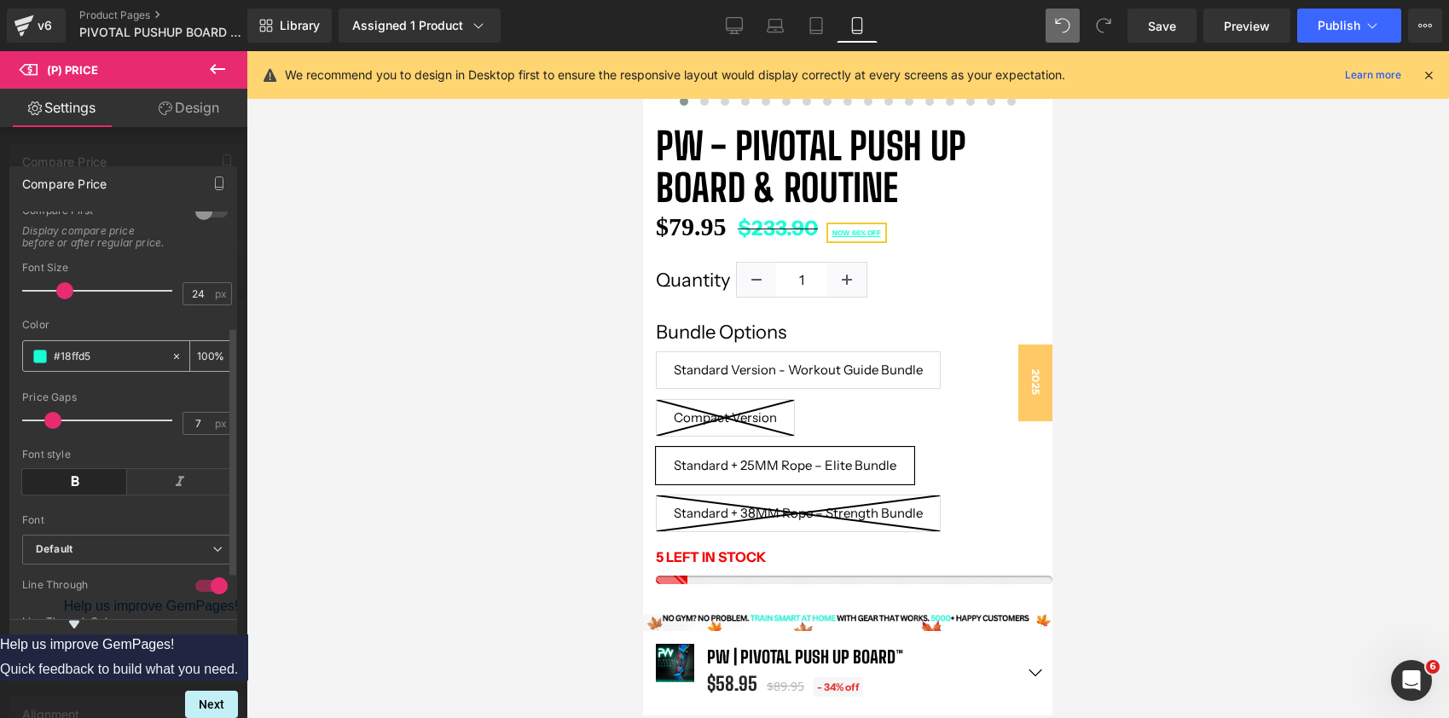
scroll to position [0, 0]
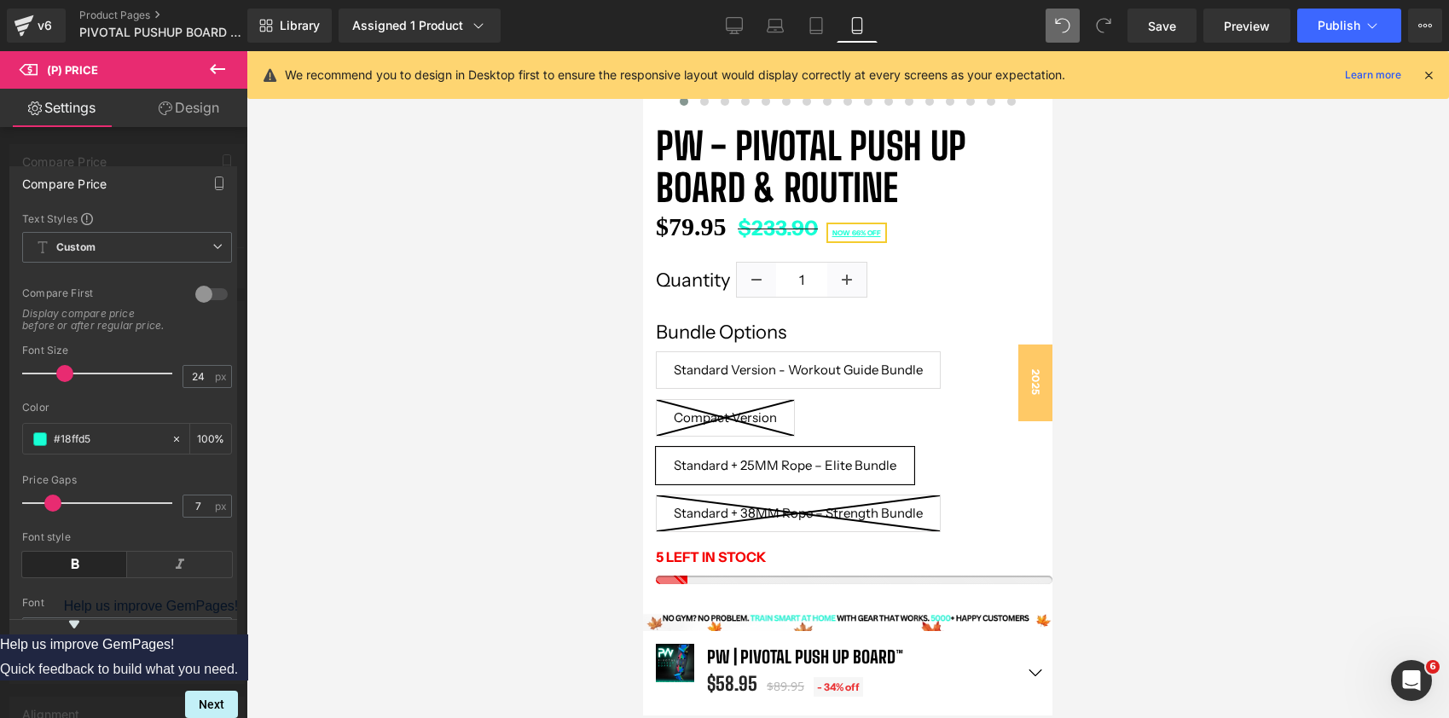
click at [111, 146] on div at bounding box center [123, 388] width 247 height 675
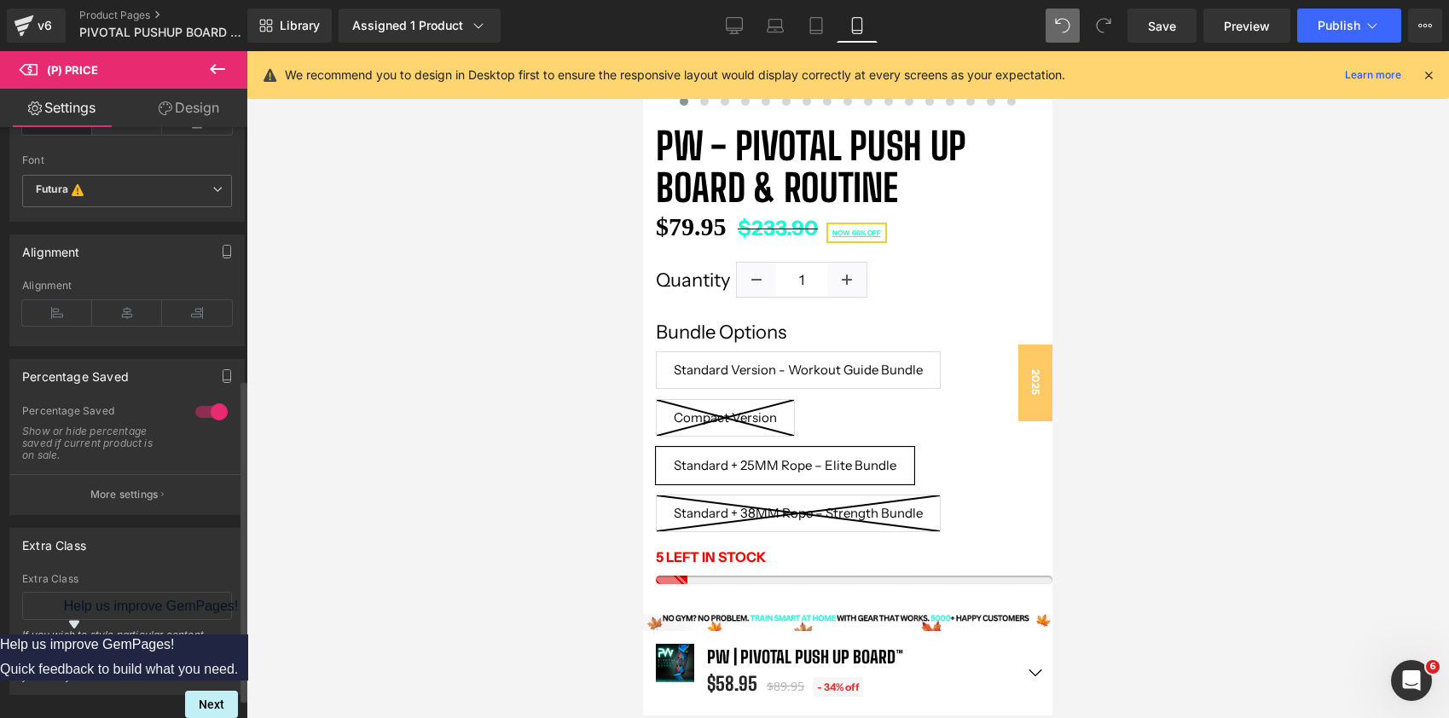
scroll to position [459, 0]
click at [152, 506] on p "More settings" at bounding box center [124, 497] width 68 height 15
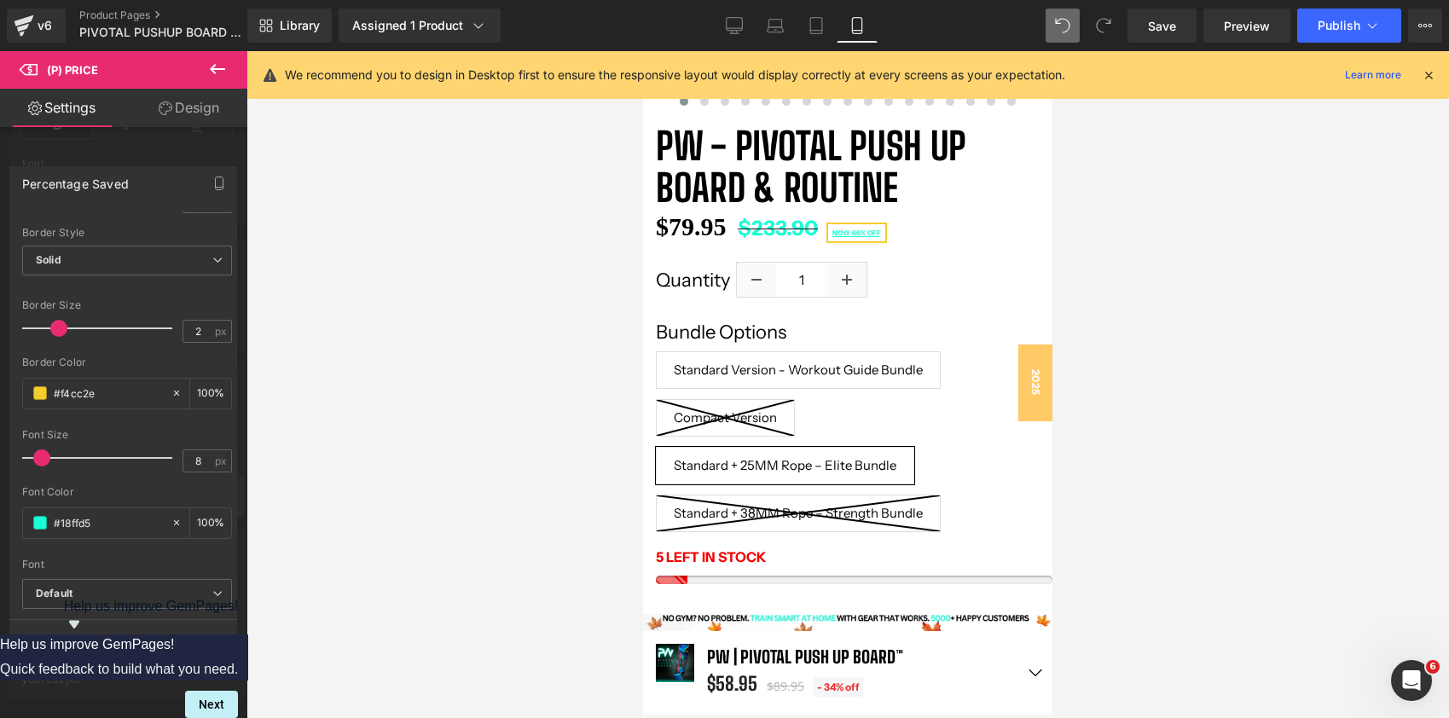
scroll to position [318, 0]
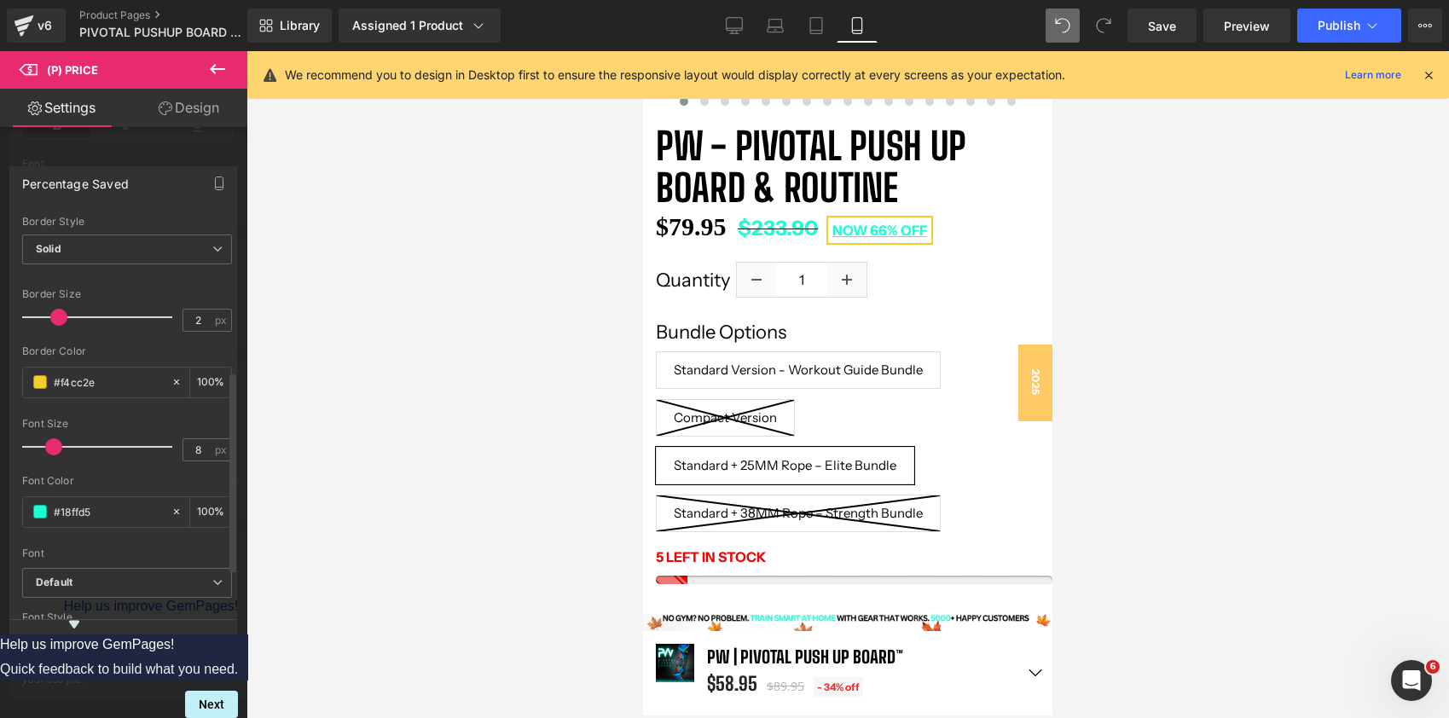
drag, startPoint x: 41, startPoint y: 440, endPoint x: 51, endPoint y: 440, distance: 10.2
click at [51, 440] on span at bounding box center [53, 446] width 17 height 17
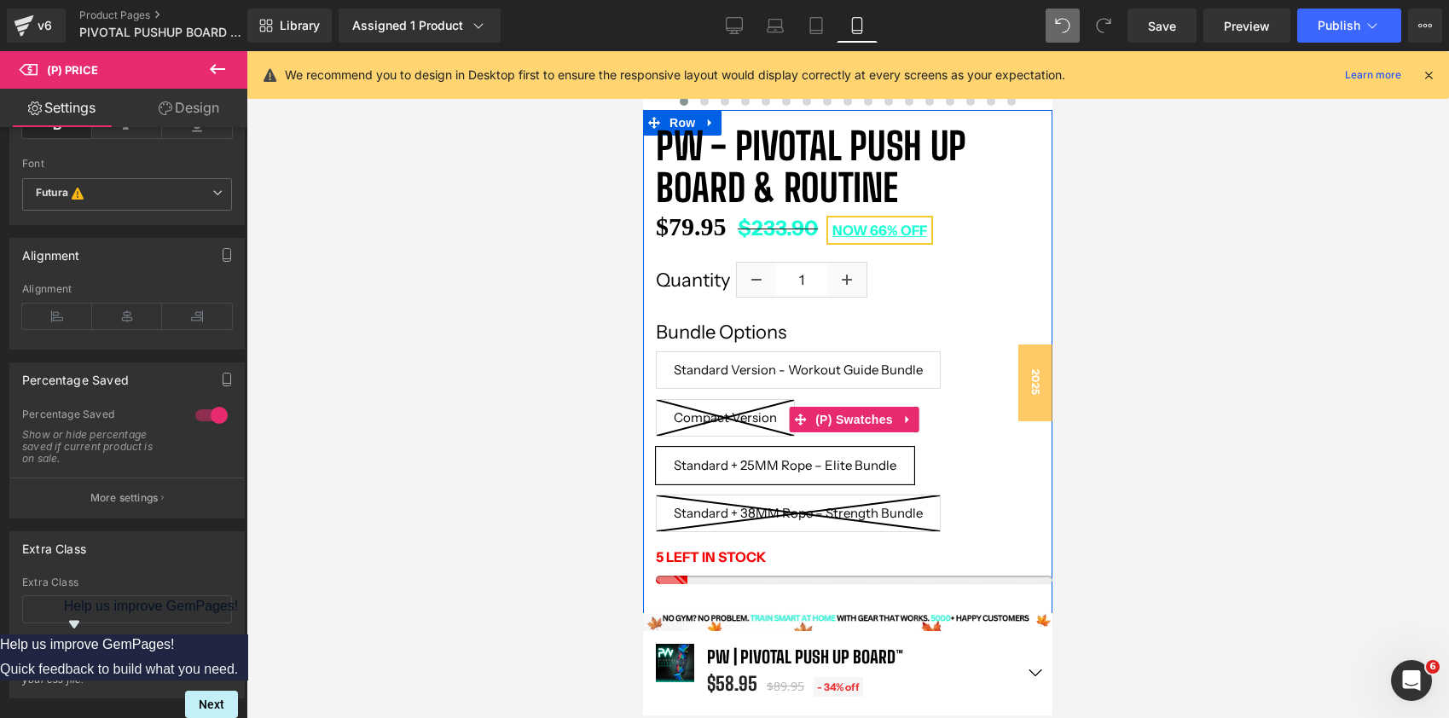
click at [744, 369] on span "Standard Version - Workout Guide Bundle" at bounding box center [798, 370] width 249 height 38
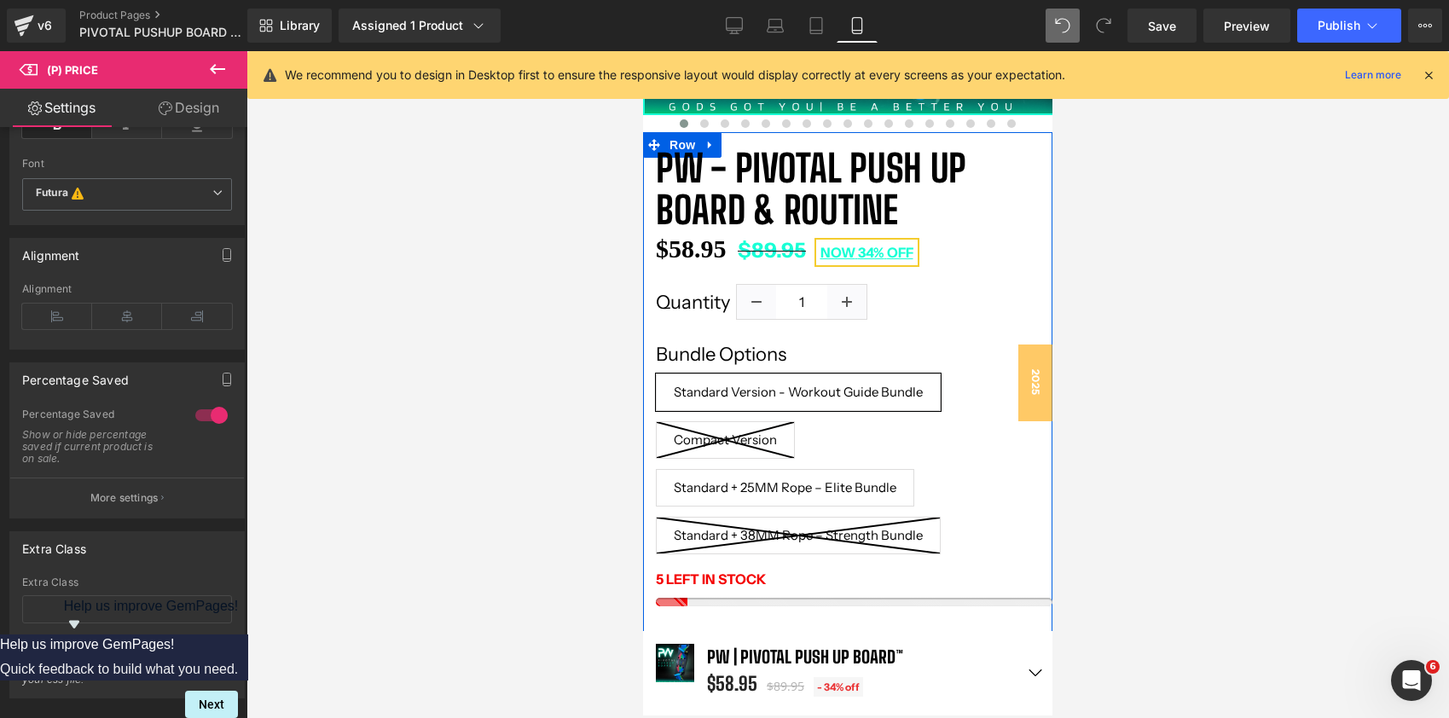
scroll to position [450, 0]
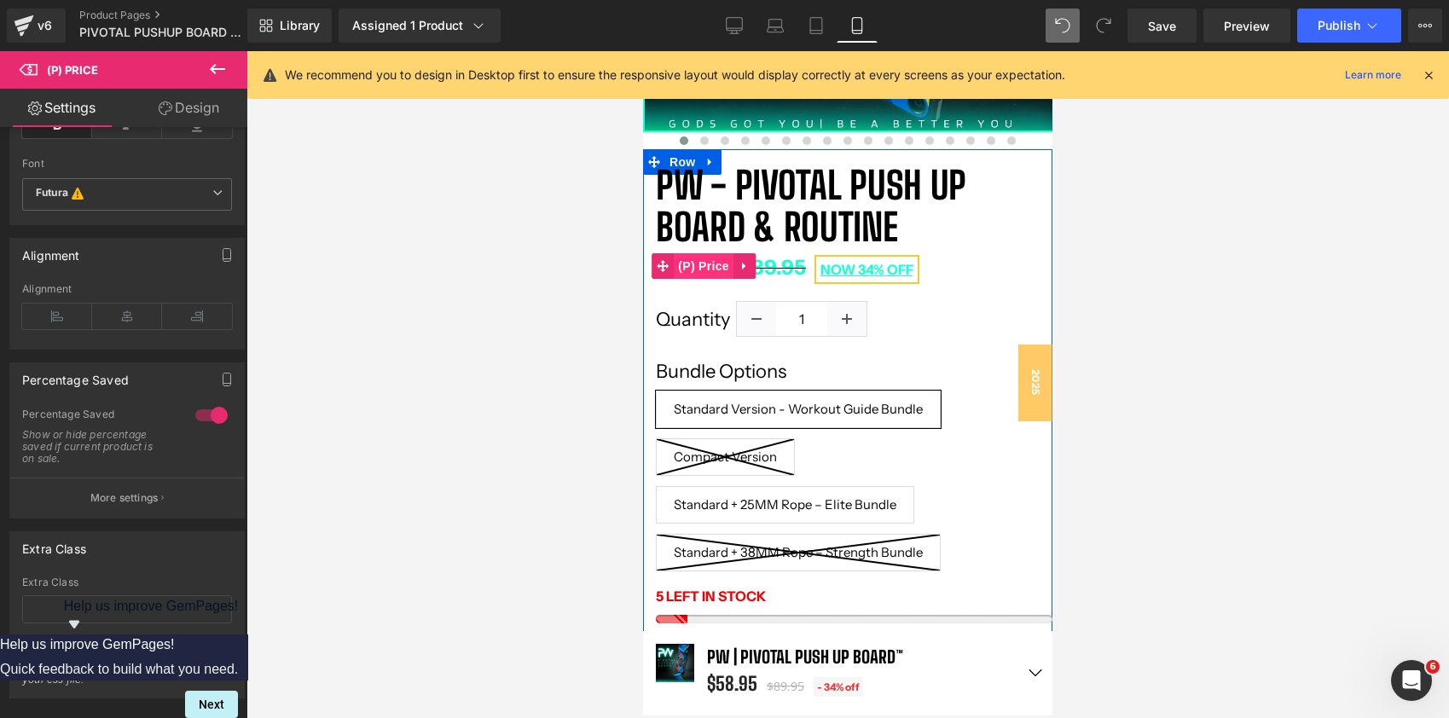
click at [711, 271] on span "(P) Price" at bounding box center [704, 266] width 60 height 26
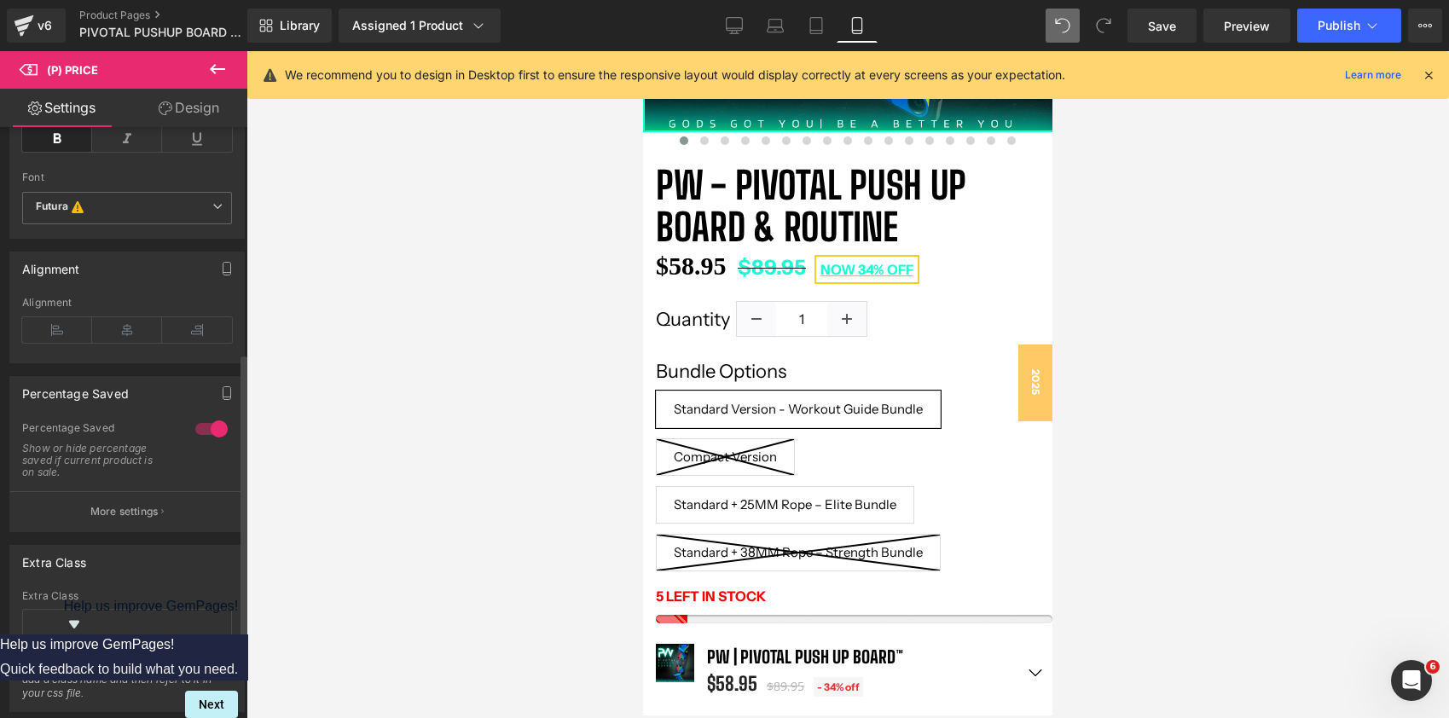
scroll to position [415, 0]
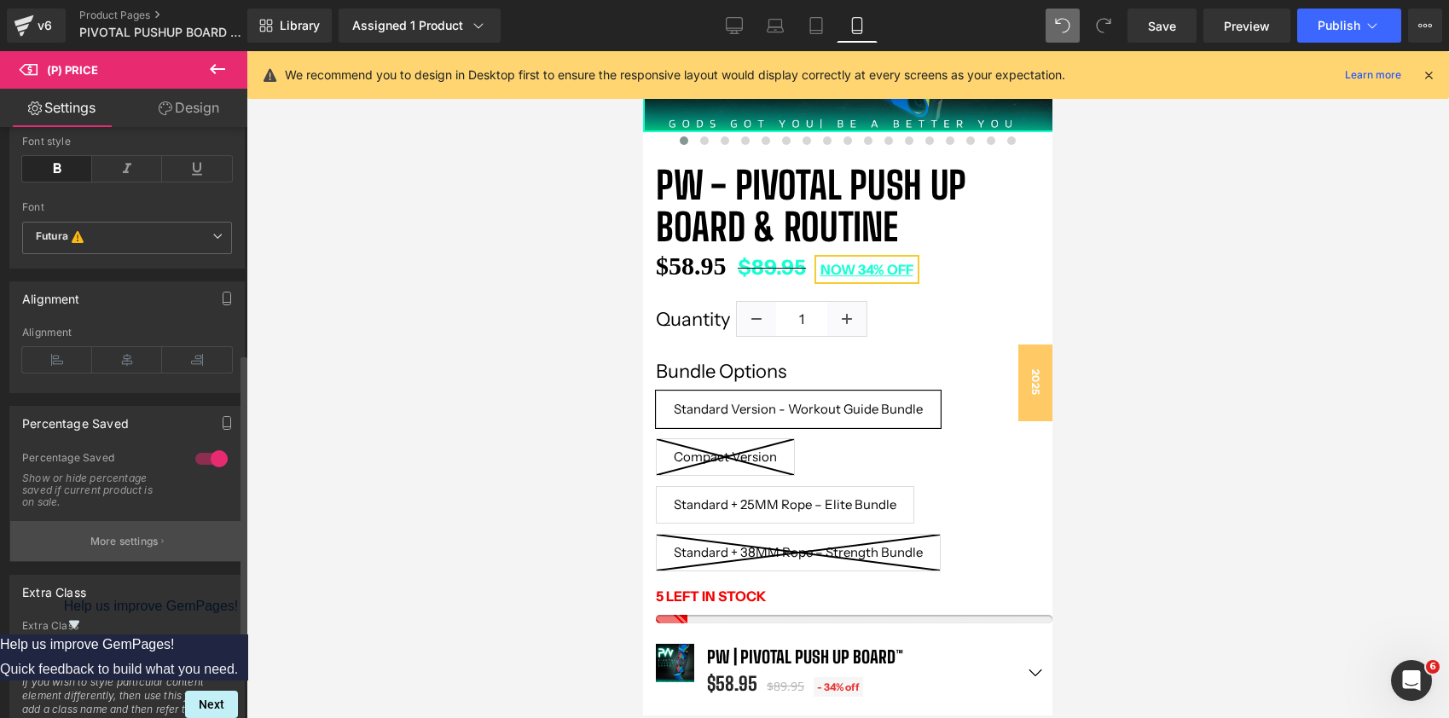
click at [124, 549] on p "More settings" at bounding box center [124, 541] width 68 height 15
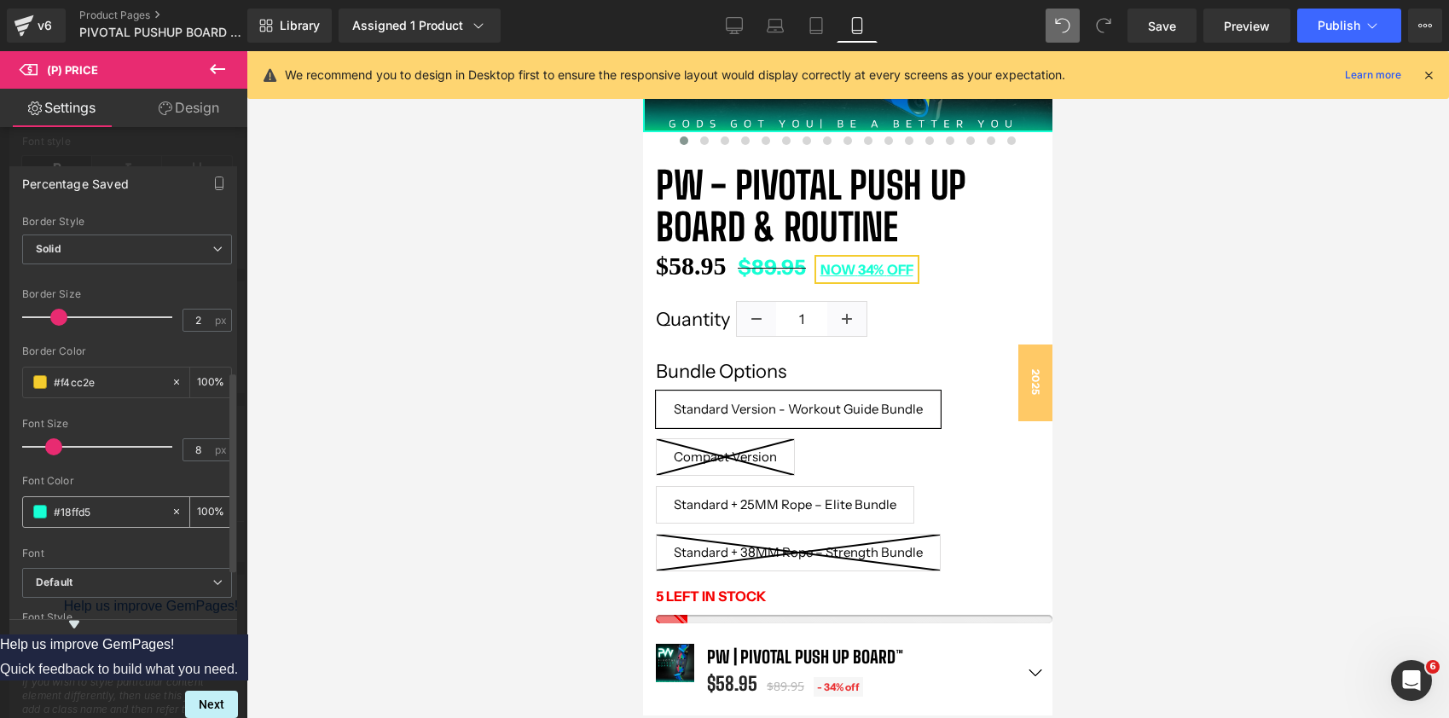
click at [41, 509] on span at bounding box center [40, 512] width 14 height 14
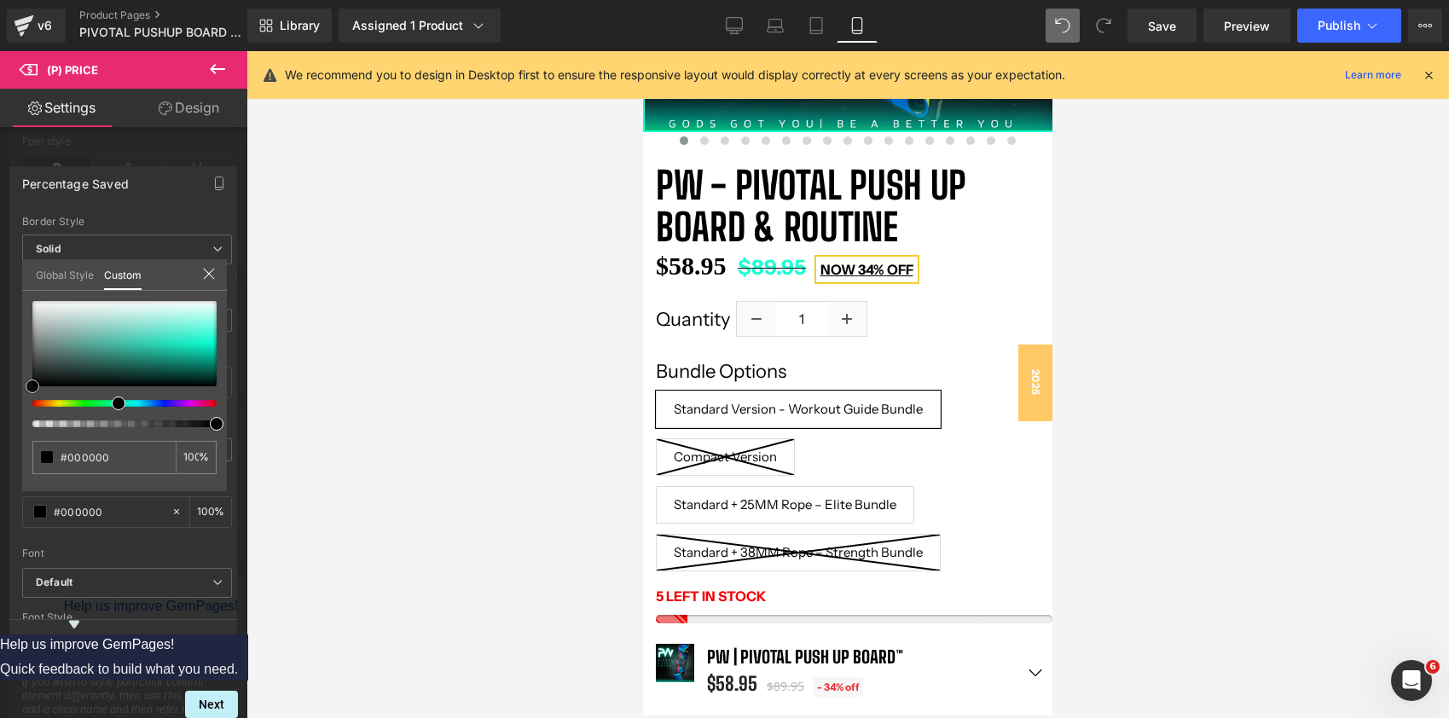
drag, startPoint x: 56, startPoint y: 360, endPoint x: 0, endPoint y: 445, distance: 102.2
click at [0, 445] on div "Percentage Saved Text Styles Custom Custom Setup Global Style Custom Setup Glob…" at bounding box center [123, 404] width 247 height 502
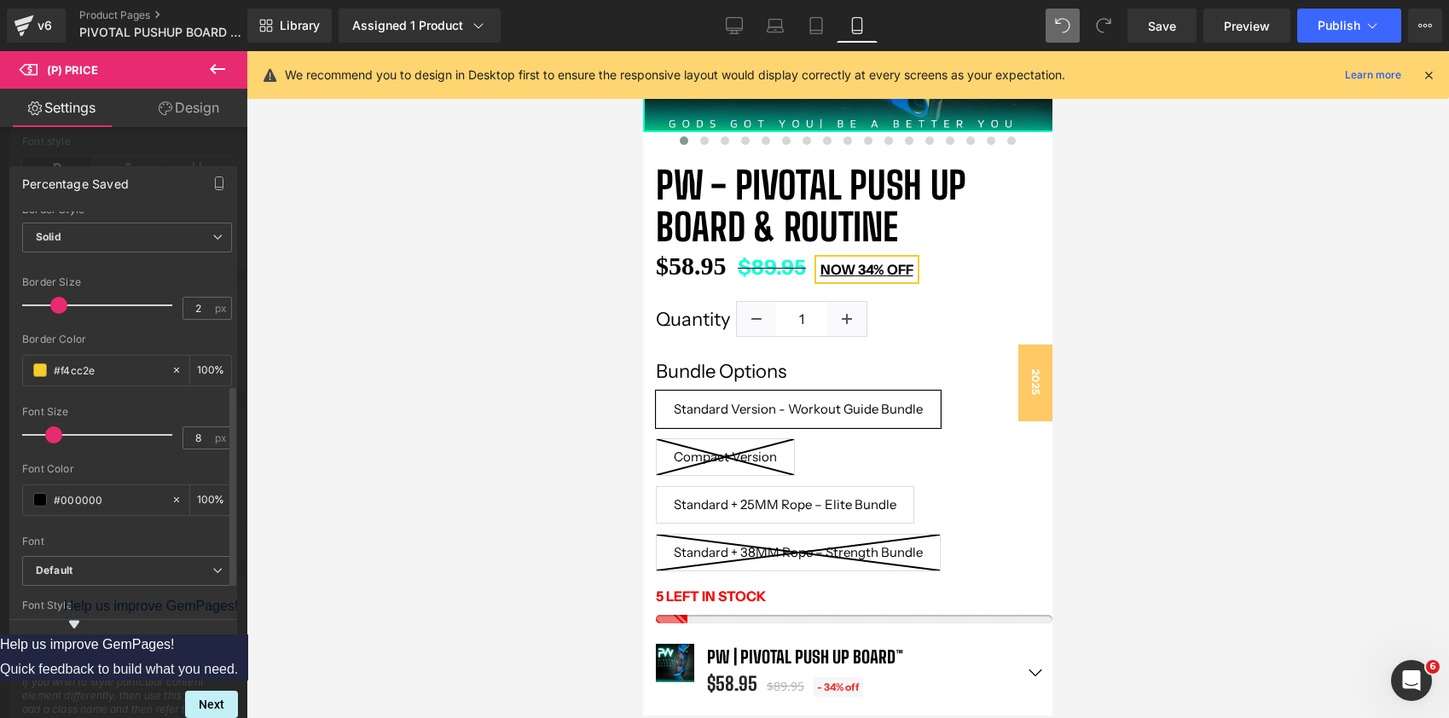
scroll to position [323, 0]
click at [44, 312] on span at bounding box center [45, 312] width 17 height 17
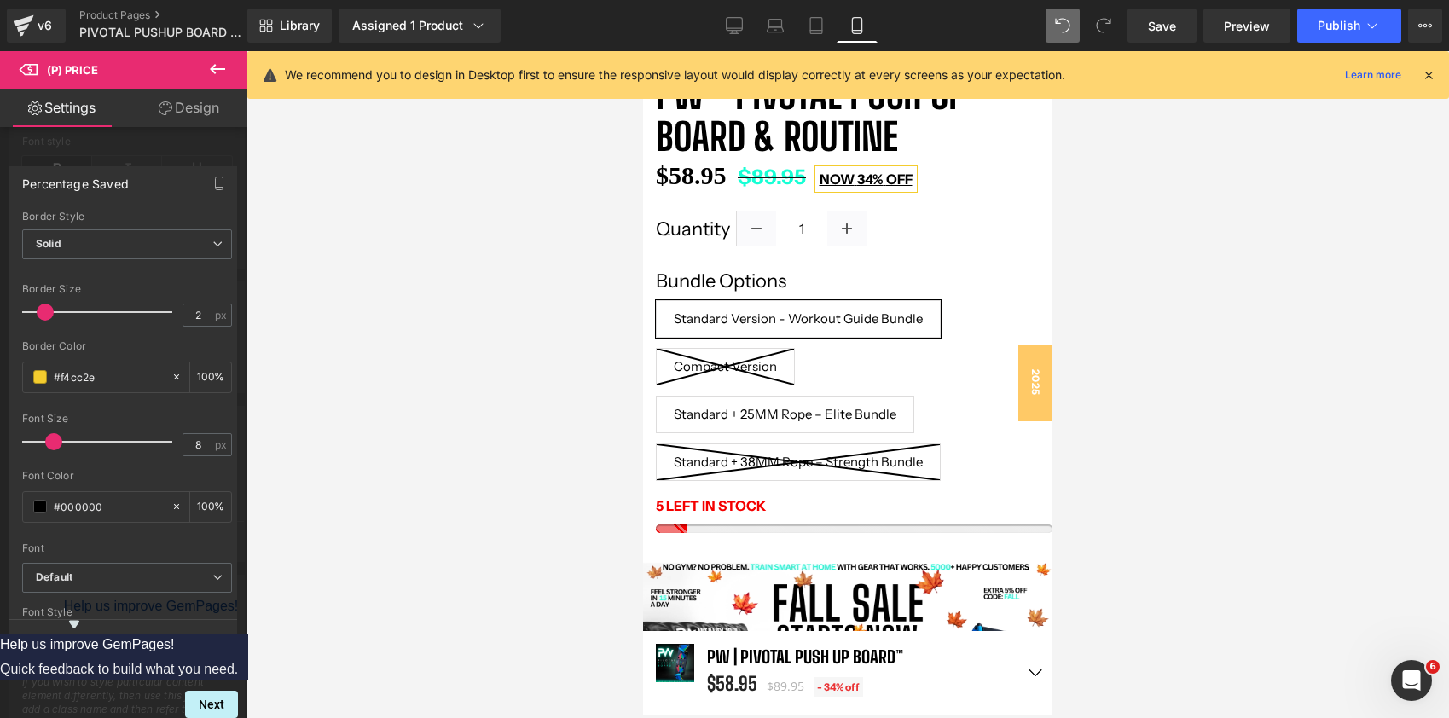
scroll to position [539, 0]
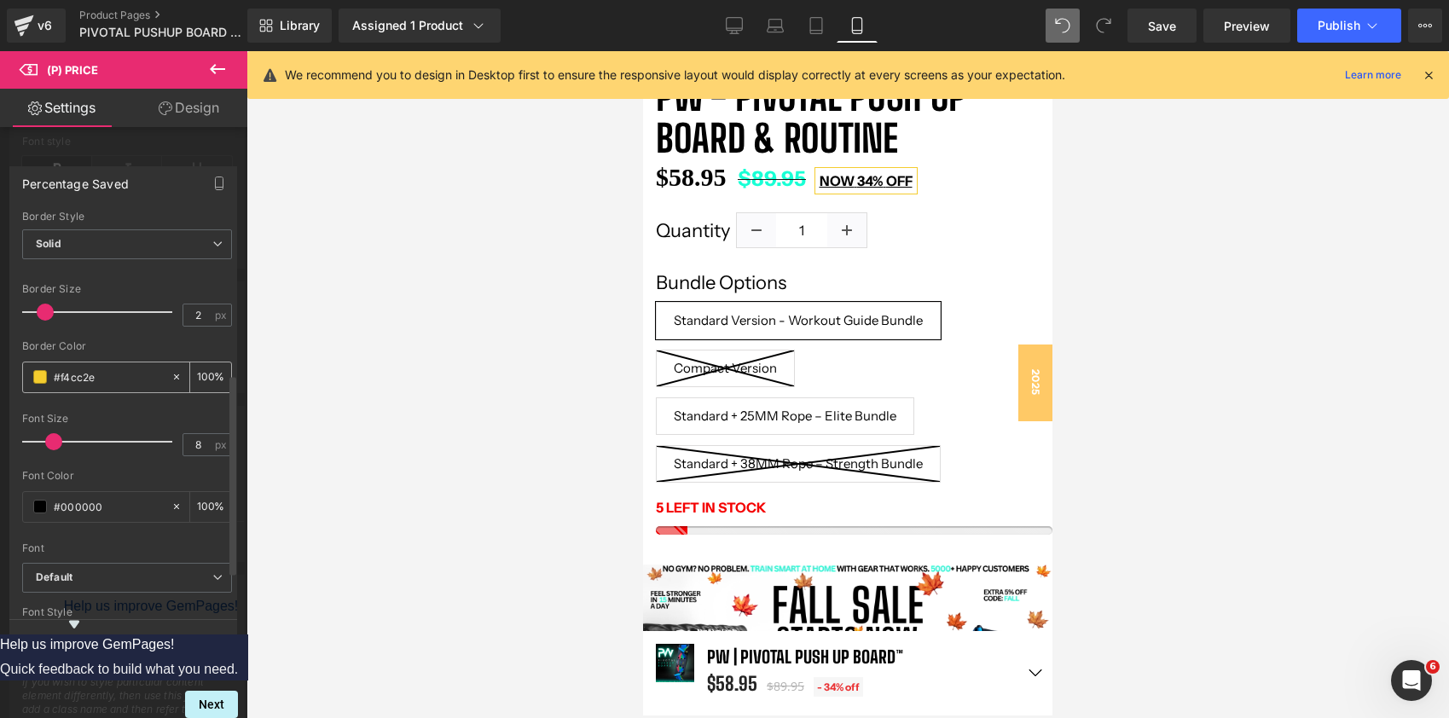
click at [46, 379] on span at bounding box center [40, 377] width 14 height 14
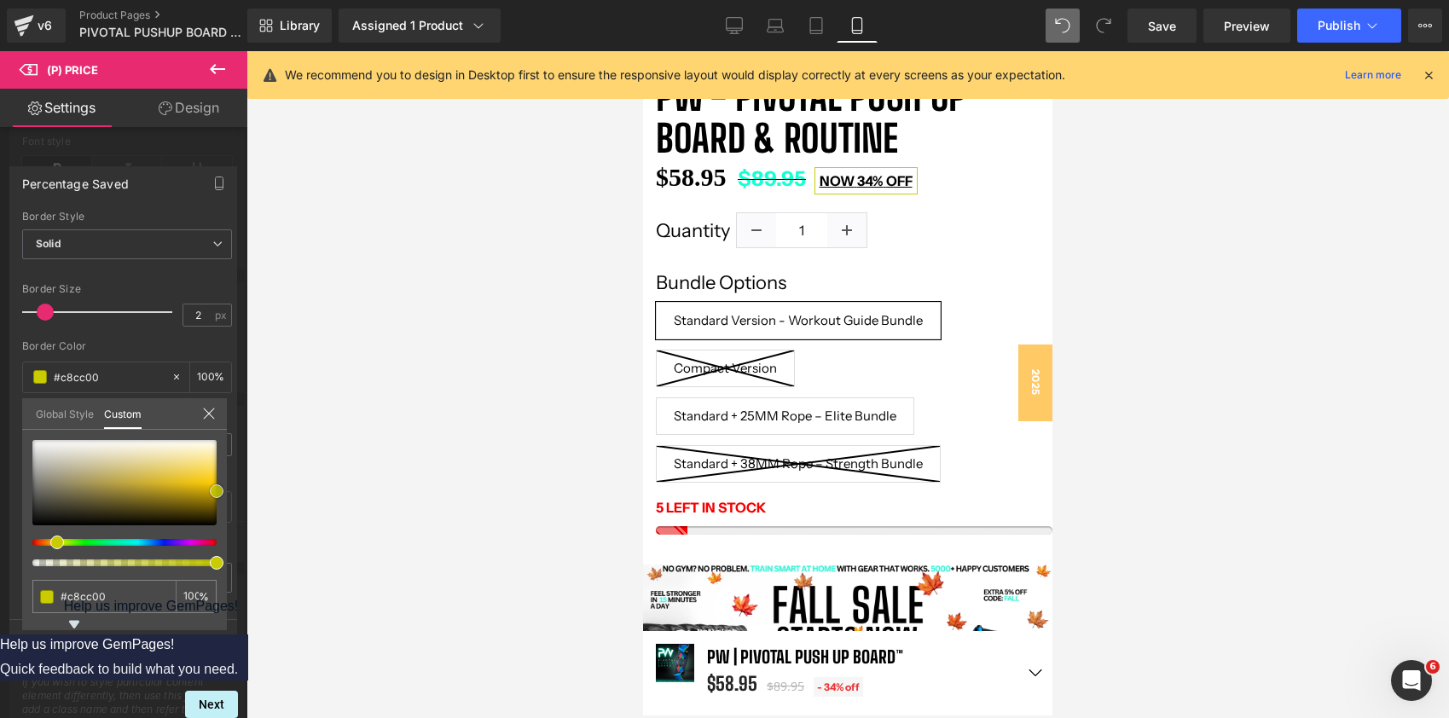
drag, startPoint x: 58, startPoint y: 517, endPoint x: 244, endPoint y: 492, distance: 187.5
click at [244, 492] on div "Percentage Saved Text Styles Custom Custom Setup Global Style Custom Setup Glob…" at bounding box center [123, 404] width 247 height 502
click at [49, 547] on div at bounding box center [124, 503] width 184 height 126
drag, startPoint x: 213, startPoint y: 493, endPoint x: 227, endPoint y: 476, distance: 21.8
click at [227, 476] on div "Percentage Saved Text Styles Custom Custom Setup Global Style Custom Setup Glob…" at bounding box center [123, 404] width 247 height 502
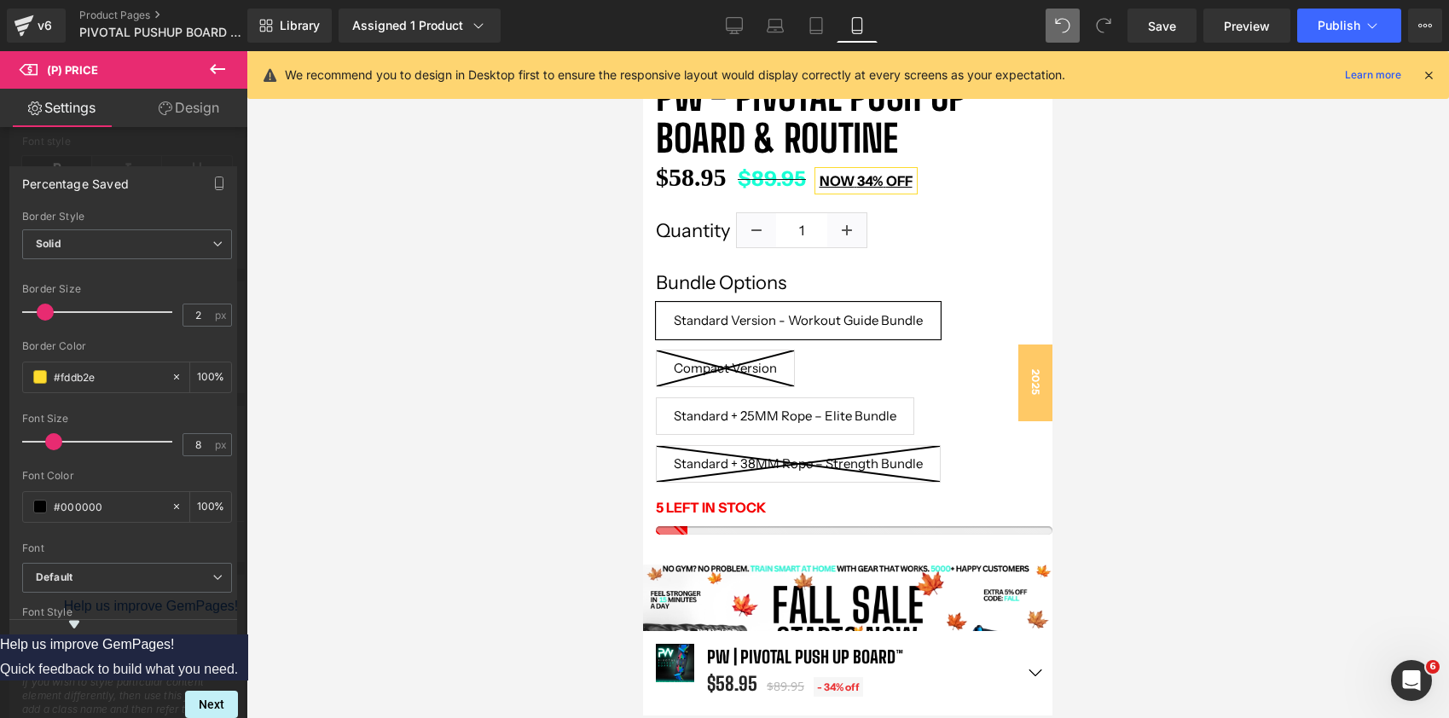
click at [127, 149] on div at bounding box center [123, 388] width 247 height 675
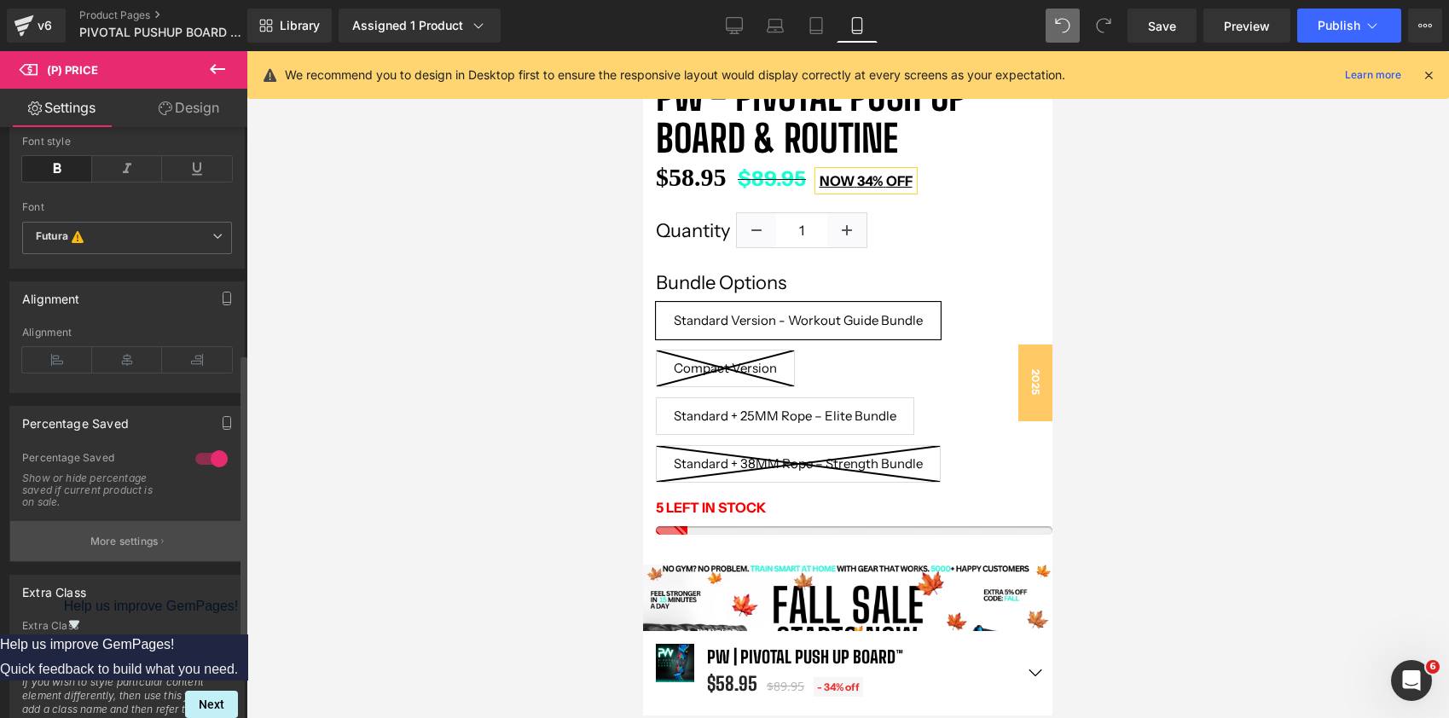
click at [96, 549] on p "More settings" at bounding box center [124, 541] width 68 height 15
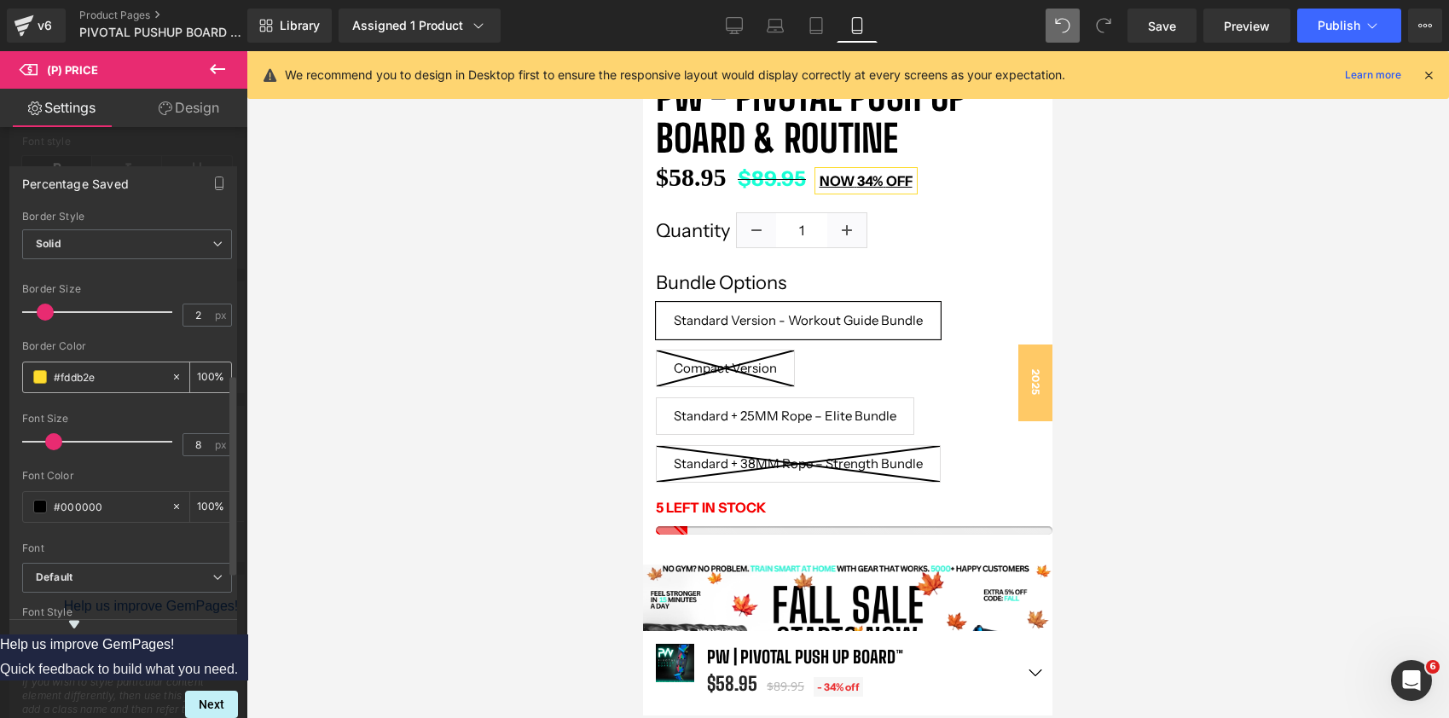
click at [38, 381] on span at bounding box center [40, 377] width 14 height 14
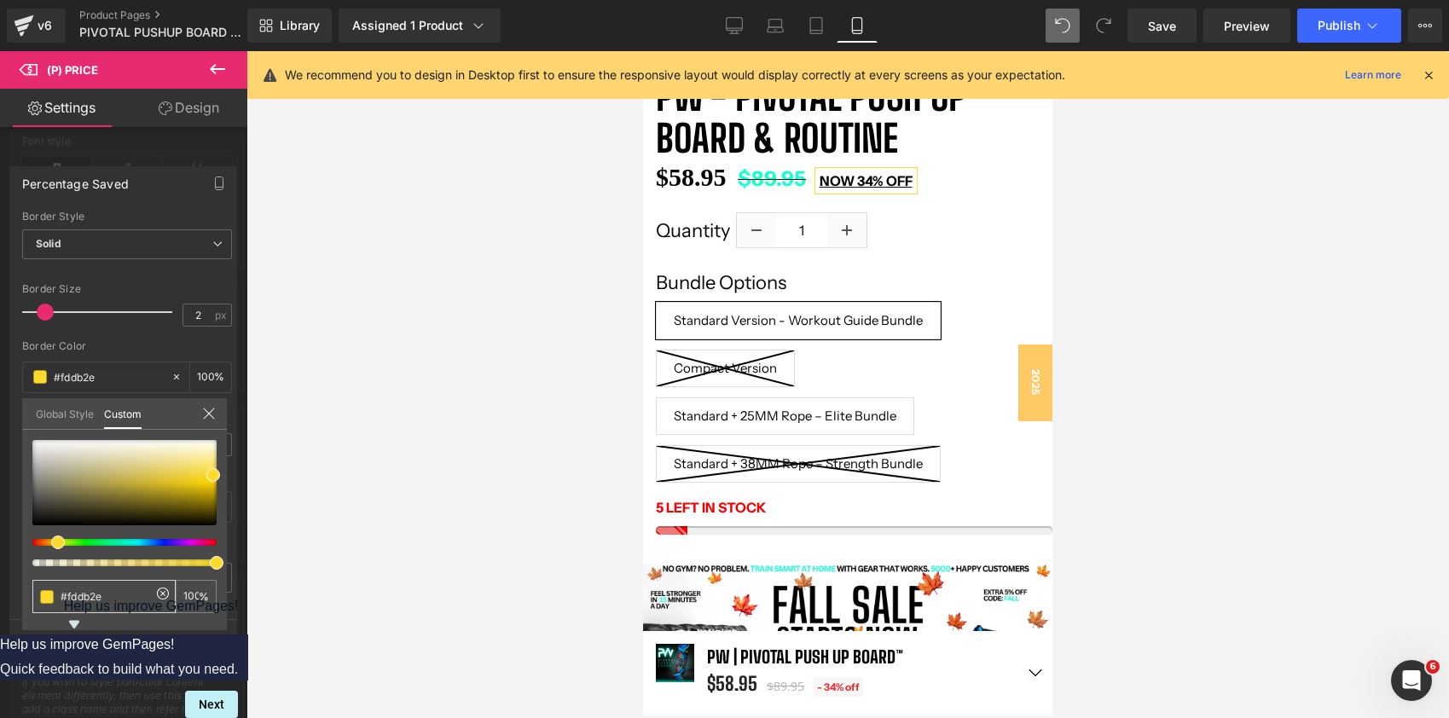
click at [105, 590] on input "#fddb2e" at bounding box center [106, 596] width 90 height 18
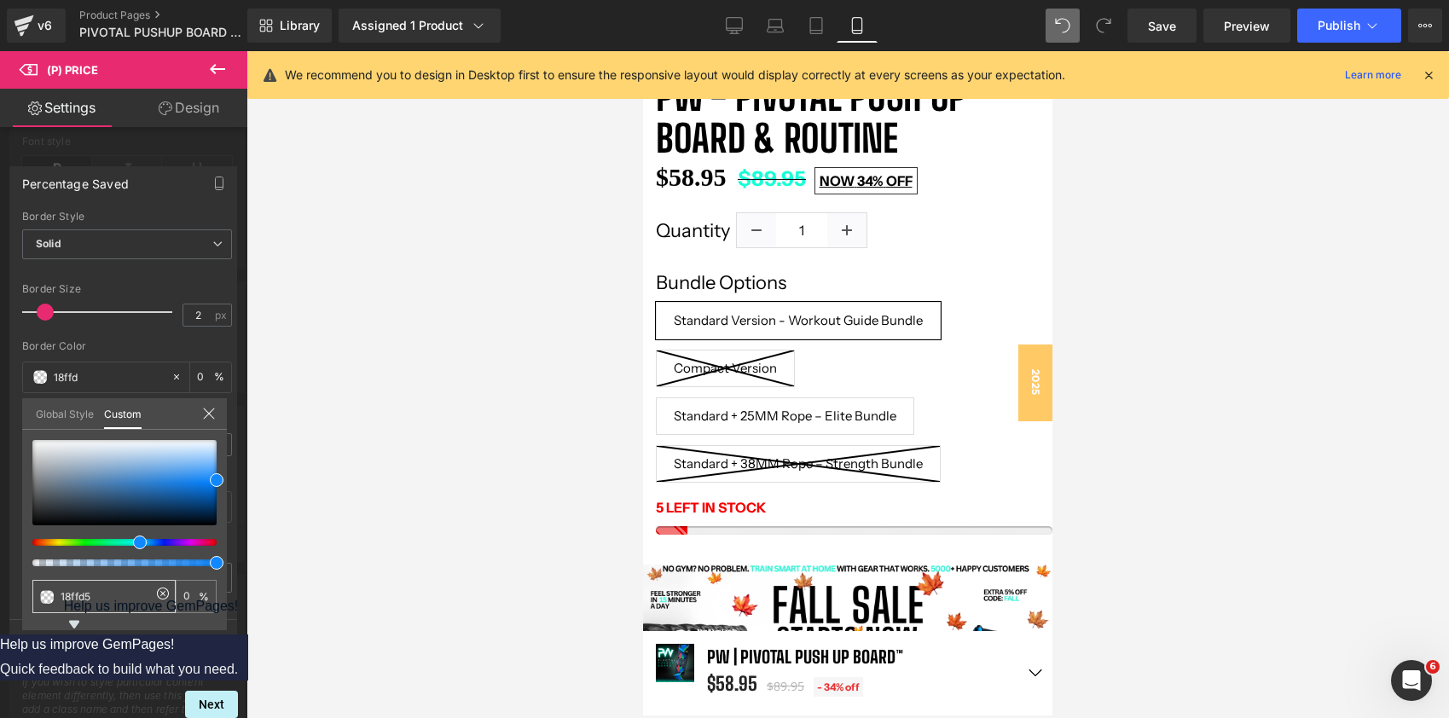
type input "18ffd5"
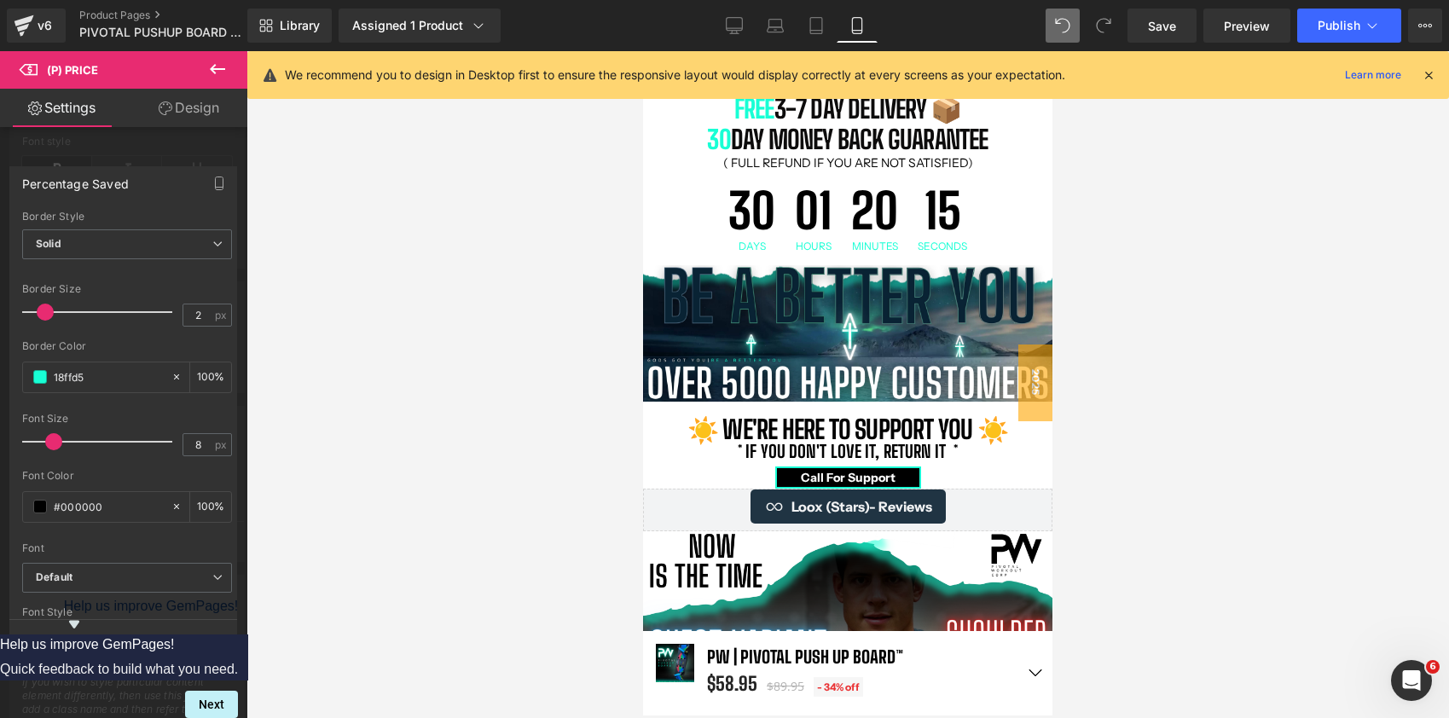
scroll to position [1343, 0]
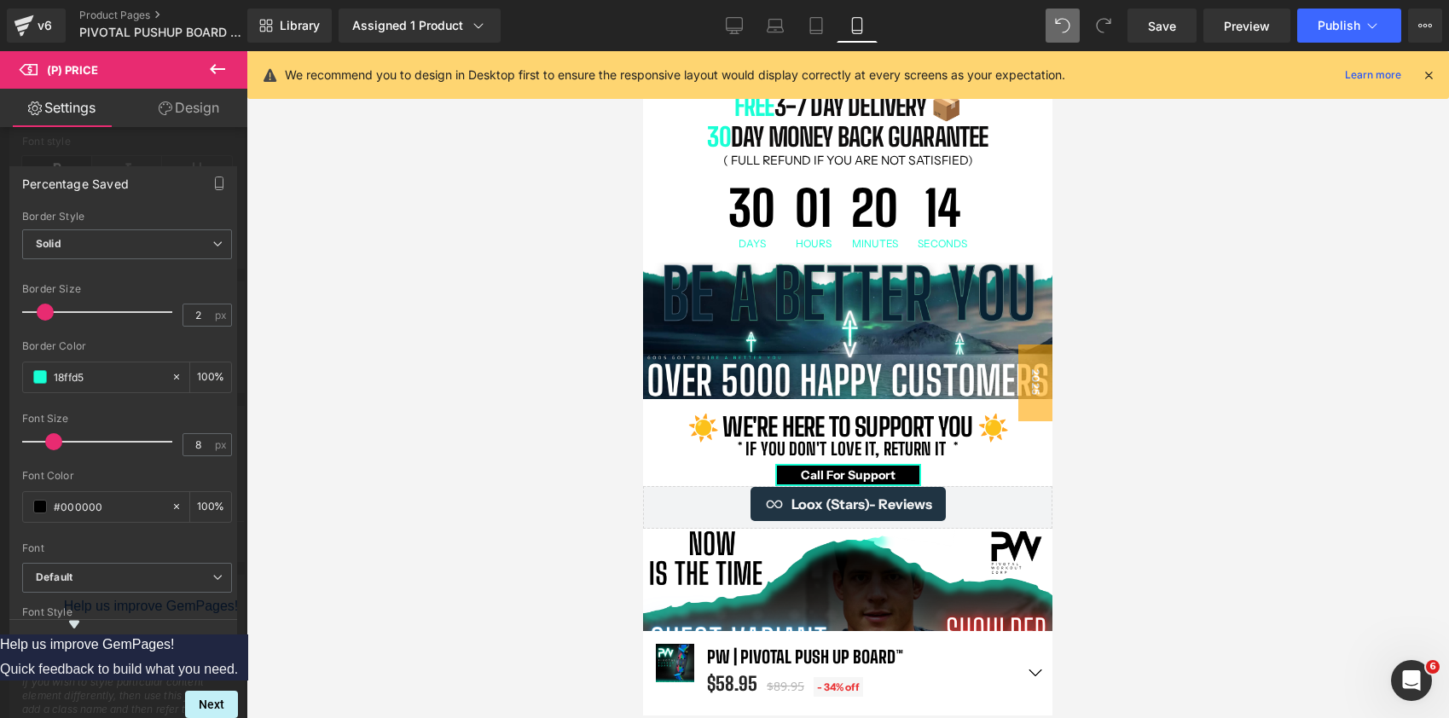
drag, startPoint x: 1133, startPoint y: 22, endPoint x: 206, endPoint y: 389, distance: 996.7
click at [1133, 22] on link "Save" at bounding box center [1161, 26] width 69 height 34
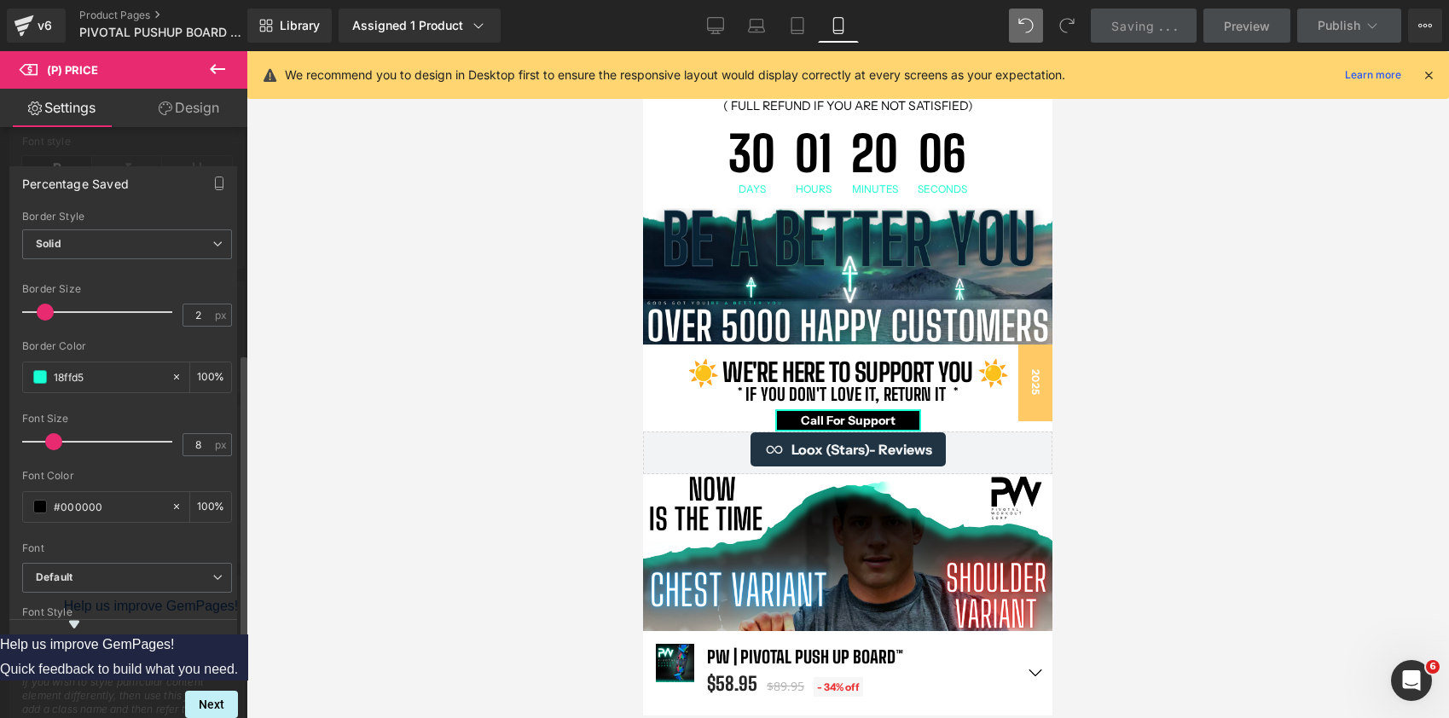
scroll to position [1537, 0]
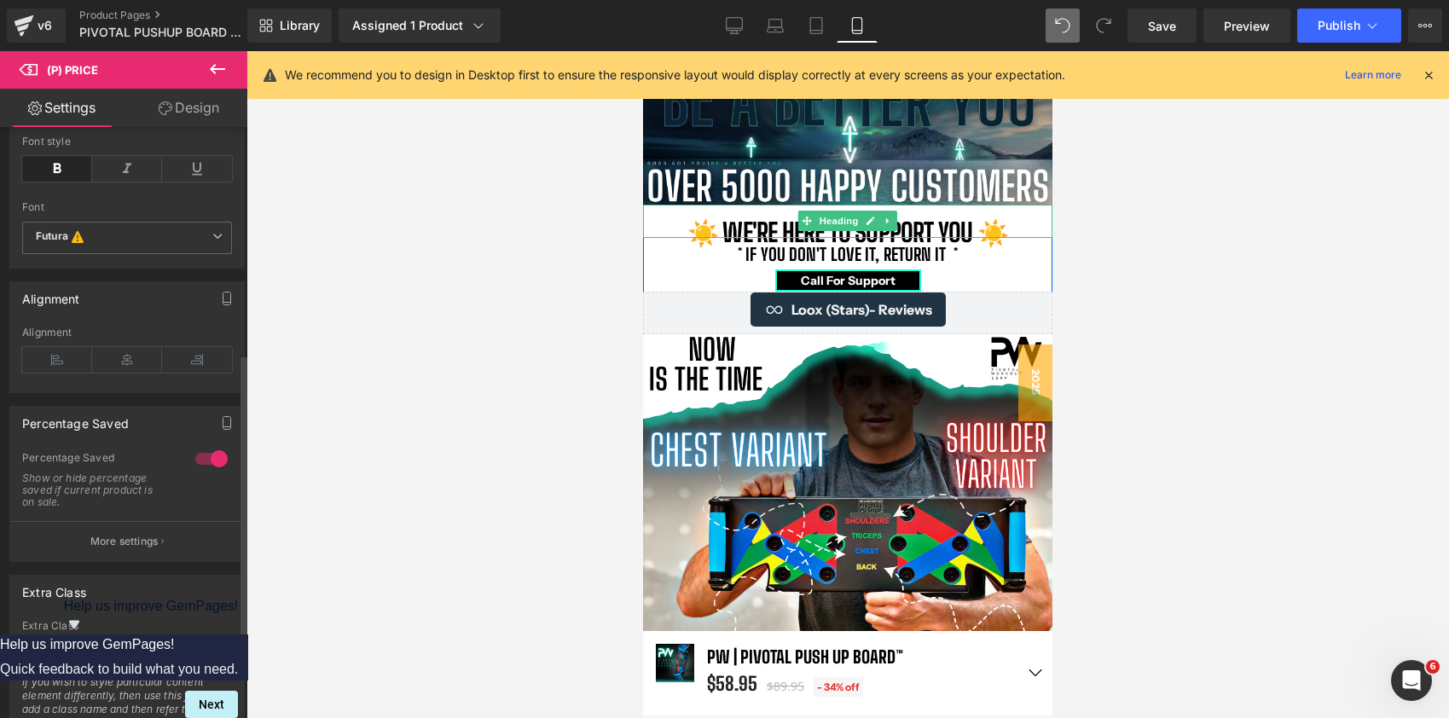
click at [717, 231] on h1 "☀️ we're here to support you ☀️" at bounding box center [847, 232] width 409 height 13
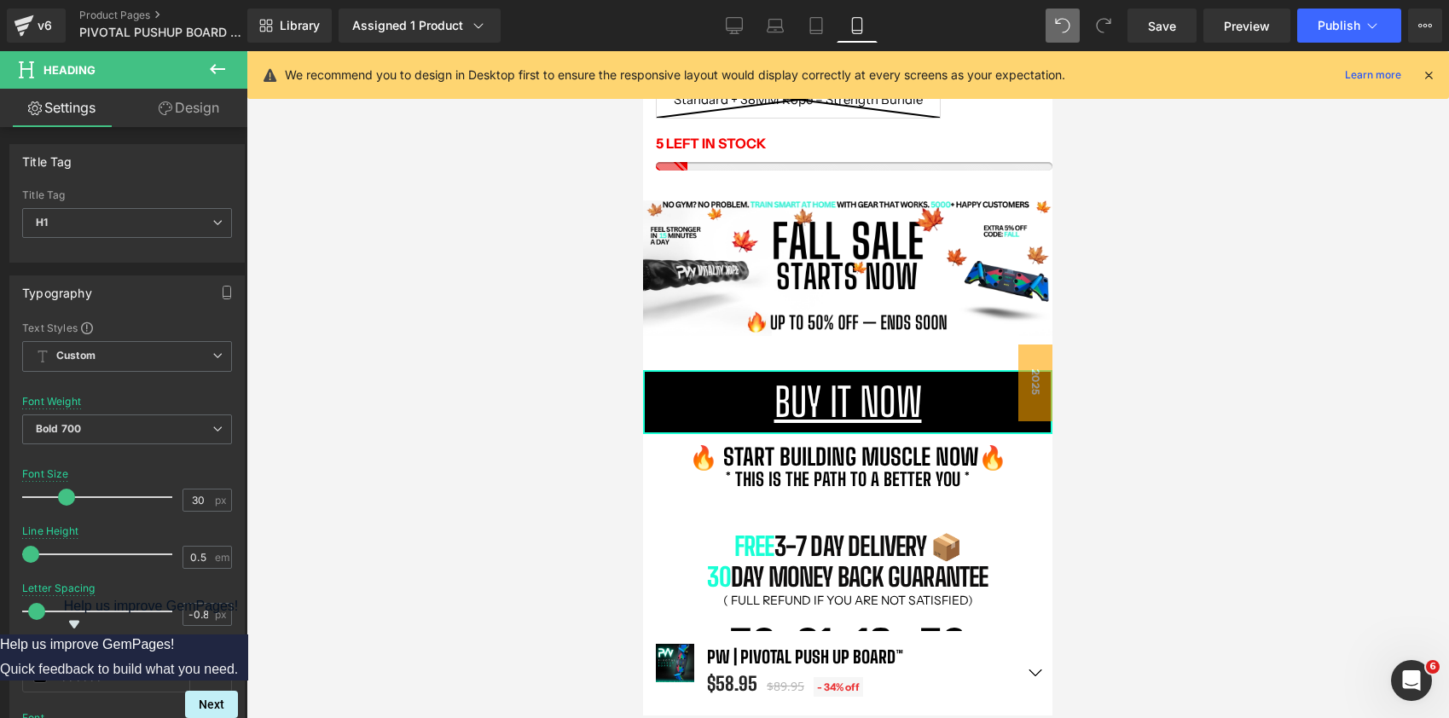
scroll to position [864, 0]
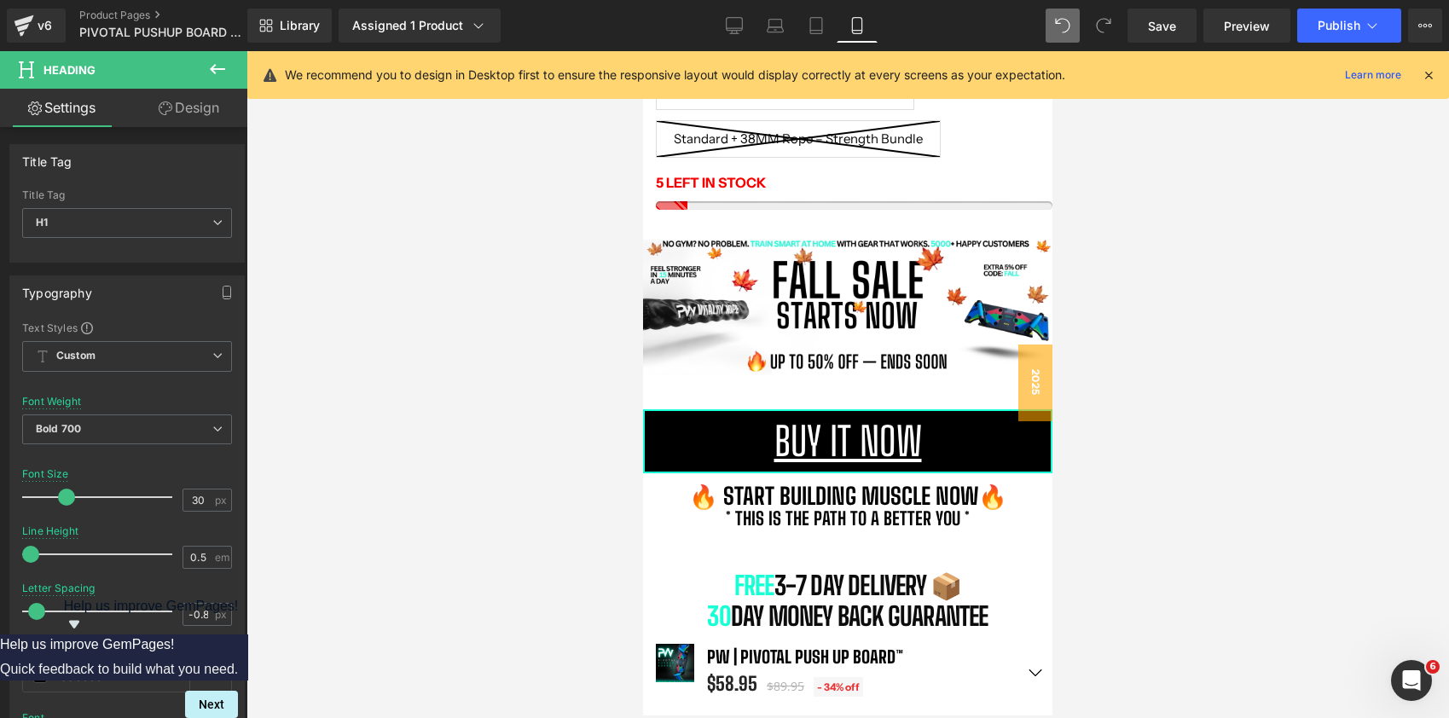
click at [1094, 290] on div at bounding box center [847, 384] width 1202 height 667
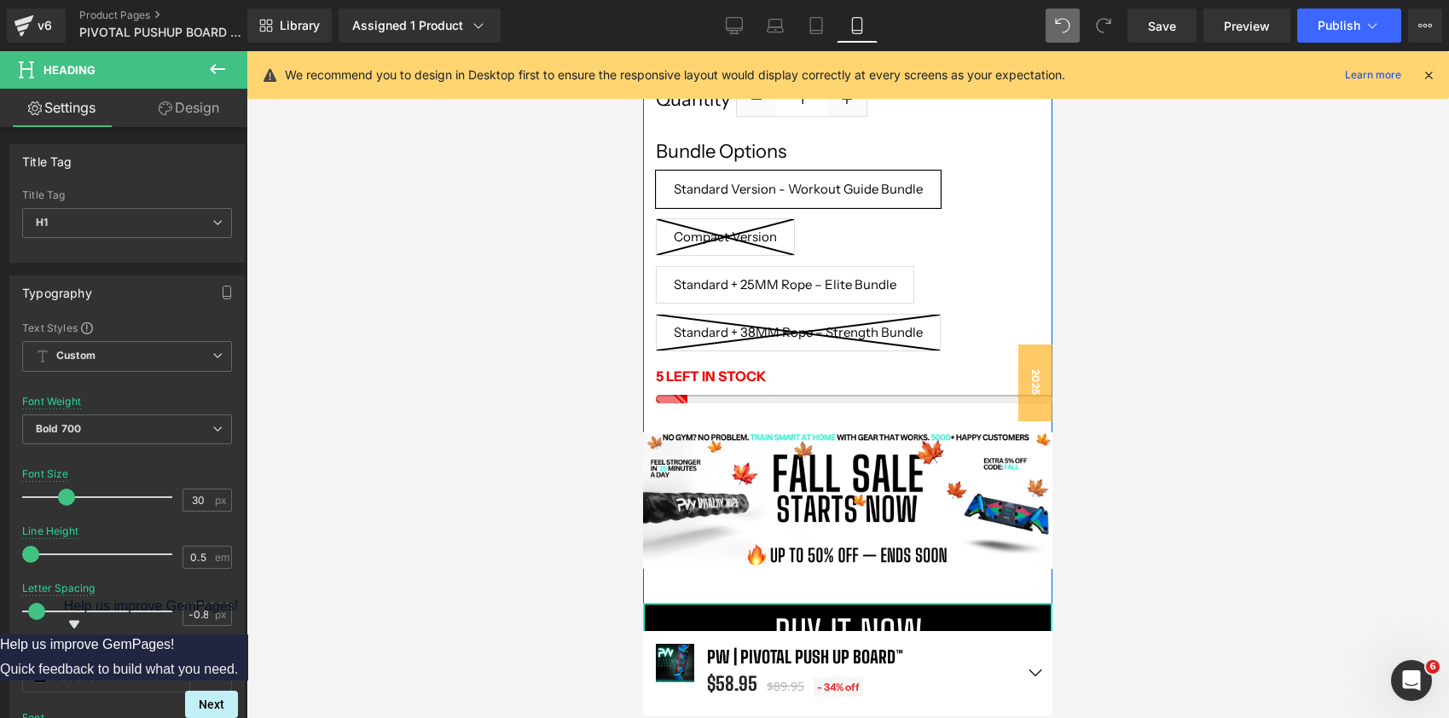
scroll to position [671, 0]
click at [859, 237] on span "(P) Swatches" at bounding box center [854, 239] width 86 height 26
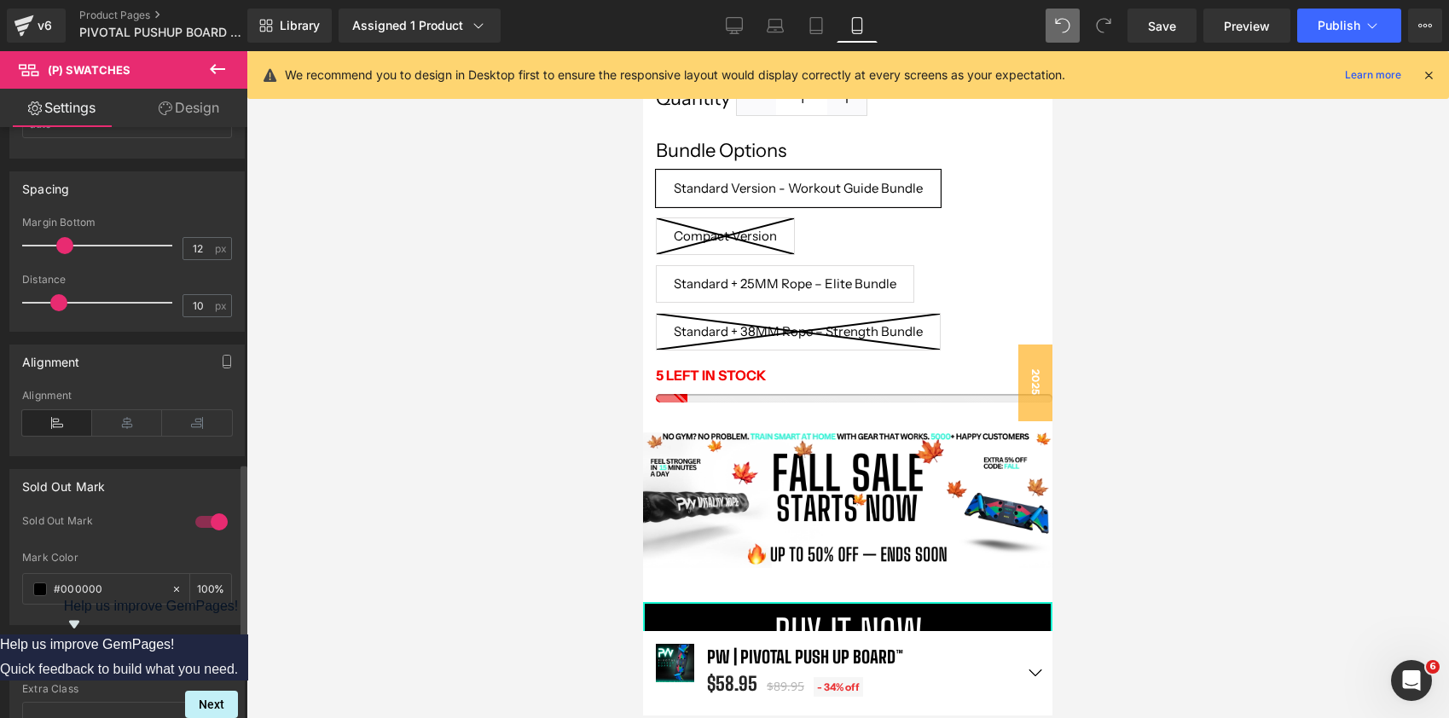
scroll to position [1038, 0]
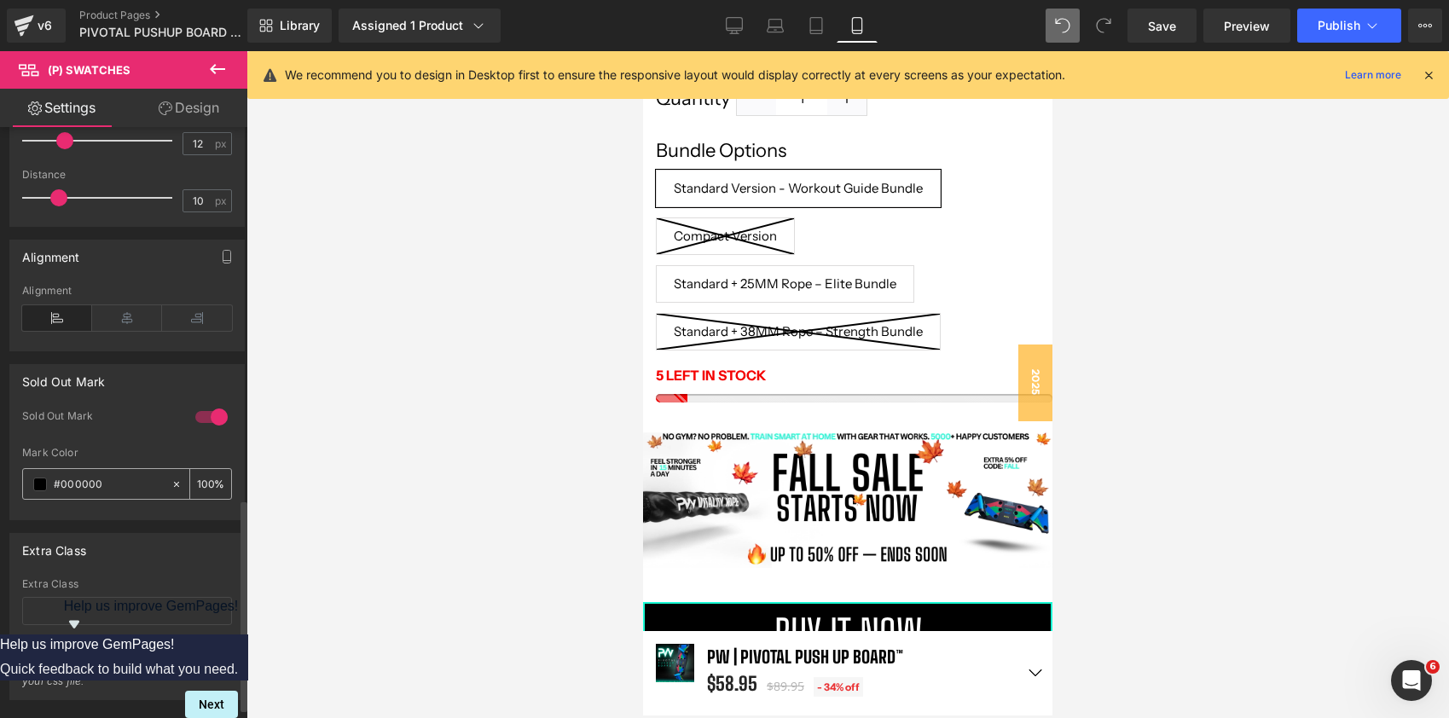
click at [42, 488] on span at bounding box center [40, 484] width 14 height 14
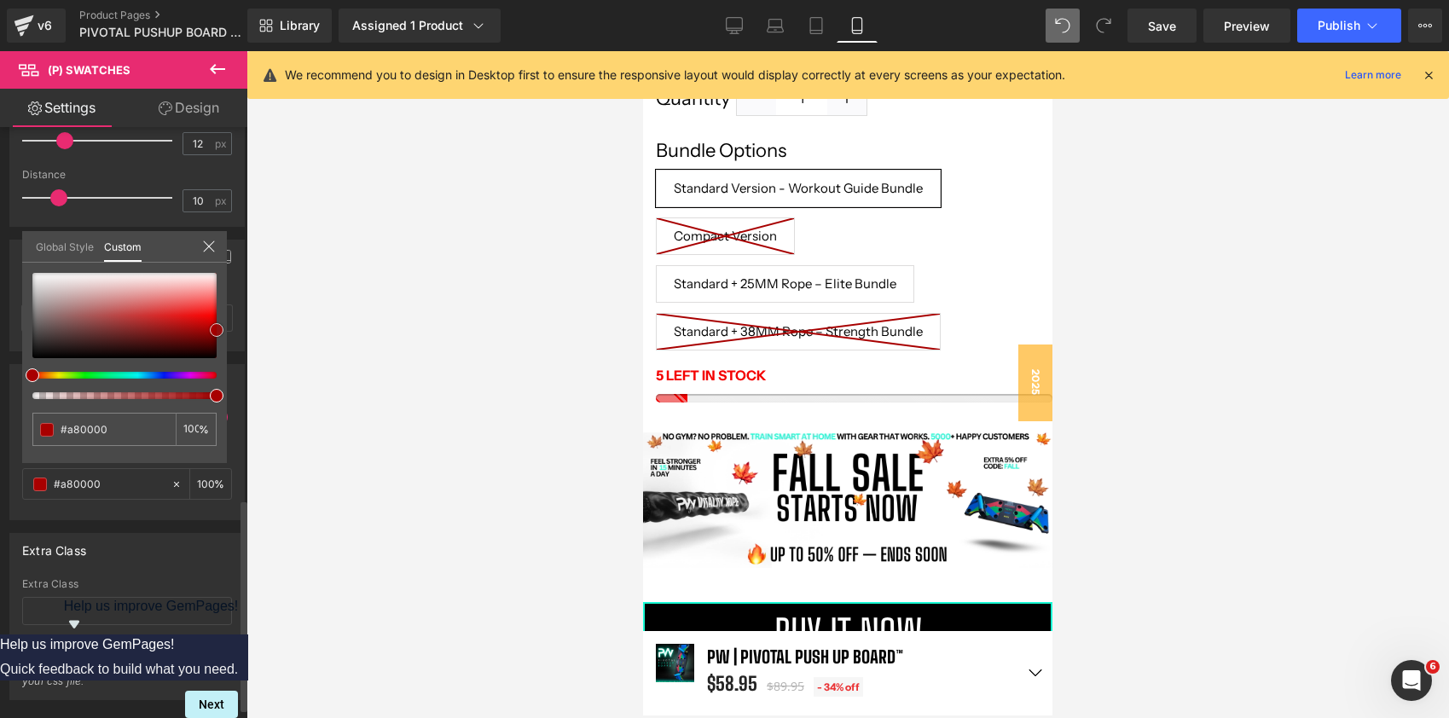
drag, startPoint x: 38, startPoint y: 355, endPoint x: 236, endPoint y: 327, distance: 200.6
click at [236, 351] on div "Sold Out Mark 1 Sold Out Mark rgba(0, 0, 0, 1) Mark Color #000000 100 % Global …" at bounding box center [127, 435] width 255 height 169
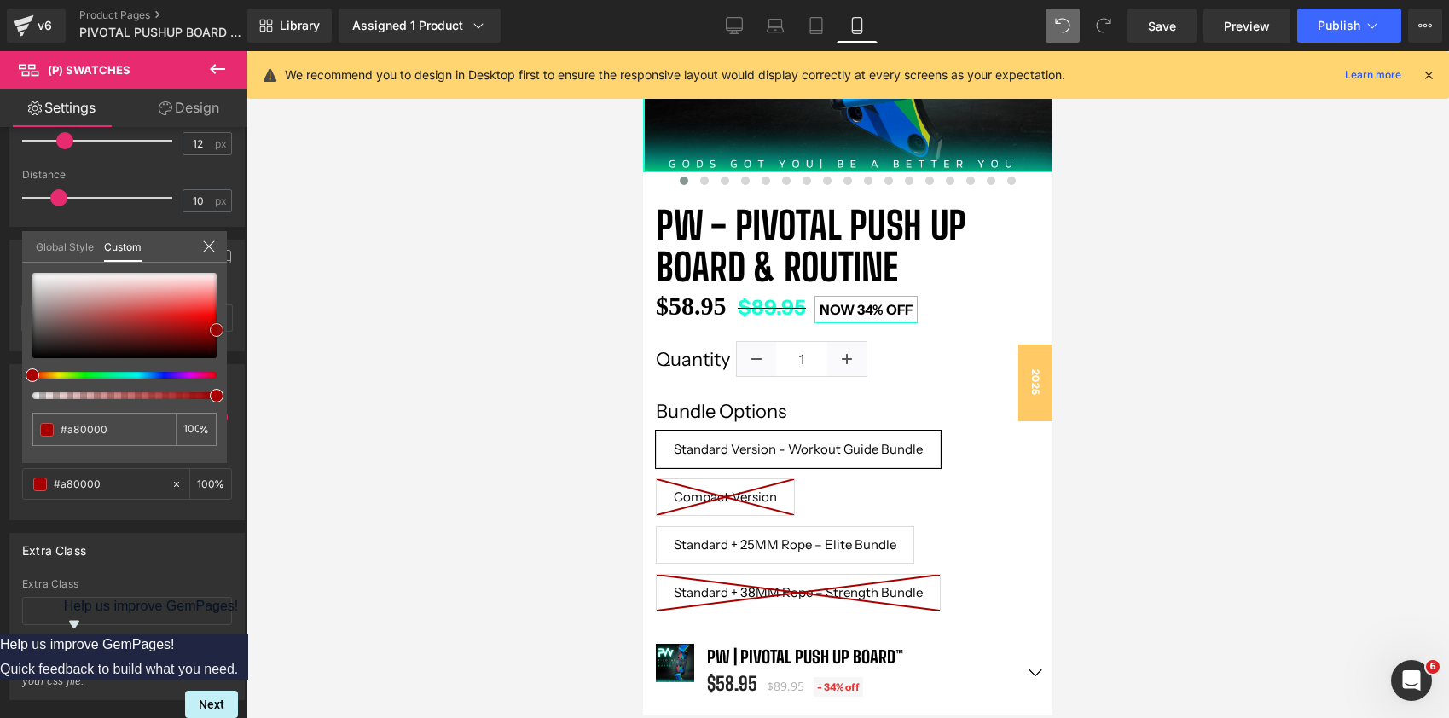
scroll to position [404, 0]
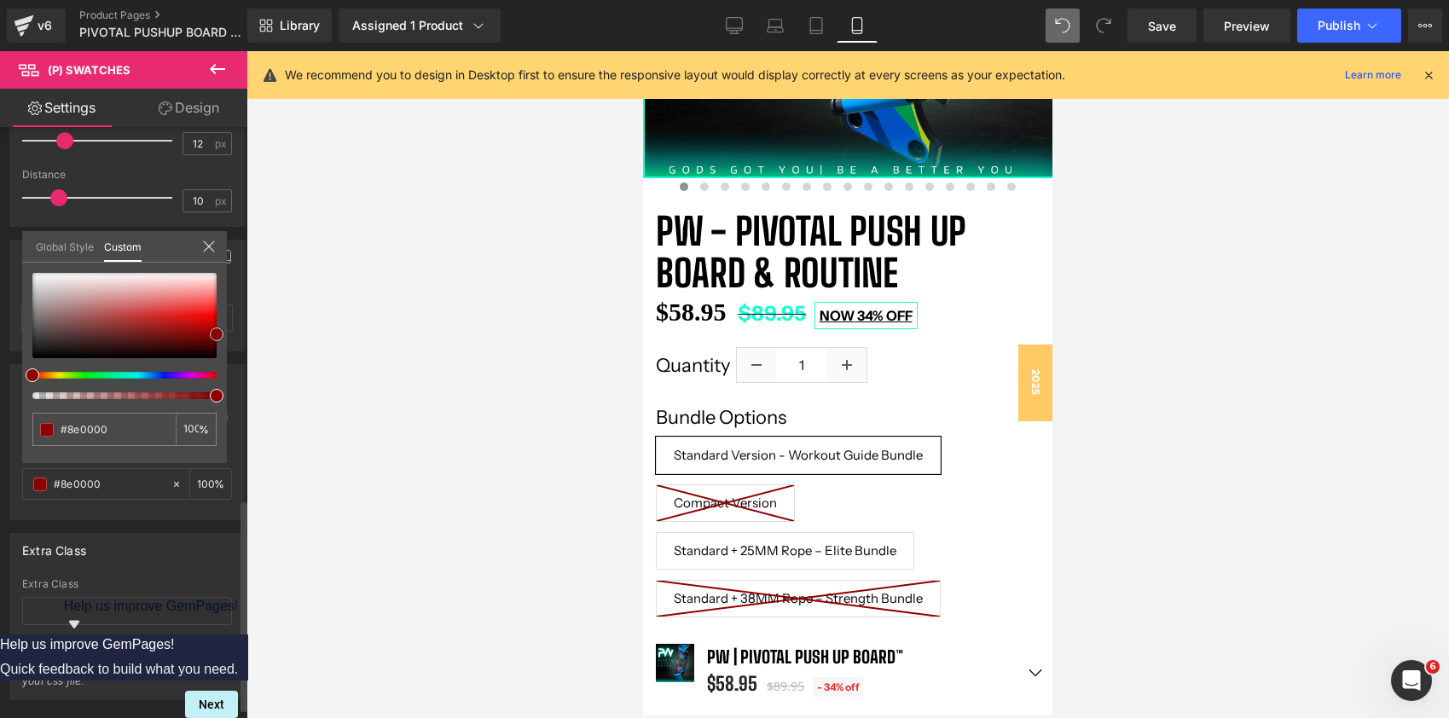
click at [217, 339] on span at bounding box center [217, 334] width 14 height 14
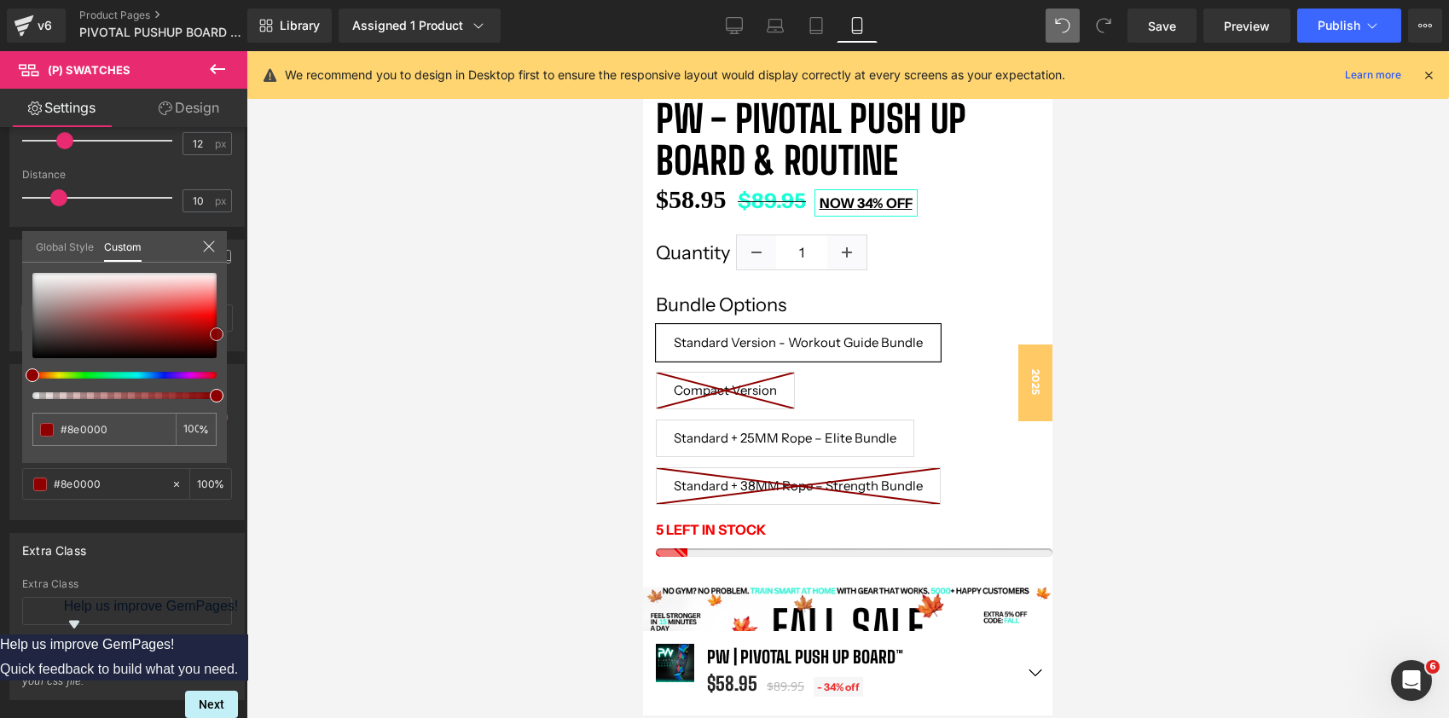
scroll to position [298, 0]
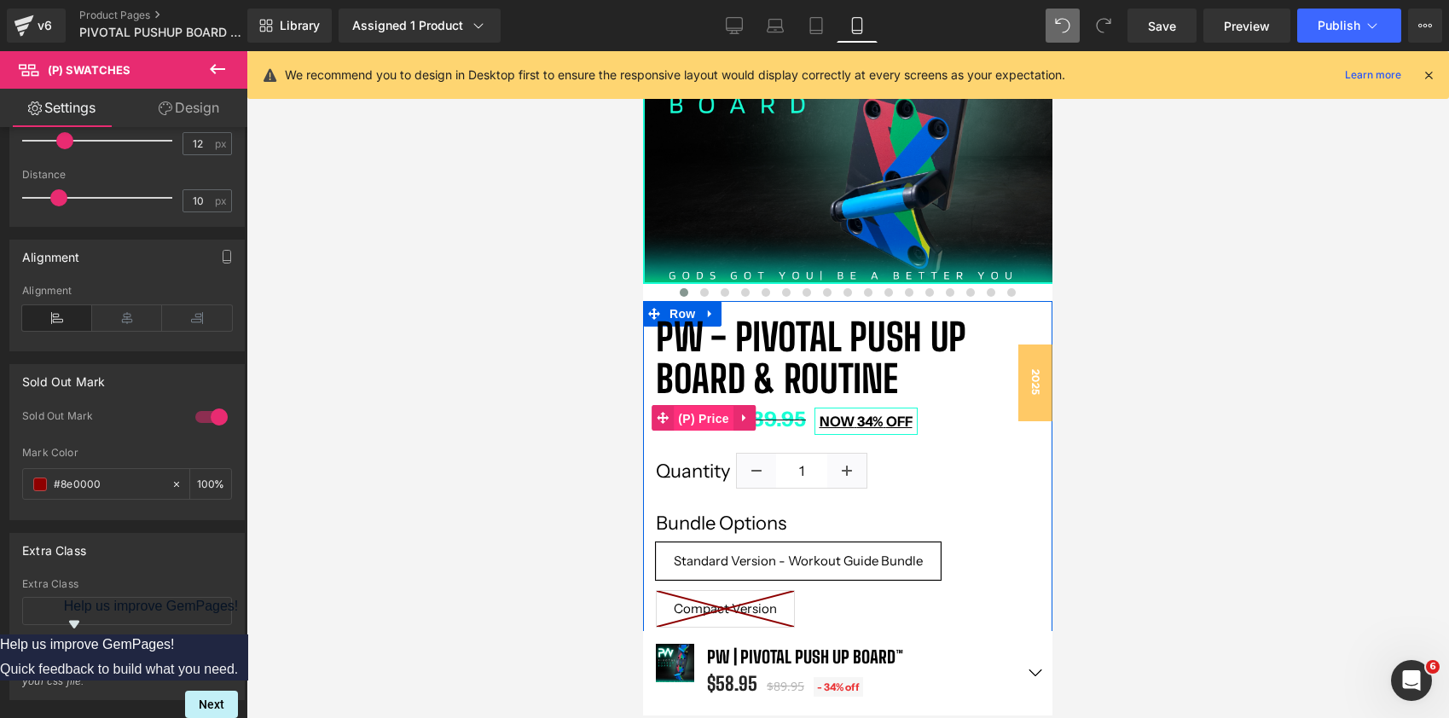
click at [694, 415] on span "(P) Price" at bounding box center [704, 419] width 60 height 26
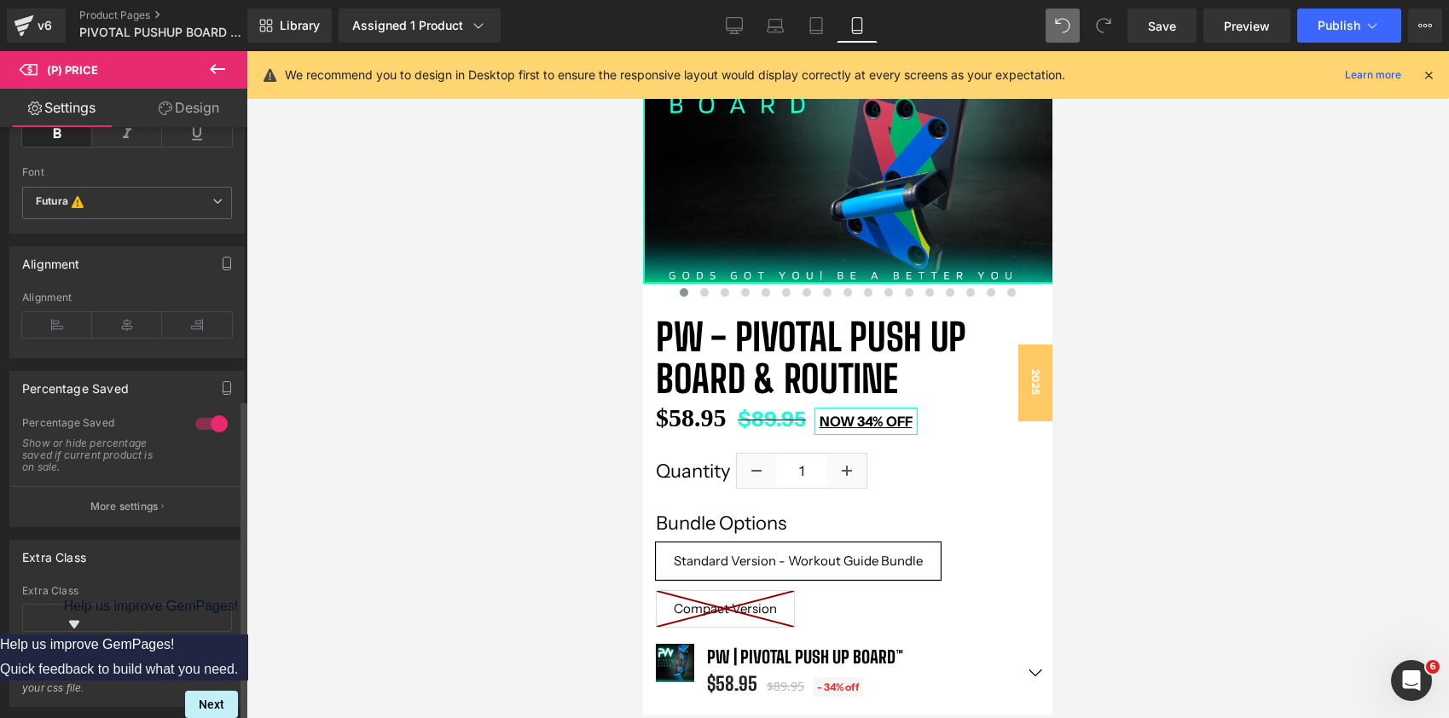
scroll to position [499, 0]
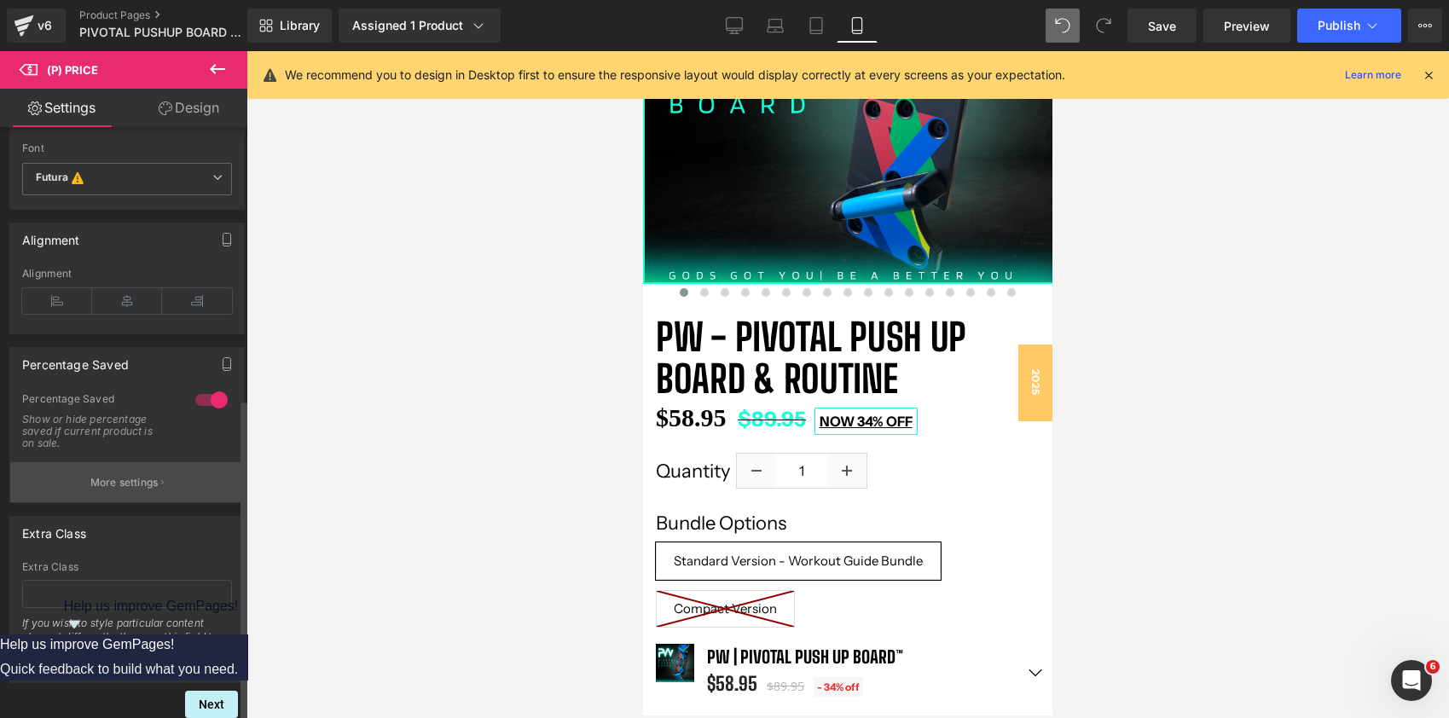
click at [132, 483] on button "More settings" at bounding box center [127, 482] width 234 height 40
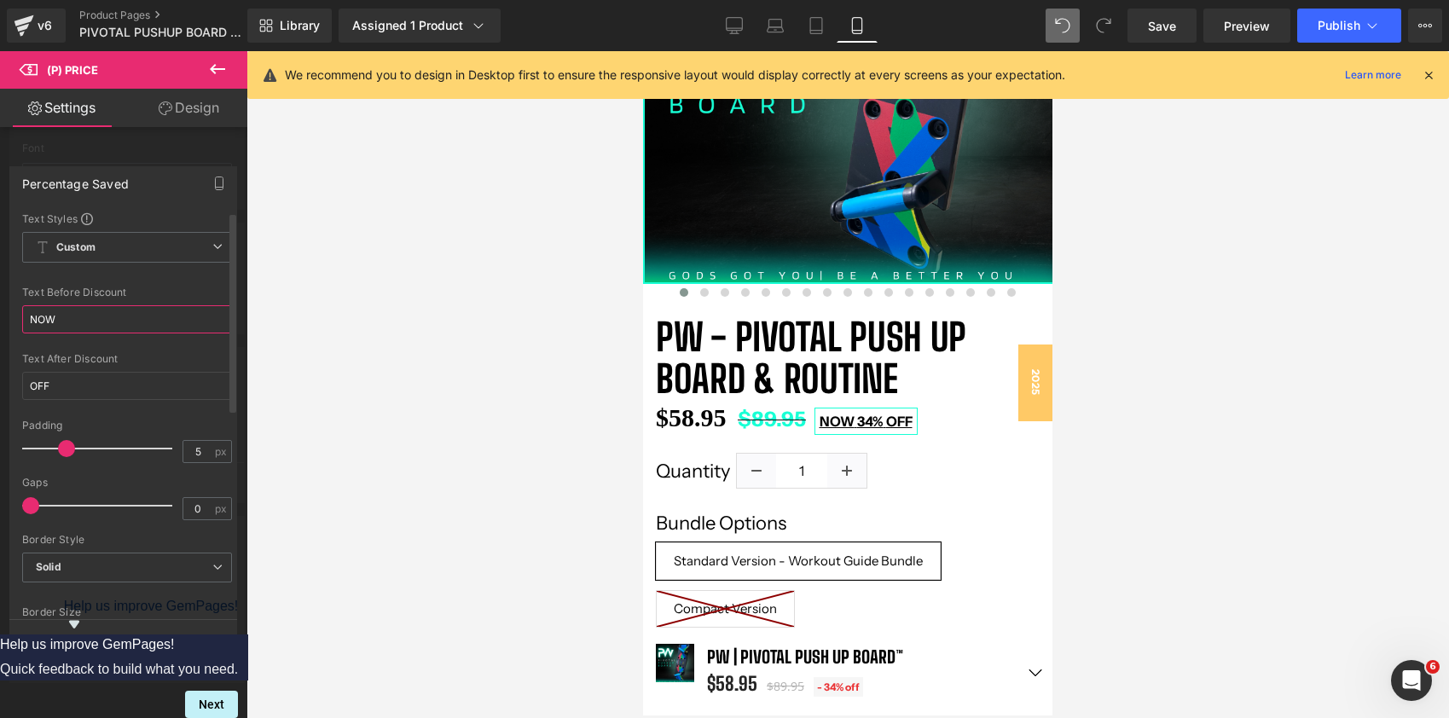
click at [94, 321] on input "NOW" at bounding box center [127, 319] width 210 height 28
type input "N"
type input "Currently"
click at [183, 284] on div "Font Default Open Sans Arsenal Afacad Flux Space Mono Big Shoulders Afacad Big …" at bounding box center [127, 548] width 210 height 674
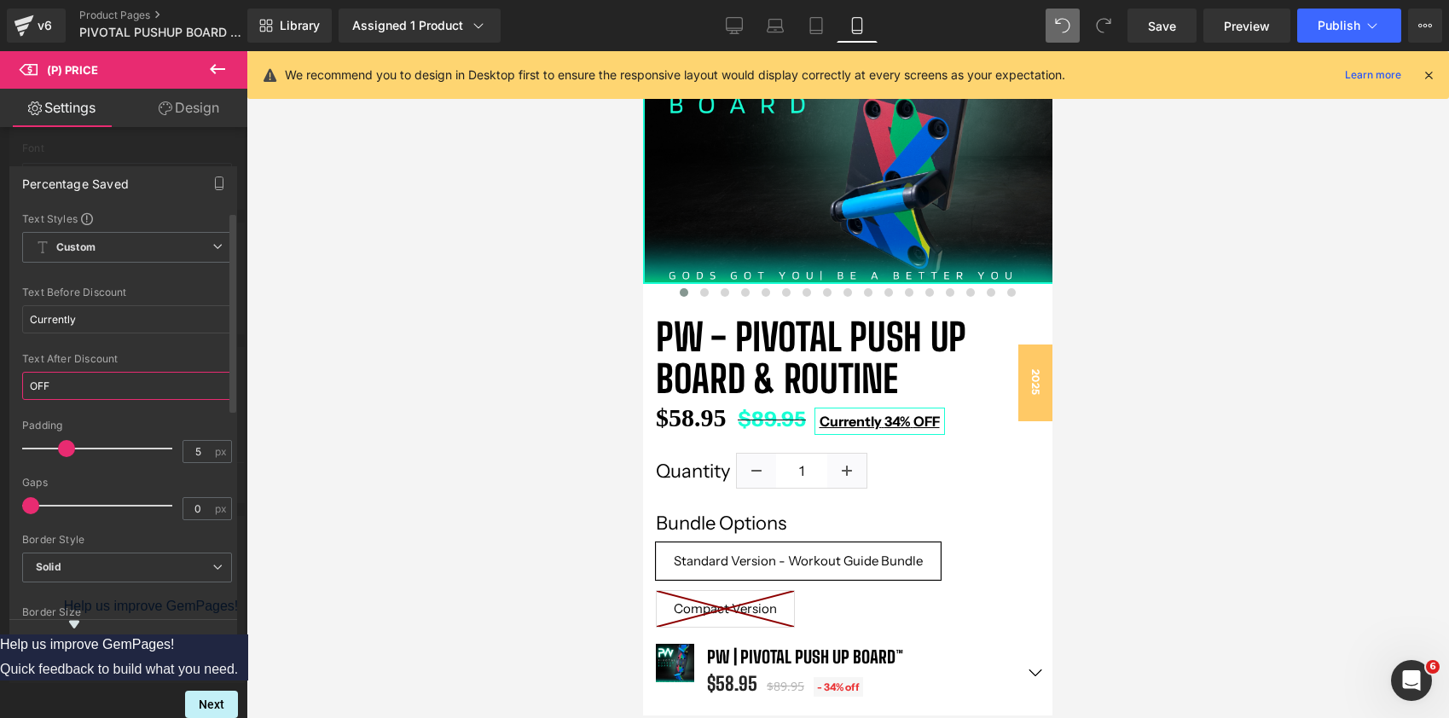
click at [76, 387] on input "OFF" at bounding box center [127, 386] width 210 height 28
type input "OFF"
drag, startPoint x: 99, startPoint y: 320, endPoint x: 35, endPoint y: 320, distance: 63.9
click at [35, 320] on input "Currently" at bounding box center [127, 319] width 210 height 28
type input "CURRENTLY"
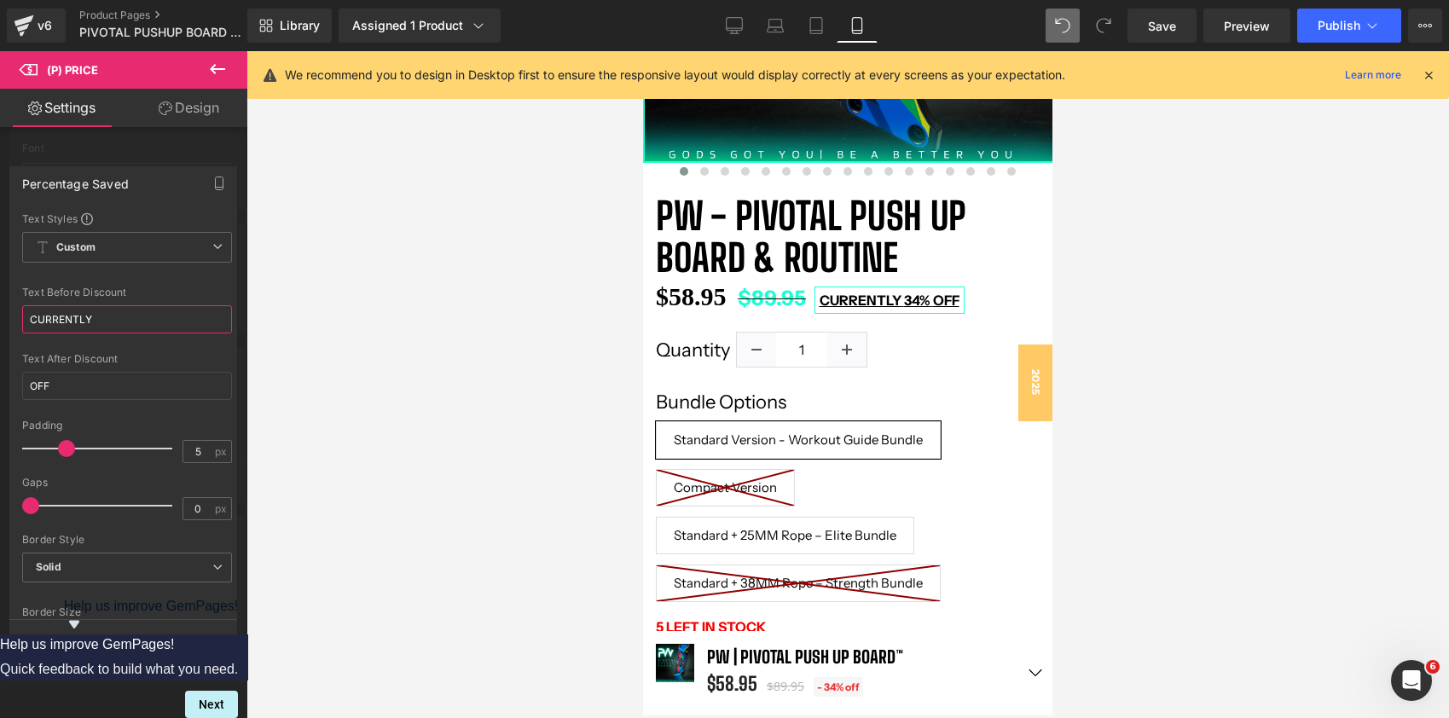
scroll to position [428, 0]
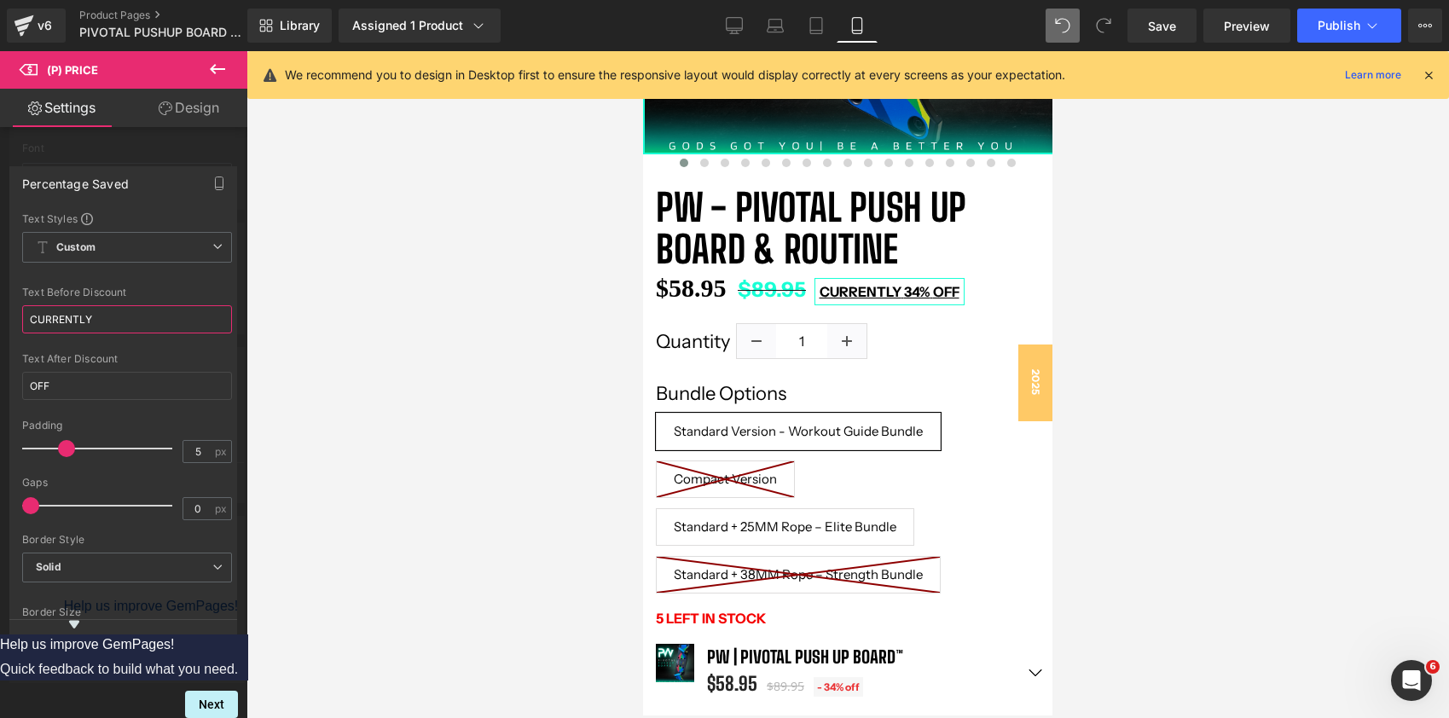
drag, startPoint x: 113, startPoint y: 318, endPoint x: 9, endPoint y: 318, distance: 104.0
click at [9, 318] on div "Percentage Saved Text Styles Custom Custom Setup Global Style Custom Setup Glob…" at bounding box center [123, 393] width 228 height 454
type input "N"
click at [68, 392] on input "OFF" at bounding box center [127, 386] width 210 height 28
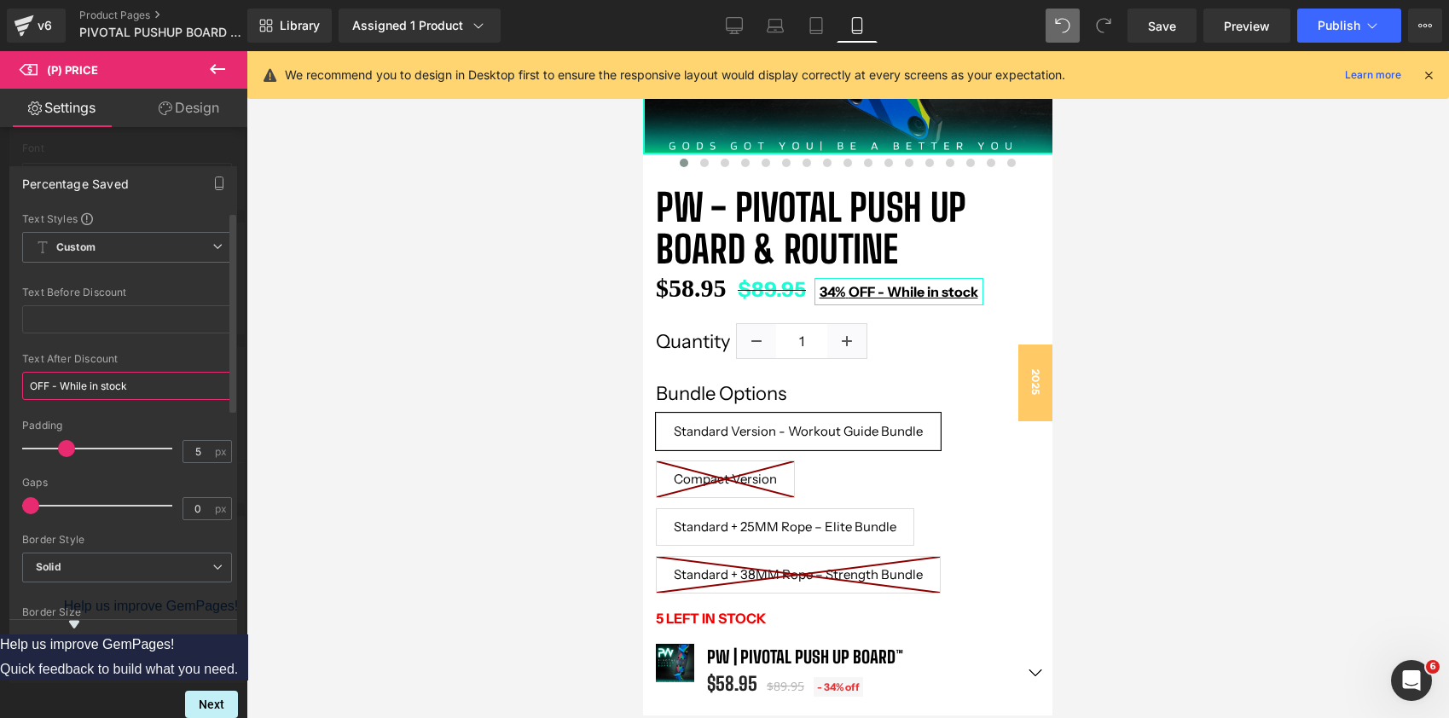
click at [109, 391] on input "OFF - While in stock" at bounding box center [127, 386] width 210 height 28
click at [109, 385] on input "OFF - While in stock" at bounding box center [127, 386] width 210 height 28
click at [93, 390] on input "OFF - While in Stock" at bounding box center [127, 386] width 210 height 28
click at [95, 384] on input "OFF - While in Stock" at bounding box center [127, 386] width 210 height 28
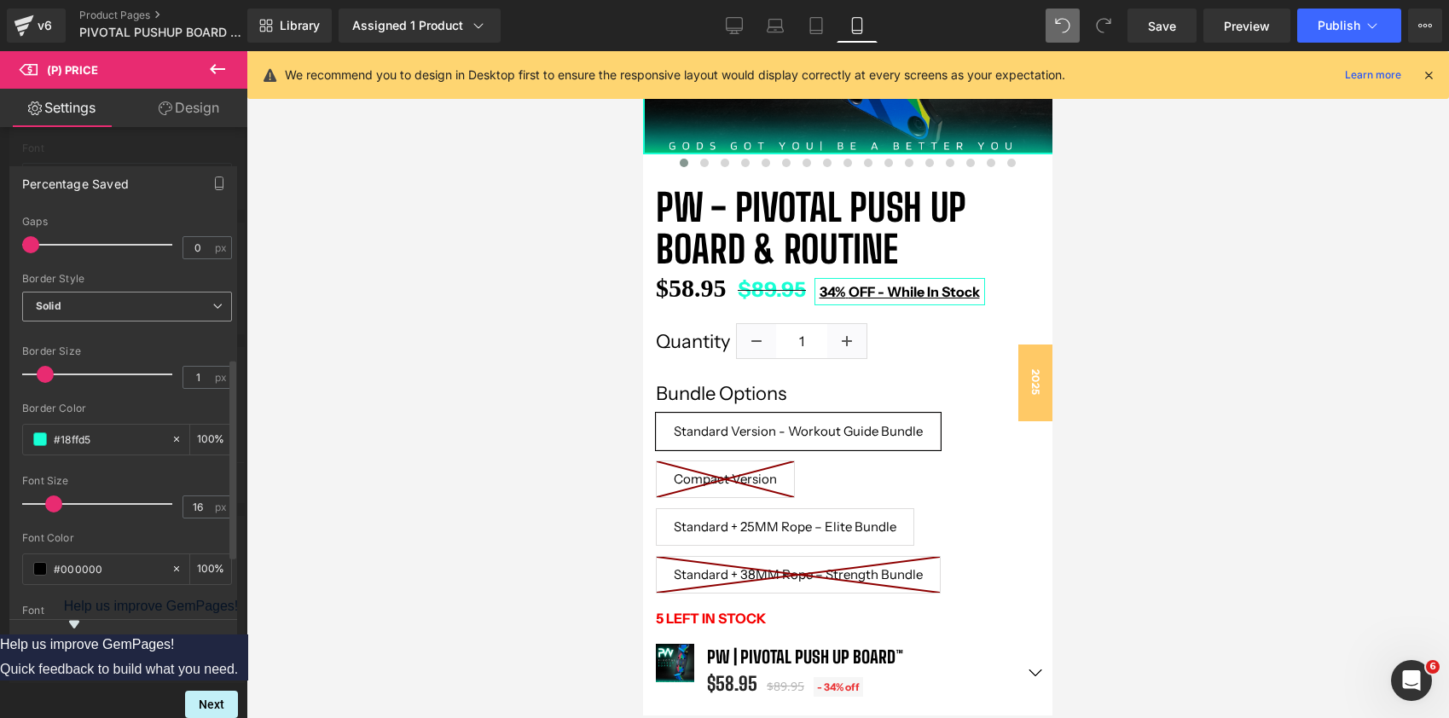
scroll to position [325, 0]
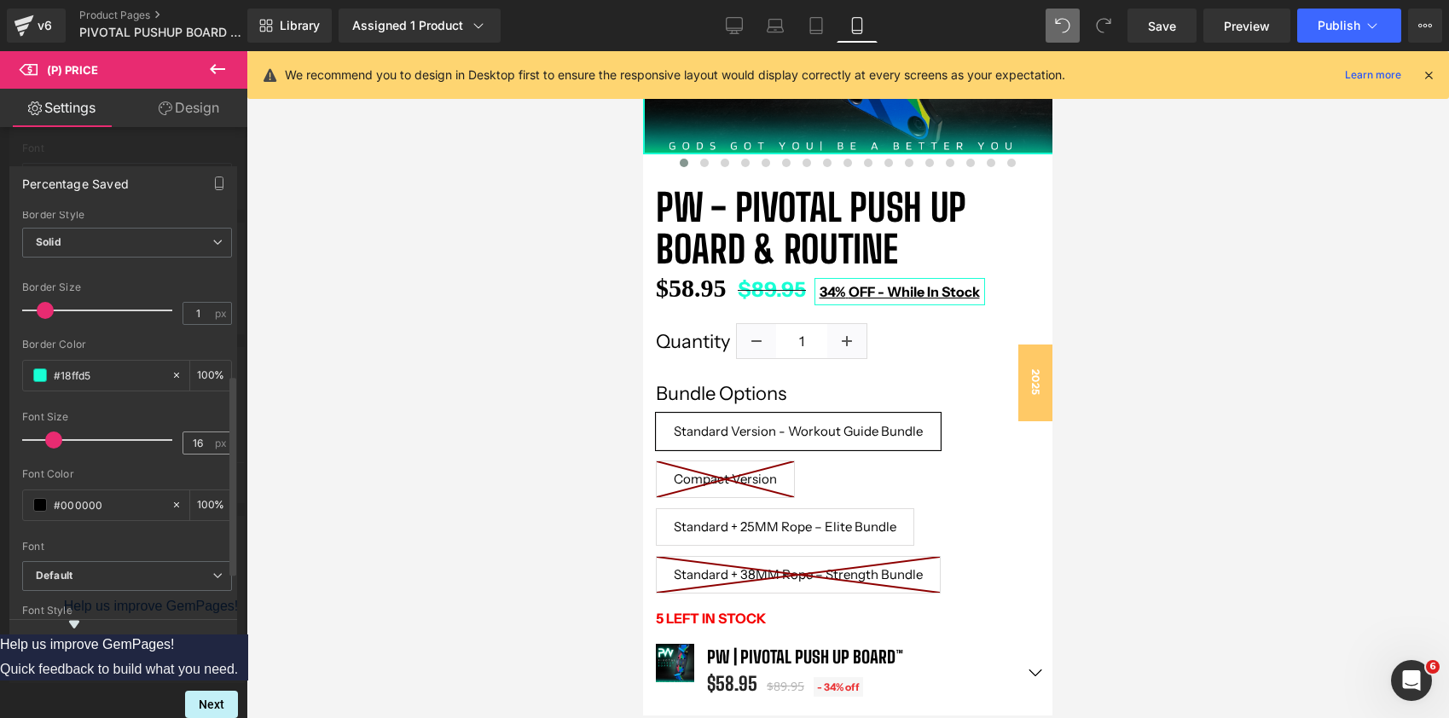
type input "OFF - While In Stock"
click at [196, 442] on input "16" at bounding box center [198, 442] width 30 height 21
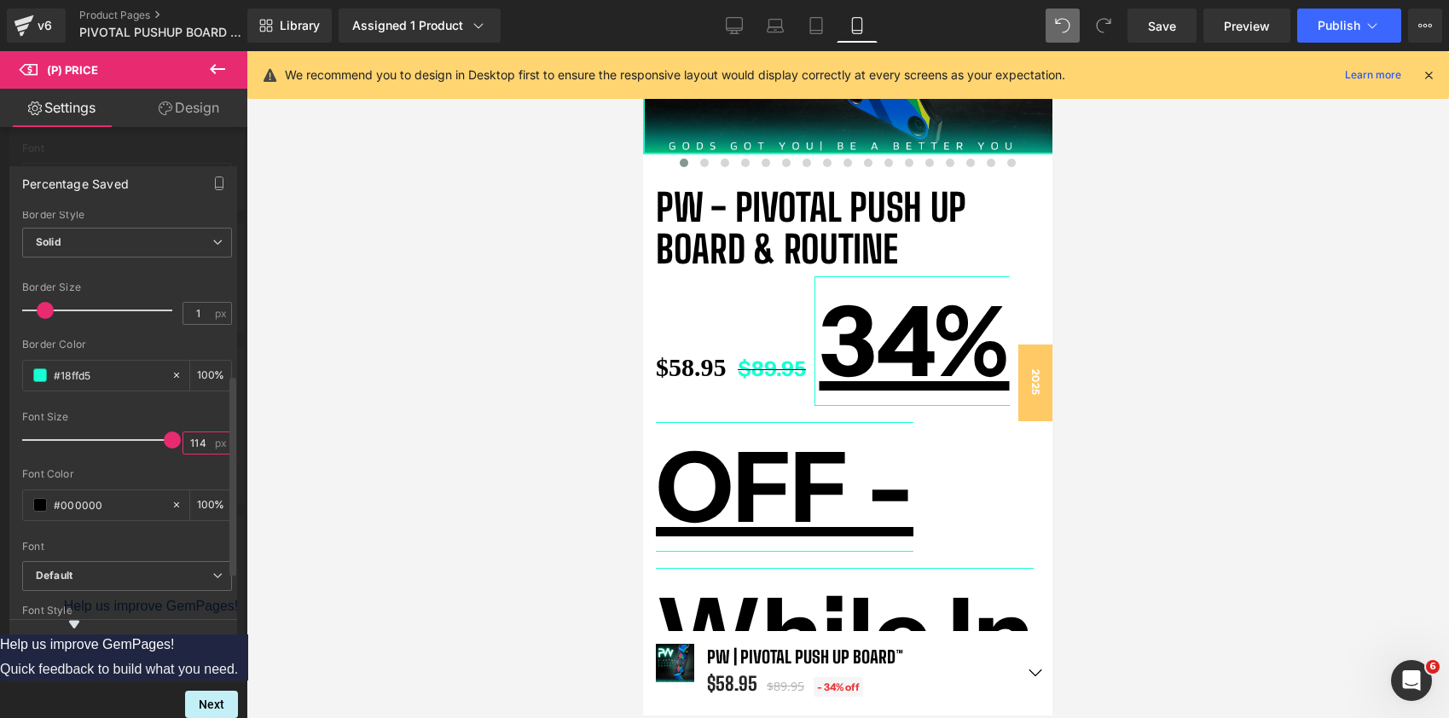
scroll to position [12845, 409]
click at [188, 445] on input "114" at bounding box center [198, 442] width 30 height 21
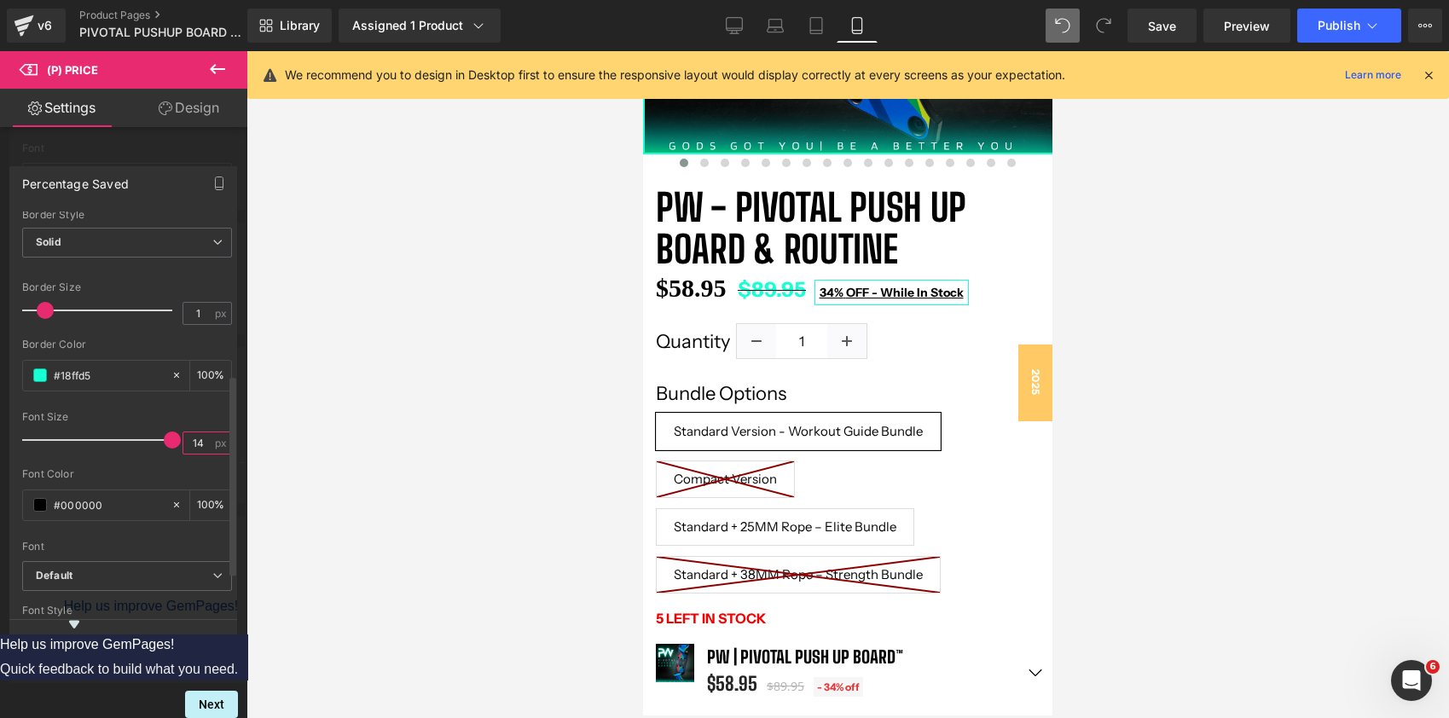
scroll to position [12300, 409]
type input "14"
click at [202, 414] on div "Font Size" at bounding box center [127, 417] width 210 height 12
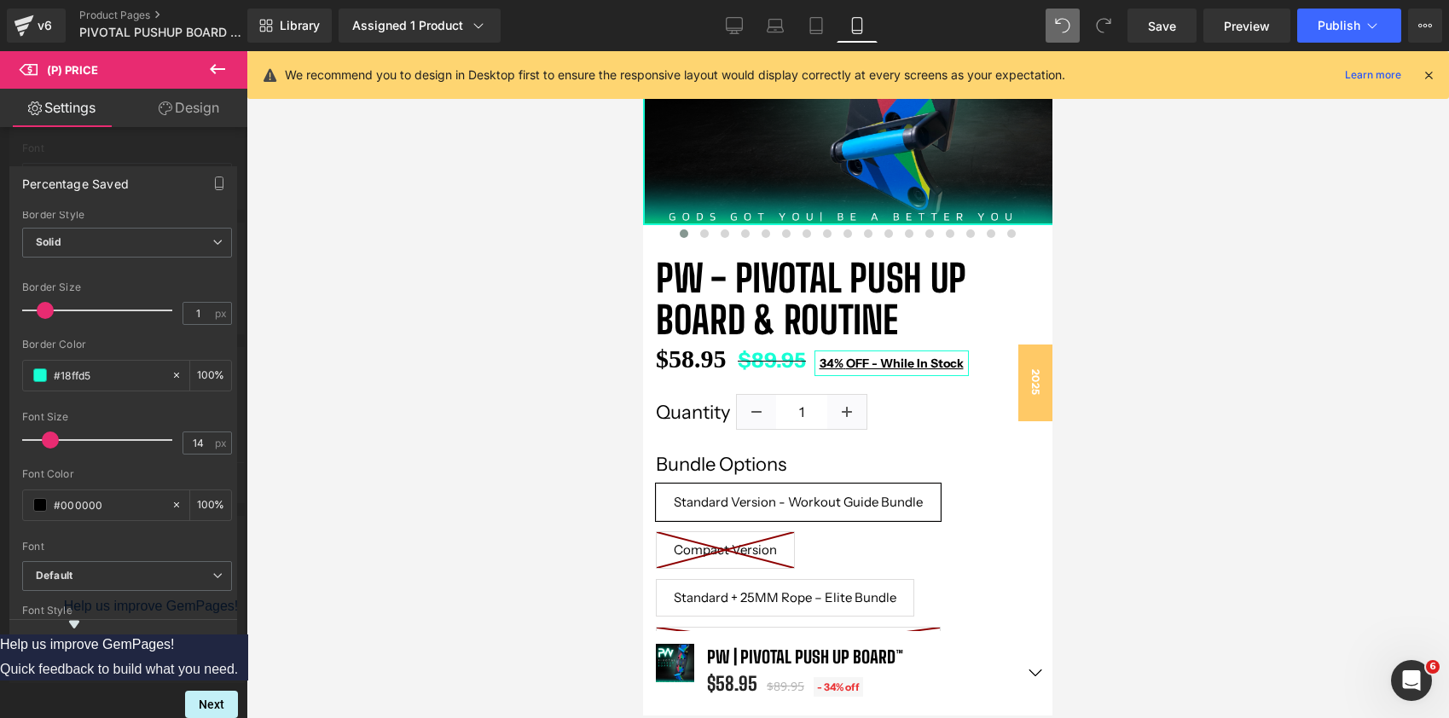
scroll to position [356, 0]
drag, startPoint x: 1166, startPoint y: 28, endPoint x: 264, endPoint y: 373, distance: 964.8
click at [1166, 28] on span "Save" at bounding box center [1162, 26] width 28 height 18
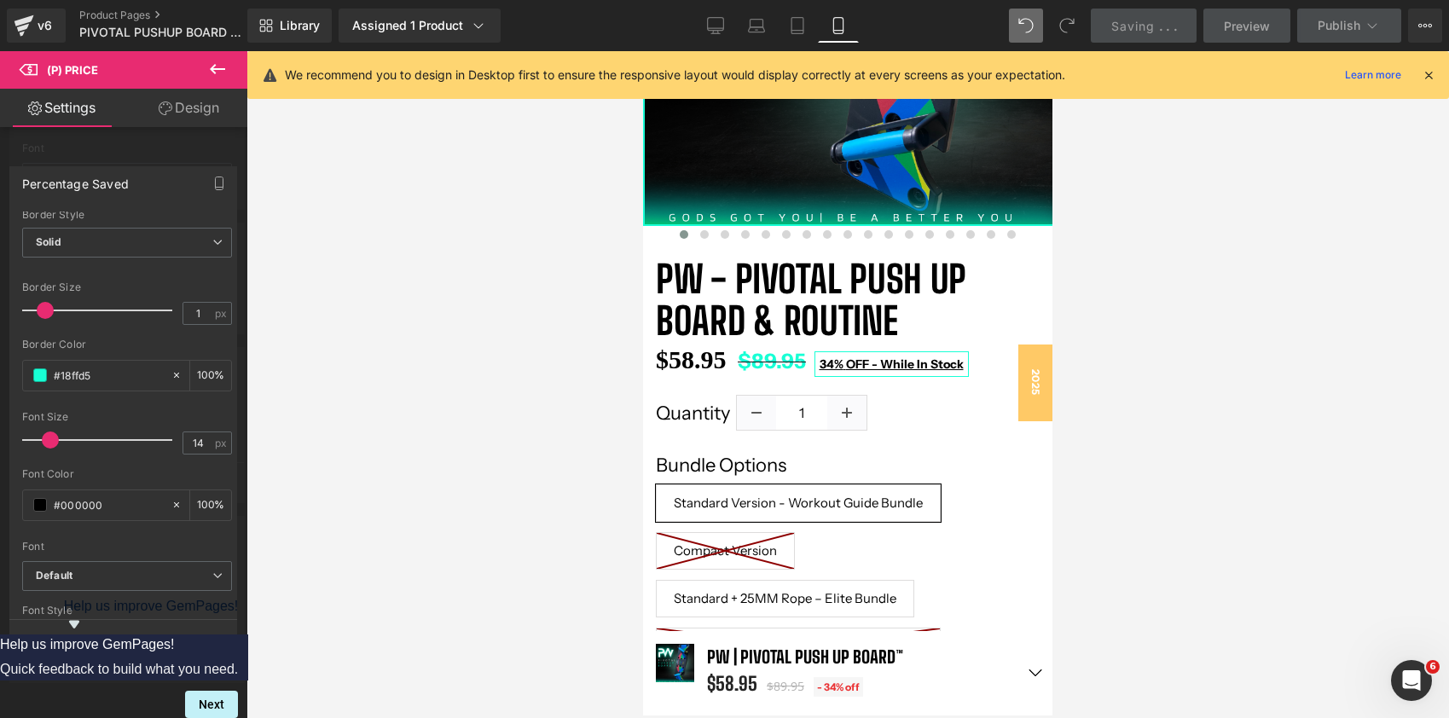
scroll to position [242, 0]
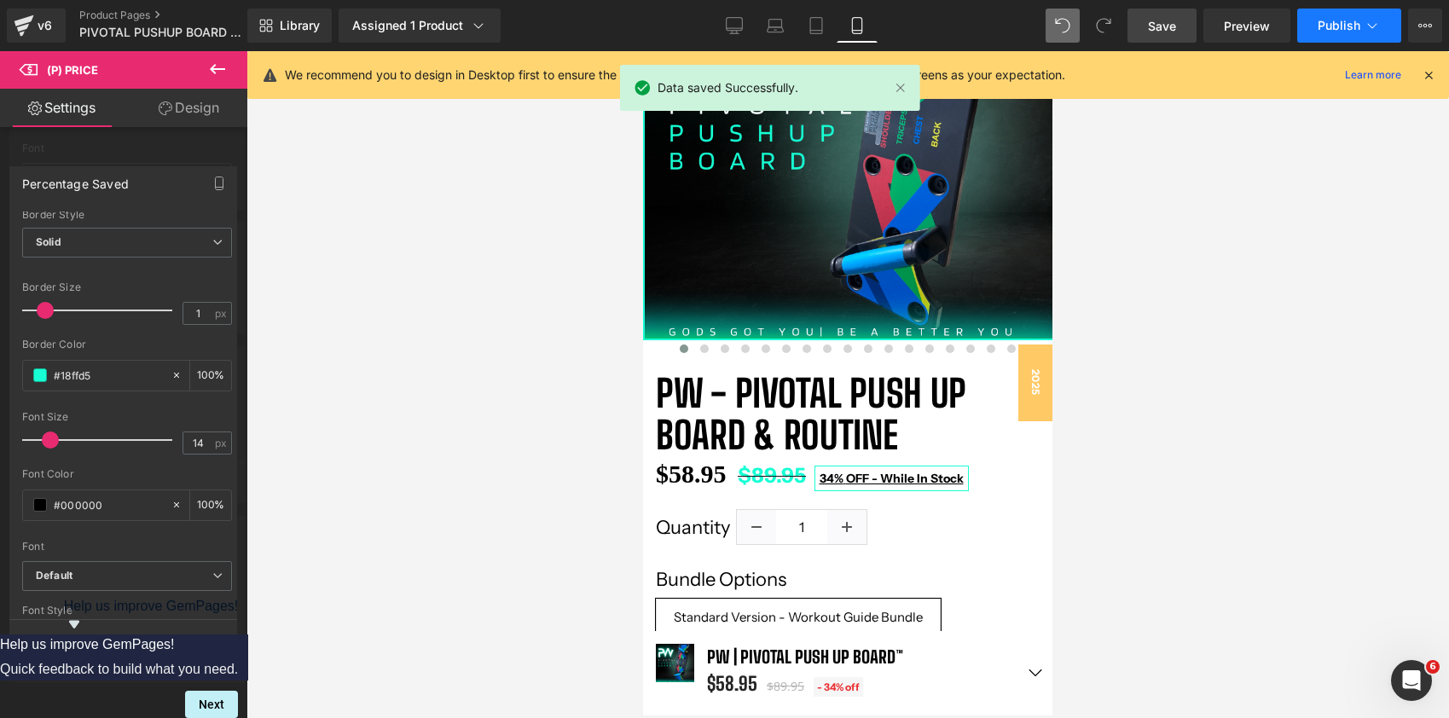
click at [1334, 26] on span "Publish" at bounding box center [1338, 26] width 43 height 14
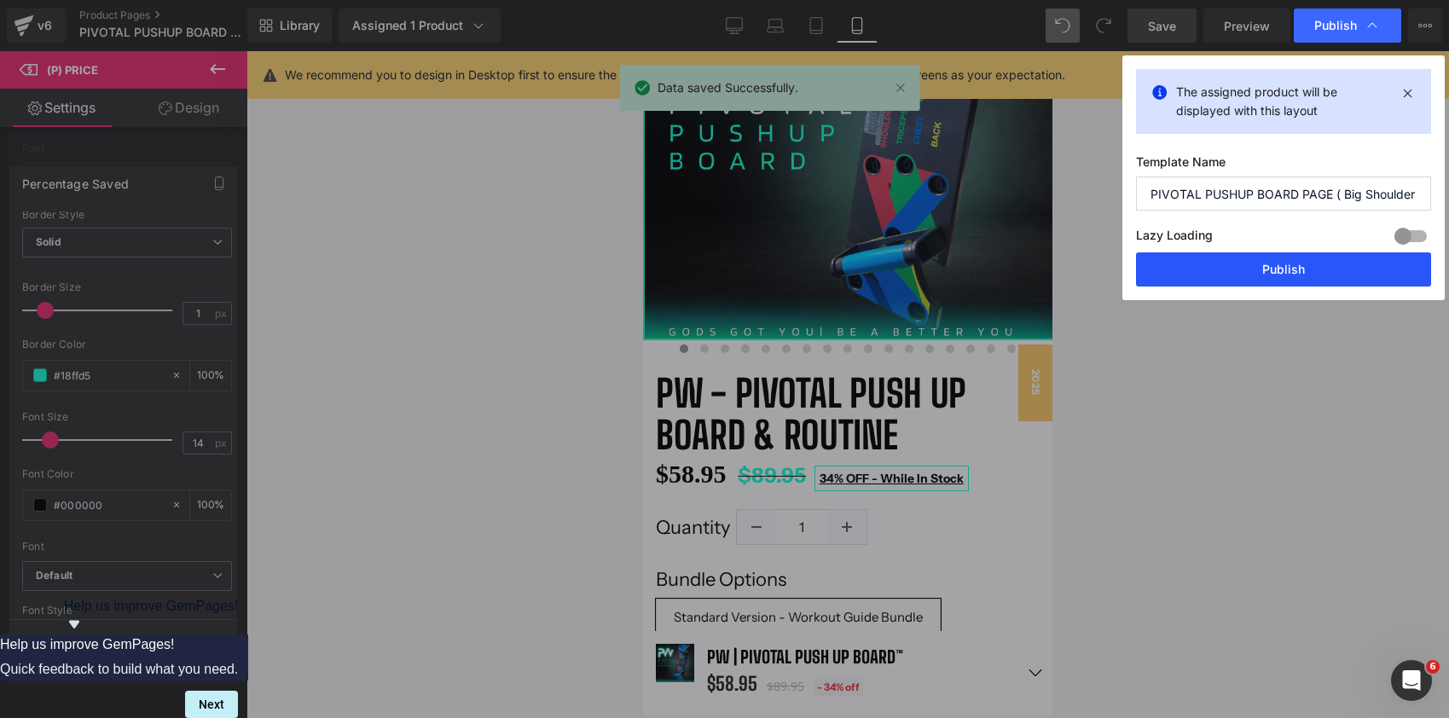
click at [1294, 270] on button "Publish" at bounding box center [1283, 269] width 295 height 34
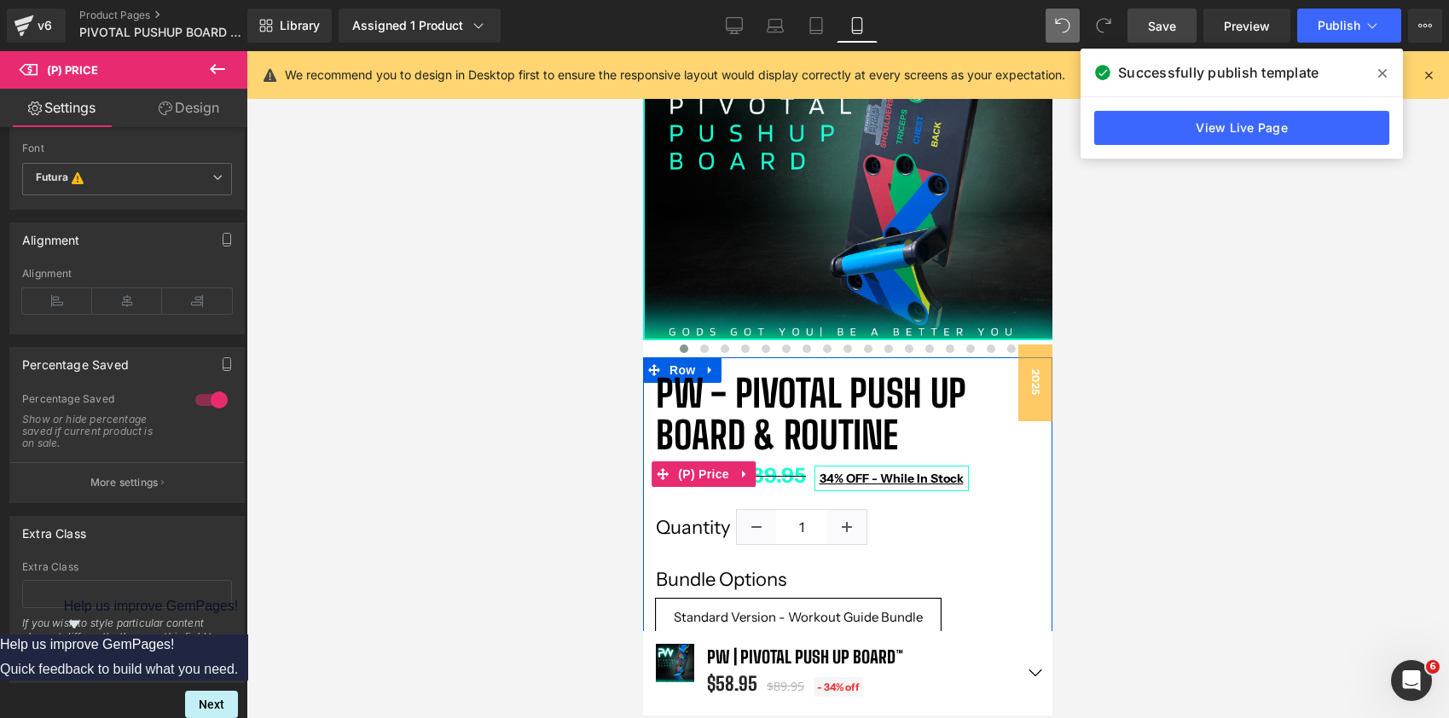
click at [903, 477] on span "OFF - While In Stock" at bounding box center [905, 478] width 118 height 15
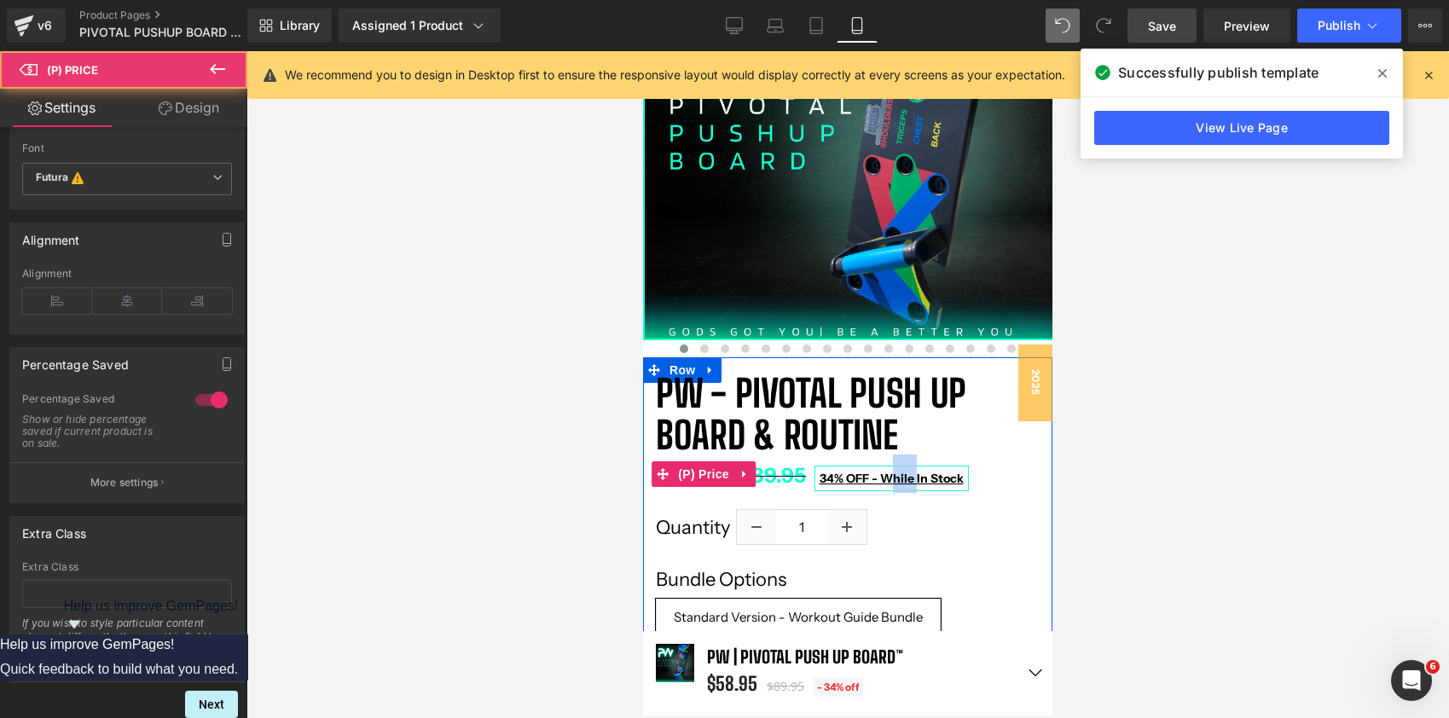
click at [903, 477] on span "OFF - While In Stock" at bounding box center [905, 478] width 118 height 15
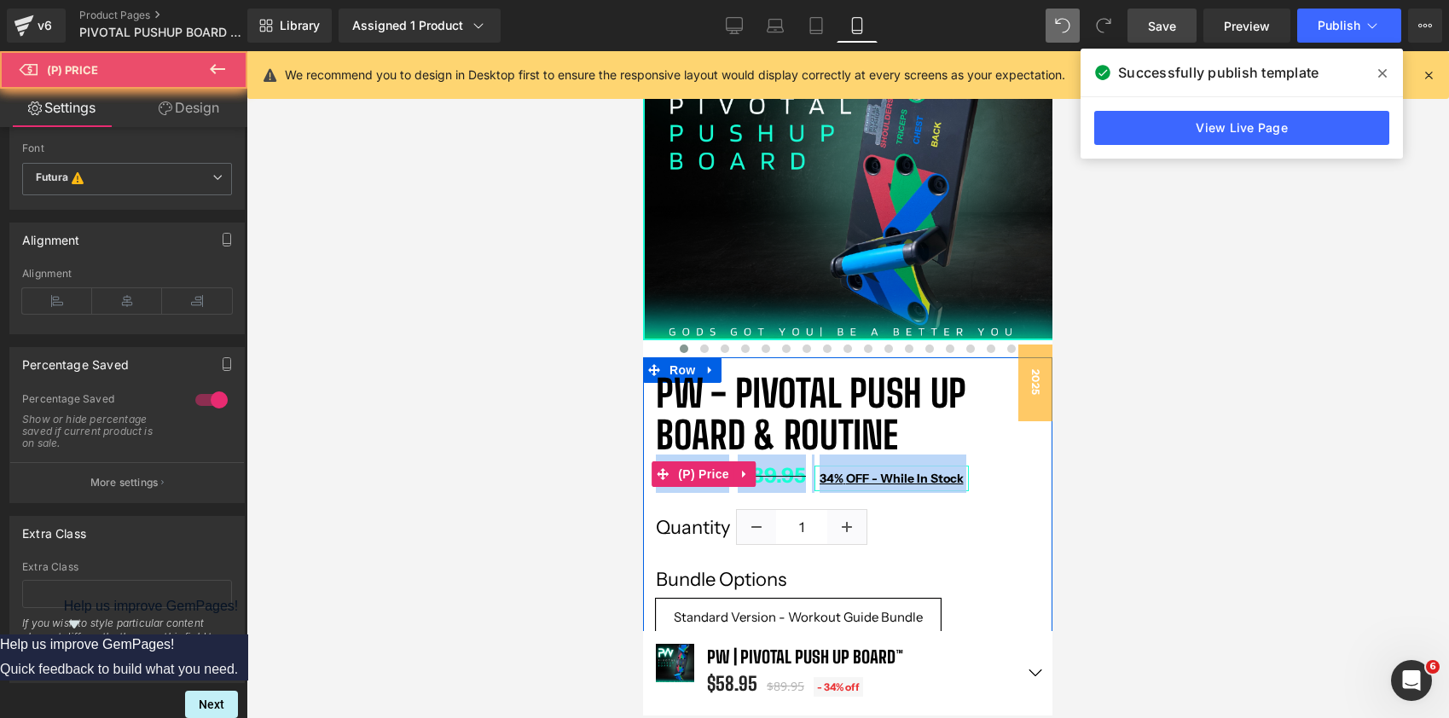
click at [903, 477] on span "OFF - While In Stock" at bounding box center [905, 478] width 118 height 15
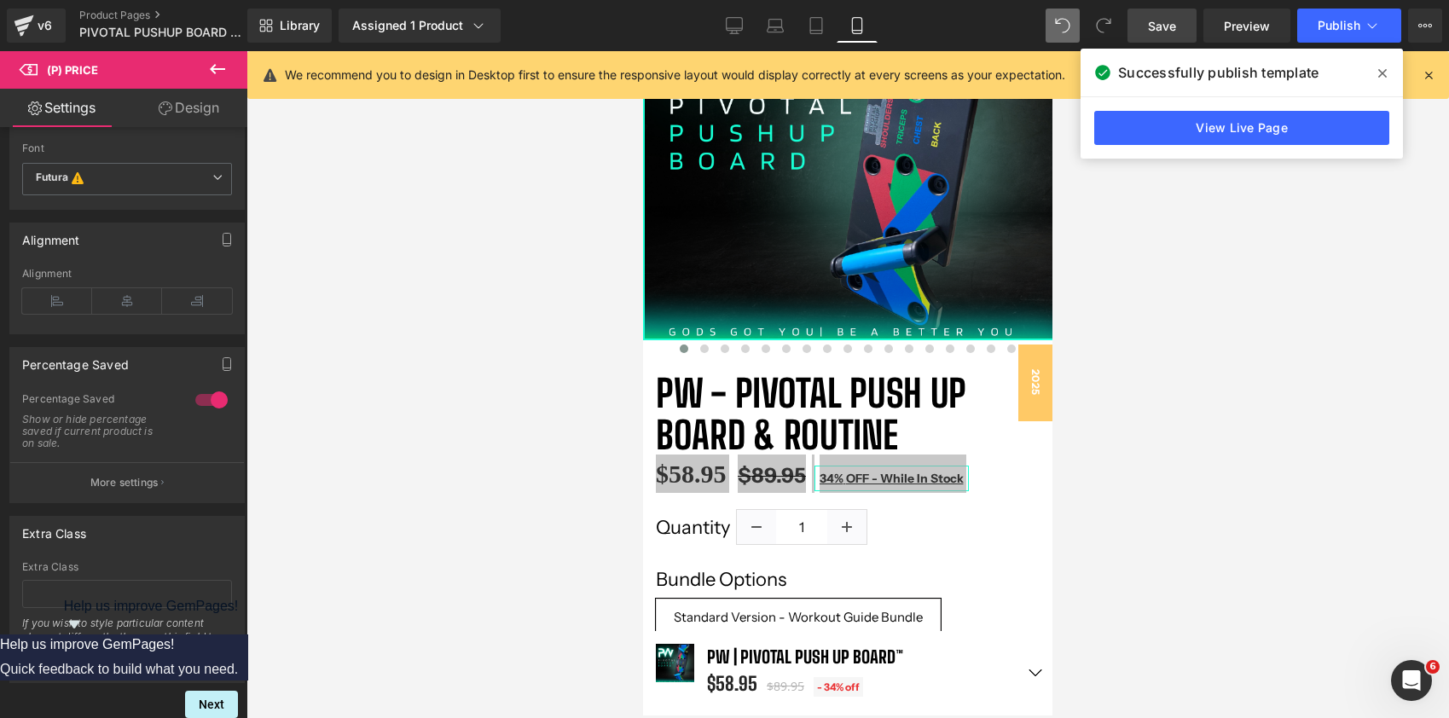
click at [1053, 471] on div at bounding box center [847, 384] width 1202 height 667
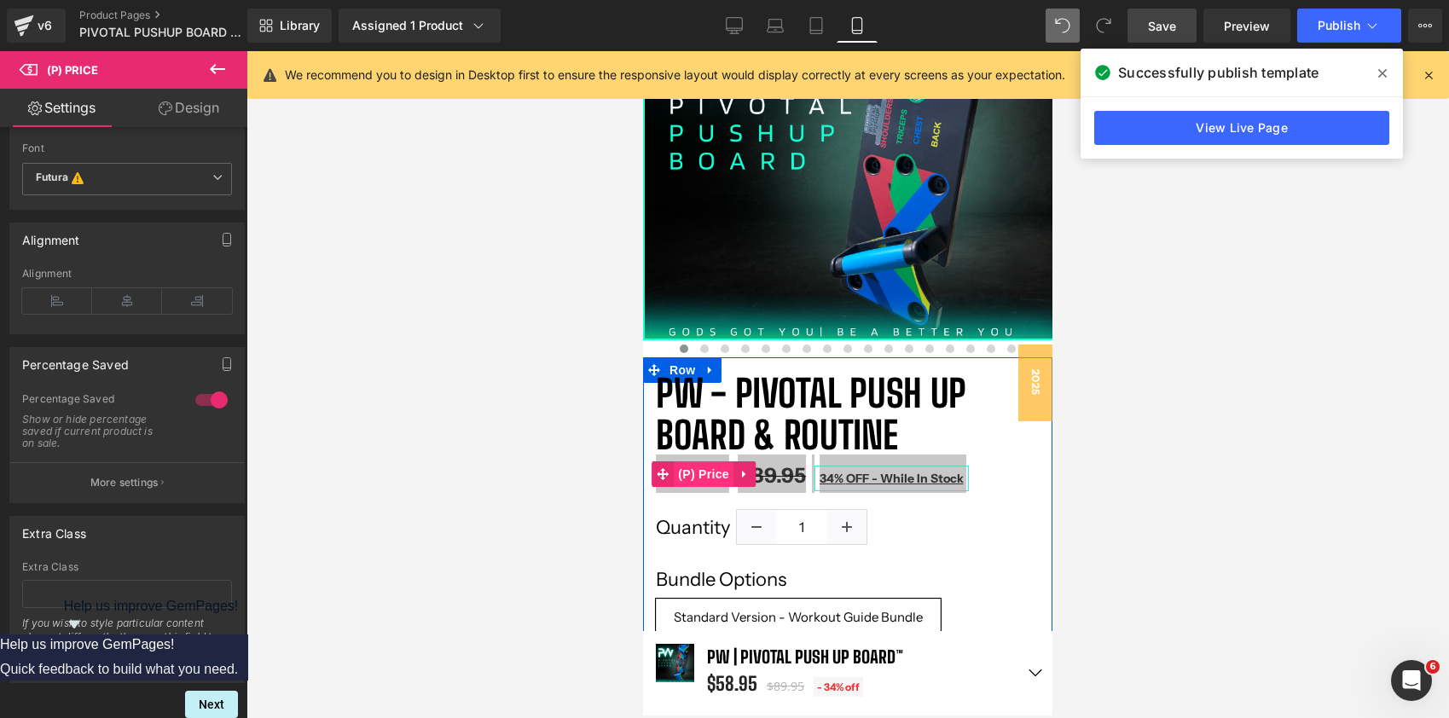
click at [714, 472] on span "(P) Price" at bounding box center [704, 474] width 60 height 26
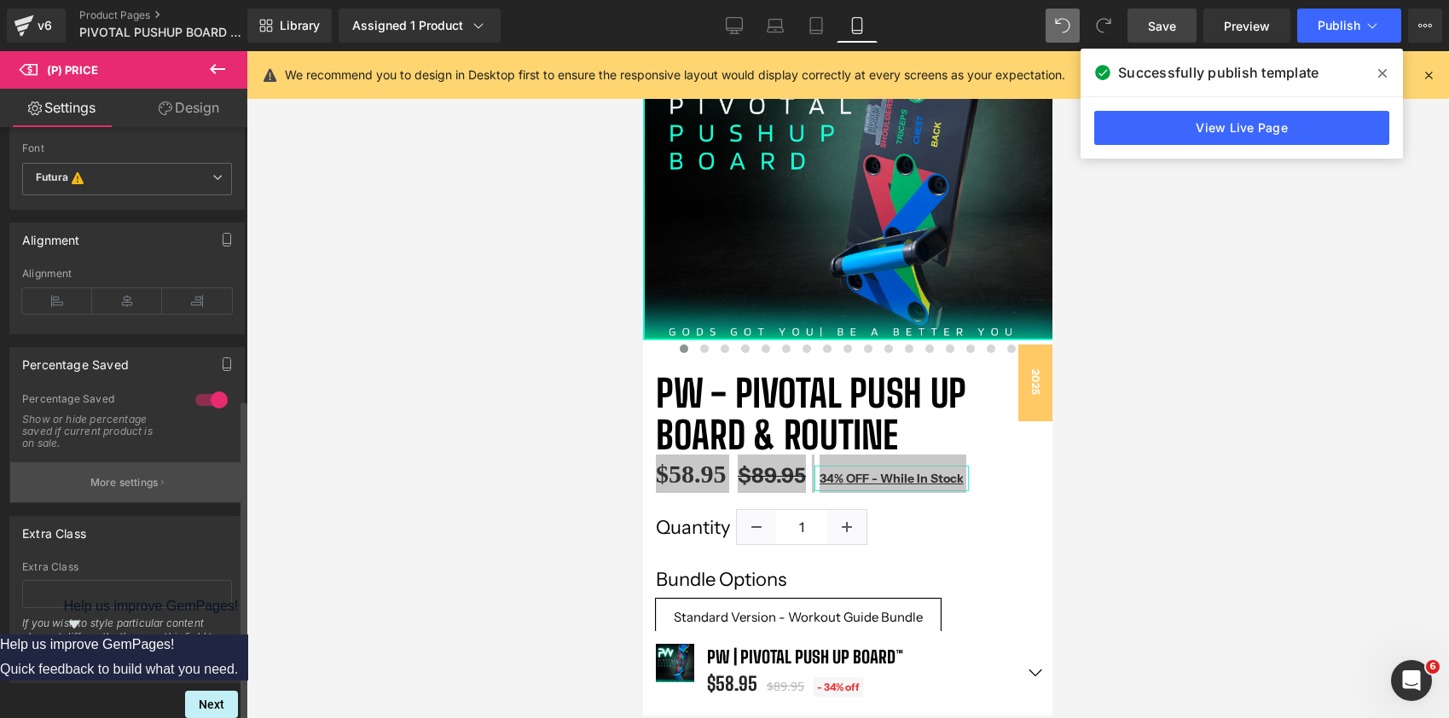
click at [102, 484] on button "More settings" at bounding box center [127, 482] width 234 height 40
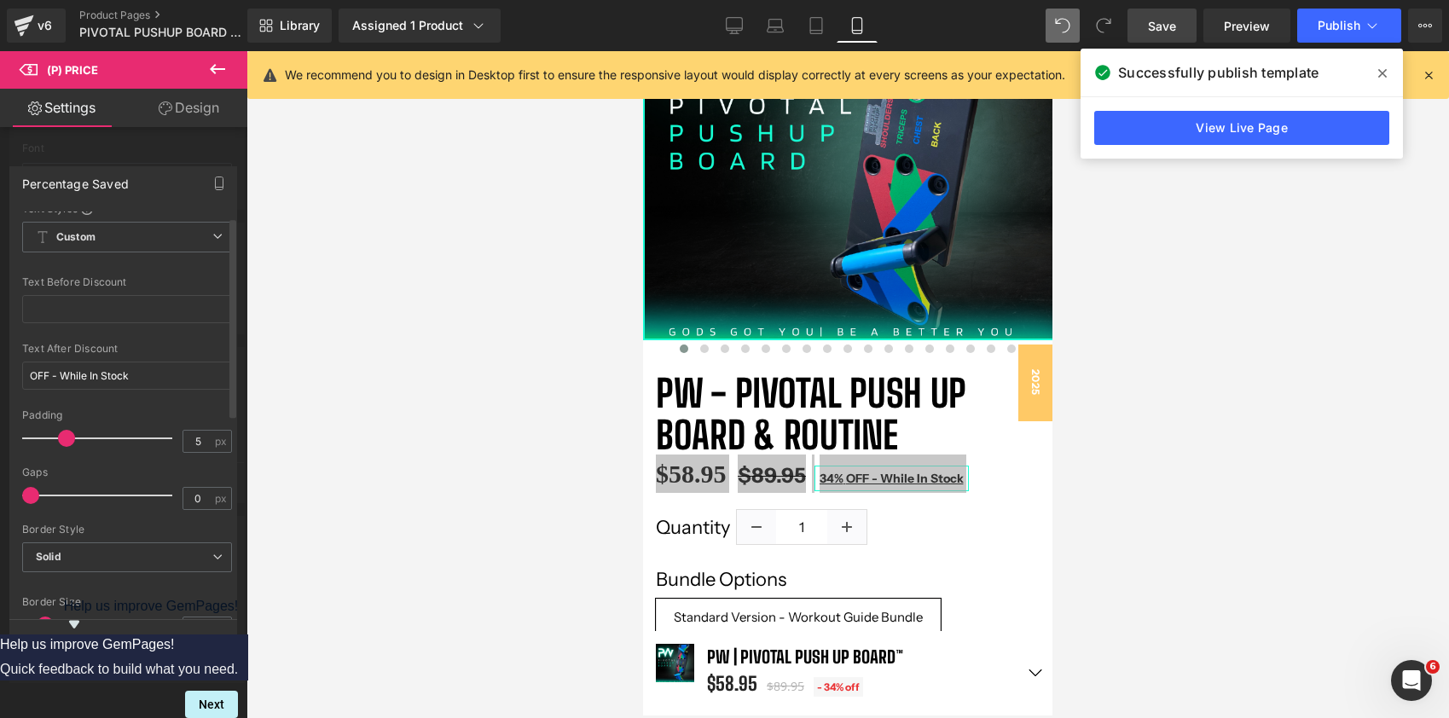
scroll to position [0, 0]
drag, startPoint x: 61, startPoint y: 384, endPoint x: 167, endPoint y: 374, distance: 106.1
click at [167, 374] on input "OFF - While In Stock" at bounding box center [127, 386] width 210 height 28
click at [153, 386] on input "OFF - While In Stock" at bounding box center [127, 386] width 210 height 28
click at [34, 387] on input "OFF" at bounding box center [127, 386] width 210 height 28
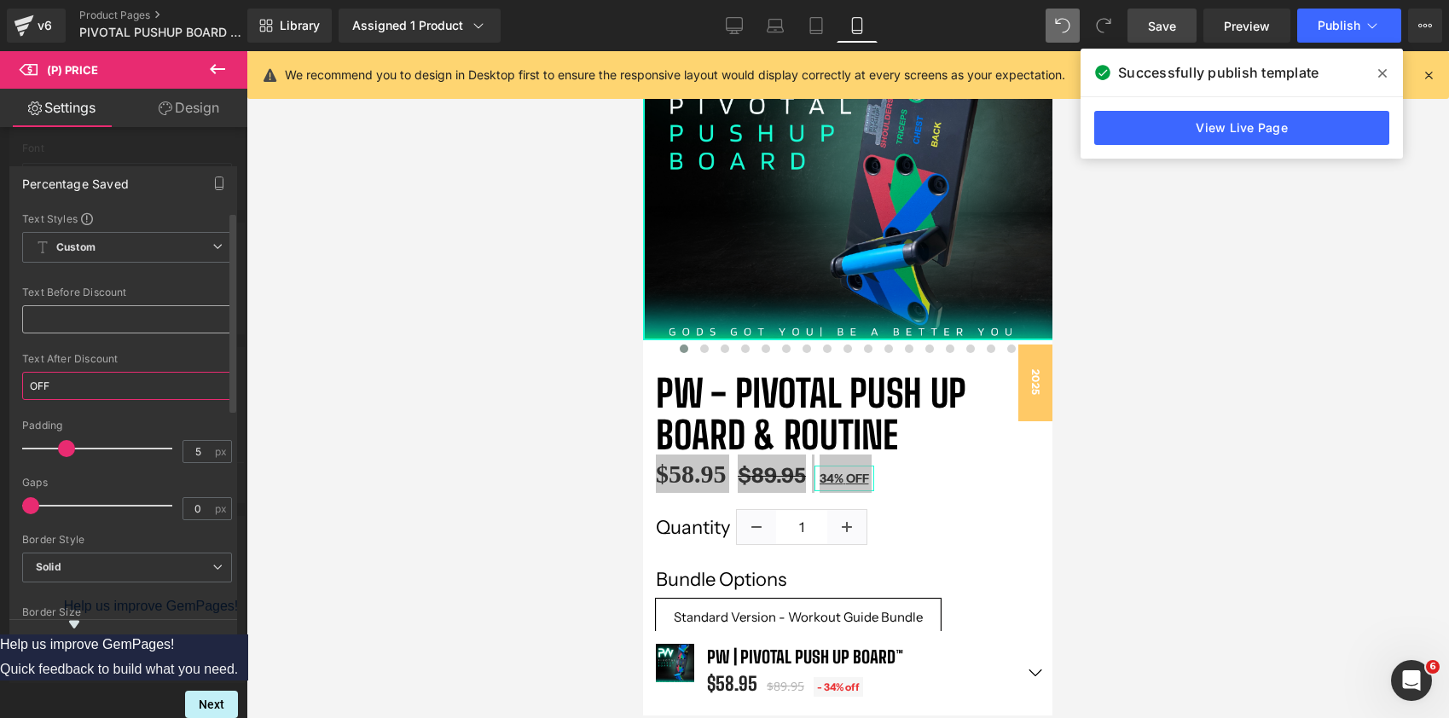
type input "OFF"
click at [70, 321] on input "text" at bounding box center [127, 319] width 210 height 28
type input "K"
type input "L"
type input "Now"
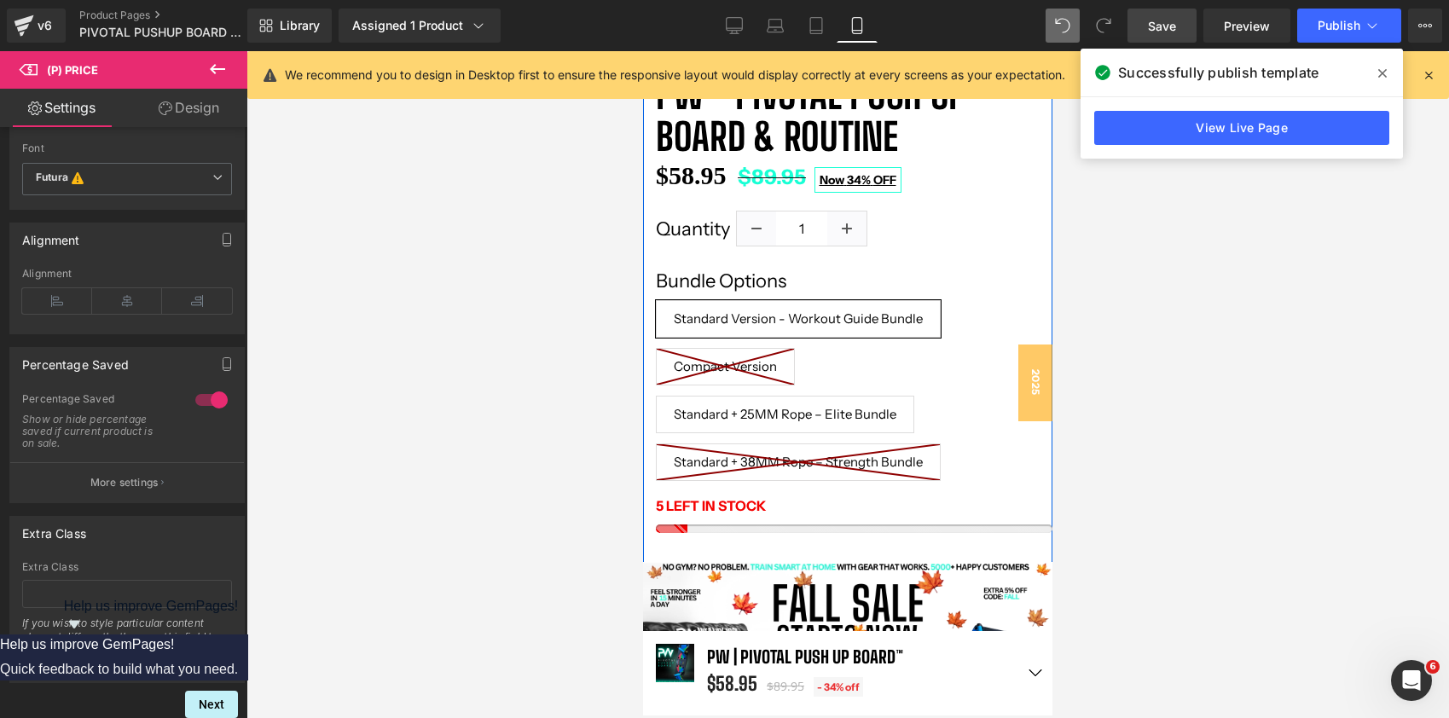
scroll to position [543, 0]
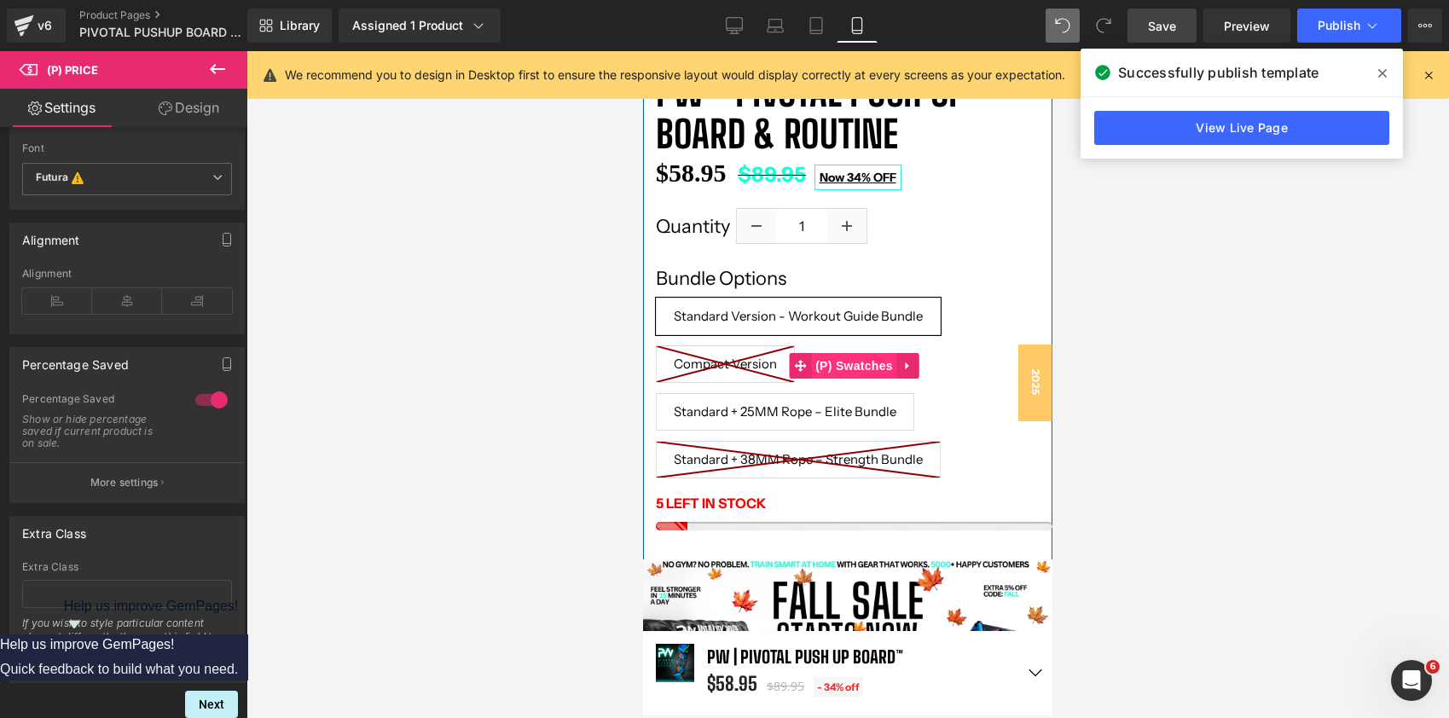
click at [854, 370] on span "(P) Swatches" at bounding box center [854, 366] width 86 height 26
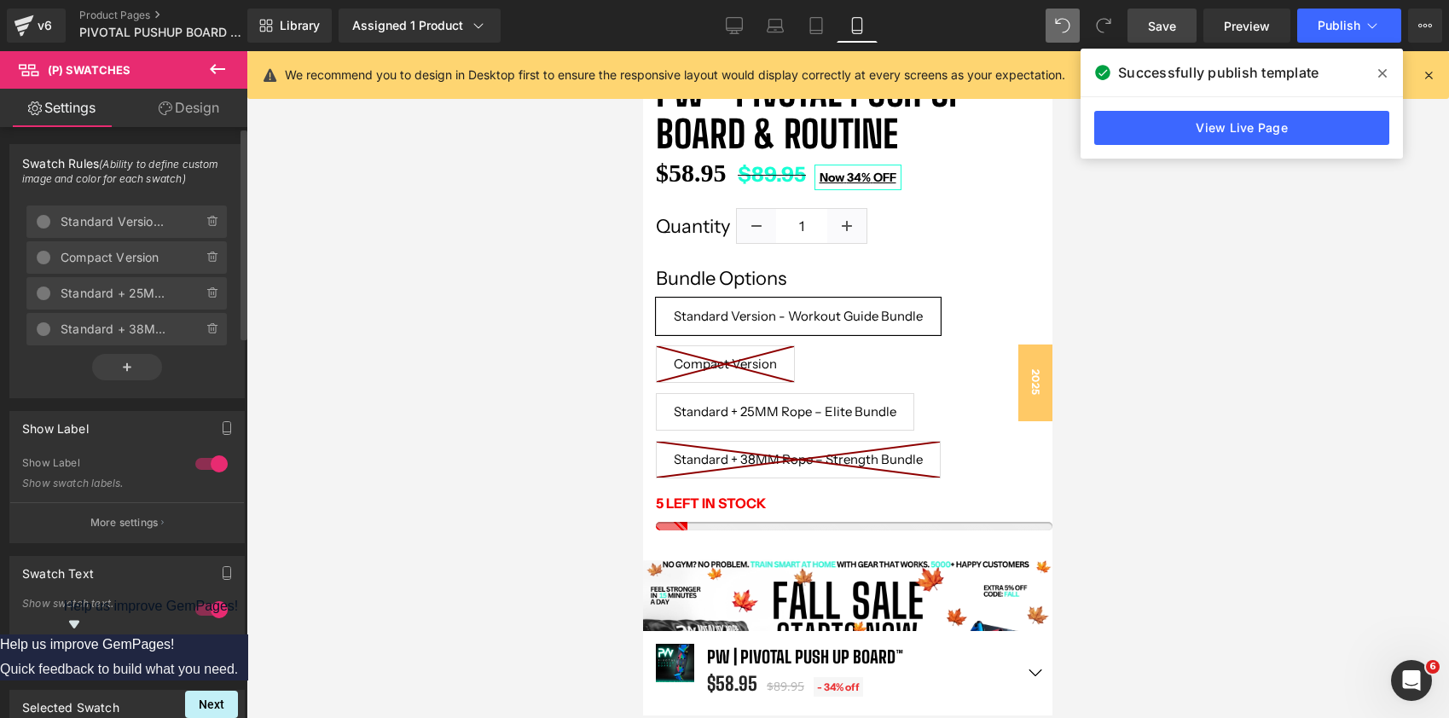
scroll to position [110, 0]
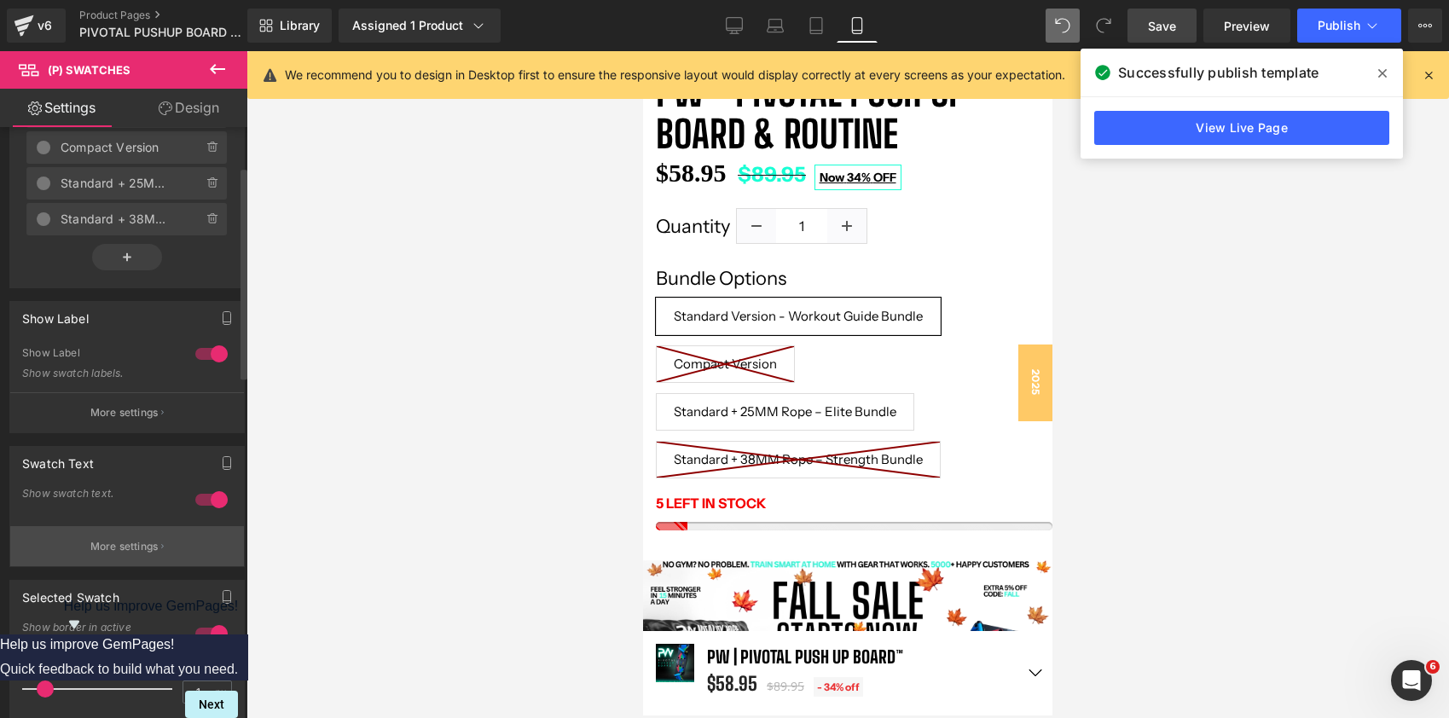
click at [120, 537] on button "More settings" at bounding box center [127, 546] width 234 height 40
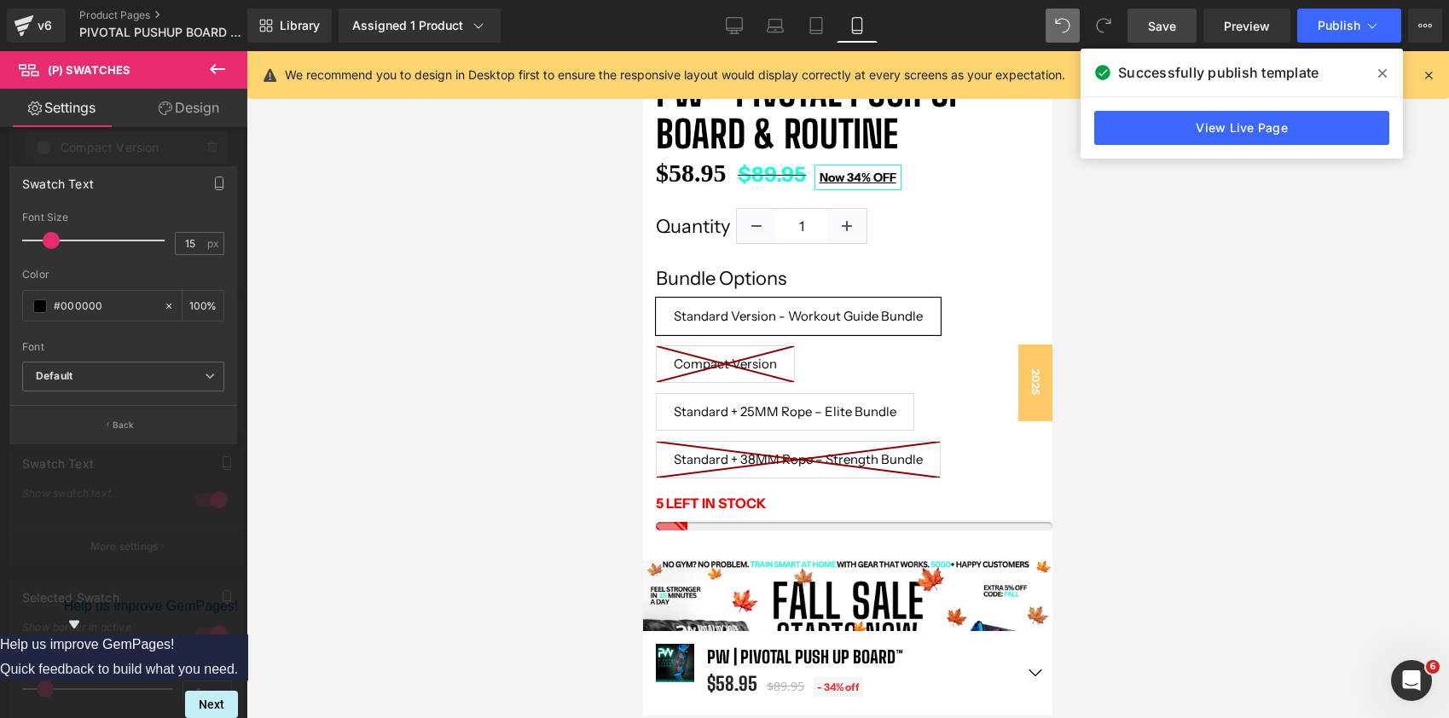
click at [123, 499] on div at bounding box center [123, 388] width 247 height 675
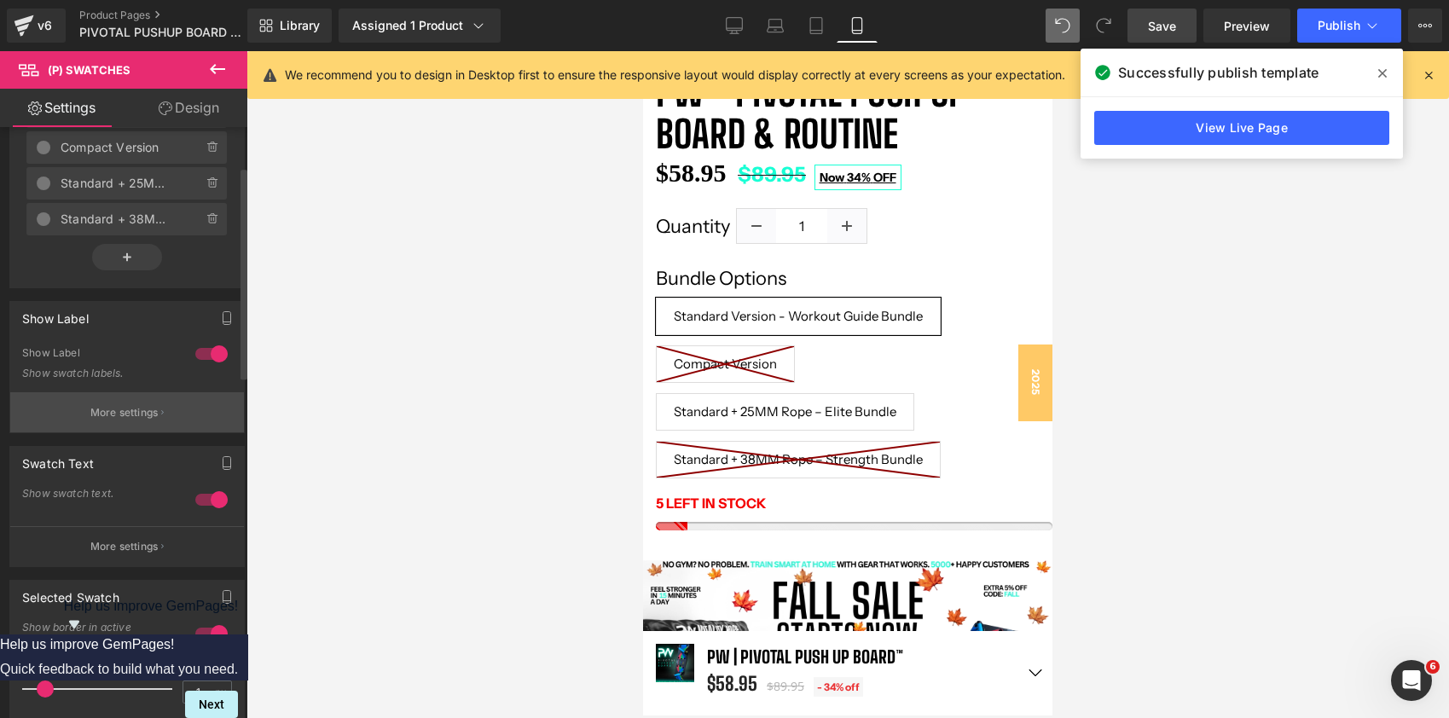
click at [118, 419] on p "More settings" at bounding box center [124, 412] width 68 height 15
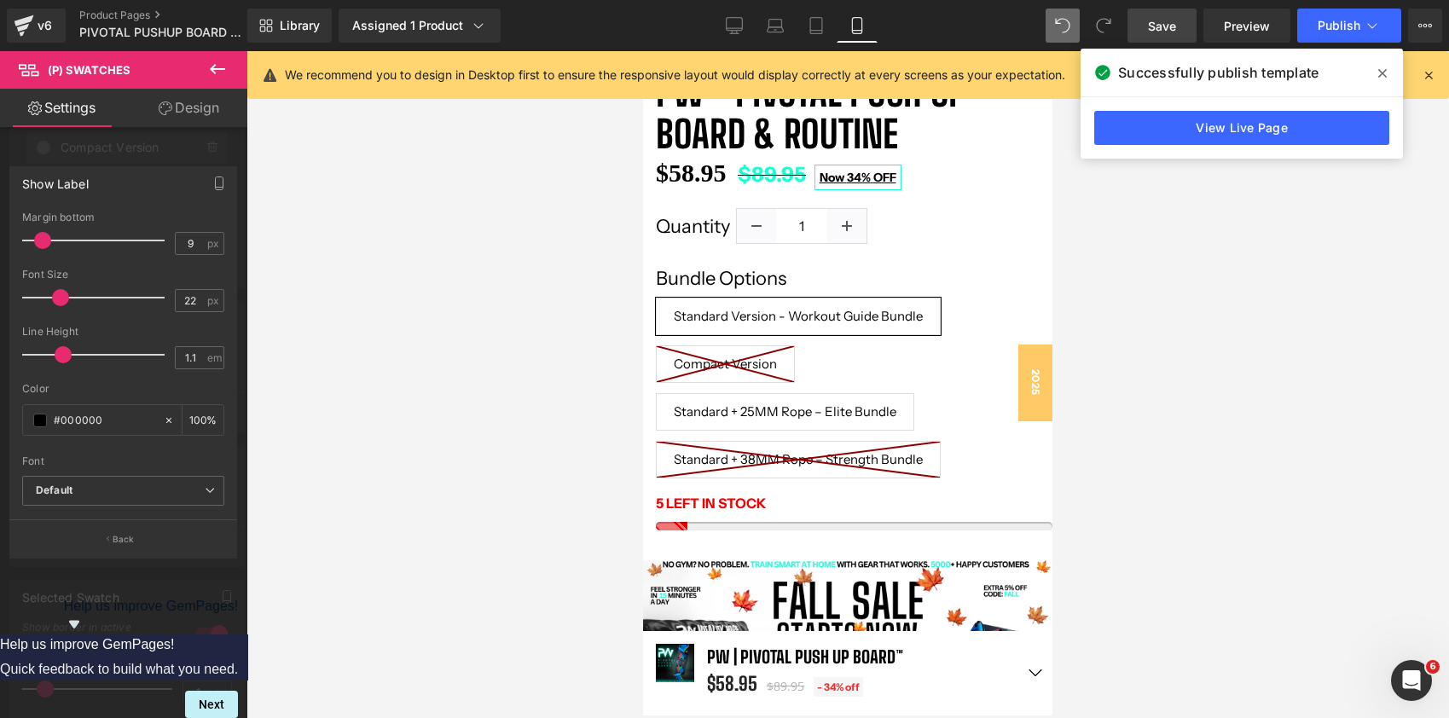
click at [123, 601] on div at bounding box center [123, 388] width 247 height 675
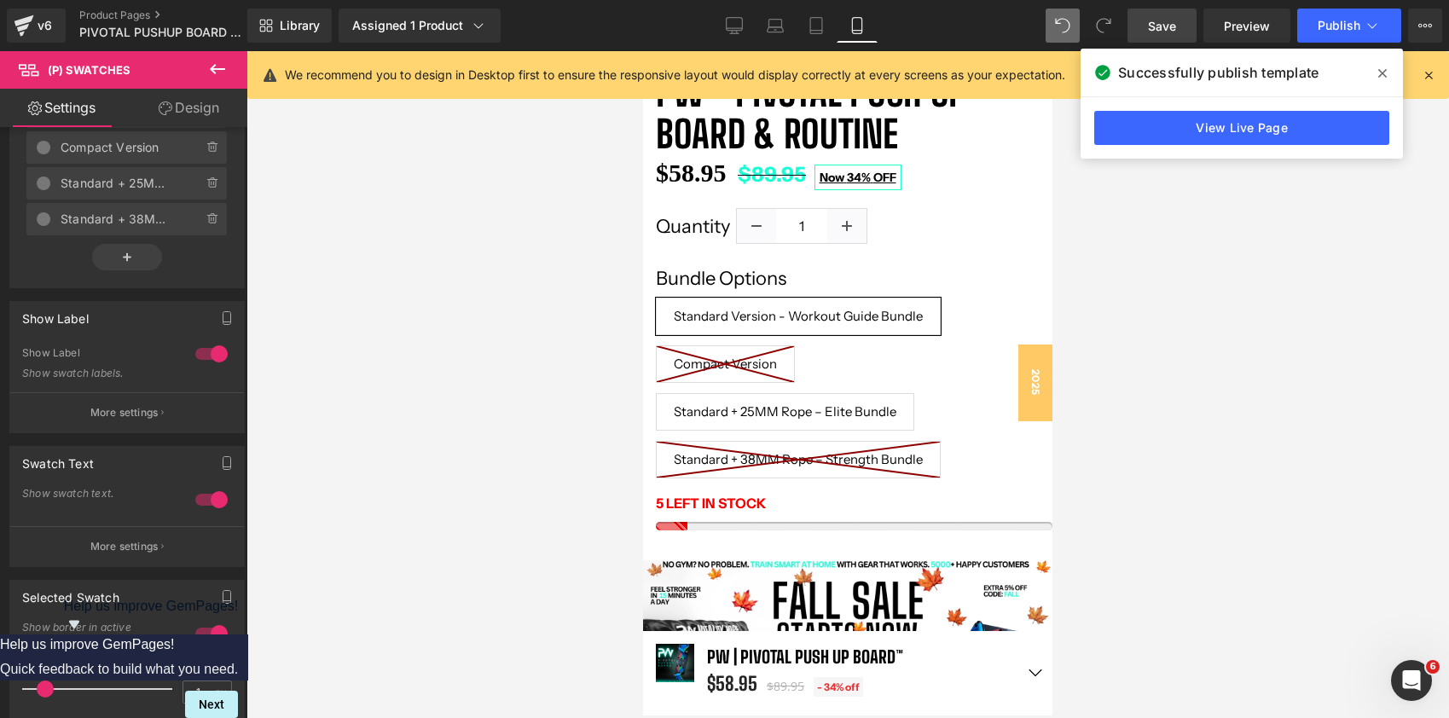
click at [1175, 21] on span "Save" at bounding box center [1162, 26] width 28 height 18
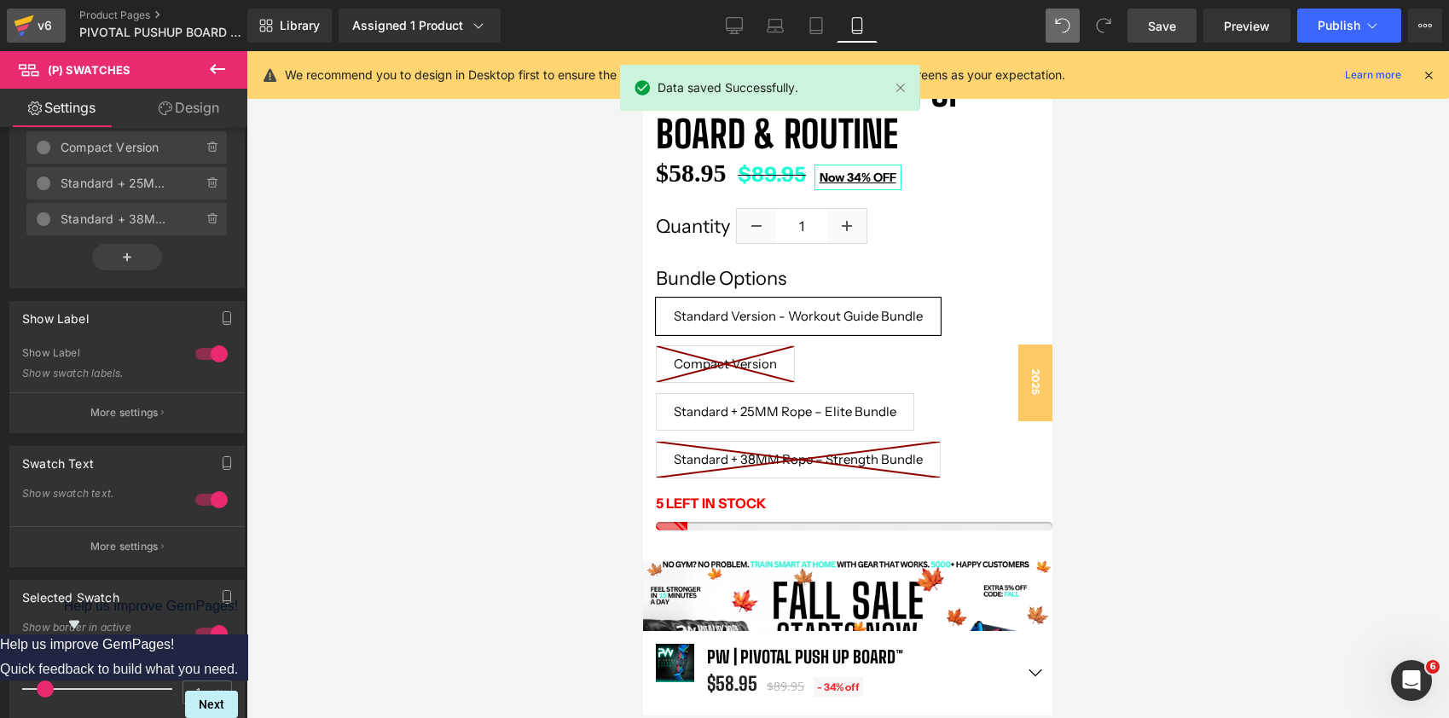
click at [20, 24] on icon at bounding box center [24, 20] width 20 height 11
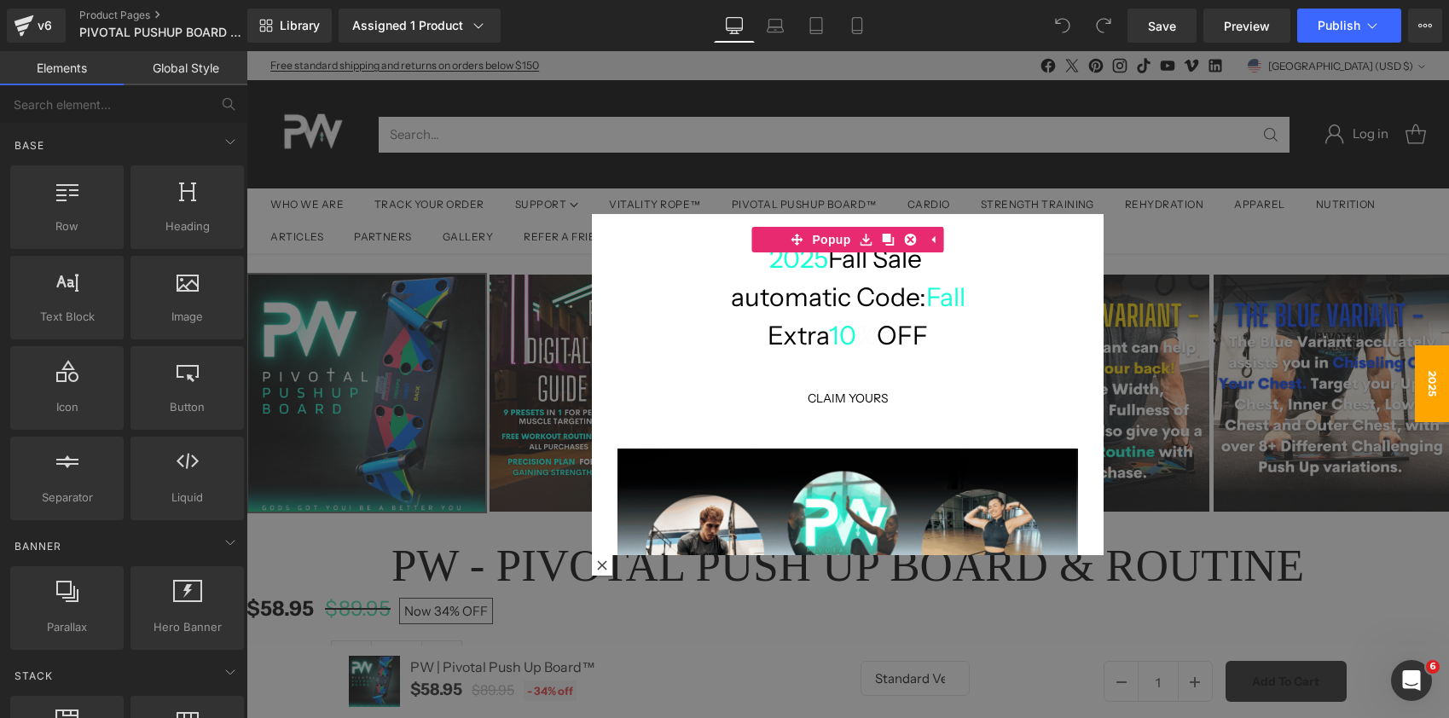
click at [894, 142] on div at bounding box center [847, 384] width 1202 height 667
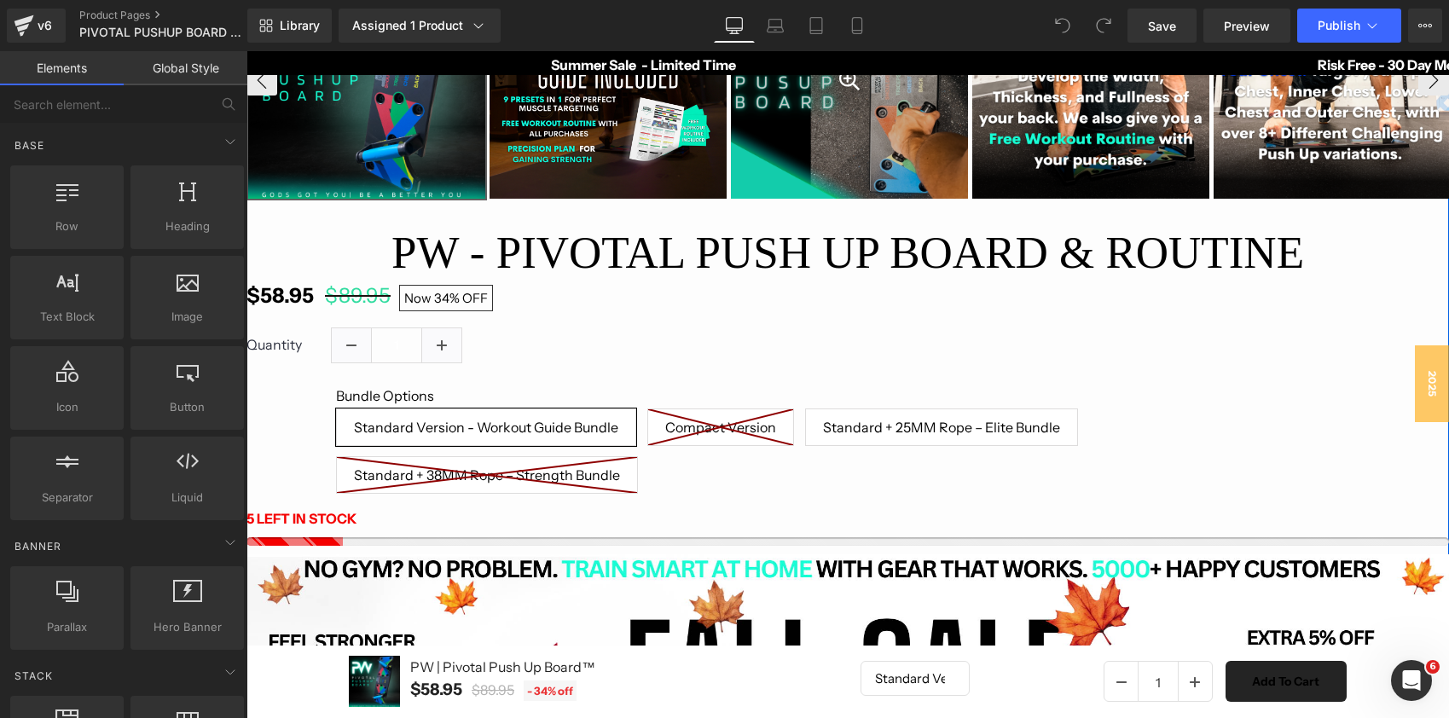
scroll to position [419, 0]
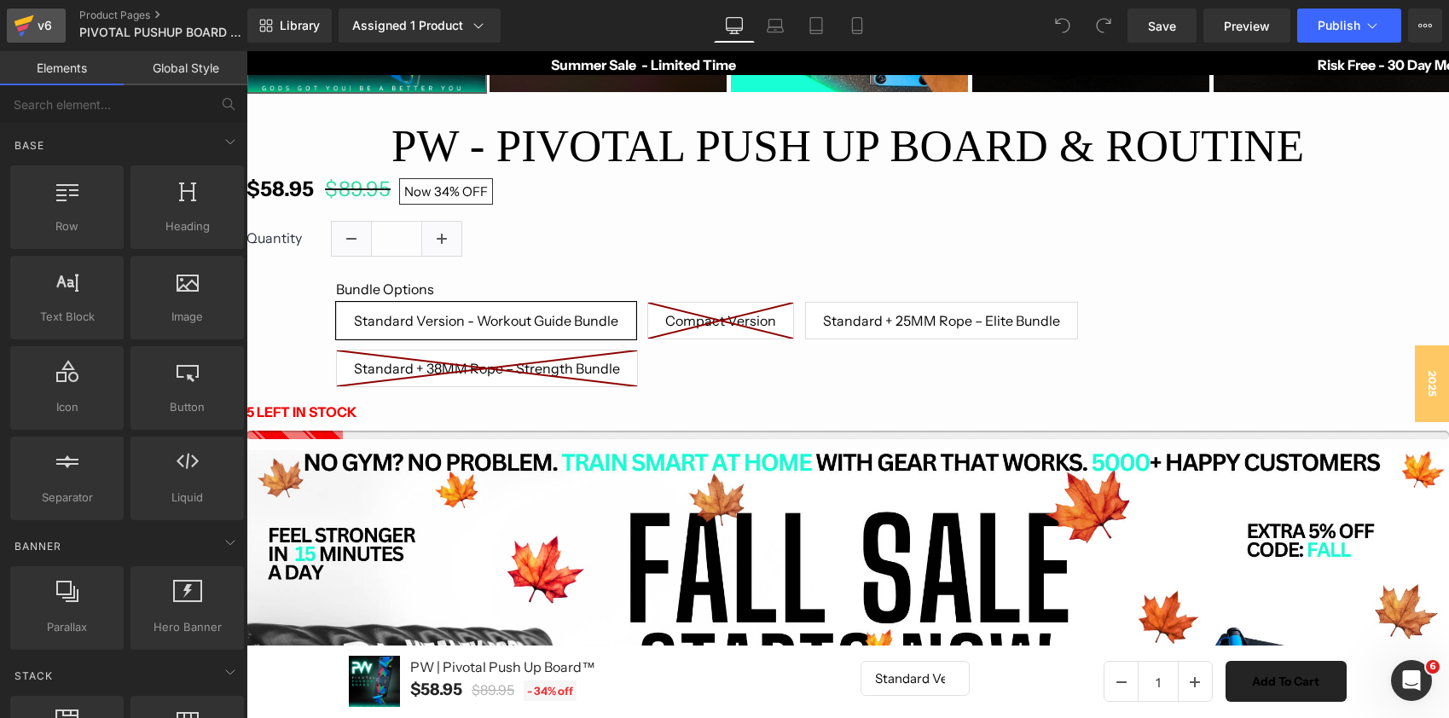
click at [41, 31] on div "v6" at bounding box center [44, 25] width 21 height 22
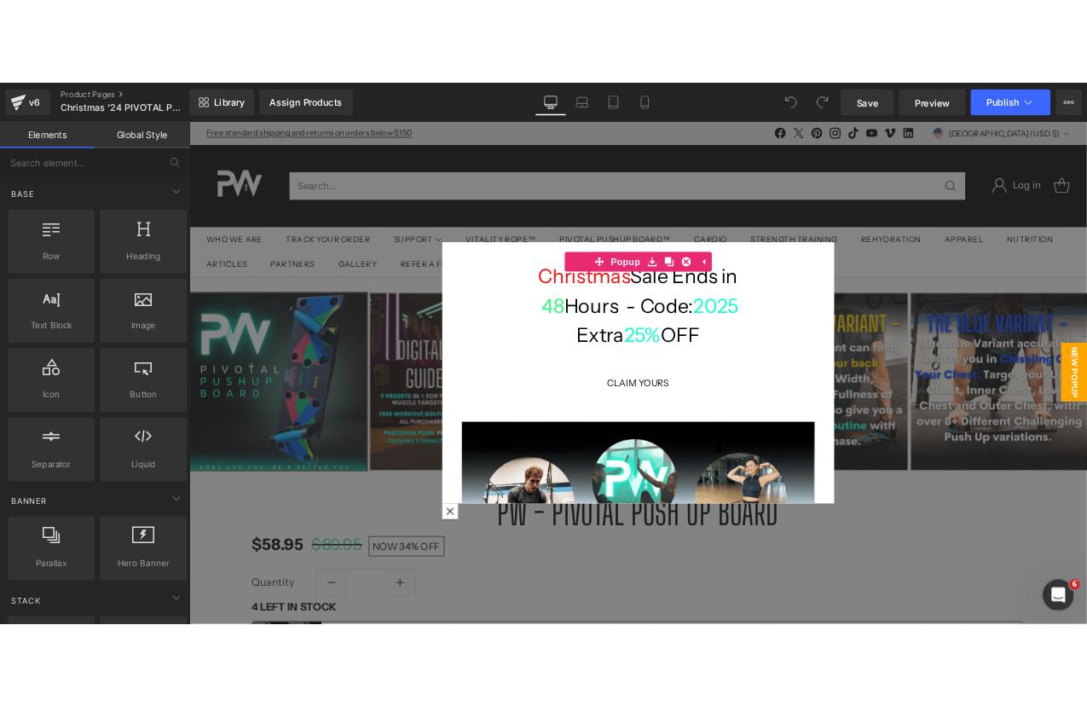
scroll to position [8, 9]
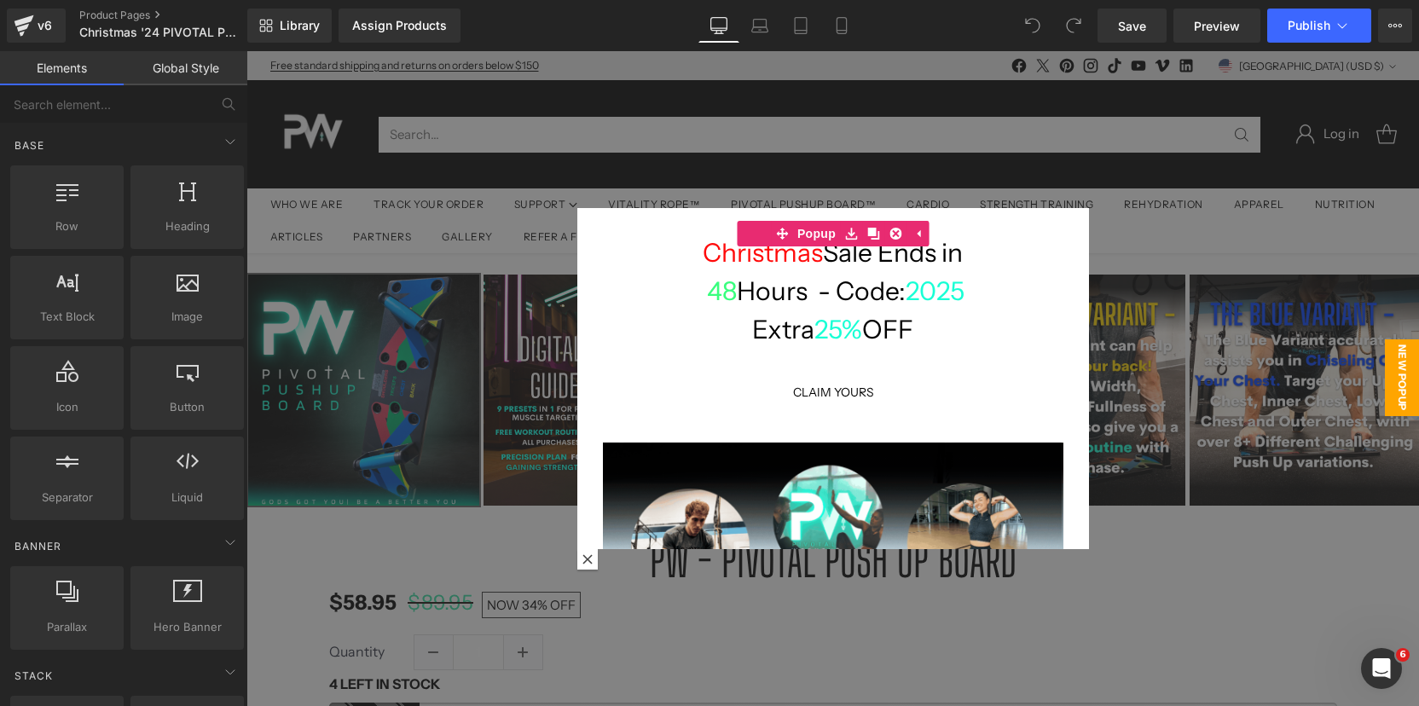
click at [1260, 296] on div at bounding box center [832, 378] width 1172 height 655
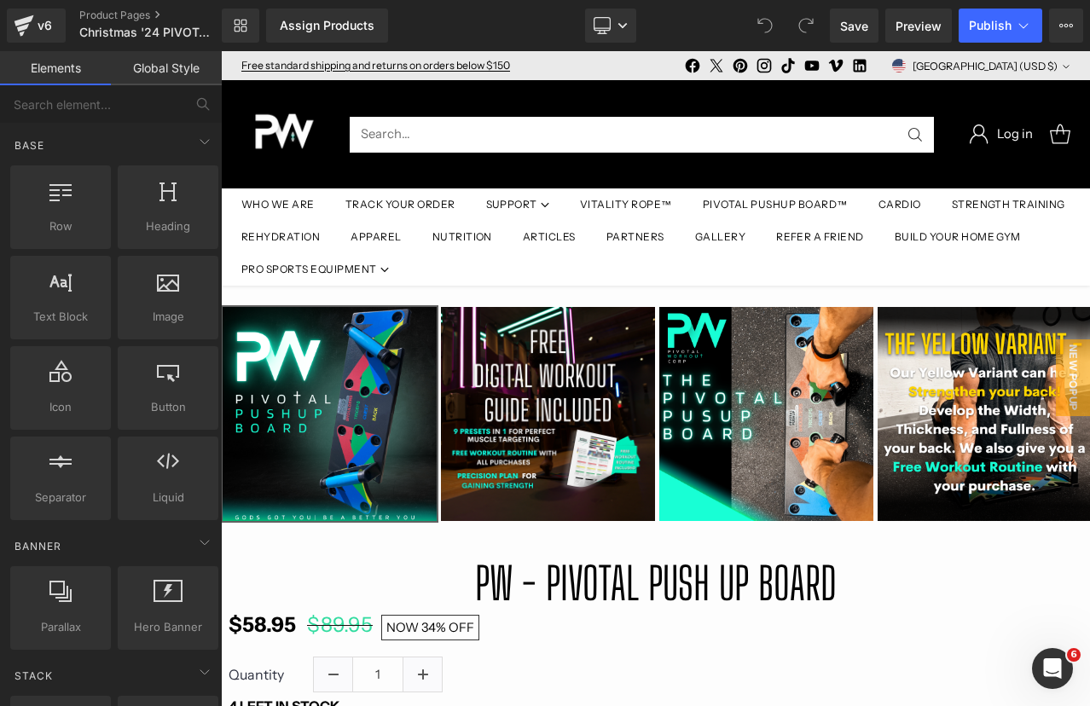
scroll to position [0, 0]
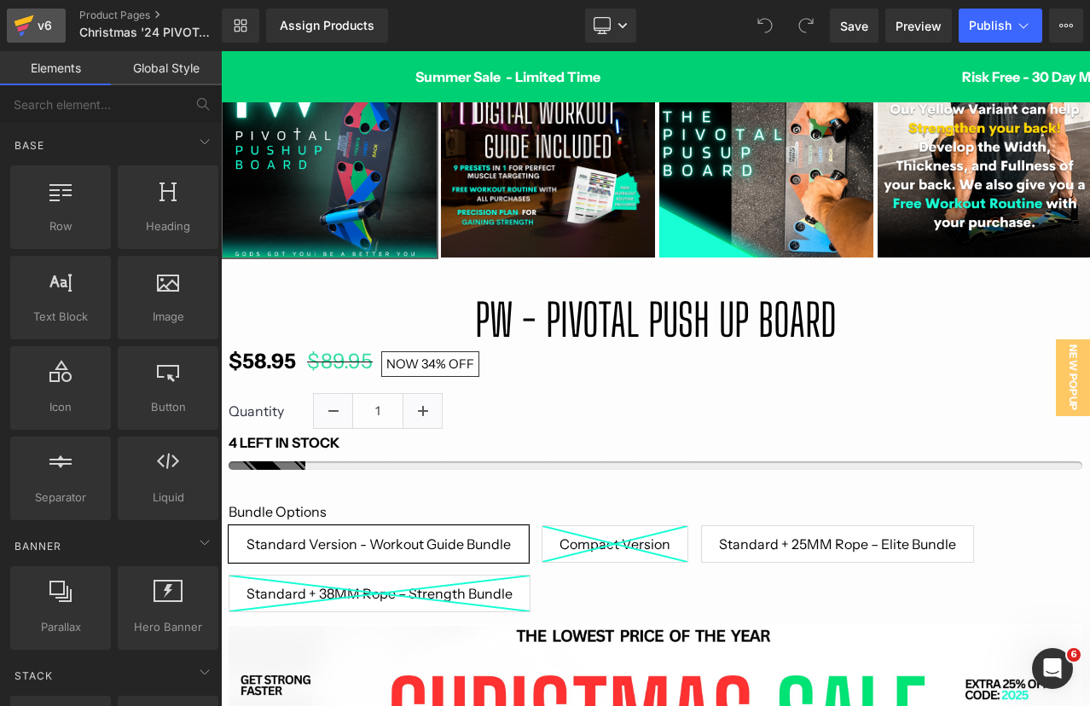
click at [25, 32] on icon at bounding box center [24, 25] width 20 height 43
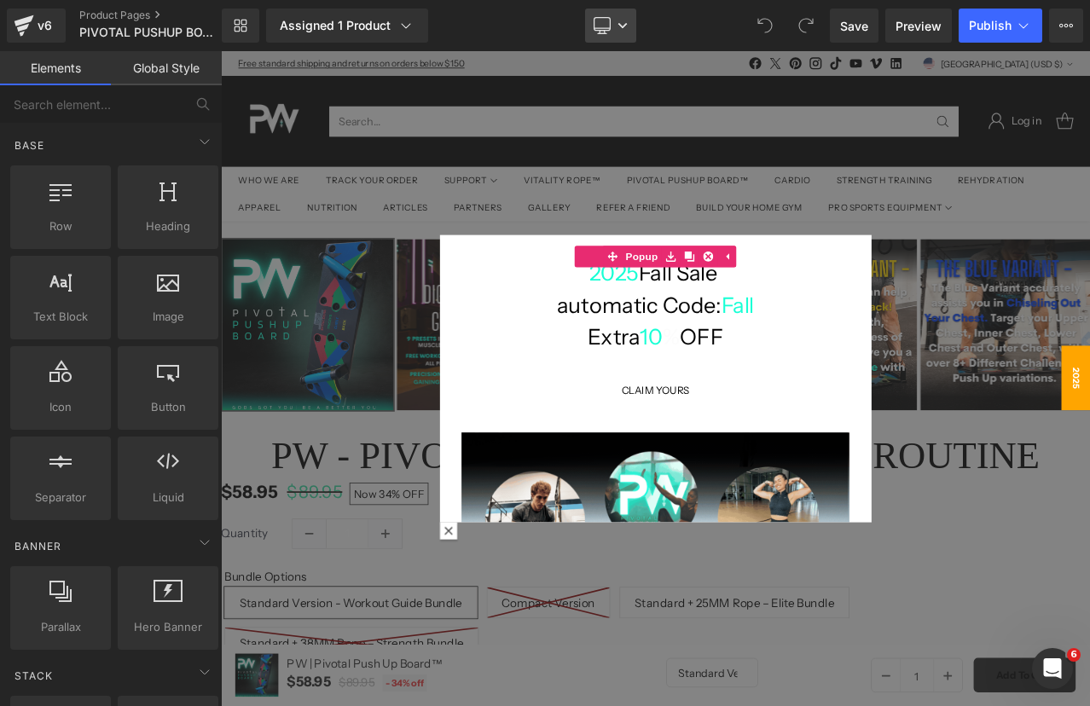
click at [617, 20] on icon at bounding box center [622, 25] width 10 height 10
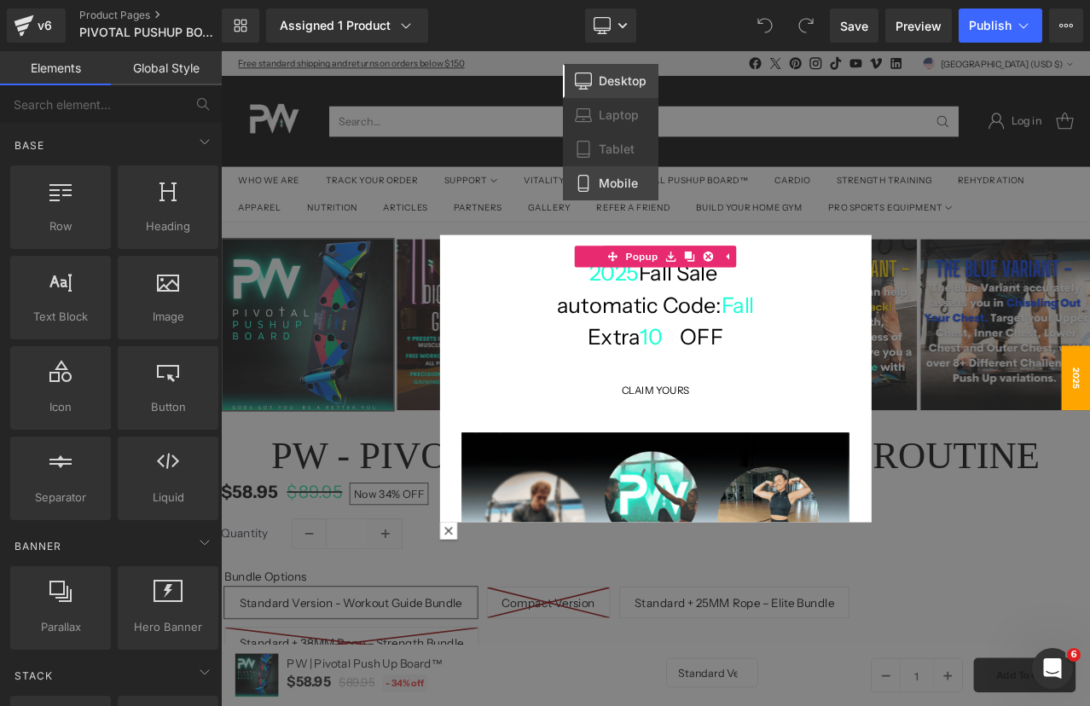
click at [602, 176] on span "Mobile" at bounding box center [618, 183] width 39 height 15
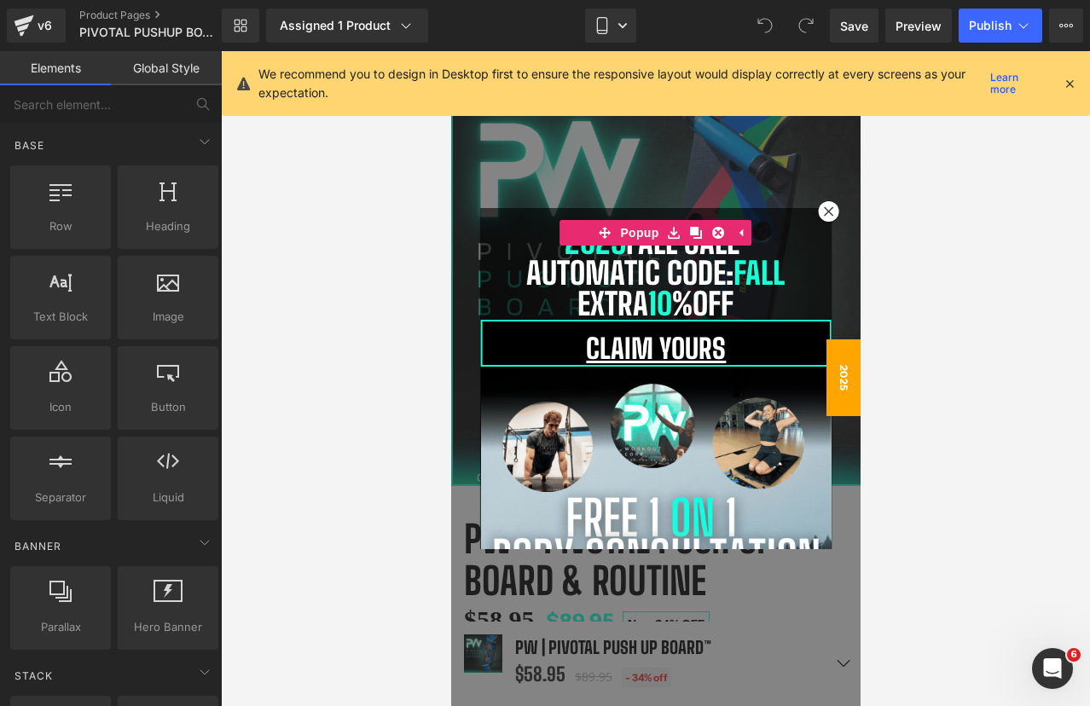
scroll to position [12300, 409]
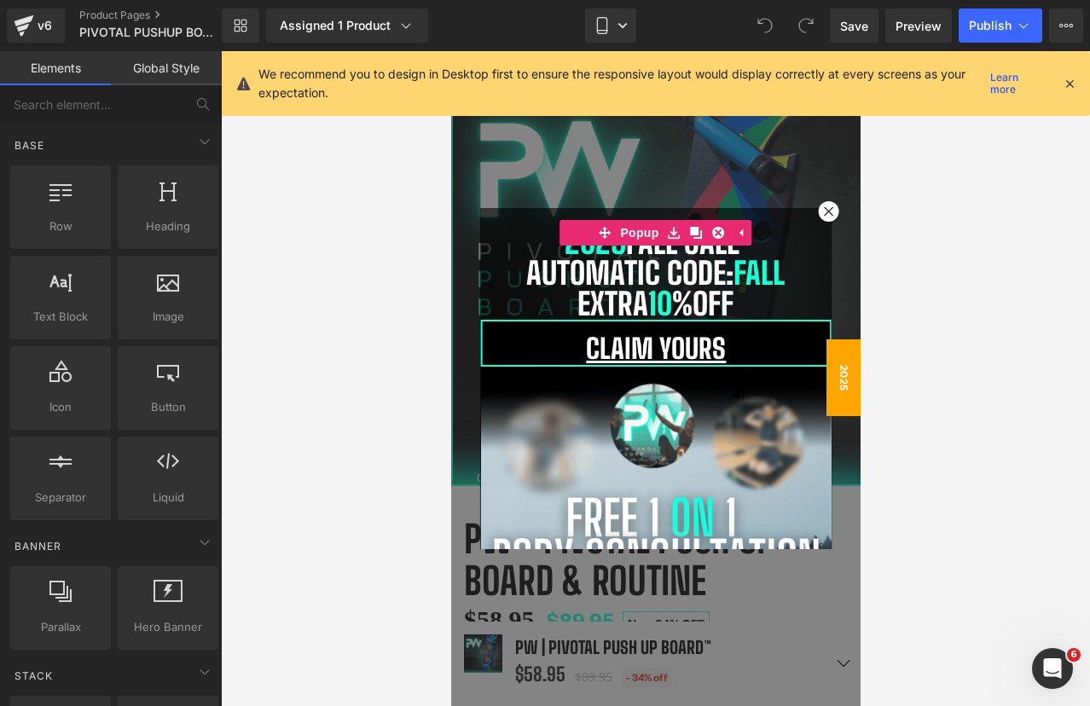
click at [1068, 87] on icon at bounding box center [1069, 83] width 15 height 15
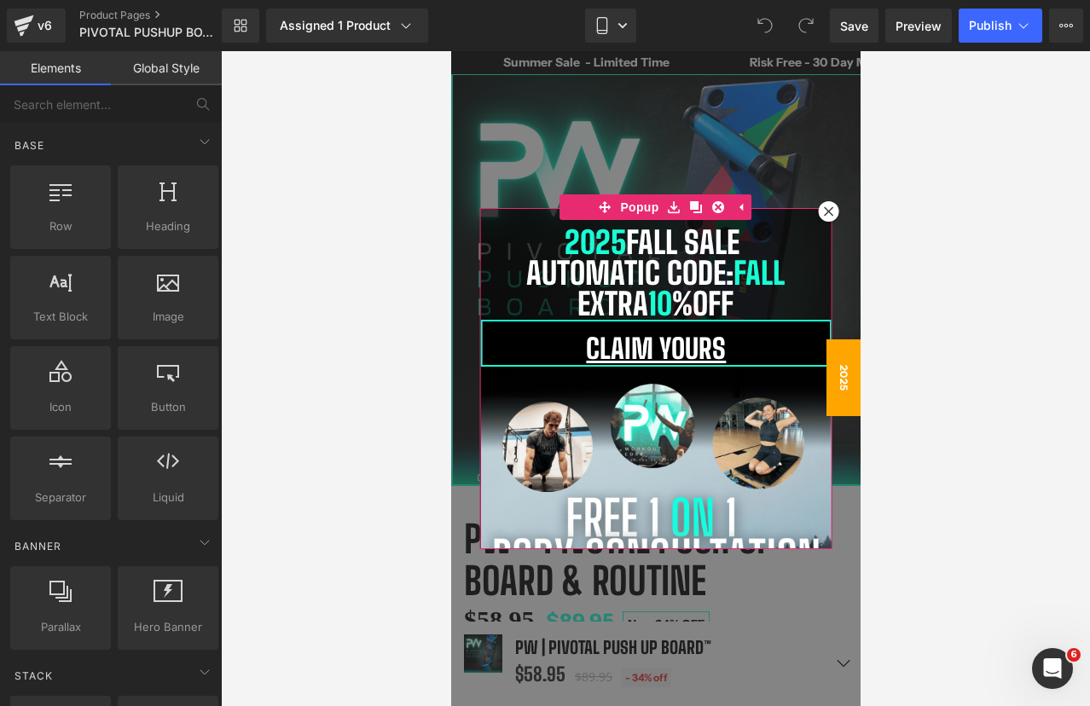
click at [826, 215] on icon at bounding box center [827, 211] width 10 height 10
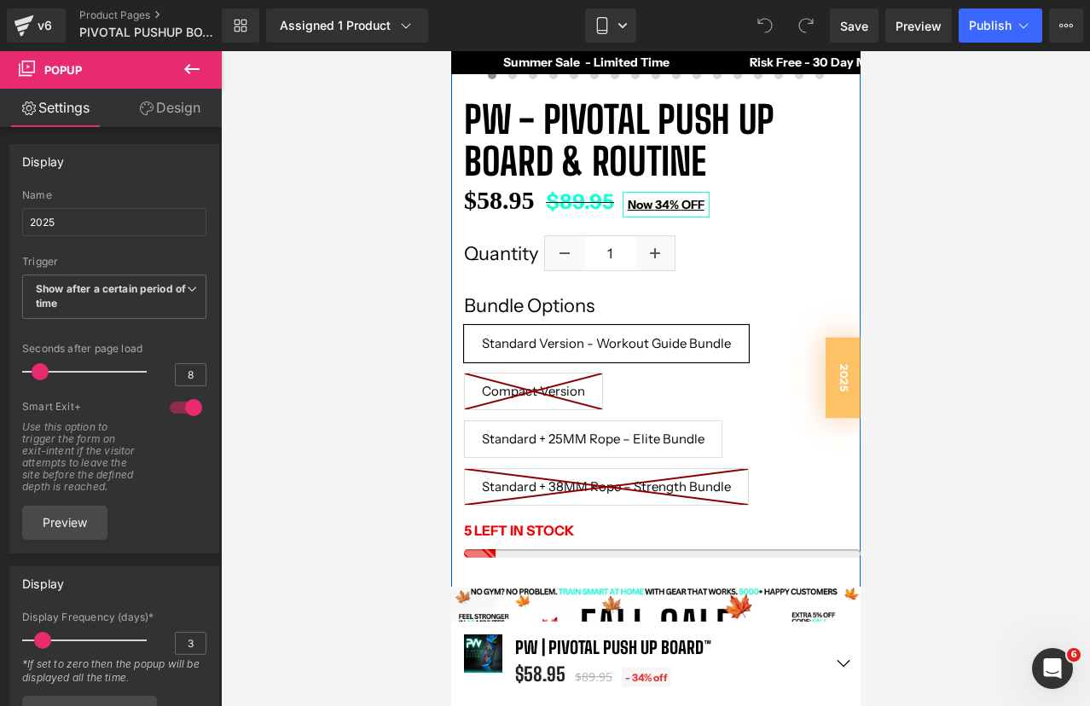
scroll to position [639, 0]
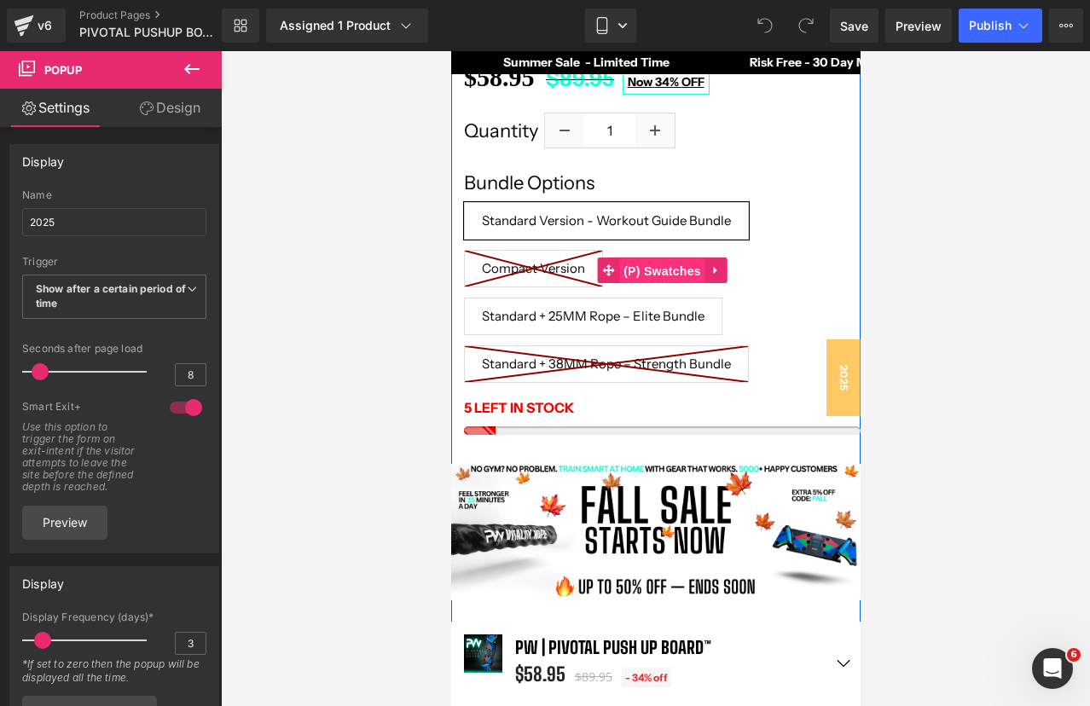
click at [665, 265] on span "(P) Swatches" at bounding box center [661, 271] width 86 height 26
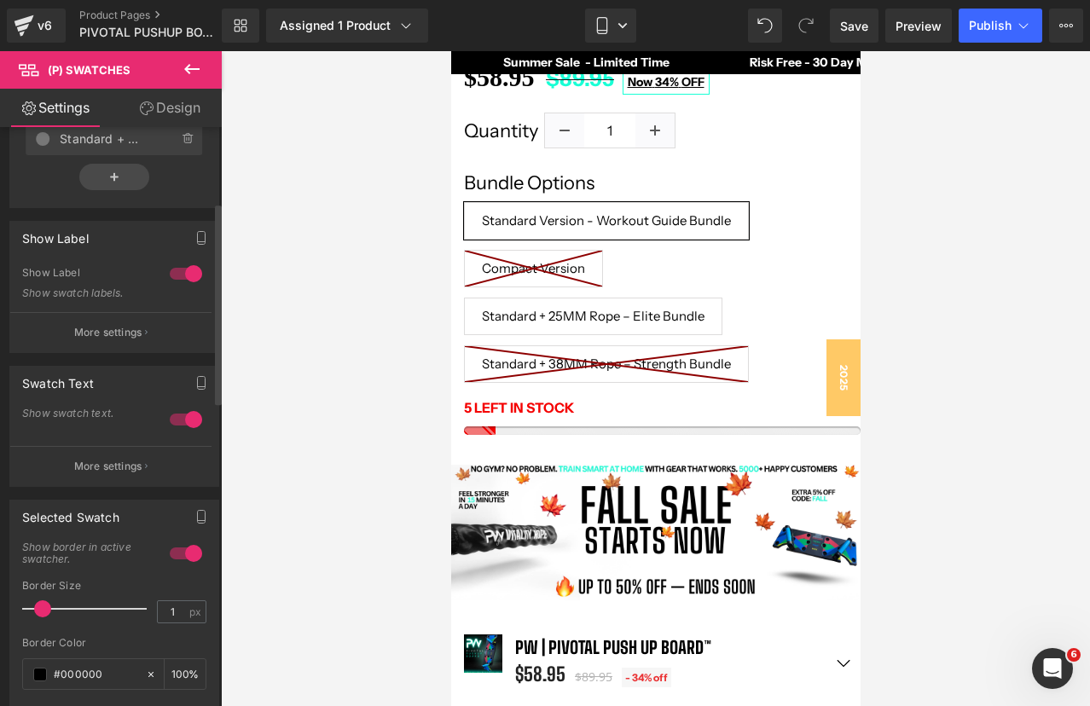
scroll to position [226, 0]
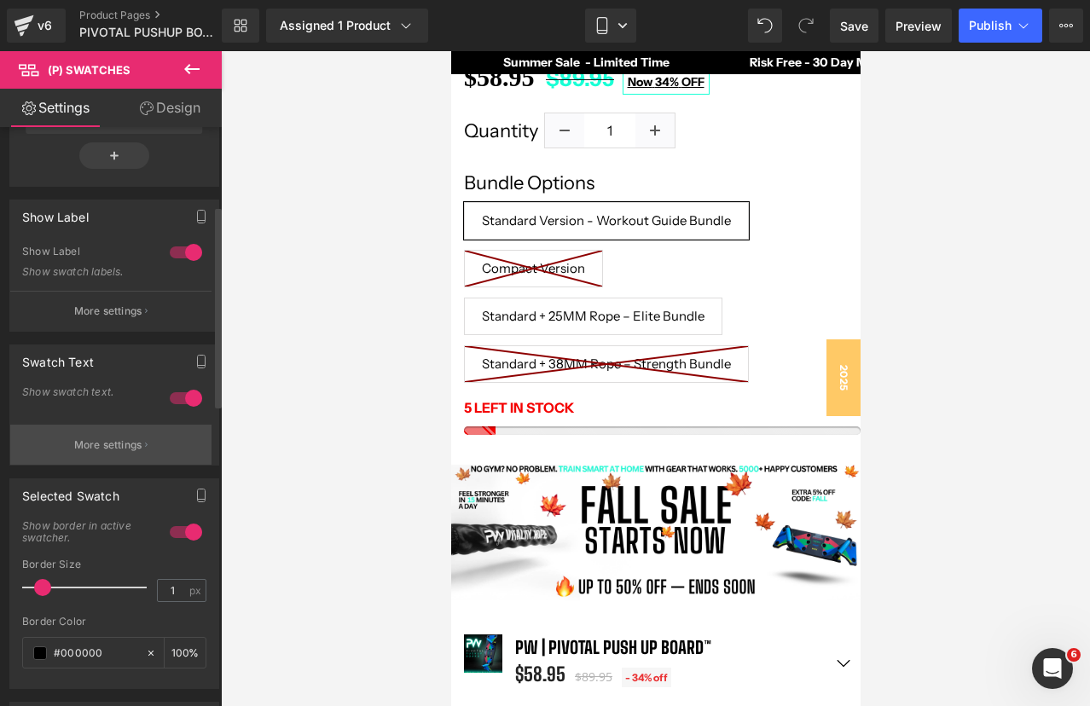
click at [111, 451] on p "More settings" at bounding box center [108, 444] width 68 height 15
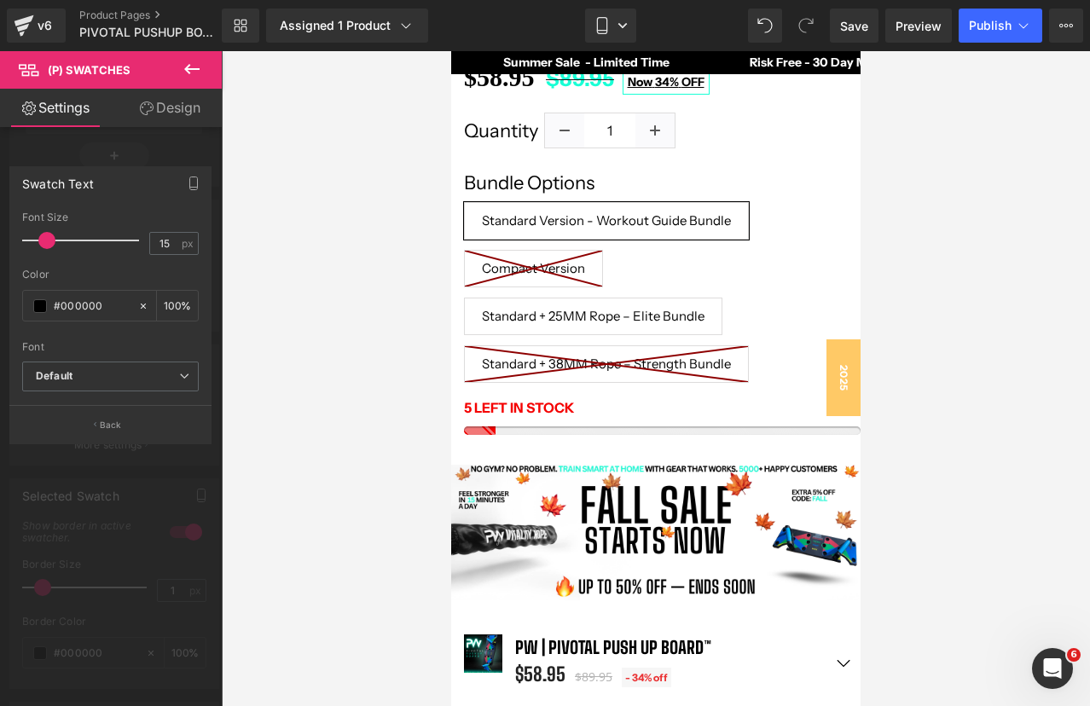
click at [102, 506] on div at bounding box center [111, 382] width 223 height 663
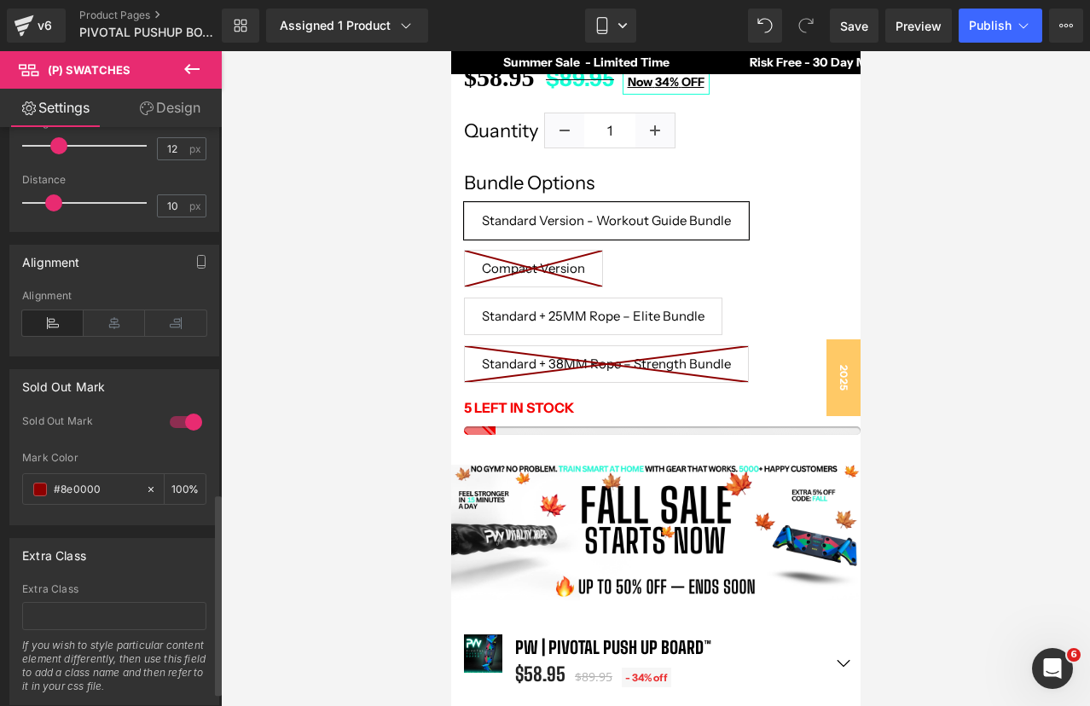
scroll to position [1053, 0]
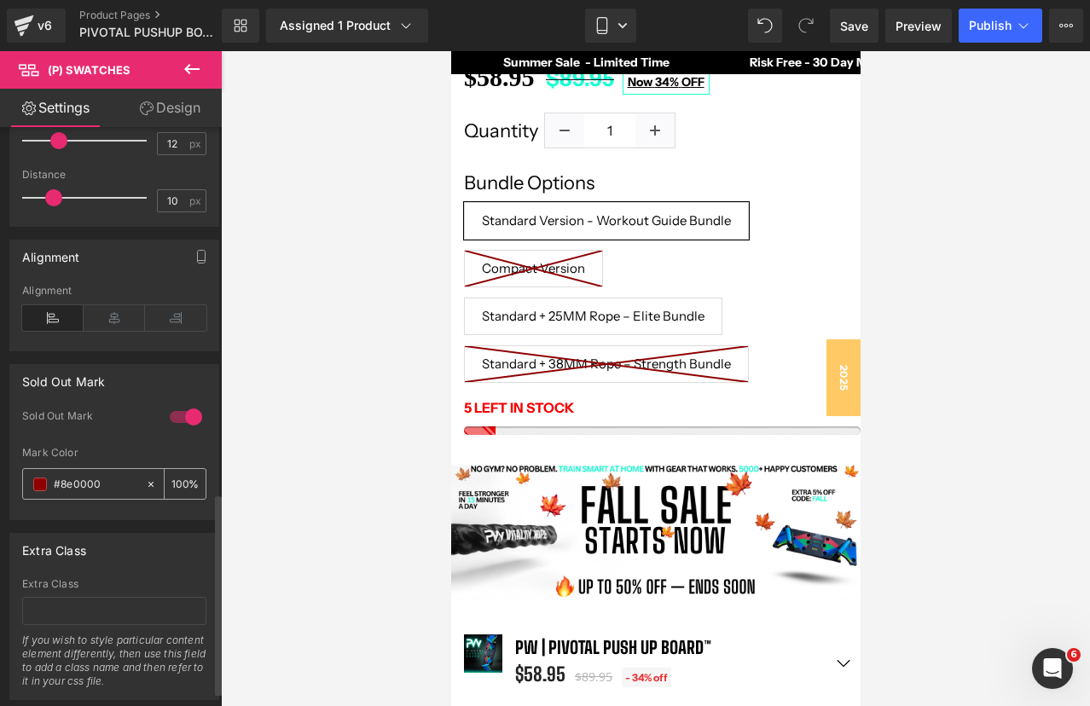
click at [44, 487] on span at bounding box center [40, 484] width 14 height 14
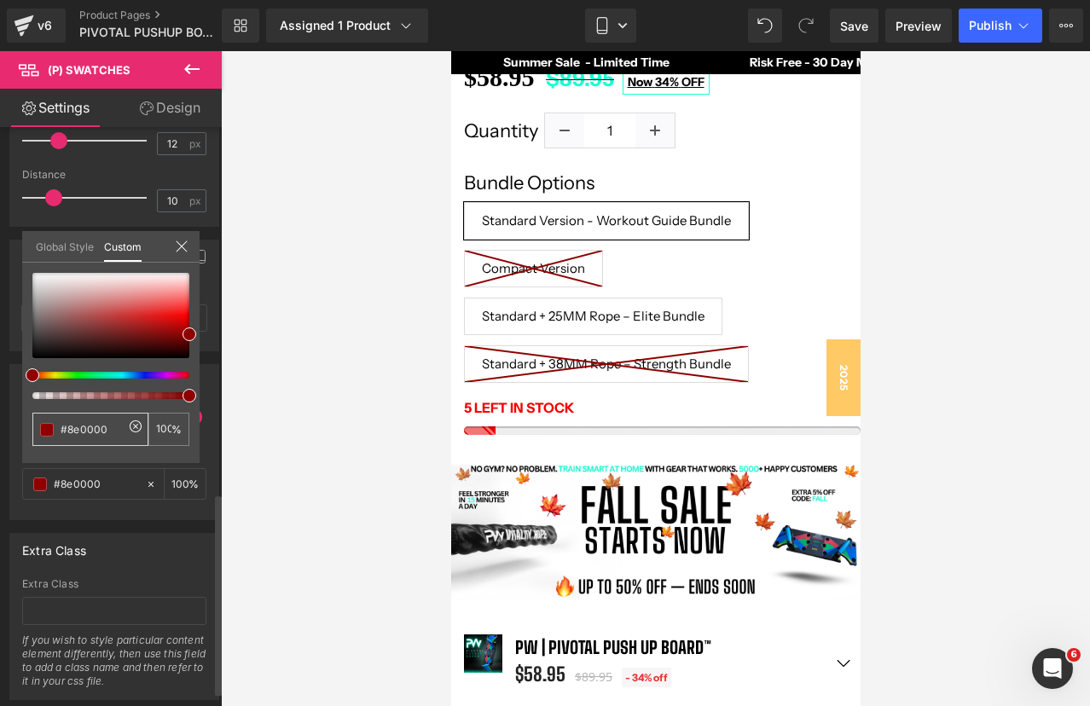
click at [100, 419] on div "#8e0000" at bounding box center [90, 429] width 116 height 33
click at [107, 428] on input "#8e0000" at bounding box center [92, 429] width 63 height 18
click at [130, 425] on icon at bounding box center [136, 426] width 14 height 14
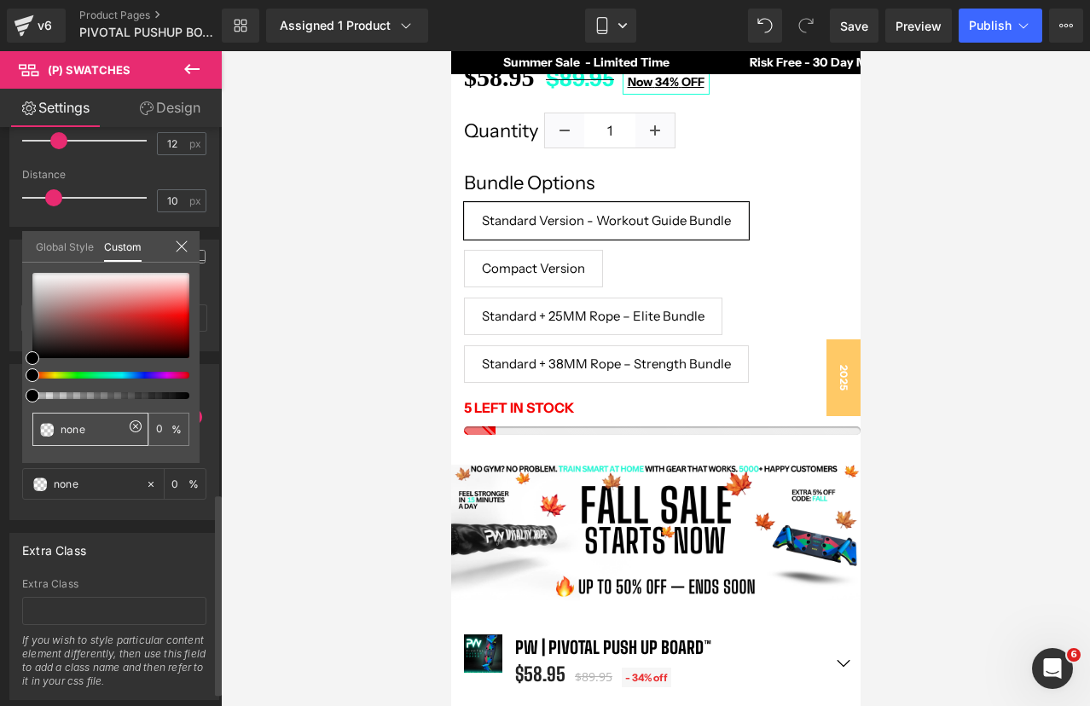
click at [95, 427] on input "#8e0000" at bounding box center [92, 429] width 63 height 18
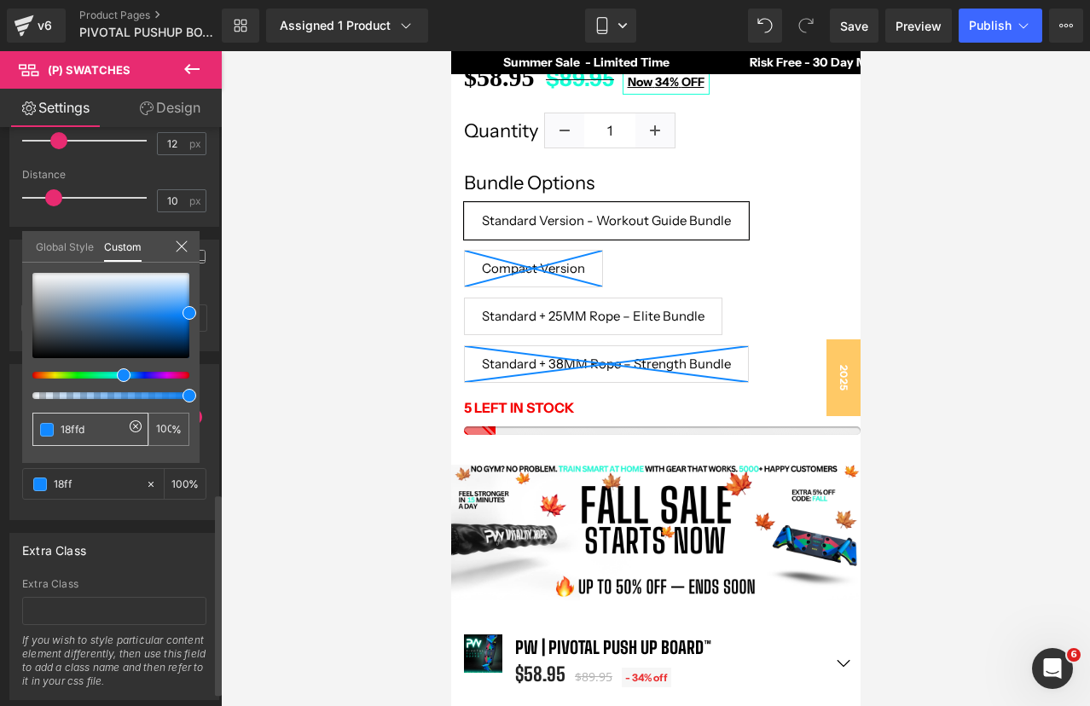
type input "18ffd5"
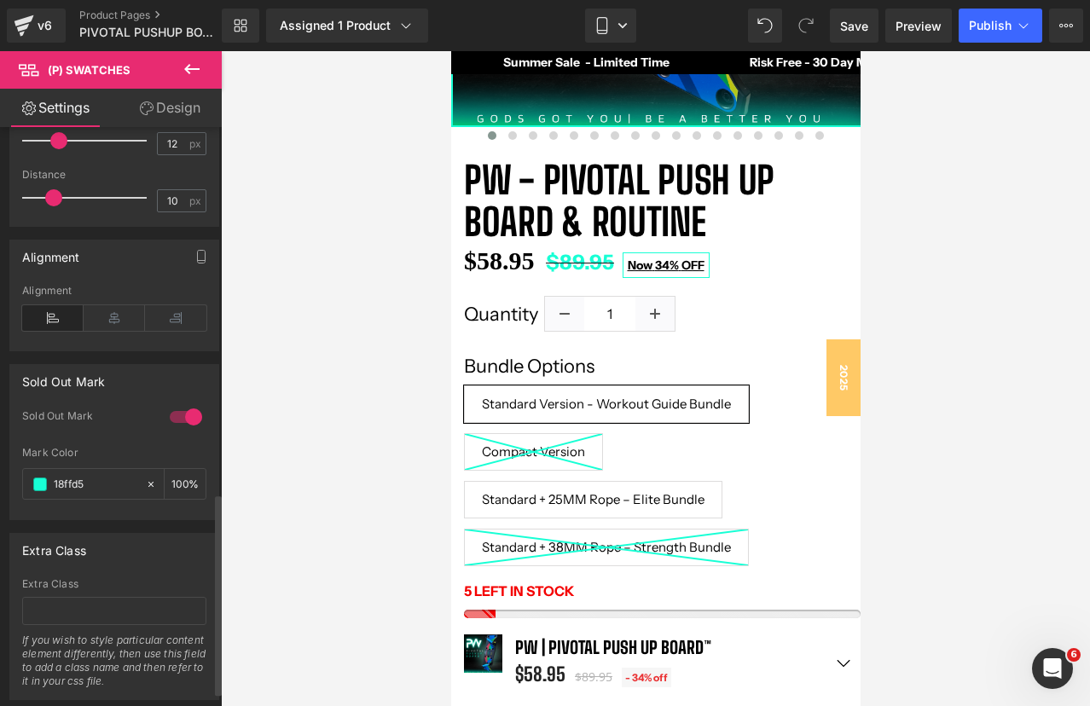
scroll to position [454, 0]
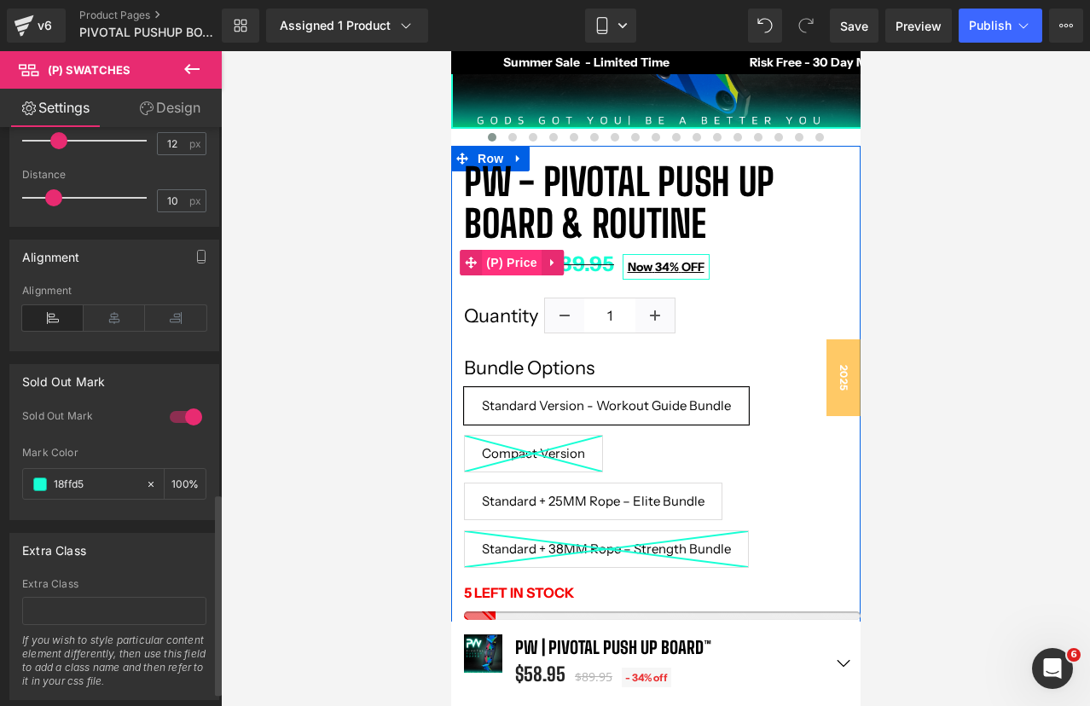
click at [513, 260] on span "(P) Price" at bounding box center [511, 263] width 60 height 26
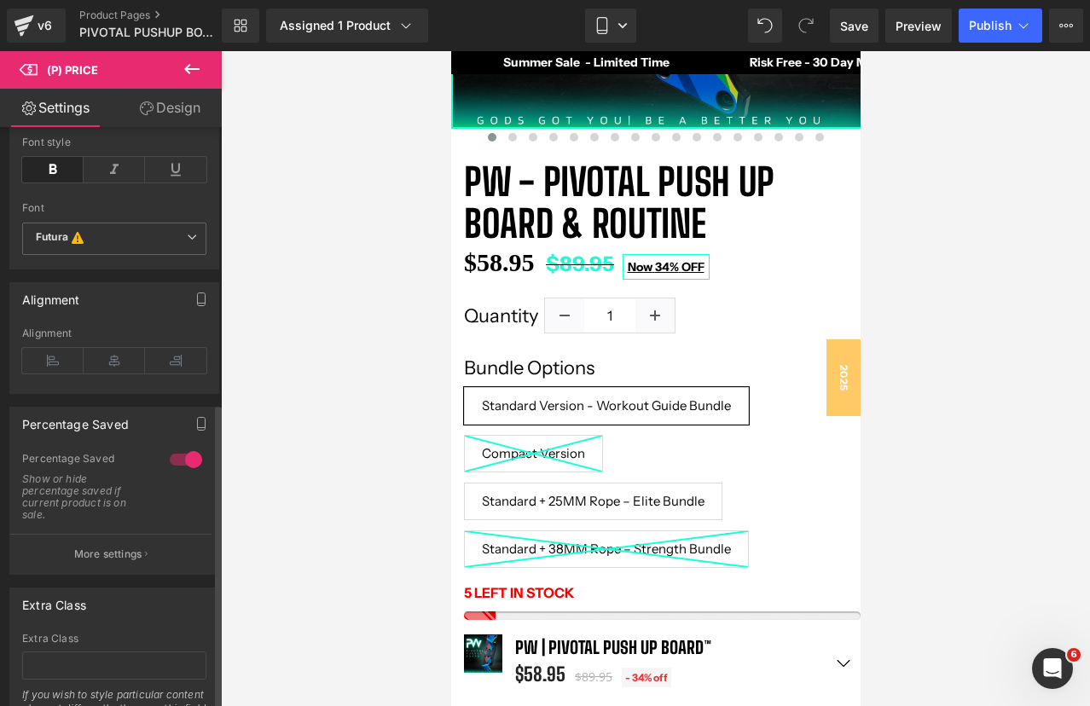
scroll to position [523, 0]
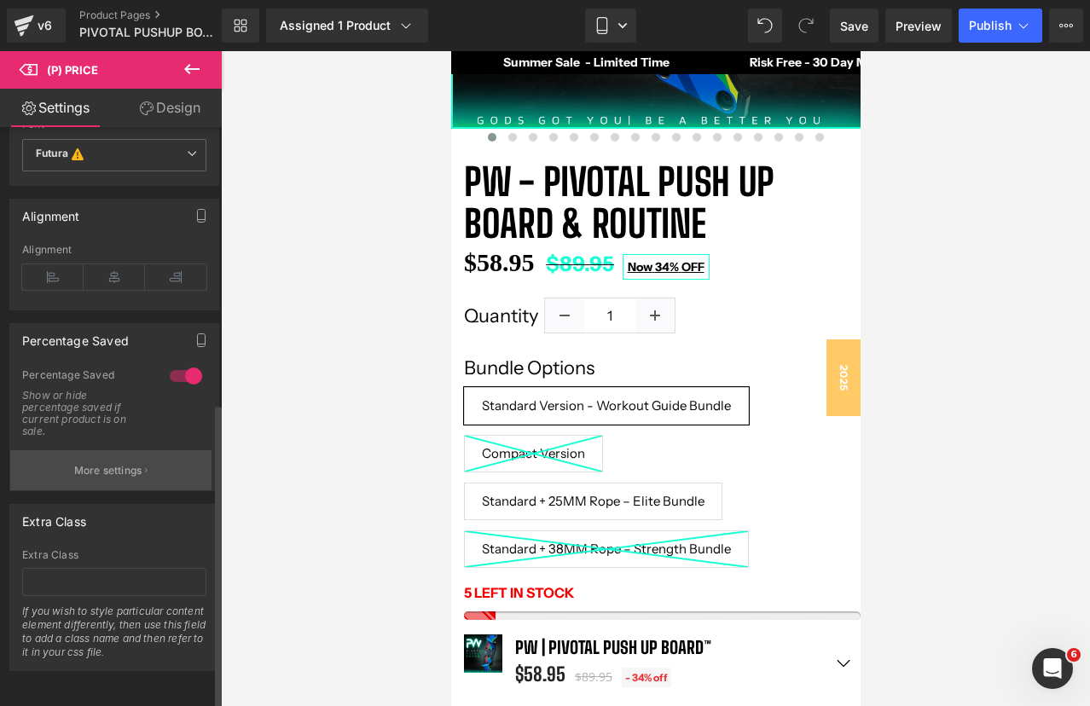
click at [95, 463] on p "More settings" at bounding box center [108, 470] width 68 height 15
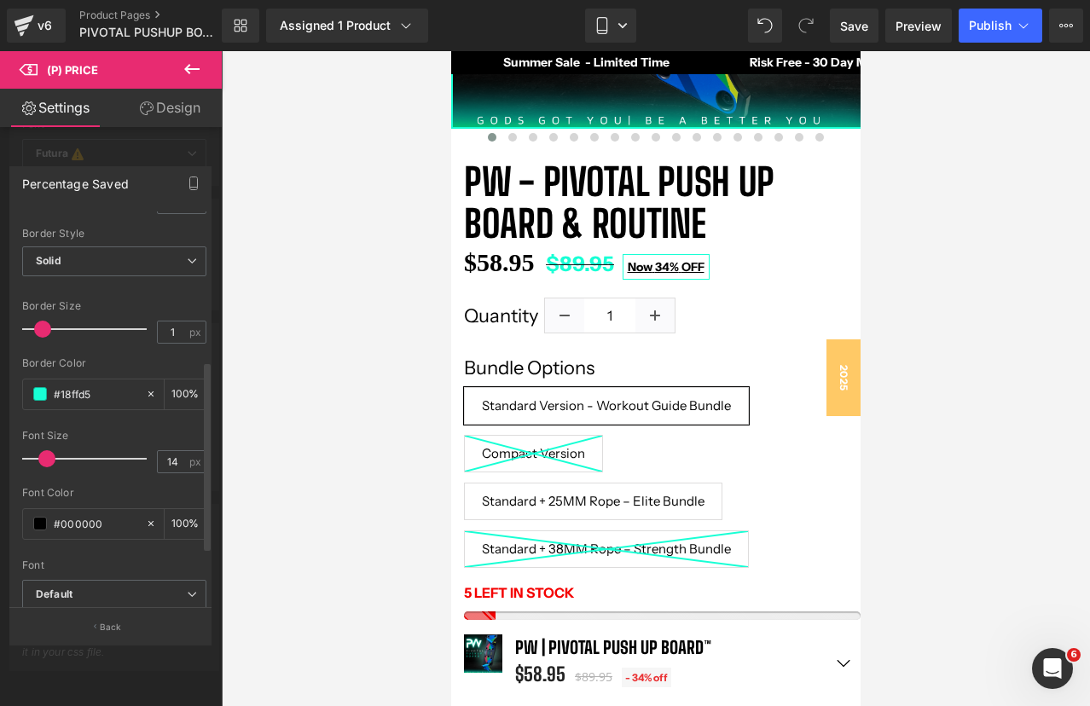
scroll to position [310, 0]
click at [34, 389] on span at bounding box center [40, 391] width 14 height 14
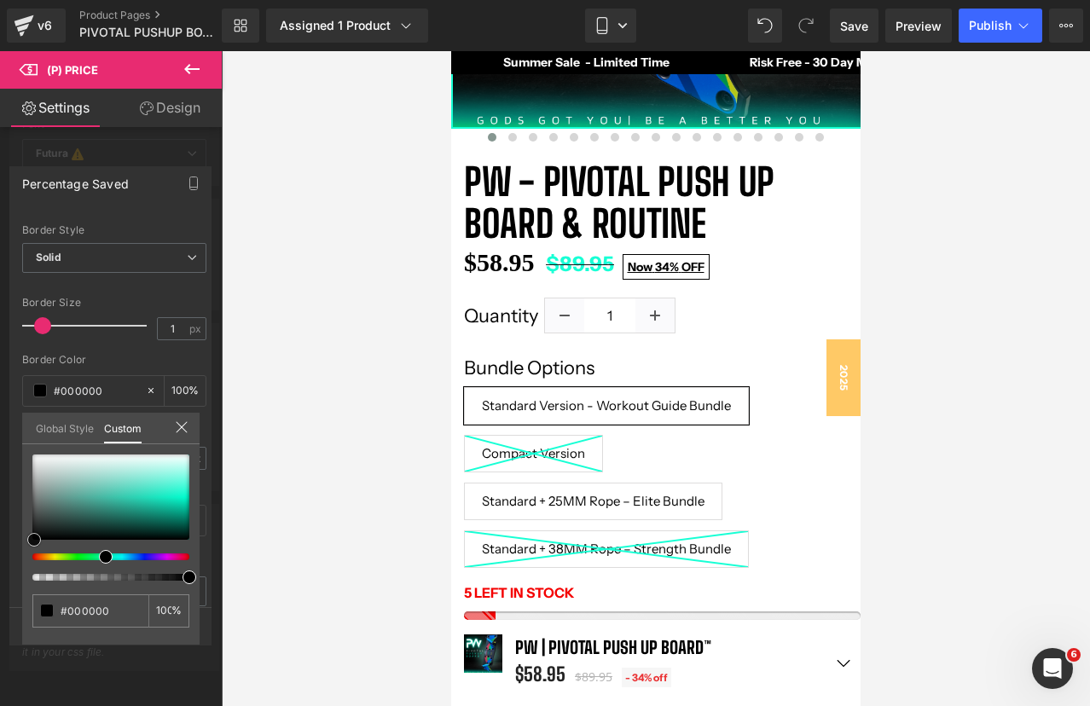
drag, startPoint x: 76, startPoint y: 491, endPoint x: 34, endPoint y: 577, distance: 95.7
click at [34, 577] on div at bounding box center [110, 517] width 157 height 126
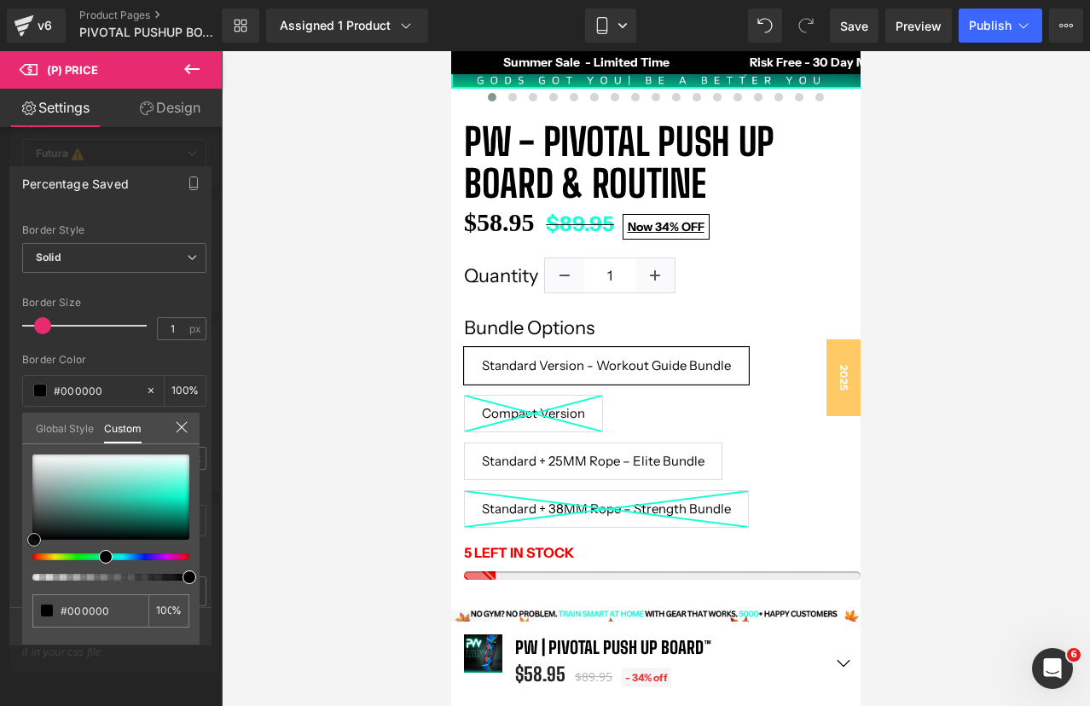
scroll to position [487, 0]
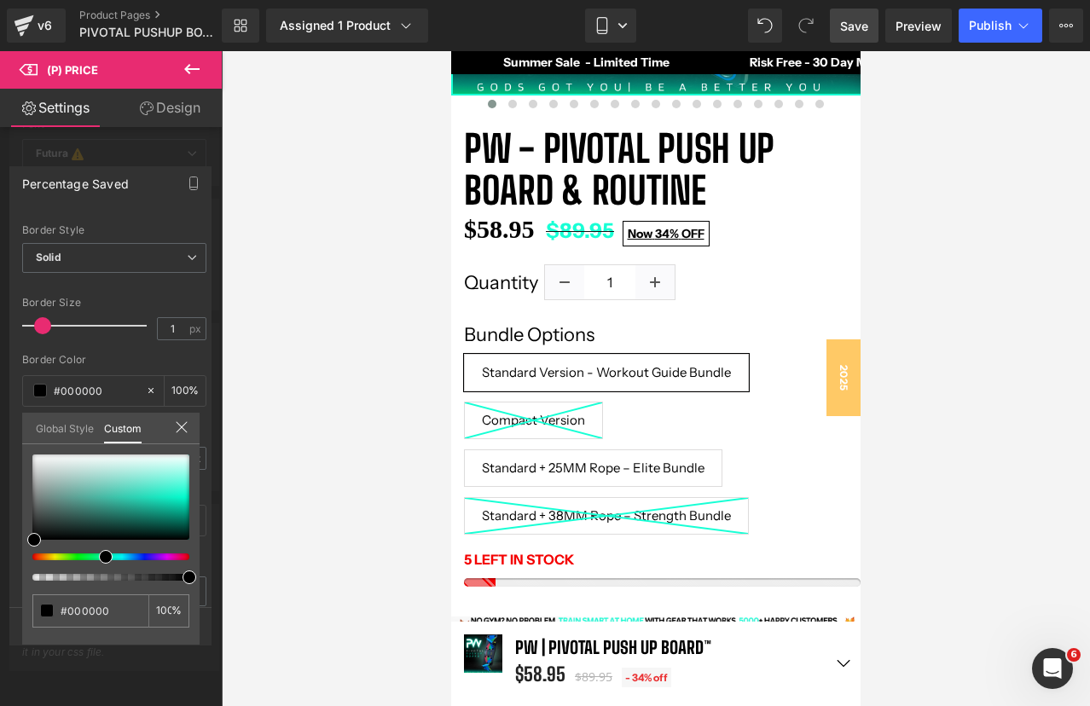
drag, startPoint x: 853, startPoint y: 33, endPoint x: 219, endPoint y: 404, distance: 734.8
click at [853, 33] on span "Save" at bounding box center [854, 26] width 28 height 18
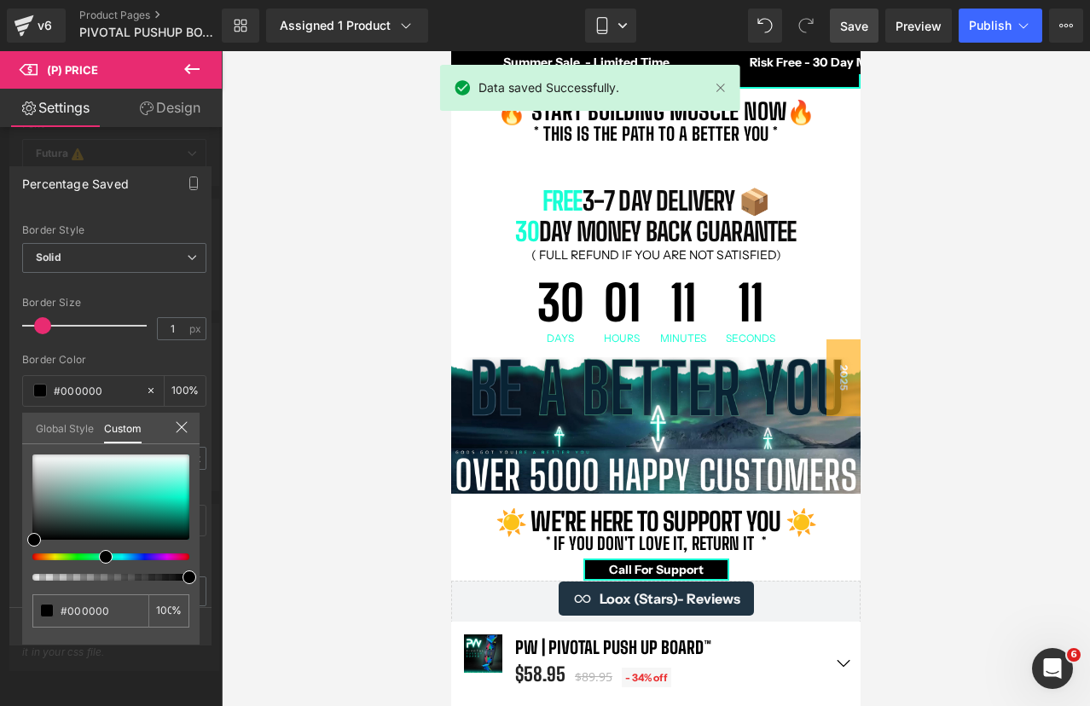
scroll to position [1255, 0]
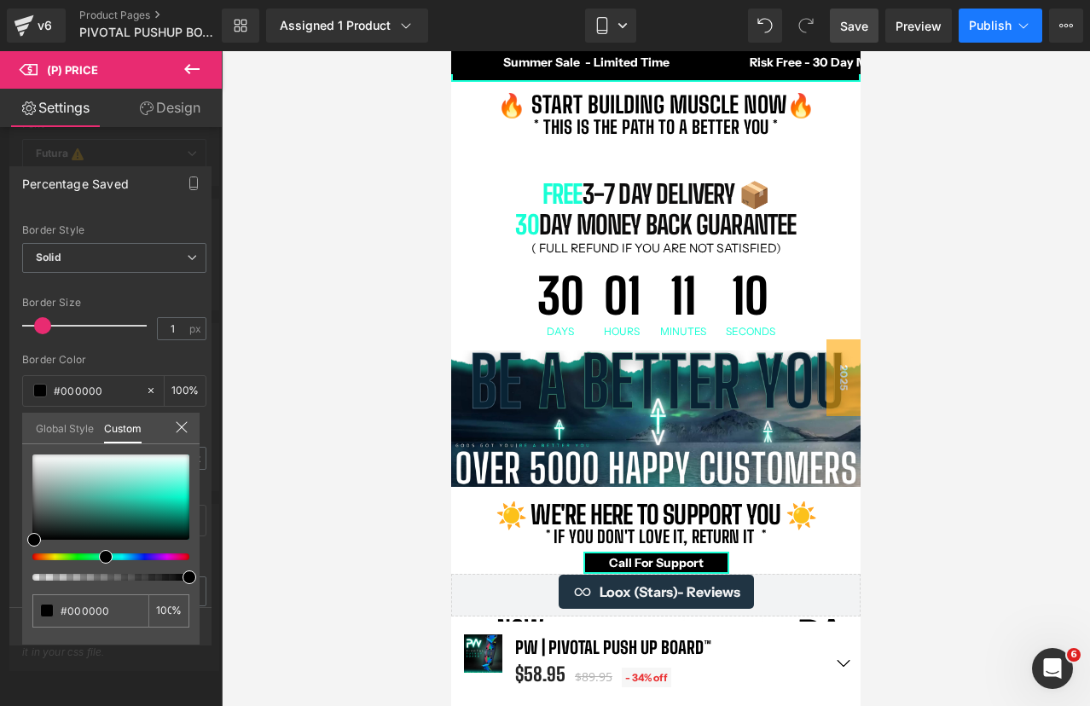
click at [984, 28] on span "Publish" at bounding box center [990, 26] width 43 height 14
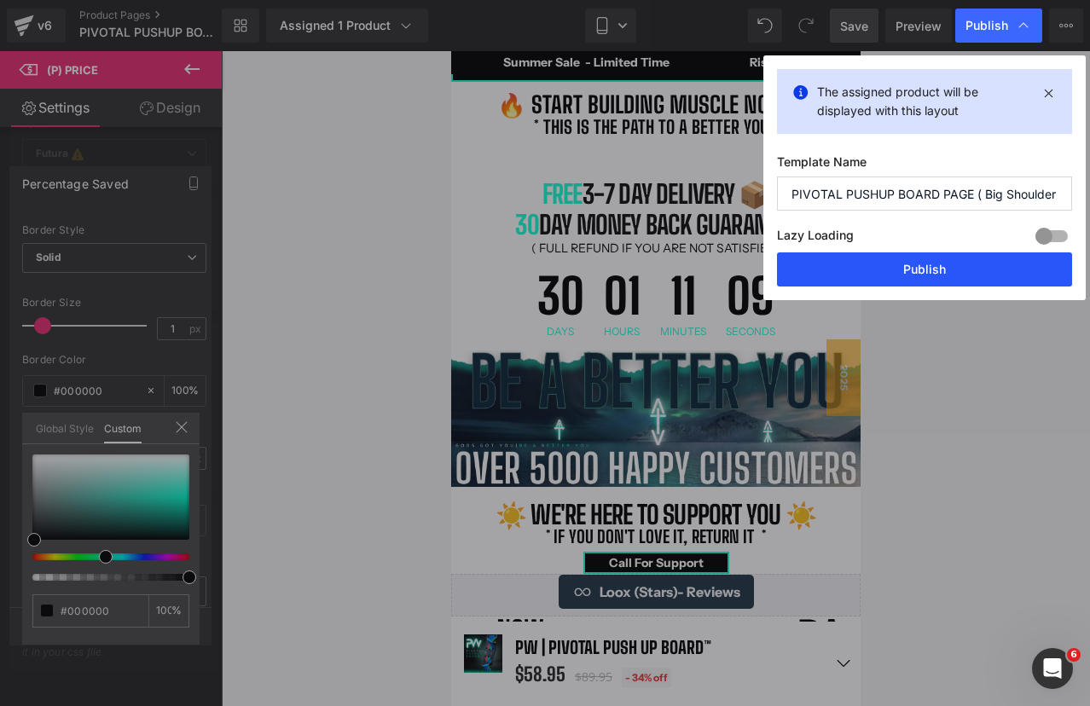
drag, startPoint x: 867, startPoint y: 273, endPoint x: 211, endPoint y: 353, distance: 660.5
click at [867, 273] on button "Publish" at bounding box center [924, 269] width 295 height 34
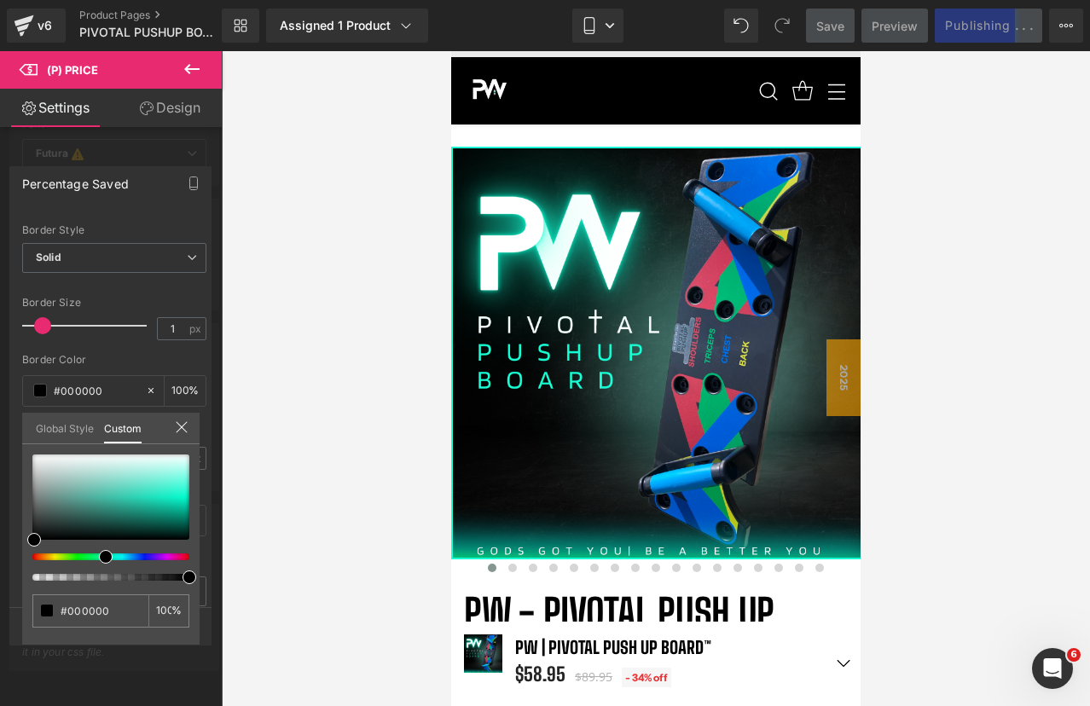
scroll to position [0, 0]
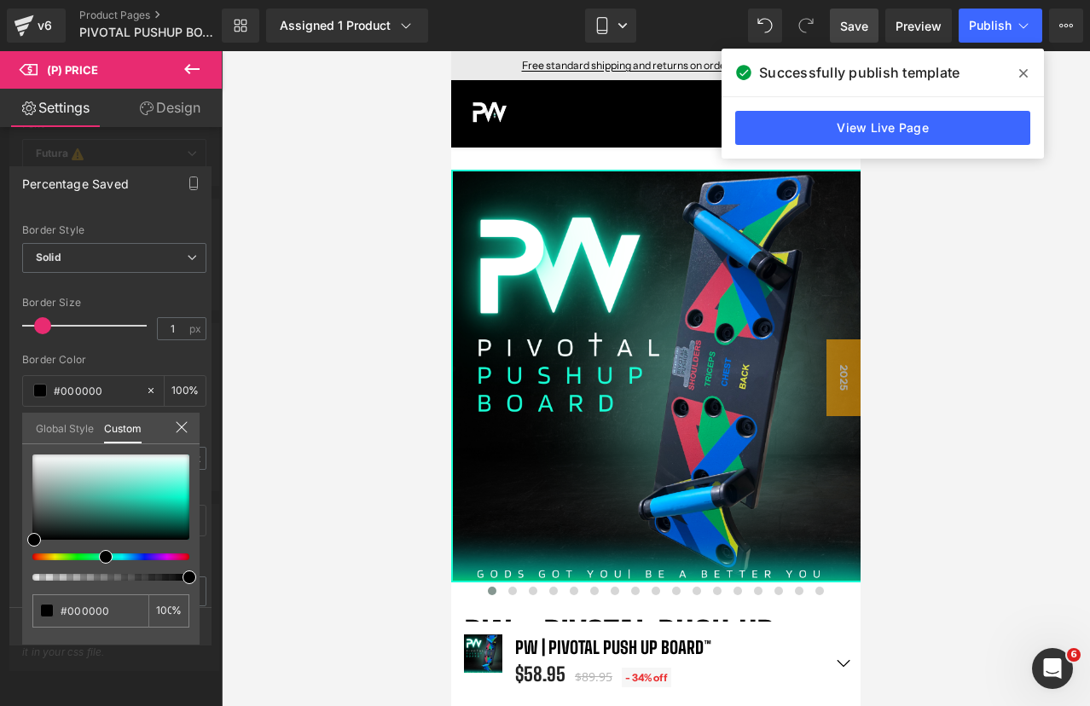
click at [1023, 78] on icon at bounding box center [1023, 74] width 9 height 14
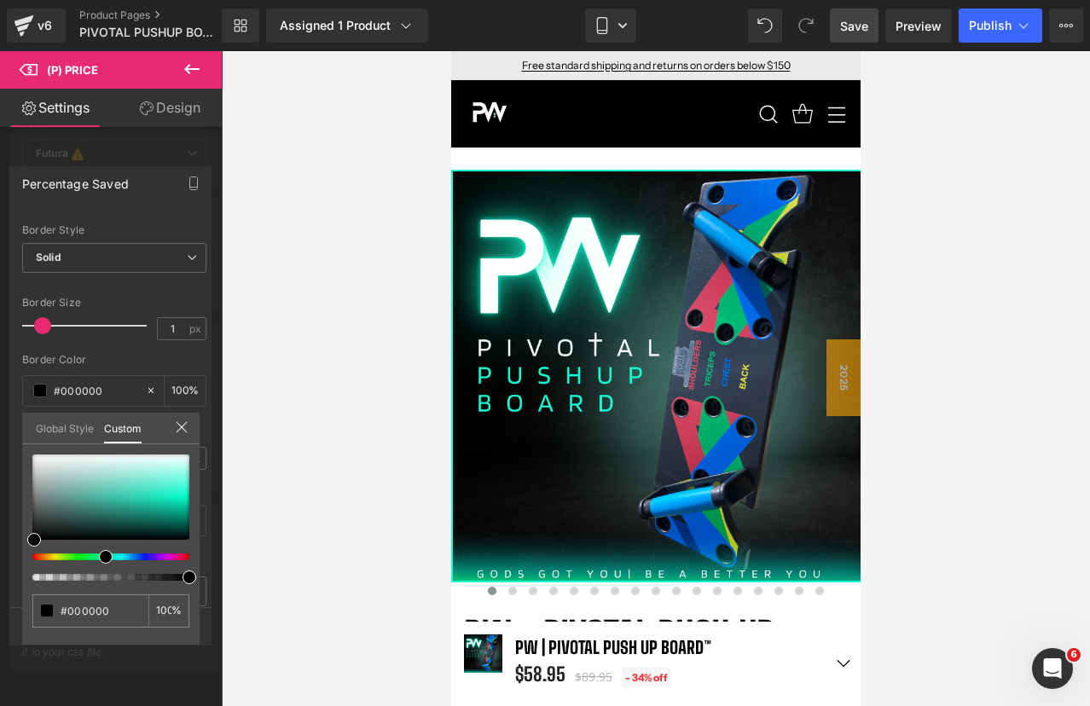
click at [862, 29] on span "Save" at bounding box center [854, 26] width 28 height 18
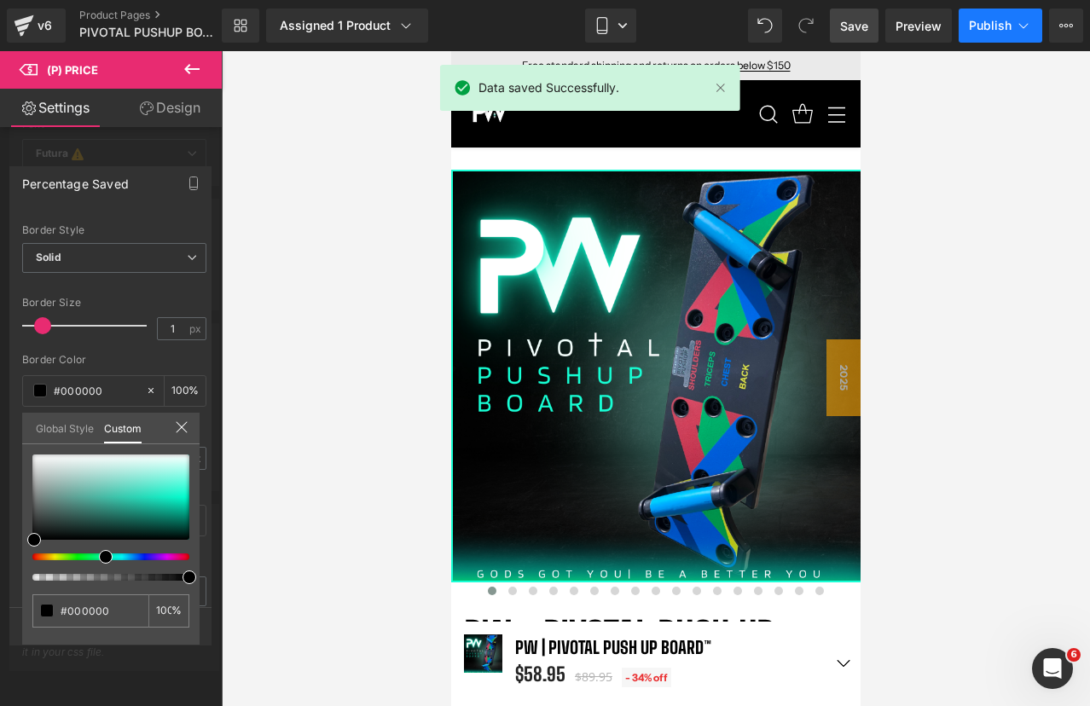
click at [974, 28] on span "Publish" at bounding box center [990, 26] width 43 height 14
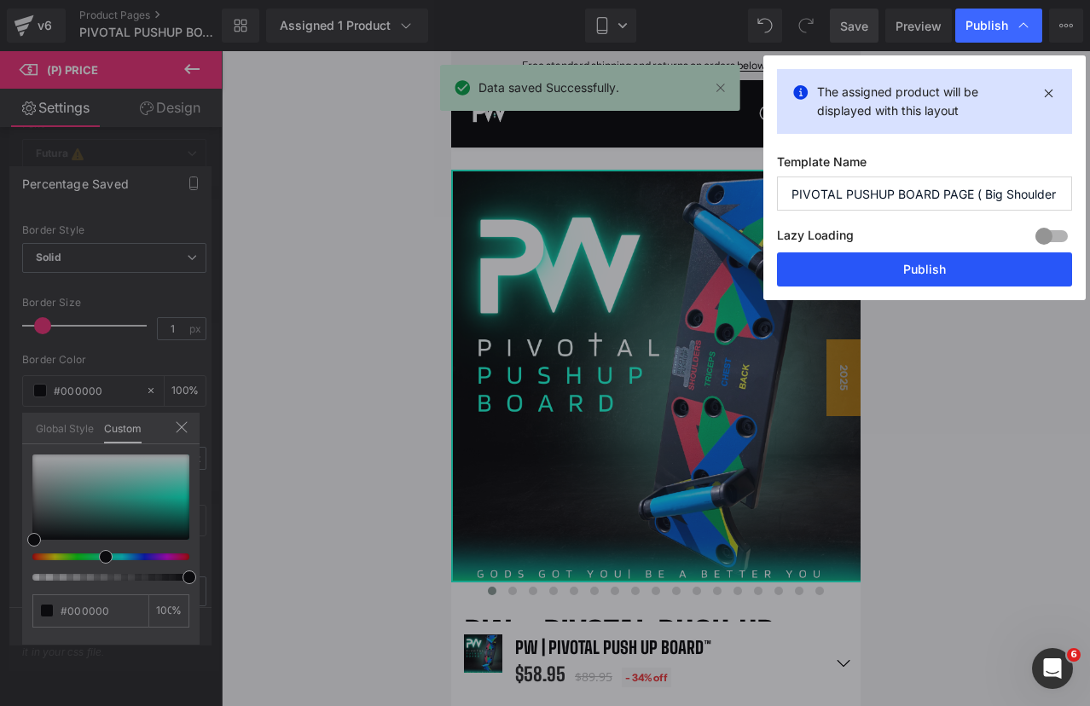
click at [933, 274] on button "Publish" at bounding box center [924, 269] width 295 height 34
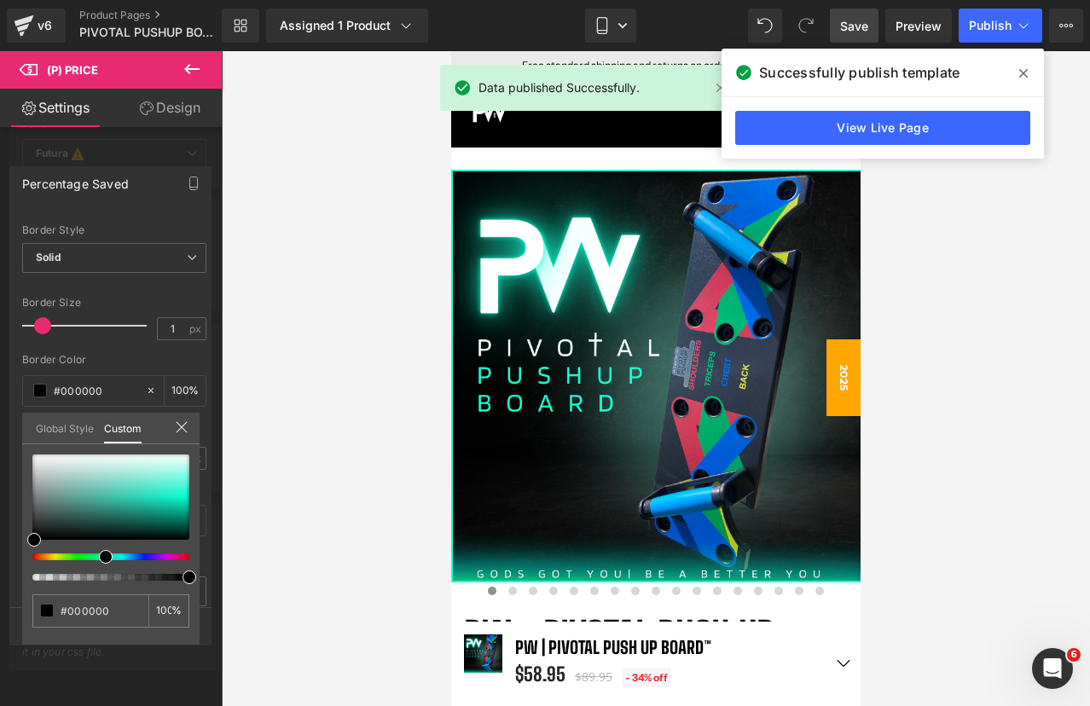
click at [836, 352] on span "2025" at bounding box center [842, 377] width 34 height 77
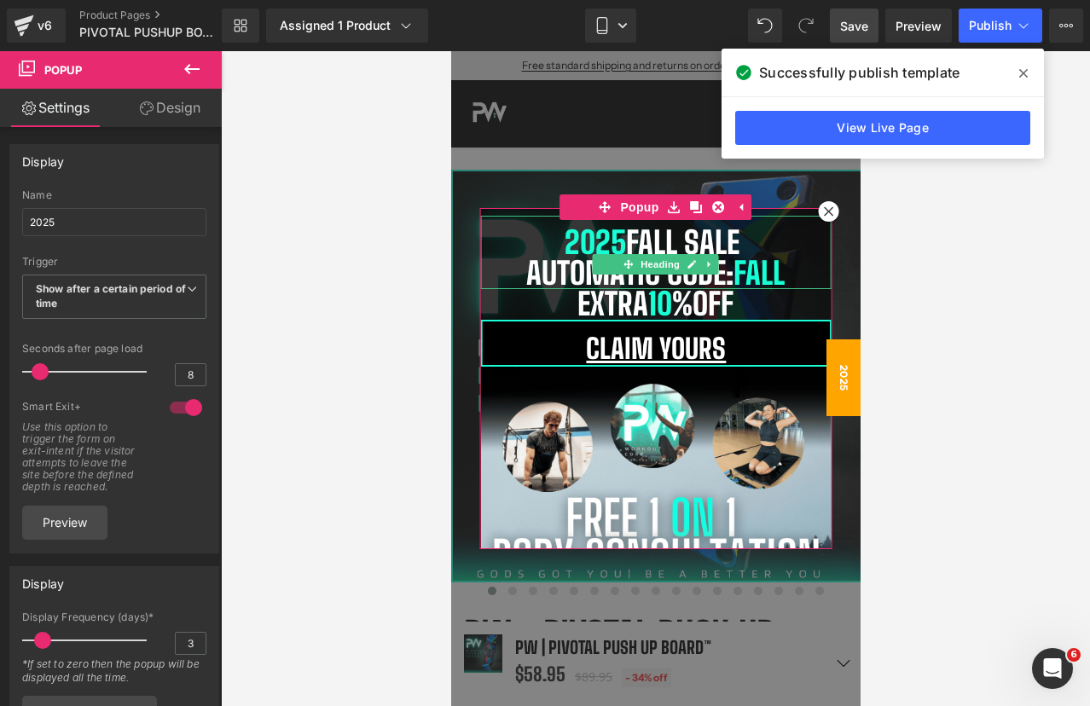
click at [655, 279] on h1 "automatic Code: Fall" at bounding box center [655, 273] width 350 height 31
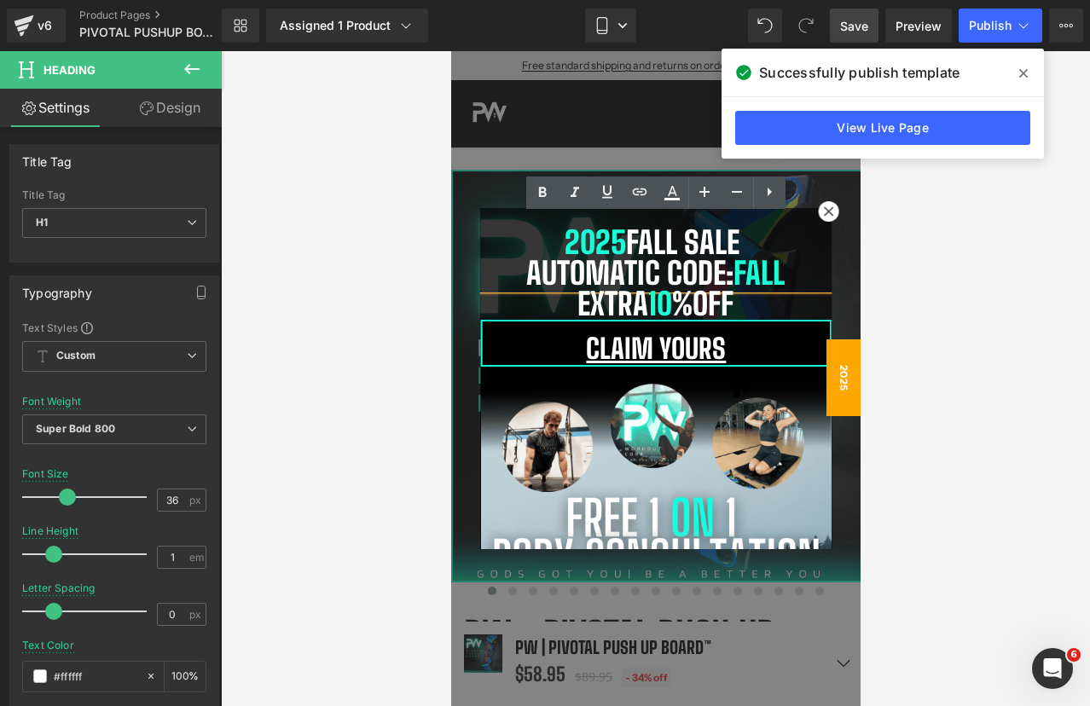
click at [655, 280] on h1 "automatic Code: Fall" at bounding box center [655, 273] width 350 height 31
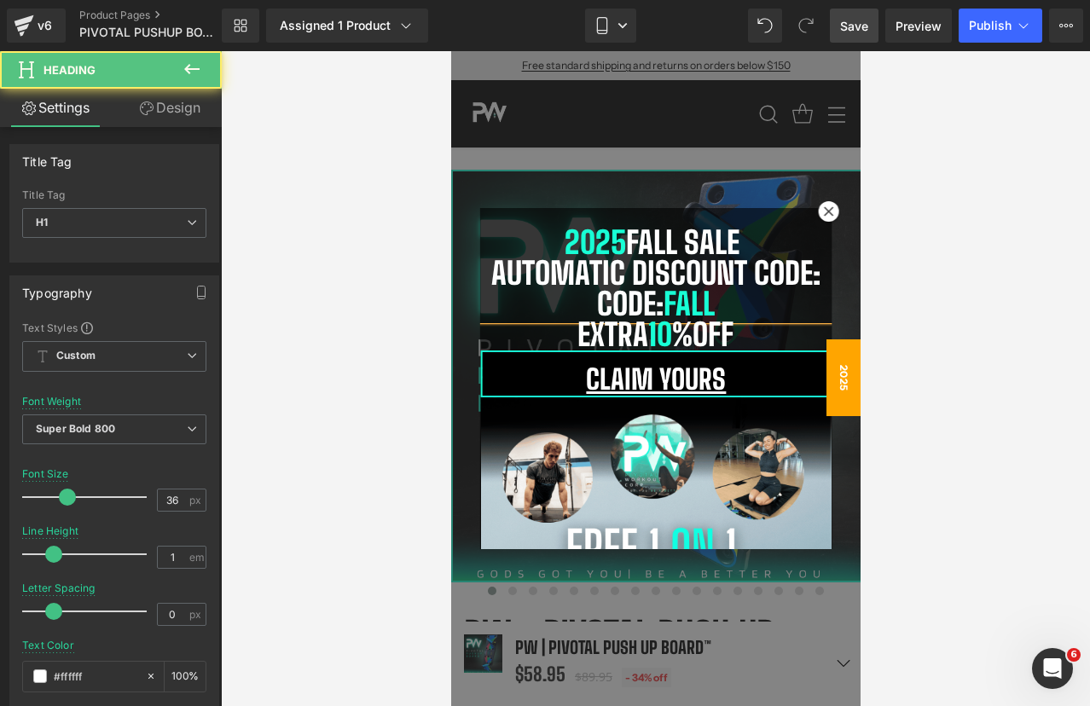
click at [659, 304] on h1 "automatic discount code: Code: Fall" at bounding box center [655, 288] width 350 height 61
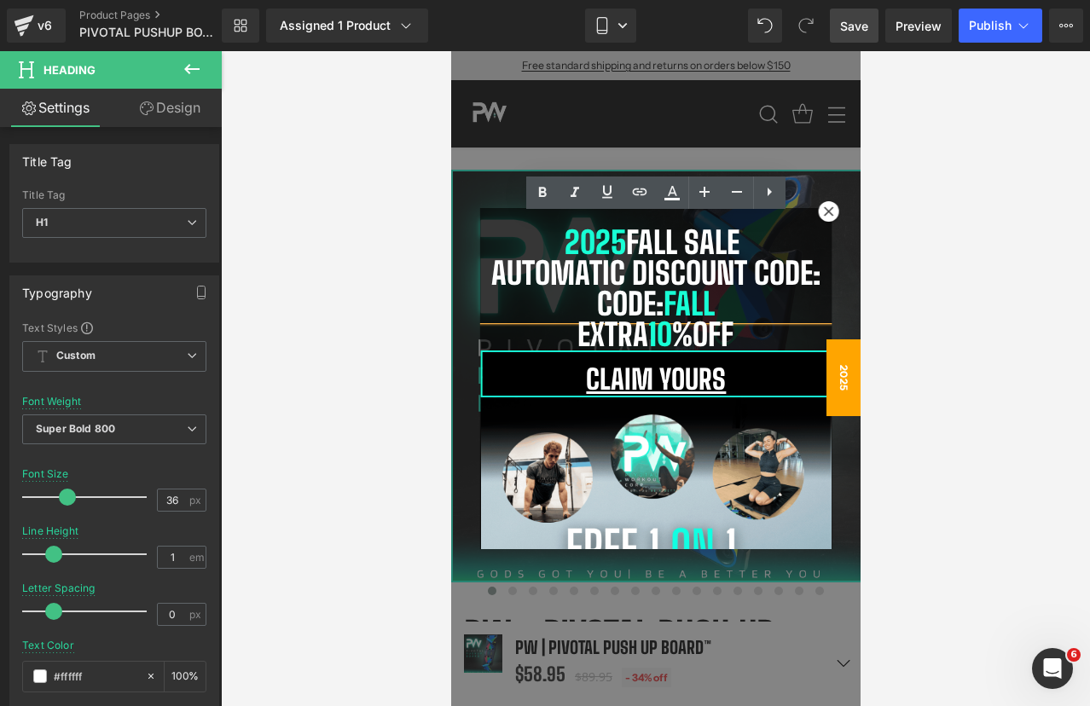
click at [593, 302] on h1 "automatic discount code: Code: Fall" at bounding box center [655, 288] width 350 height 61
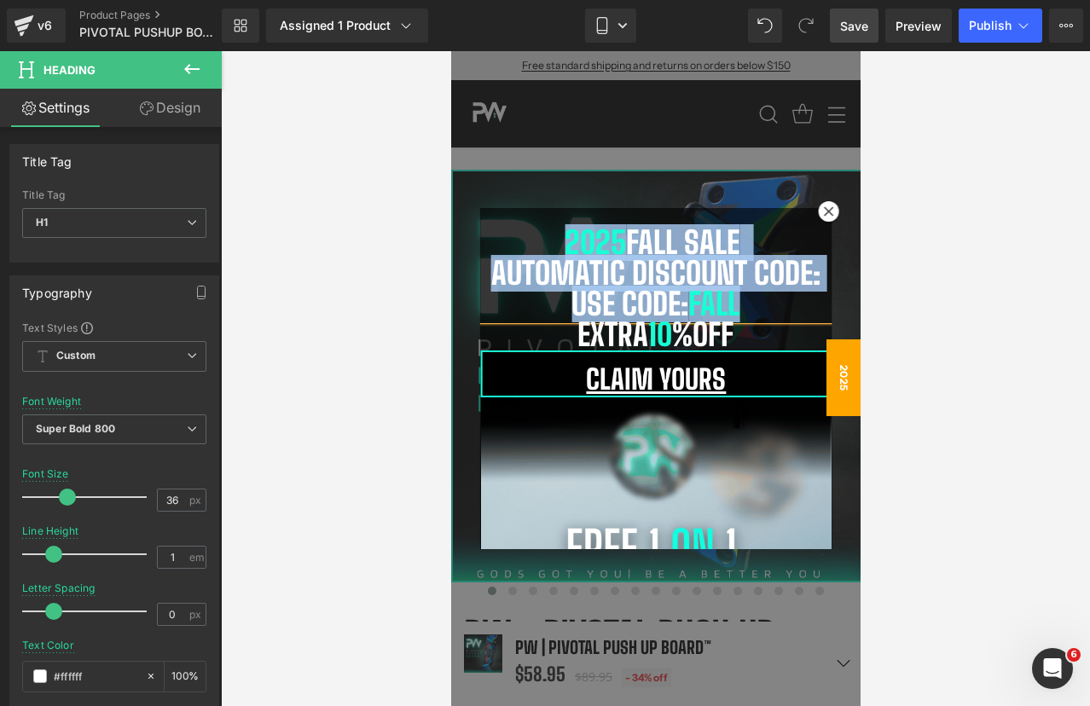
drag, startPoint x: 767, startPoint y: 312, endPoint x: 555, endPoint y: 246, distance: 221.7
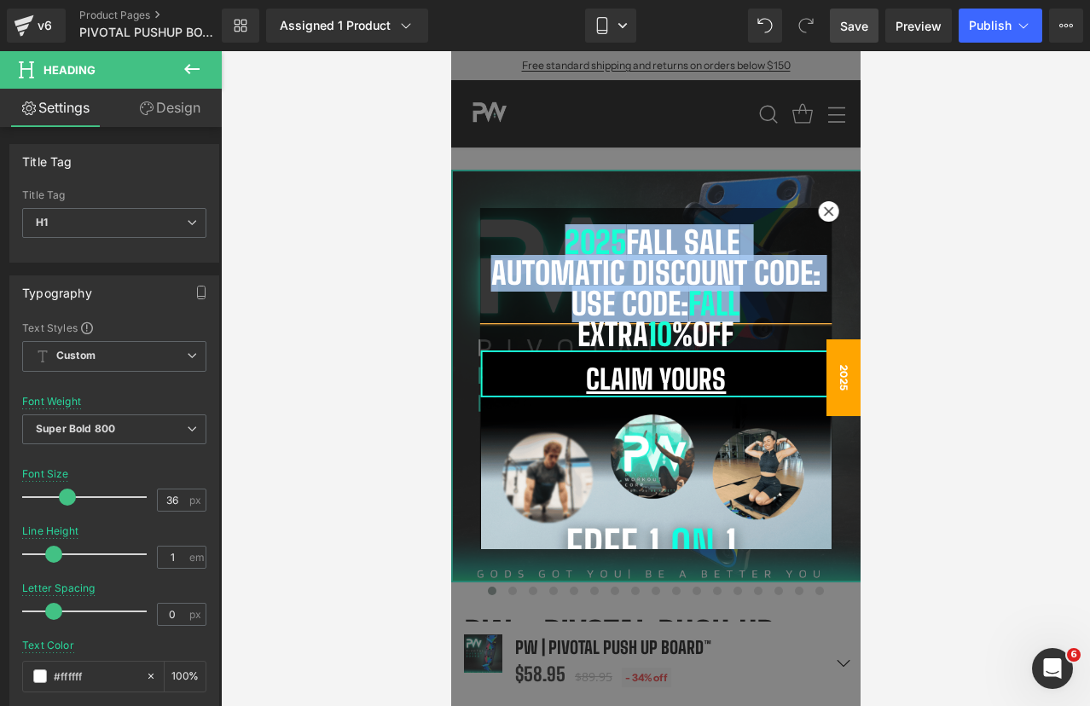
click at [555, 246] on div "2025 Fall Sale automatic discount code: Use Code: Fall" at bounding box center [655, 268] width 350 height 104
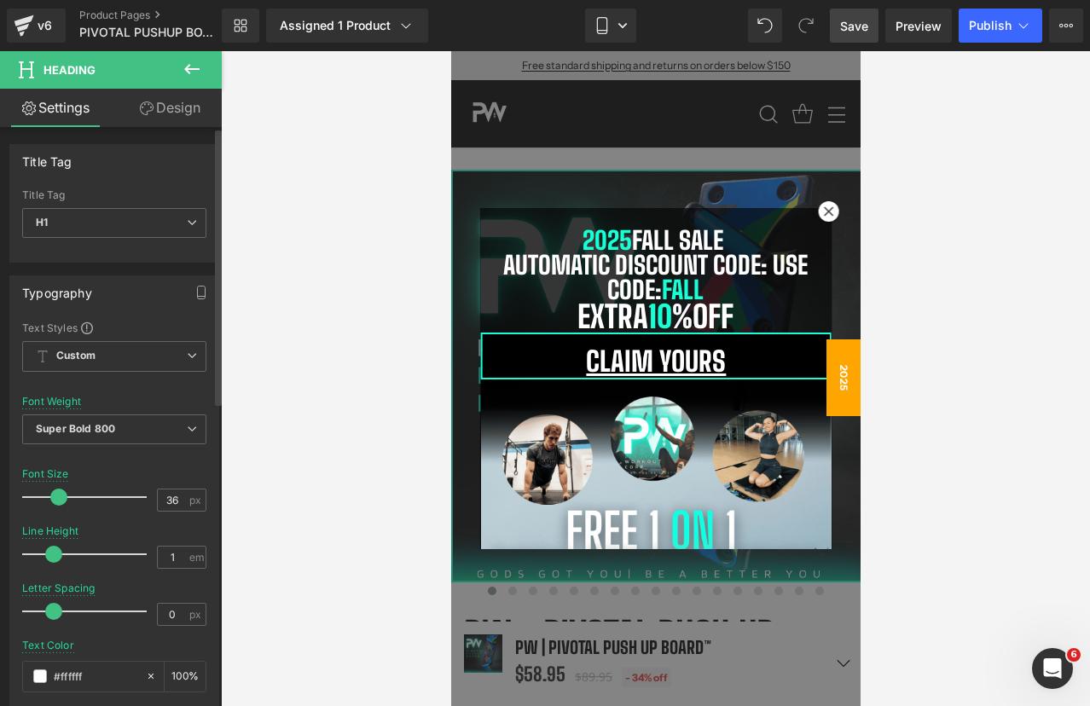
click at [53, 500] on span at bounding box center [58, 497] width 17 height 17
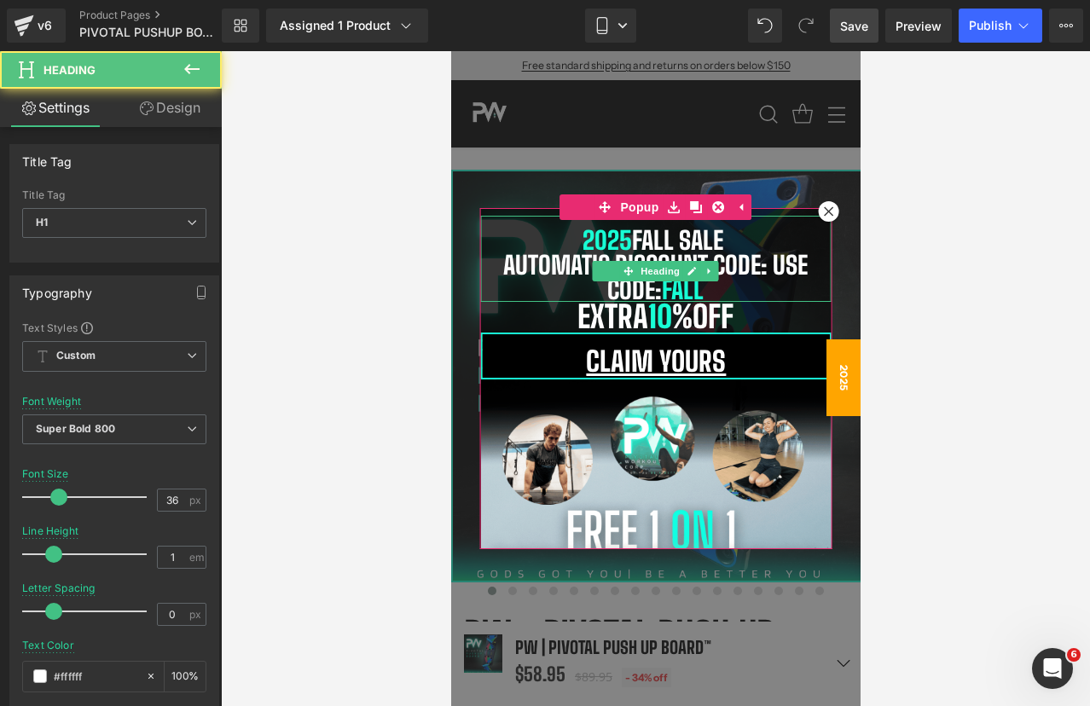
click at [775, 266] on h1 "automatic discount code: Use Code: Fall" at bounding box center [655, 276] width 350 height 49
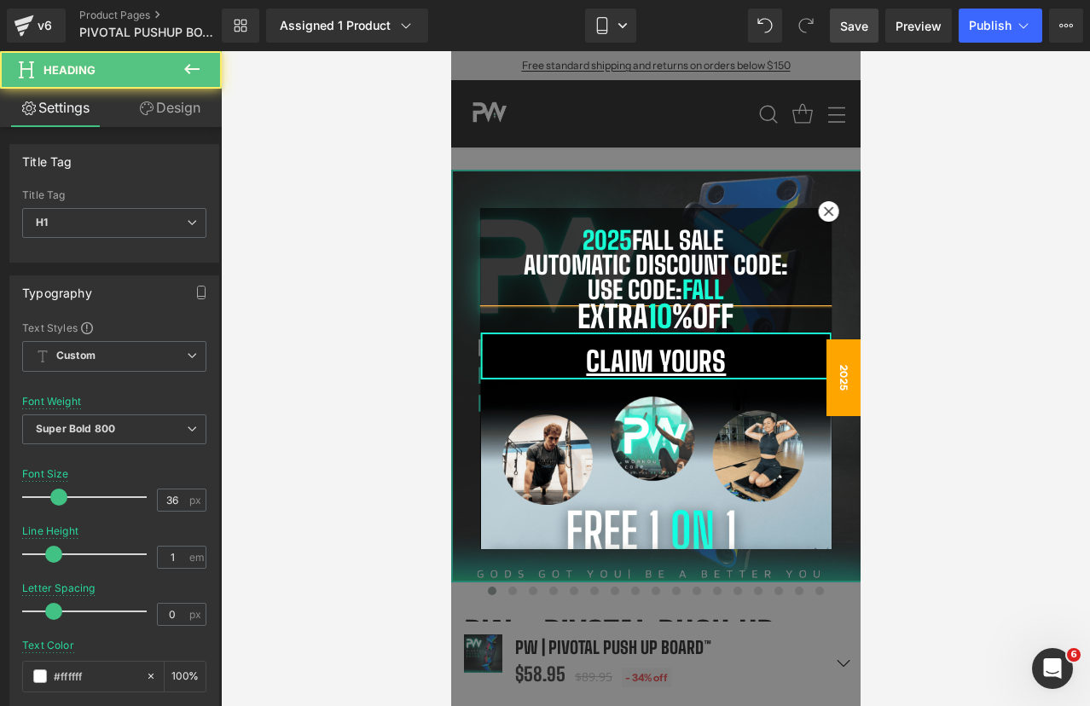
drag, startPoint x: 802, startPoint y: 263, endPoint x: 747, endPoint y: 264, distance: 55.4
click at [747, 264] on h1 "automatic discount code:" at bounding box center [655, 264] width 350 height 25
click at [722, 263] on h1 "automatic discount cat checkout" at bounding box center [655, 264] width 350 height 25
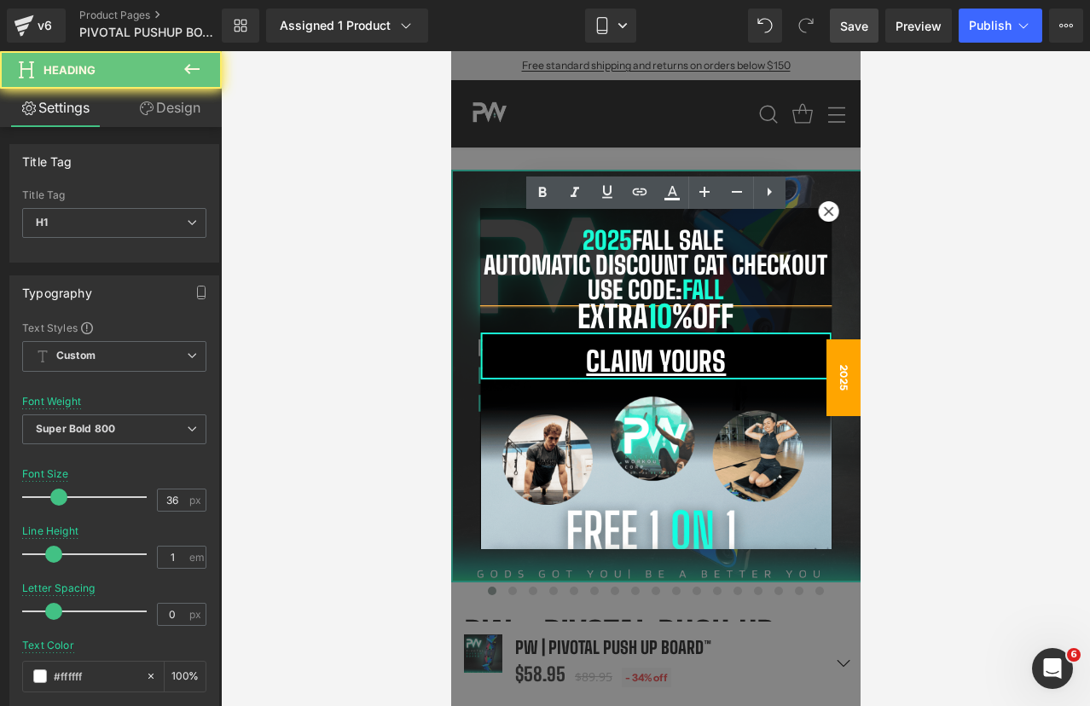
click at [709, 264] on h1 "automatic discount cat checkout" at bounding box center [655, 264] width 350 height 25
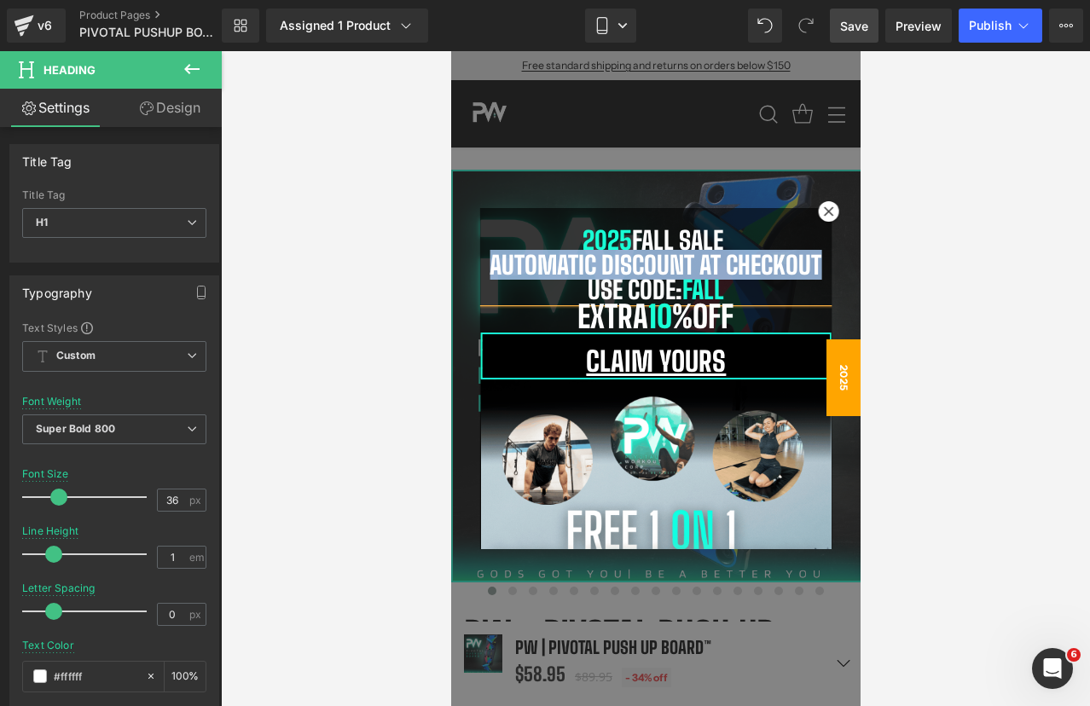
drag, startPoint x: 821, startPoint y: 263, endPoint x: 491, endPoint y: 269, distance: 330.0
click at [491, 269] on h1 "automatic discount at checkout" at bounding box center [655, 264] width 350 height 25
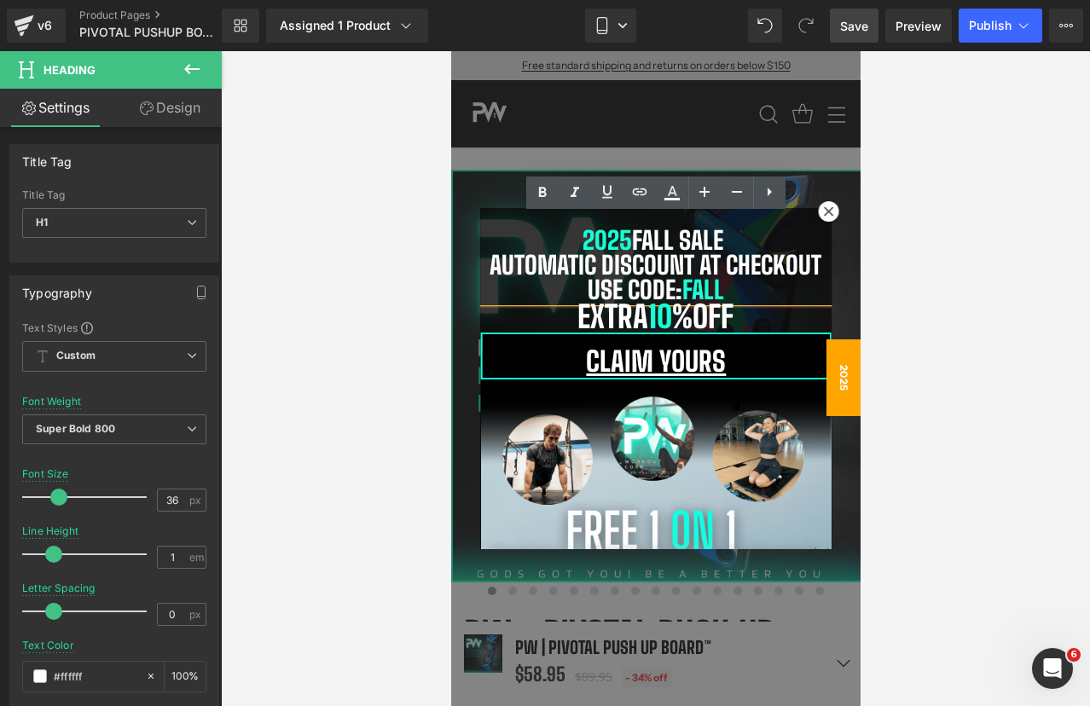
click at [634, 280] on h1 "Use Code: Fall" at bounding box center [655, 289] width 350 height 25
click at [789, 240] on h1 "2025 Fall Sale" at bounding box center [655, 240] width 350 height 25
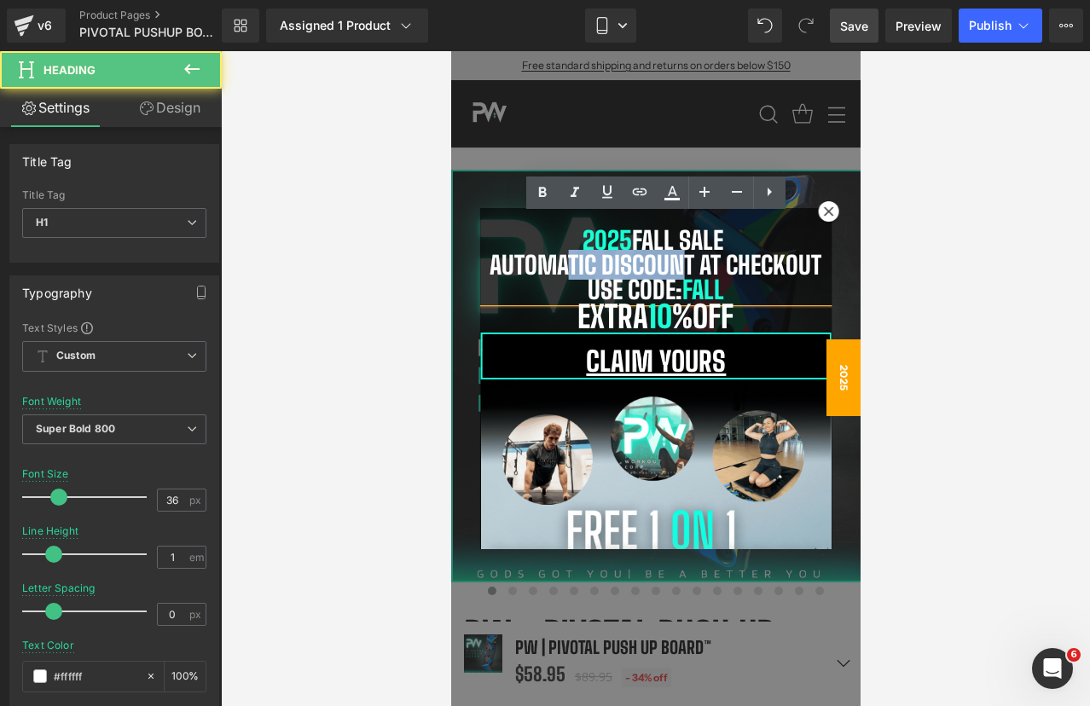
drag, startPoint x: 566, startPoint y: 252, endPoint x: 680, endPoint y: 249, distance: 114.3
click at [680, 252] on h1 "automatic discount at checkout" at bounding box center [655, 264] width 350 height 25
click at [754, 252] on h1 "automatic discount at checkout" at bounding box center [655, 264] width 350 height 25
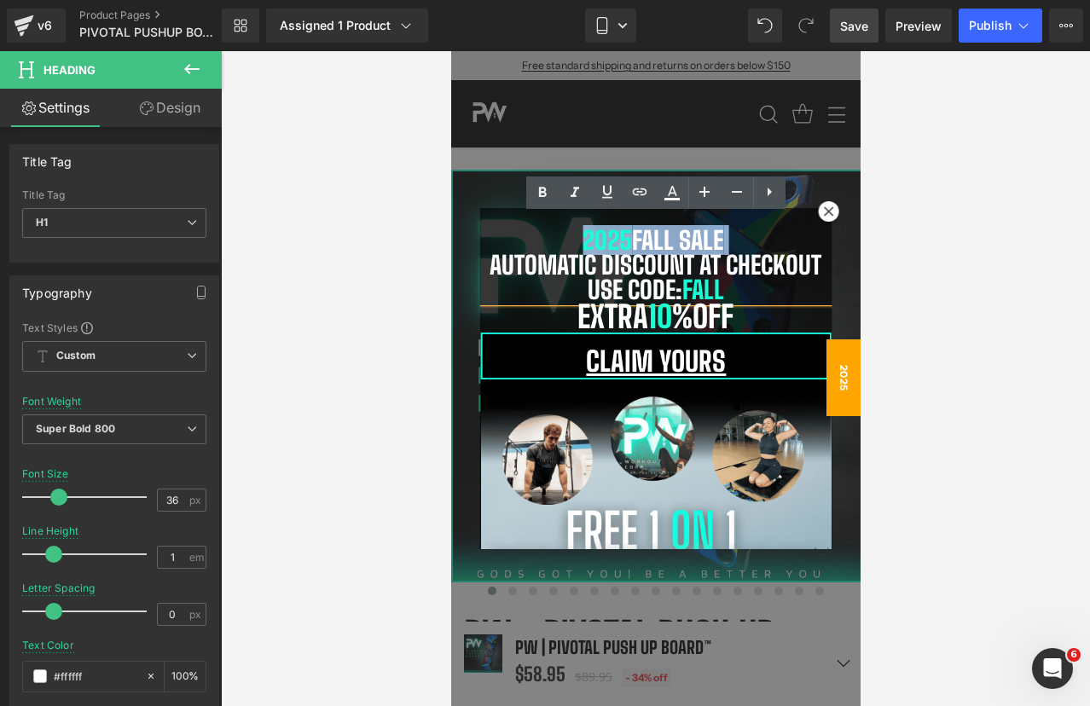
drag, startPoint x: 739, startPoint y: 238, endPoint x: 573, endPoint y: 237, distance: 166.3
click at [573, 237] on h1 "2025 Fall Sale" at bounding box center [655, 240] width 350 height 25
click at [697, 197] on icon at bounding box center [704, 192] width 20 height 20
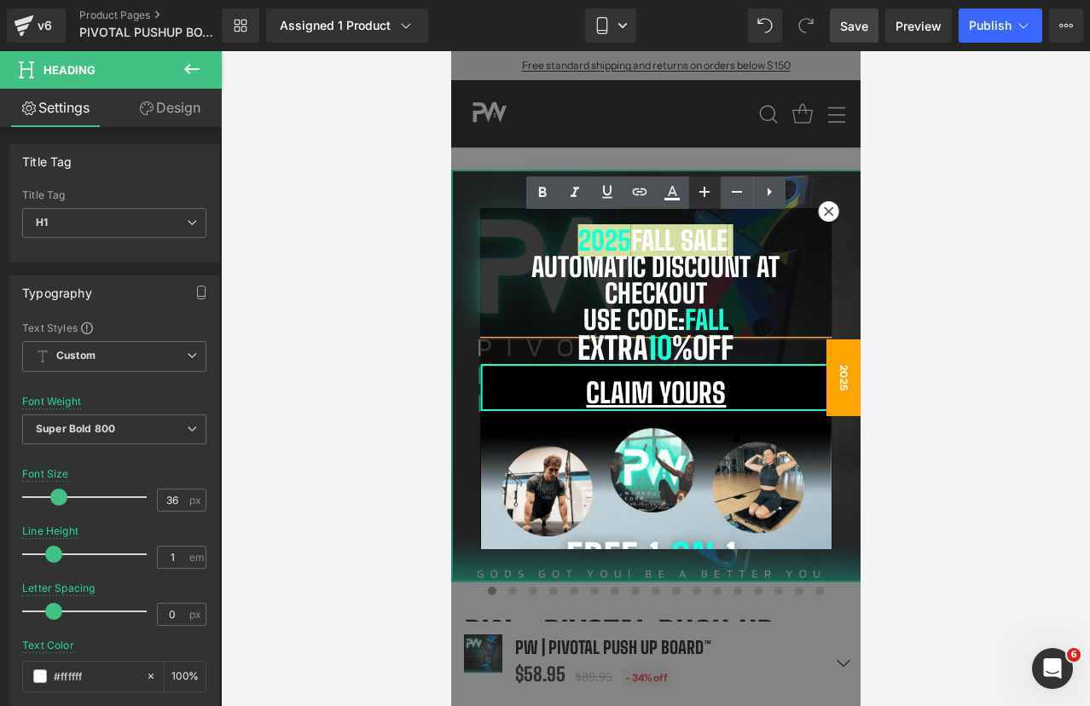
click at [697, 197] on icon at bounding box center [704, 192] width 20 height 20
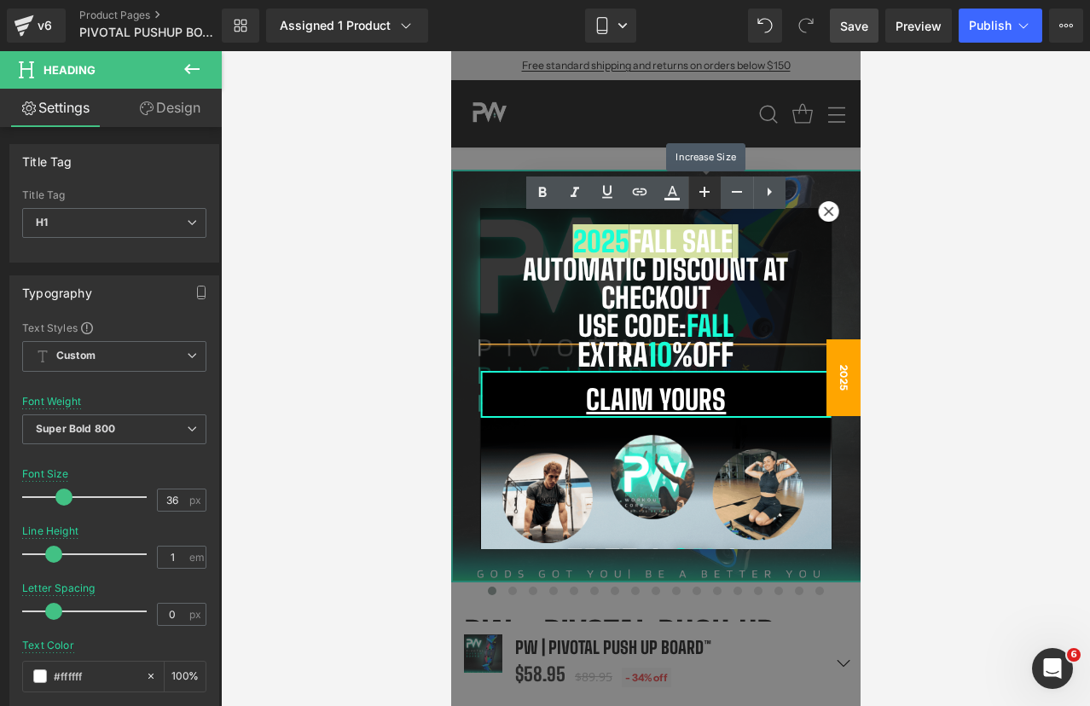
click at [704, 197] on icon at bounding box center [704, 192] width 20 height 20
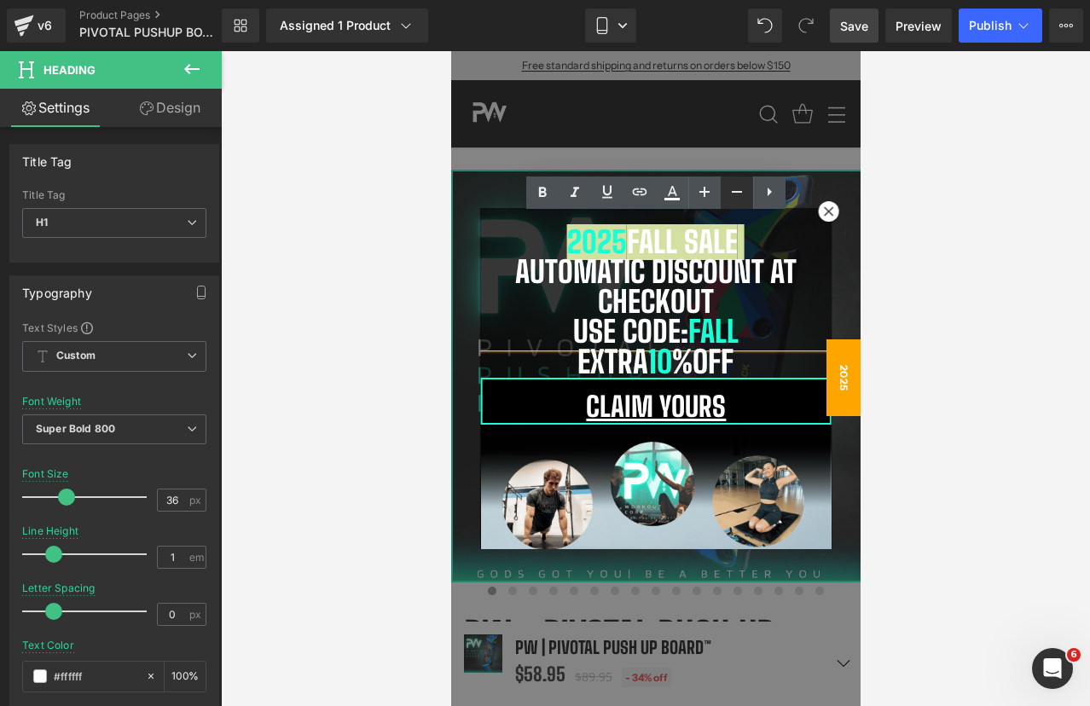
click at [739, 190] on icon at bounding box center [736, 192] width 20 height 20
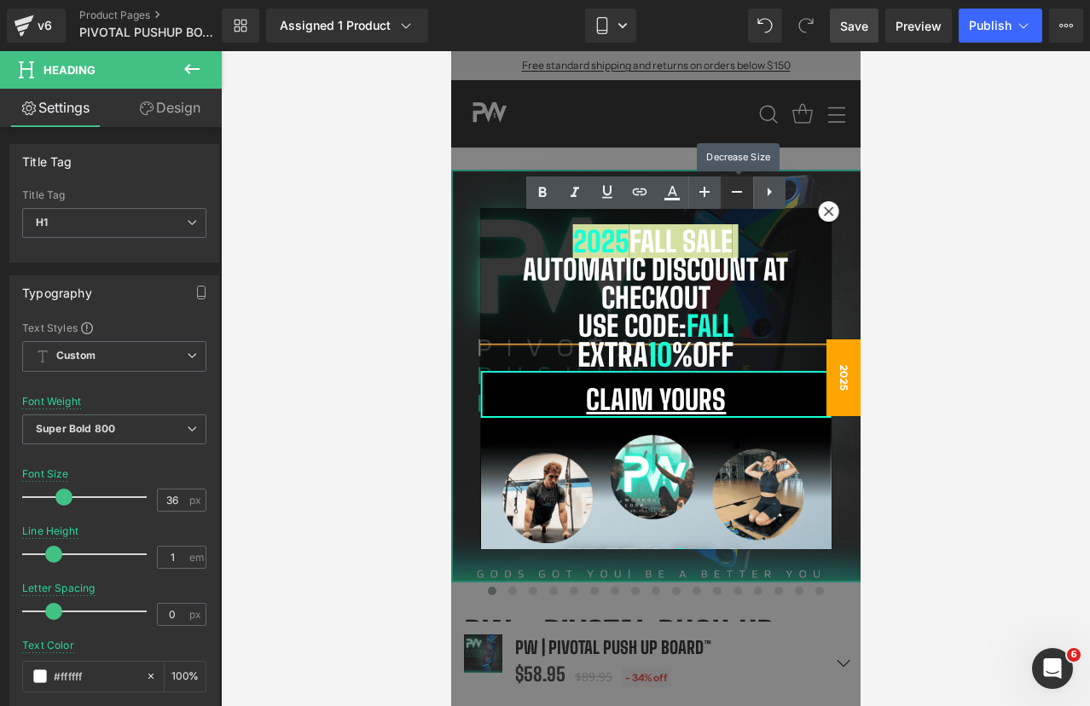
click at [739, 190] on icon at bounding box center [736, 192] width 20 height 20
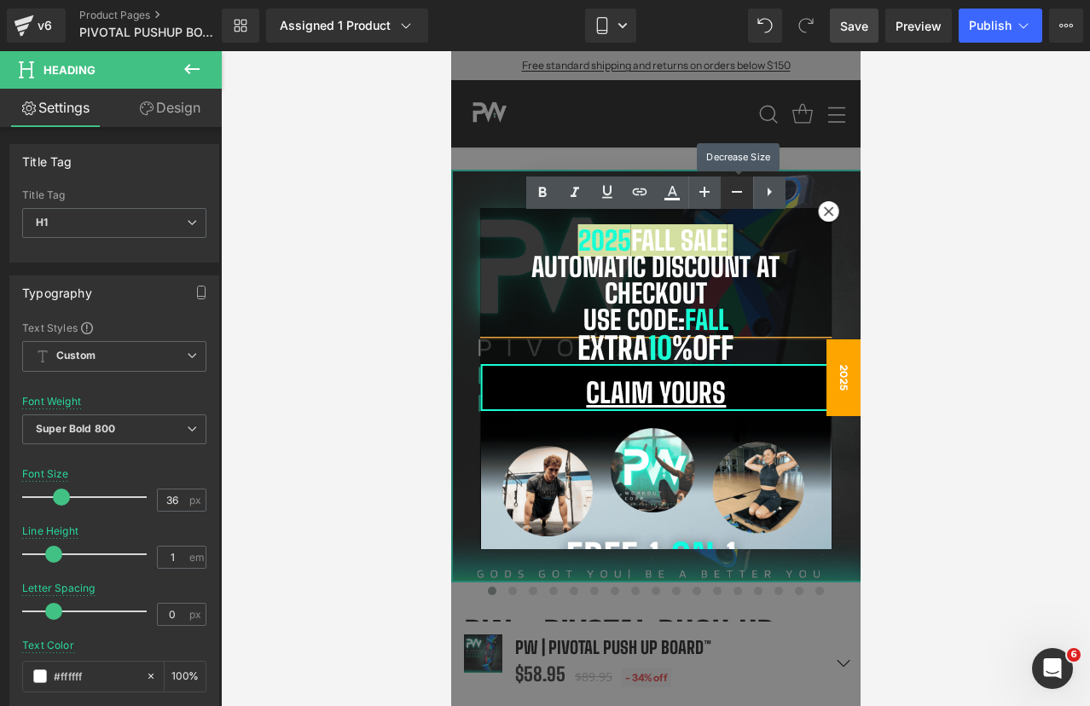
click at [739, 190] on icon at bounding box center [736, 192] width 20 height 20
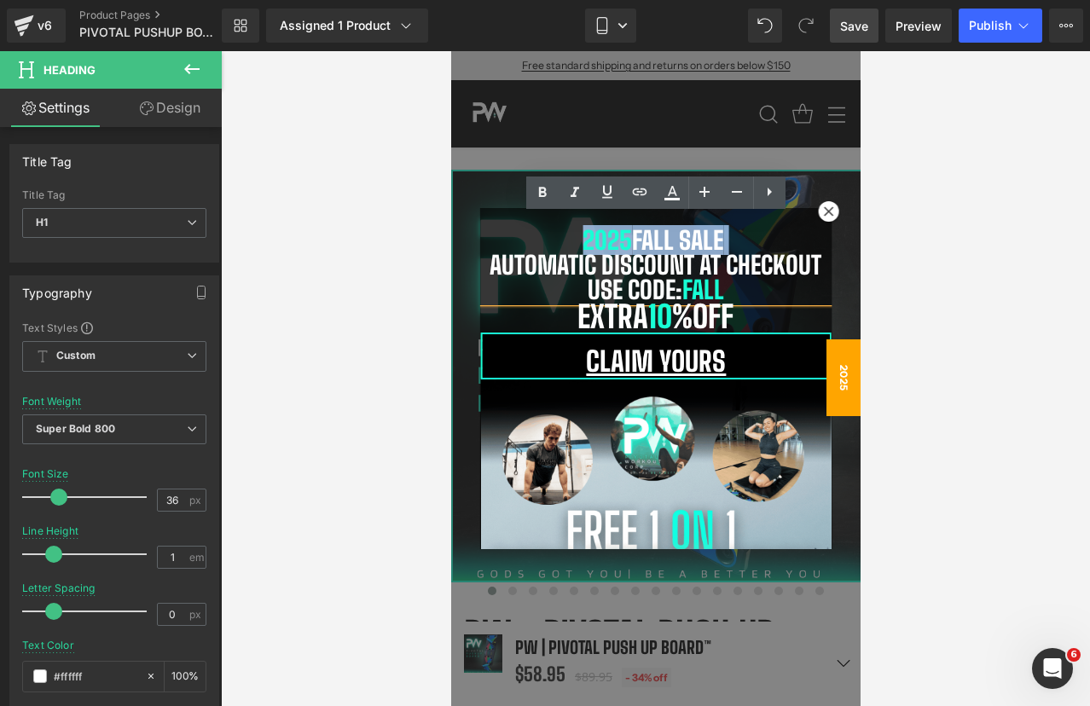
click at [813, 246] on h1 "2025 Fall Sale" at bounding box center [655, 240] width 350 height 25
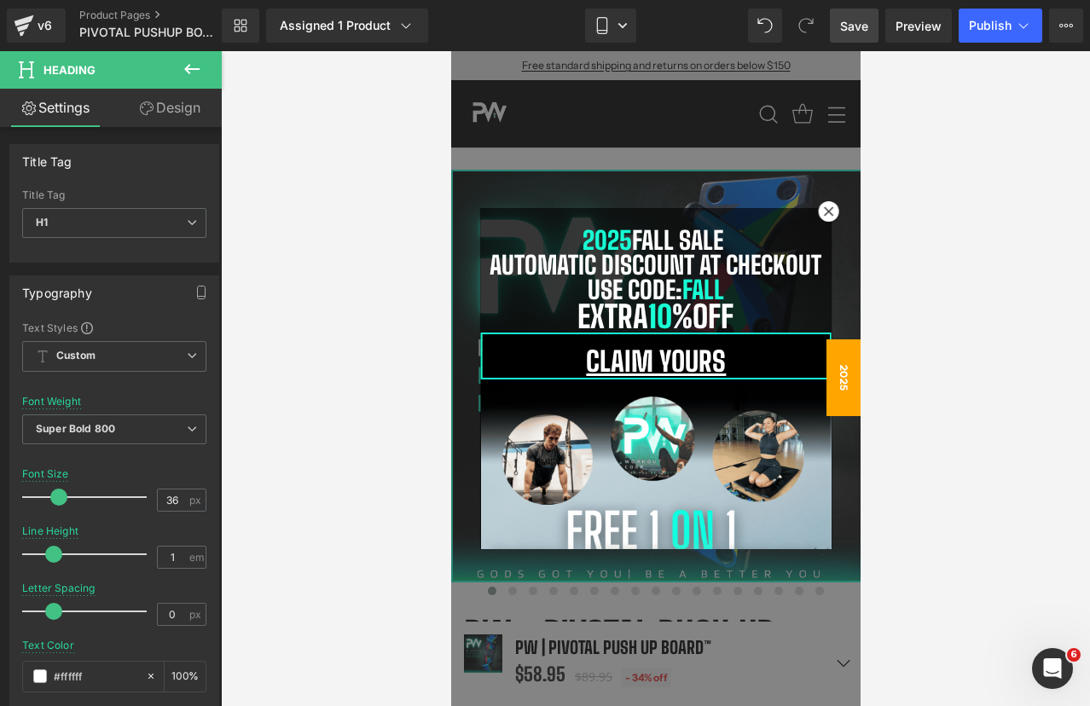
drag, startPoint x: 849, startPoint y: 26, endPoint x: 222, endPoint y: 529, distance: 804.3
click at [849, 26] on span "Save" at bounding box center [854, 26] width 28 height 18
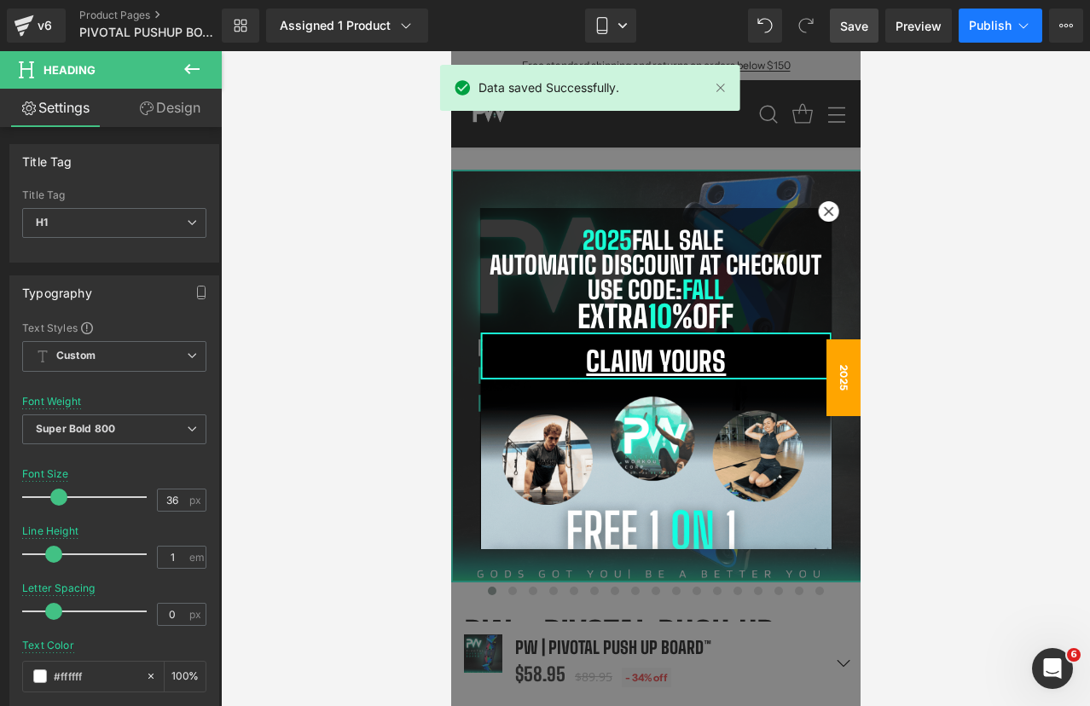
click at [986, 19] on span "Publish" at bounding box center [990, 26] width 43 height 14
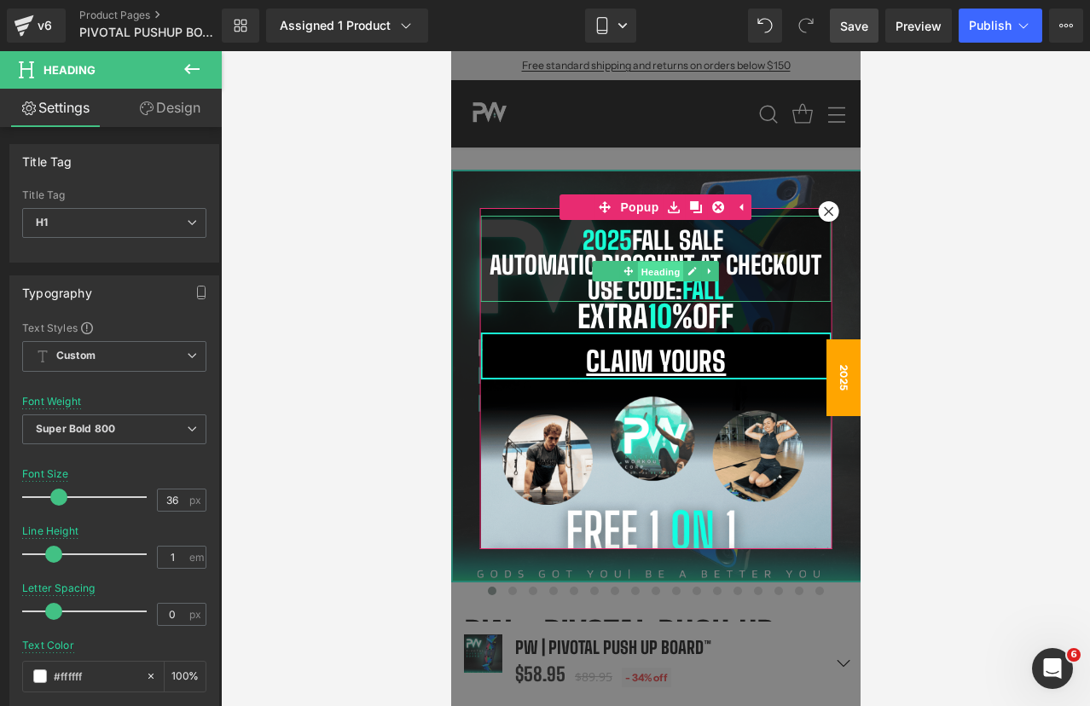
click at [651, 267] on span "Heading" at bounding box center [660, 271] width 46 height 20
click at [756, 256] on h1 "automatic discount at checkout" at bounding box center [655, 264] width 350 height 25
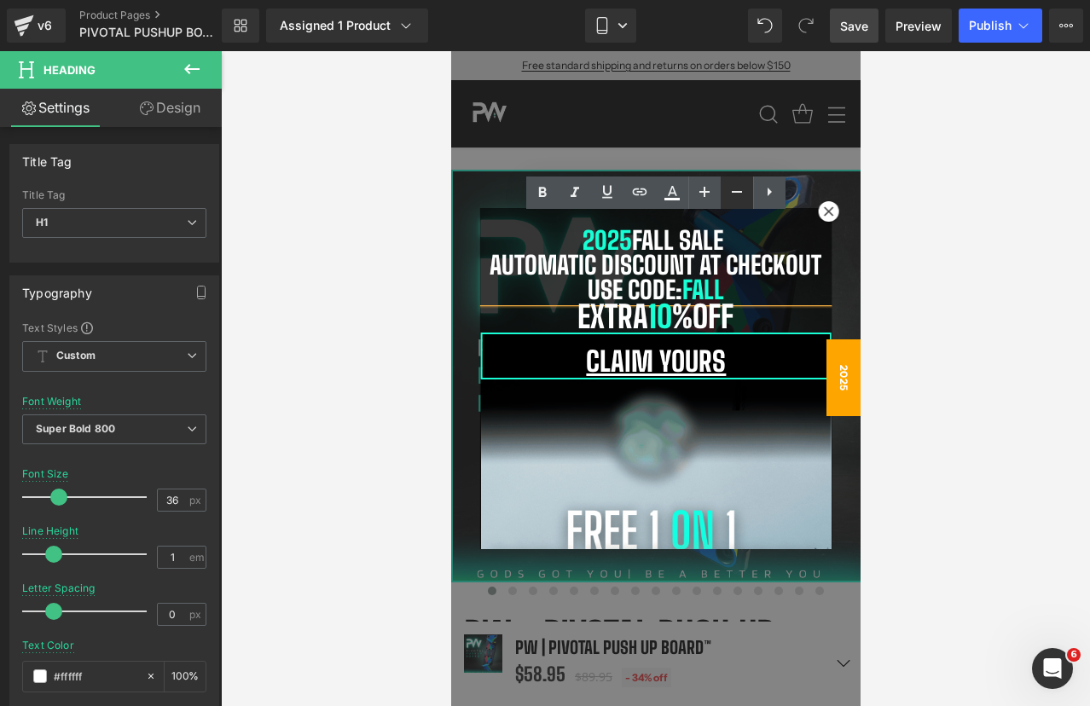
click at [734, 192] on icon at bounding box center [737, 192] width 10 height 2
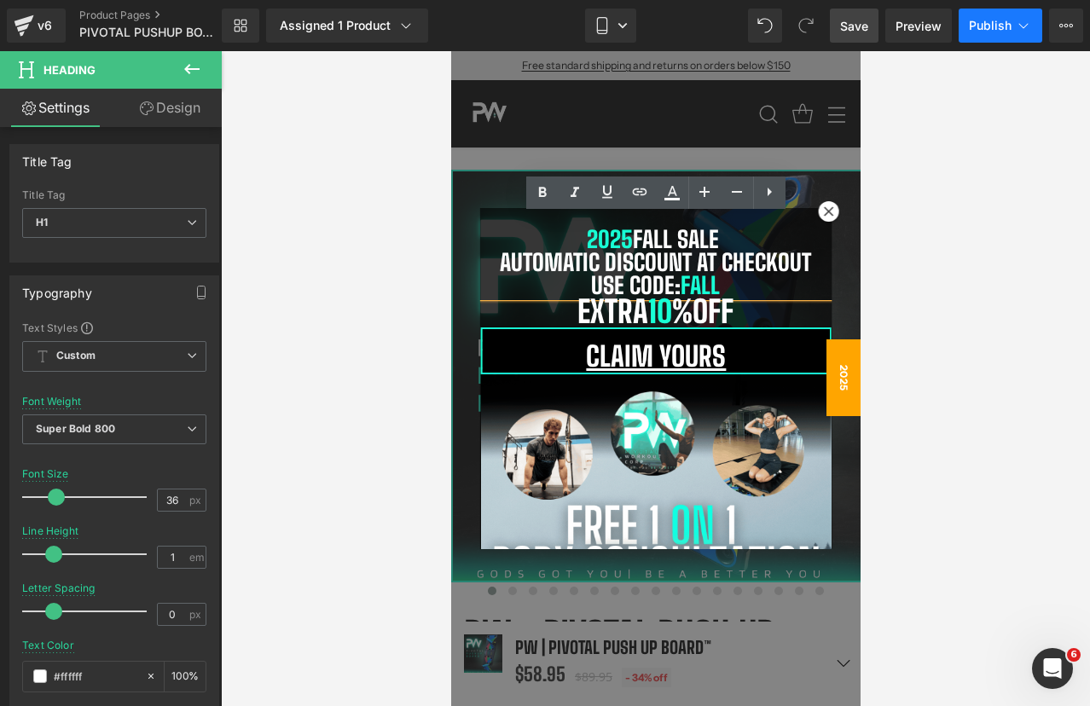
click at [981, 26] on span "Publish" at bounding box center [990, 26] width 43 height 14
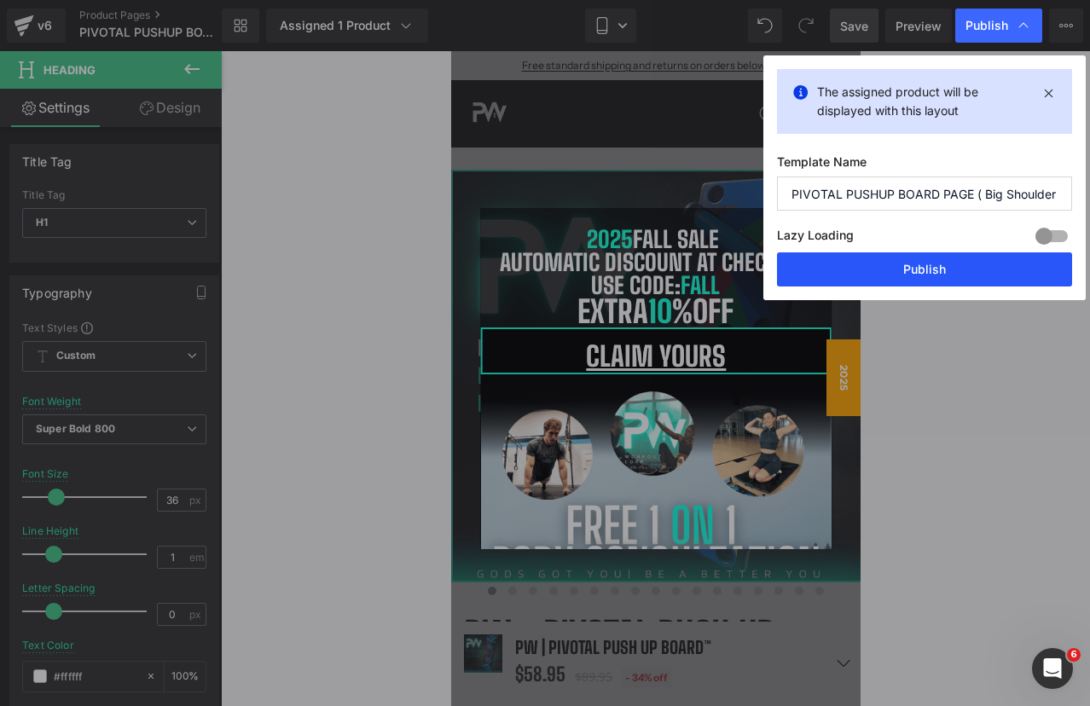
click at [883, 285] on button "Publish" at bounding box center [924, 269] width 295 height 34
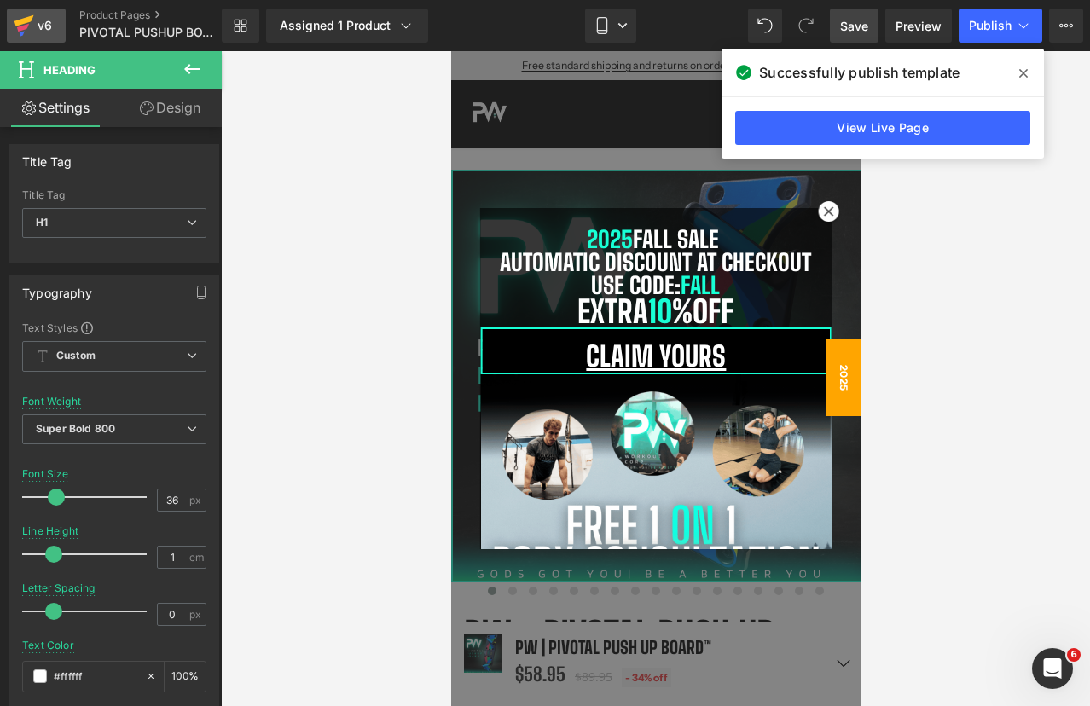
click at [37, 27] on div "v6" at bounding box center [44, 25] width 21 height 22
